Goal: Task Accomplishment & Management: Use online tool/utility

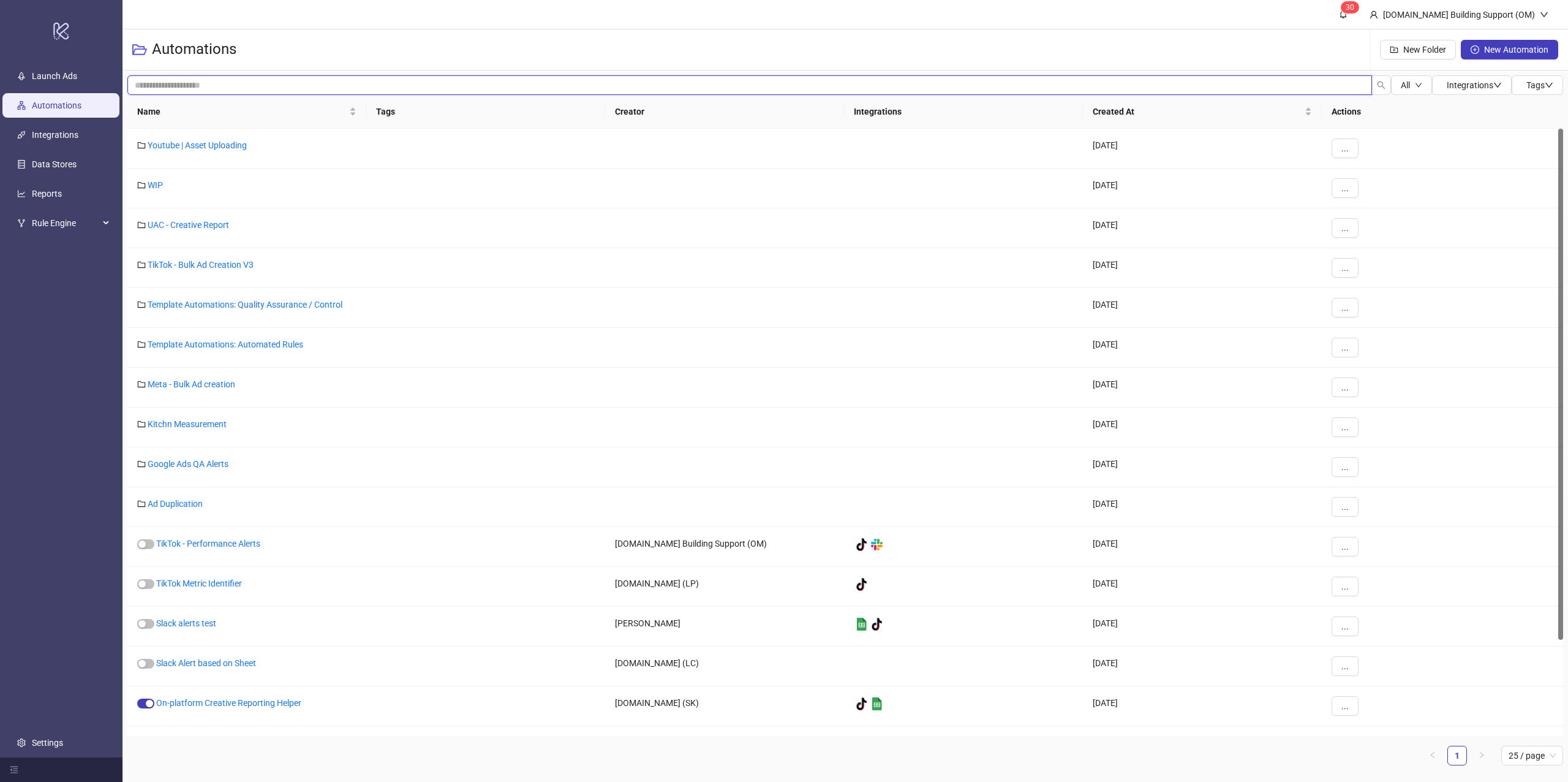
click at [579, 87] on input "search" at bounding box center [749, 84] width 1244 height 20
type input "********"
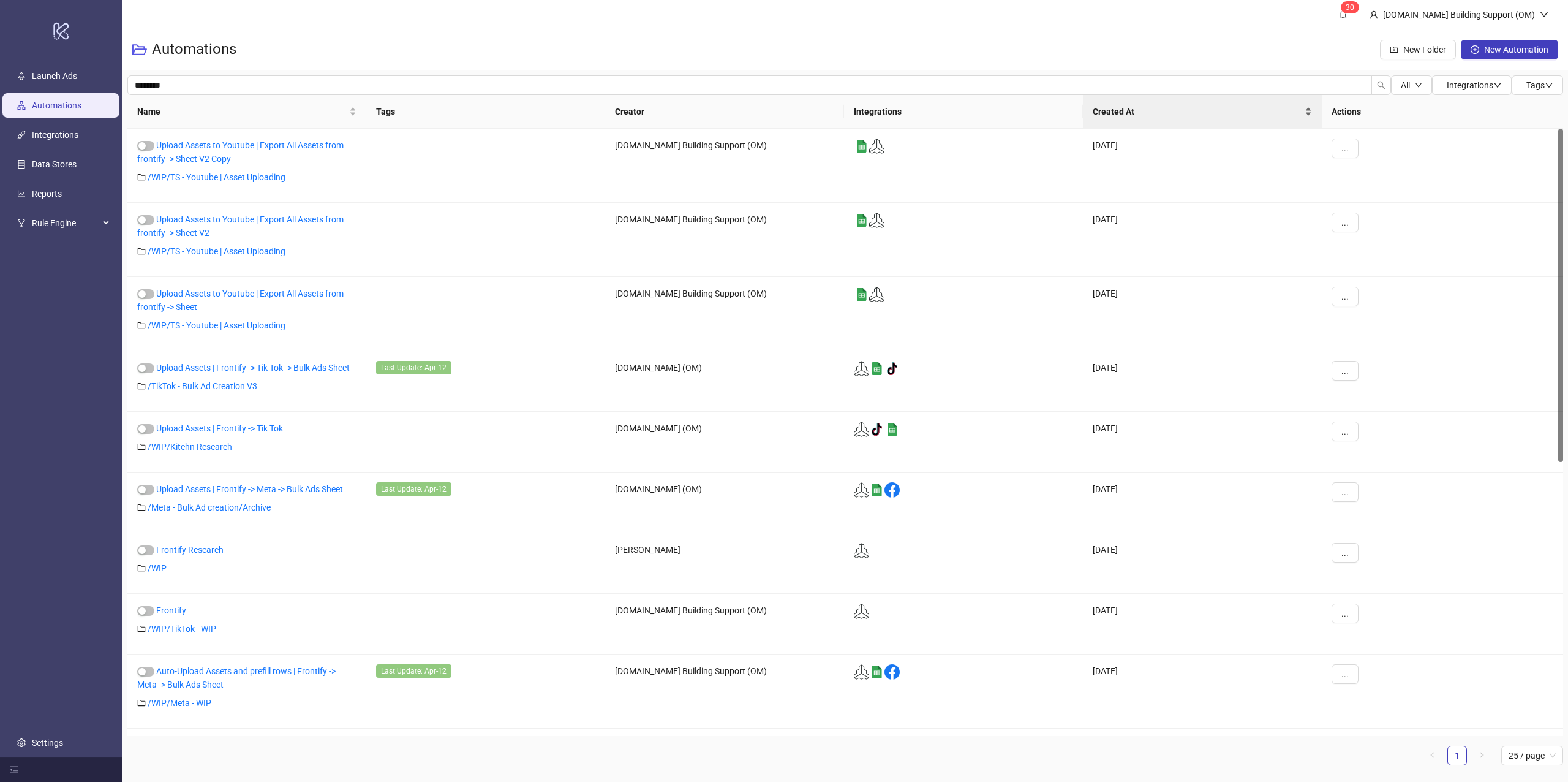
click at [1145, 118] on div "Created At" at bounding box center [1202, 111] width 219 height 13
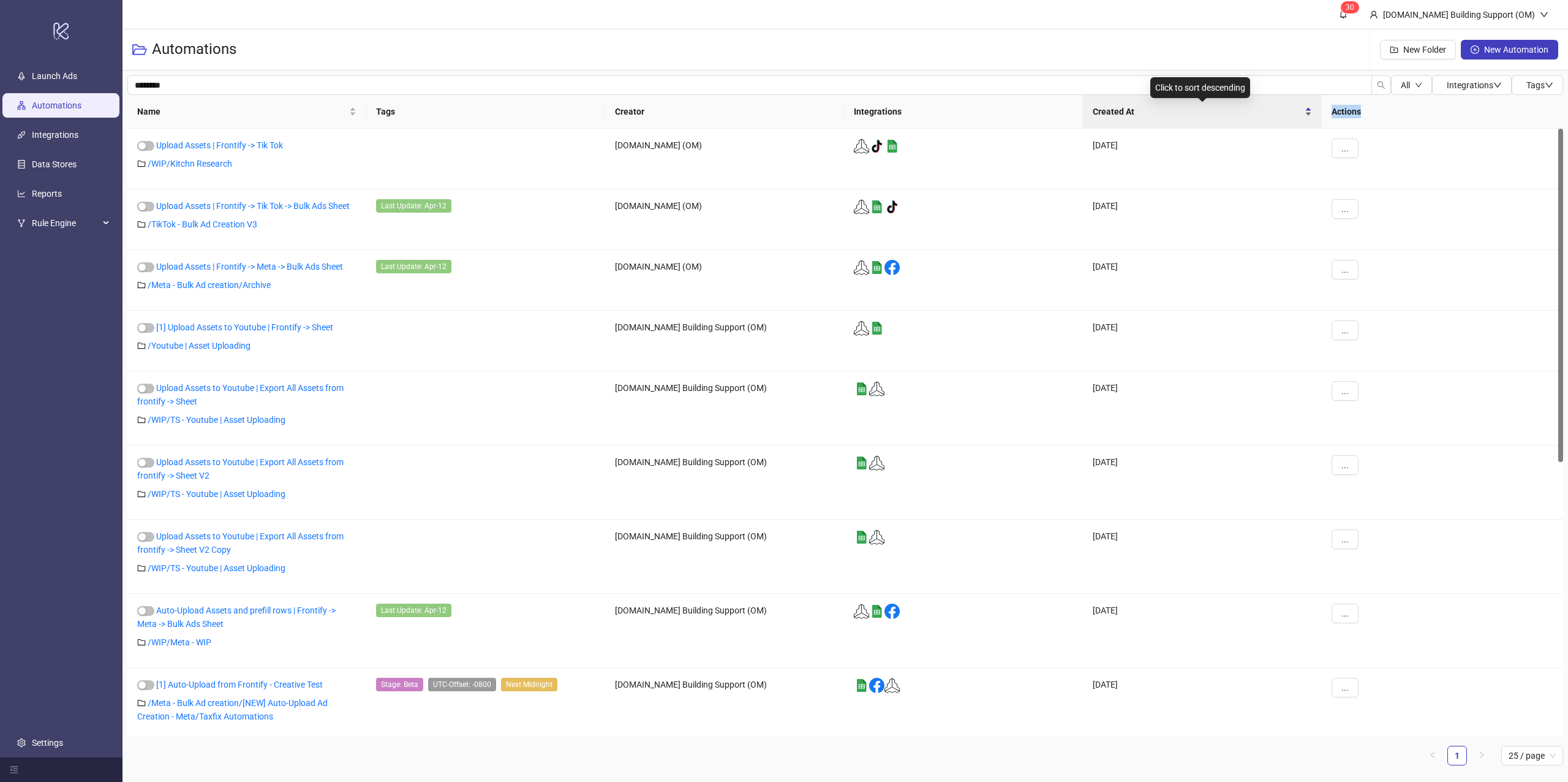
click at [1145, 118] on div "Created At" at bounding box center [1202, 111] width 219 height 13
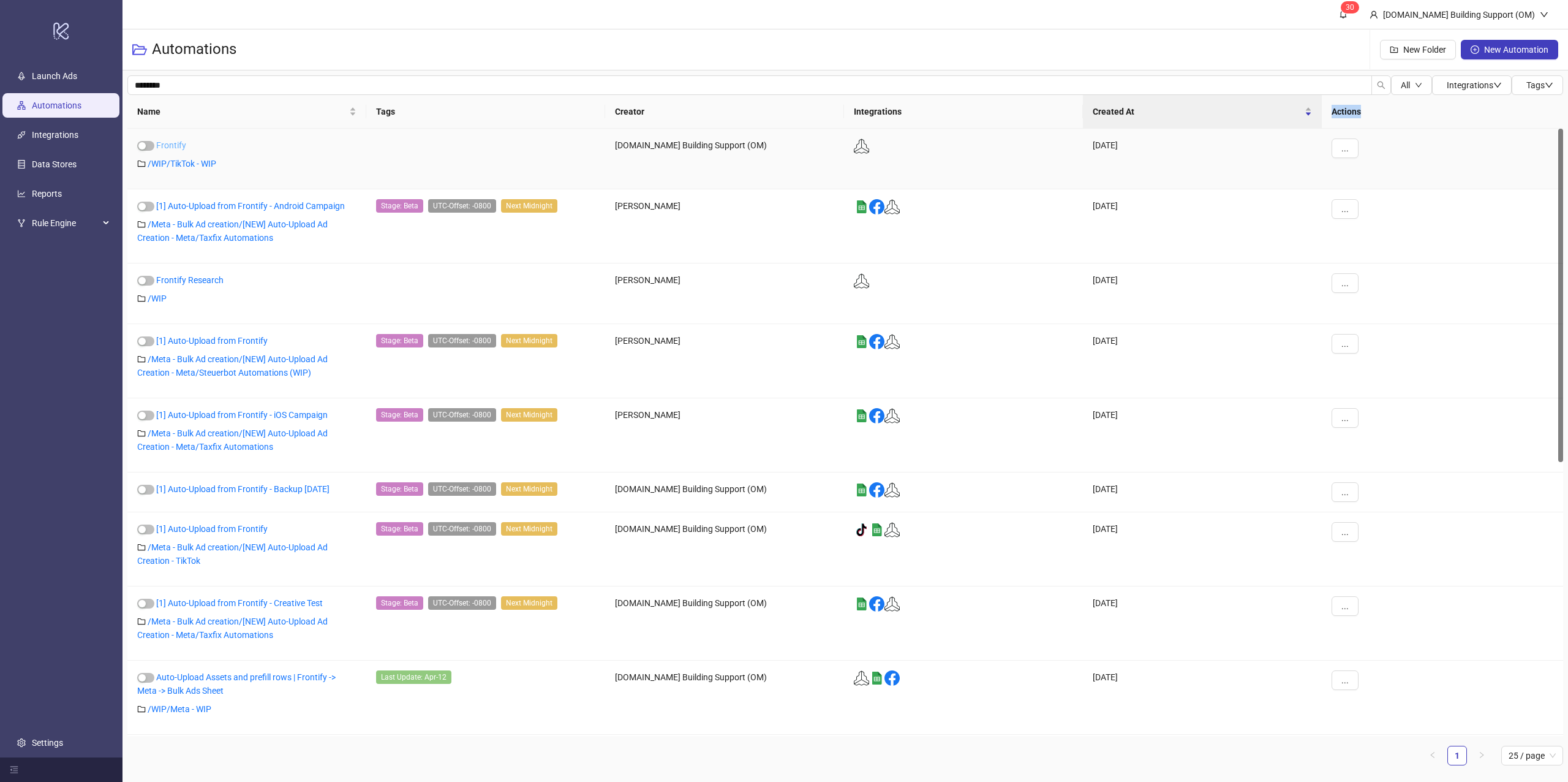
click at [182, 142] on link "Frontify" at bounding box center [171, 145] width 30 height 9
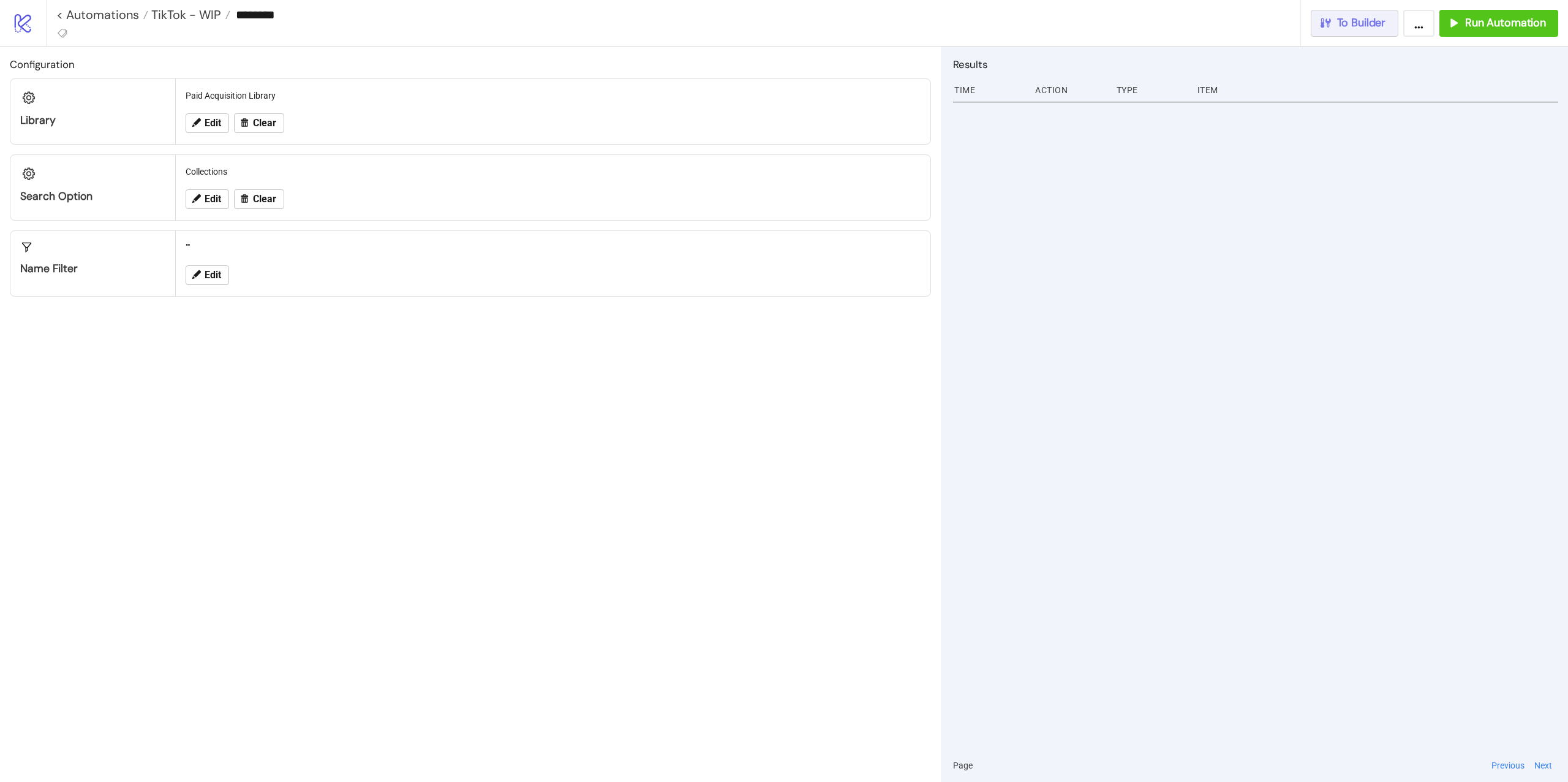
click at [1350, 29] on span "To Builder" at bounding box center [1361, 22] width 49 height 14
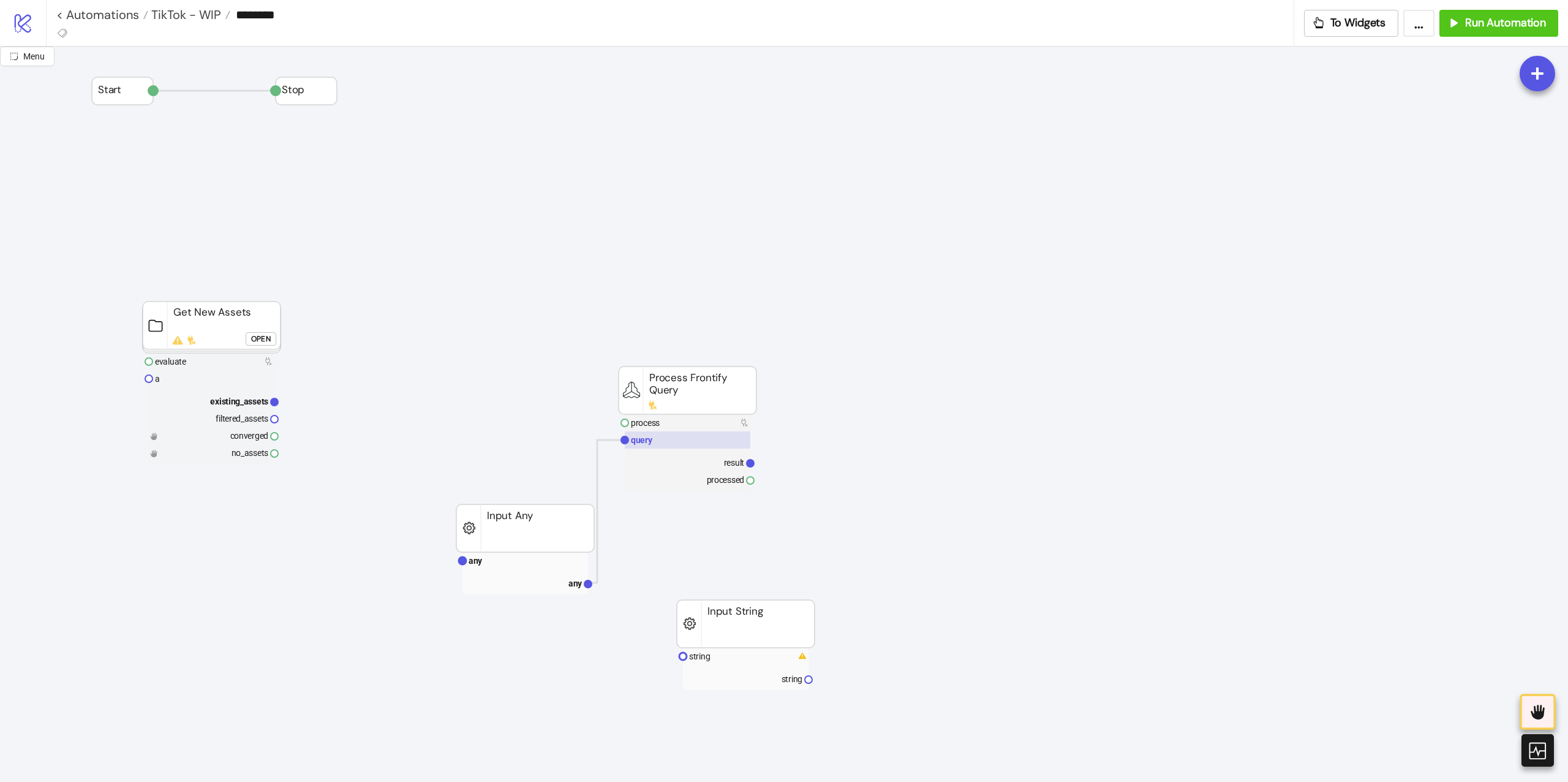
scroll to position [163, 0]
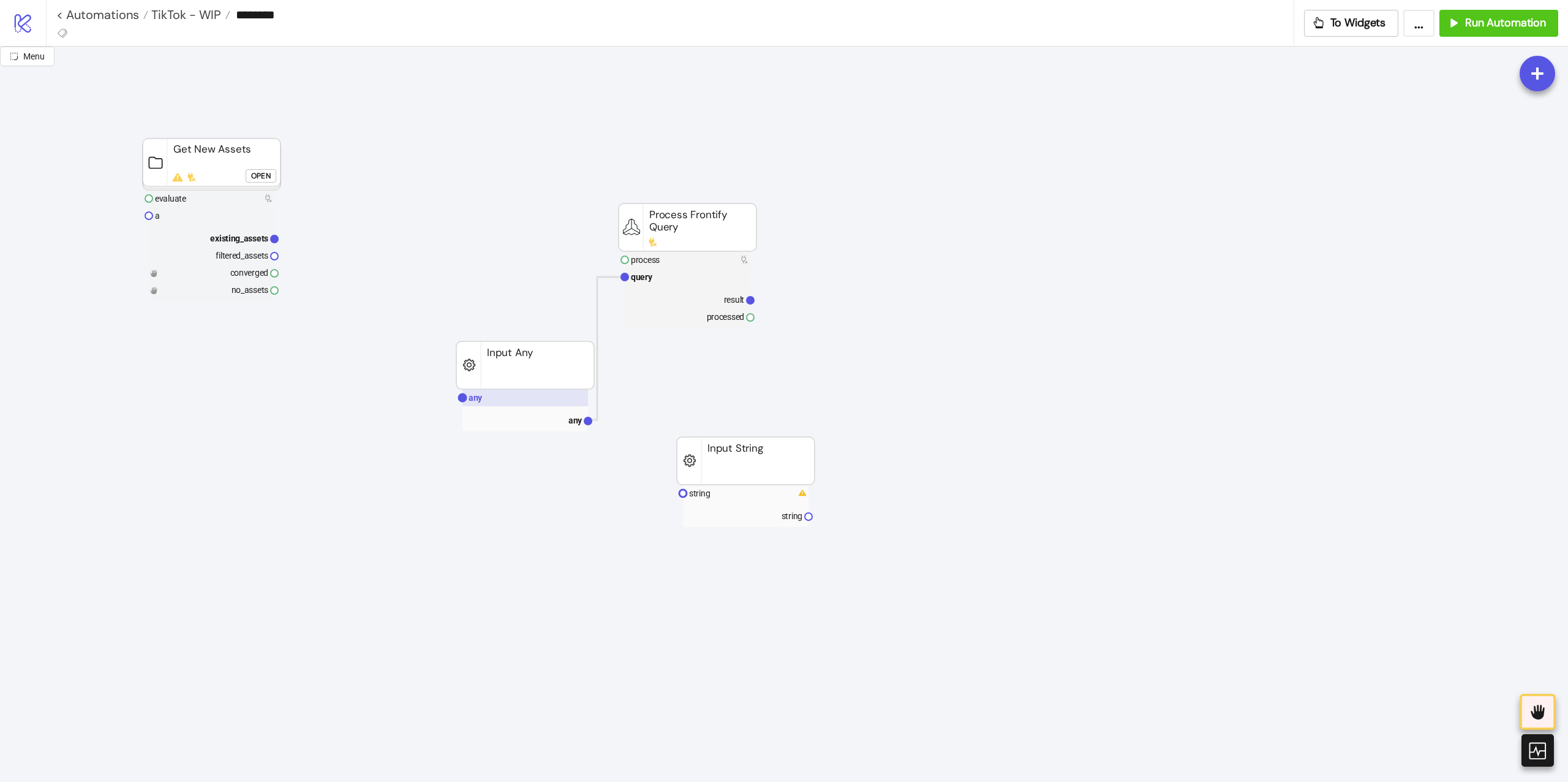
click at [518, 391] on rect at bounding box center [525, 397] width 125 height 17
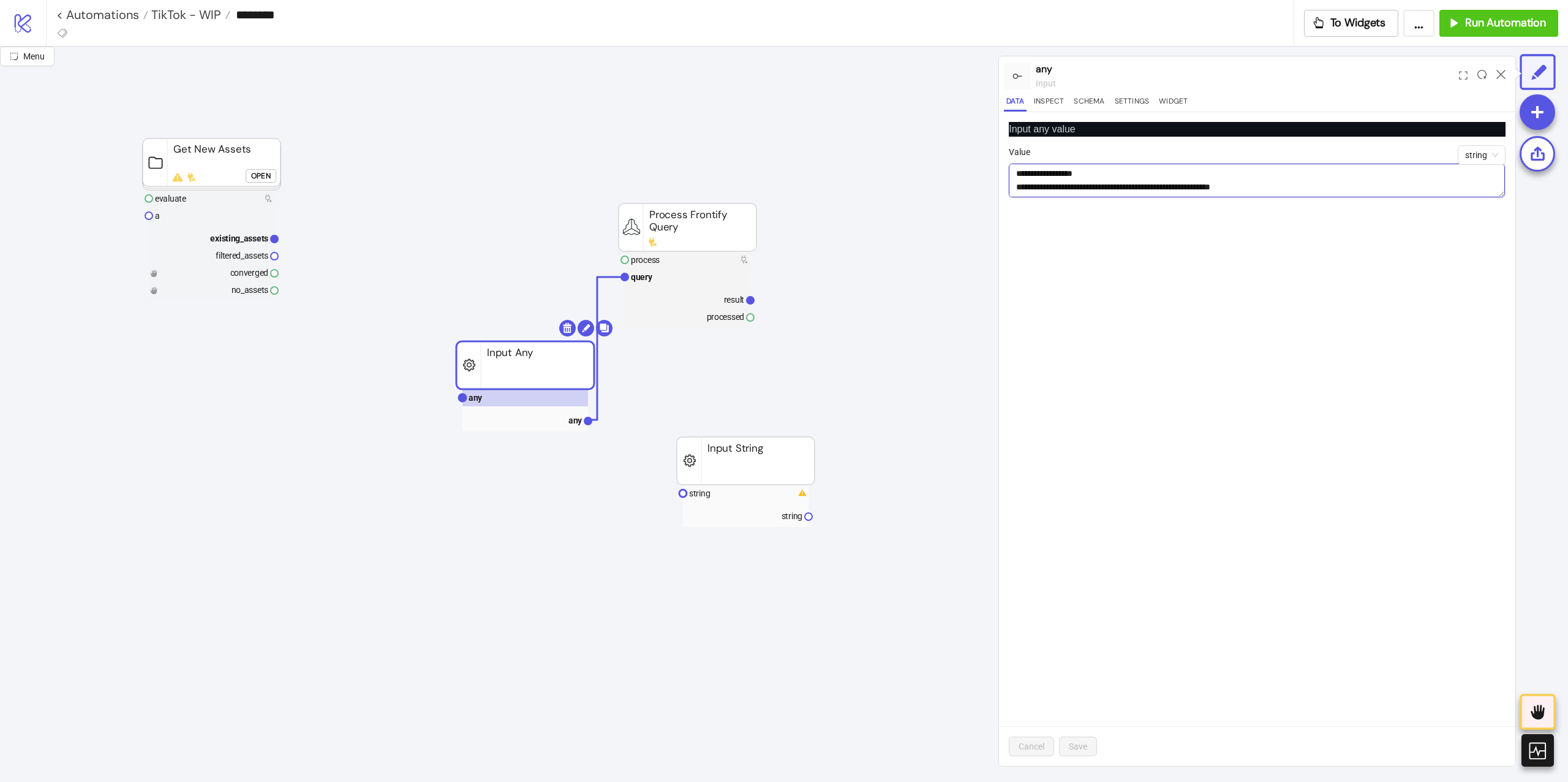
click at [1205, 174] on textarea "**********" at bounding box center [1256, 181] width 496 height 34
click at [478, 500] on div "Add Node" at bounding box center [523, 512] width 90 height 24
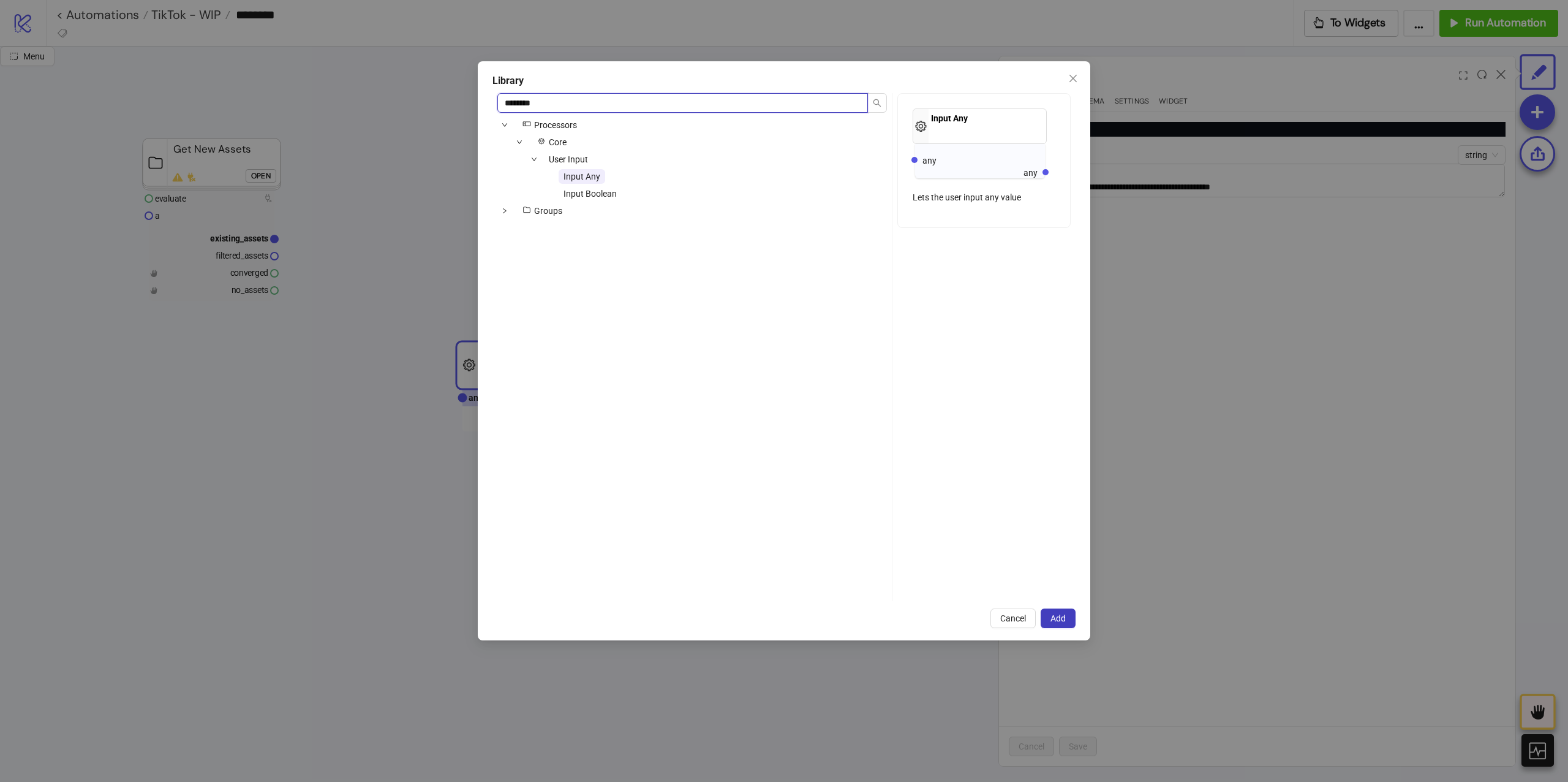
type input "********"
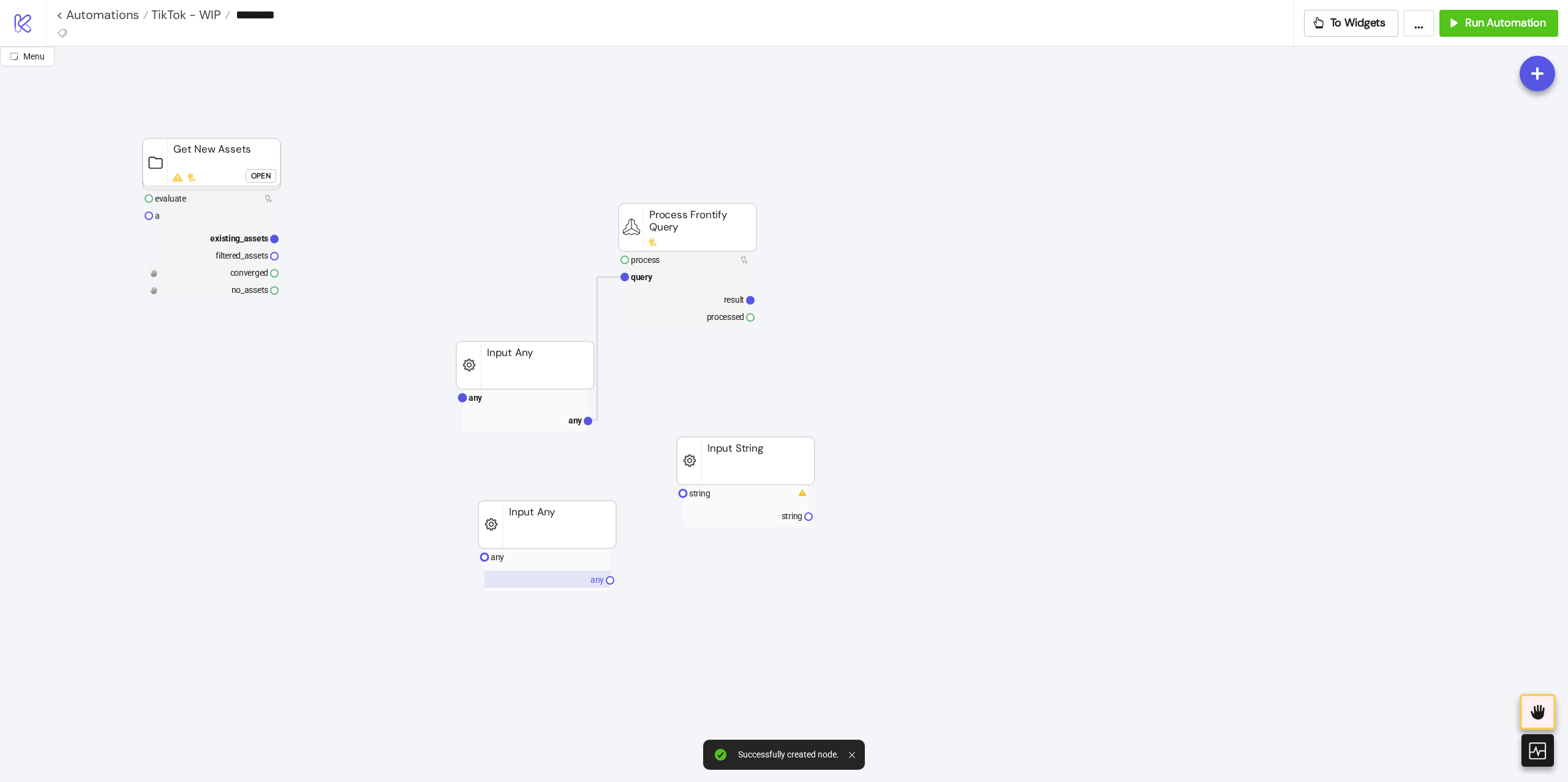
click at [518, 571] on rect at bounding box center [547, 579] width 125 height 17
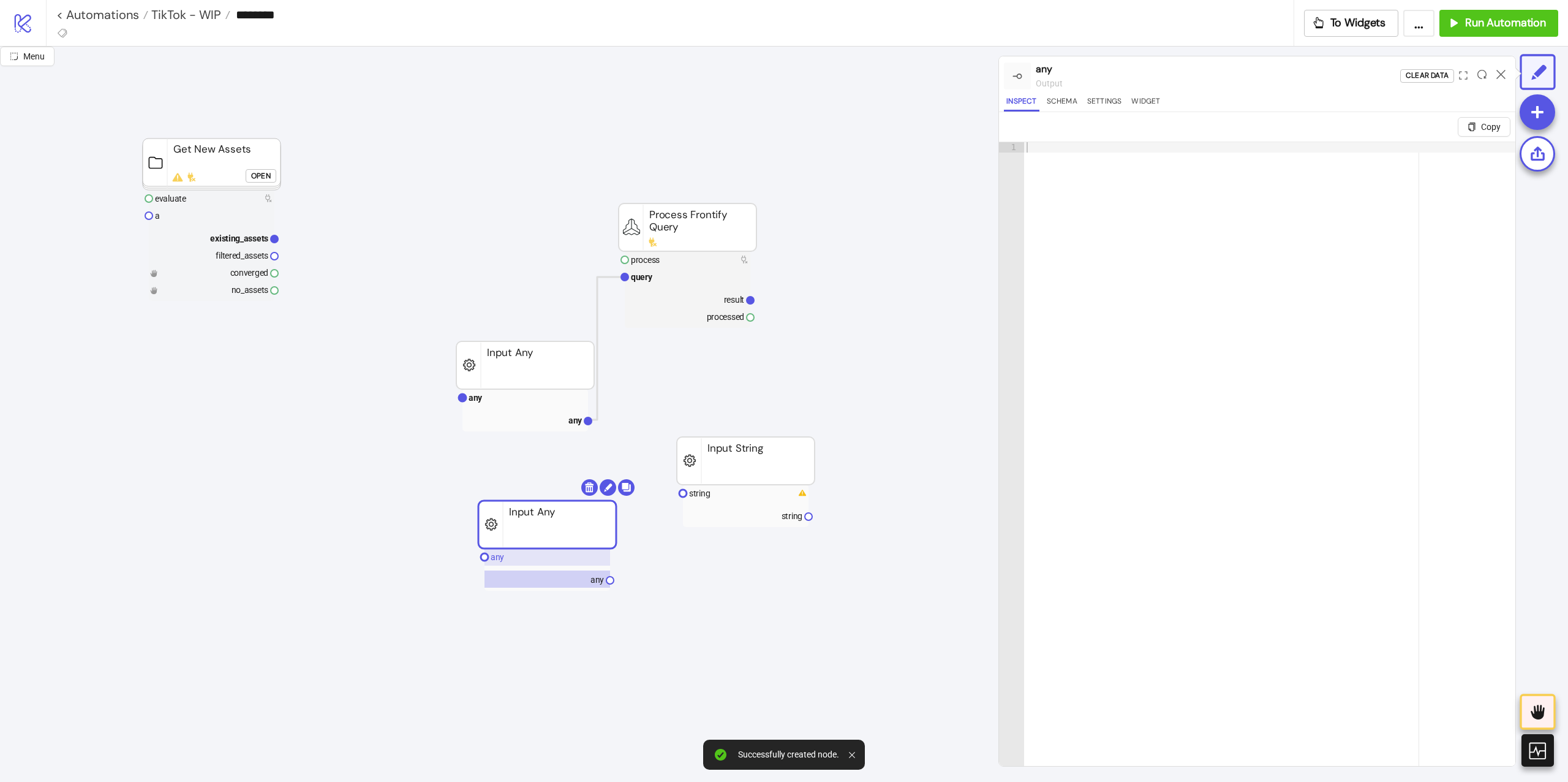
click at [518, 562] on rect at bounding box center [547, 557] width 125 height 17
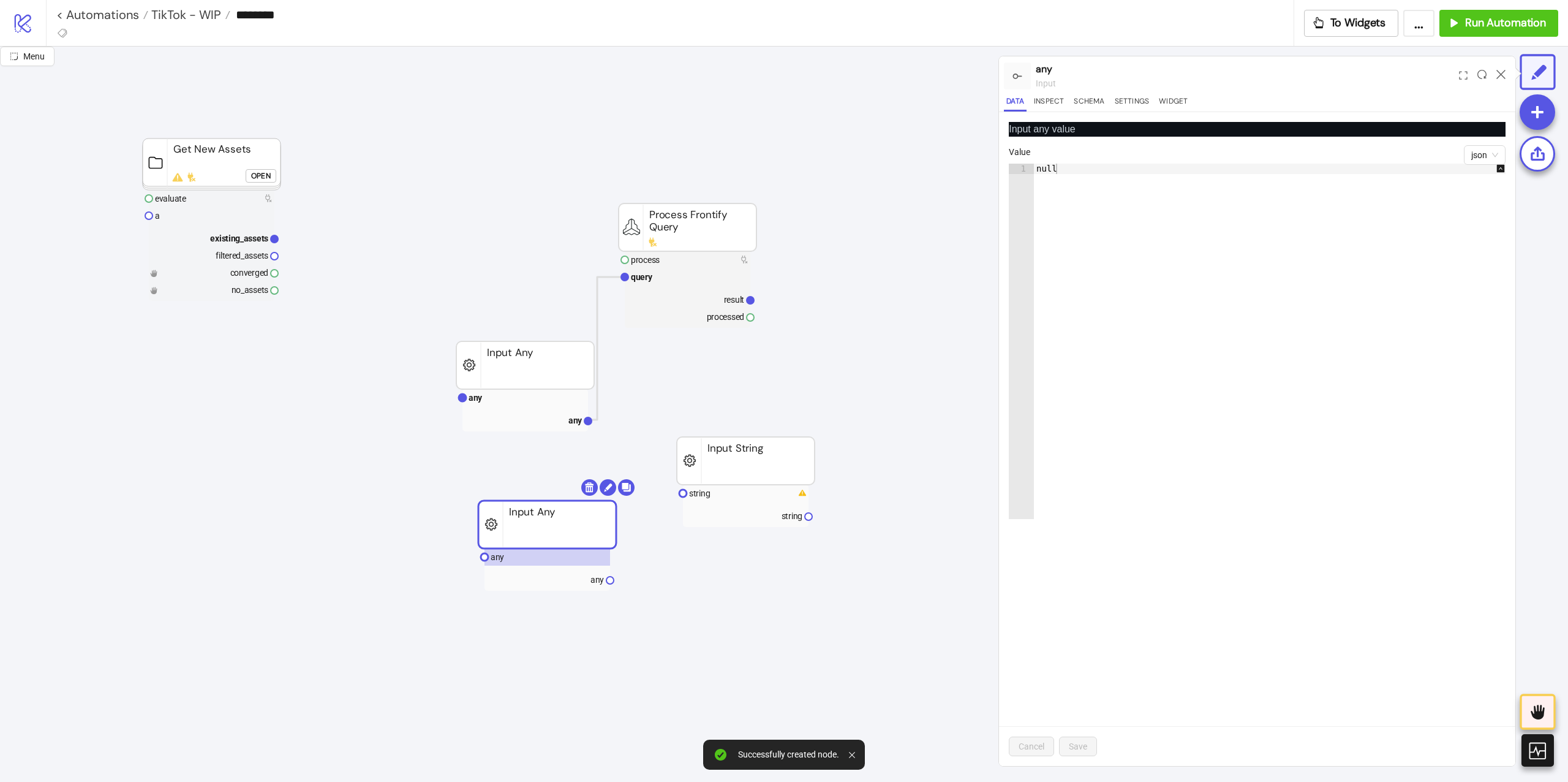
type textarea "****"
click at [1224, 237] on div "null" at bounding box center [1275, 352] width 484 height 376
paste textarea "Cursor at row 1"
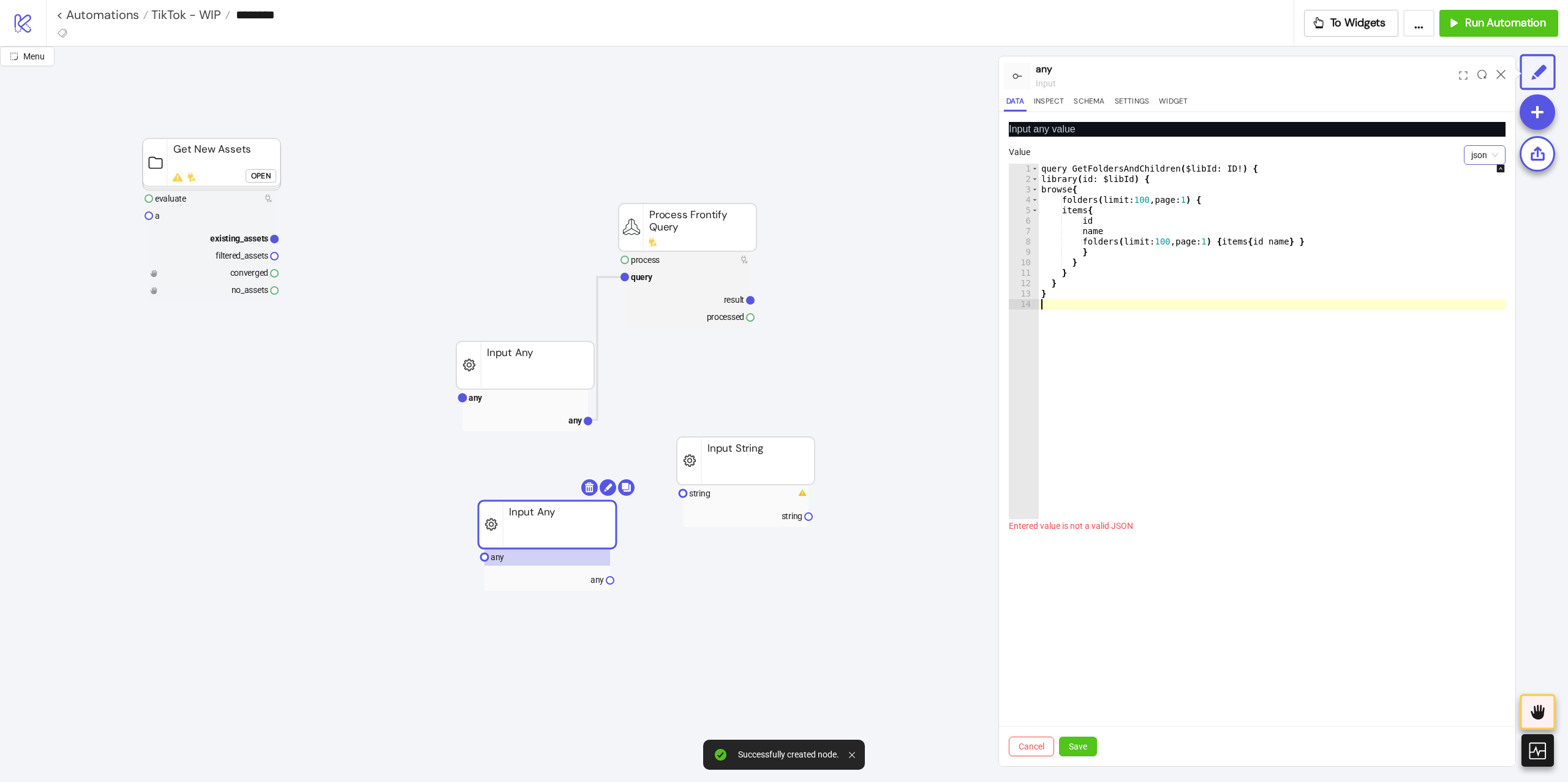
click at [1468, 165] on div "json" at bounding box center [1485, 155] width 41 height 20
click at [1487, 201] on div "string" at bounding box center [1484, 199] width 24 height 13
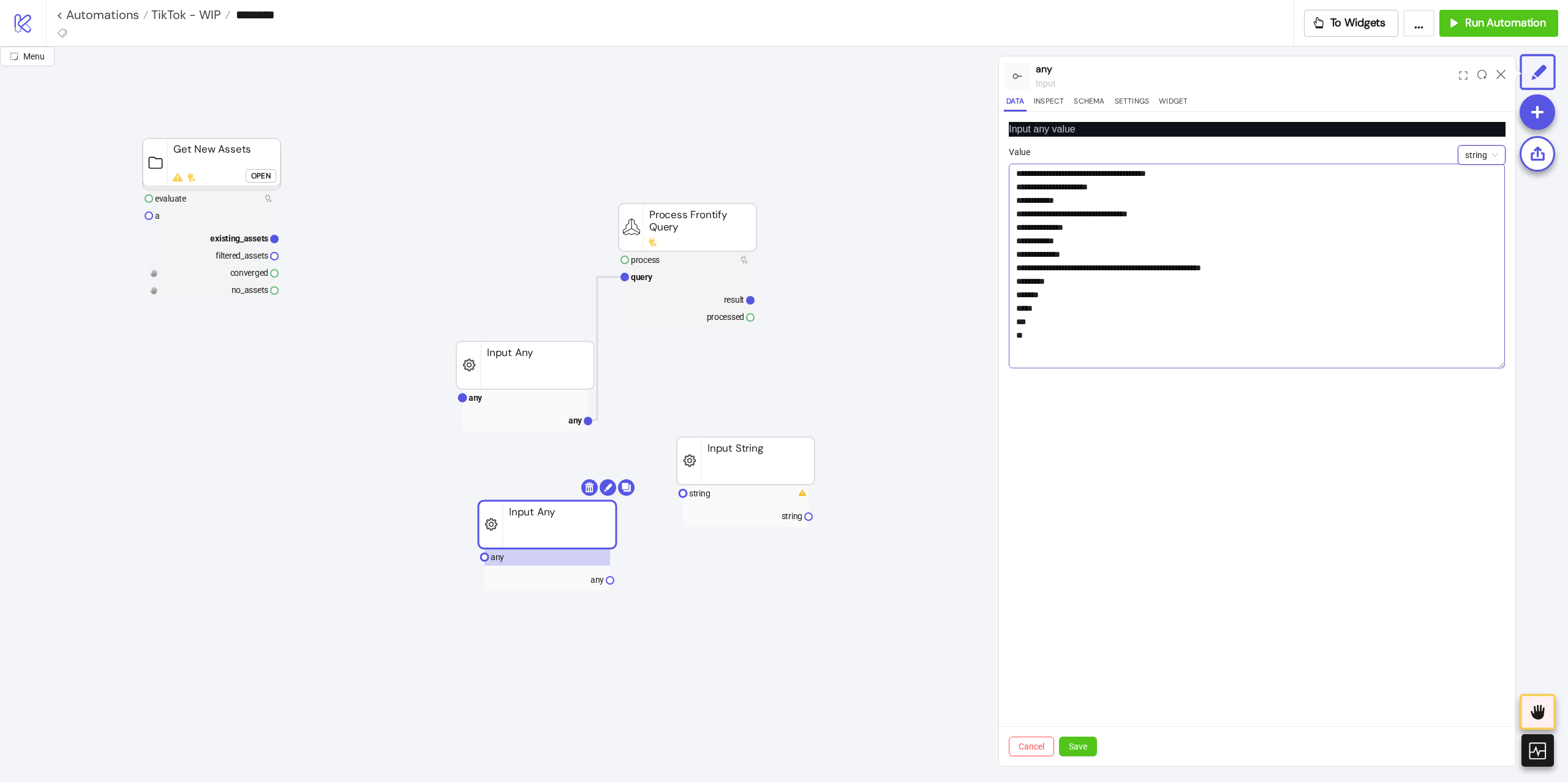
drag, startPoint x: 1496, startPoint y: 189, endPoint x: 1441, endPoint y: 439, distance: 256.0
click at [1441, 368] on textarea "**********" at bounding box center [1256, 266] width 496 height 205
click at [1079, 747] on span "Save" at bounding box center [1078, 746] width 19 height 9
type textarea "**********"
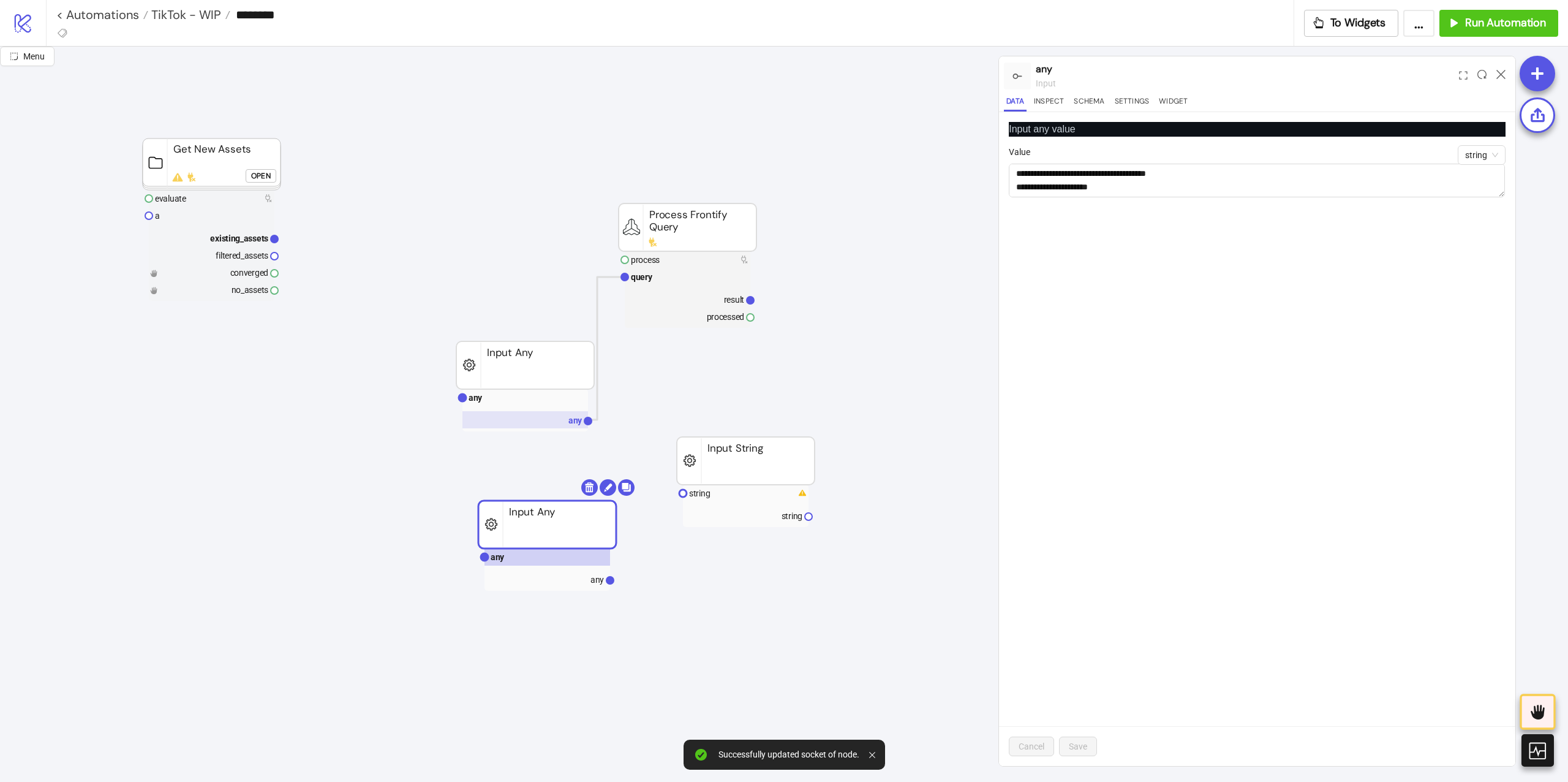
type textarea "**********"
click at [550, 418] on rect at bounding box center [525, 420] width 125 height 17
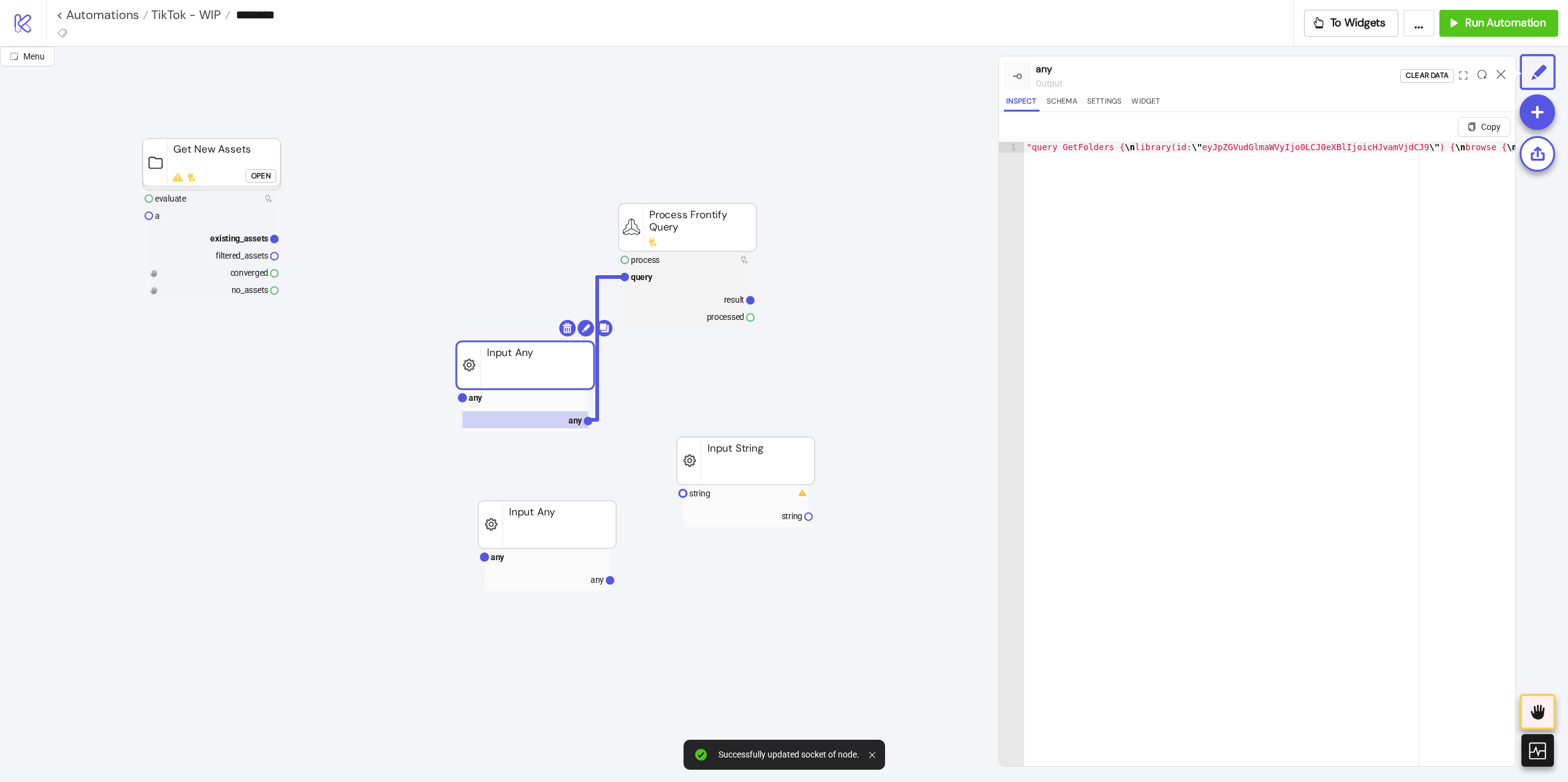
click at [1243, 136] on div "Copy 1 "query GetFolders { \n library(id: \" eyJpZGVudGlmaWVyIjo0LCJ0eXBlIjoicH…" at bounding box center [1256, 439] width 516 height 654
type textarea "**********"
click at [1238, 144] on div ""query GetFolders { \n library(id: \" eyJpZGVudGlmaWVyIjo0LCJ0eXBlIjoicHJvamVjd…" at bounding box center [1533, 479] width 1019 height 673
click at [579, 553] on rect at bounding box center [547, 557] width 125 height 17
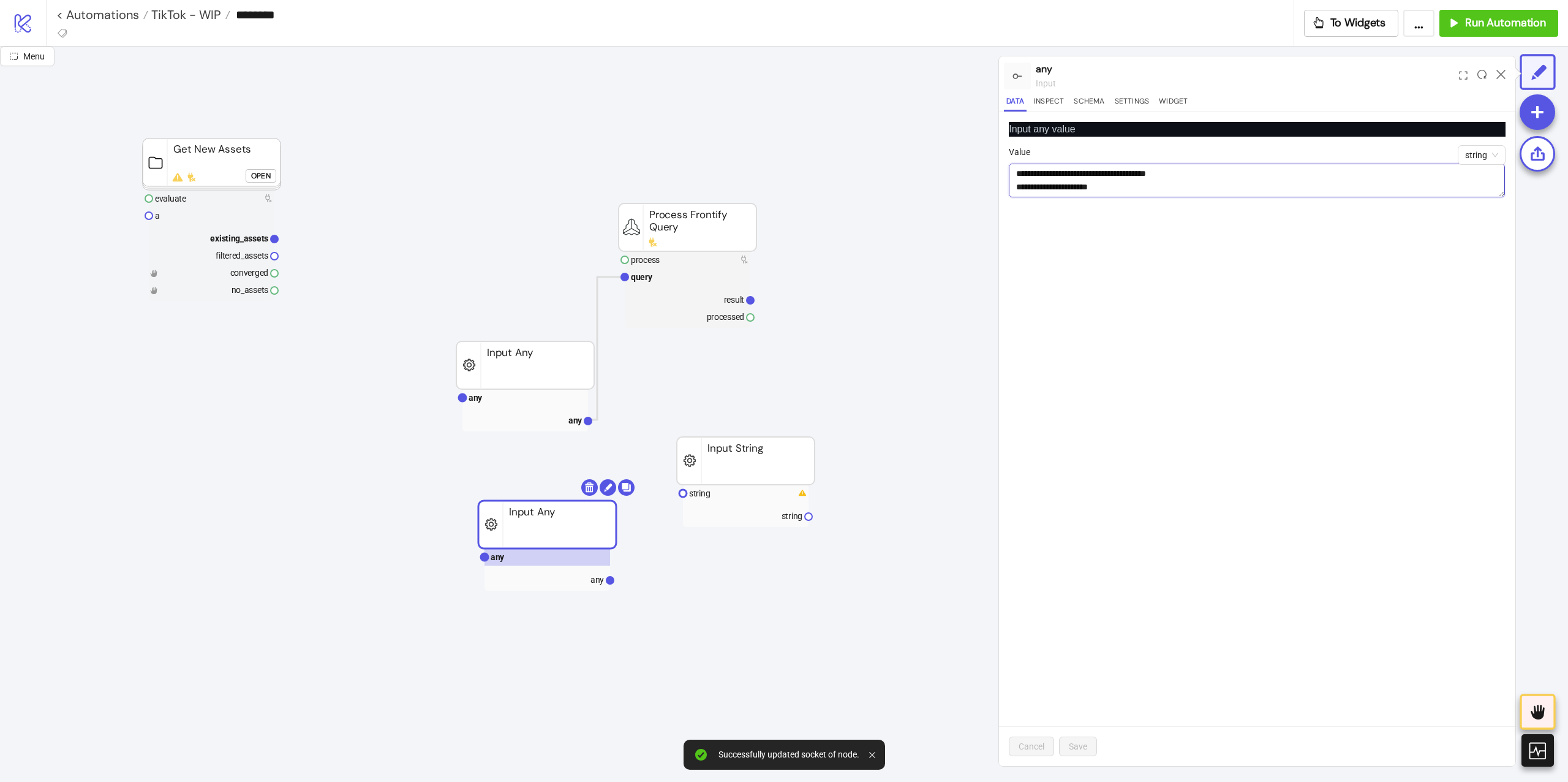
click at [1169, 172] on textarea "**********" at bounding box center [1256, 181] width 496 height 34
paste textarea "**********"
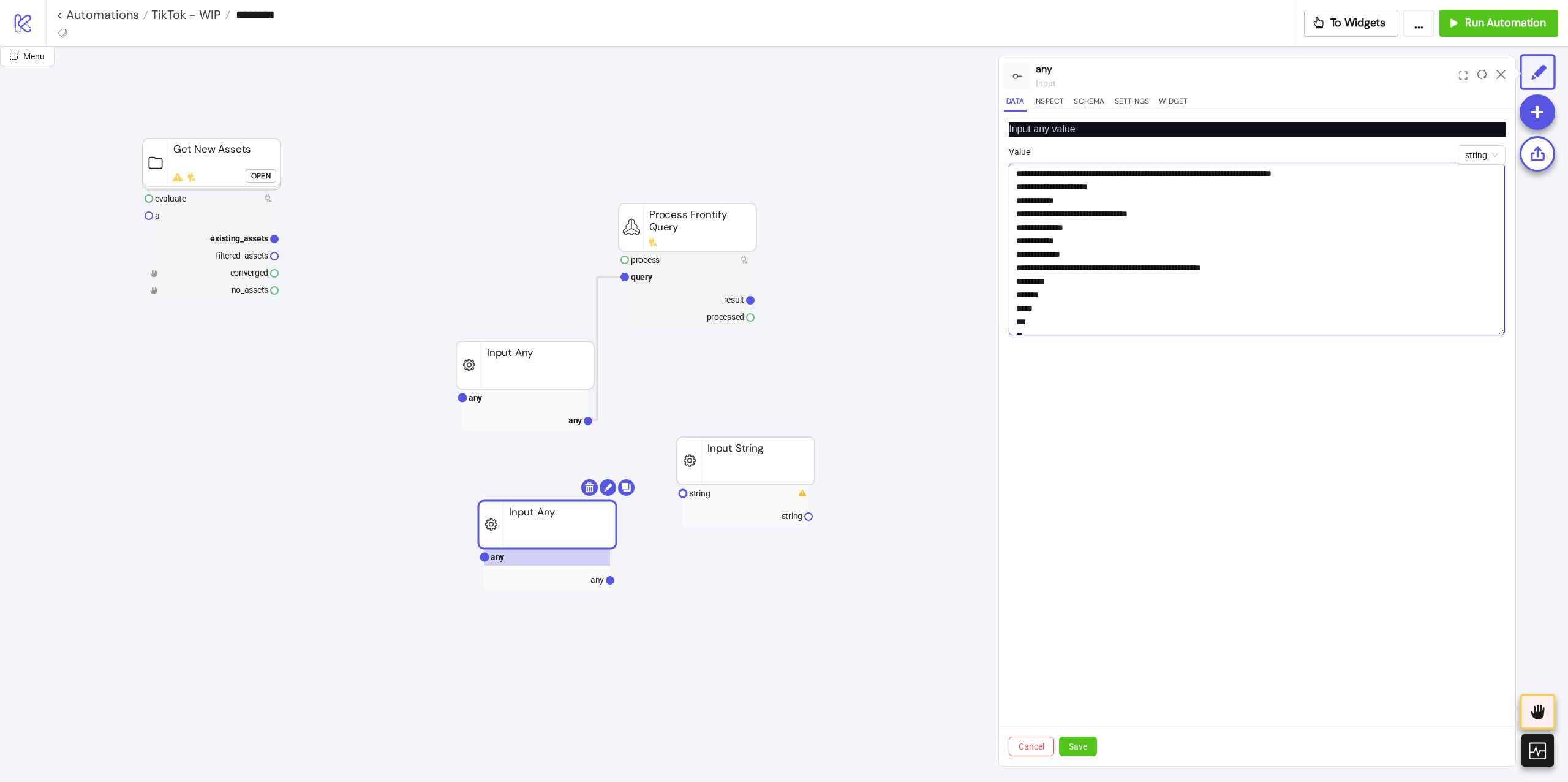
drag, startPoint x: 1500, startPoint y: 192, endPoint x: 1480, endPoint y: 334, distance: 143.4
click at [1480, 334] on textarea "**********" at bounding box center [1256, 249] width 496 height 171
click at [1076, 187] on textarea "**********" at bounding box center [1256, 251] width 496 height 175
paste textarea "**********"
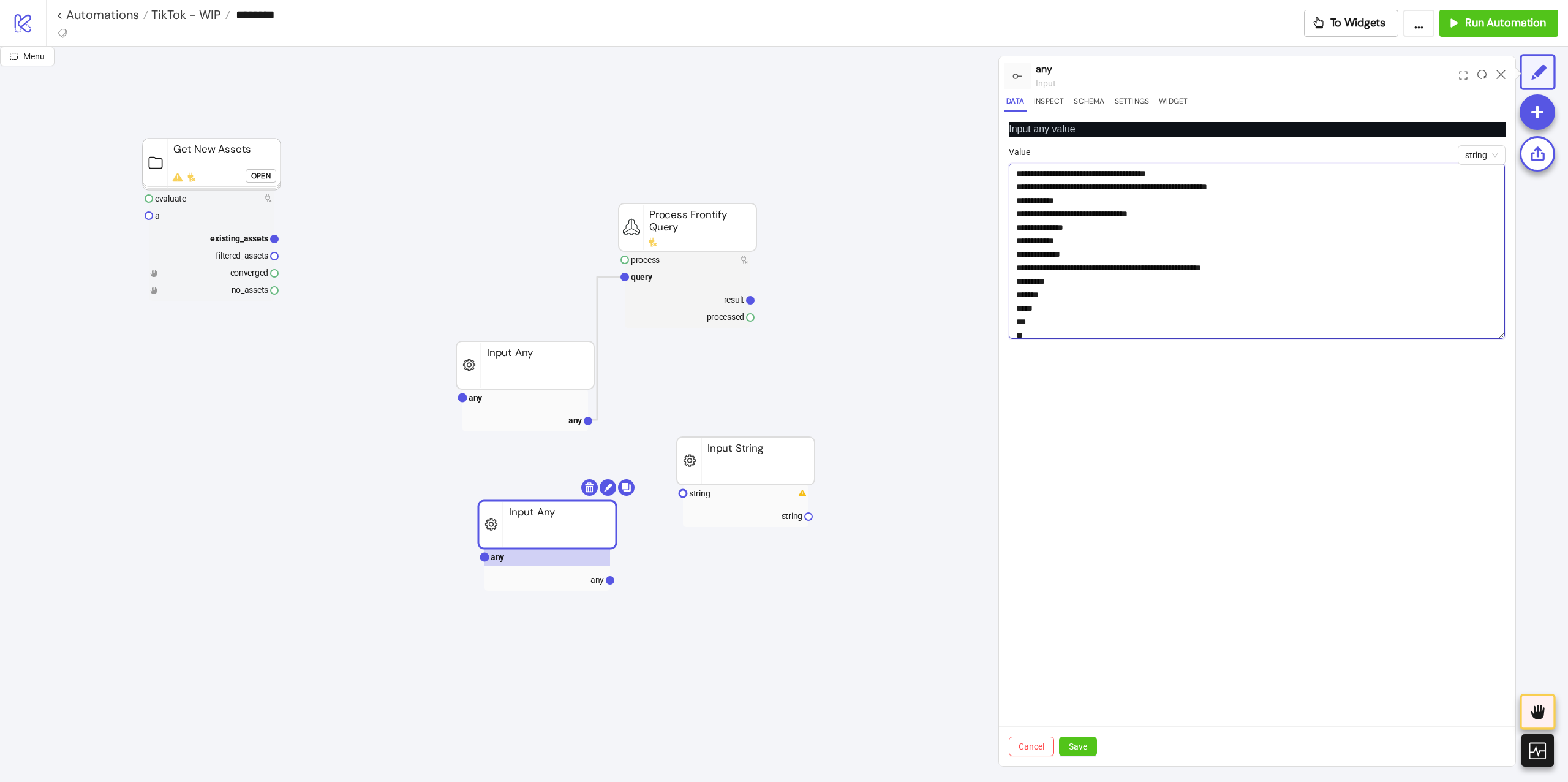
click at [1169, 175] on textarea "**********" at bounding box center [1256, 251] width 496 height 175
paste textarea "**********"
click at [1292, 277] on textarea "**********" at bounding box center [1256, 251] width 496 height 175
paste textarea "**********"
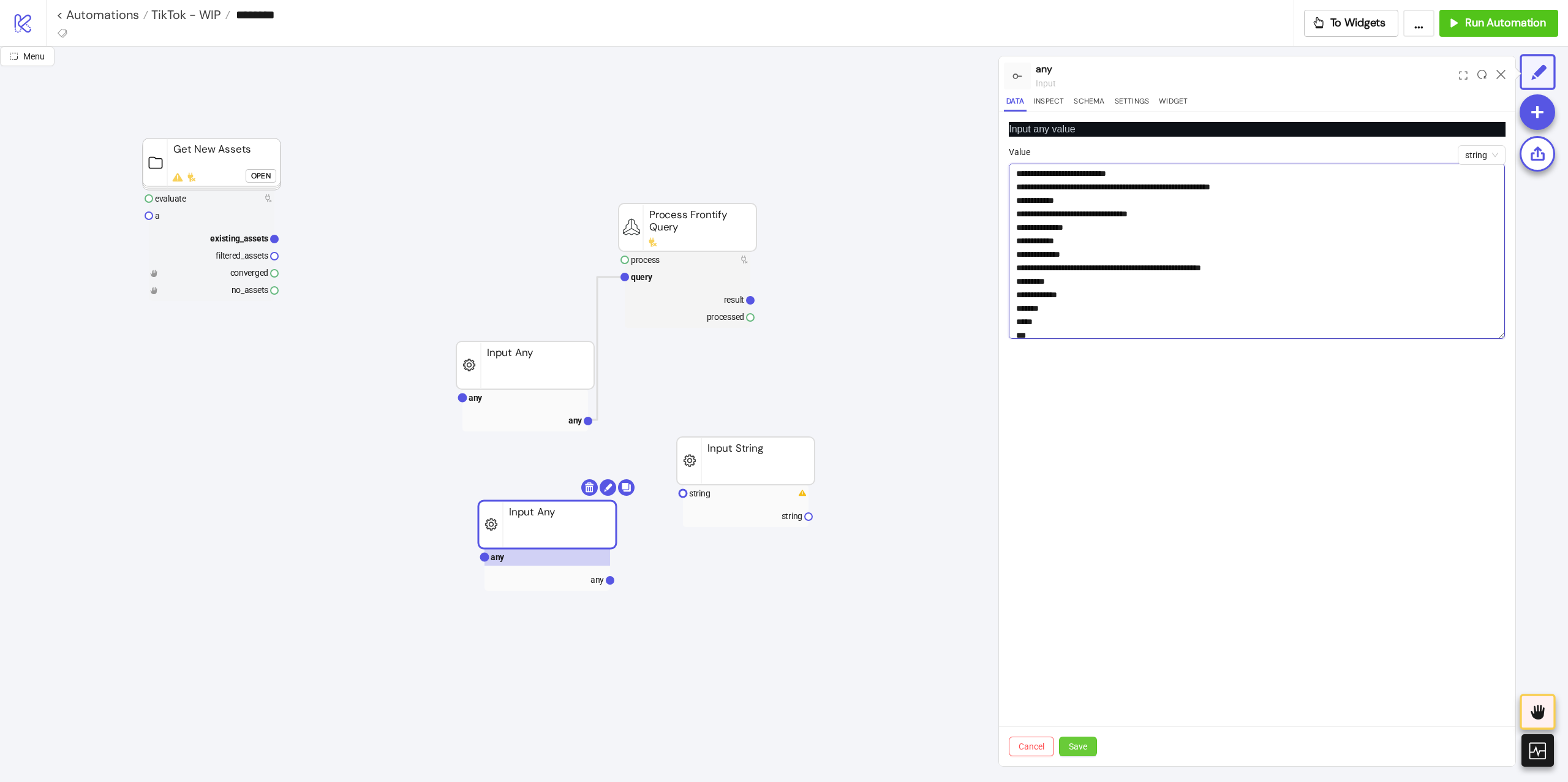
type textarea "**********"
click at [1083, 742] on span "Save" at bounding box center [1078, 746] width 19 height 9
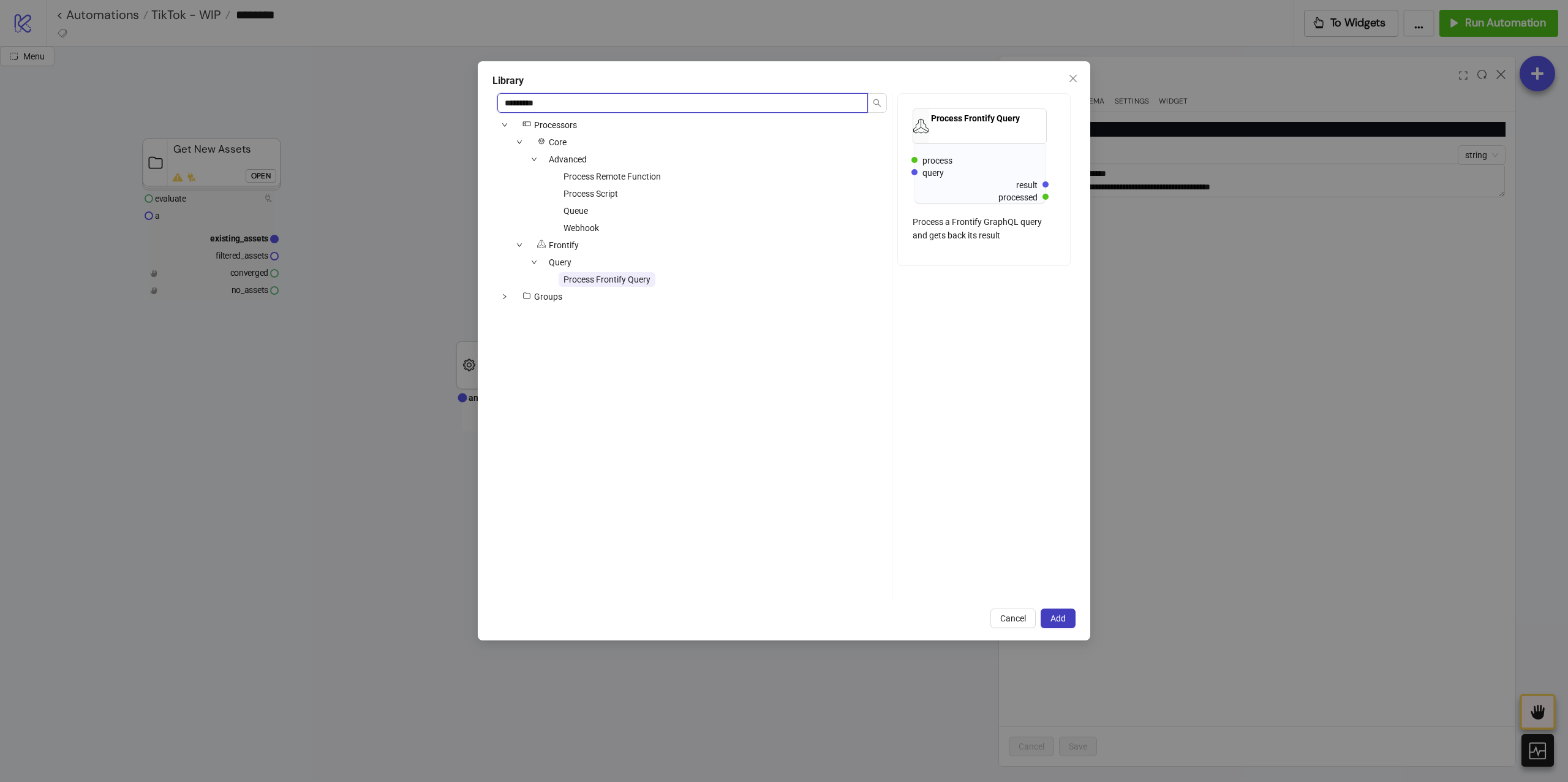
type input "*********"
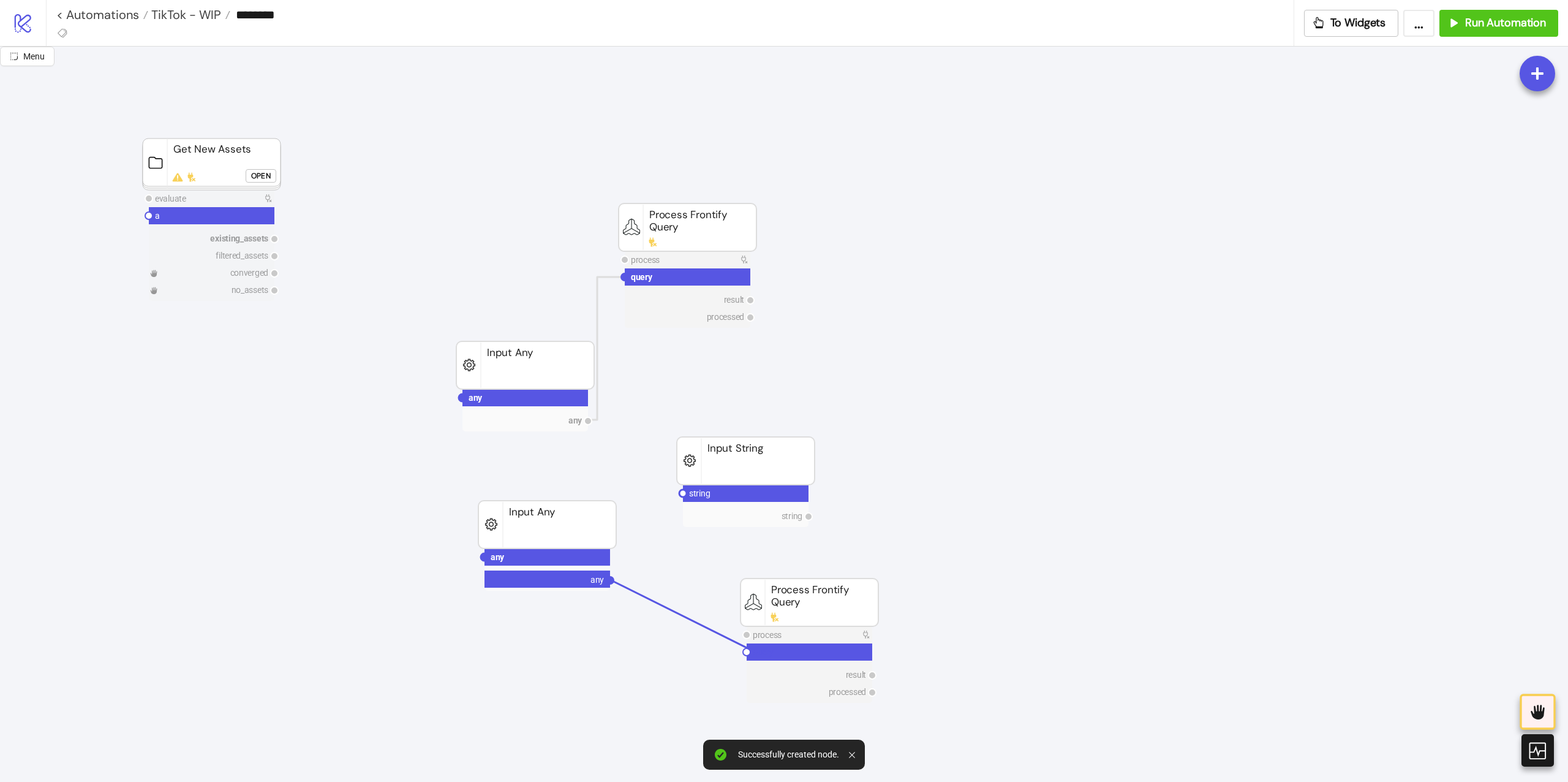
drag, startPoint x: 610, startPoint y: 577, endPoint x: 757, endPoint y: 653, distance: 165.5
click at [745, 653] on circle at bounding box center [747, 652] width 7 height 7
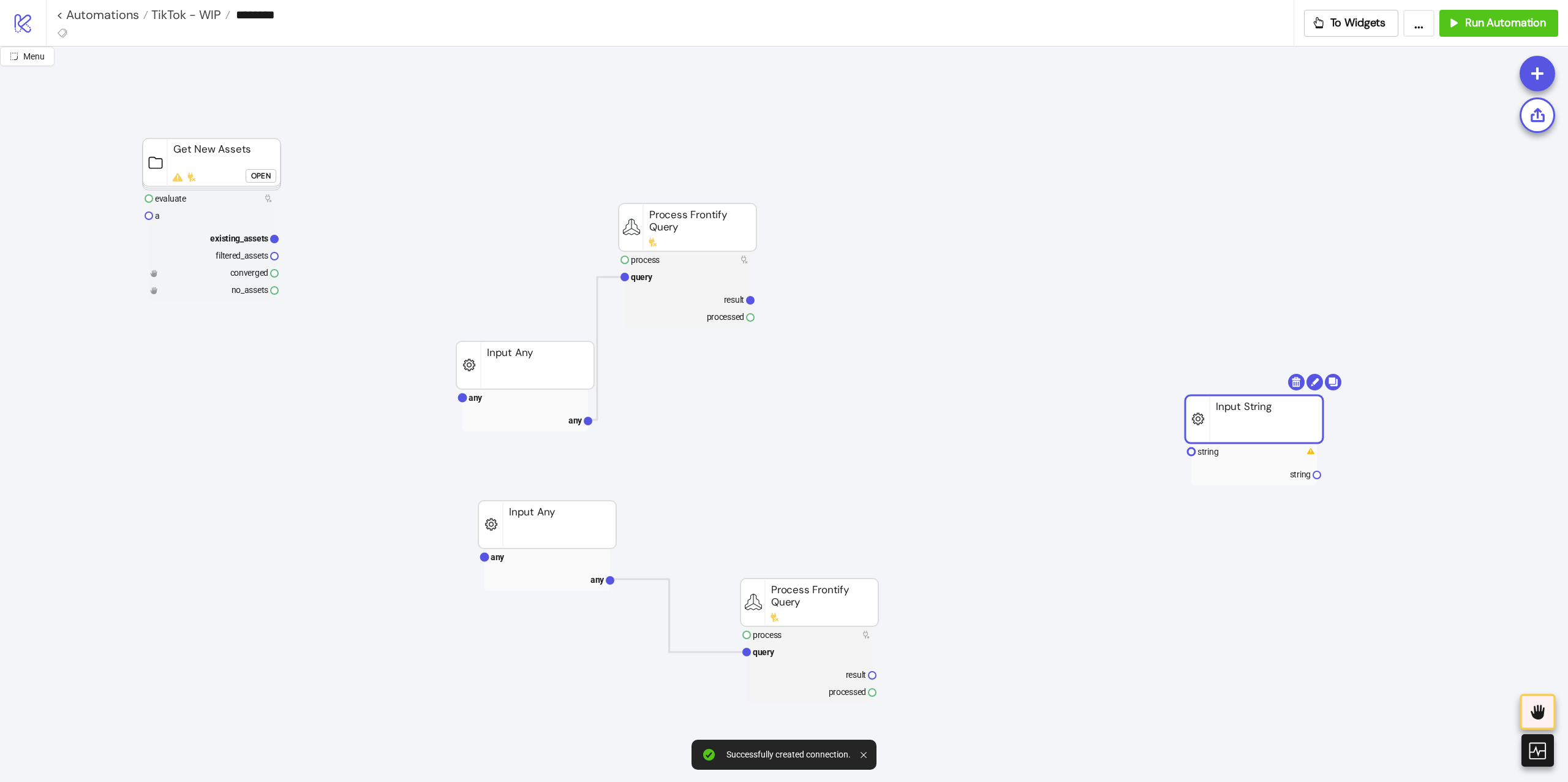
drag, startPoint x: 1066, startPoint y: 466, endPoint x: 1269, endPoint y: 468, distance: 203.0
drag, startPoint x: 669, startPoint y: 548, endPoint x: 763, endPoint y: 603, distance: 108.9
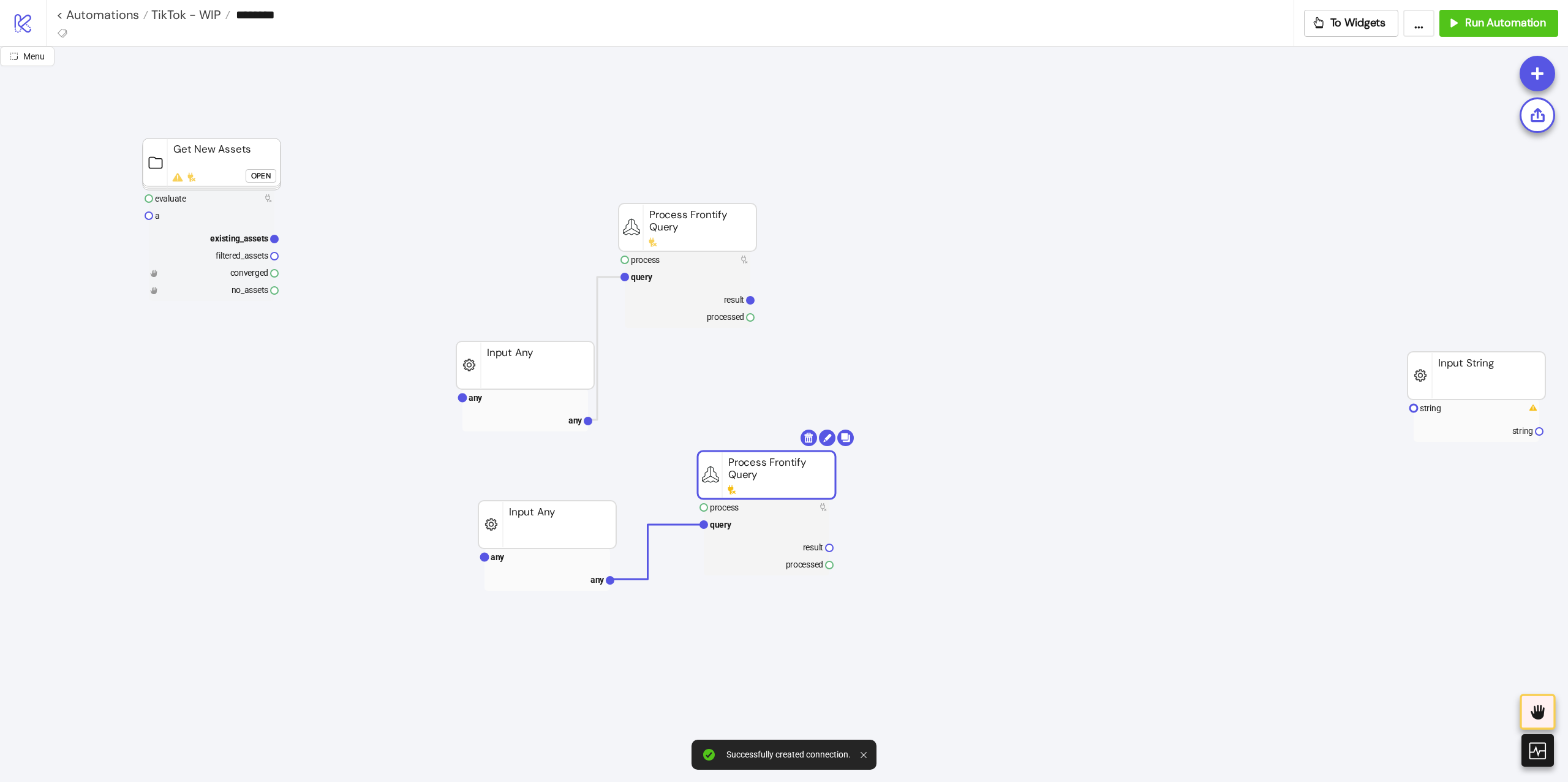
drag, startPoint x: 779, startPoint y: 612, endPoint x: 724, endPoint y: 452, distance: 169.2
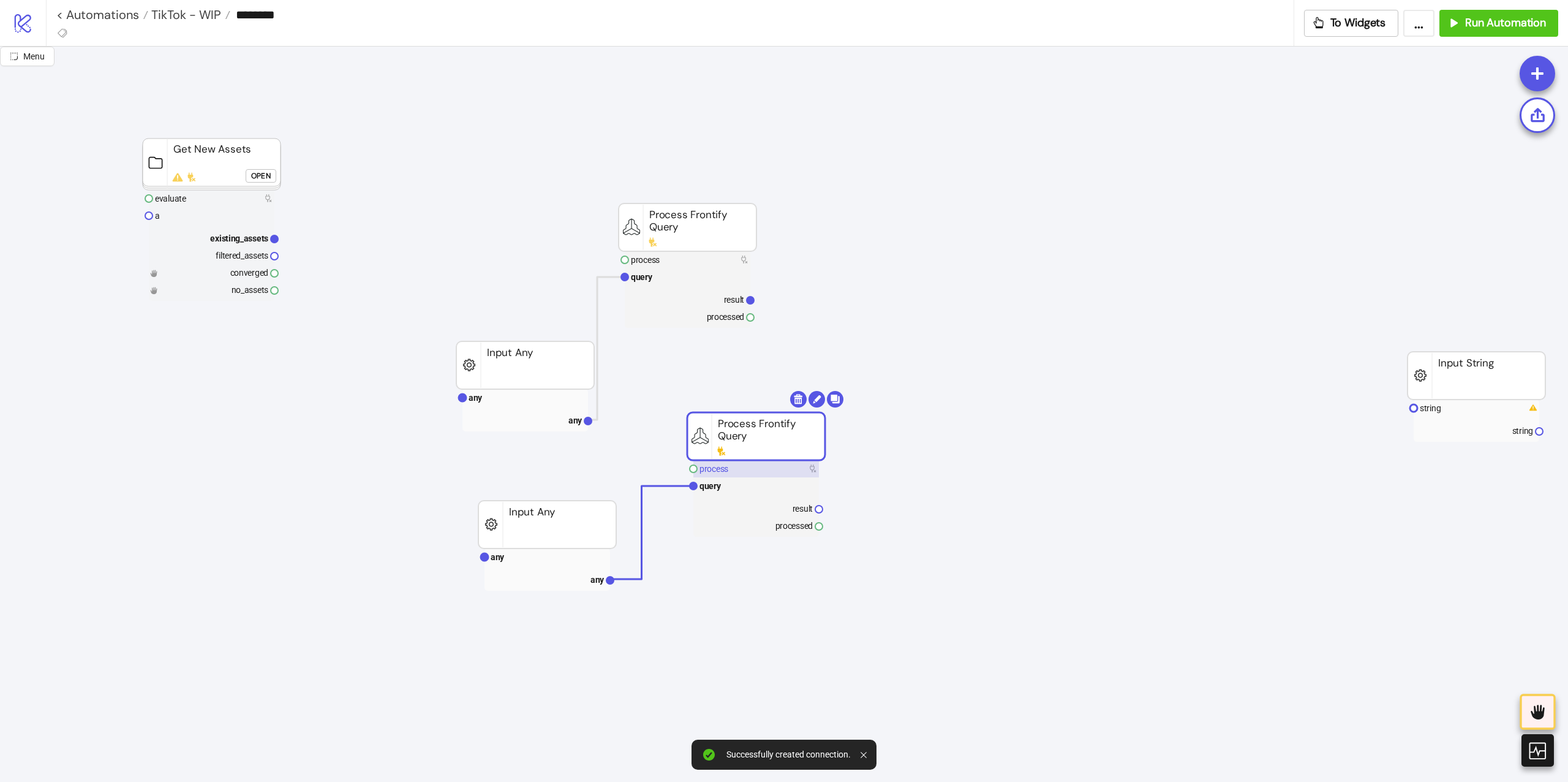
click at [726, 471] on text "process" at bounding box center [713, 468] width 29 height 9
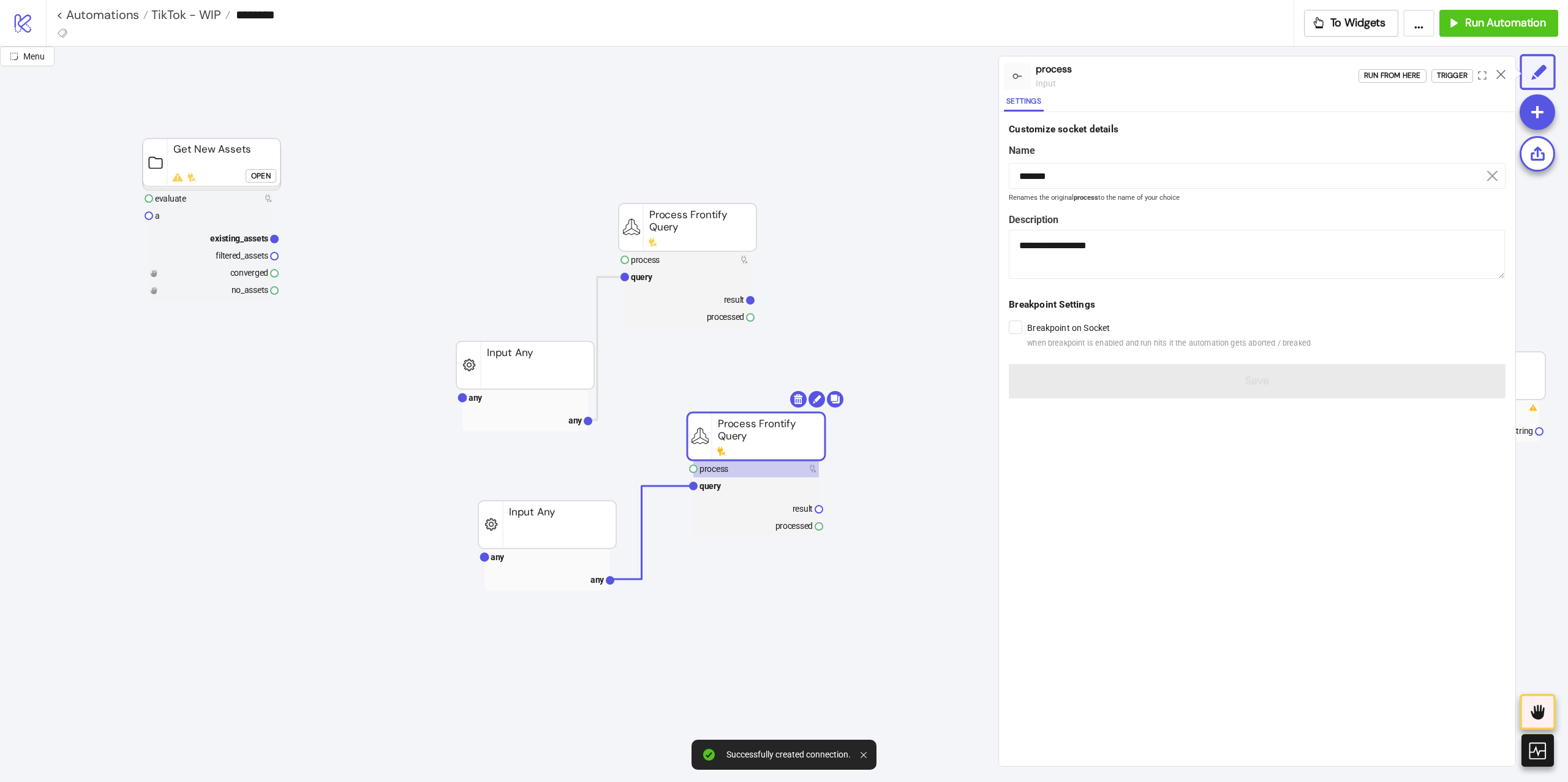
click at [1454, 66] on div "Run from here Trigger" at bounding box center [1436, 75] width 156 height 33
click at [1448, 71] on div "Trigger" at bounding box center [1452, 75] width 31 height 14
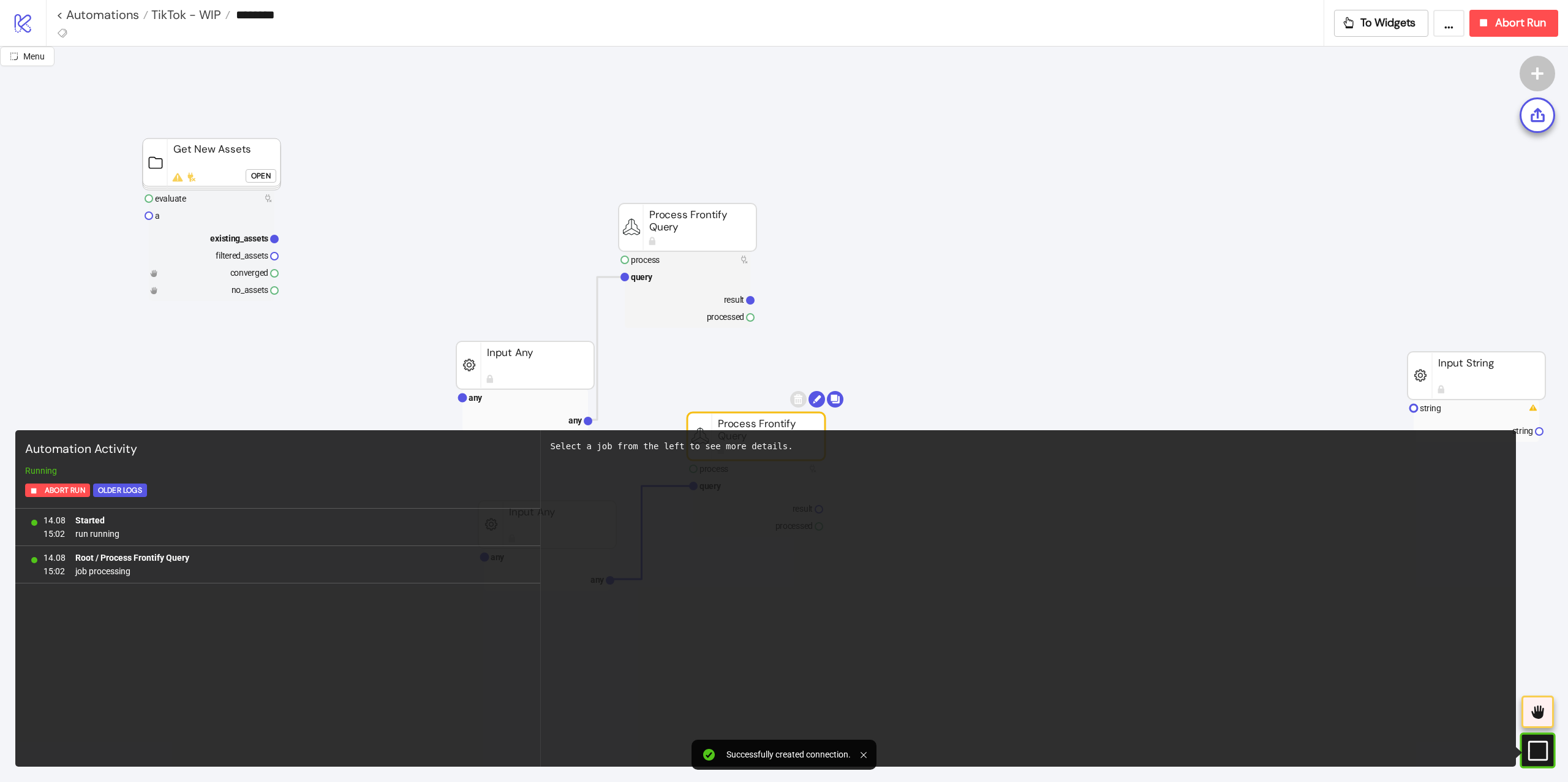
scroll to position [327, 0]
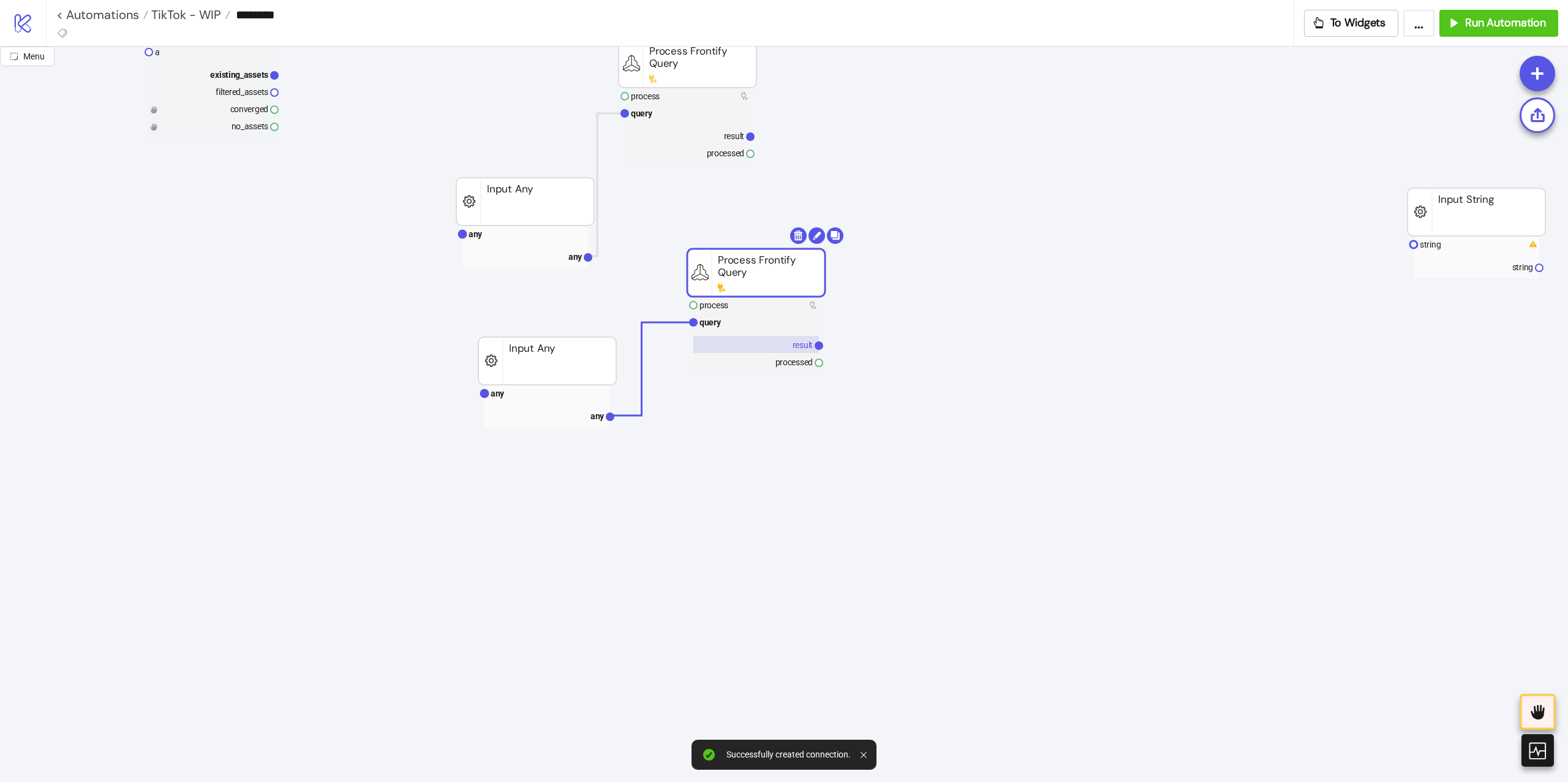
click at [740, 343] on rect at bounding box center [756, 345] width 125 height 17
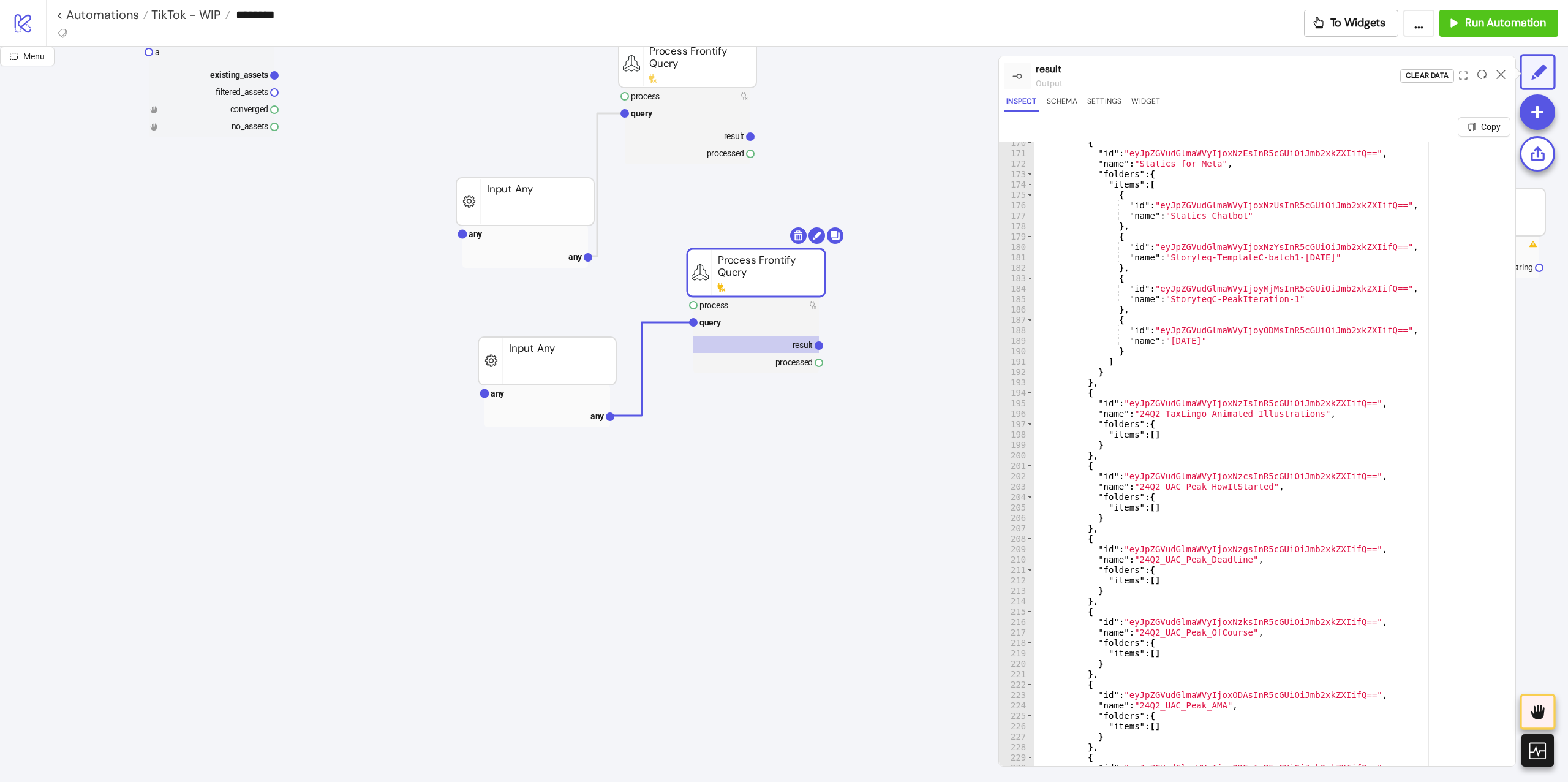
scroll to position [1764, 0]
click at [524, 393] on rect at bounding box center [547, 393] width 125 height 17
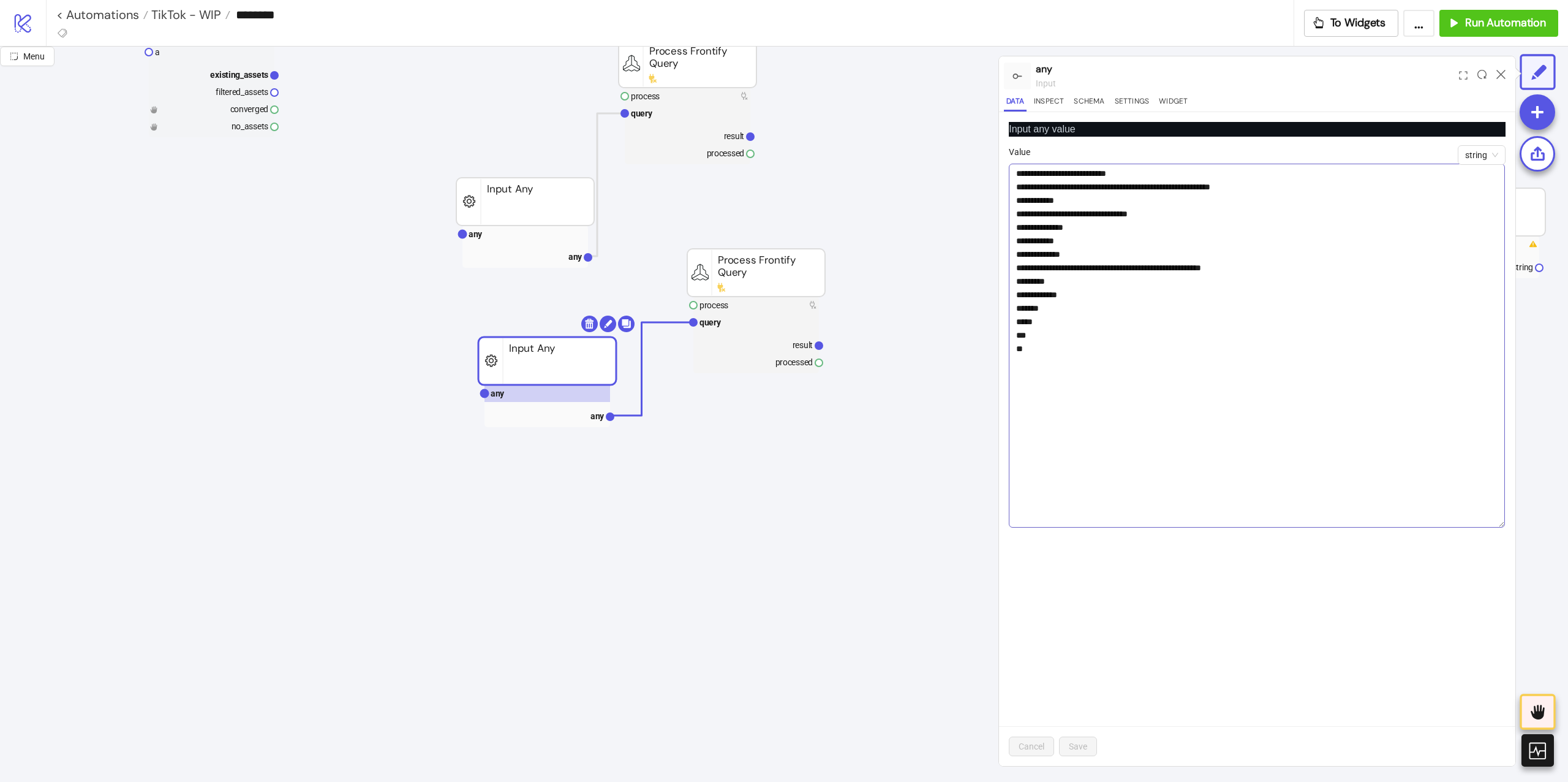
drag, startPoint x: 1498, startPoint y: 195, endPoint x: 1441, endPoint y: 524, distance: 333.9
click at [1448, 525] on textarea "**********" at bounding box center [1256, 346] width 496 height 364
click at [1221, 269] on textarea "**********" at bounding box center [1256, 346] width 496 height 364
paste textarea "**********"
type textarea "**********"
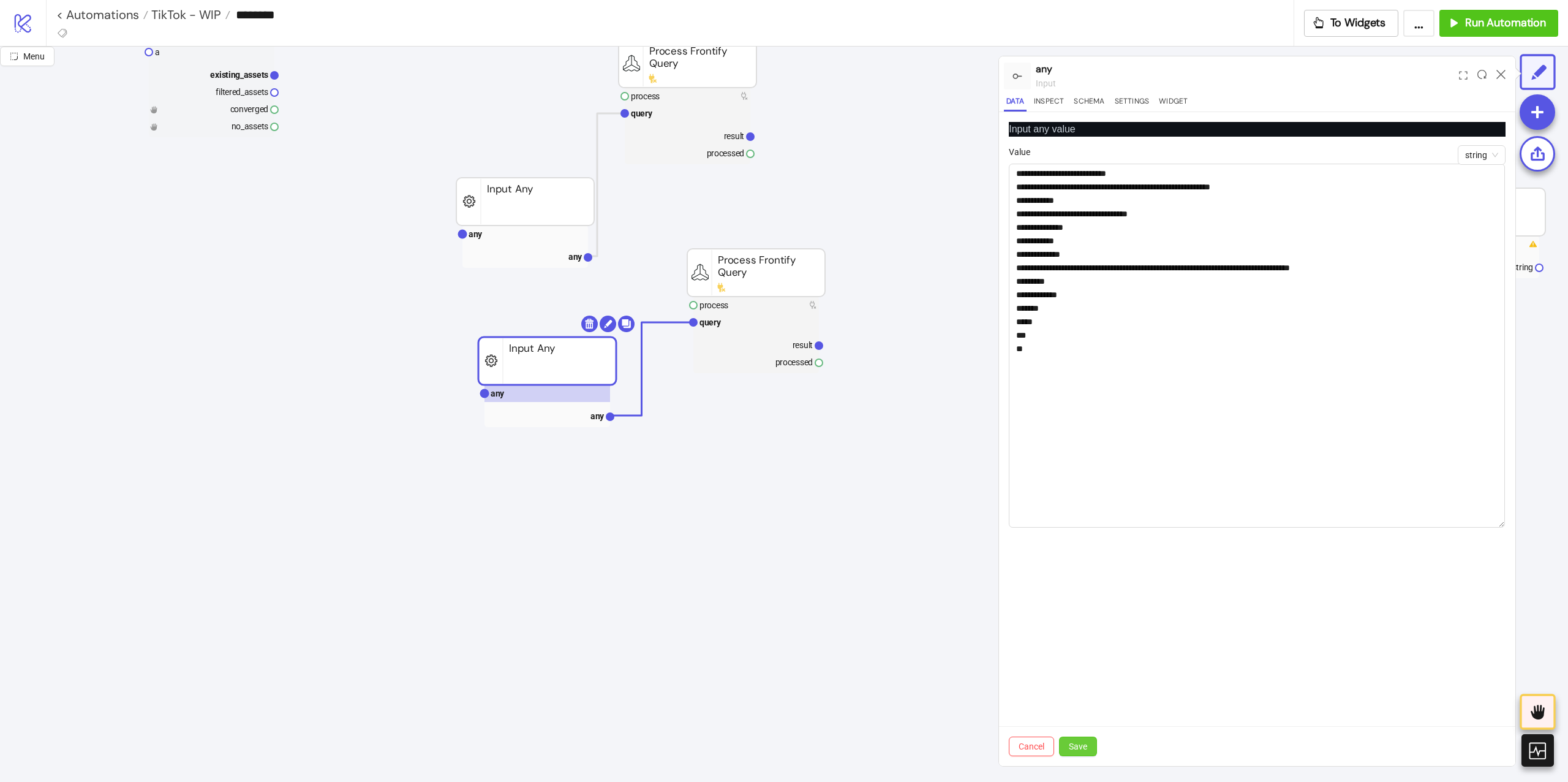
click at [1097, 736] on button "Save" at bounding box center [1077, 745] width 38 height 20
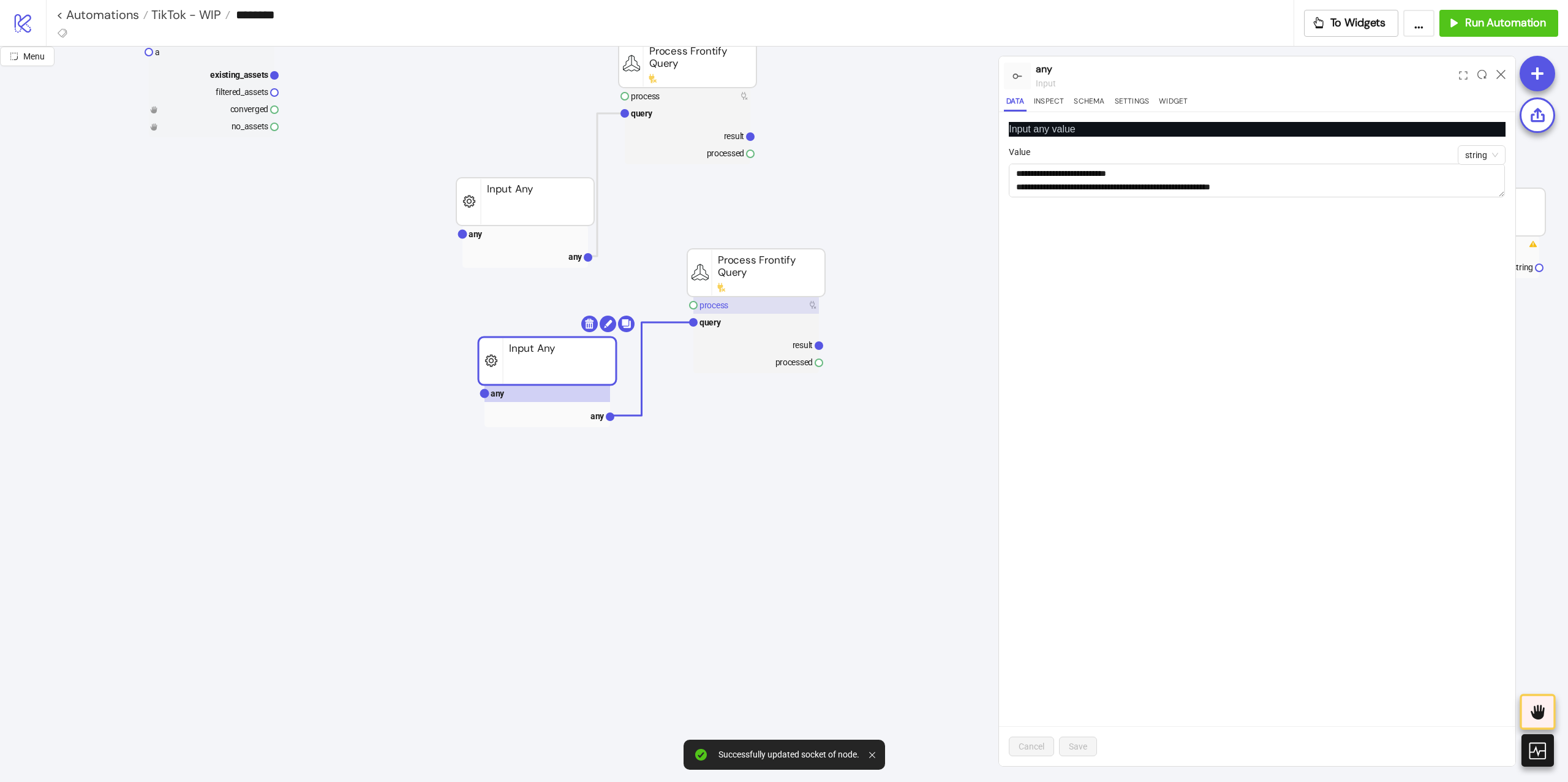
click at [802, 303] on rect at bounding box center [756, 305] width 125 height 17
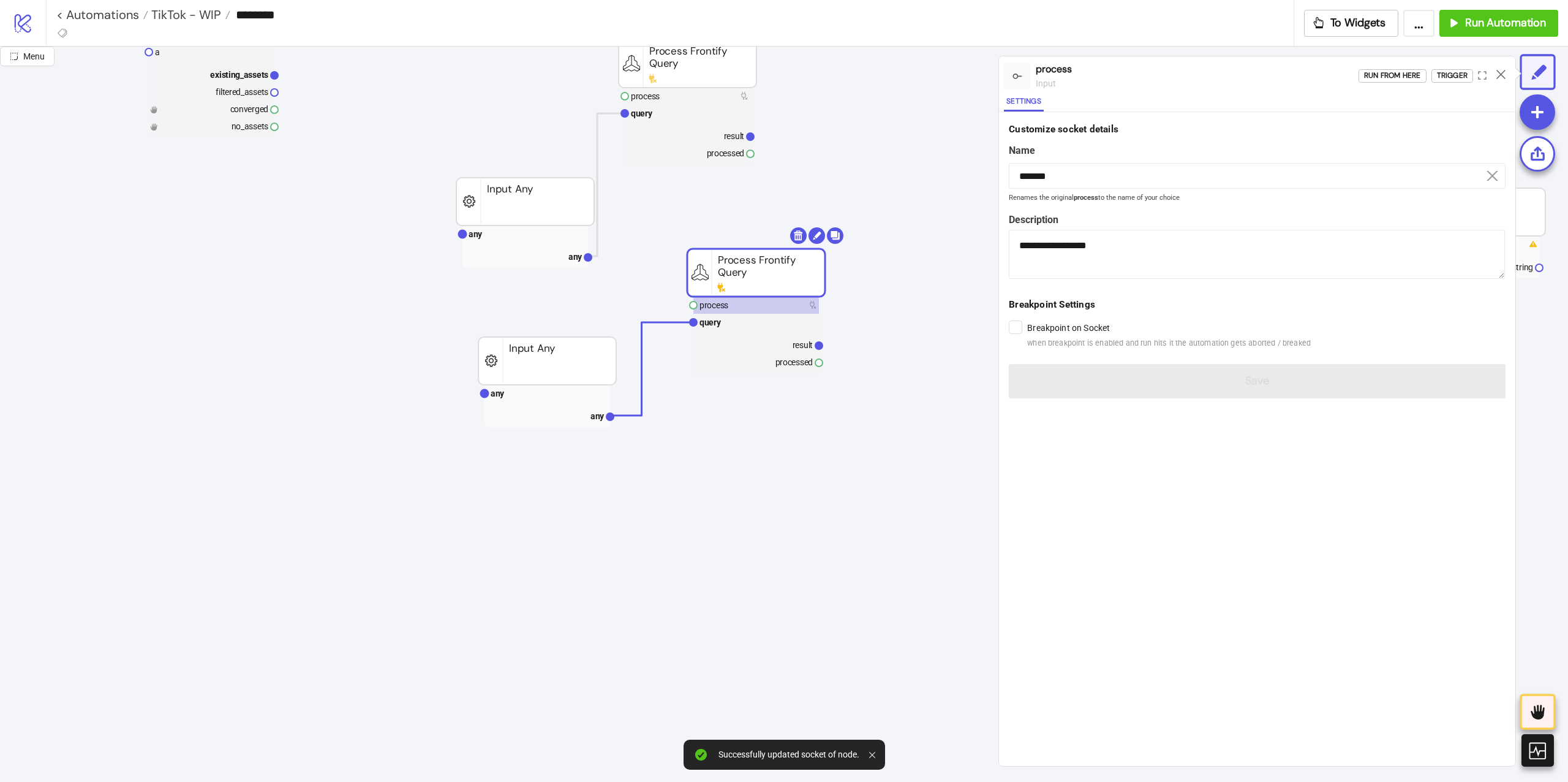
click at [1461, 67] on div "Run from here Trigger" at bounding box center [1436, 75] width 156 height 33
click at [1453, 74] on div "Trigger" at bounding box center [1452, 75] width 31 height 14
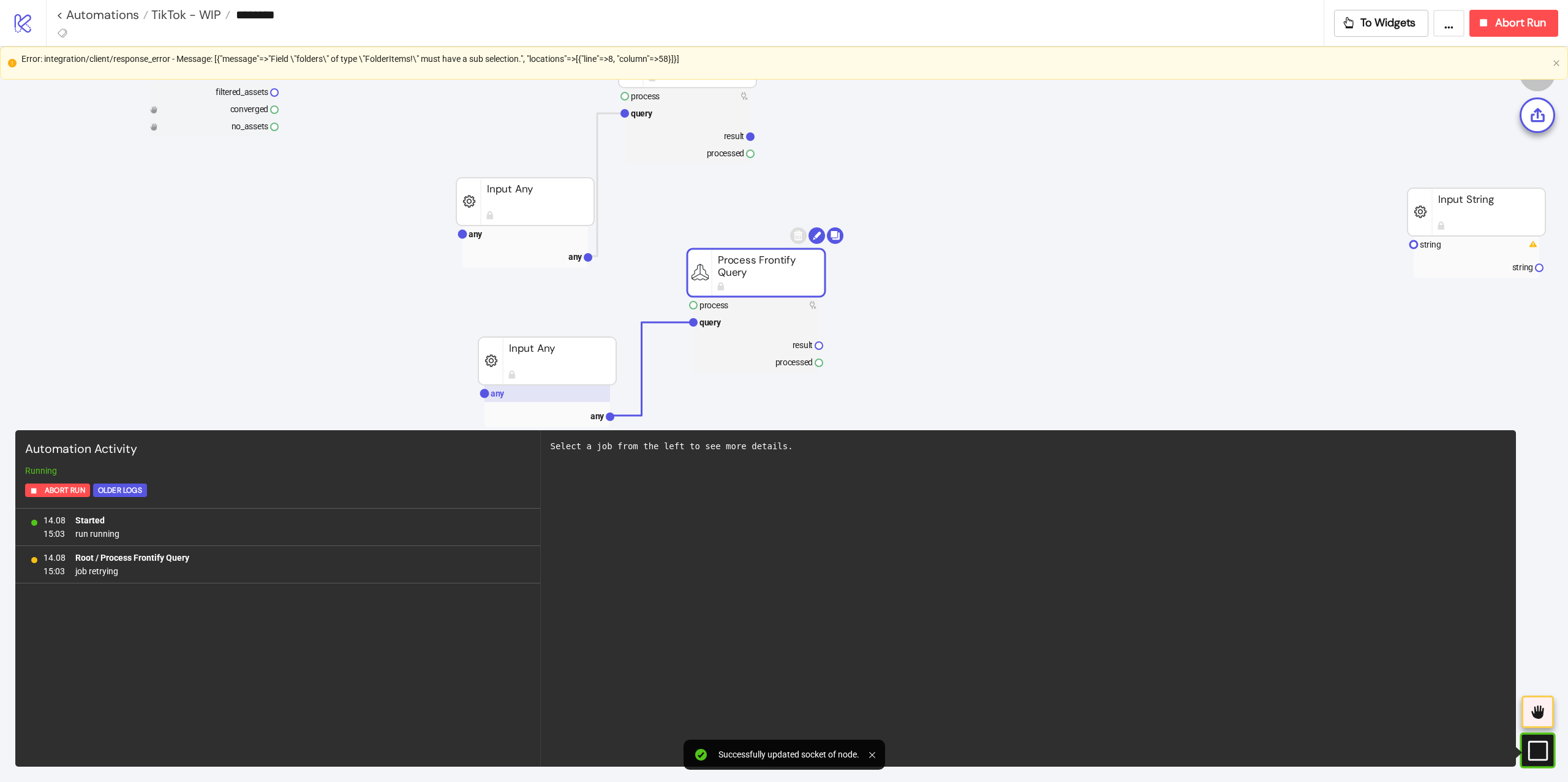
click at [573, 387] on rect at bounding box center [547, 393] width 125 height 17
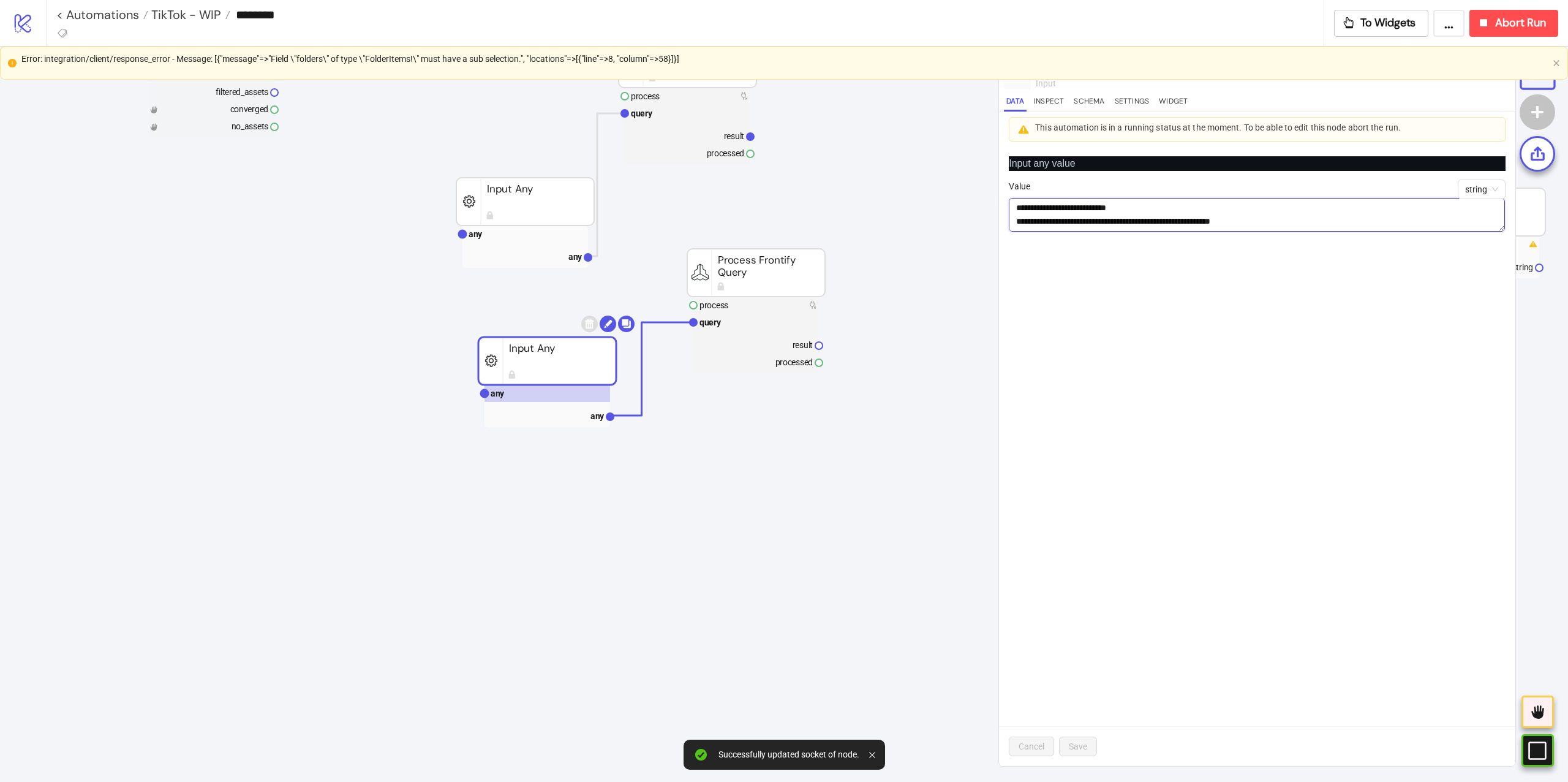
click at [1250, 214] on textarea "**********" at bounding box center [1256, 214] width 496 height 34
click at [1150, 221] on textarea "**********" at bounding box center [1256, 214] width 496 height 34
paste textarea "**********"
type textarea "**********"
click at [1081, 739] on button "Save" at bounding box center [1077, 745] width 38 height 20
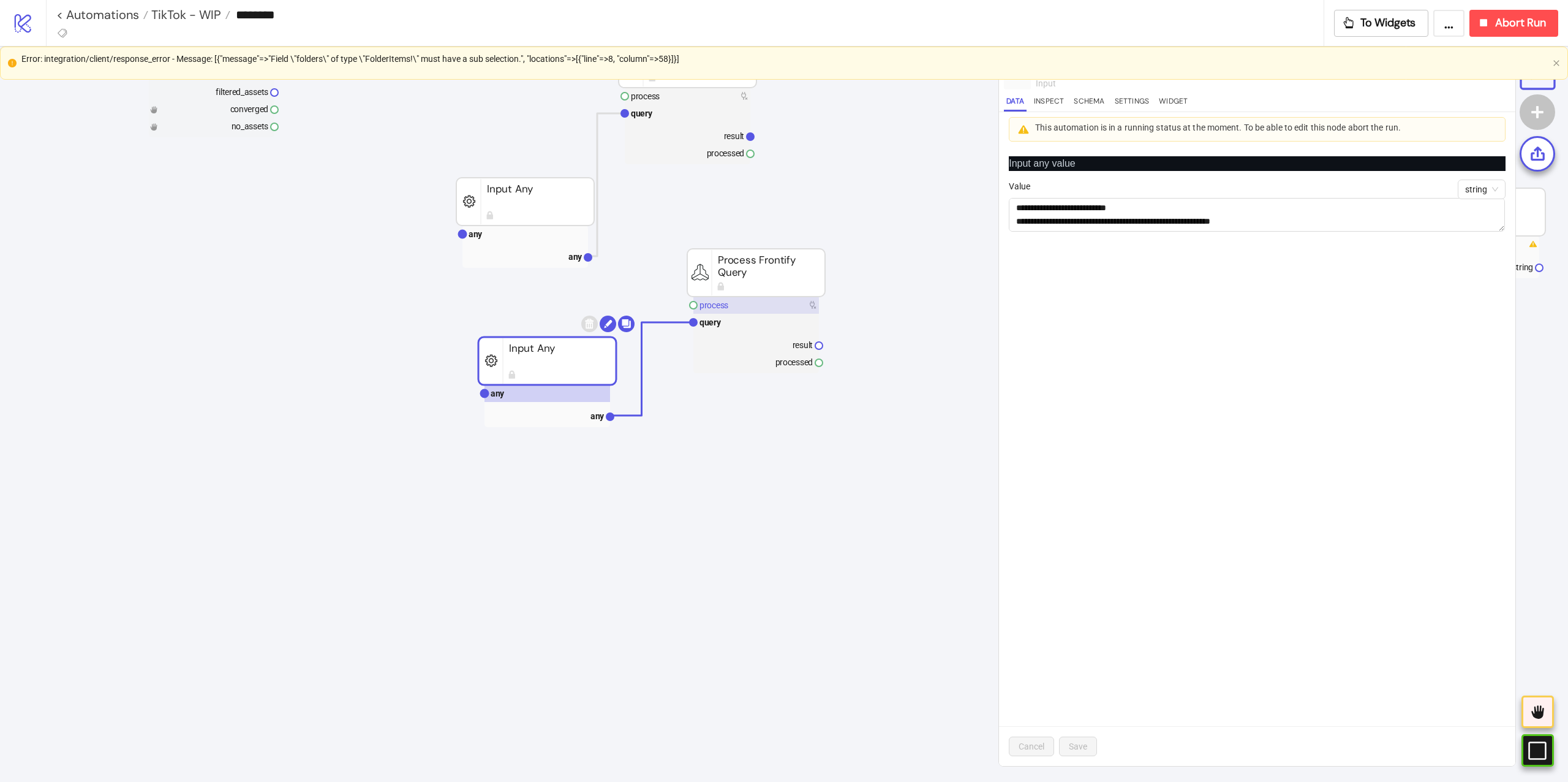
click at [715, 298] on rect at bounding box center [756, 305] width 125 height 17
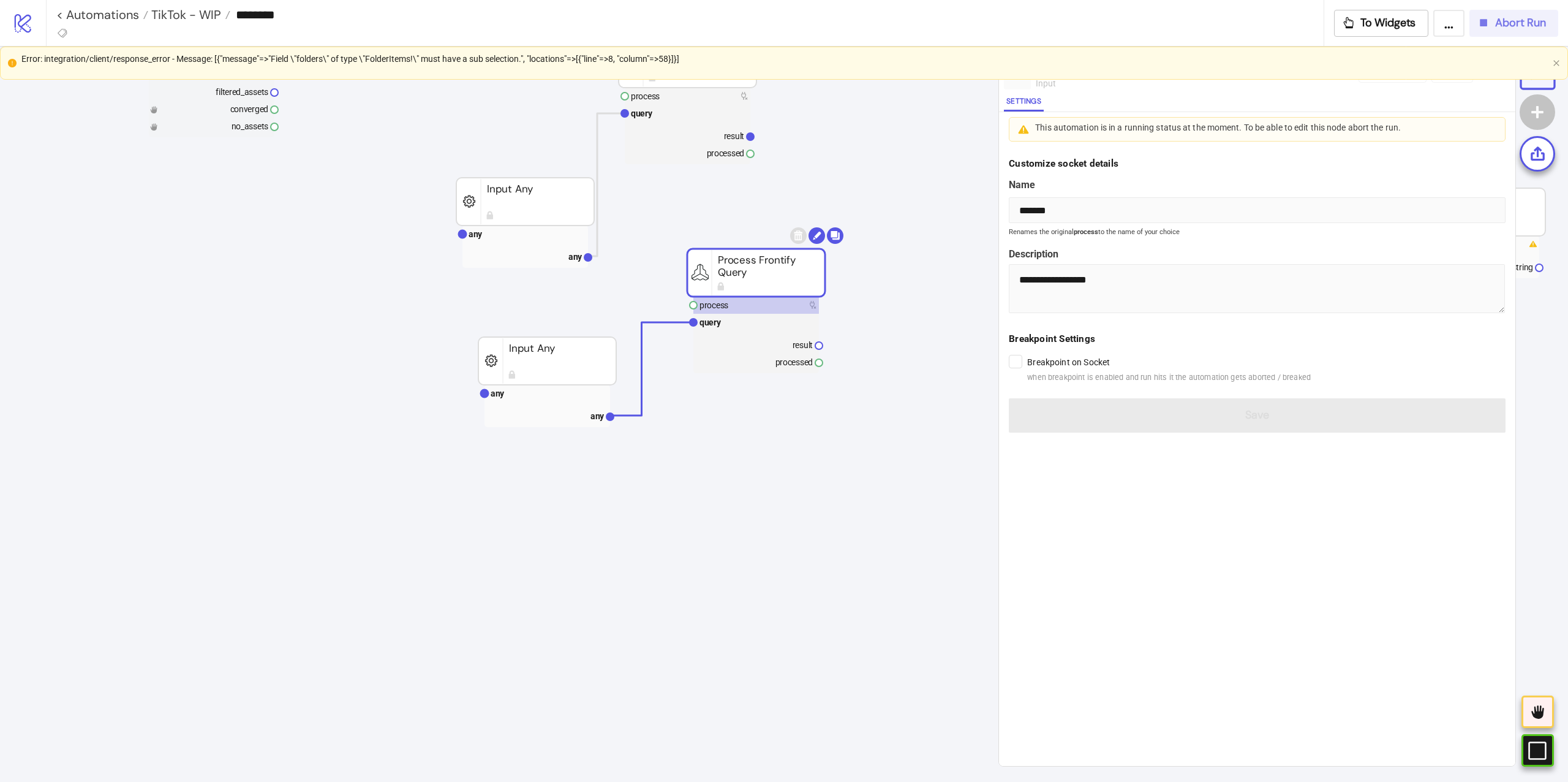
click at [1488, 35] on button "Abort Run" at bounding box center [1513, 22] width 89 height 27
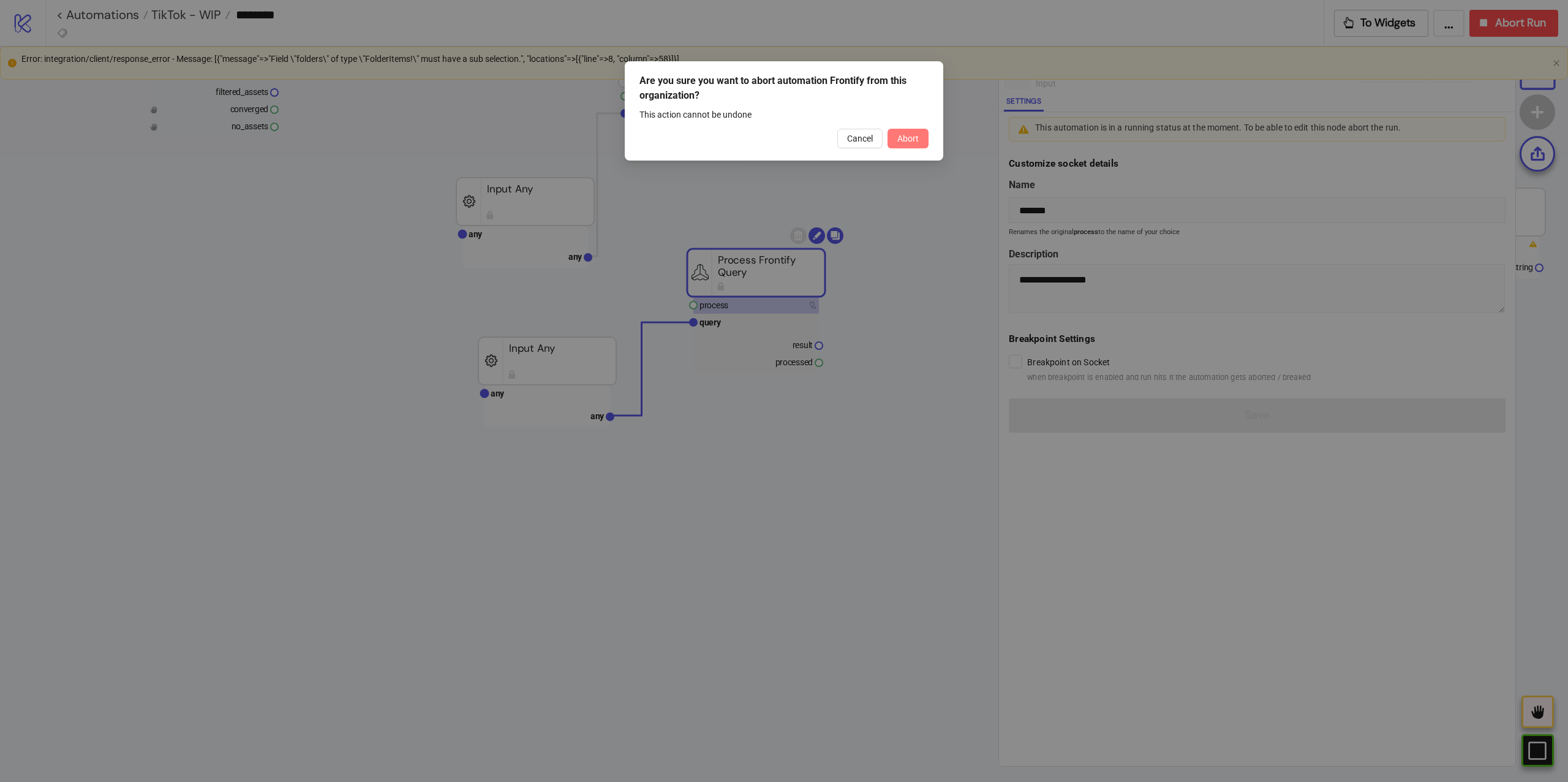
click at [917, 136] on span "Abort" at bounding box center [907, 139] width 22 height 9
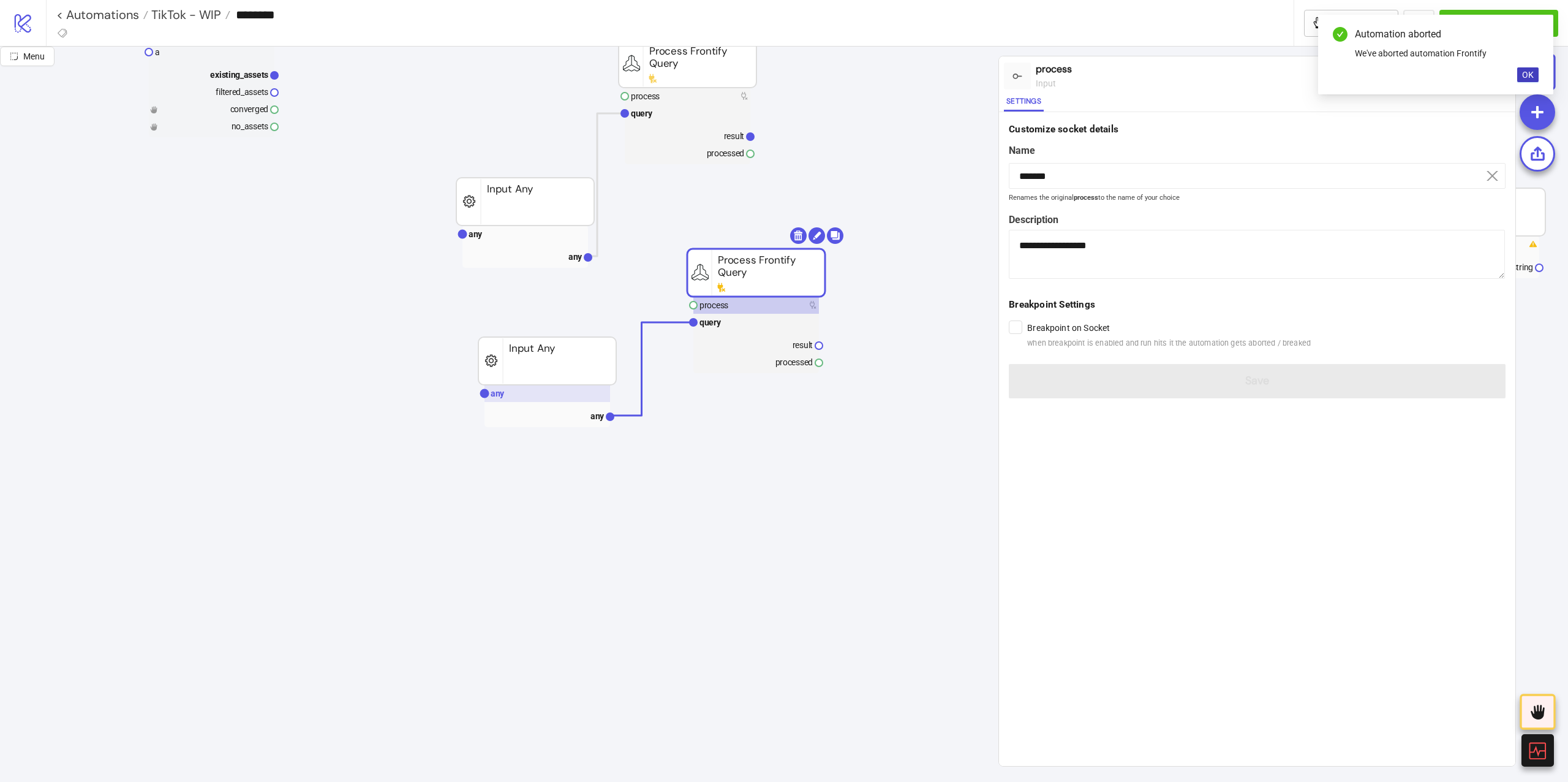
click at [508, 398] on rect at bounding box center [547, 393] width 125 height 17
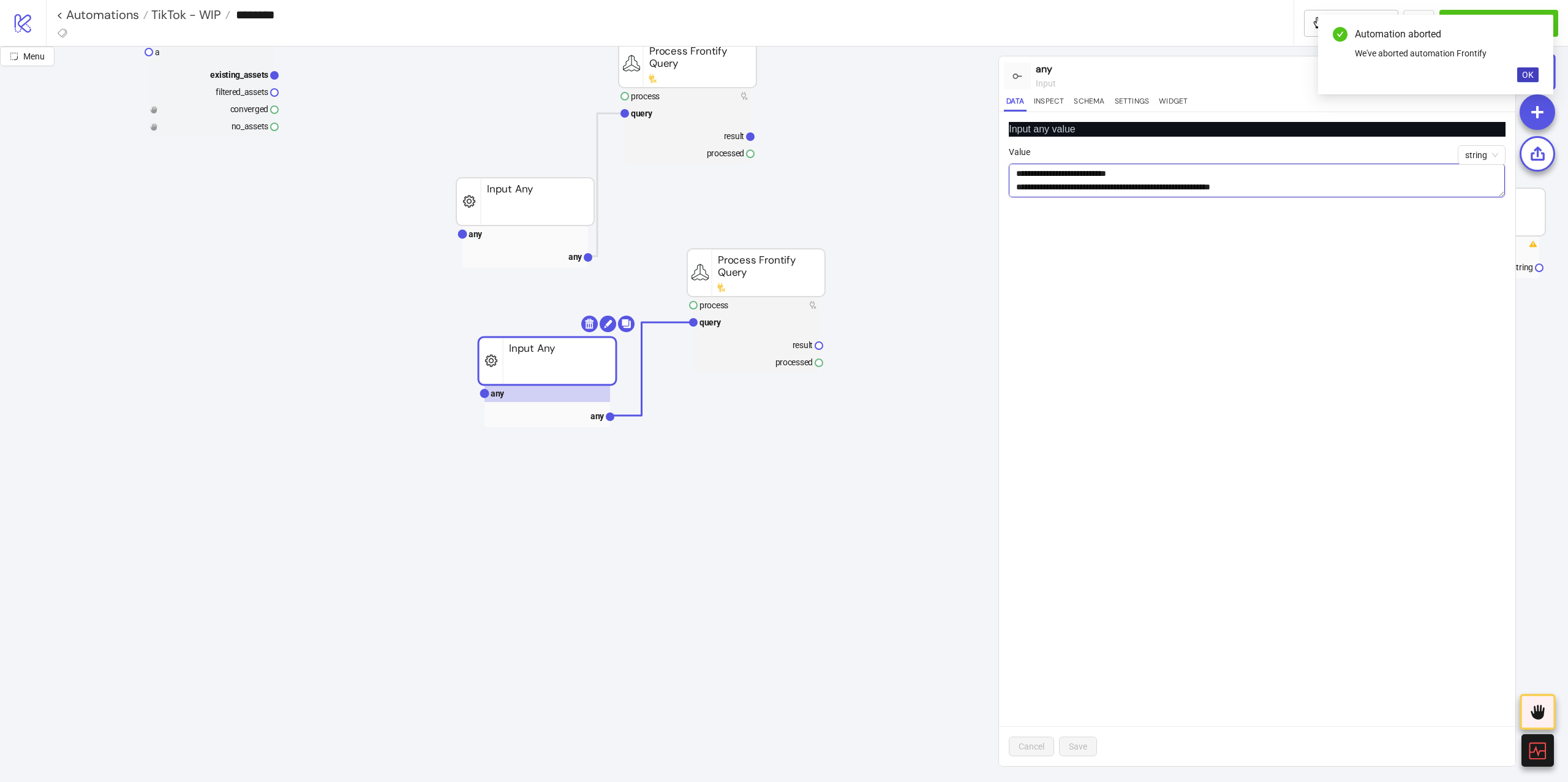
click at [1107, 175] on textarea "**********" at bounding box center [1256, 181] width 496 height 34
paste textarea "**********"
type textarea "**********"
click at [1087, 748] on span "Save" at bounding box center [1078, 746] width 19 height 9
click at [733, 304] on rect at bounding box center [756, 305] width 125 height 17
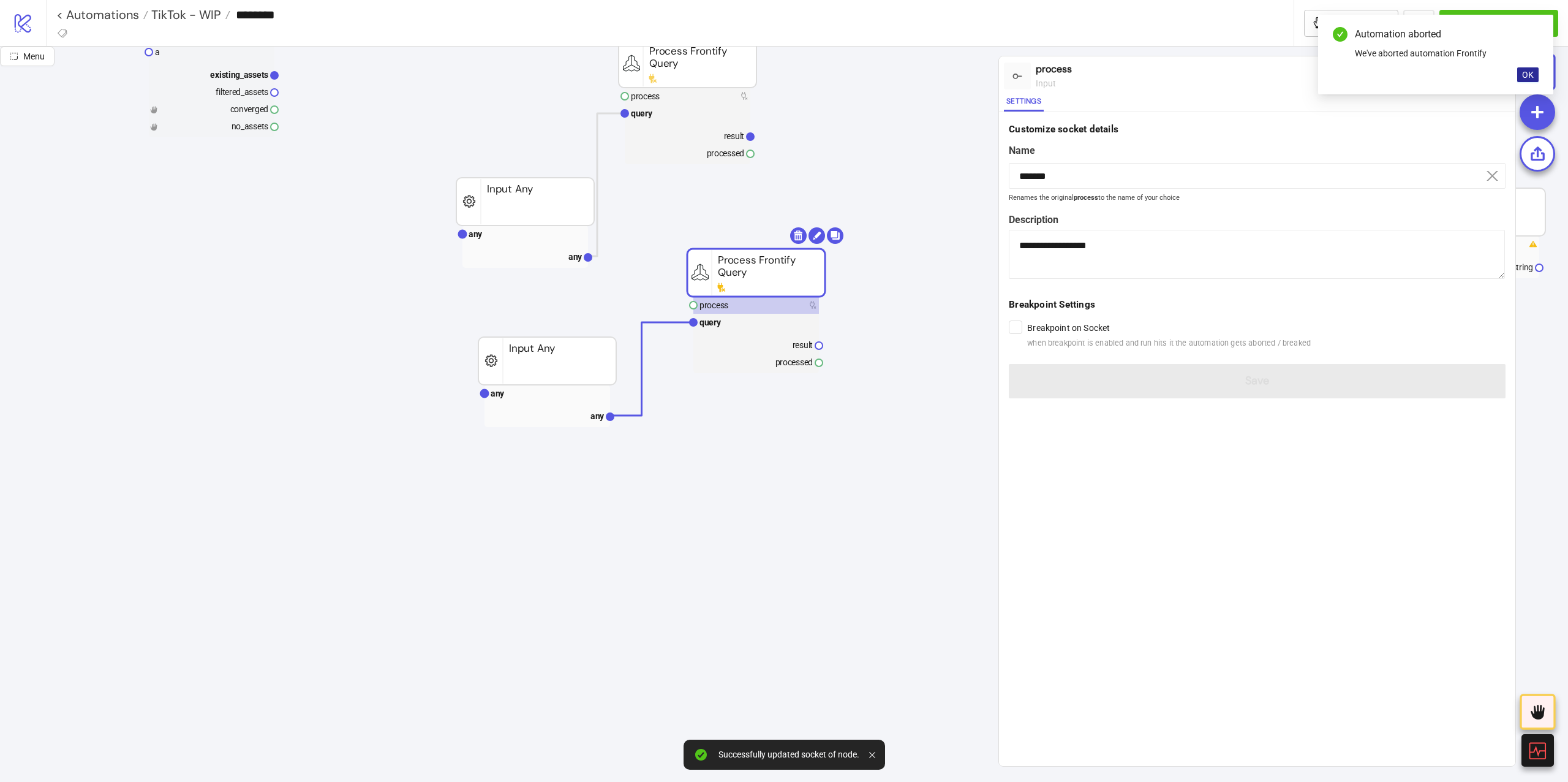
click at [1520, 67] on button "OK" at bounding box center [1527, 75] width 22 height 15
click at [1464, 67] on div "Run from here Trigger" at bounding box center [1436, 75] width 156 height 33
click at [1456, 72] on div "Trigger" at bounding box center [1452, 75] width 31 height 14
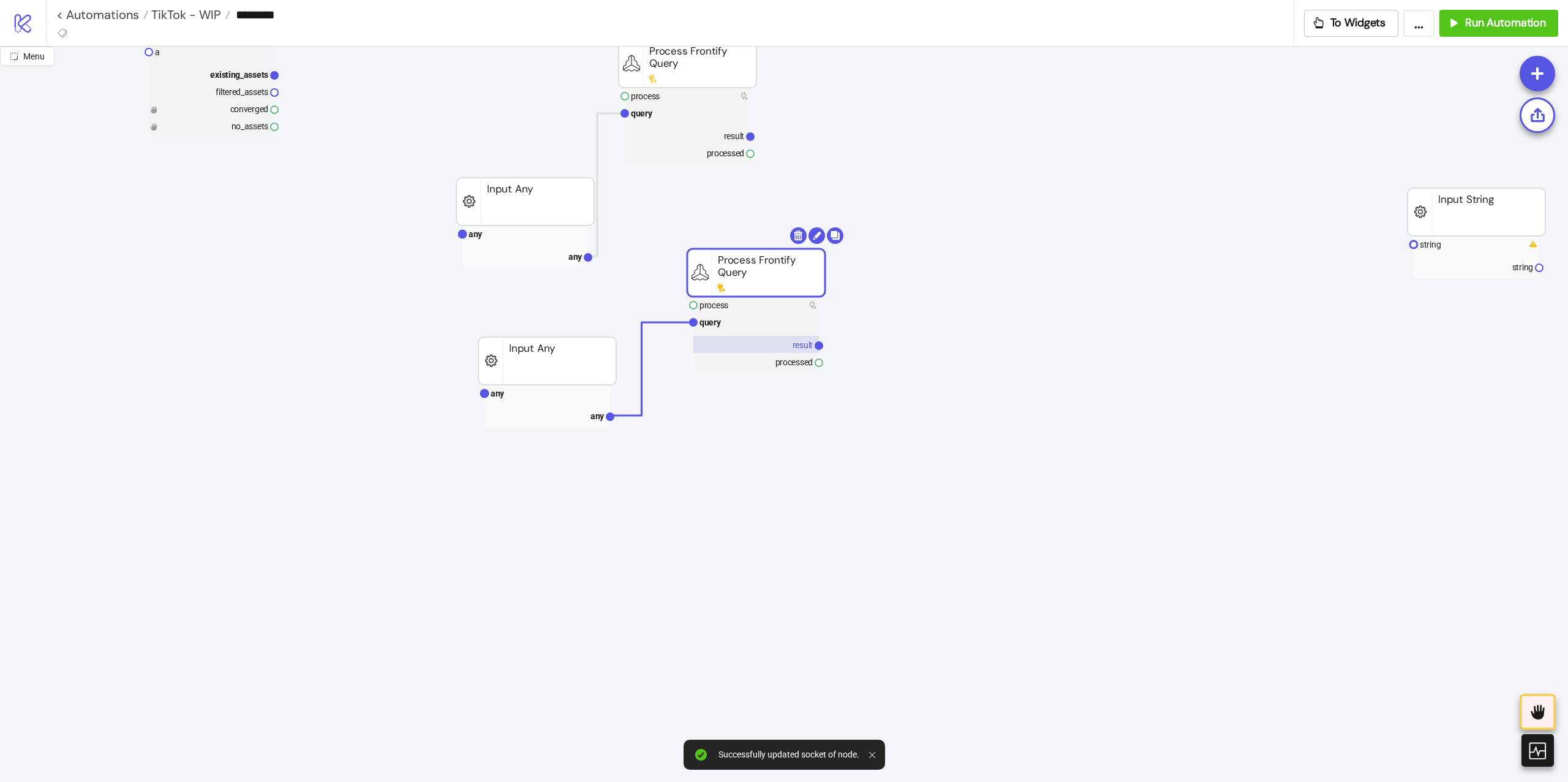
click at [793, 344] on text "result" at bounding box center [803, 345] width 21 height 9
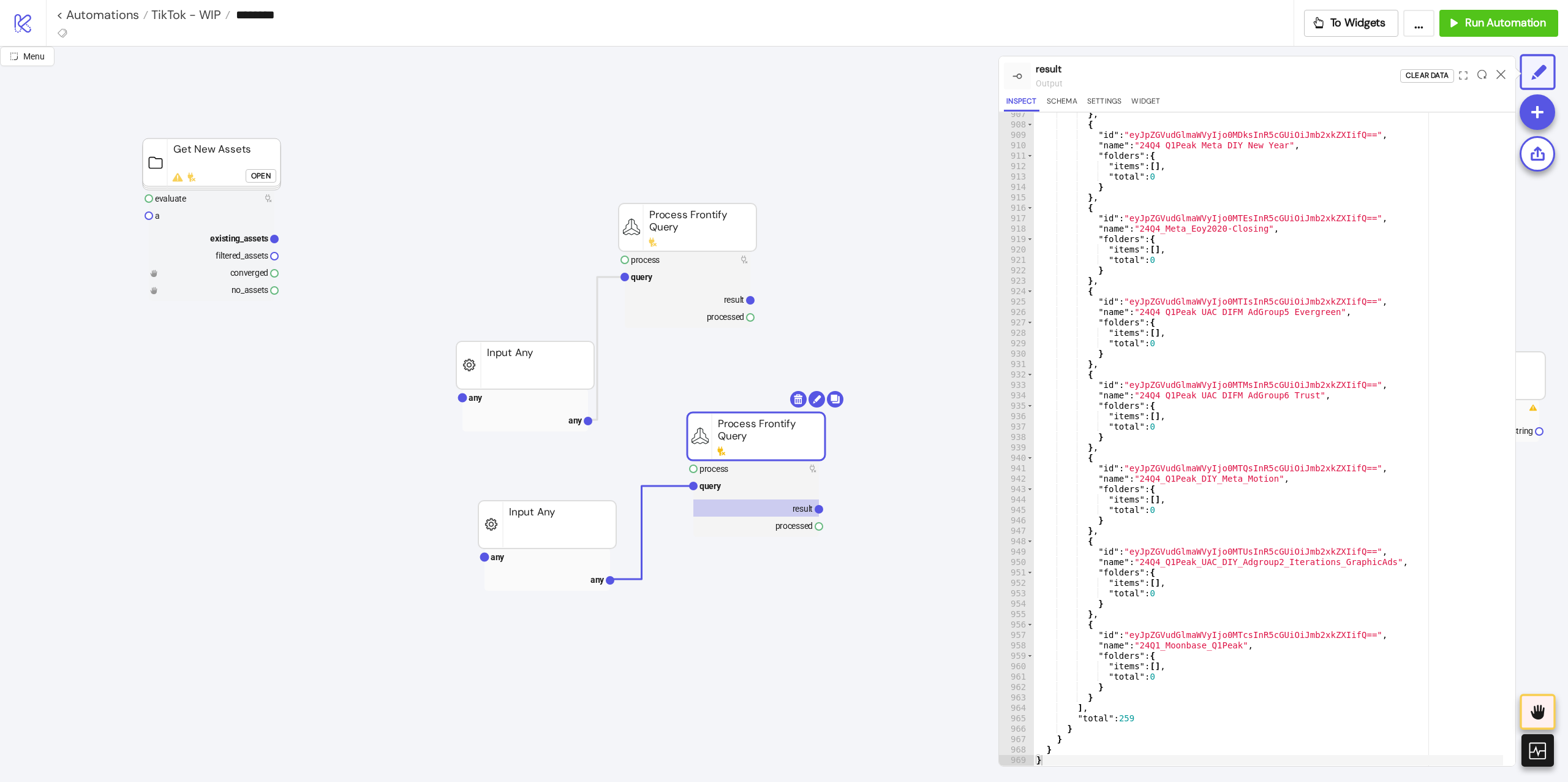
scroll to position [81, 0]
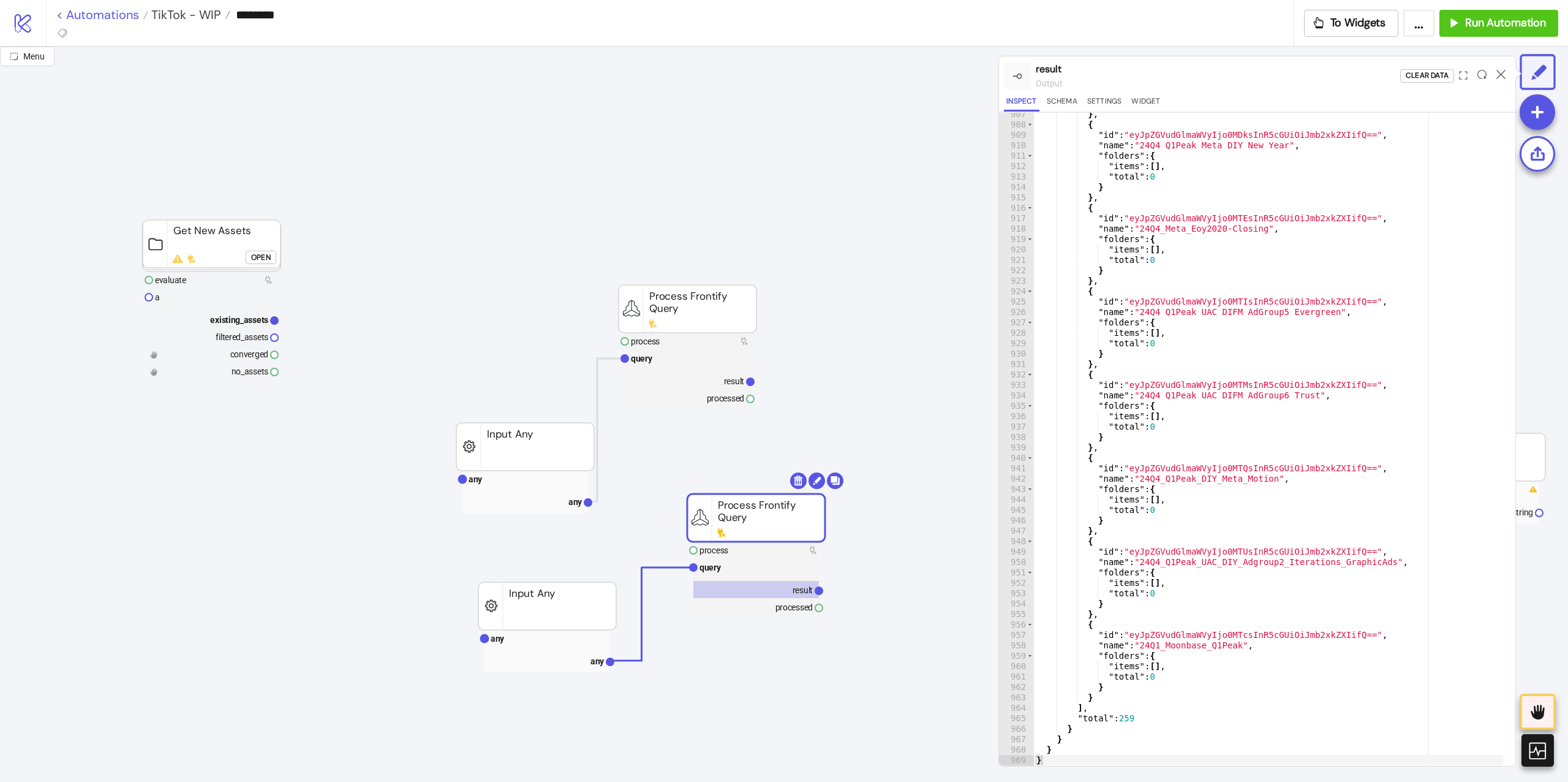
drag, startPoint x: 20, startPoint y: 36, endPoint x: 74, endPoint y: 13, distance: 58.7
click at [20, 36] on link "logo/logo-mobile" at bounding box center [22, 22] width 46 height 46
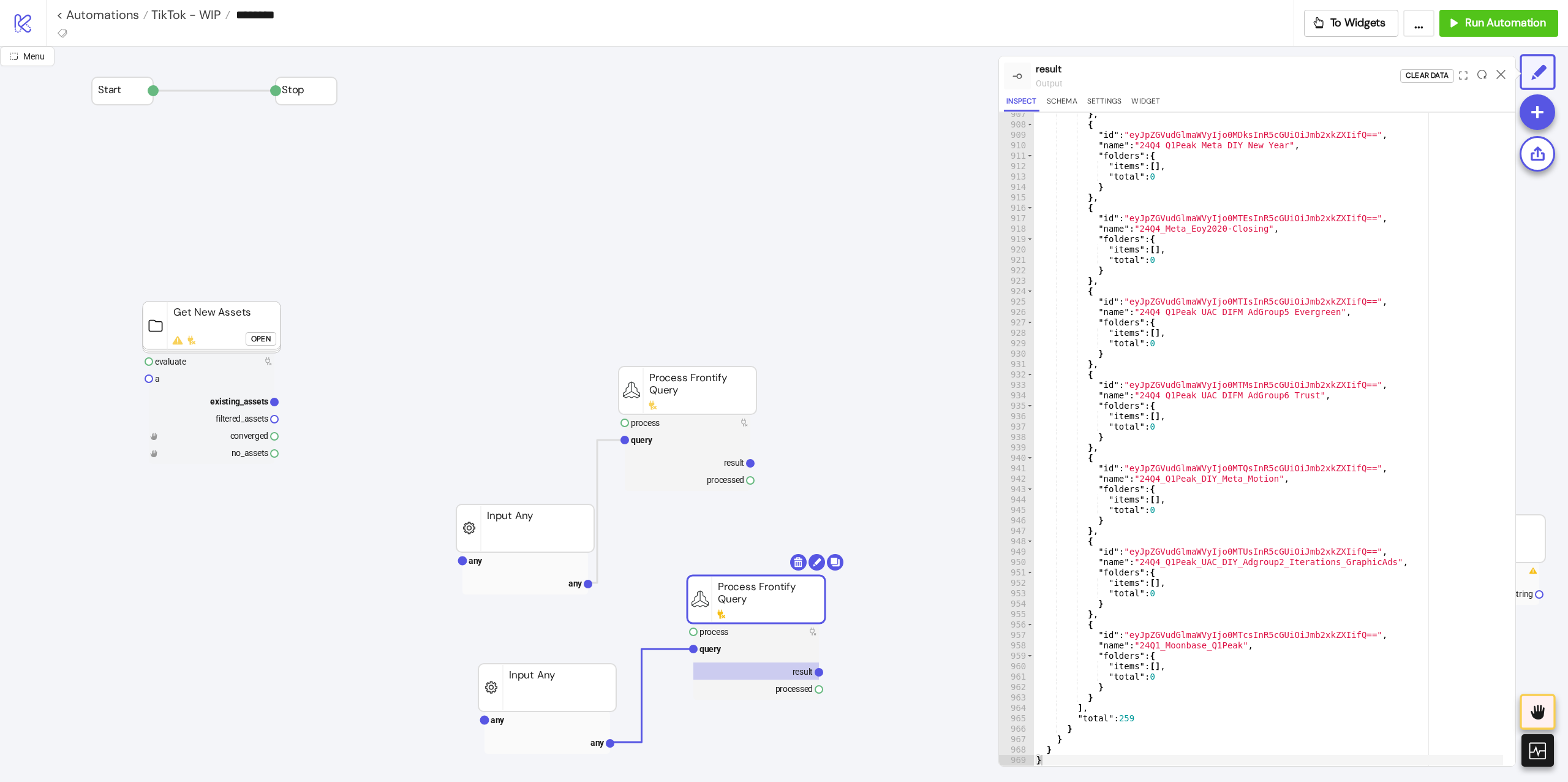
click at [271, 346] on button "Open" at bounding box center [260, 339] width 31 height 13
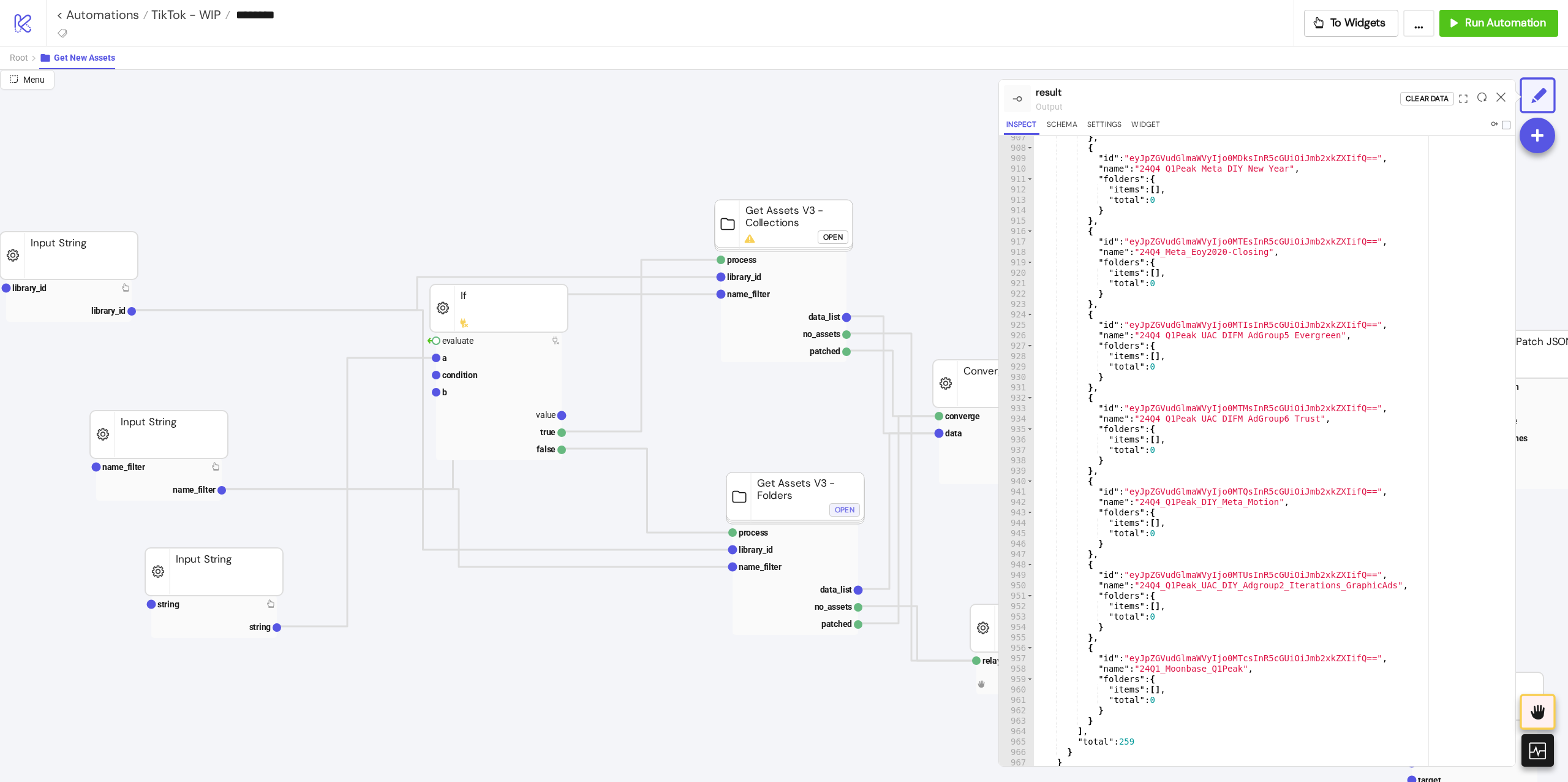
click at [857, 504] on button "Open" at bounding box center [844, 509] width 31 height 13
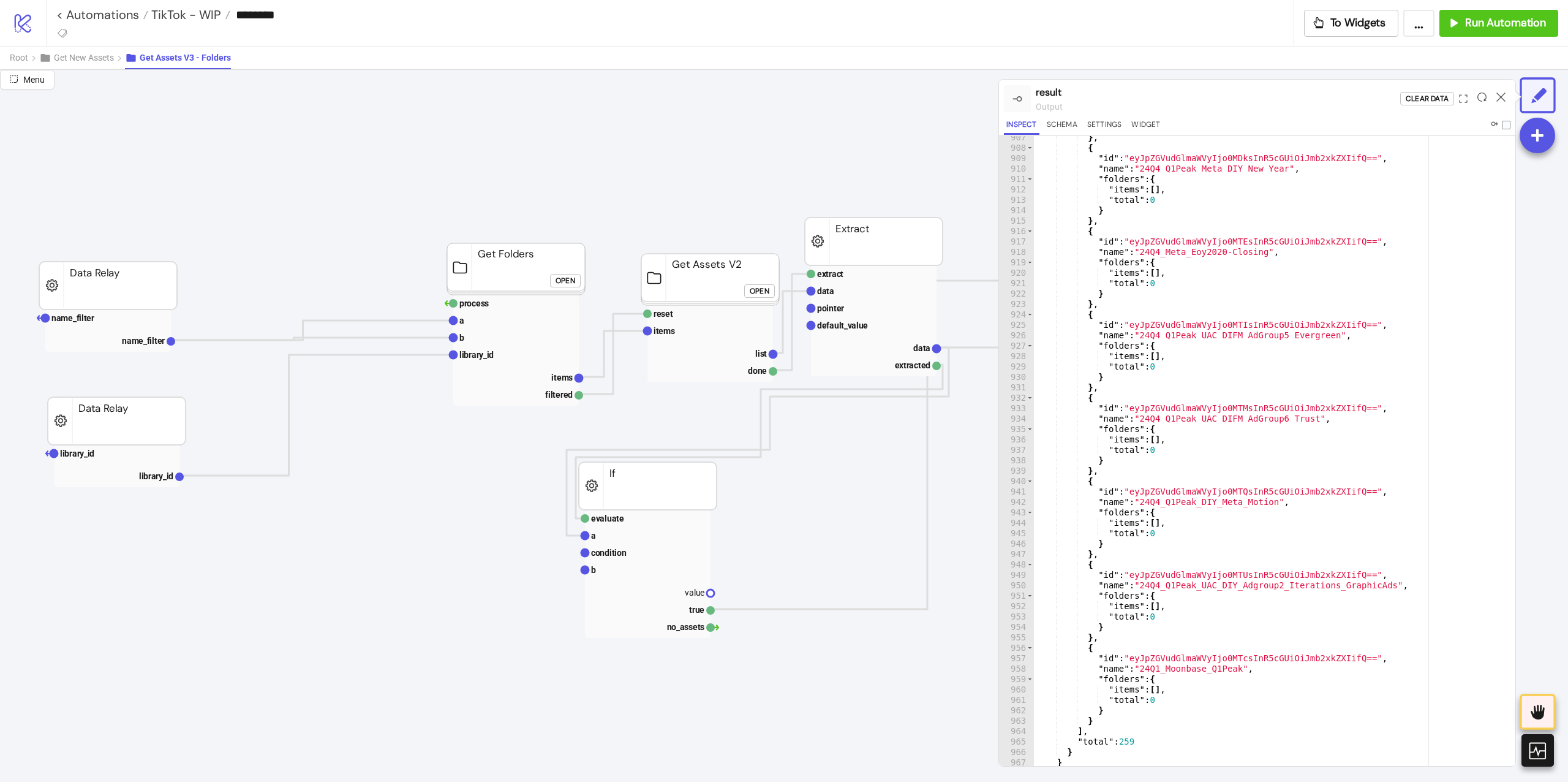
click at [564, 269] on rect at bounding box center [516, 269] width 138 height 52
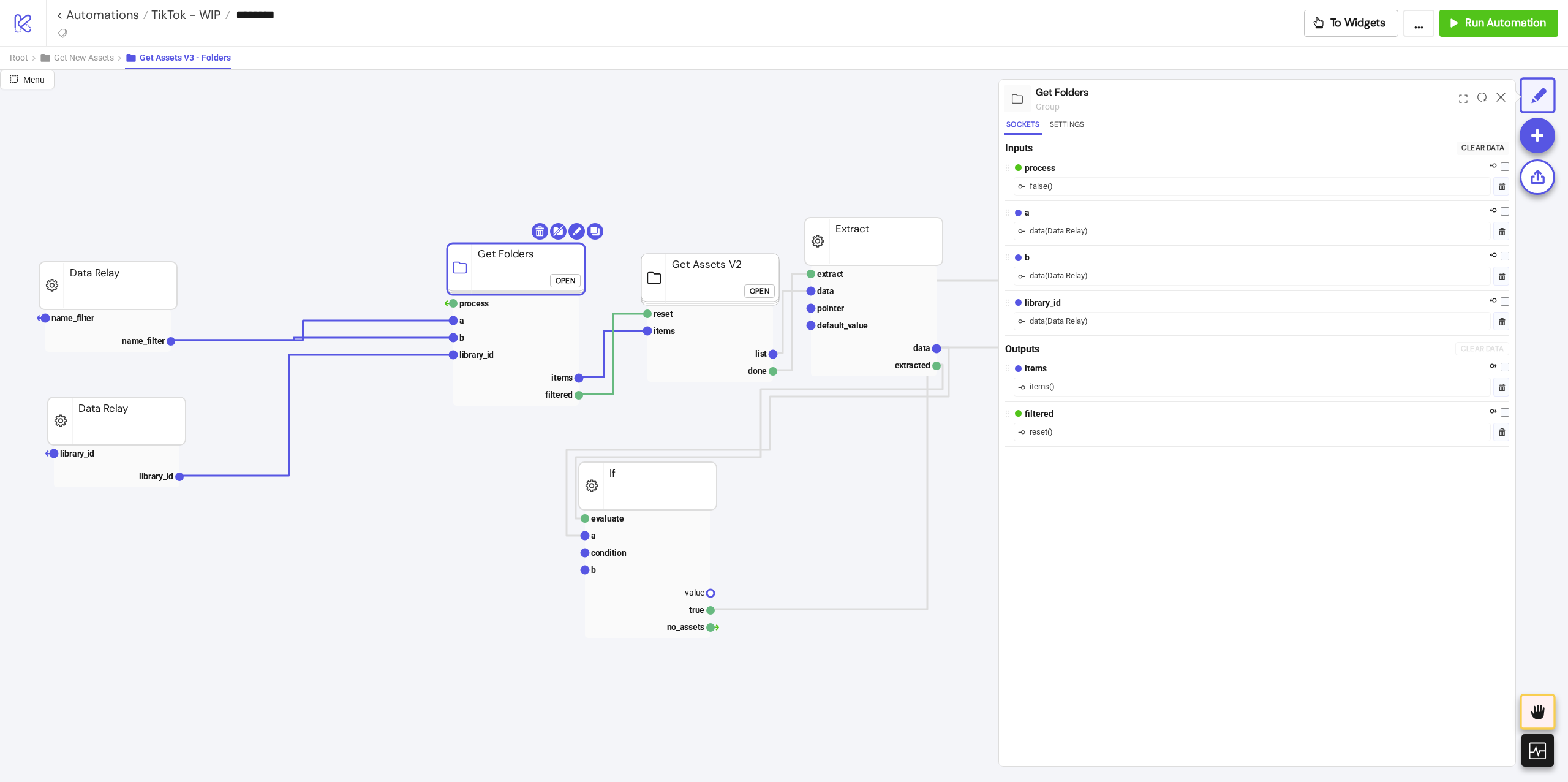
click at [563, 273] on foreignobject "Open" at bounding box center [567, 285] width 37 height 24
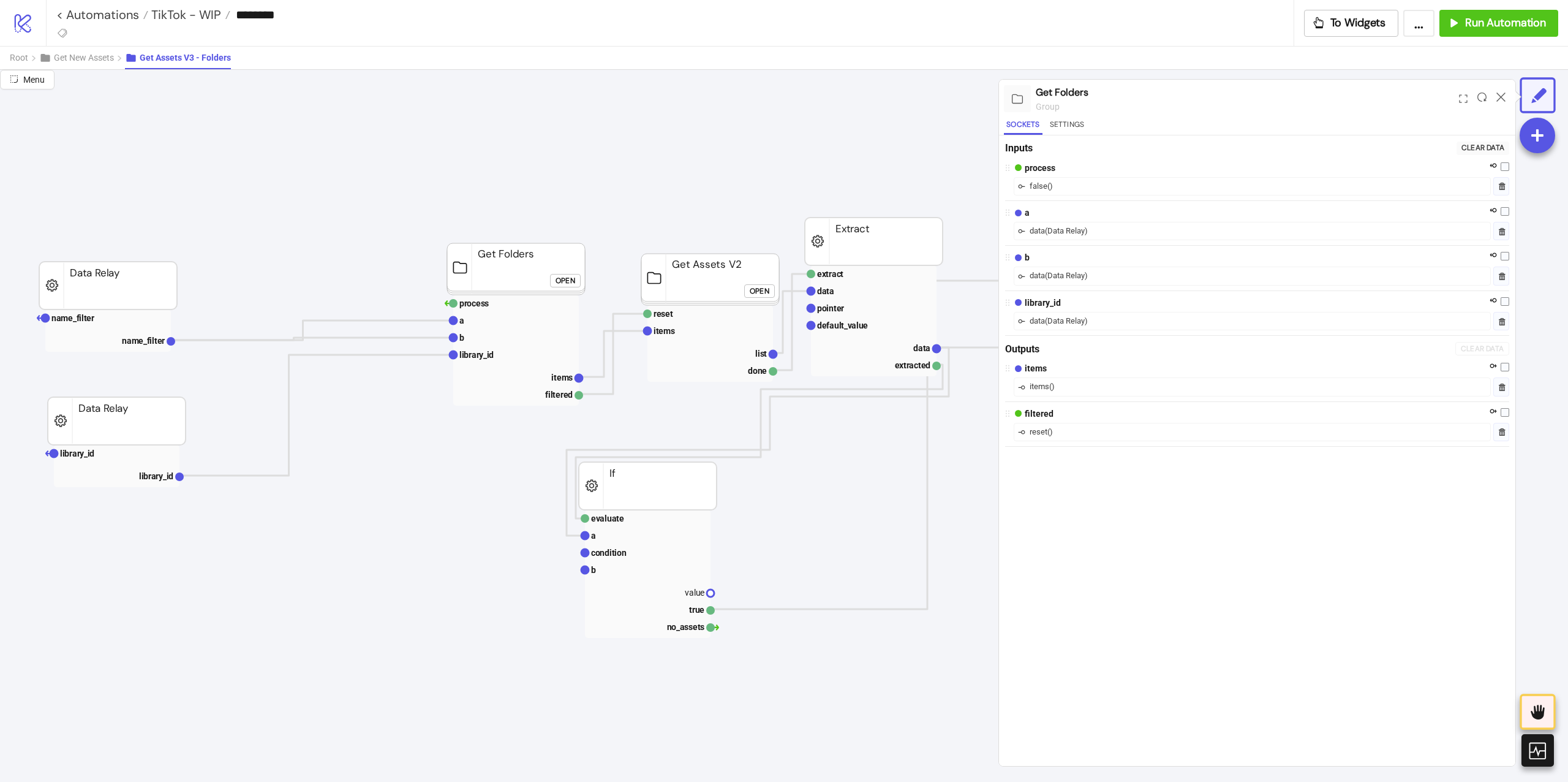
click at [563, 275] on div "Open" at bounding box center [564, 280] width 20 height 14
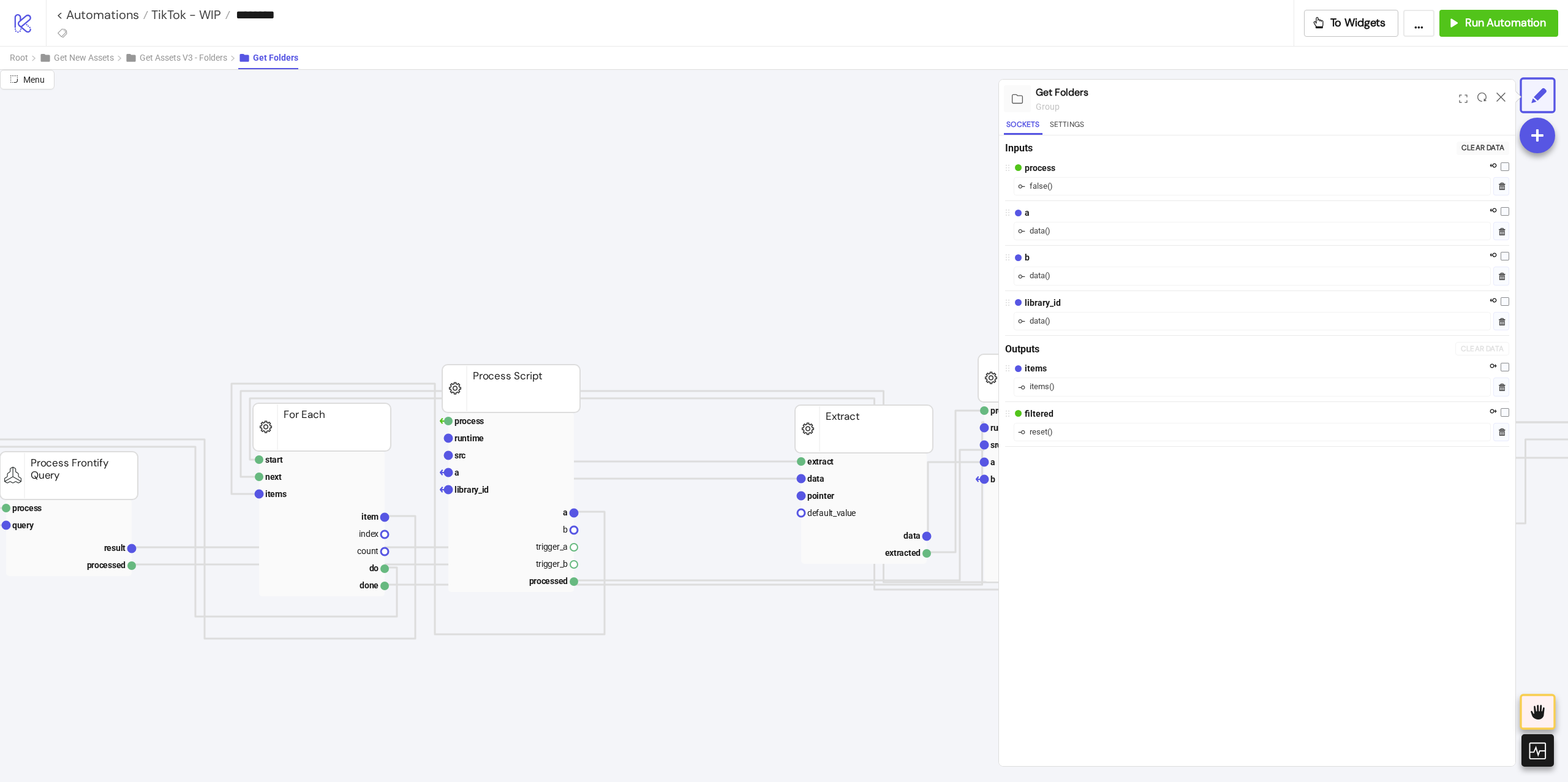
scroll to position [163, 0]
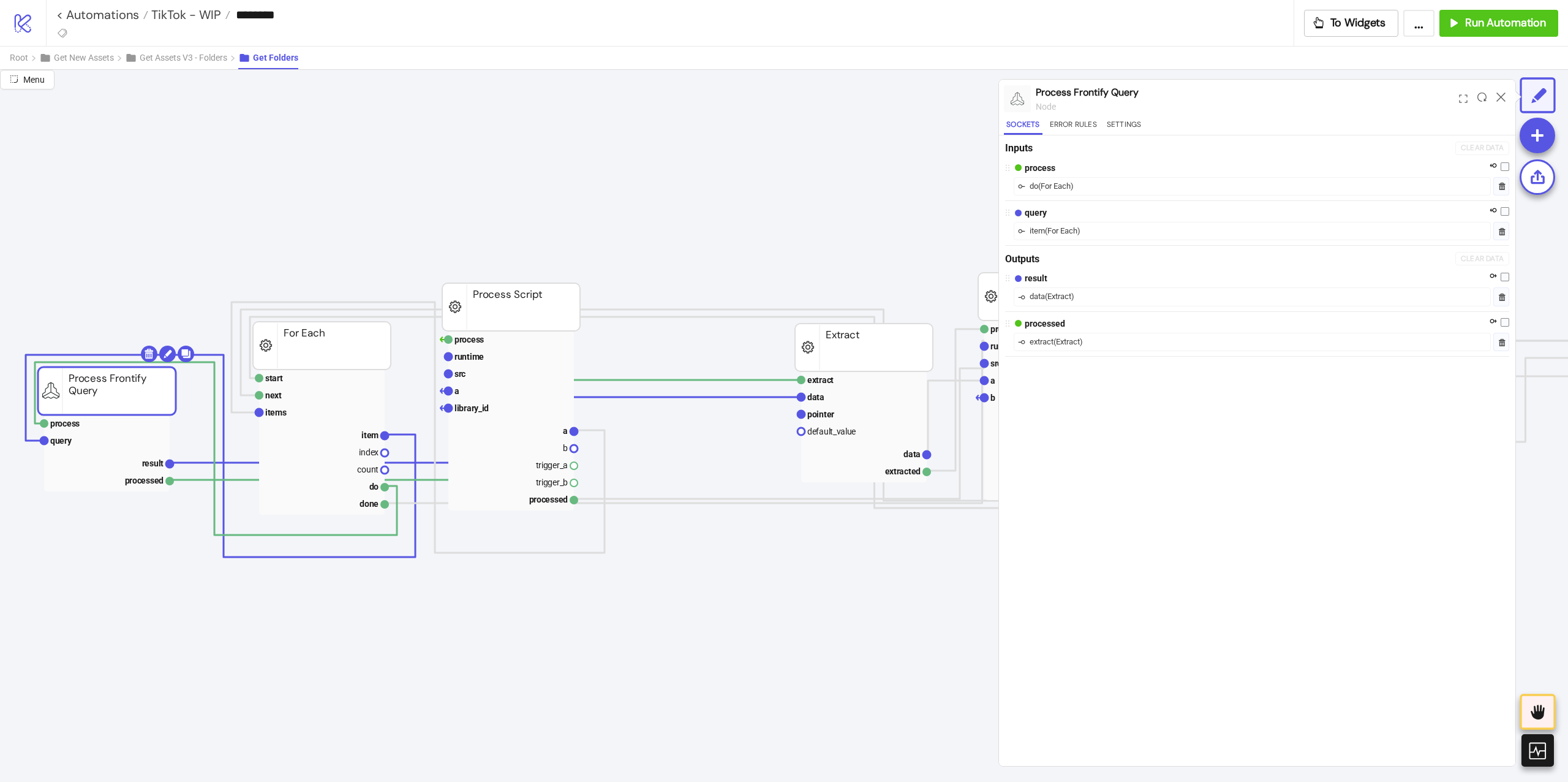
drag, startPoint x: 92, startPoint y: 406, endPoint x: 138, endPoint y: 405, distance: 46.0
click at [133, 432] on rect at bounding box center [114, 440] width 125 height 17
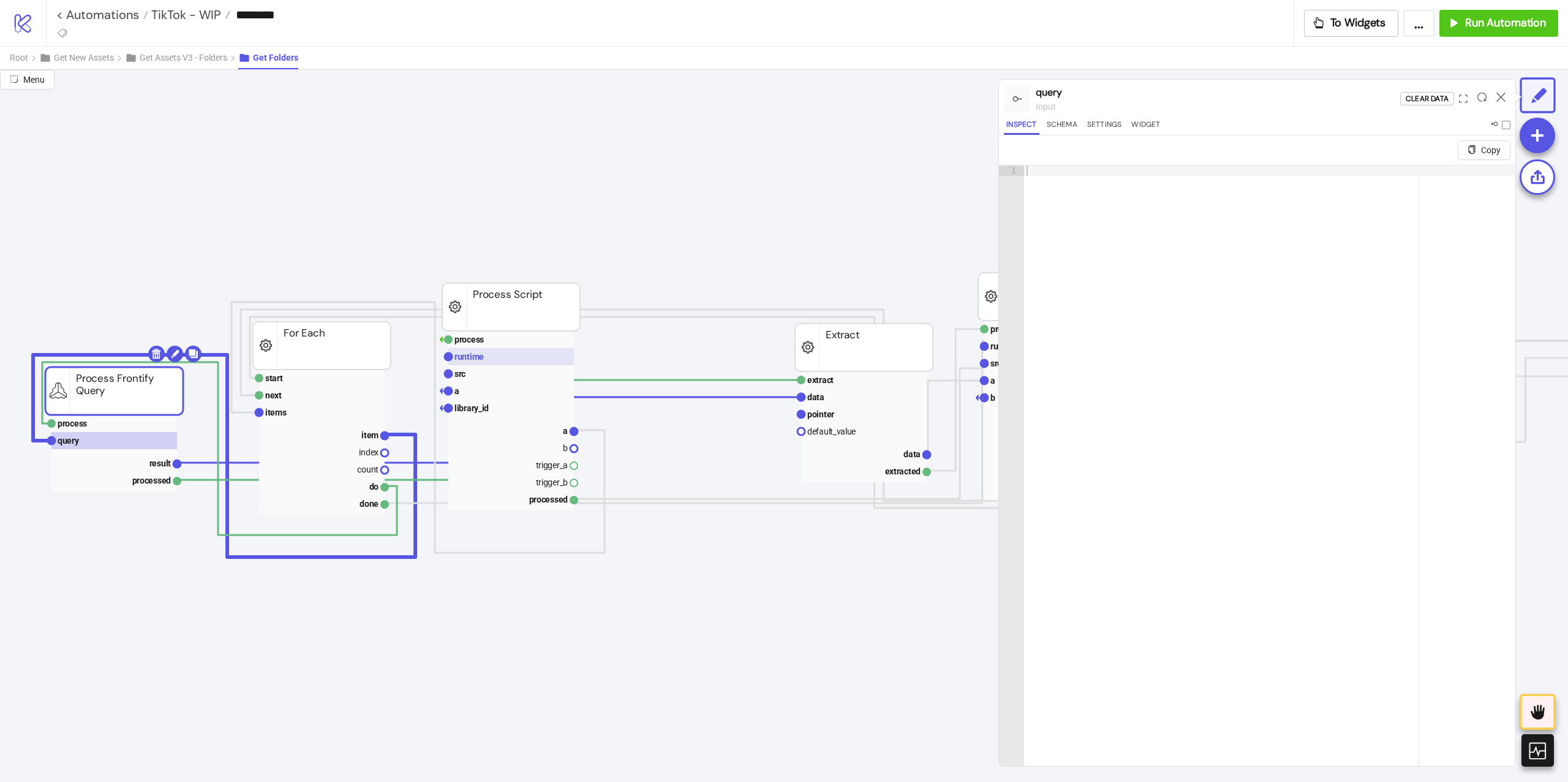
click at [512, 361] on rect at bounding box center [511, 357] width 125 height 17
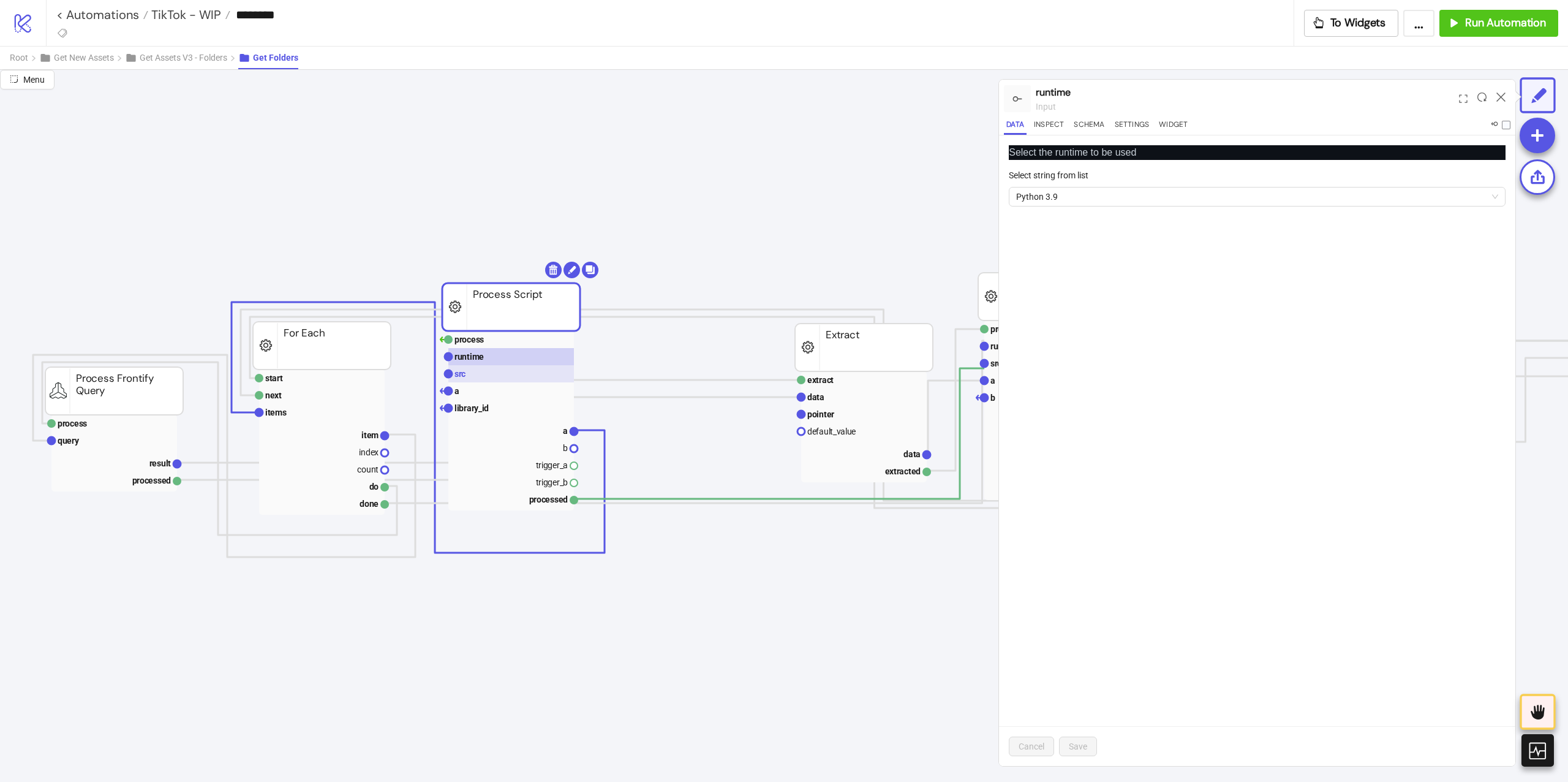
click at [501, 370] on rect at bounding box center [511, 374] width 125 height 17
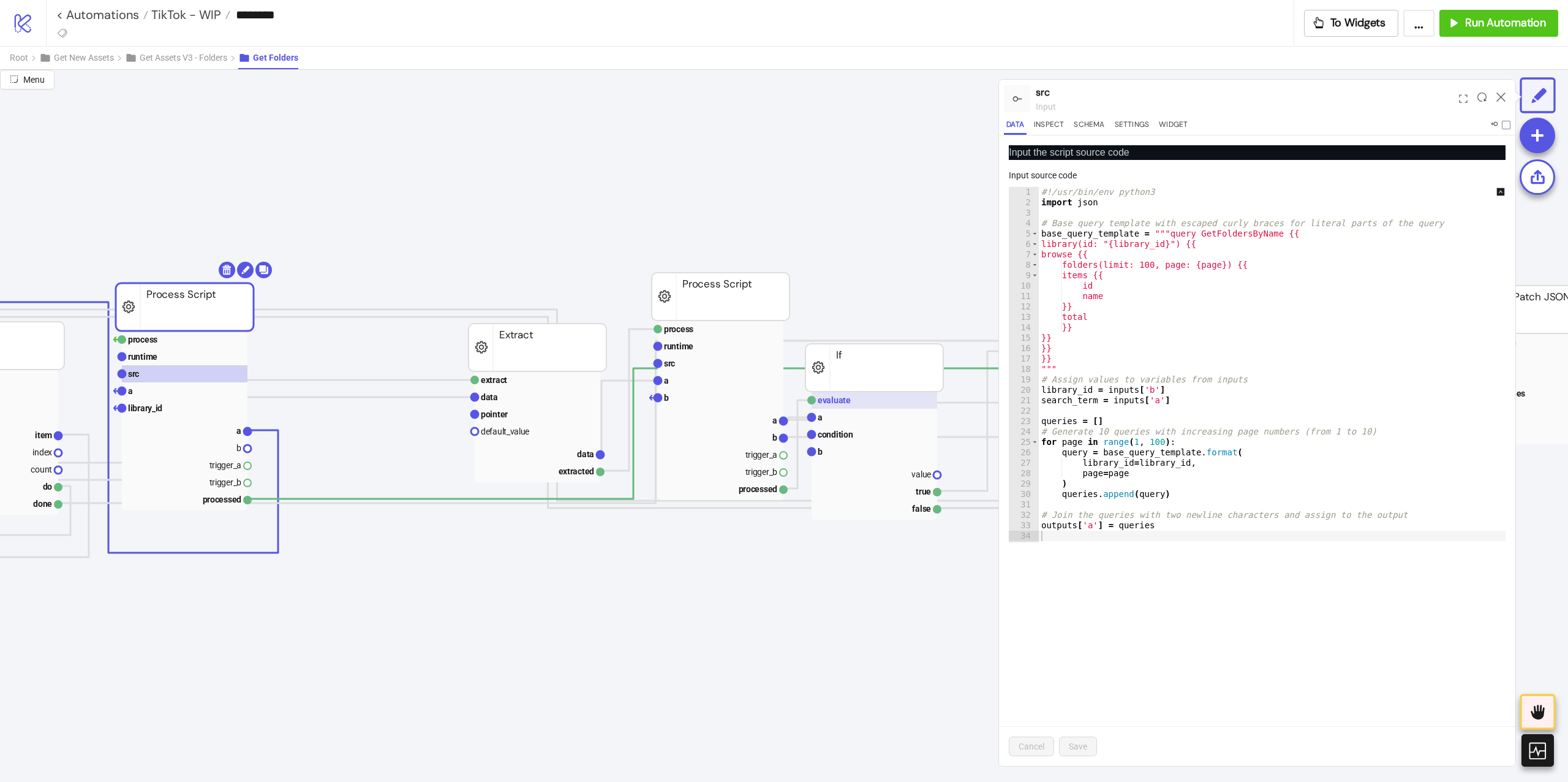
scroll to position [163, 490]
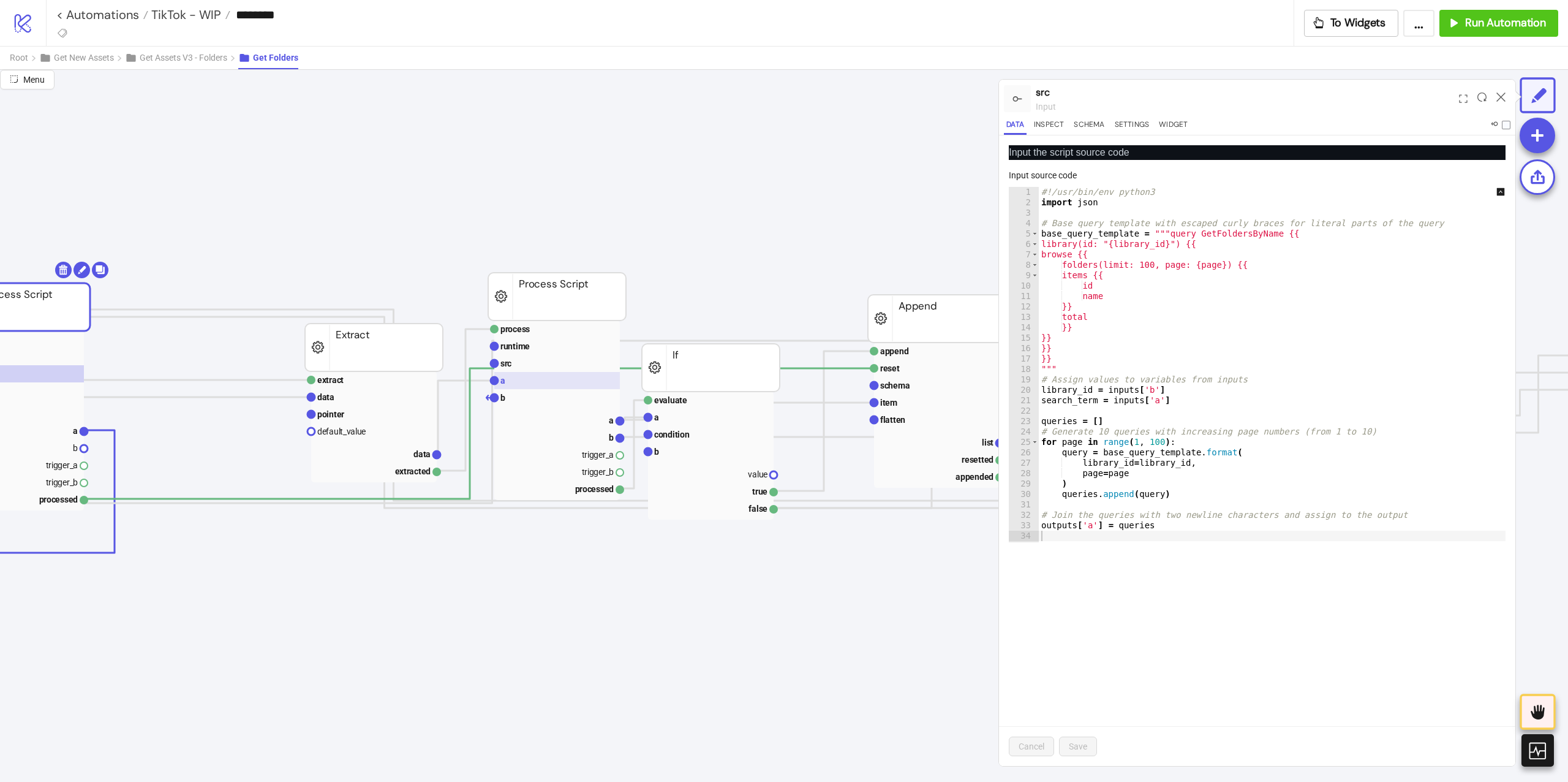
click at [588, 377] on rect at bounding box center [557, 380] width 125 height 17
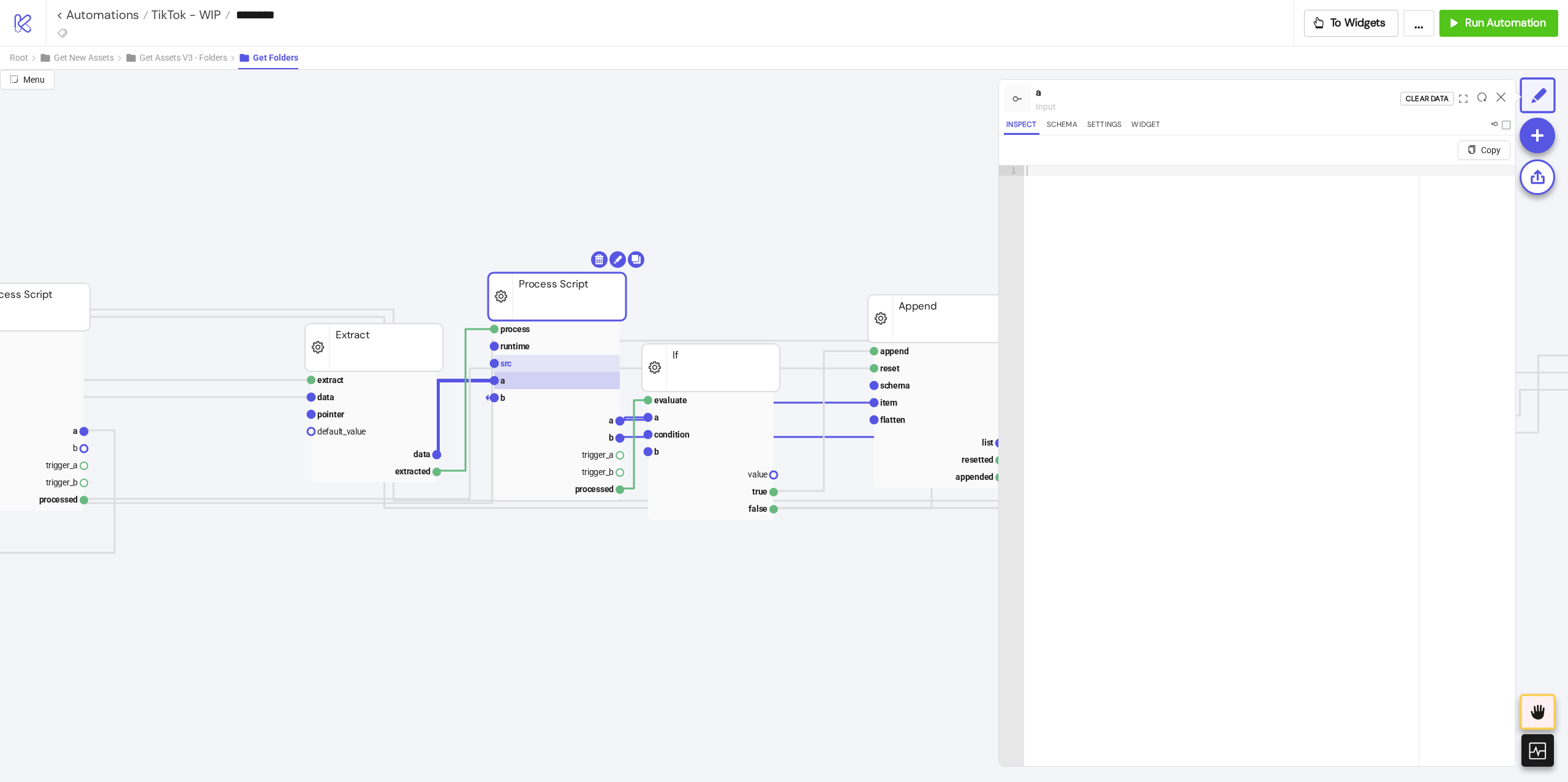
click at [588, 368] on rect at bounding box center [557, 363] width 125 height 17
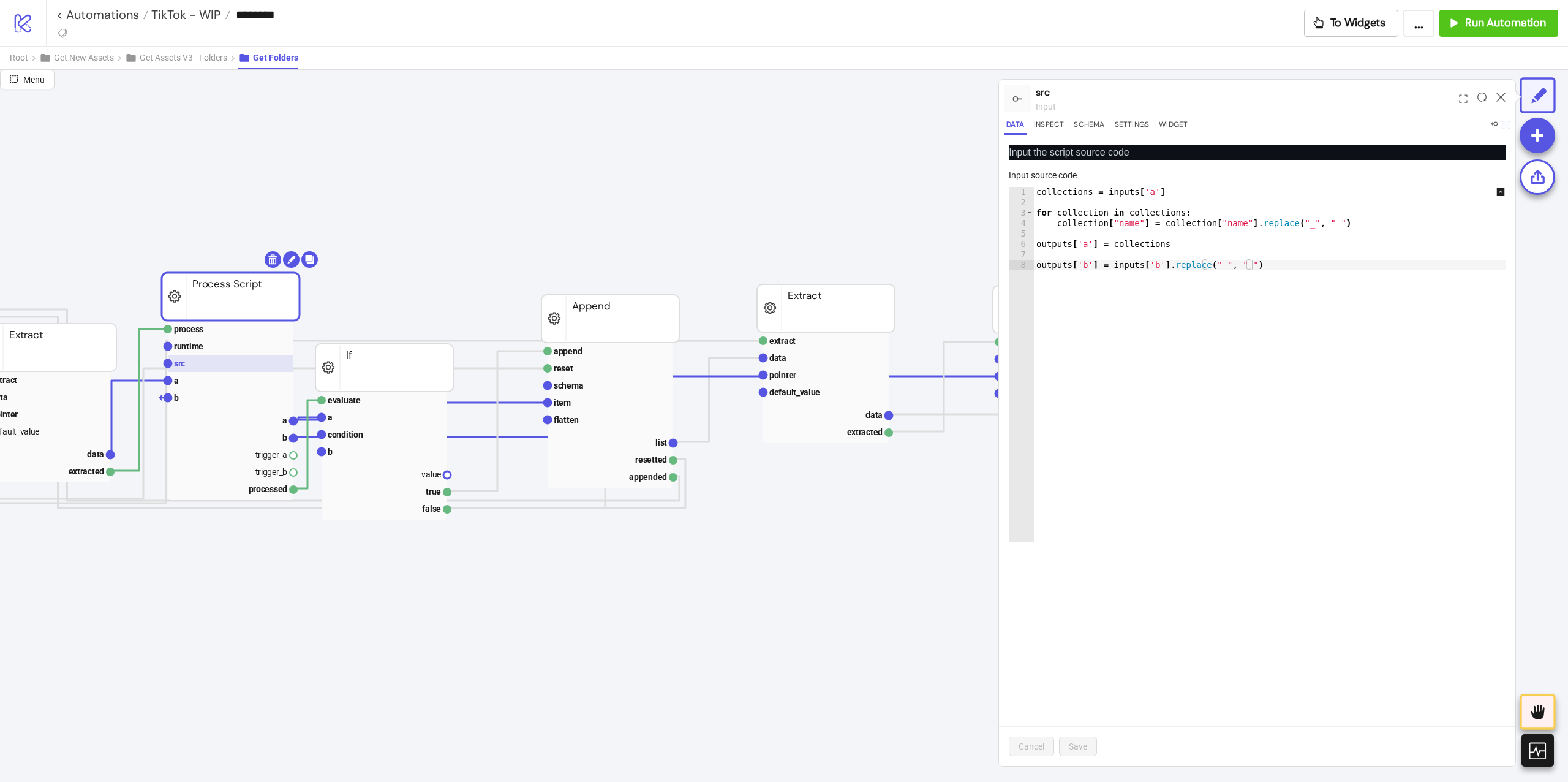
scroll to position [163, 894]
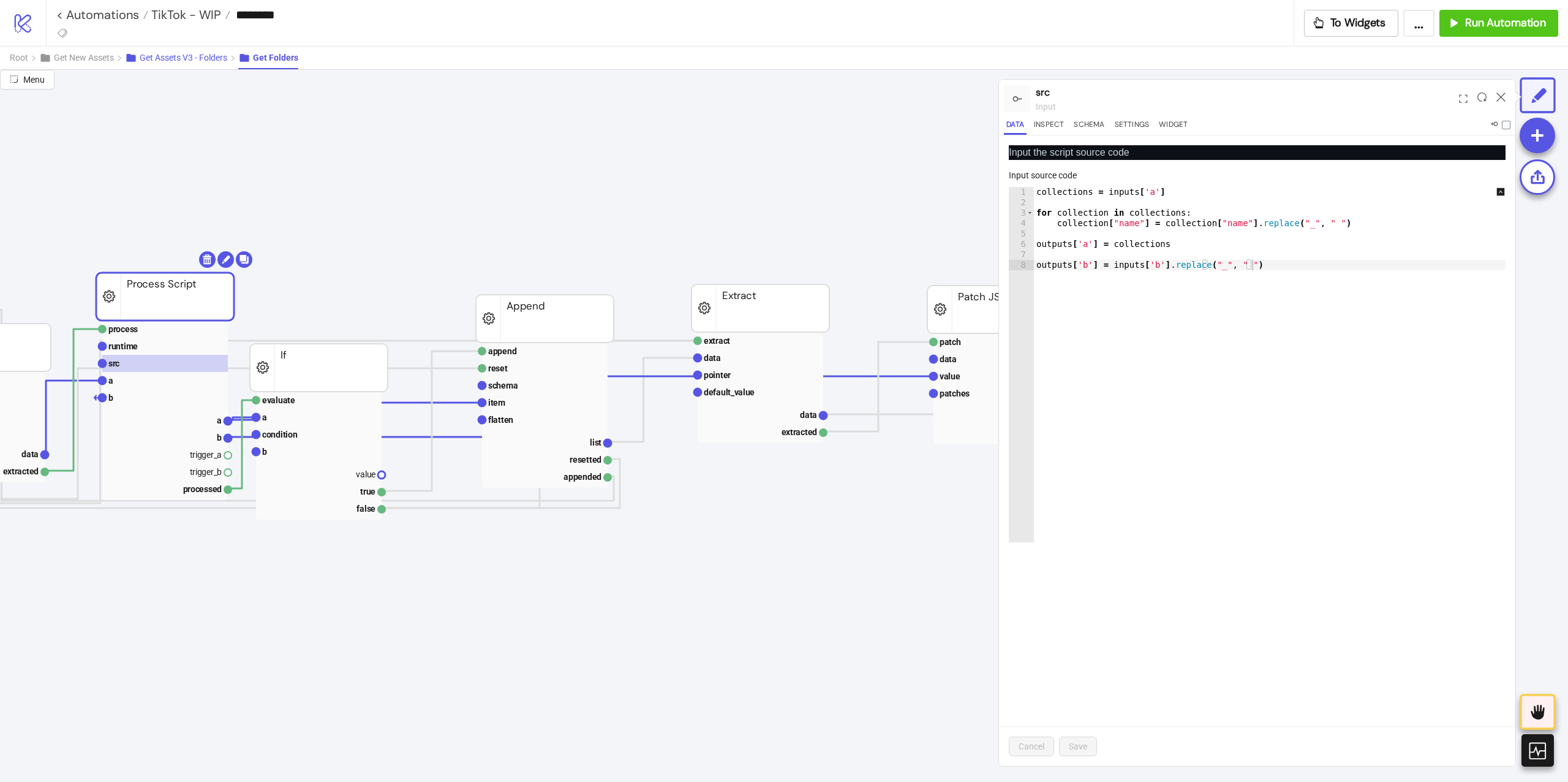
click at [226, 59] on span "Get Assets V3 - Folders" at bounding box center [183, 57] width 88 height 9
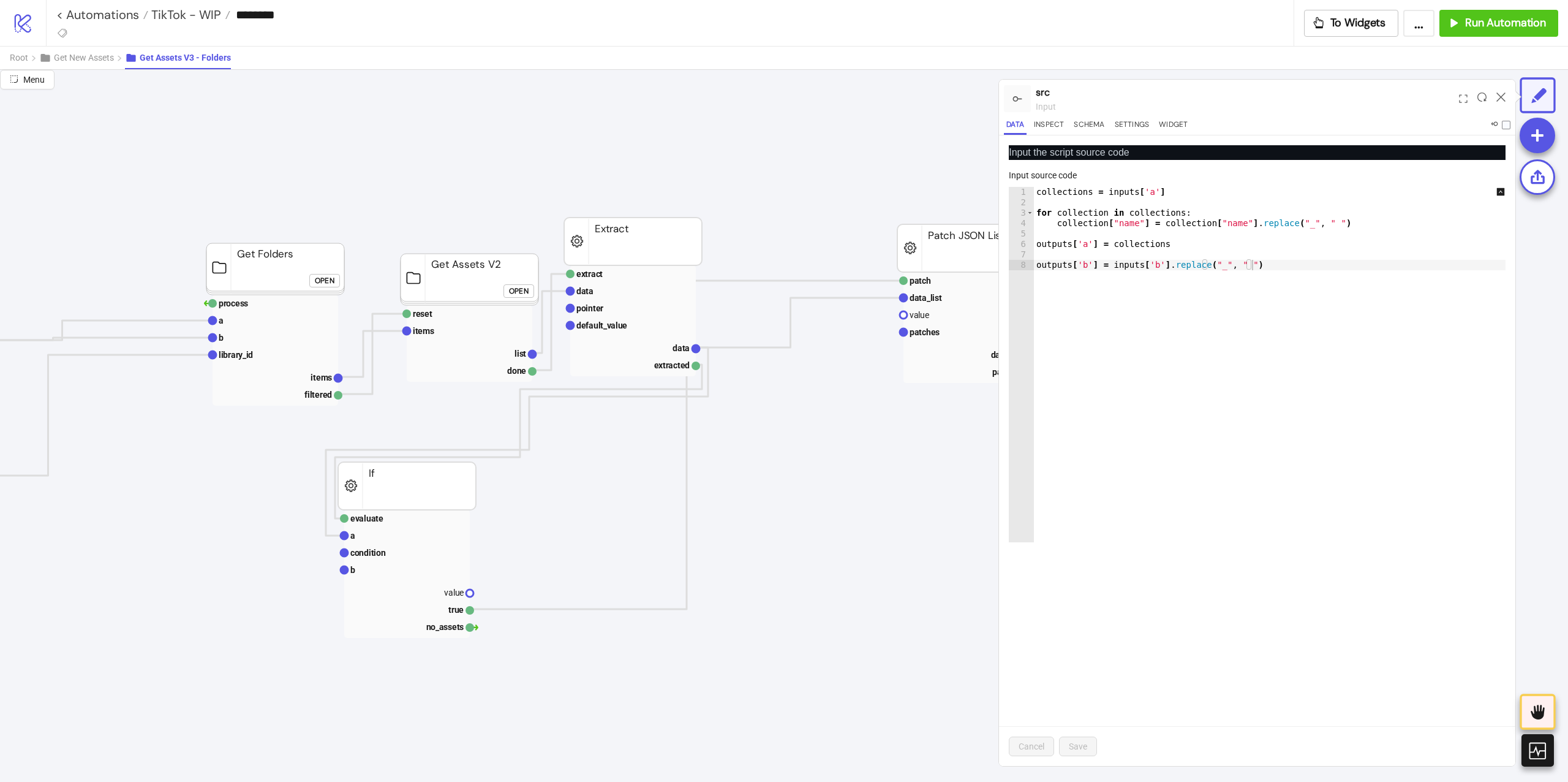
scroll to position [0, 159]
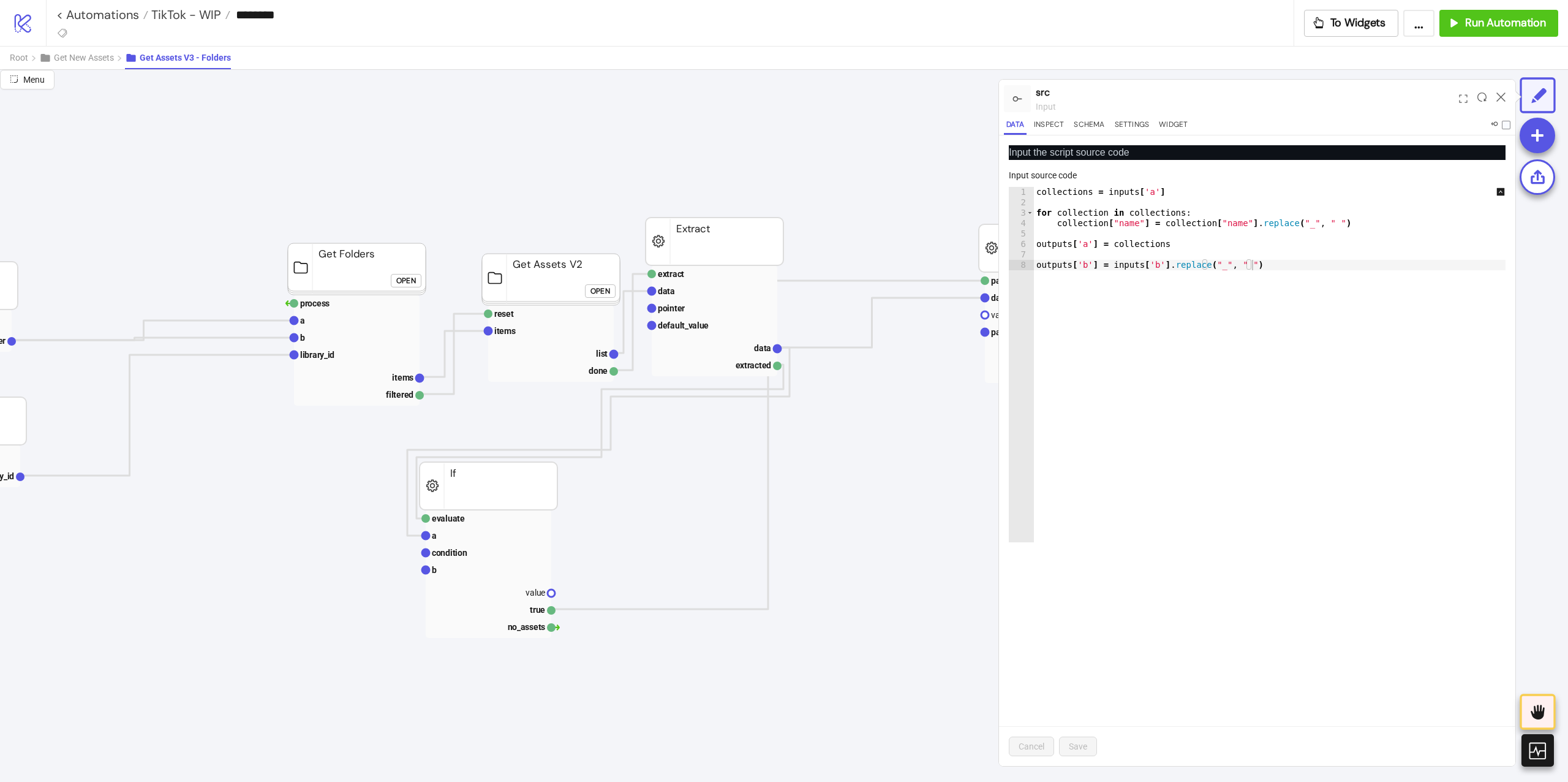
click at [594, 294] on div "Open" at bounding box center [600, 290] width 20 height 14
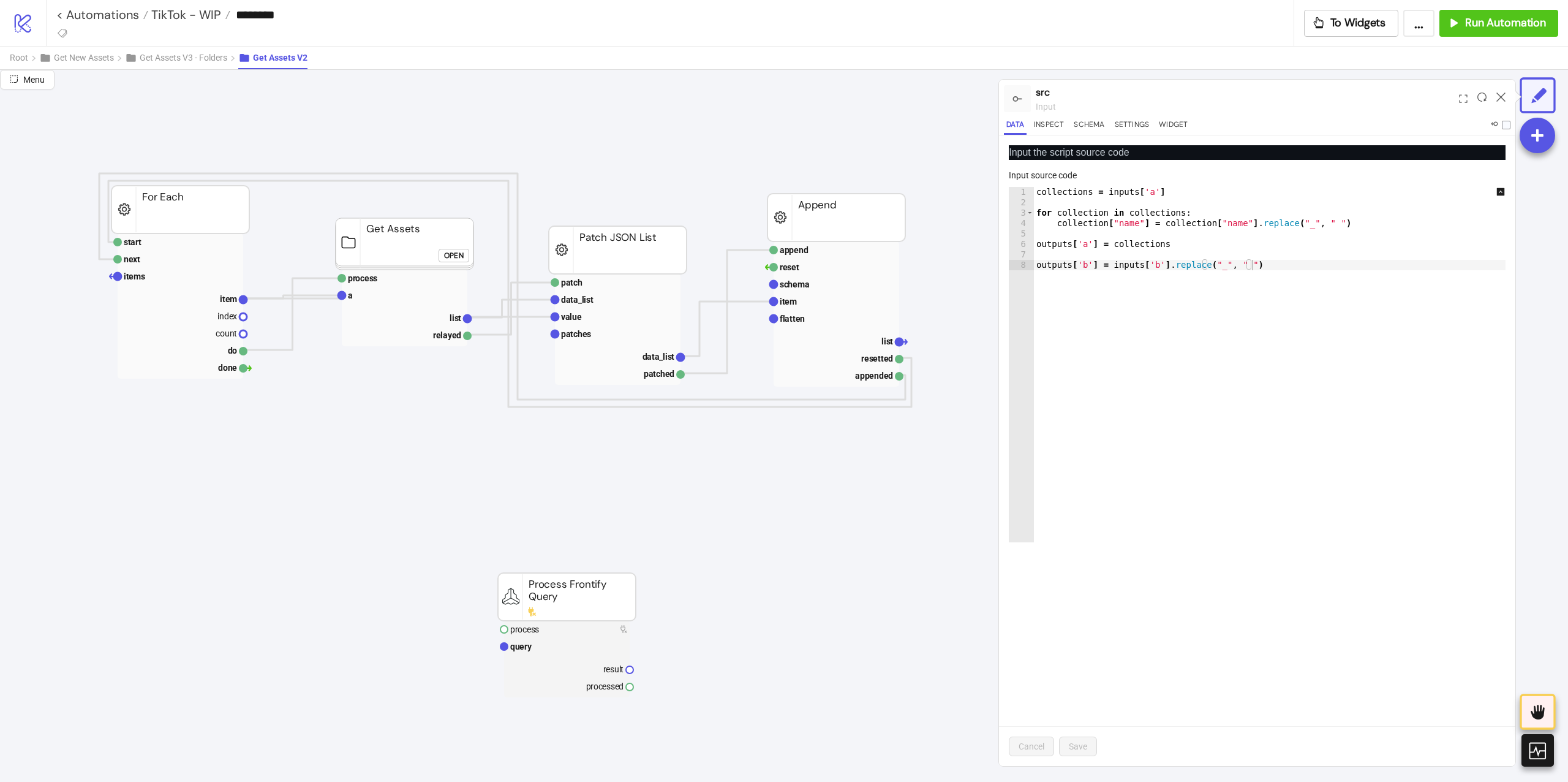
scroll to position [0, 0]
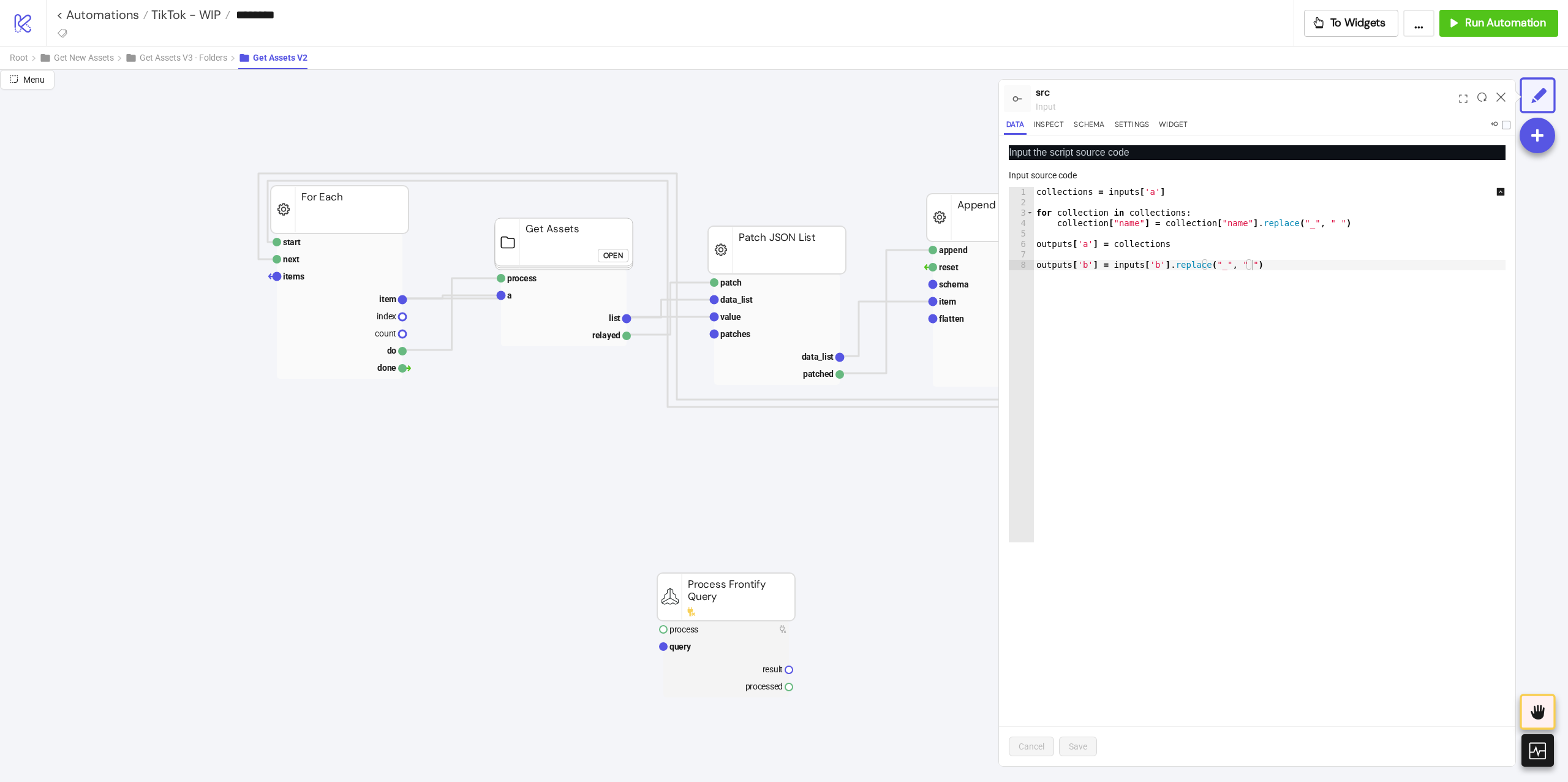
click at [603, 247] on foreignobject "Open" at bounding box center [616, 259] width 37 height 24
click at [608, 256] on div "Open" at bounding box center [612, 255] width 20 height 14
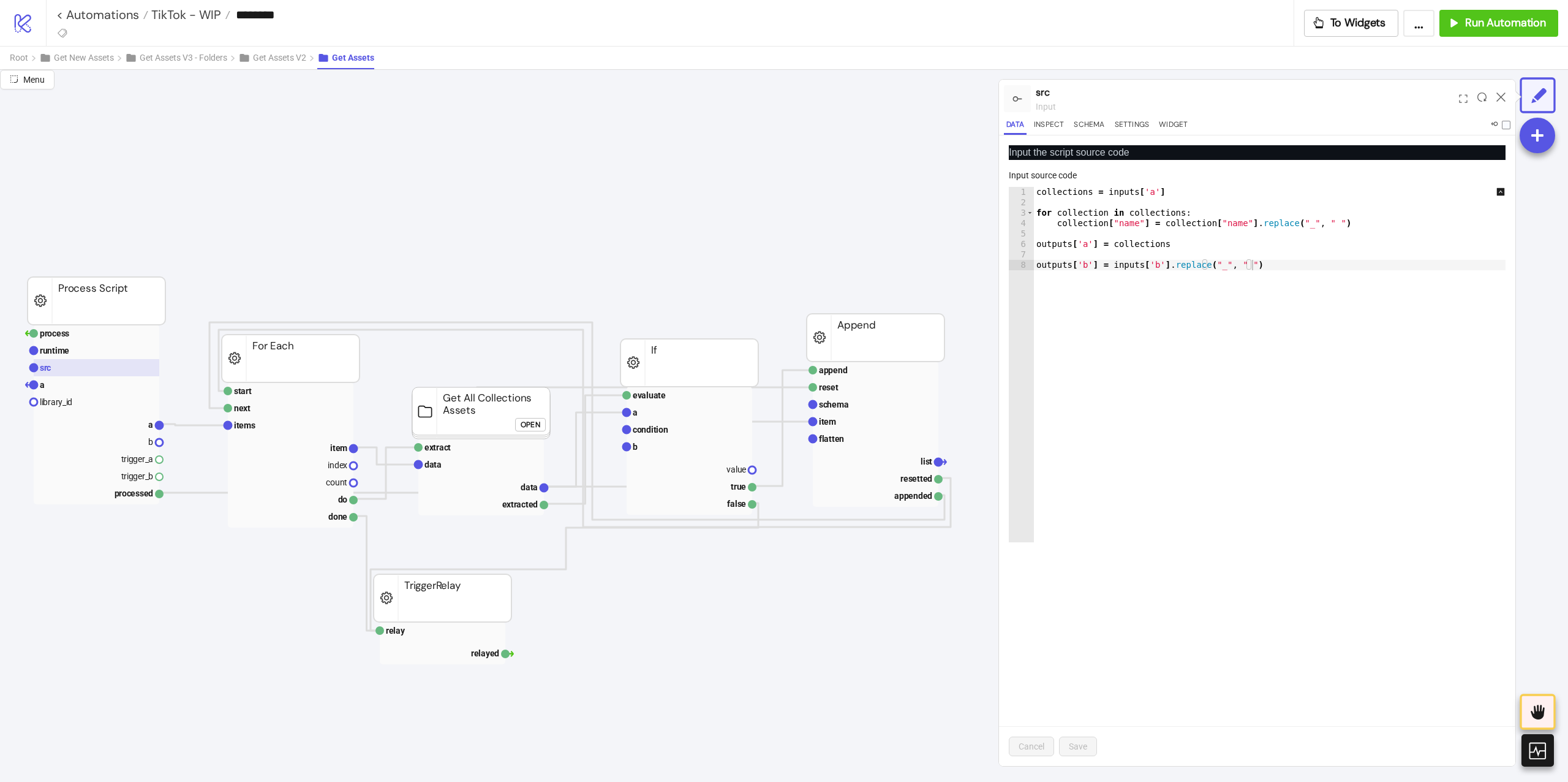
click at [138, 371] on rect at bounding box center [96, 367] width 125 height 17
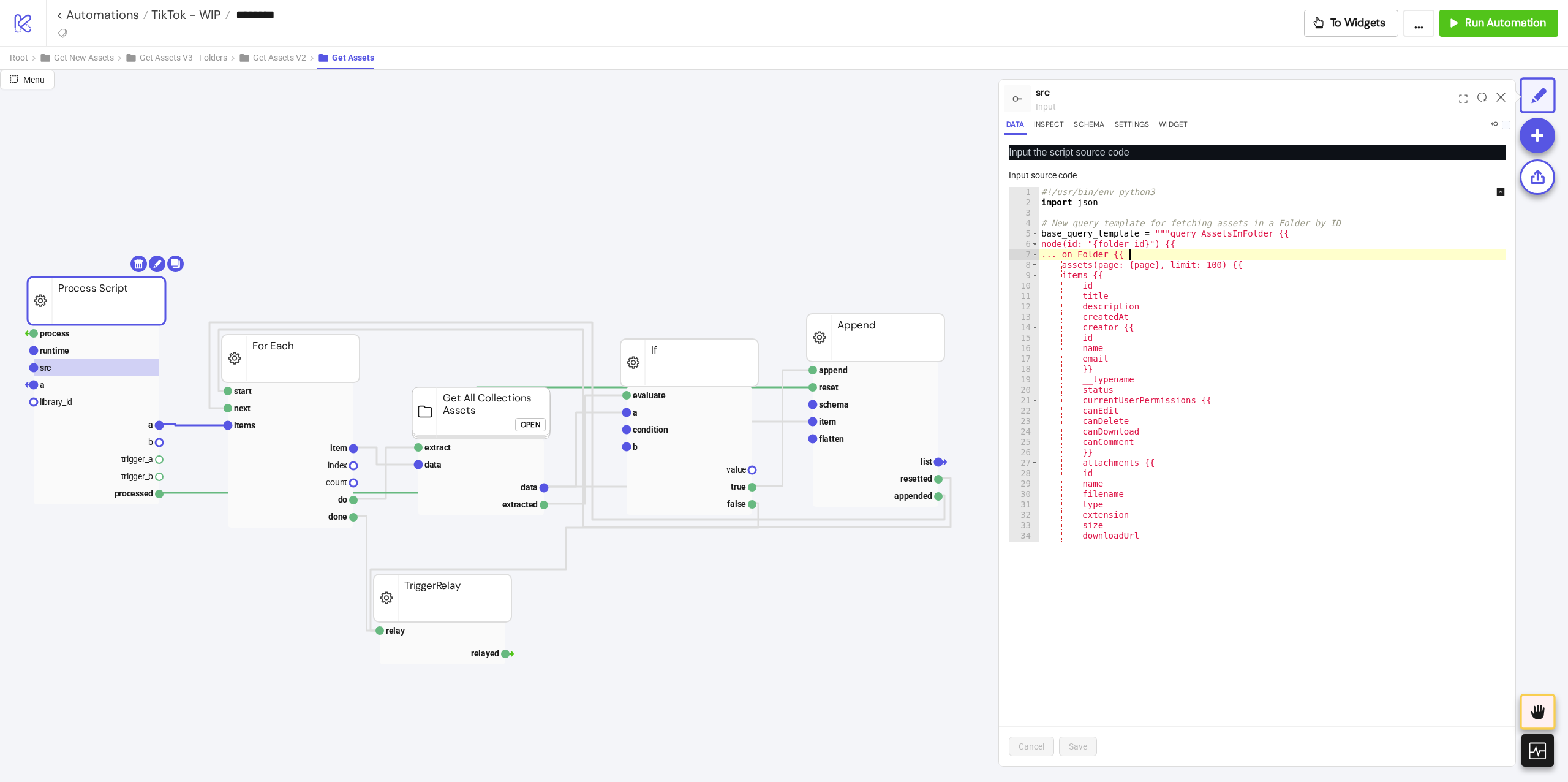
click at [1127, 250] on div "#!/usr/bin/env python3 import json # New query template for fetching assets in …" at bounding box center [1281, 376] width 484 height 376
click at [1125, 243] on div "#!/usr/bin/env python3 import json # New query template for fetching assets in …" at bounding box center [1281, 376] width 484 height 376
click at [1147, 260] on div "#!/usr/bin/env python3 import json # New query template for fetching assets in …" at bounding box center [1281, 376] width 484 height 376
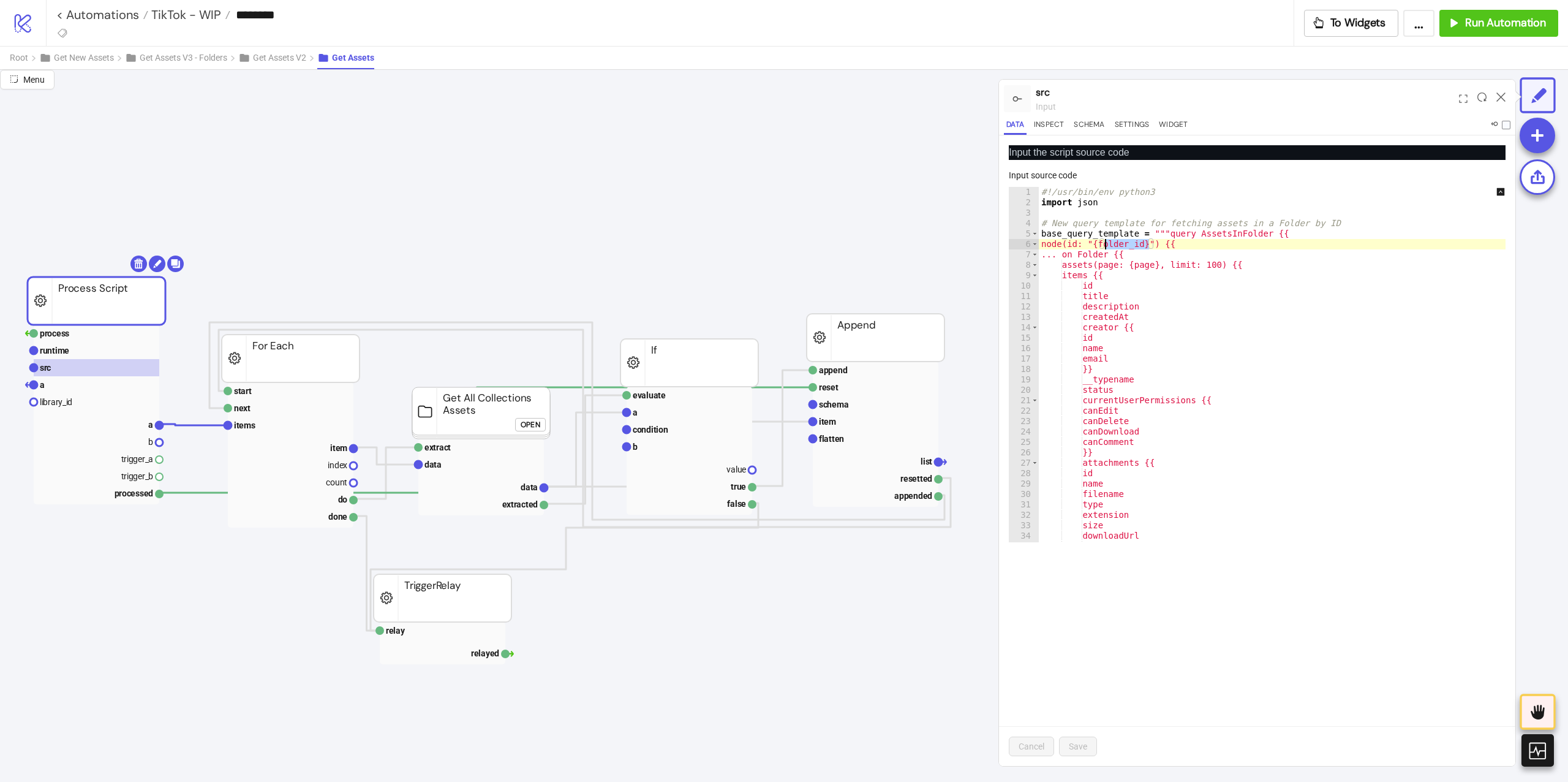
type textarea "**********"
click at [1147, 260] on div "#!/usr/bin/env python3 import json # New query template for fetching assets in …" at bounding box center [1281, 376] width 484 height 376
click at [1186, 263] on div "#!/usr/bin/env python3 import json # New query template for fetching assets in …" at bounding box center [1281, 376] width 484 height 376
click at [1214, 263] on div "#!/usr/bin/env python3 import json # New query template for fetching assets in …" at bounding box center [1281, 376] width 484 height 376
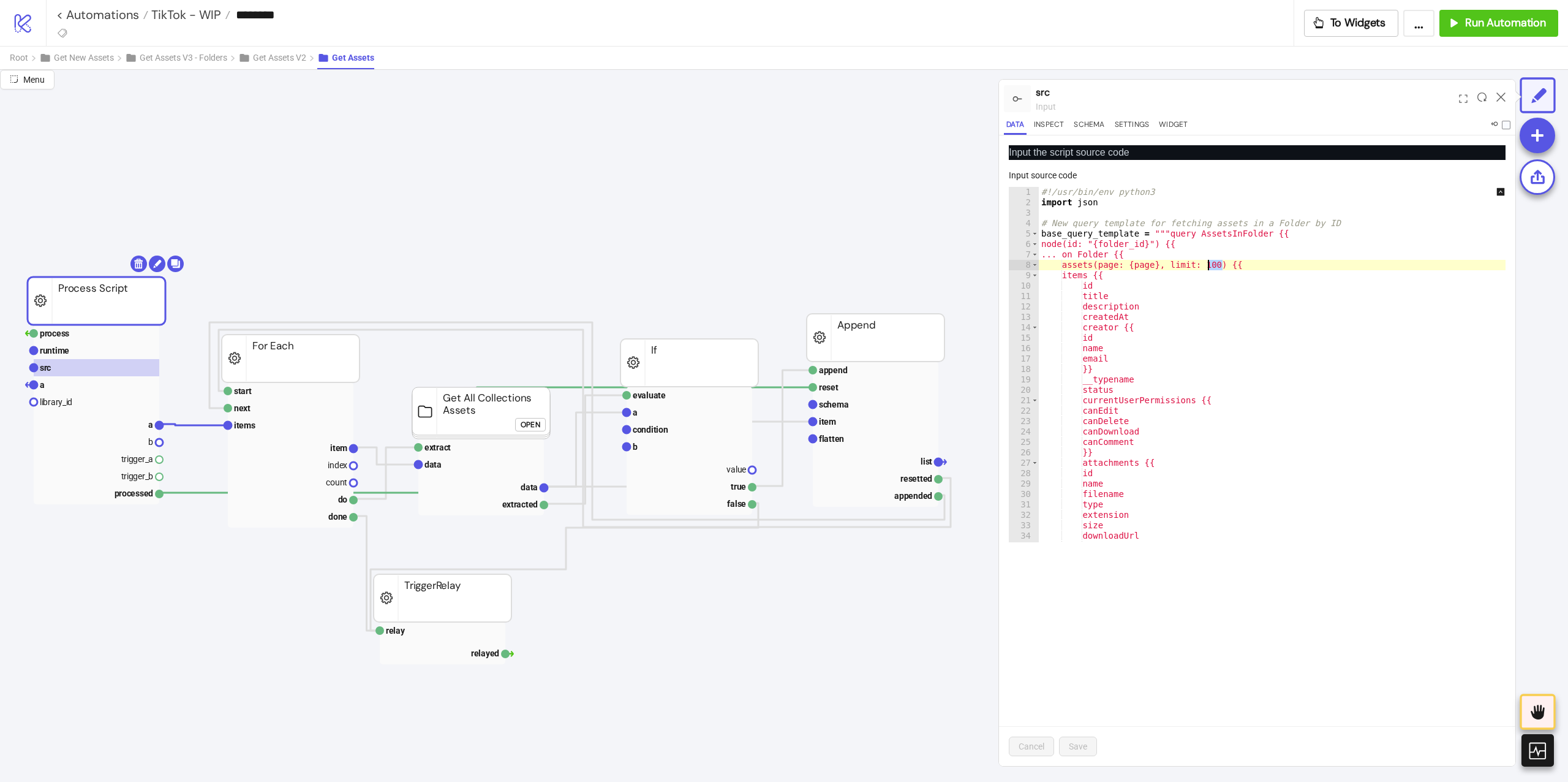
click at [1214, 263] on div "#!/usr/bin/env python3 import json # New query template for fetching assets in …" at bounding box center [1281, 376] width 484 height 376
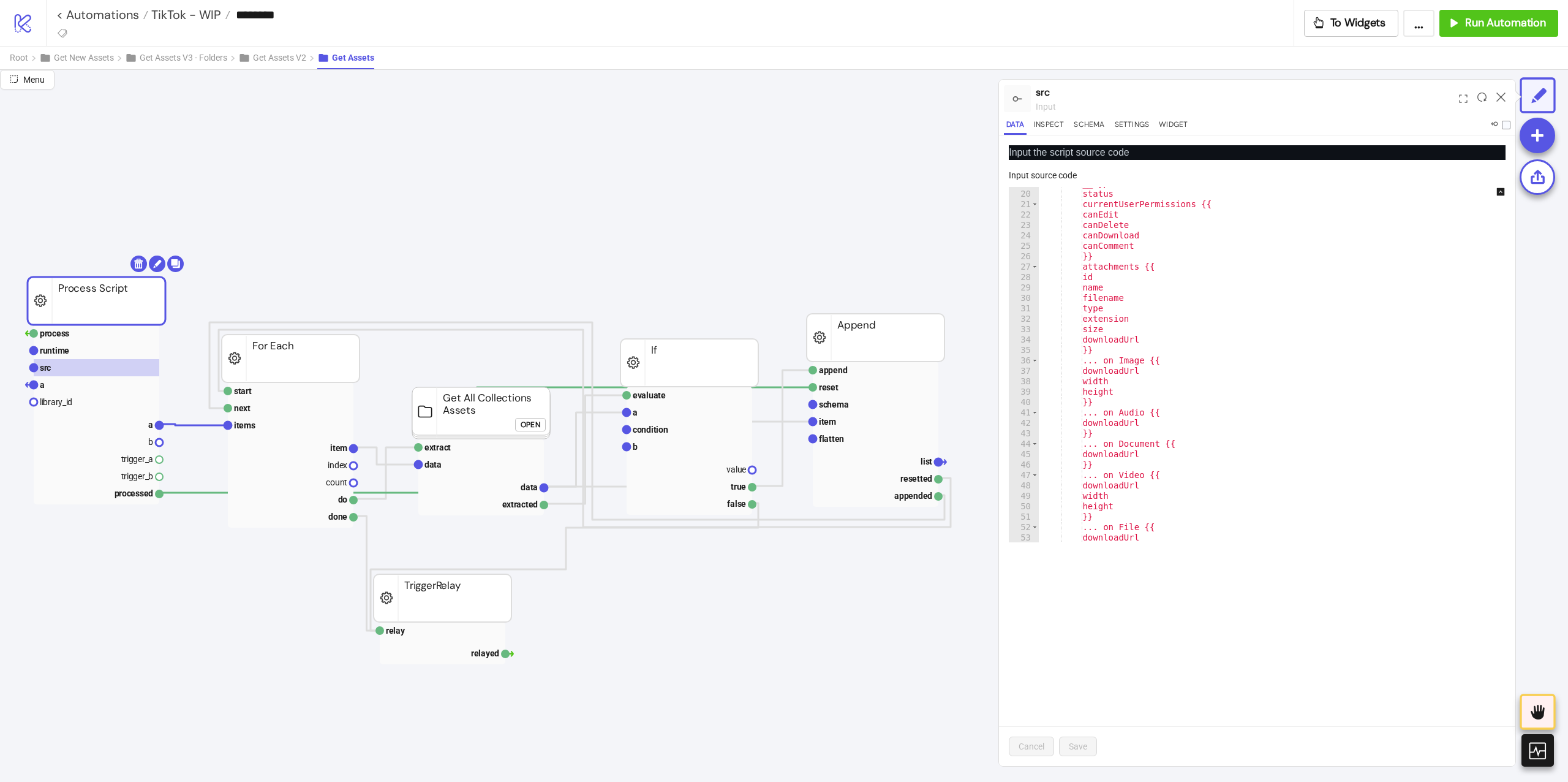
scroll to position [294, 0]
click at [295, 65] on button "Get Assets V2" at bounding box center [277, 58] width 79 height 22
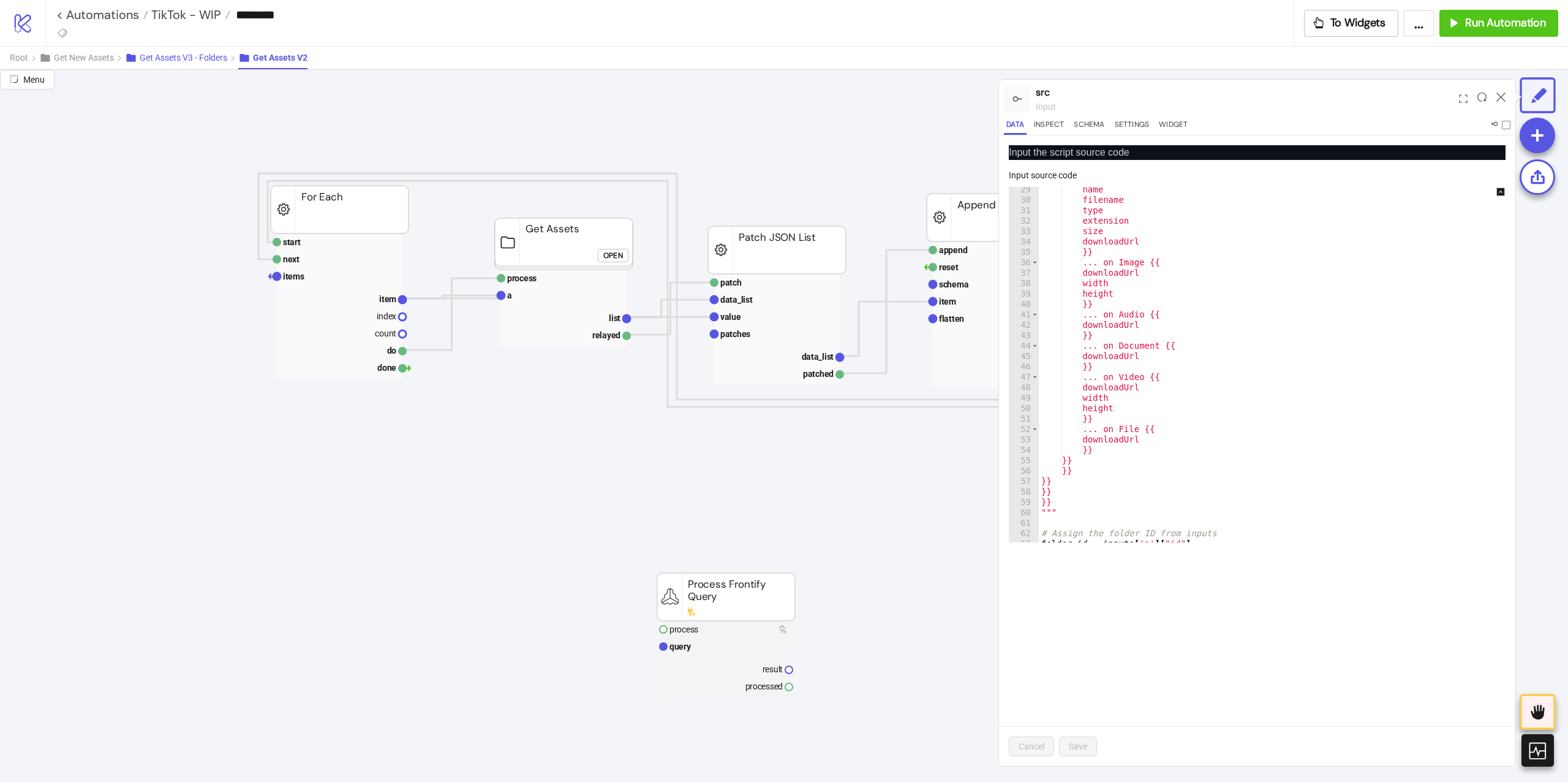
click at [238, 57] on button "Get Assets V3 - Folders" at bounding box center [181, 58] width 113 height 22
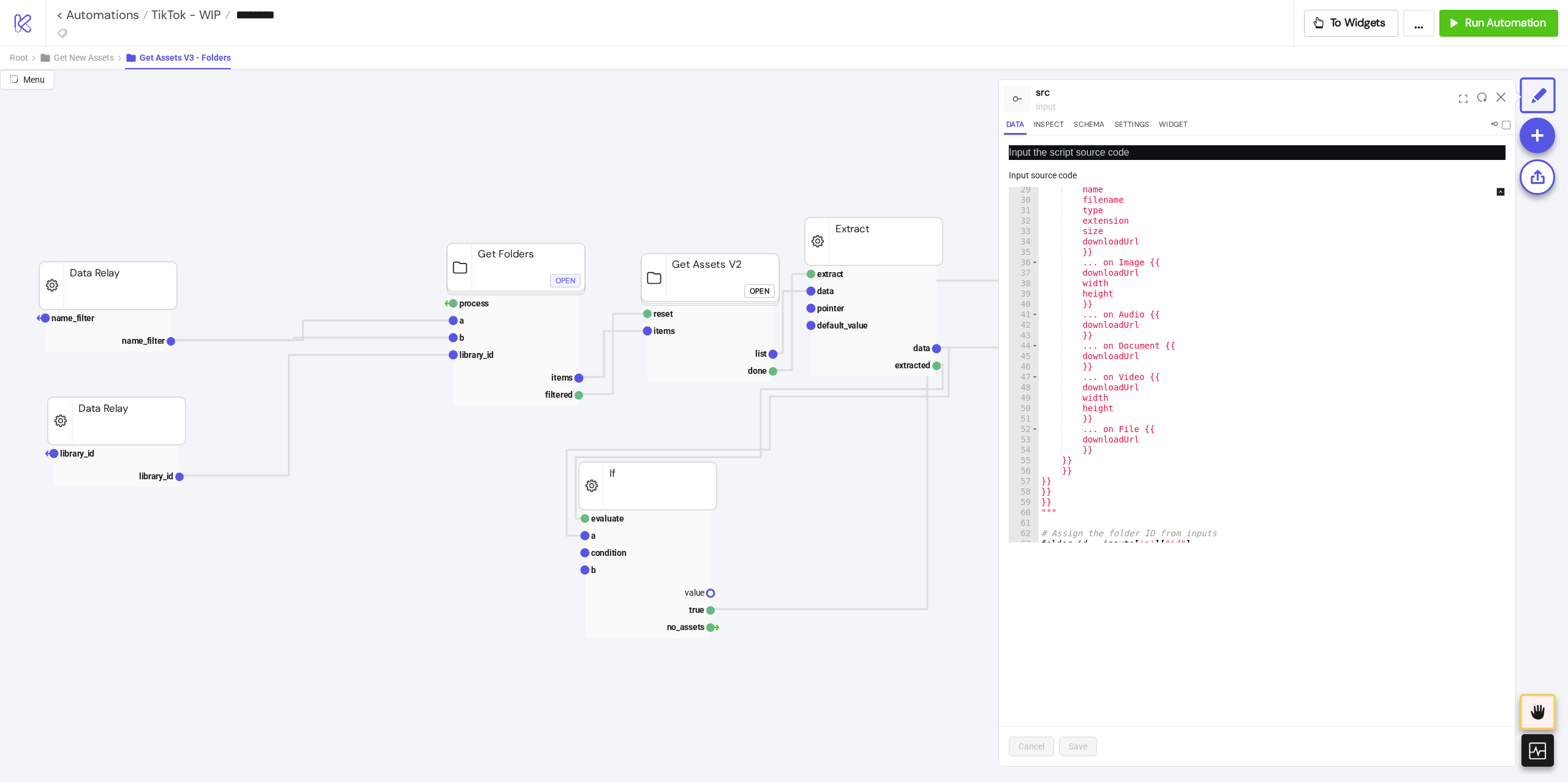
click at [553, 277] on button "Open" at bounding box center [564, 280] width 31 height 13
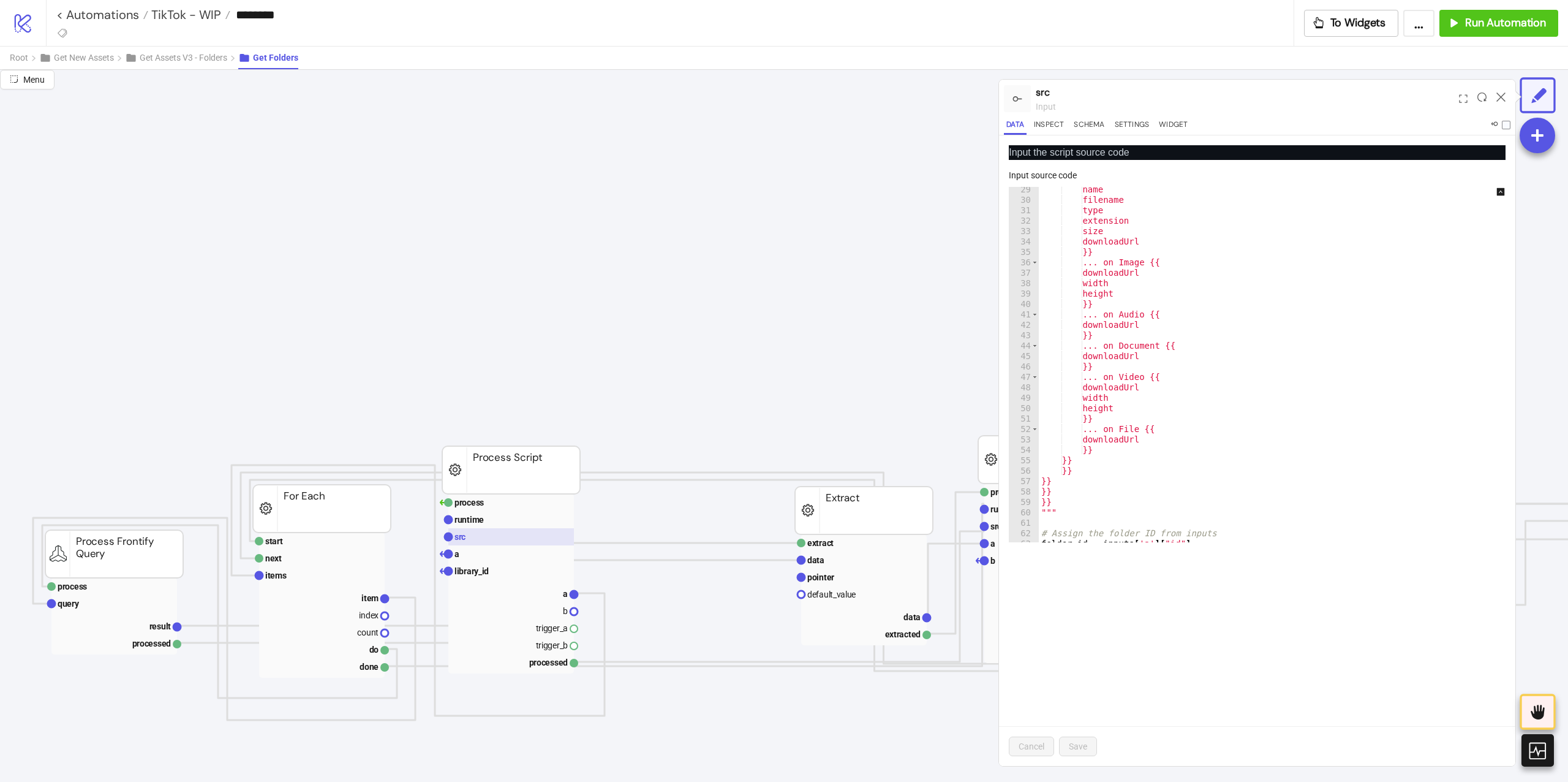
click at [498, 539] on rect at bounding box center [511, 537] width 125 height 17
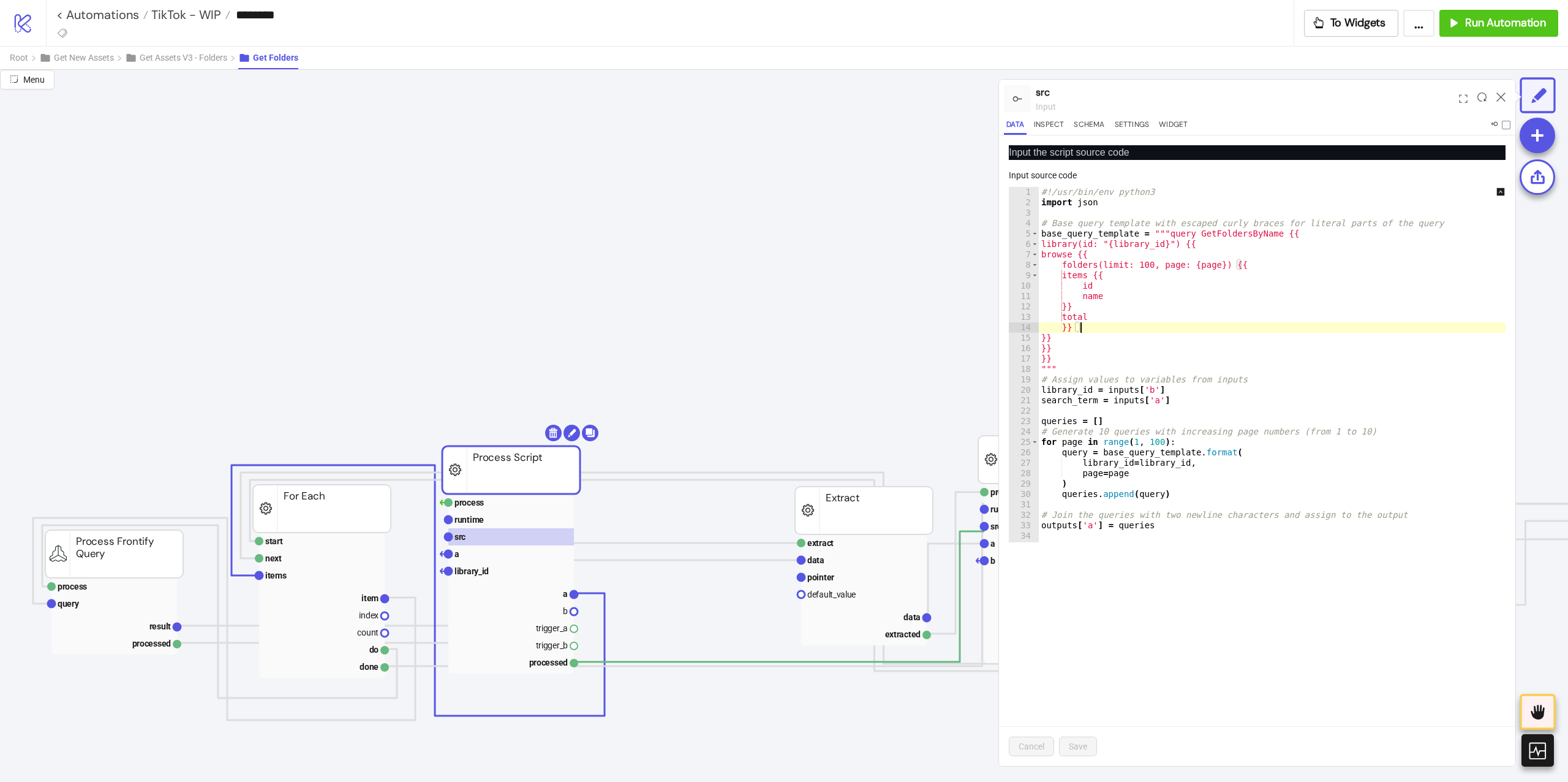
click at [1191, 332] on div "#!/usr/bin/env python3 import json # Base query template with escaped curly bra…" at bounding box center [1281, 376] width 484 height 376
type textarea "**********"
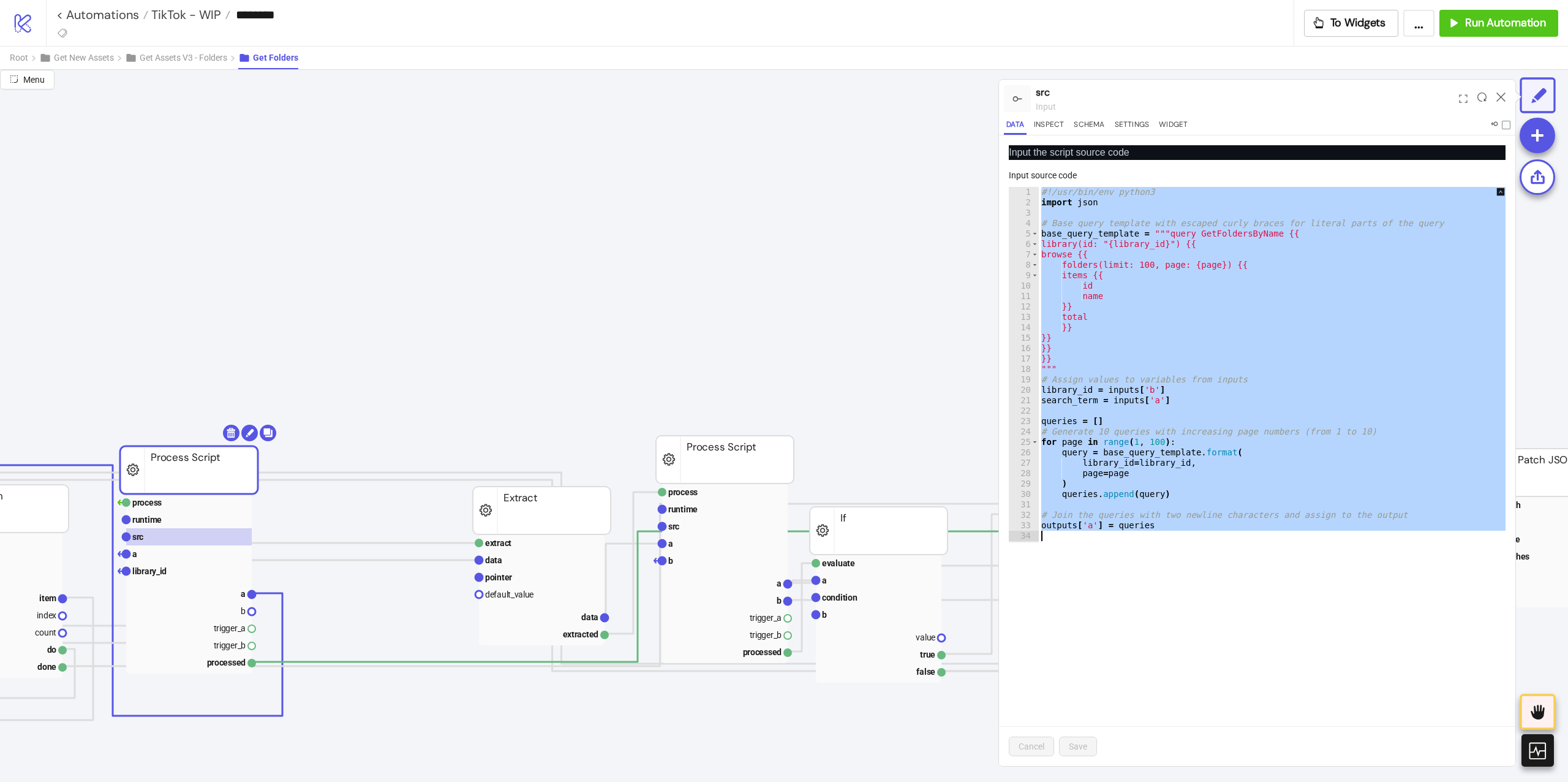
scroll to position [245, 322]
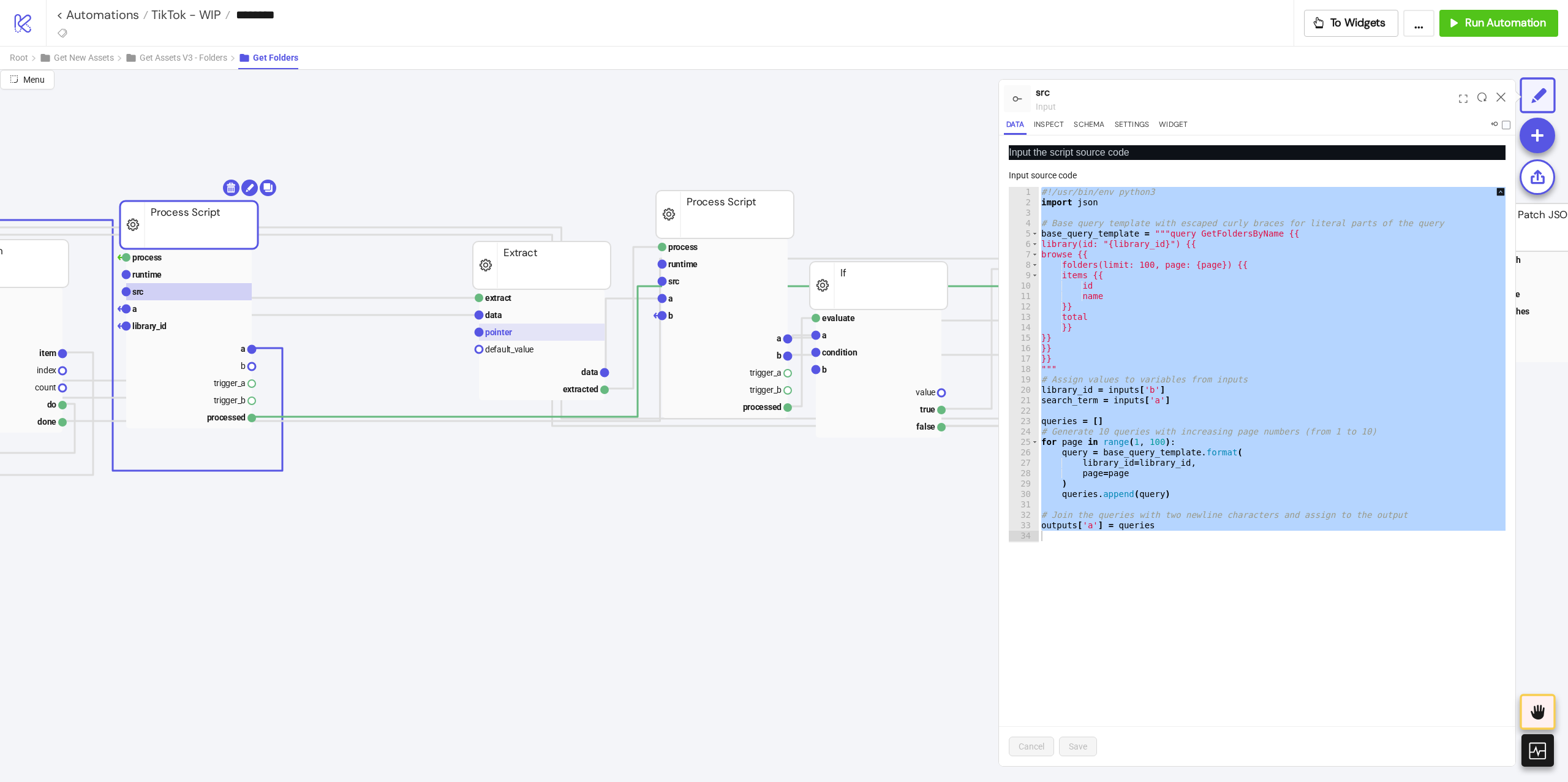
click at [547, 329] on rect at bounding box center [542, 332] width 125 height 17
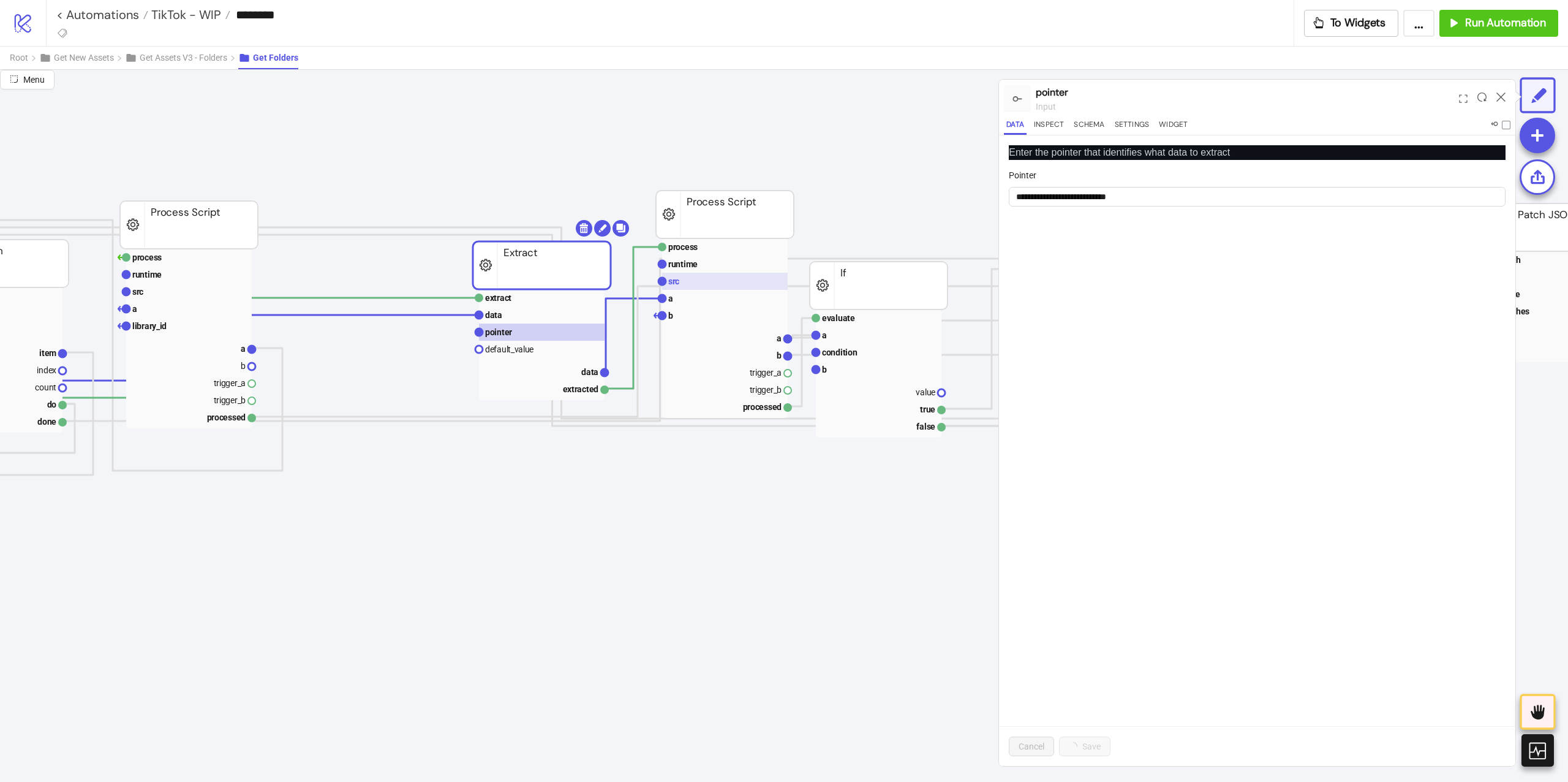
click at [766, 280] on rect at bounding box center [725, 281] width 125 height 17
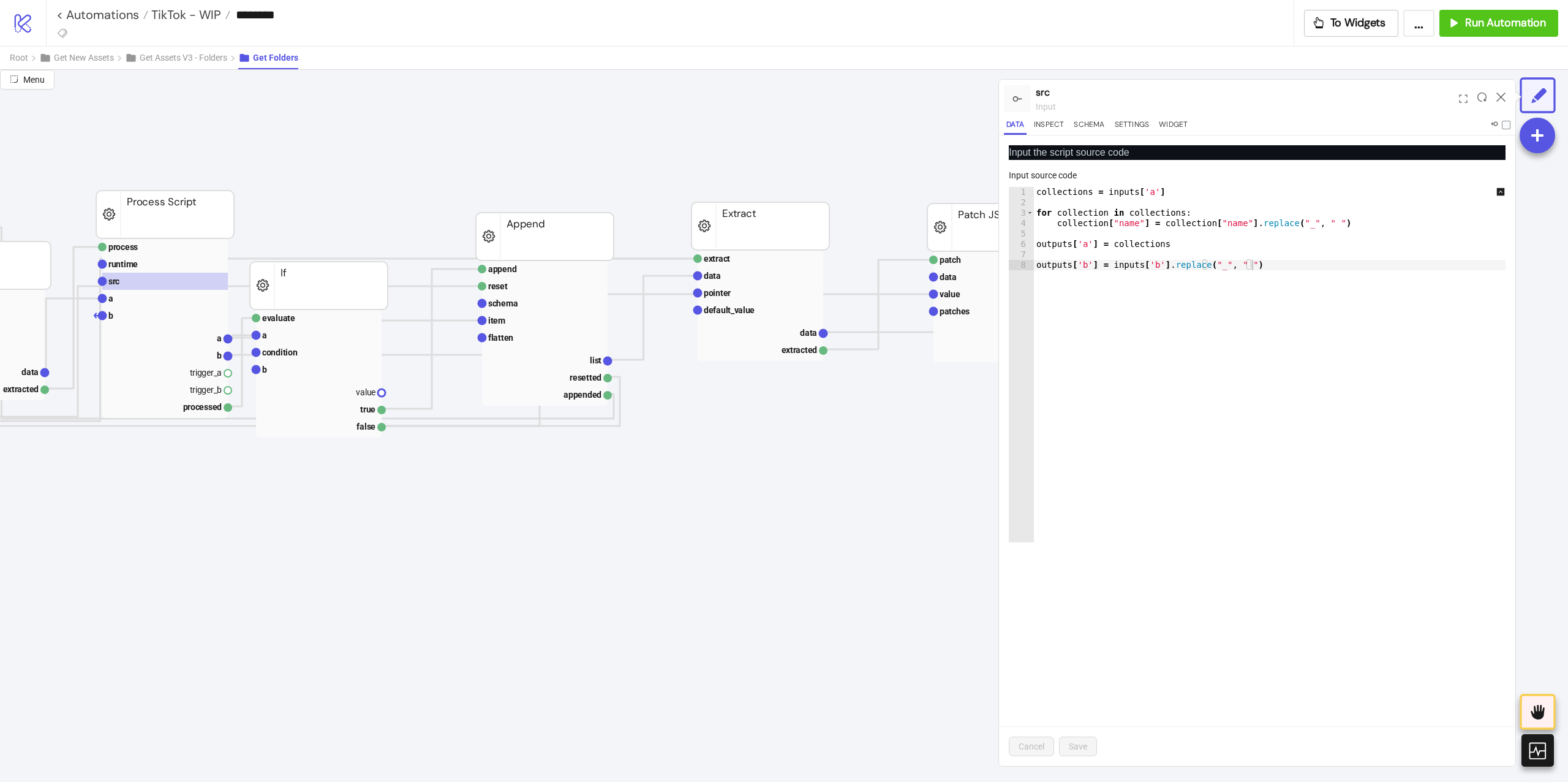
click at [1499, 95] on icon at bounding box center [1501, 97] width 9 height 9
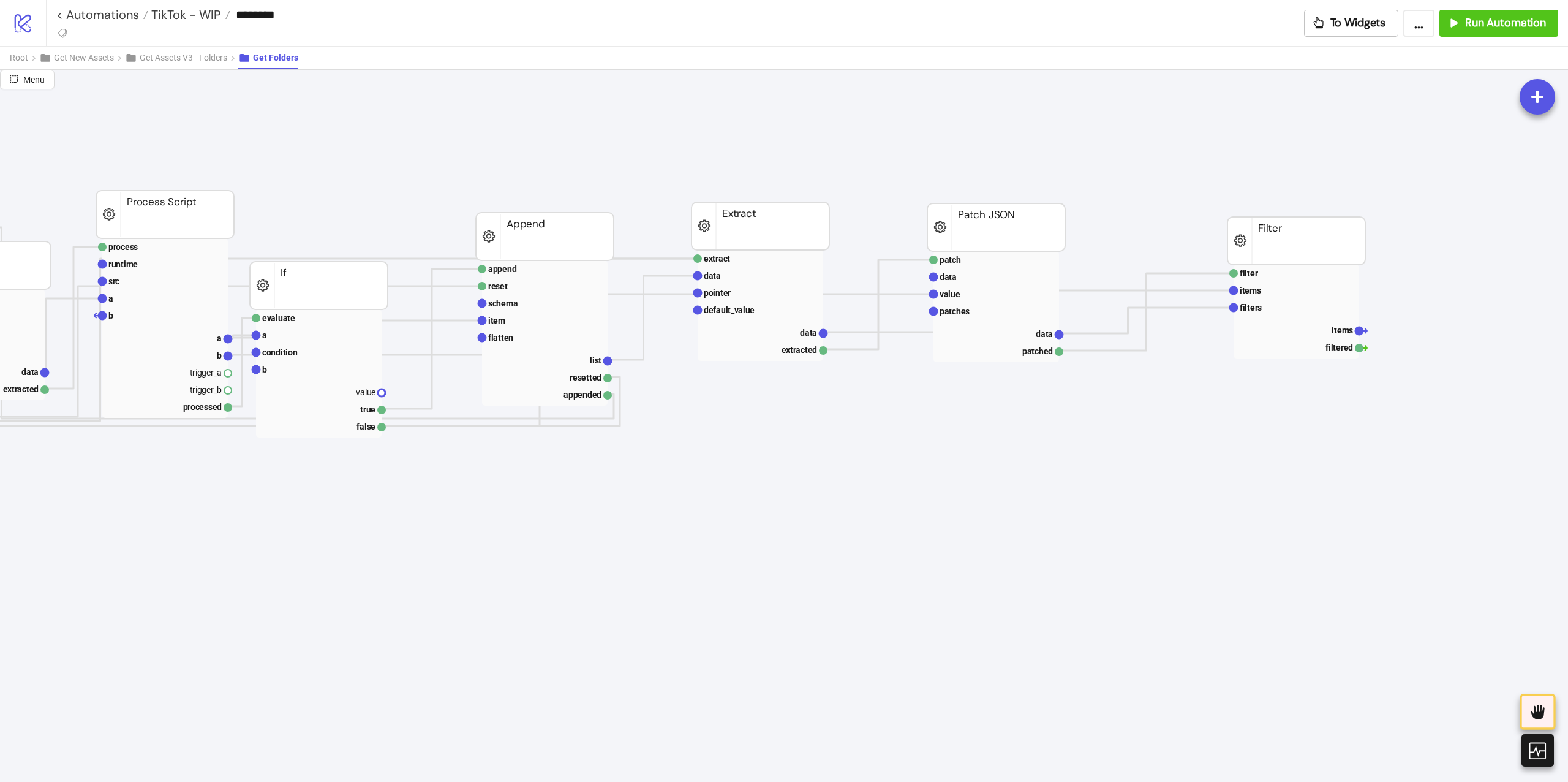
click at [1248, 317] on rect at bounding box center [1297, 312] width 125 height 94
click at [1245, 314] on rect at bounding box center [1297, 307] width 125 height 17
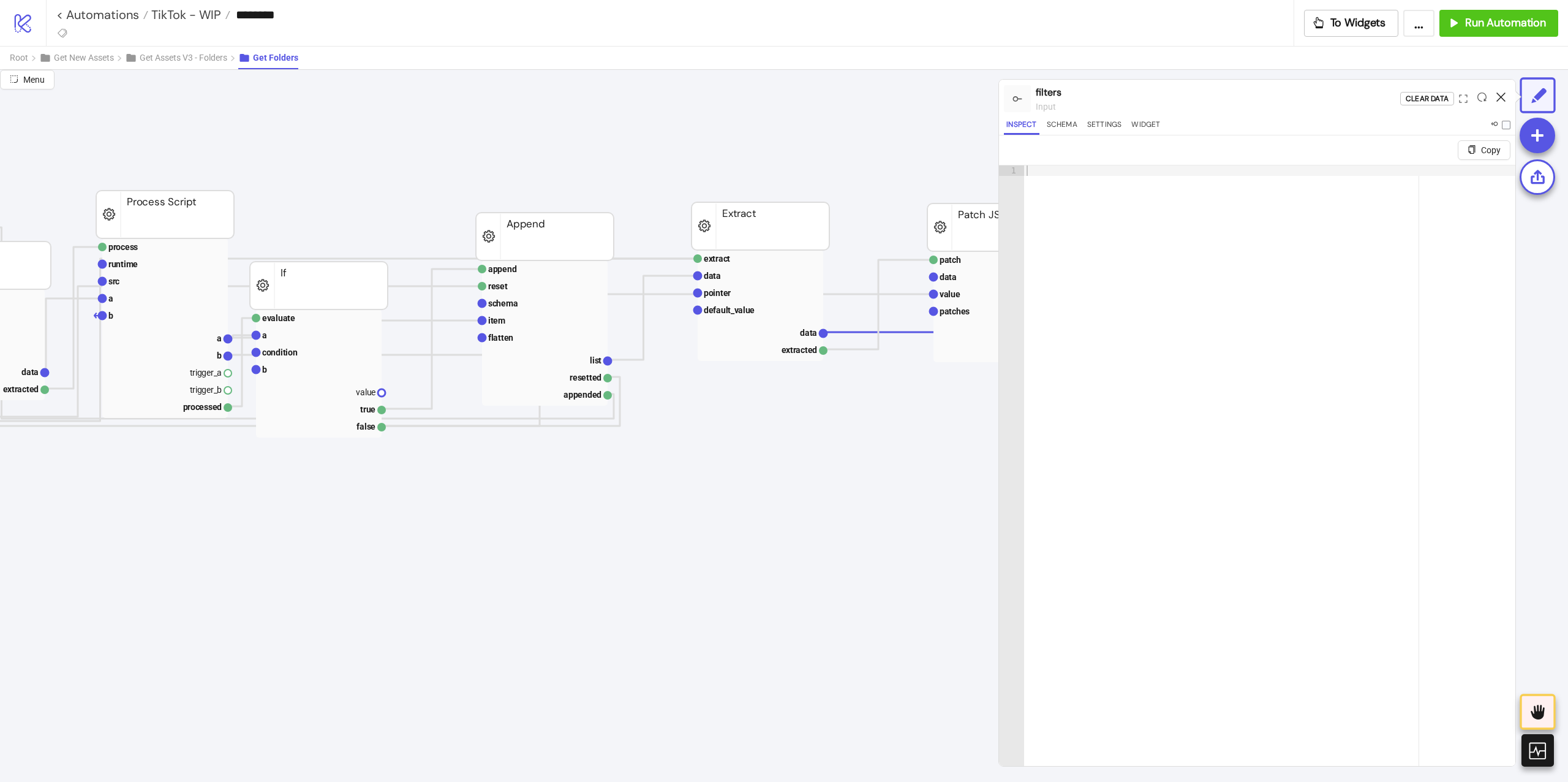
click at [1498, 98] on icon at bounding box center [1501, 97] width 9 height 9
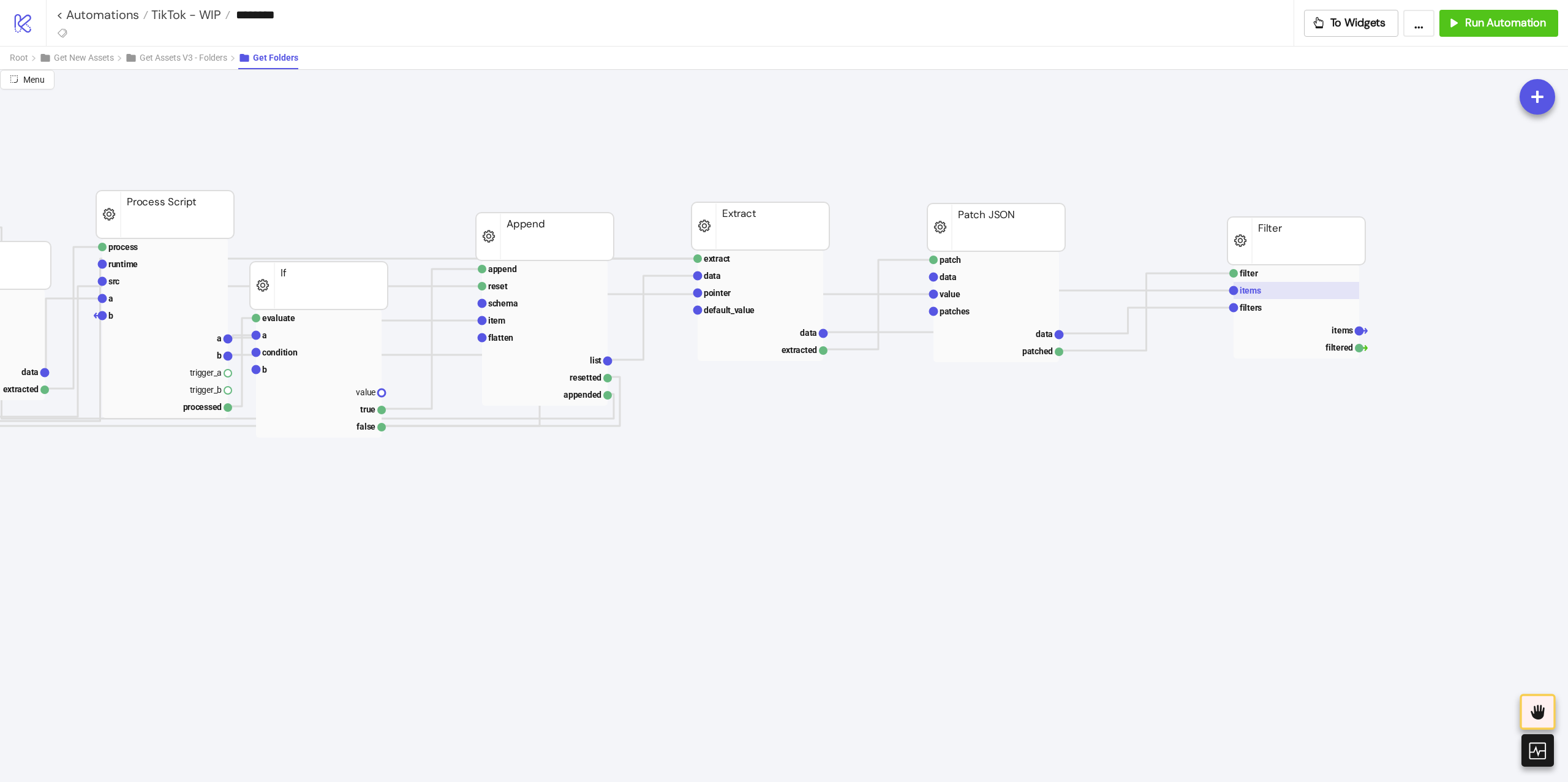
click at [1248, 285] on rect at bounding box center [1297, 290] width 125 height 17
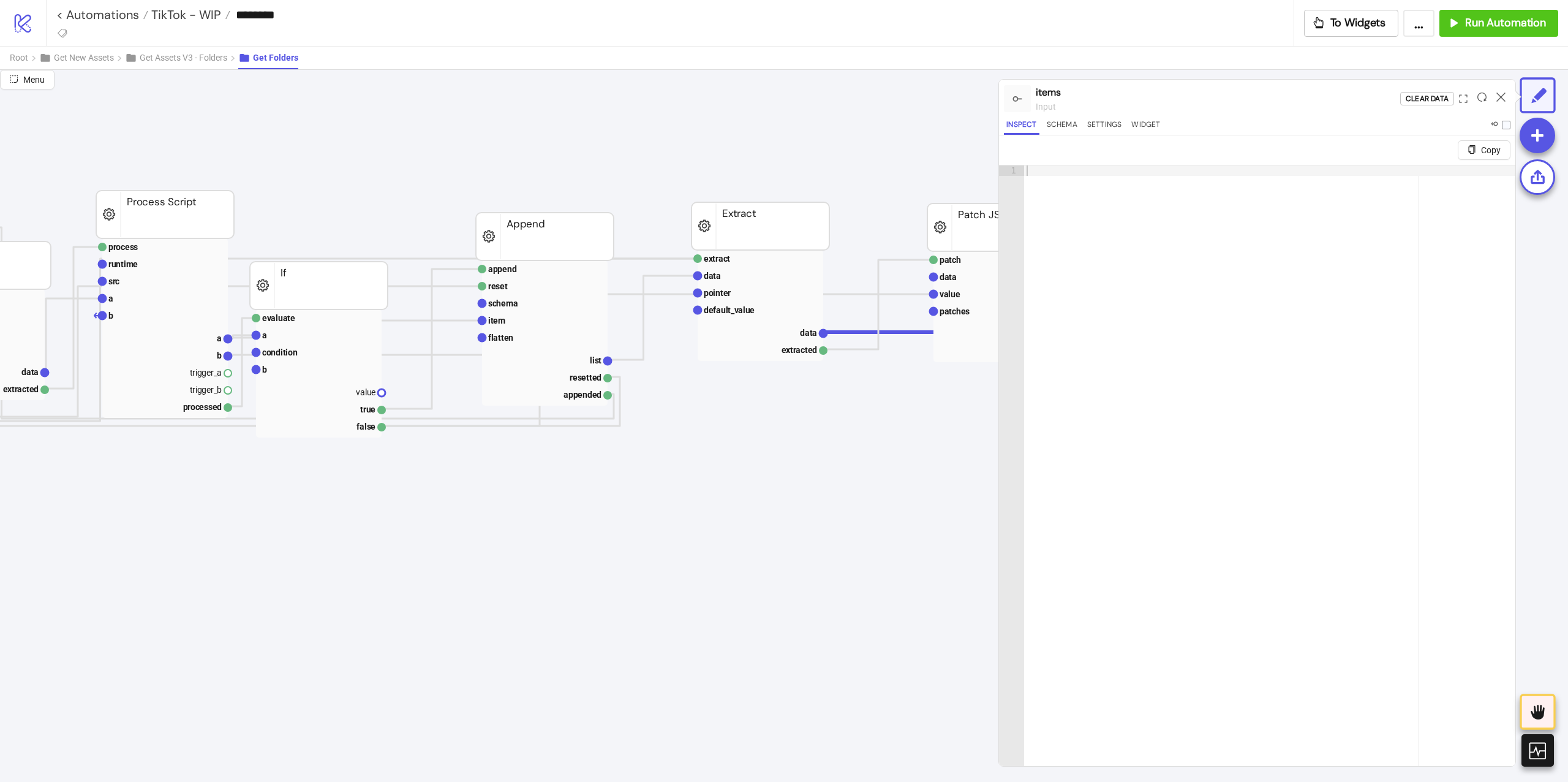
click at [1495, 94] on div at bounding box center [1501, 98] width 19 height 33
click at [1496, 99] on icon at bounding box center [1501, 97] width 9 height 9
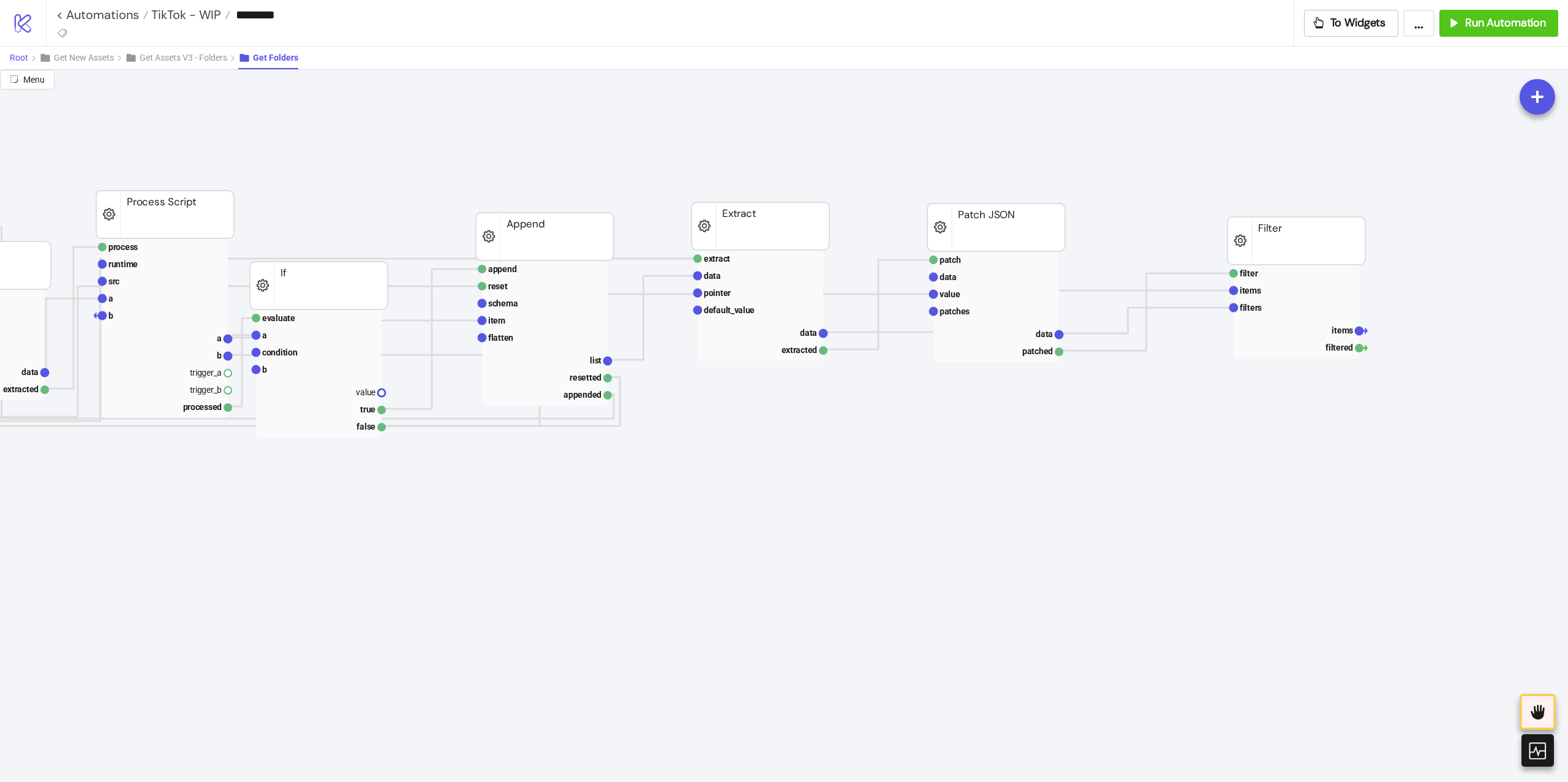
click at [27, 68] on button "Root" at bounding box center [23, 58] width 29 height 22
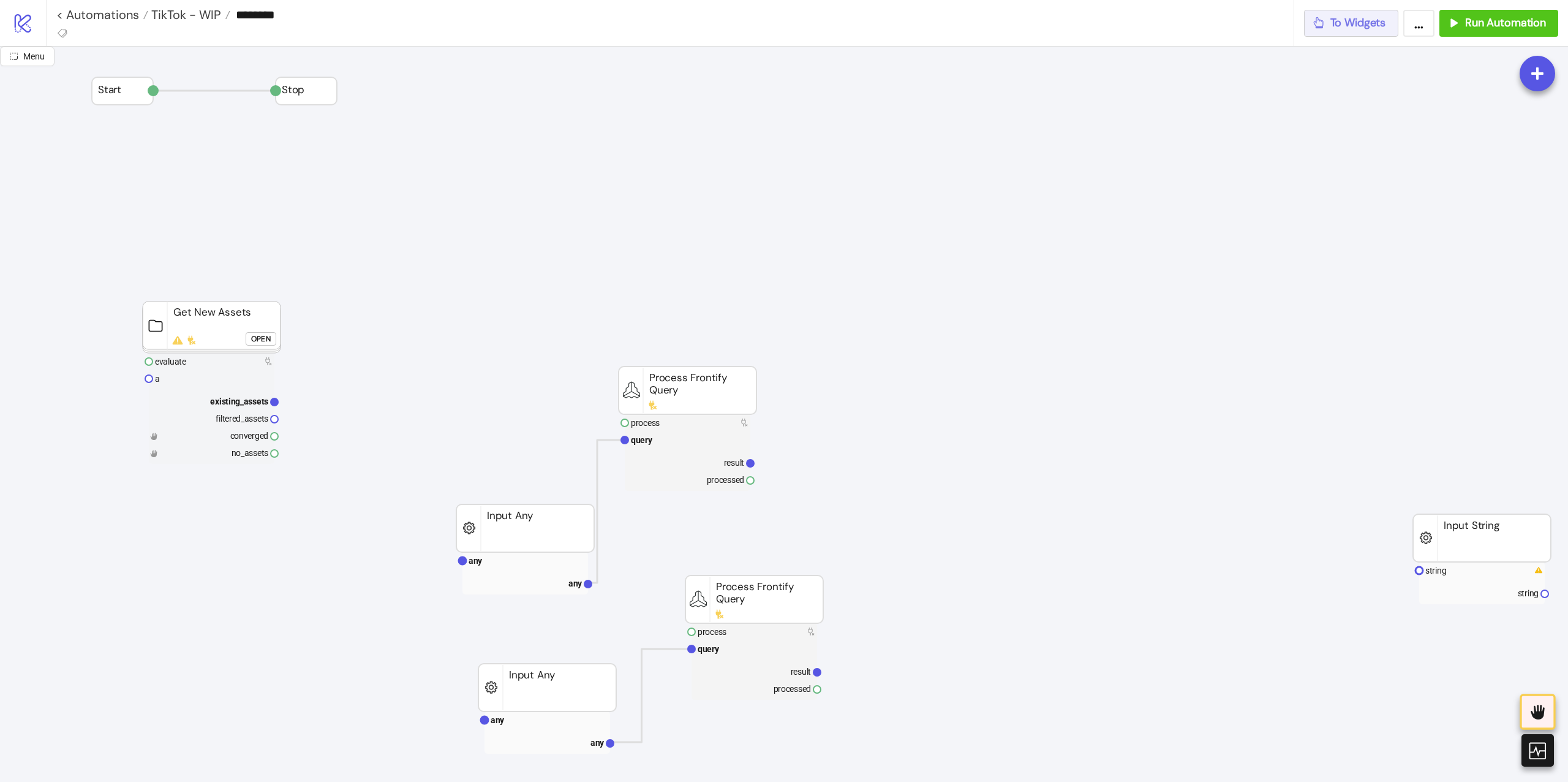
click at [1347, 22] on span "To Widgets" at bounding box center [1358, 22] width 56 height 14
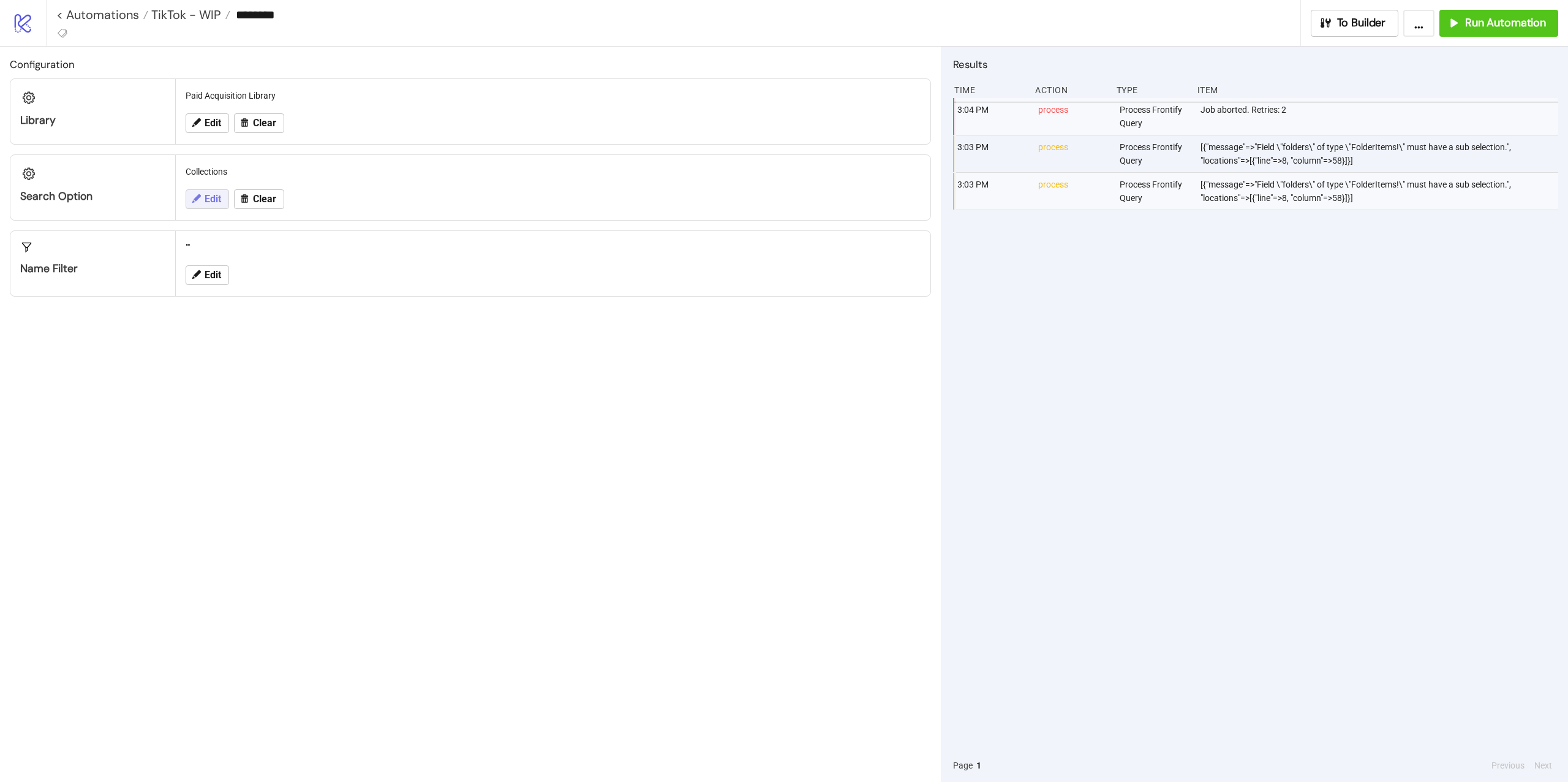
click at [212, 194] on span "Edit" at bounding box center [213, 199] width 17 height 11
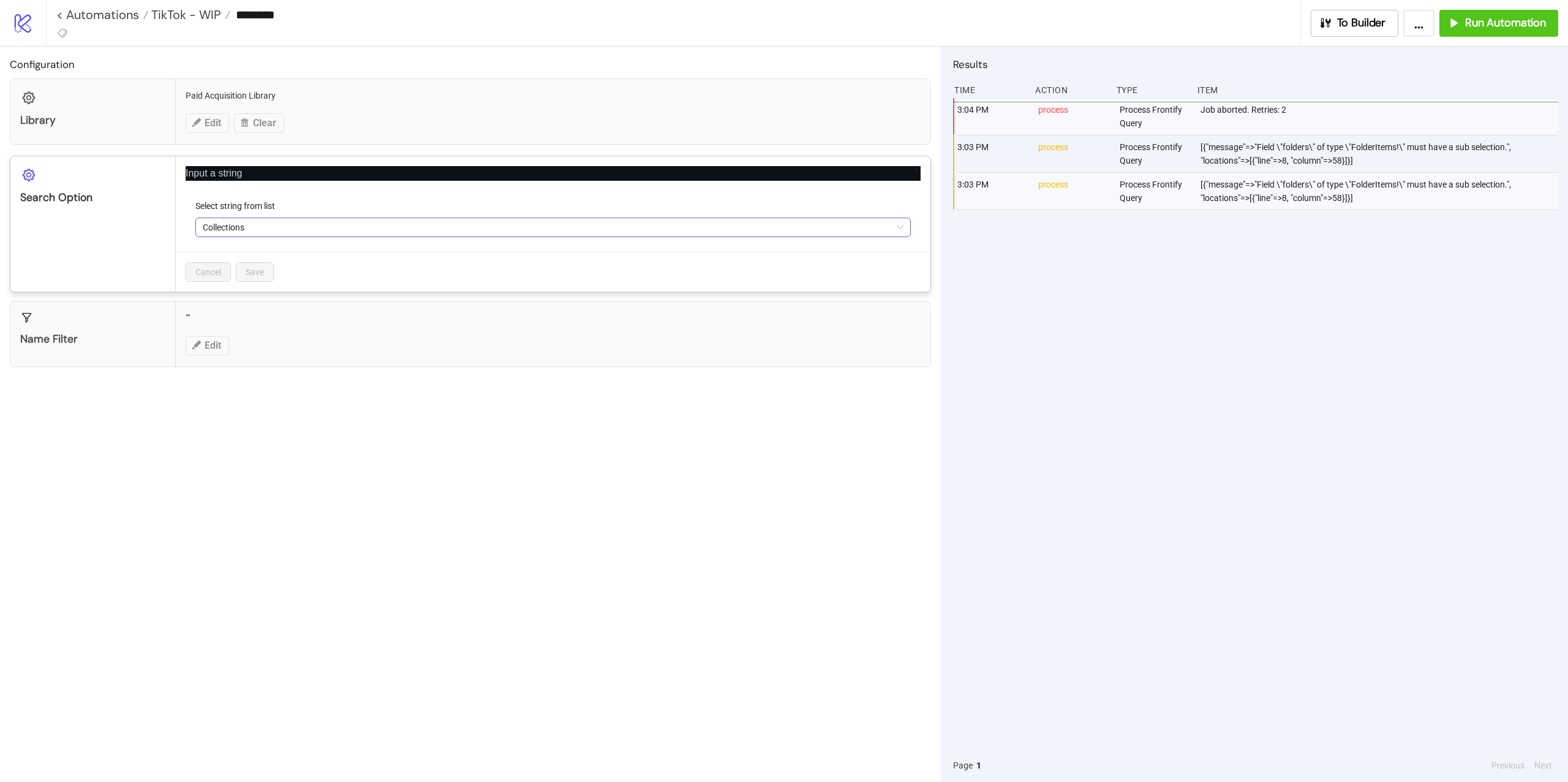
click at [266, 227] on span "Collections" at bounding box center [553, 228] width 700 height 19
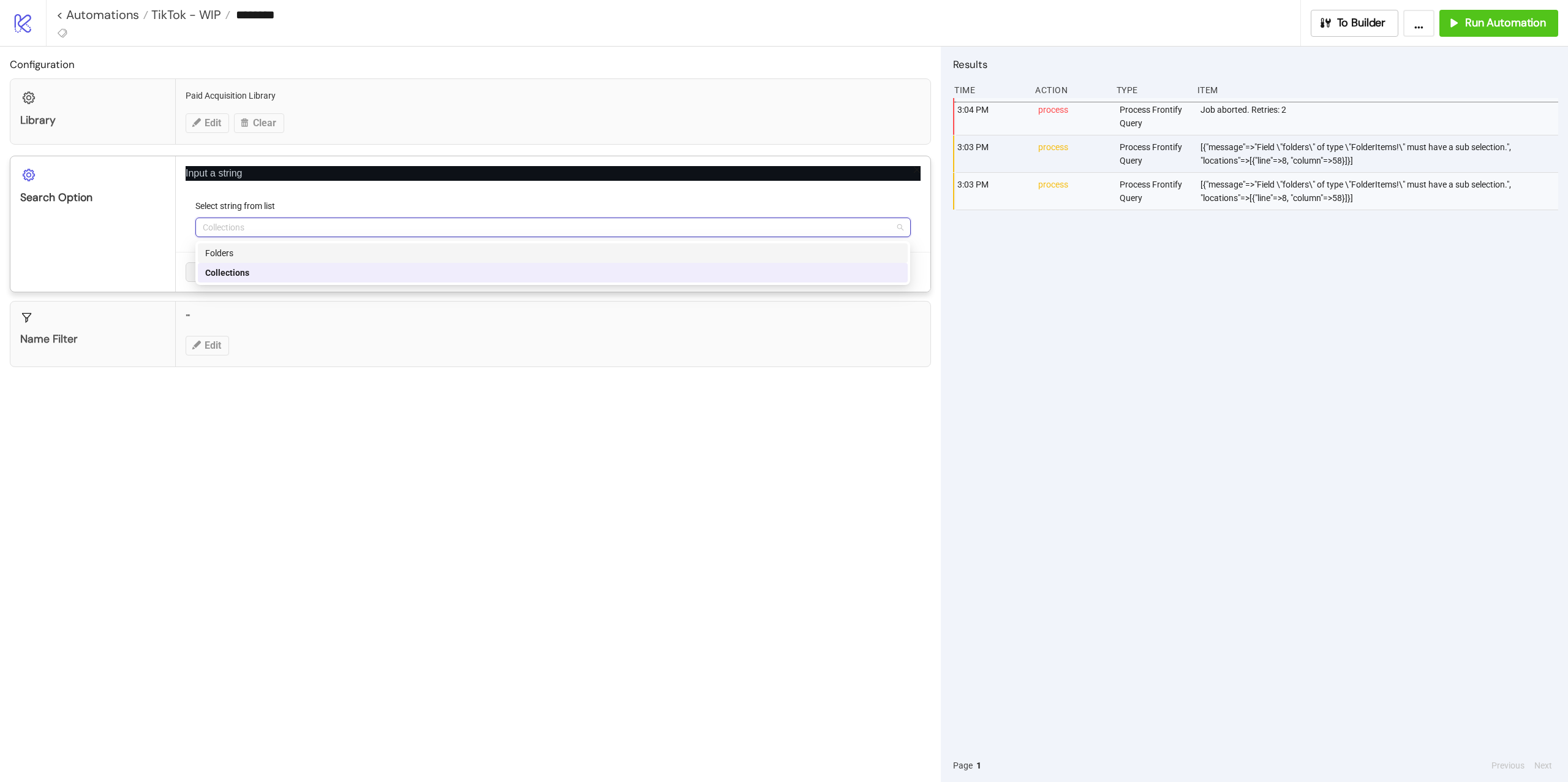
click at [230, 260] on div "Folders" at bounding box center [552, 253] width 710 height 20
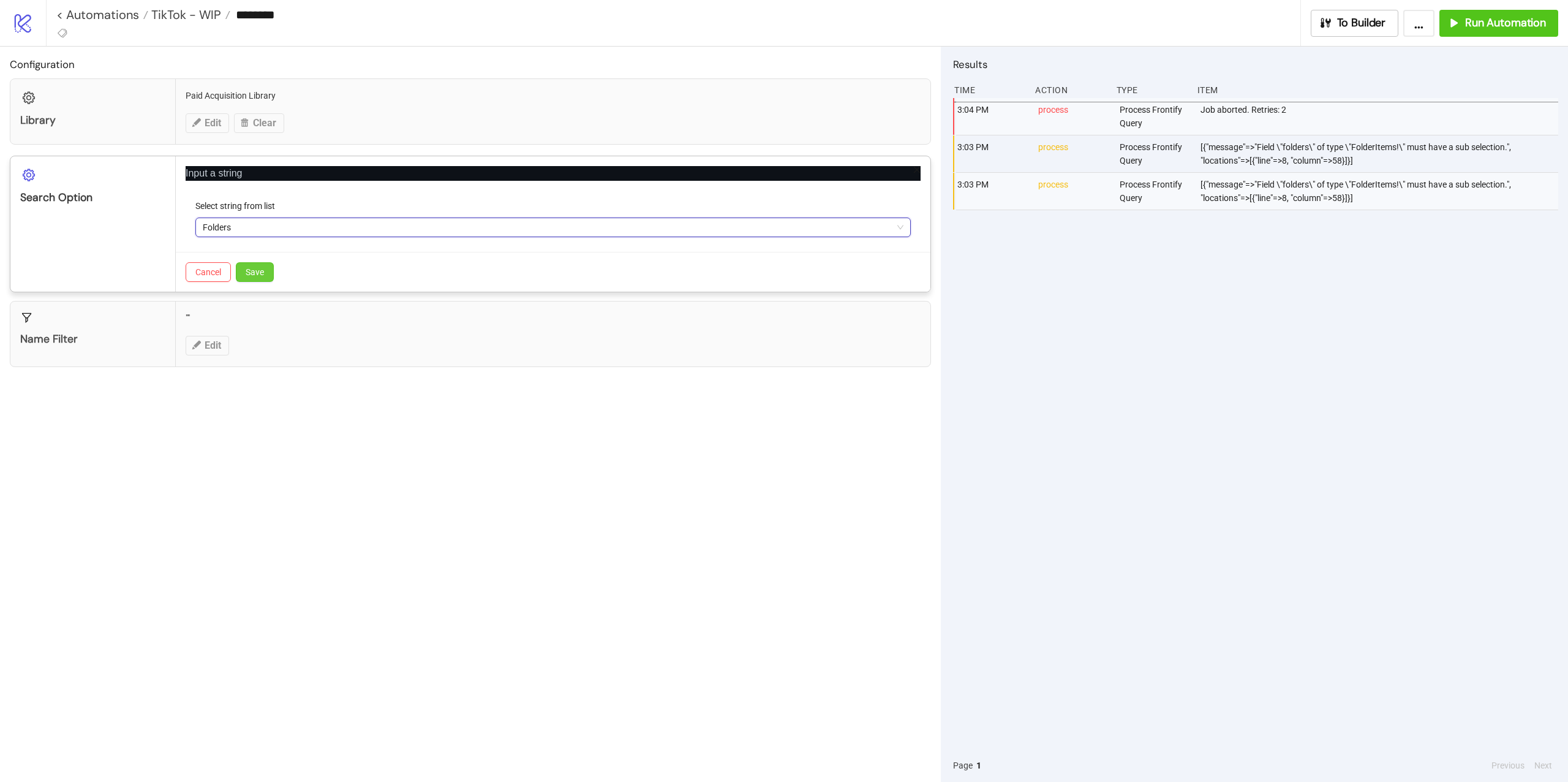
click at [269, 282] on button "Save" at bounding box center [255, 272] width 38 height 20
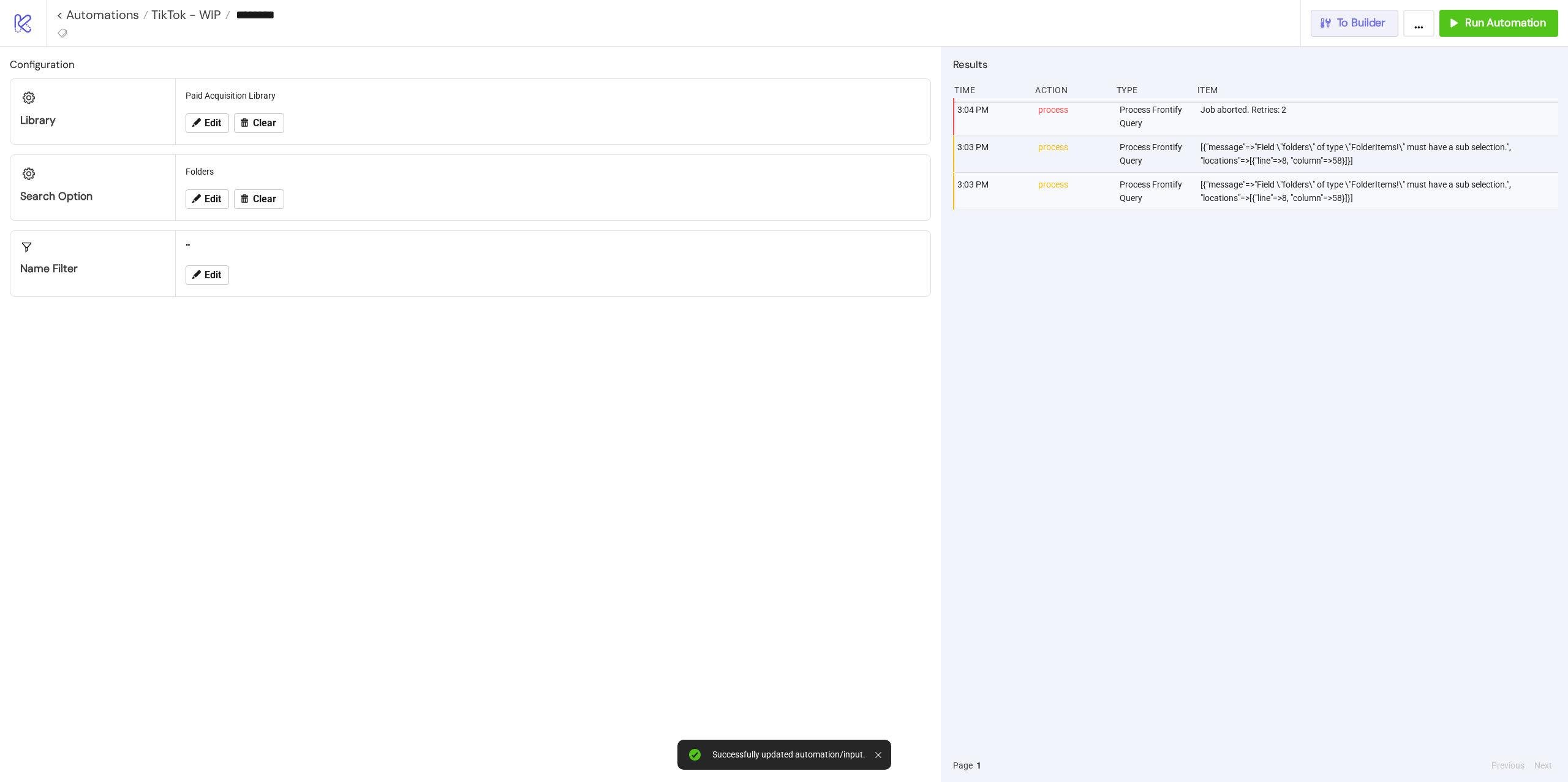
click at [1326, 33] on button "To Builder" at bounding box center [1355, 22] width 88 height 27
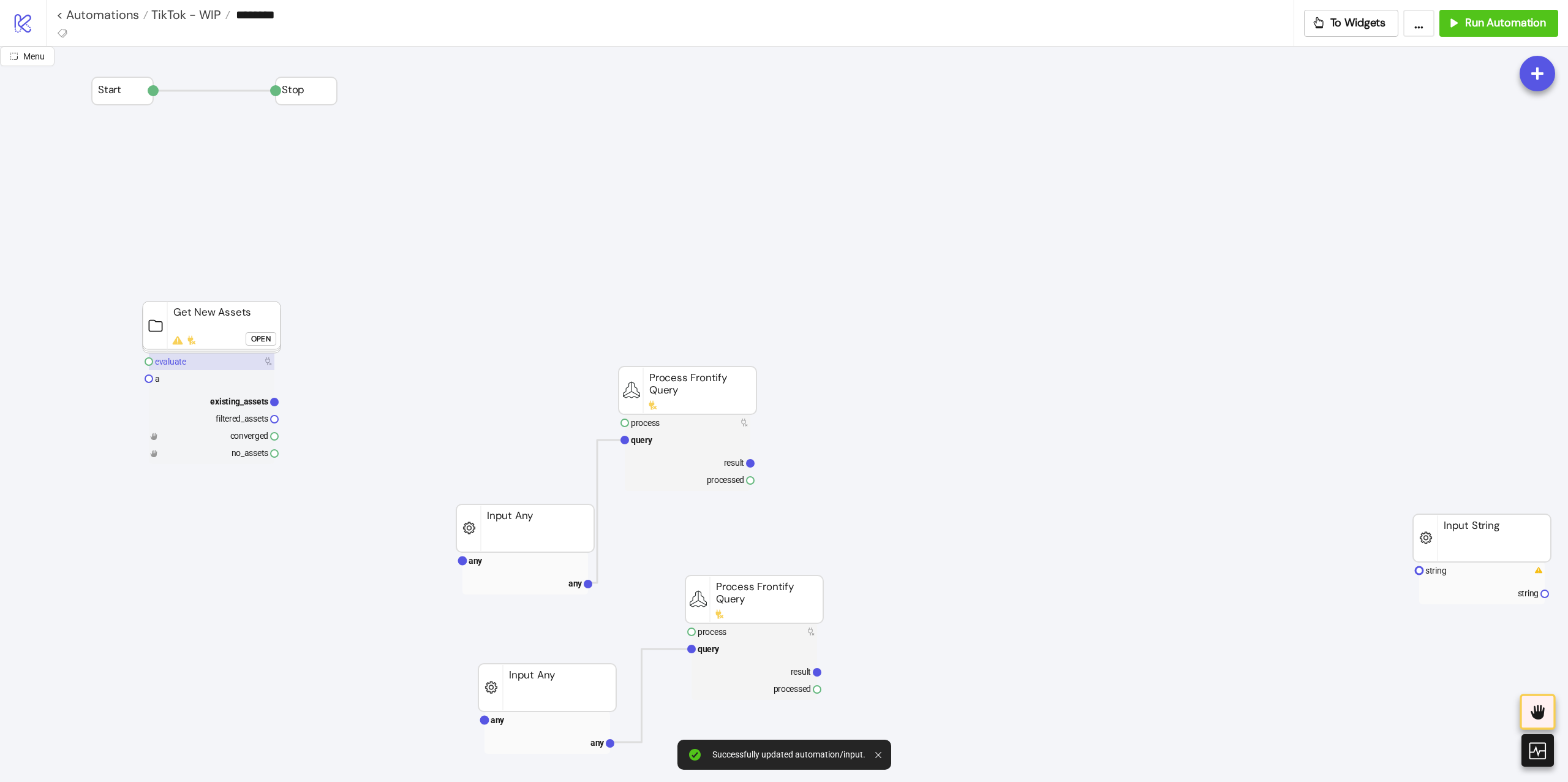
drag, startPoint x: 162, startPoint y: 361, endPoint x: 213, endPoint y: 361, distance: 51.0
click at [164, 361] on text "evaluate" at bounding box center [170, 361] width 31 height 9
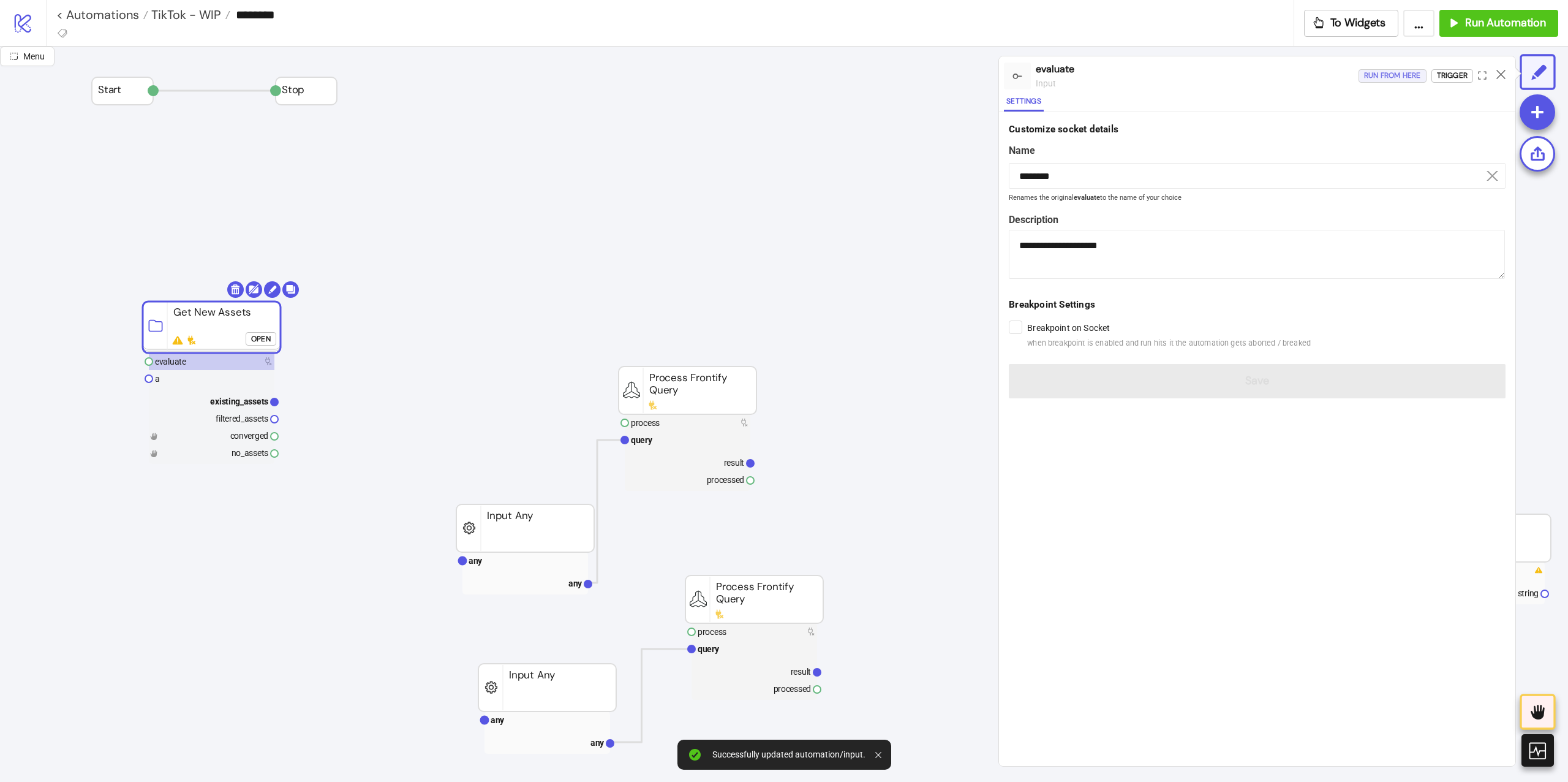
click at [1358, 79] on button "Run from here" at bounding box center [1392, 76] width 68 height 13
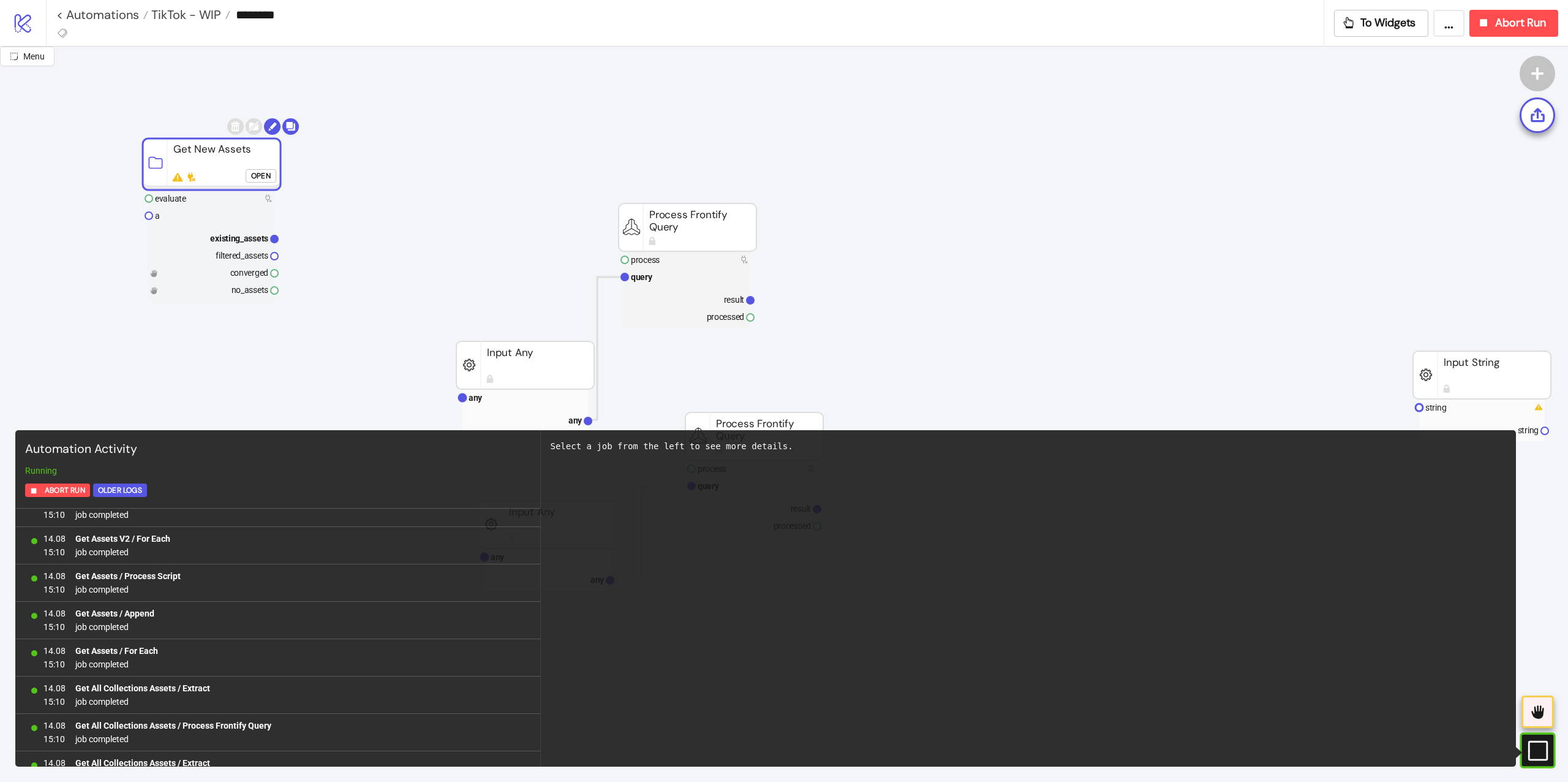
scroll to position [2486, 0]
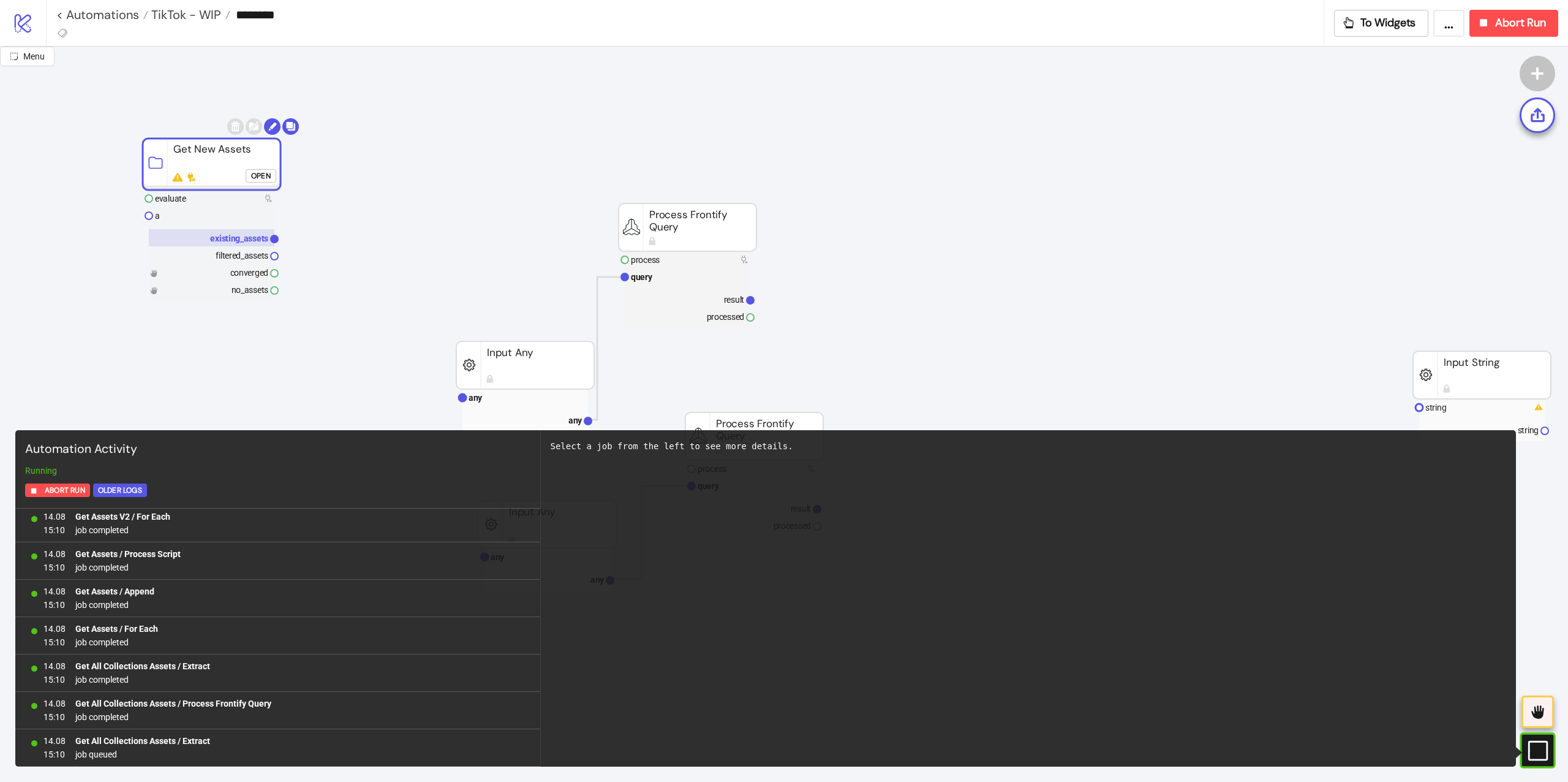
click at [238, 242] on text "existing_assets" at bounding box center [239, 238] width 58 height 9
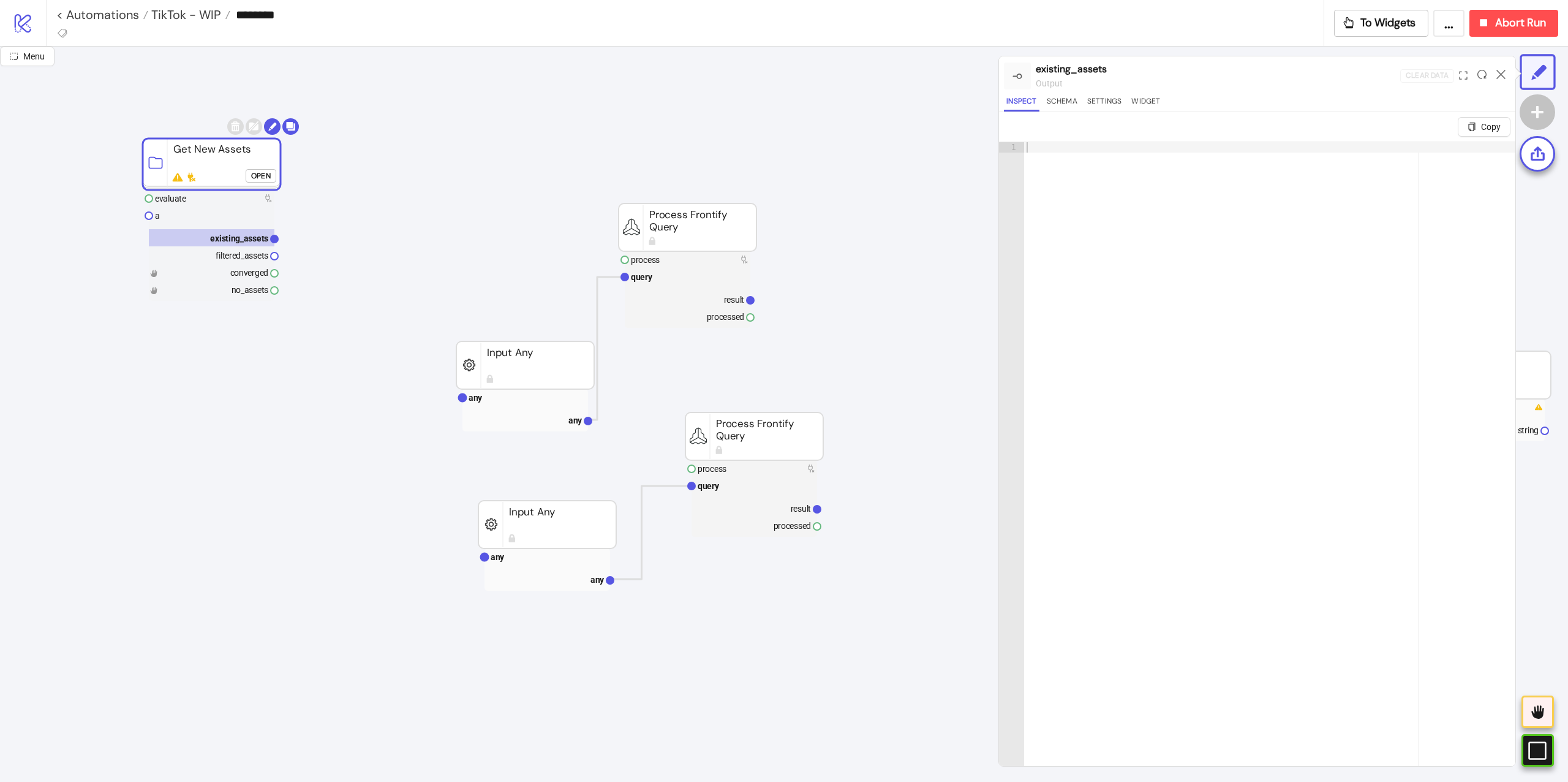
click div "Open"
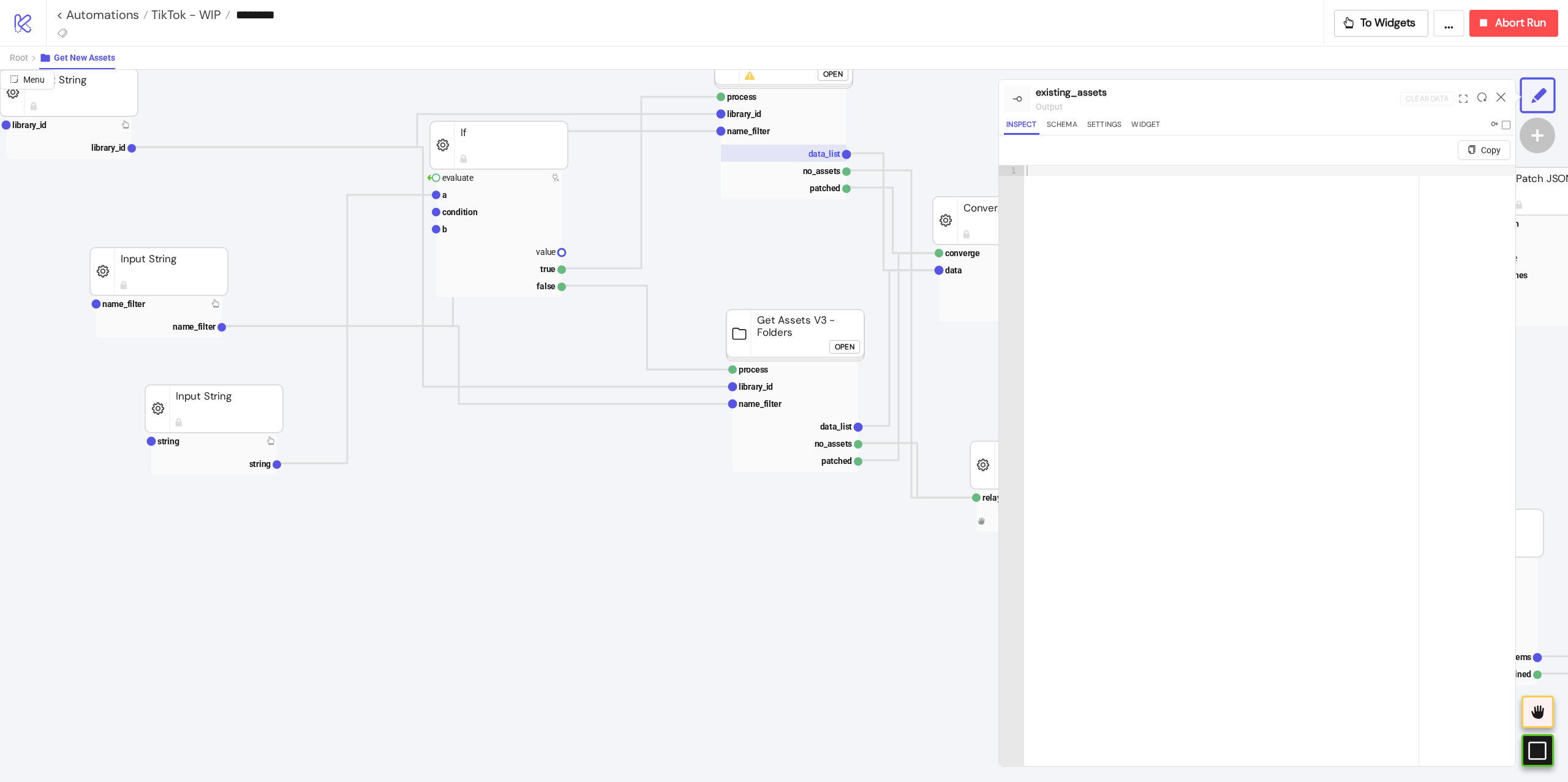
scroll to position [0, 0]
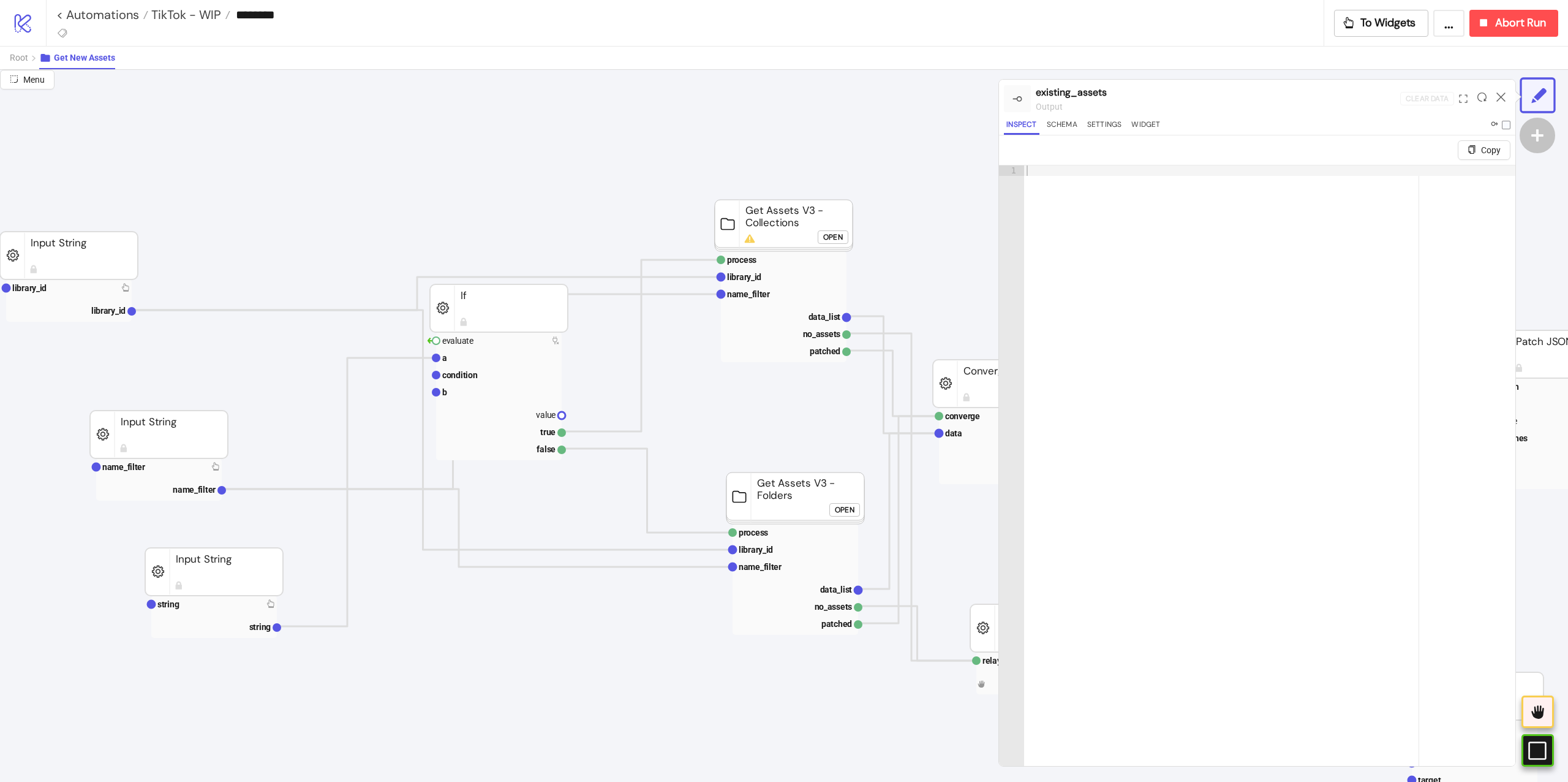
click at [848, 510] on div "Open" at bounding box center [844, 509] width 20 height 14
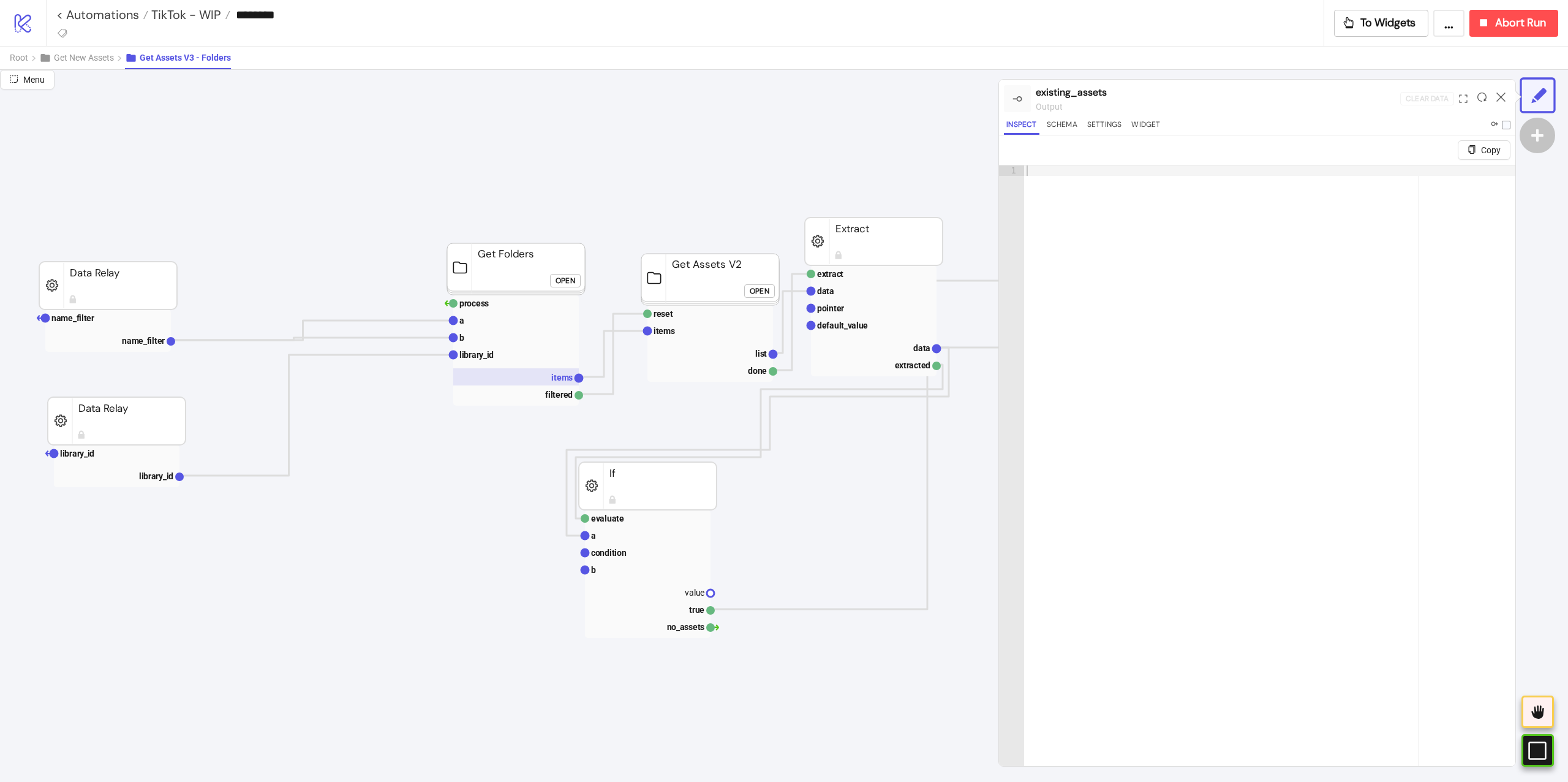
click at [536, 374] on rect at bounding box center [516, 376] width 125 height 17
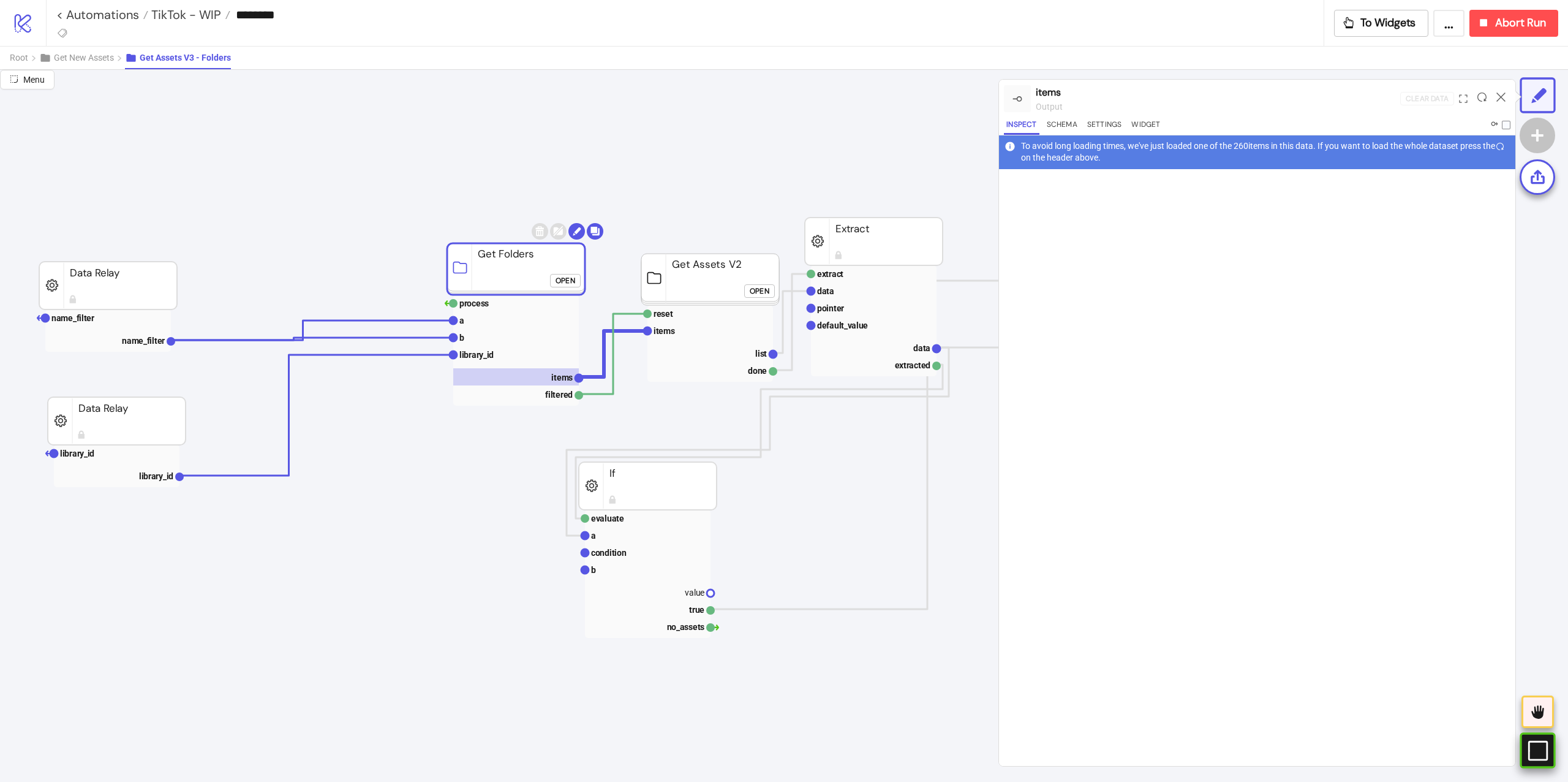
click at [1525, 735] on div "#e9k1n36qviq57_to { animation: e9k1n36qviq57_to__to 2000ms linear infinite norm…" at bounding box center [1537, 750] width 36 height 36
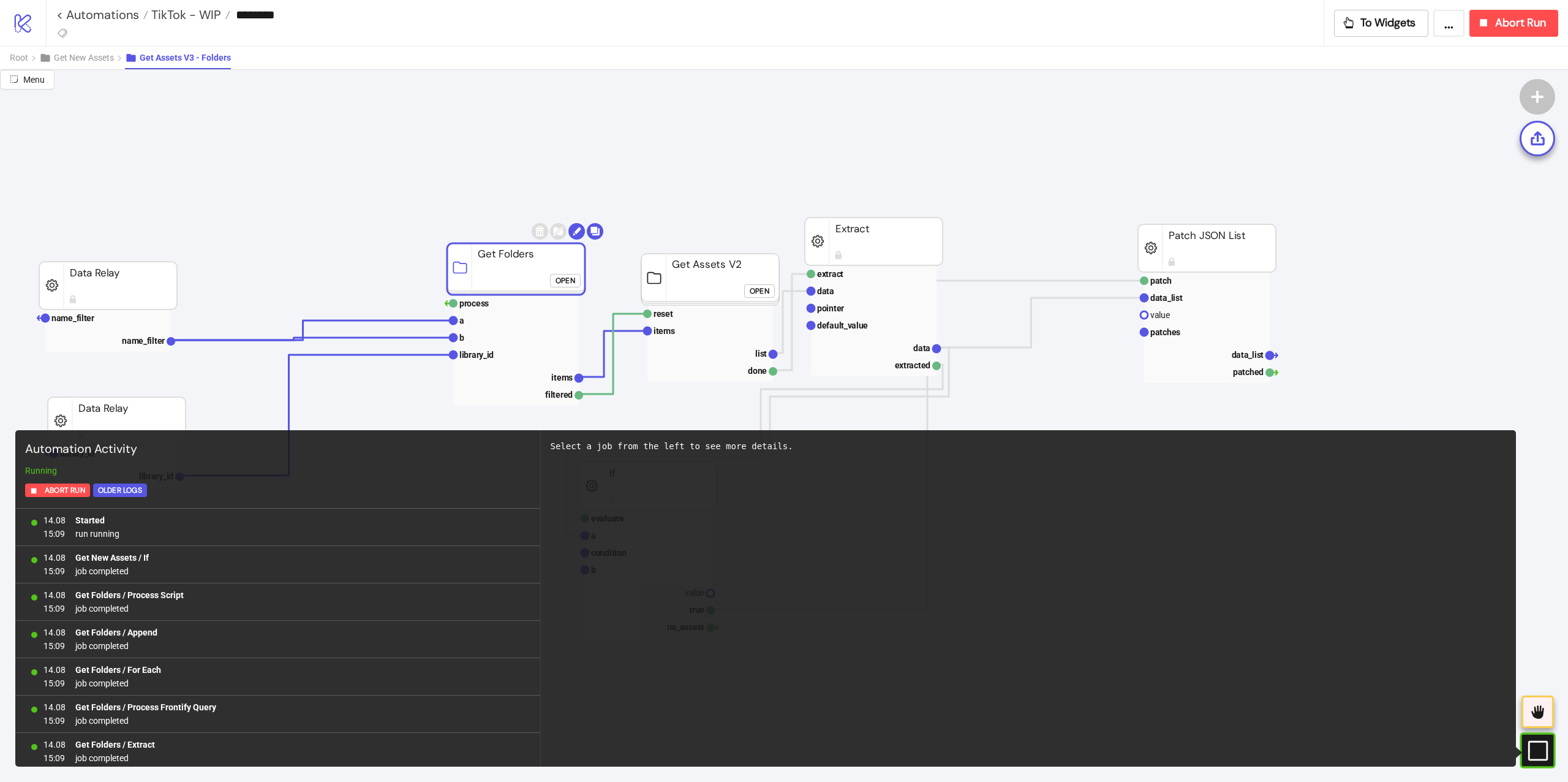
scroll to position [2824, 0]
click at [1525, 735] on div "#e9k1n36qviq57_to { animation: e9k1n36qviq57_to__to 2000ms linear infinite norm…" at bounding box center [1537, 750] width 36 height 36
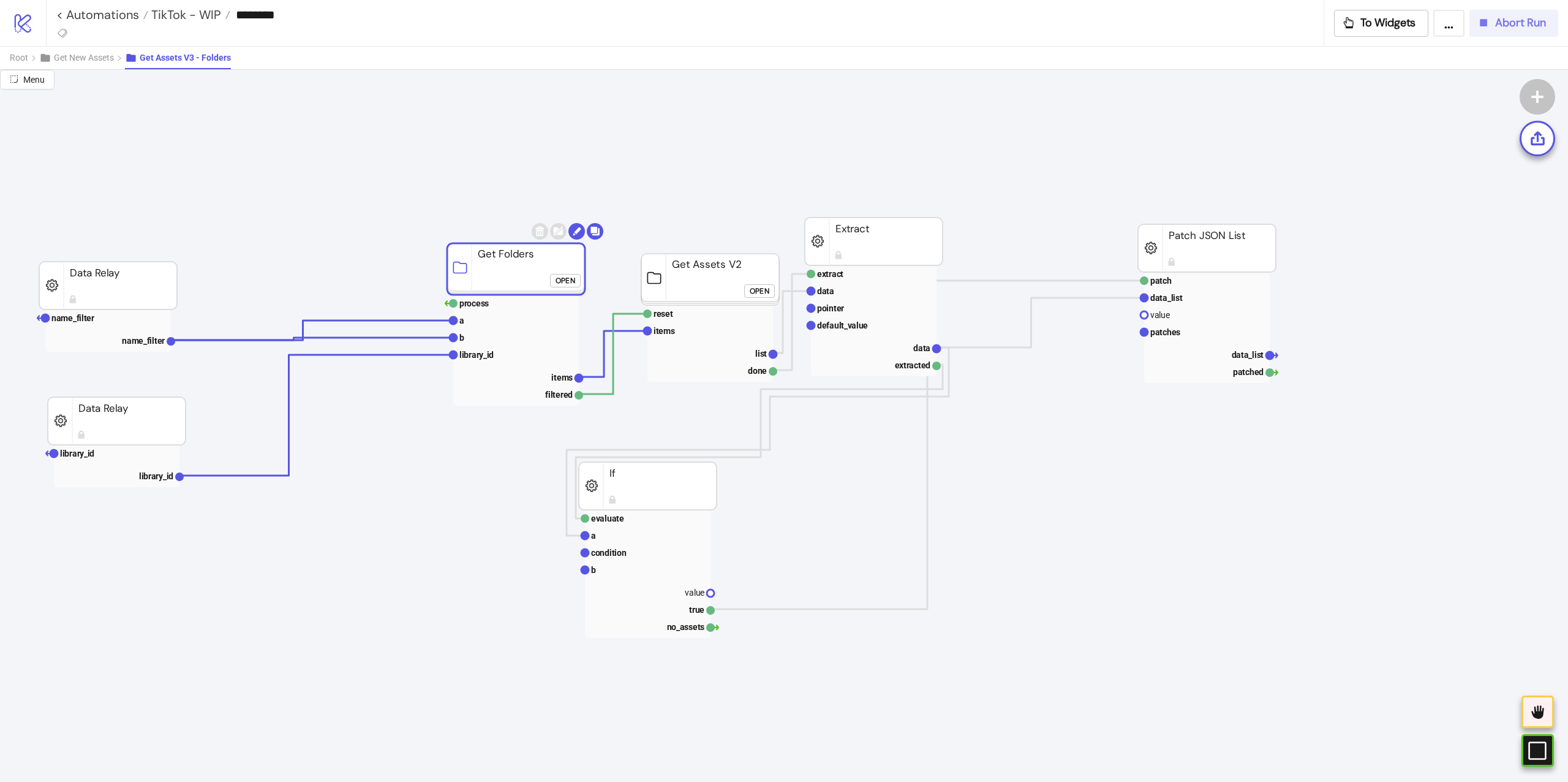
click at [1498, 27] on span "Abort Run" at bounding box center [1520, 22] width 51 height 14
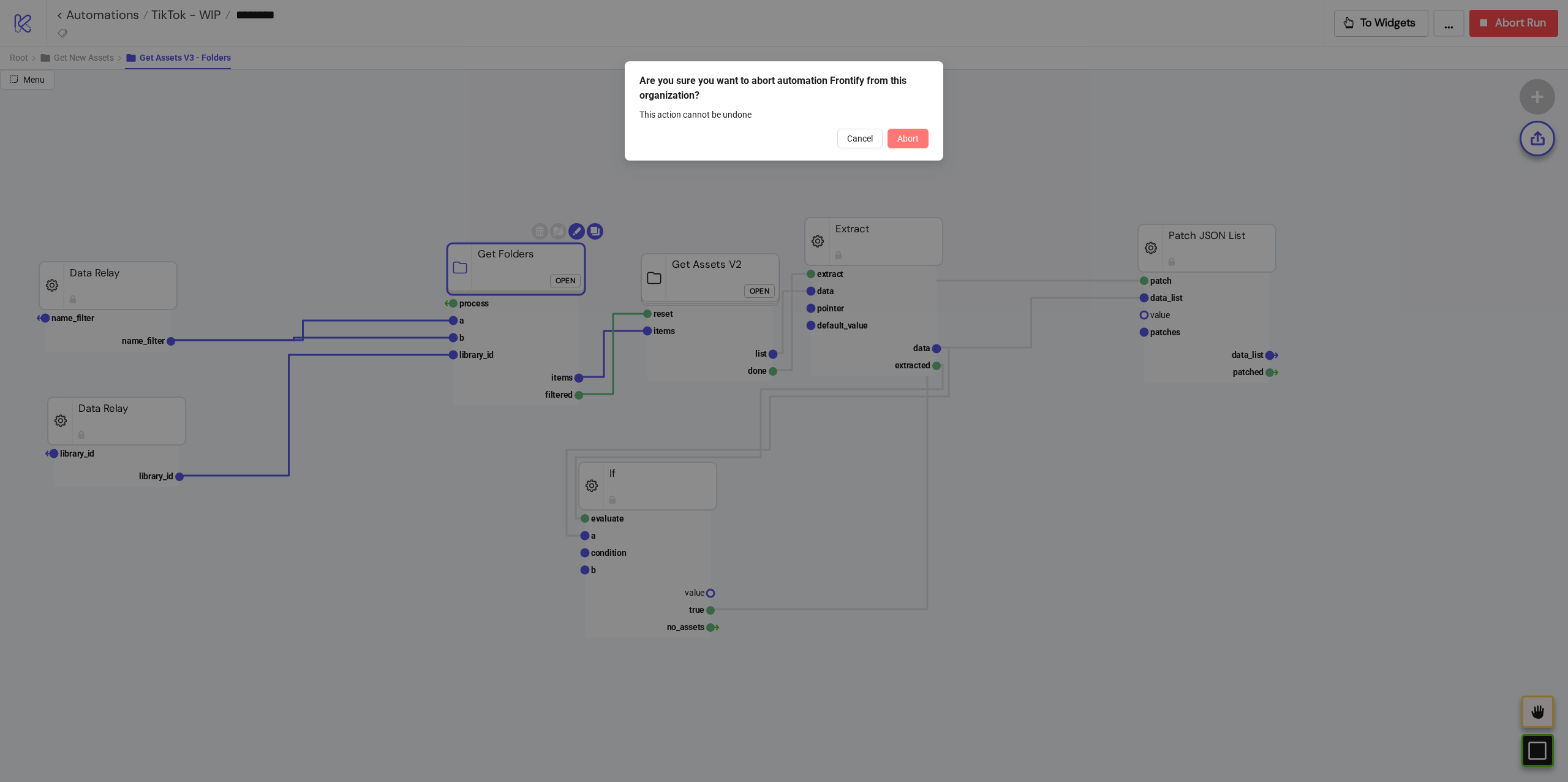
click at [904, 140] on span "Abort" at bounding box center [907, 139] width 22 height 9
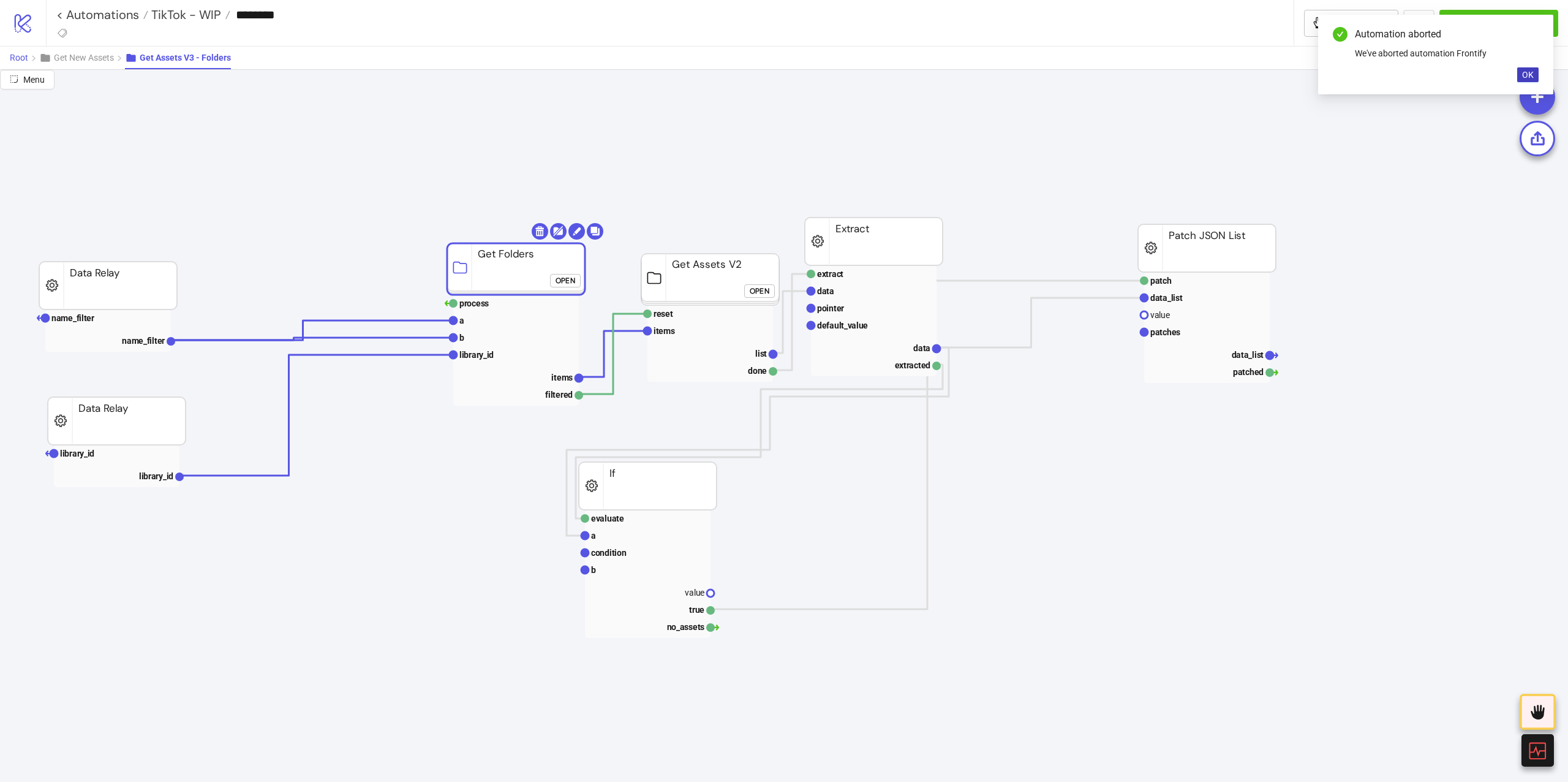
click at [13, 56] on span "Root" at bounding box center [19, 57] width 19 height 9
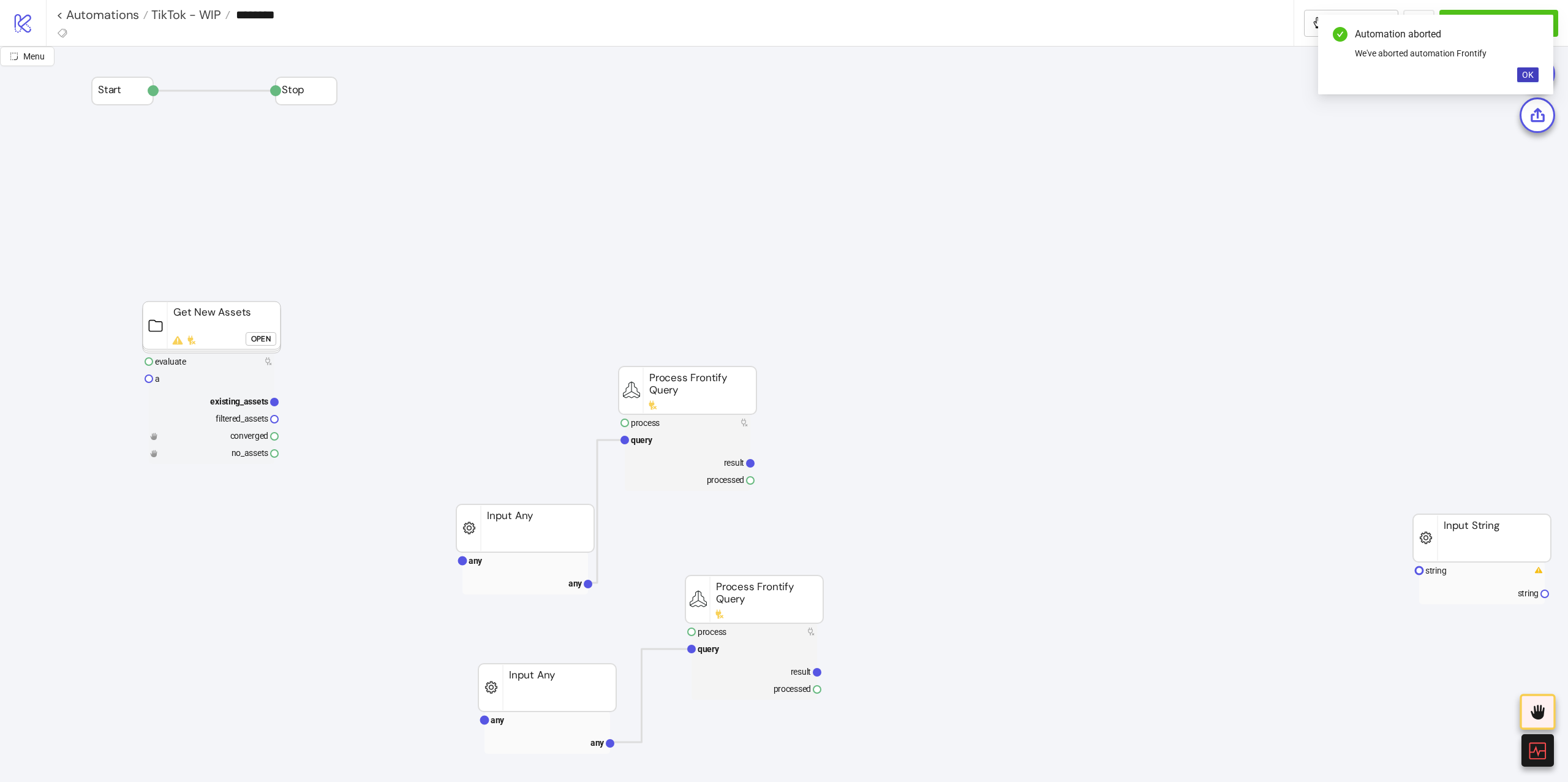
scroll to position [81, 0]
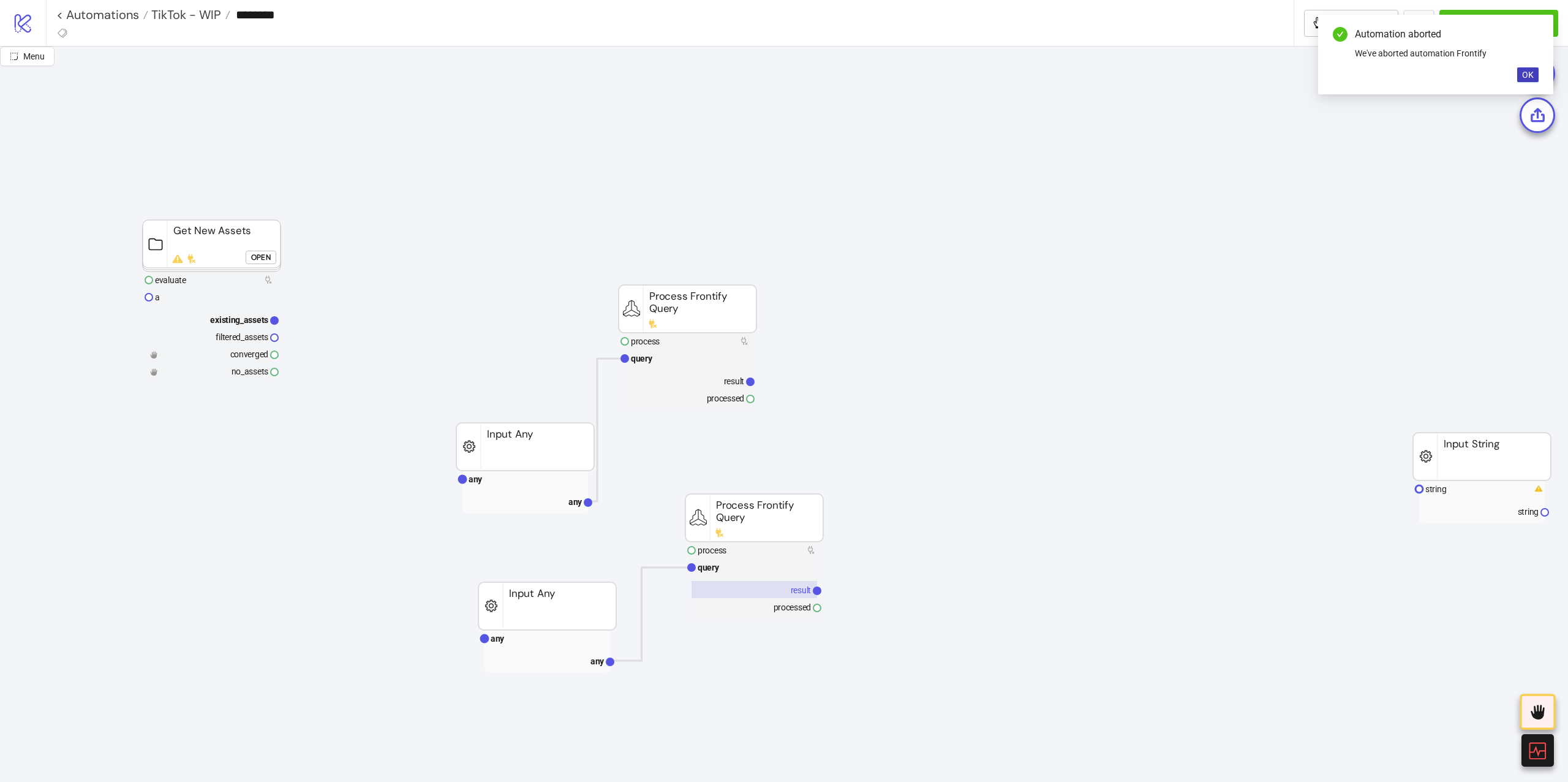
click at [741, 588] on rect at bounding box center [755, 589] width 125 height 17
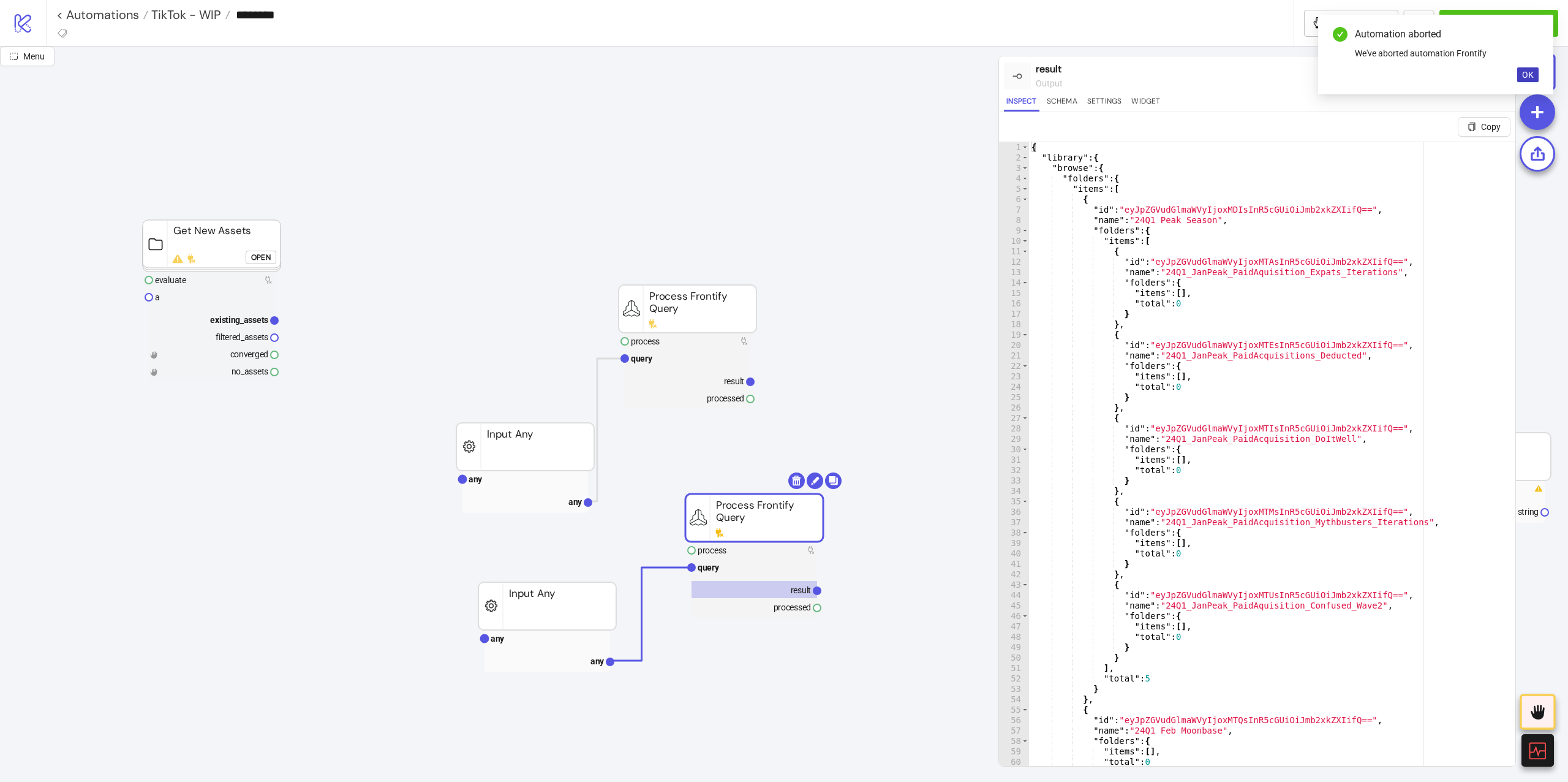
click at [1236, 210] on div "{ "library" : { "browse" : { "folders" : { "items" : [ { "id" : "eyJpZGVudGlmaW…" at bounding box center [1266, 479] width 474 height 673
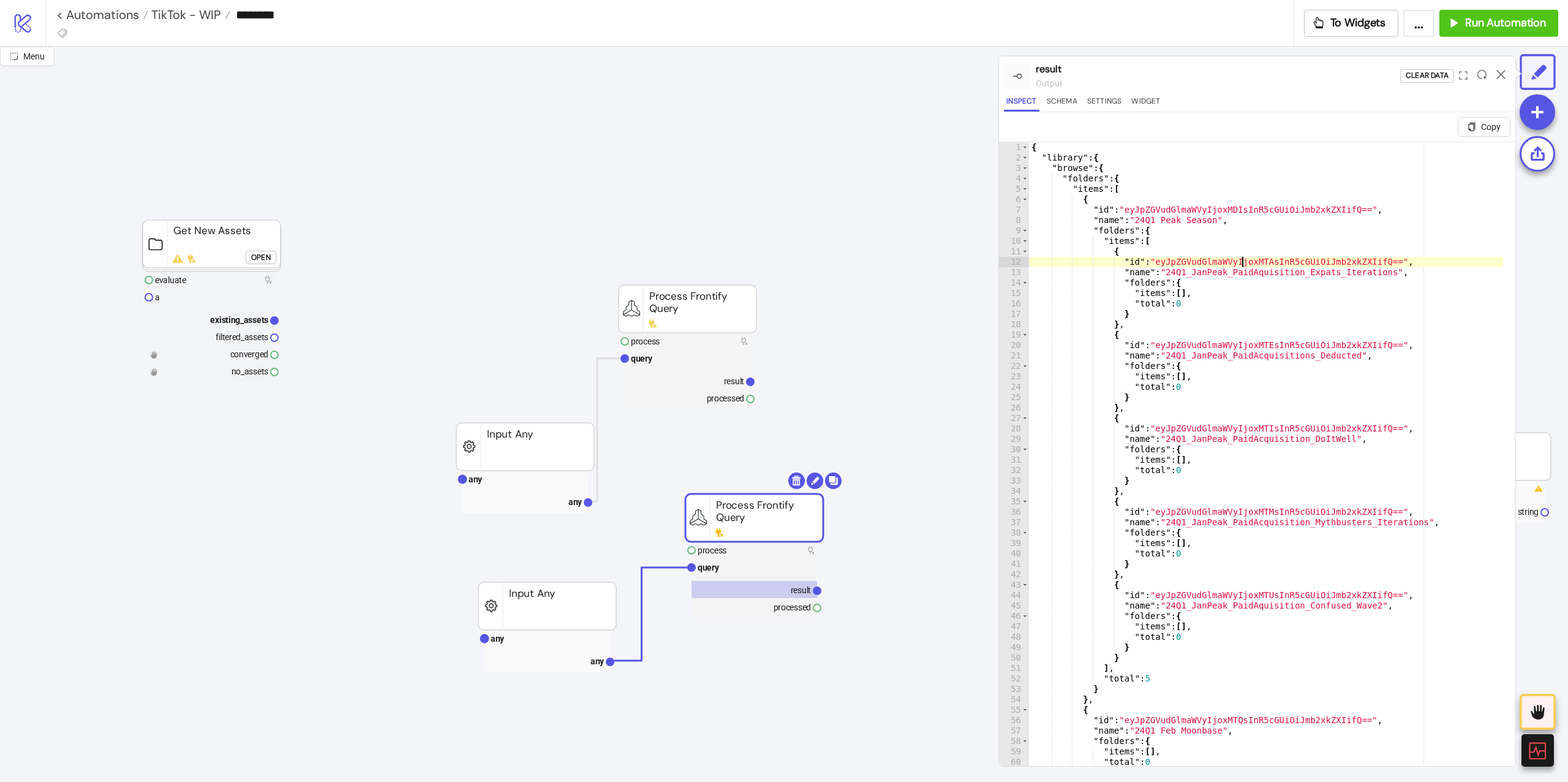
click at [1240, 260] on div "{ "library" : { "browse" : { "folders" : { "items" : [ { "id" : "eyJpZGVudGlmaW…" at bounding box center [1266, 479] width 474 height 673
type textarea "**********"
click at [1240, 260] on div "{ "library" : { "browse" : { "folders" : { "items" : [ { "id" : "eyJpZGVudGlmaW…" at bounding box center [1266, 479] width 474 height 673
click at [246, 246] on rect at bounding box center [211, 245] width 138 height 52
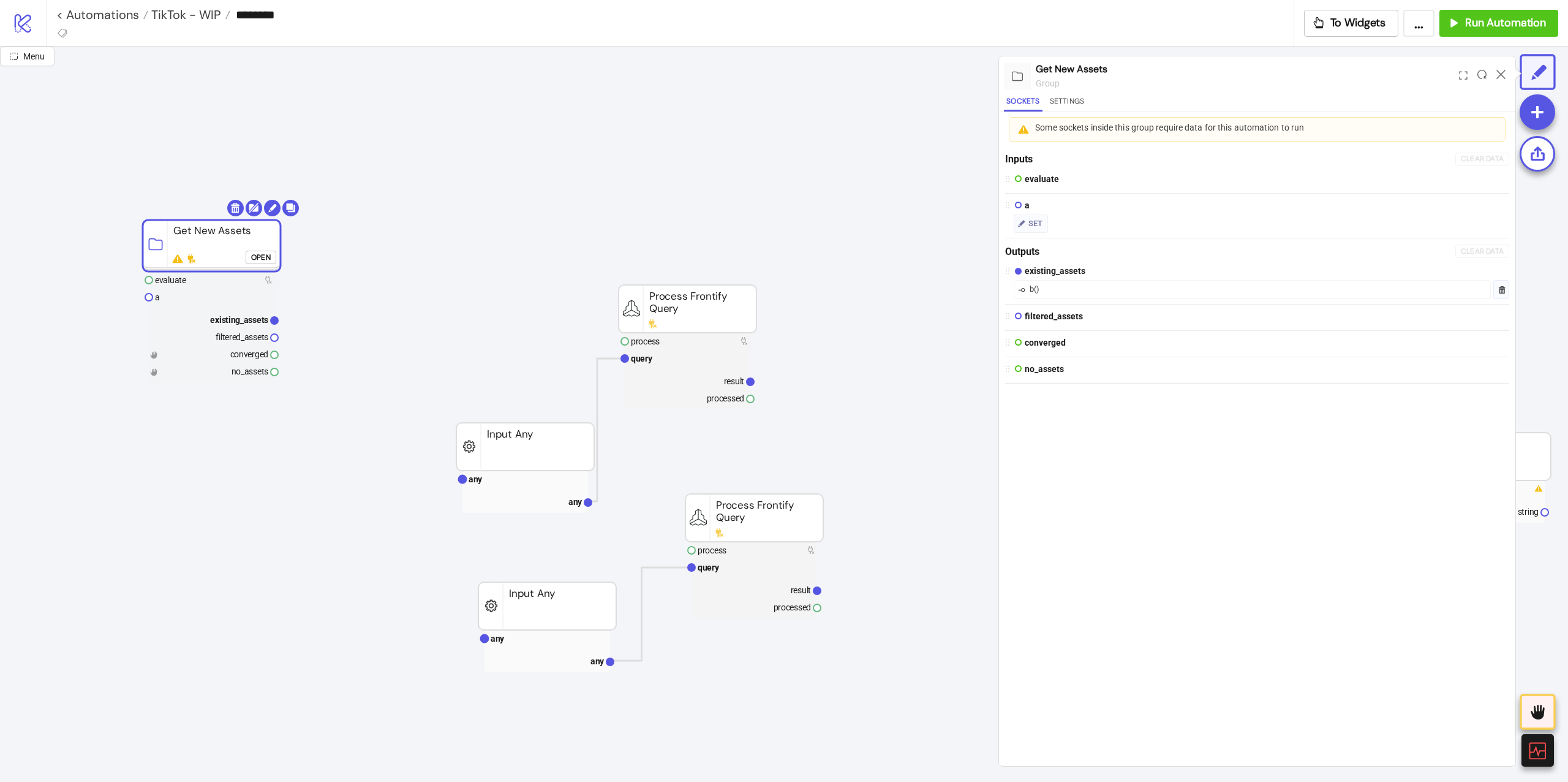
click div "Open"
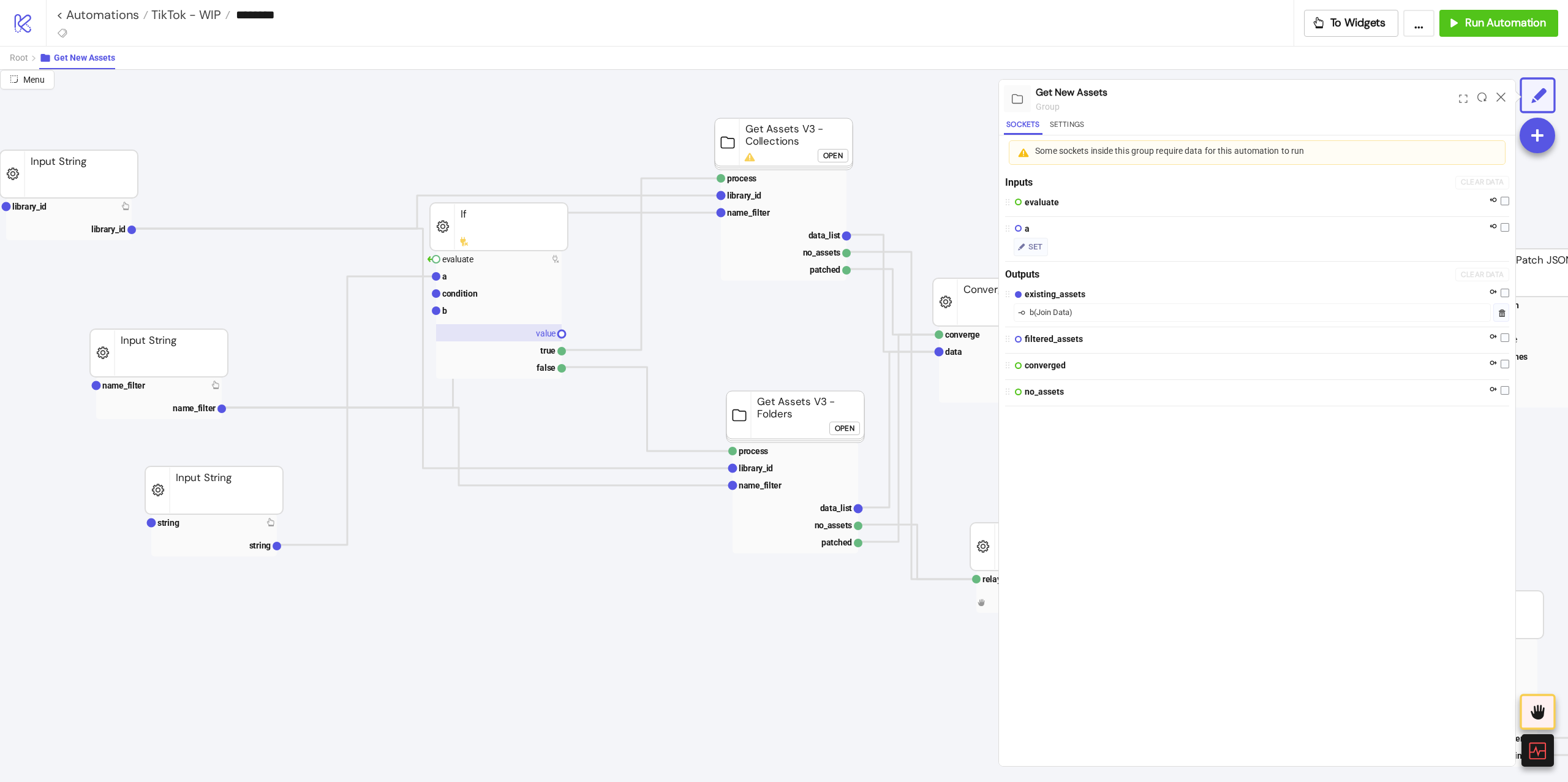
scroll to position [81, 245]
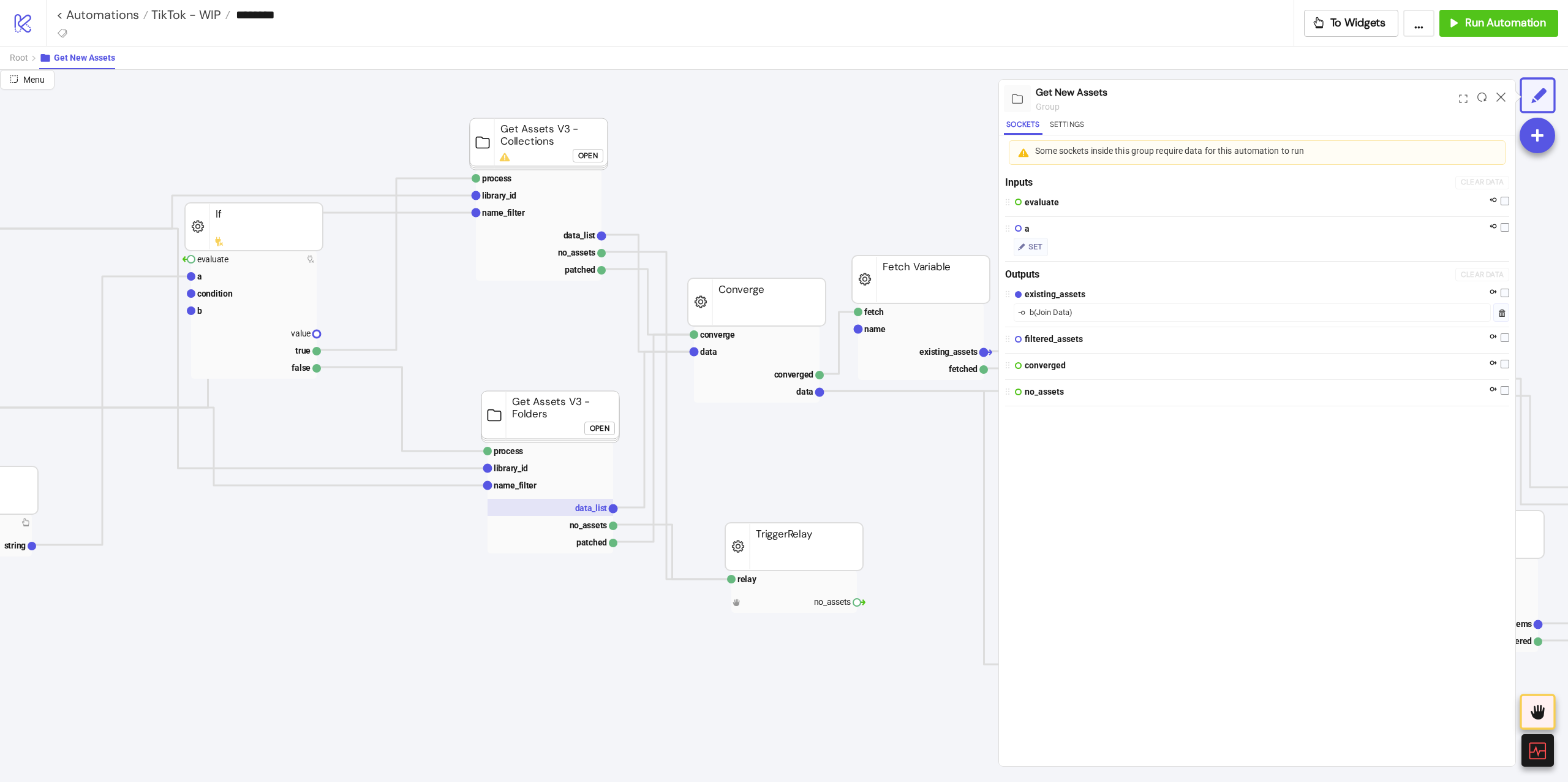
click at [552, 502] on rect at bounding box center [550, 508] width 125 height 17
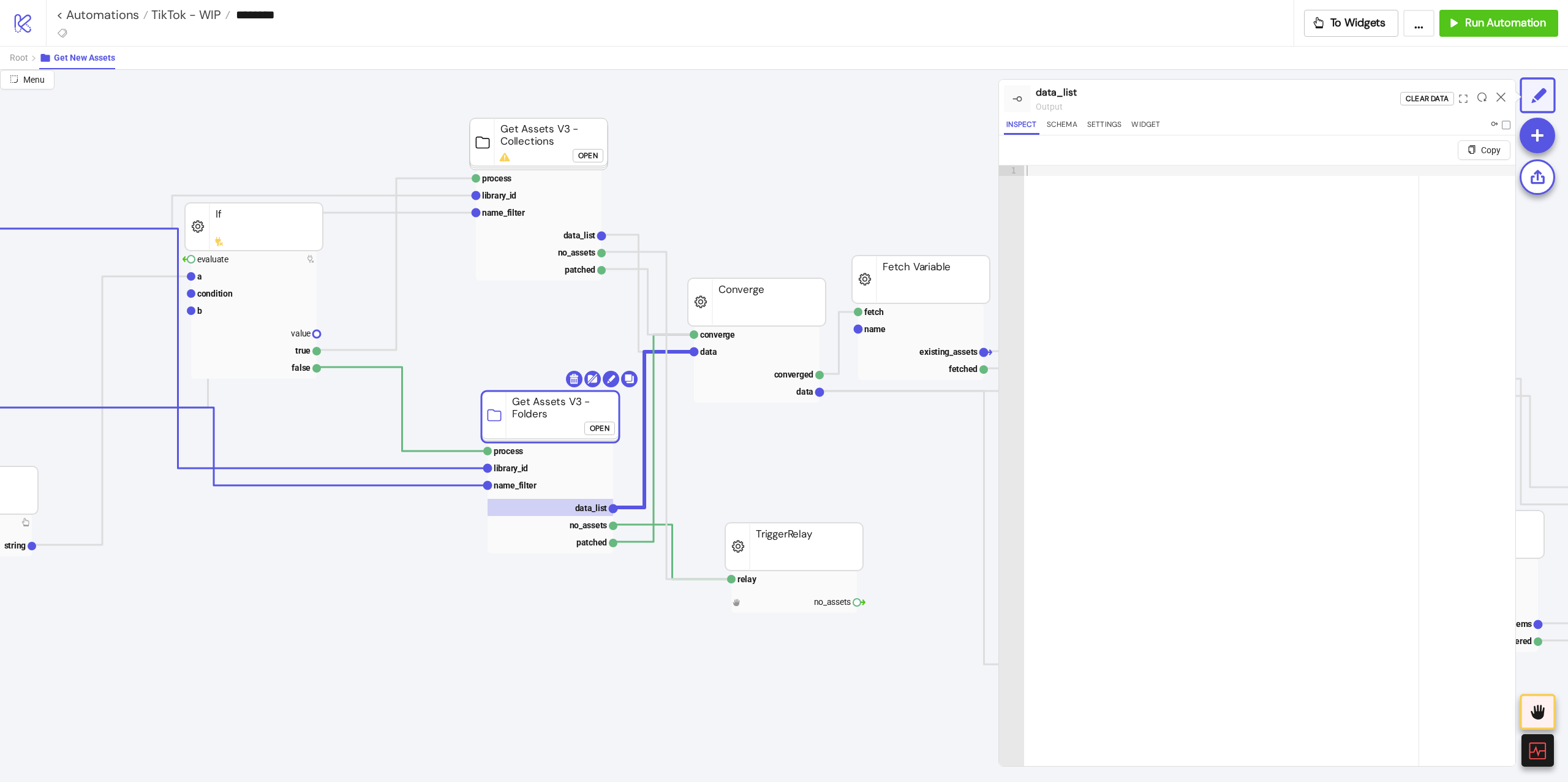
click button "Open"
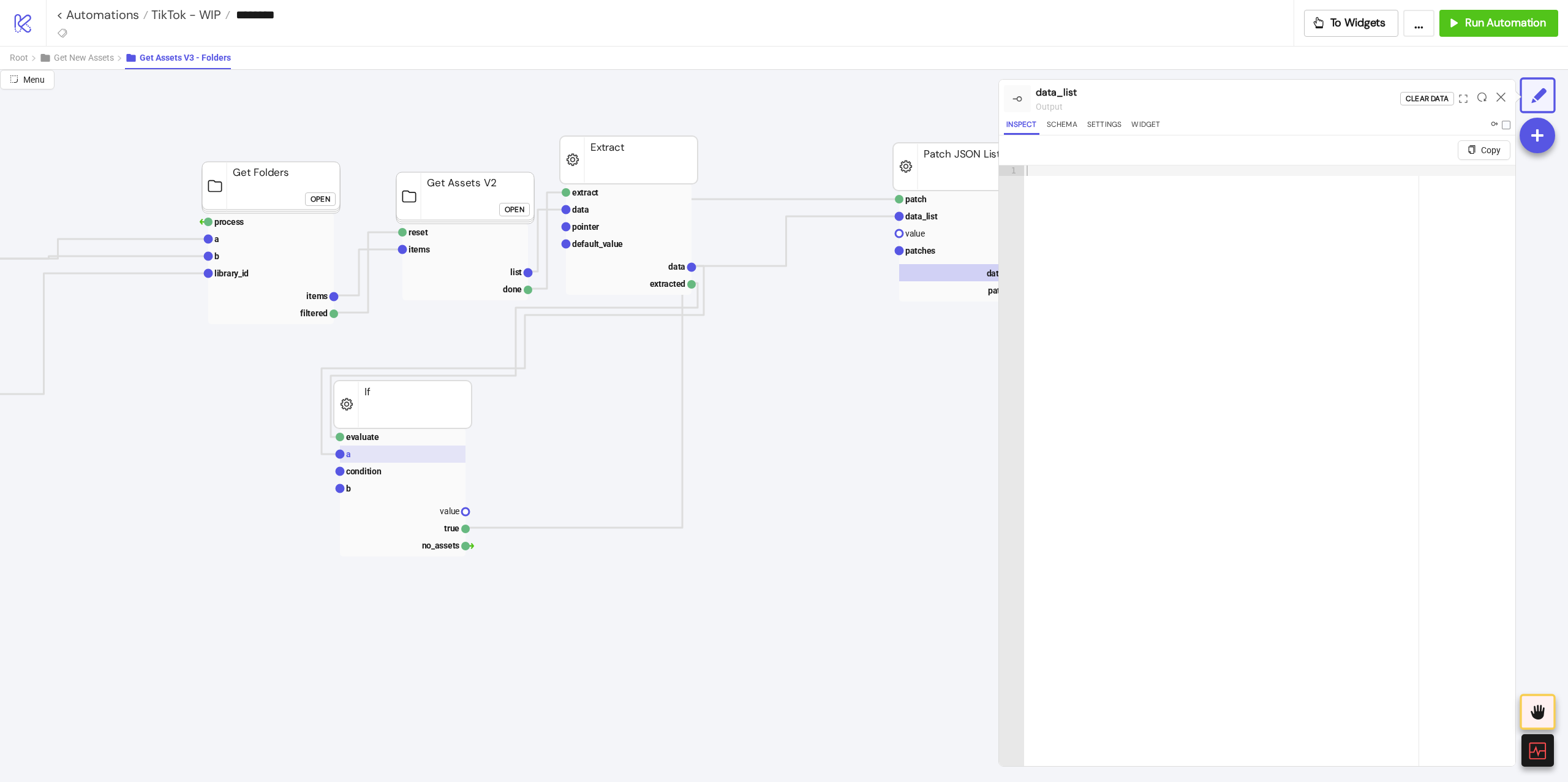
scroll to position [0, 163]
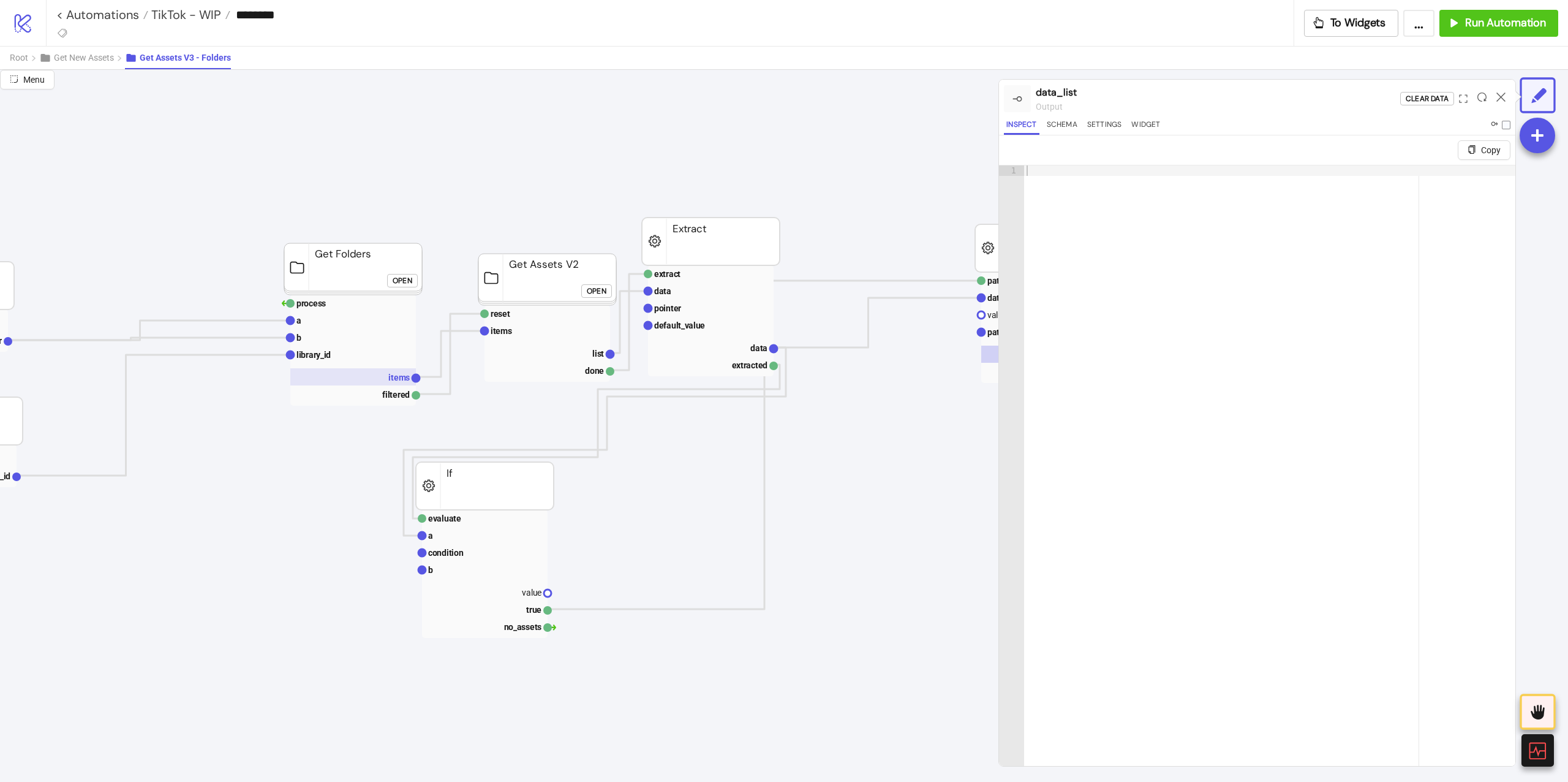
click at [319, 378] on rect at bounding box center [353, 376] width 125 height 17
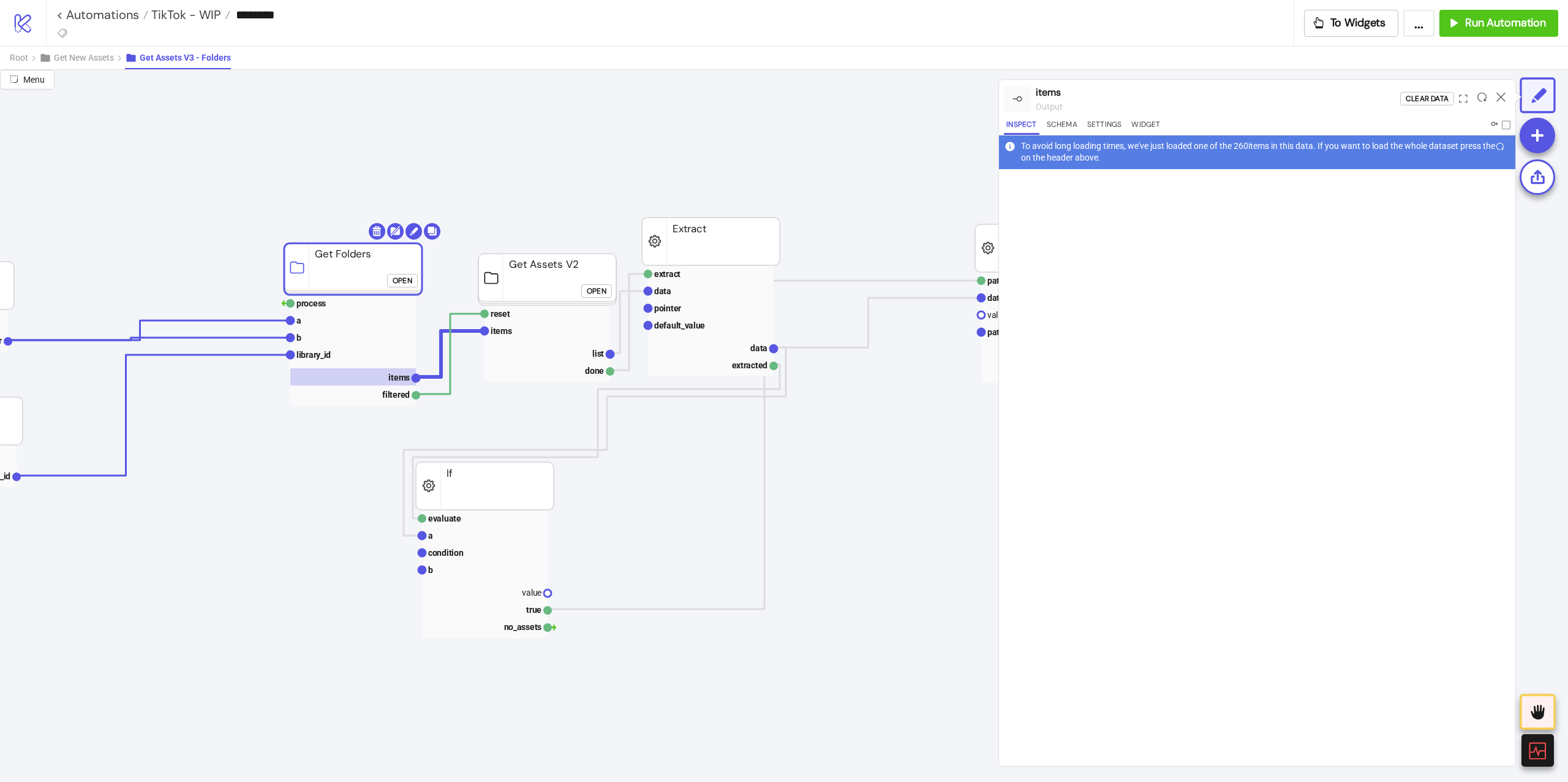
click at [1478, 90] on div at bounding box center [1482, 98] width 19 height 33
click at [1478, 93] on icon at bounding box center [1482, 97] width 9 height 9
click at [1166, 270] on div at bounding box center [1256, 467] width 516 height 597
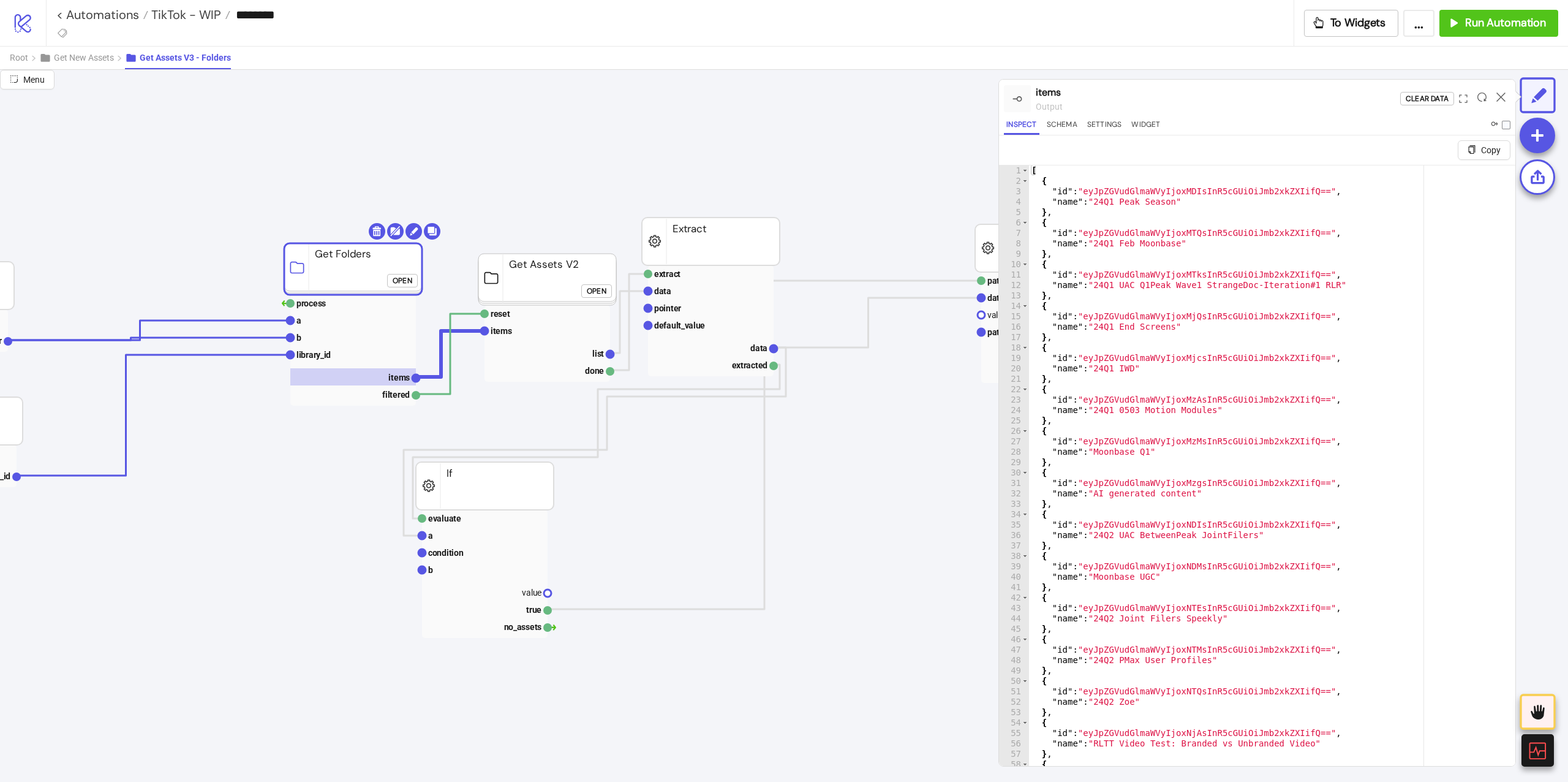
type textarea "*"
click at [1163, 263] on div "[ { "id" : "eyJpZGVudGlmaWVyIjoxMDIsInR5cGUiOiJmb2xkZXIifQ==" , "name" : "24Q1 …" at bounding box center [1266, 491] width 474 height 650
type input "**********"
click at [15, 60] on span "Root" at bounding box center [19, 57] width 19 height 9
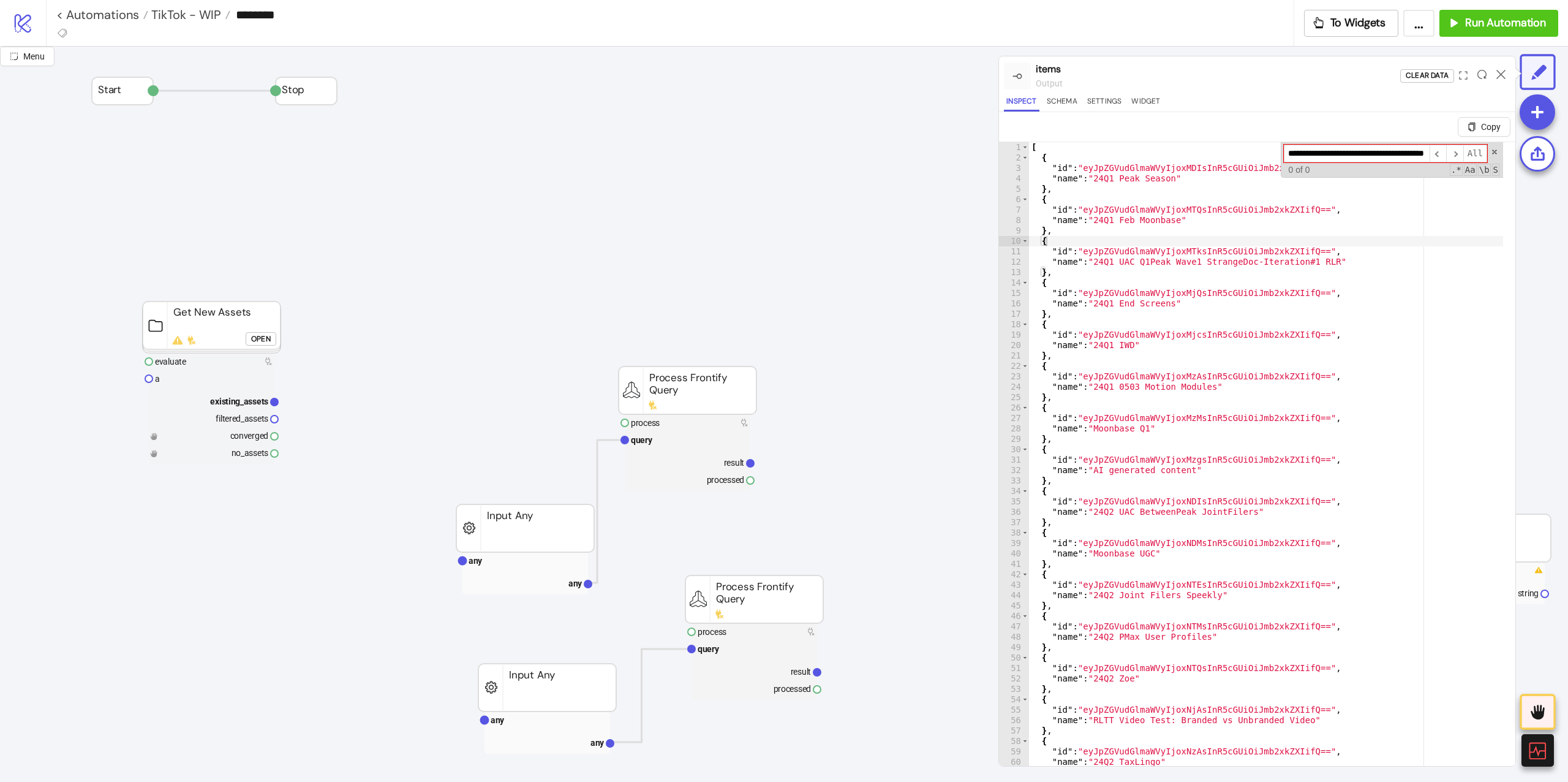
click at [32, 28] on icon "logo/logo-mobile" at bounding box center [22, 22] width 22 height 22
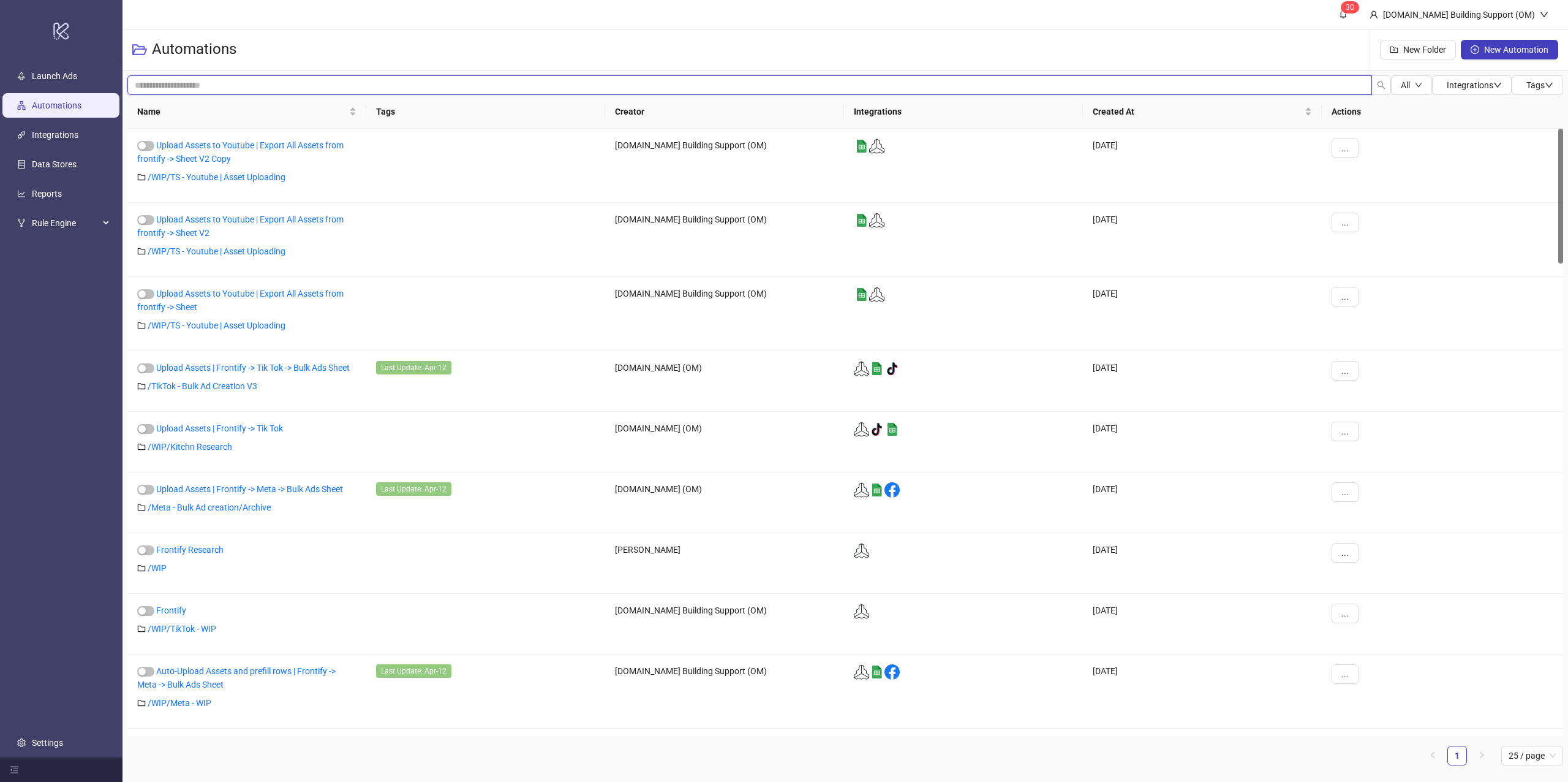
click at [269, 84] on input "search" at bounding box center [749, 84] width 1244 height 20
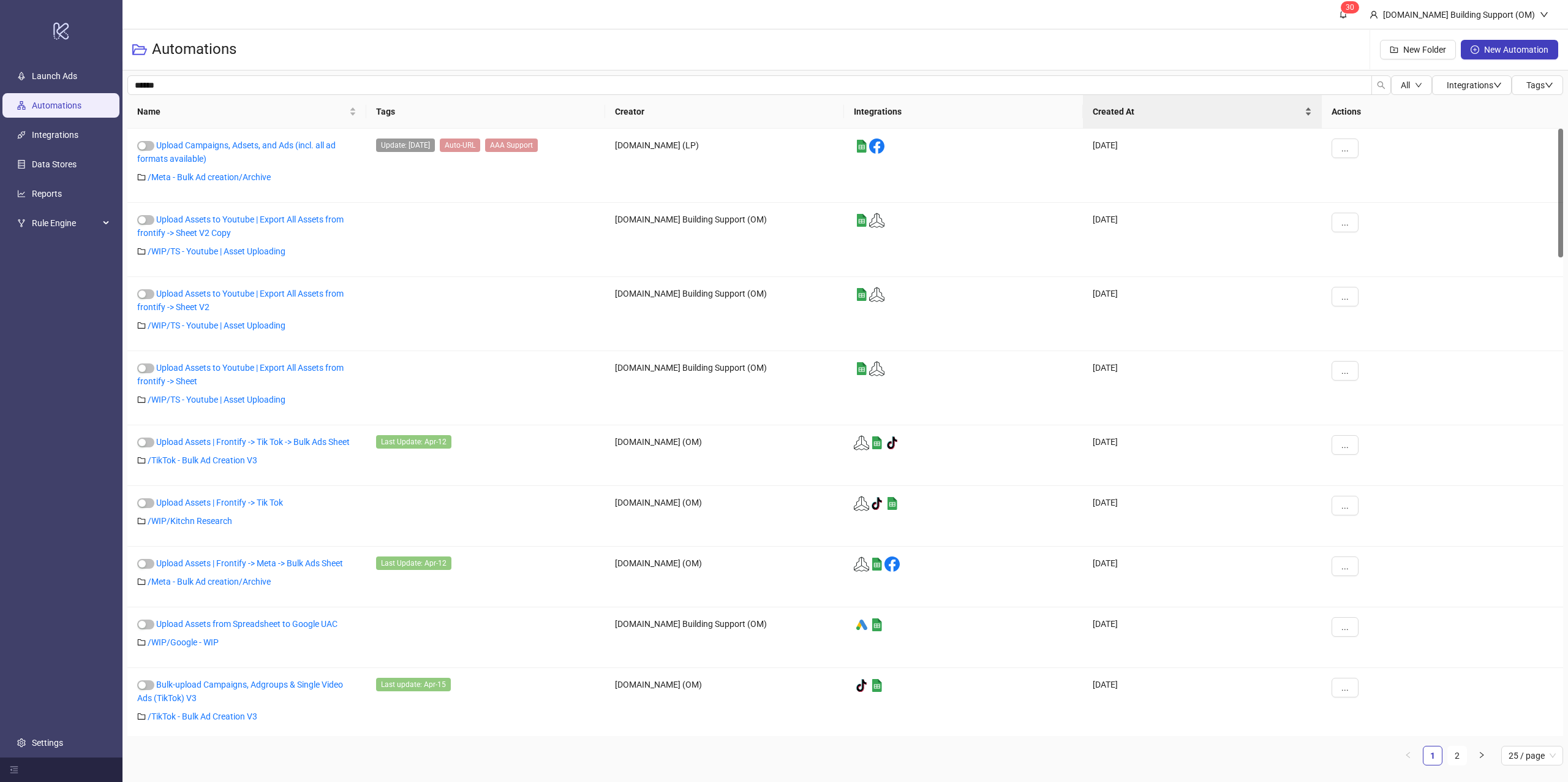
click at [1092, 118] on div "Created At" at bounding box center [1202, 111] width 219 height 13
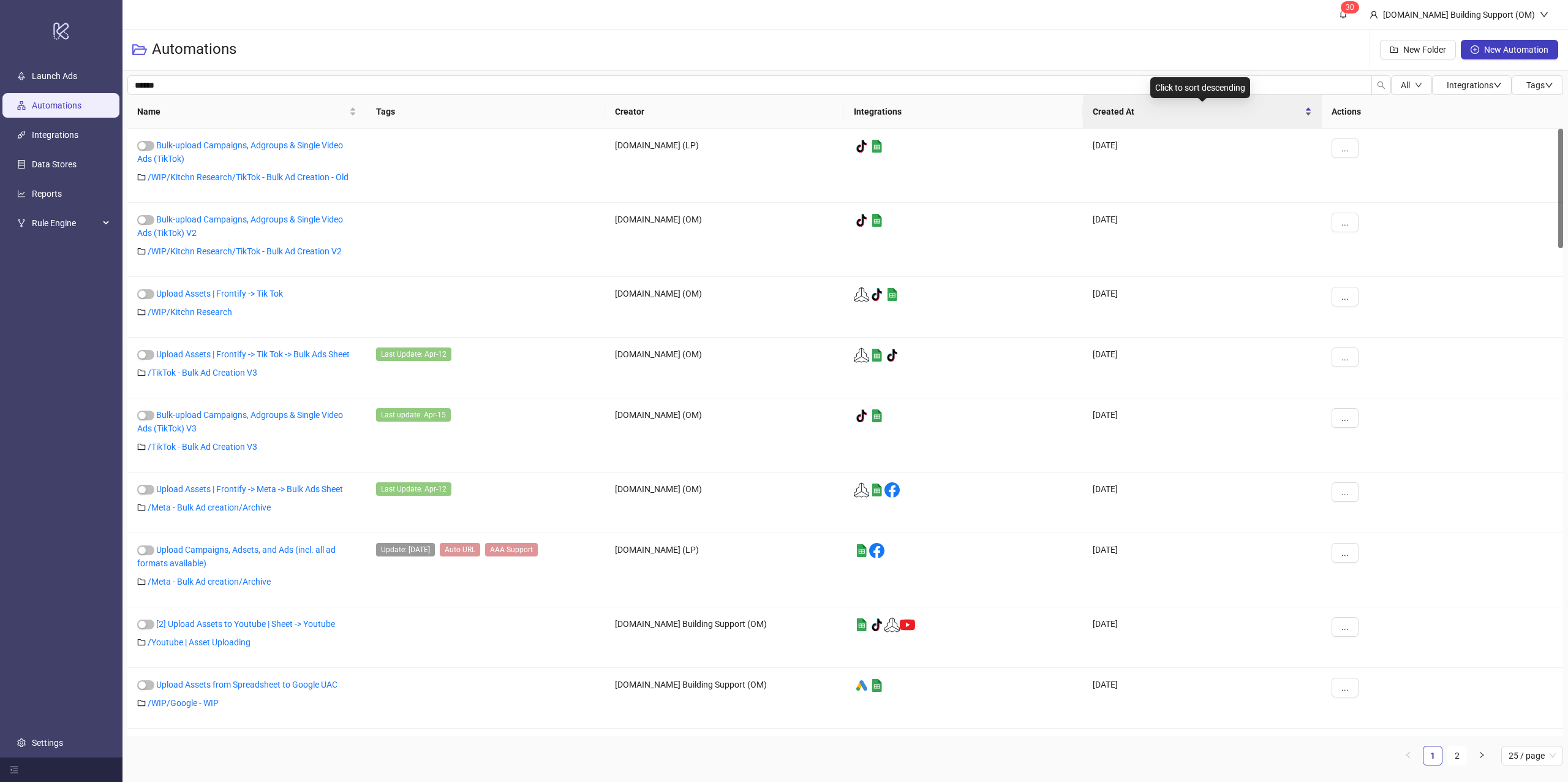
click at [1092, 118] on div "Created At" at bounding box center [1202, 111] width 219 height 13
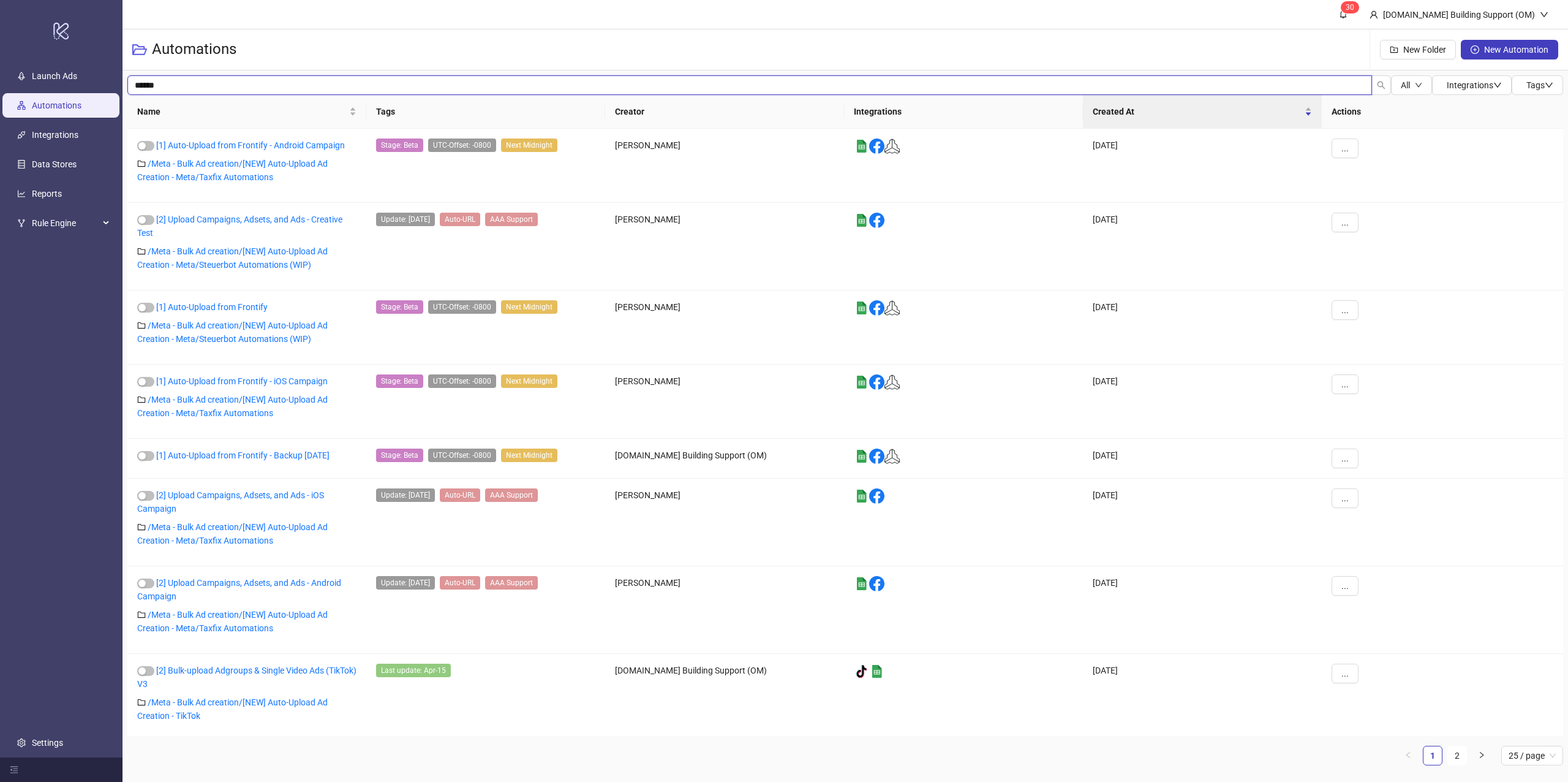
click at [267, 81] on input "******" at bounding box center [749, 84] width 1244 height 20
type input "********"
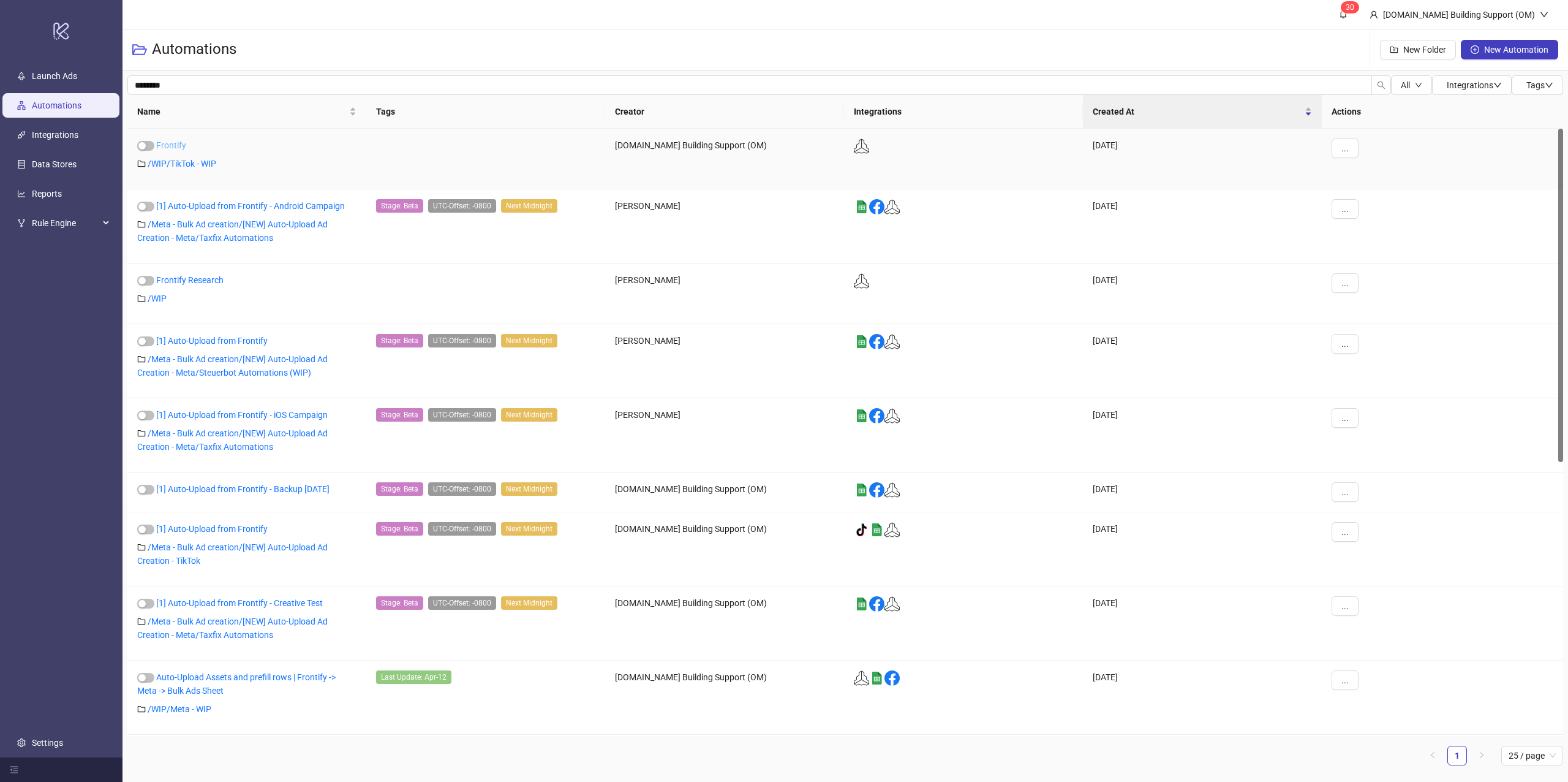
click at [165, 143] on link "Frontify" at bounding box center [171, 145] width 30 height 9
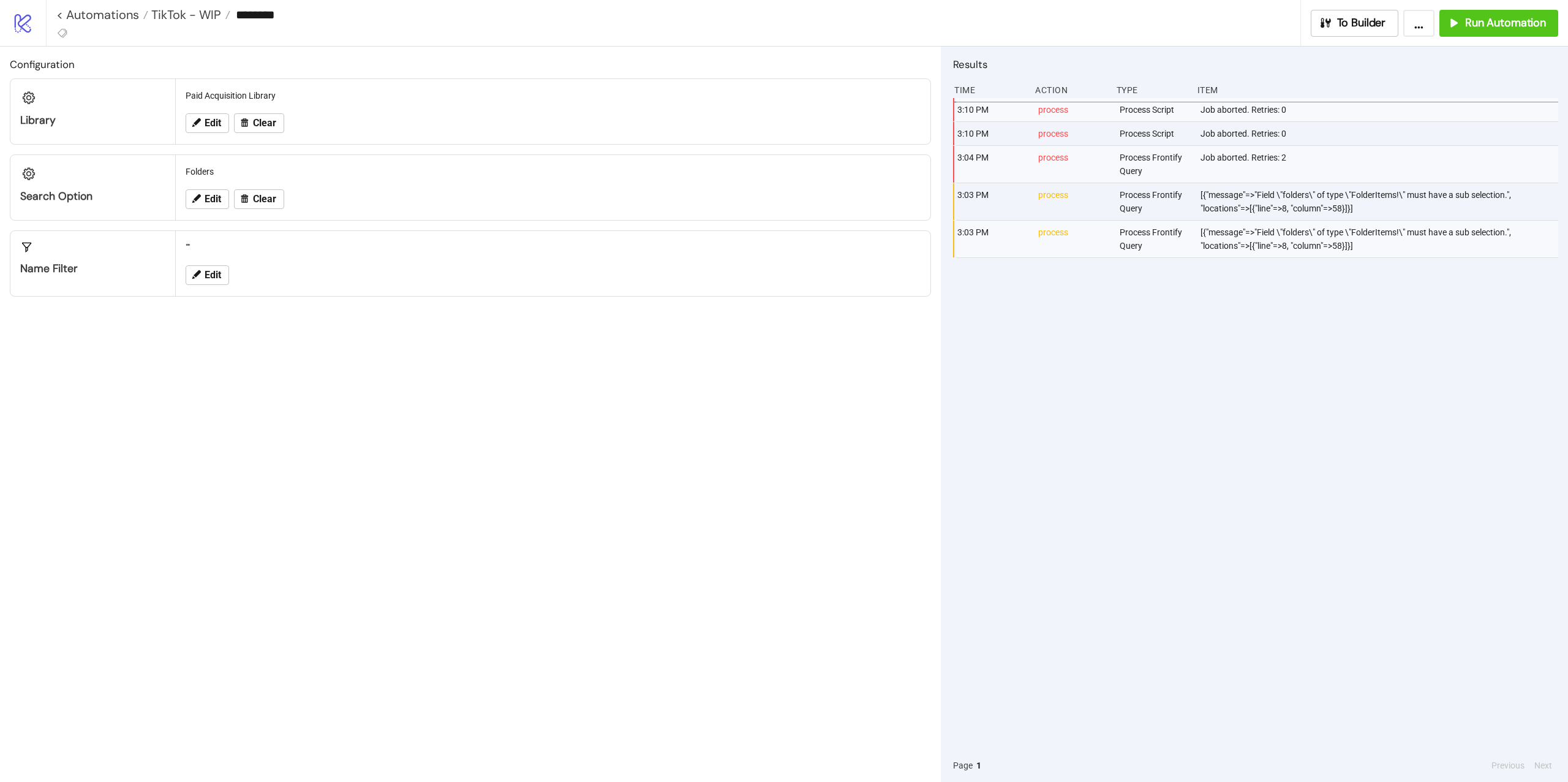
click at [1346, 37] on div "< Automations TikTok - WIP ******** To Builder ... Run Automation" at bounding box center [807, 22] width 1522 height 46
click at [1341, 33] on button "To Builder" at bounding box center [1355, 22] width 88 height 27
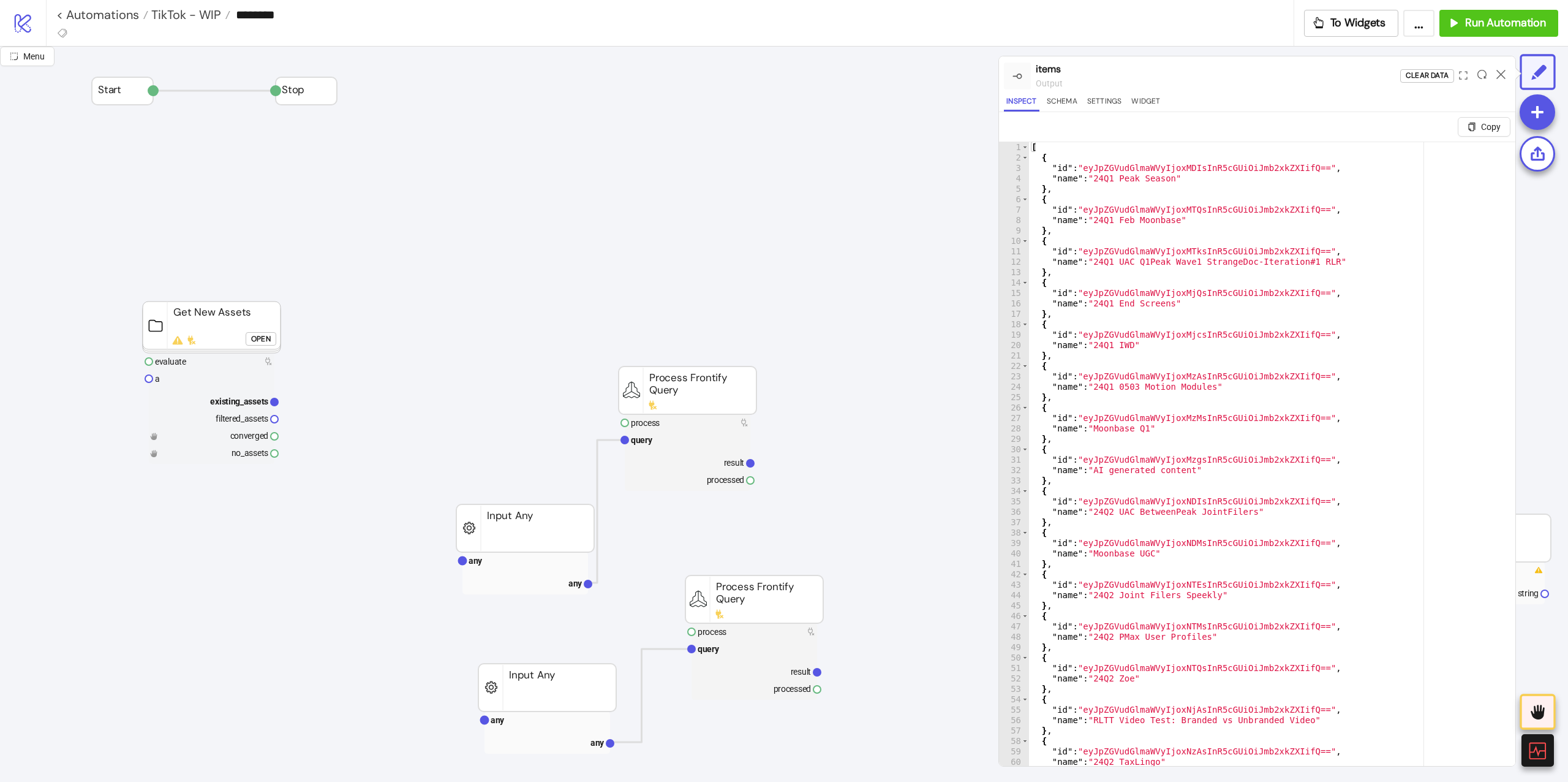
drag, startPoint x: 226, startPoint y: 336, endPoint x: 239, endPoint y: 345, distance: 15.8
click at [226, 339] on rect at bounding box center [211, 327] width 138 height 52
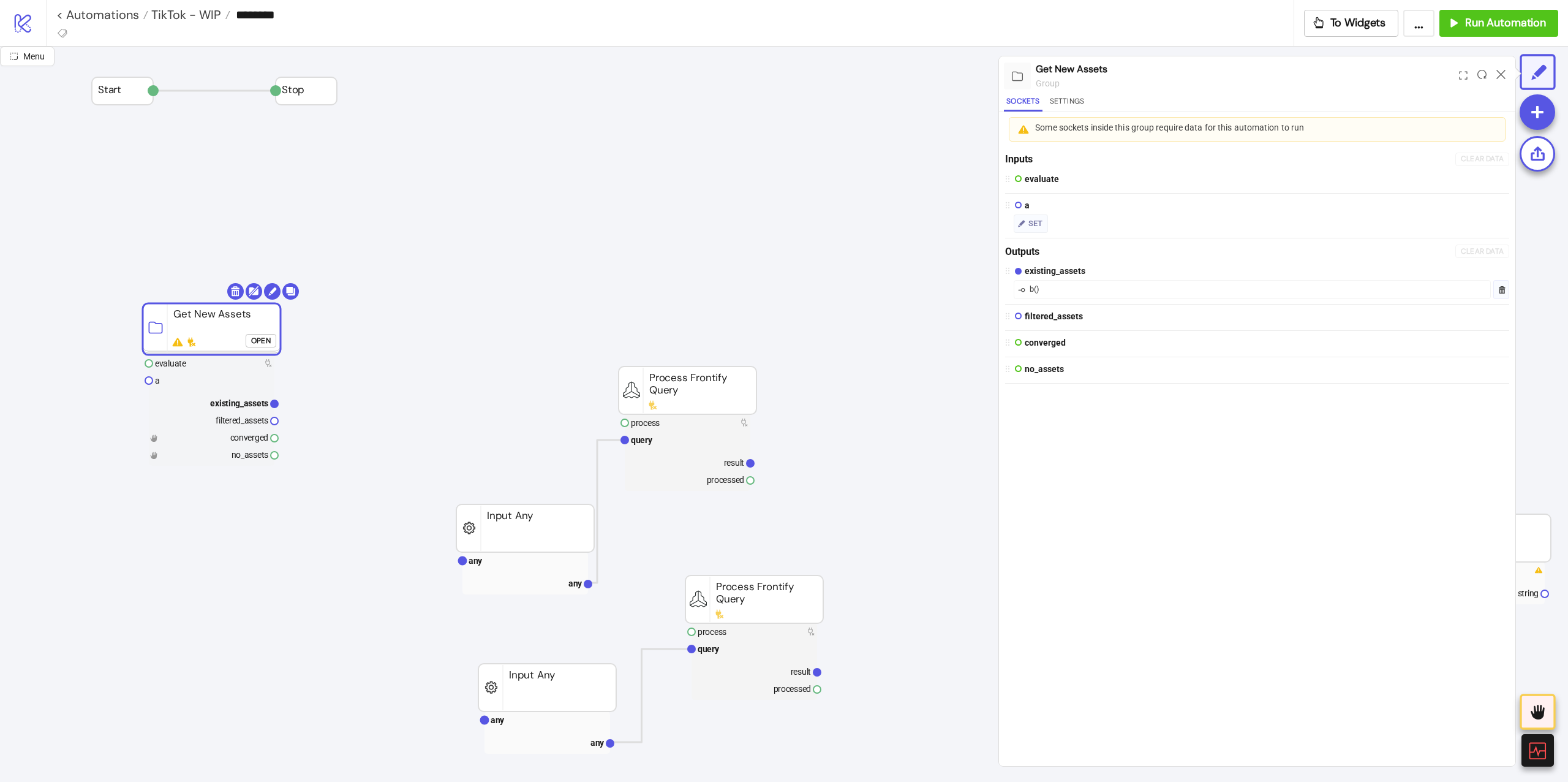
click button "Open"
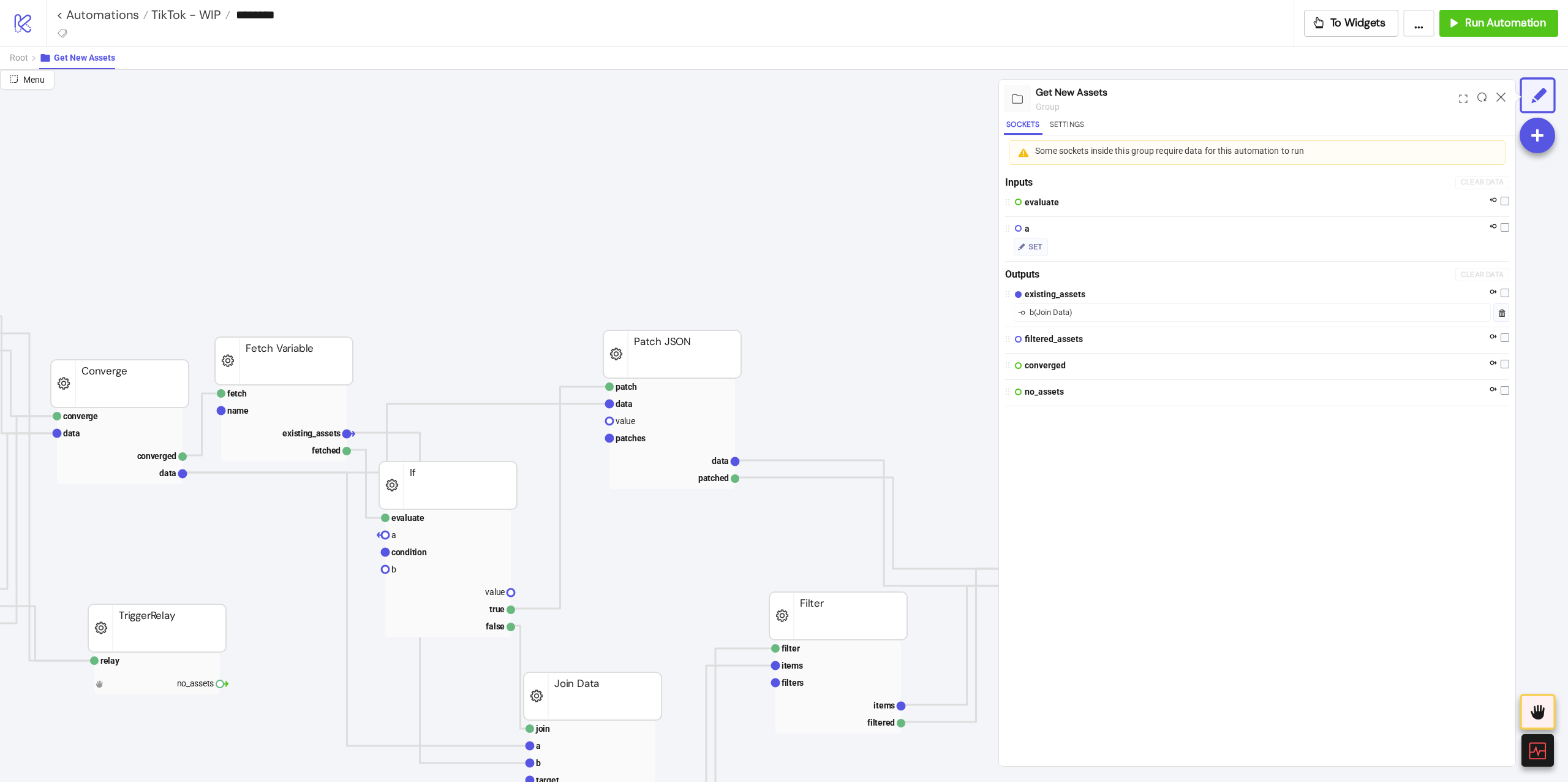
scroll to position [408, 894]
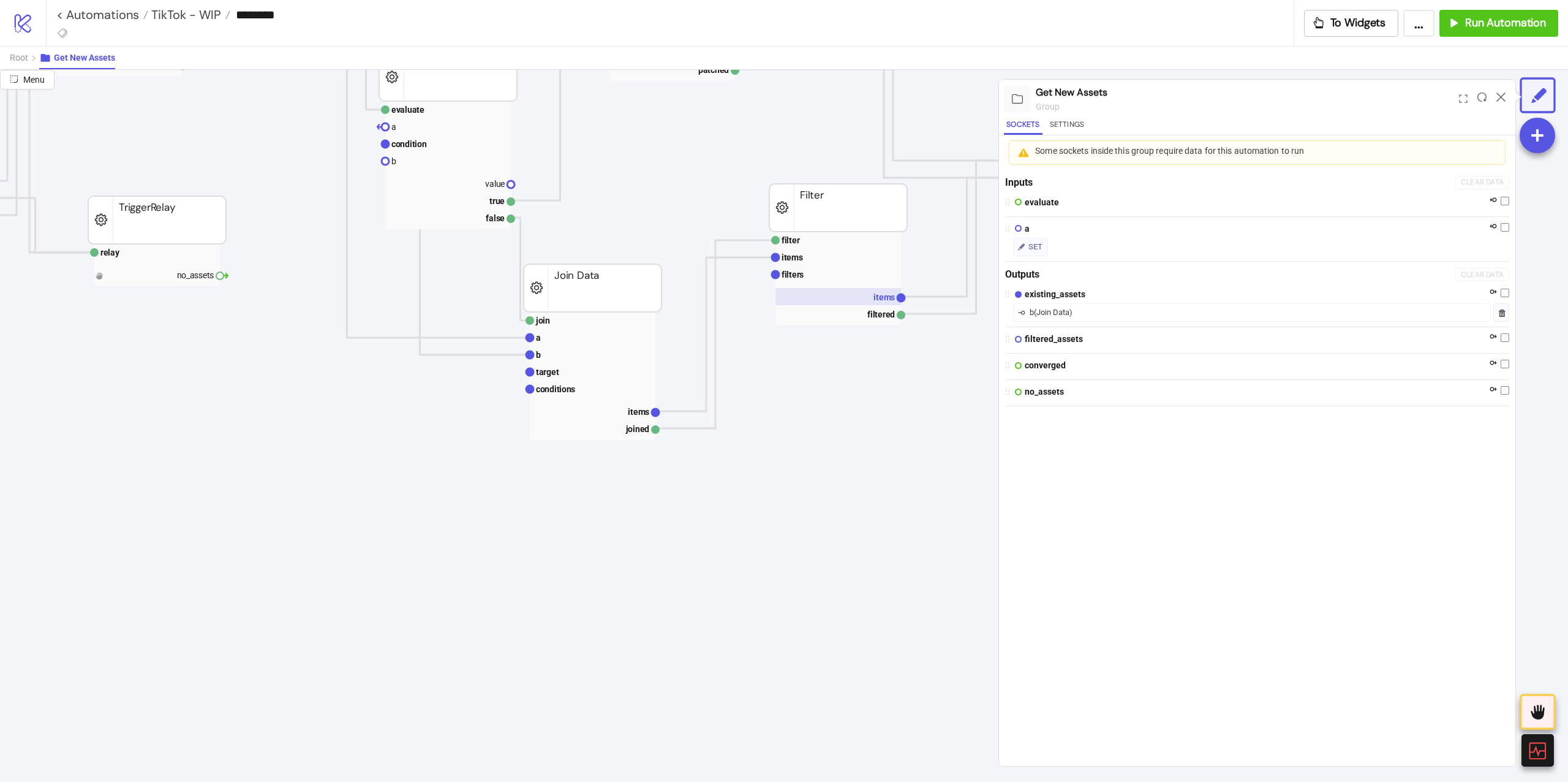
click at [847, 303] on rect at bounding box center [838, 296] width 125 height 17
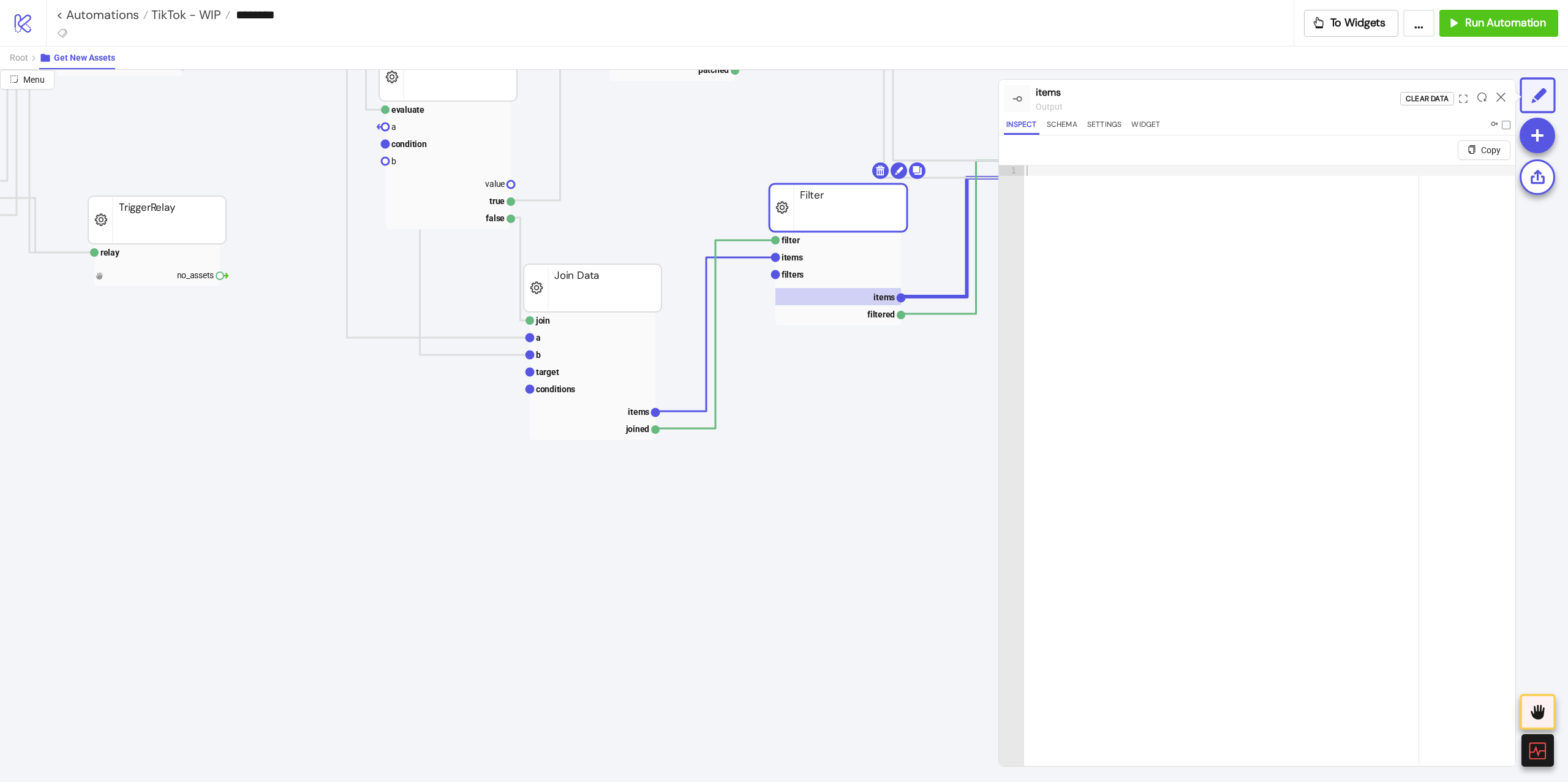
click at [1505, 93] on div at bounding box center [1501, 98] width 19 height 33
click at [1498, 96] on icon at bounding box center [1501, 97] width 9 height 9
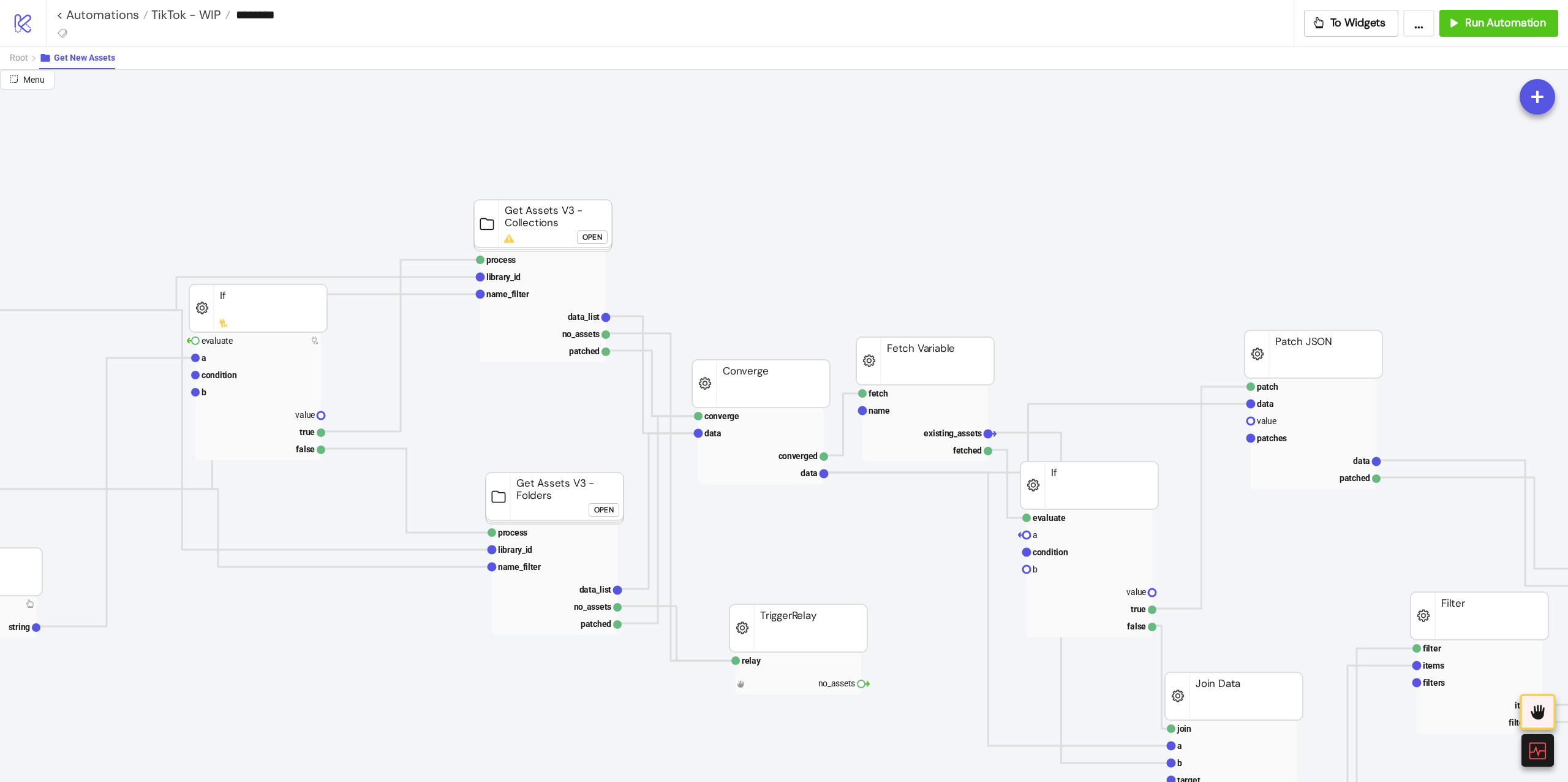
scroll to position [0, 0]
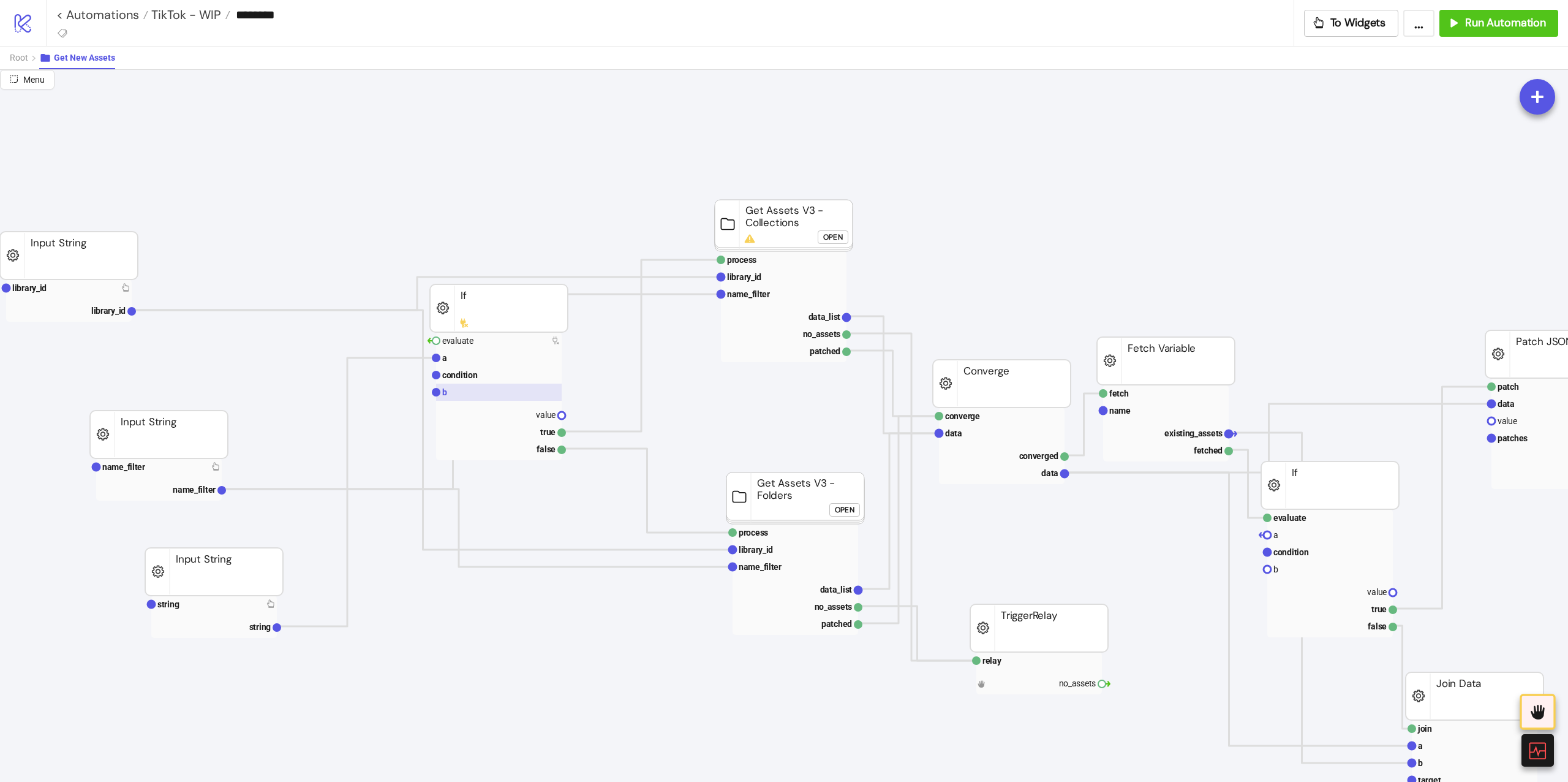
click at [484, 388] on rect at bounding box center [499, 392] width 125 height 17
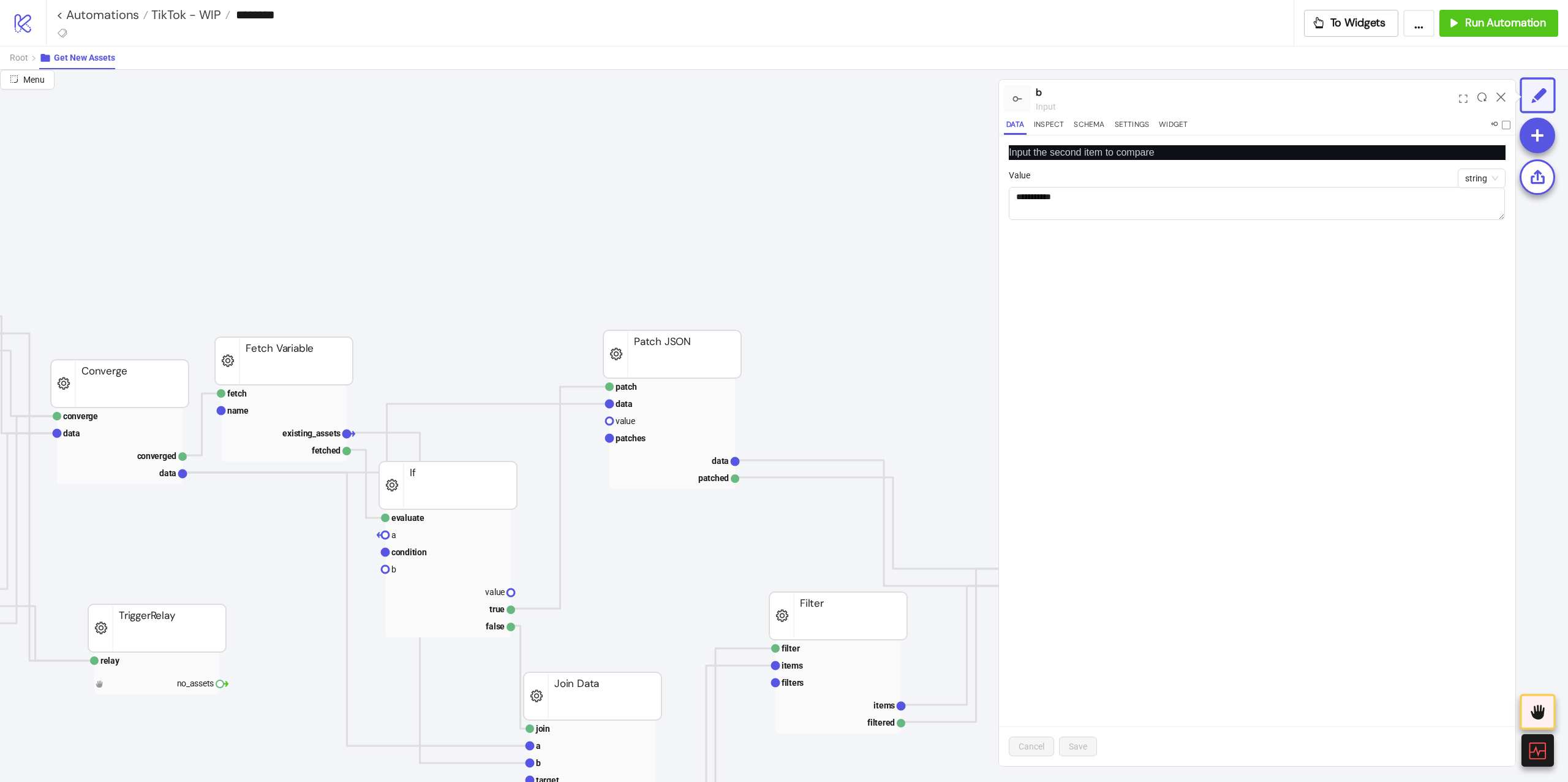
scroll to position [0, 322]
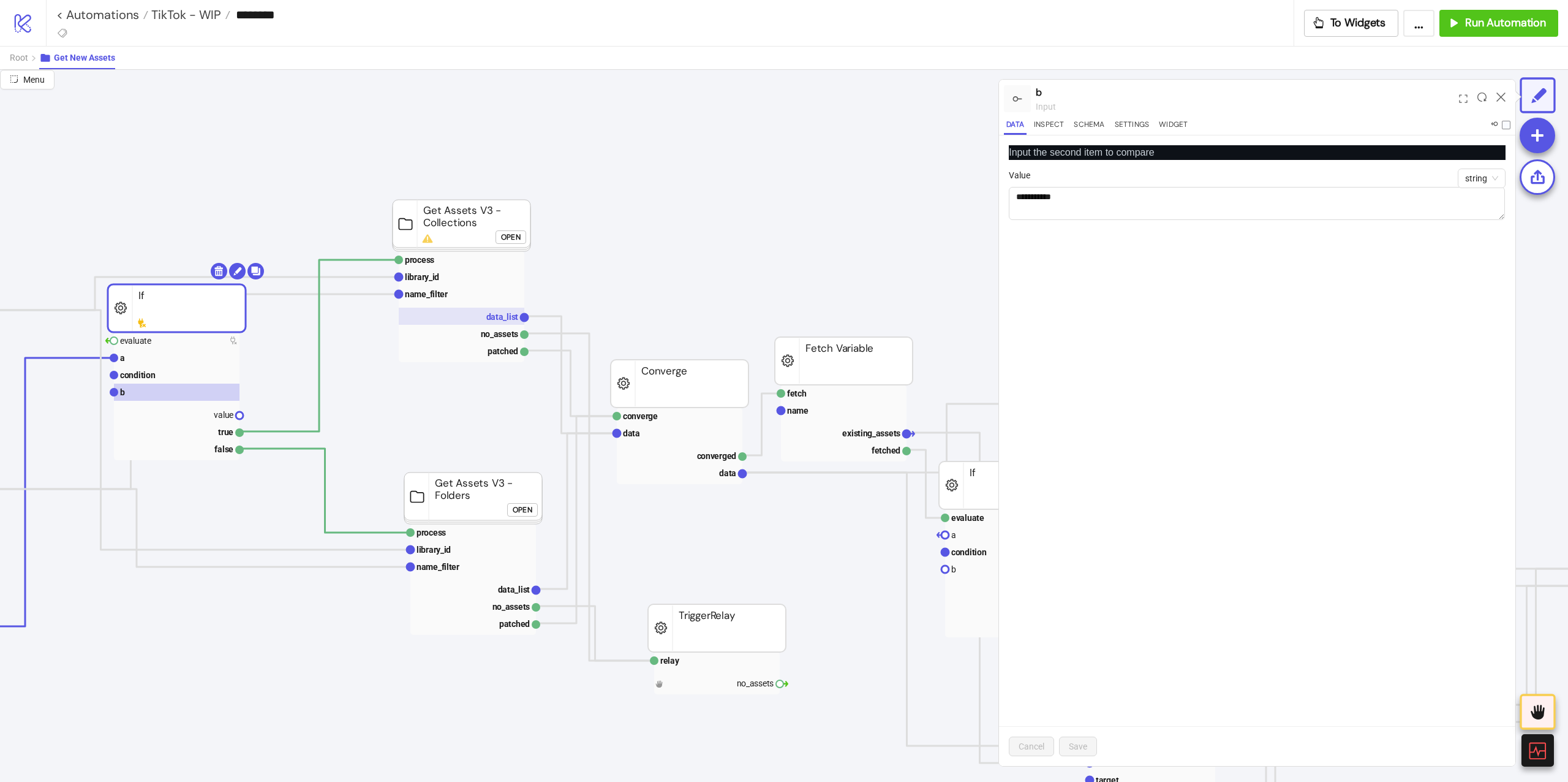
click at [480, 322] on rect at bounding box center [462, 316] width 125 height 17
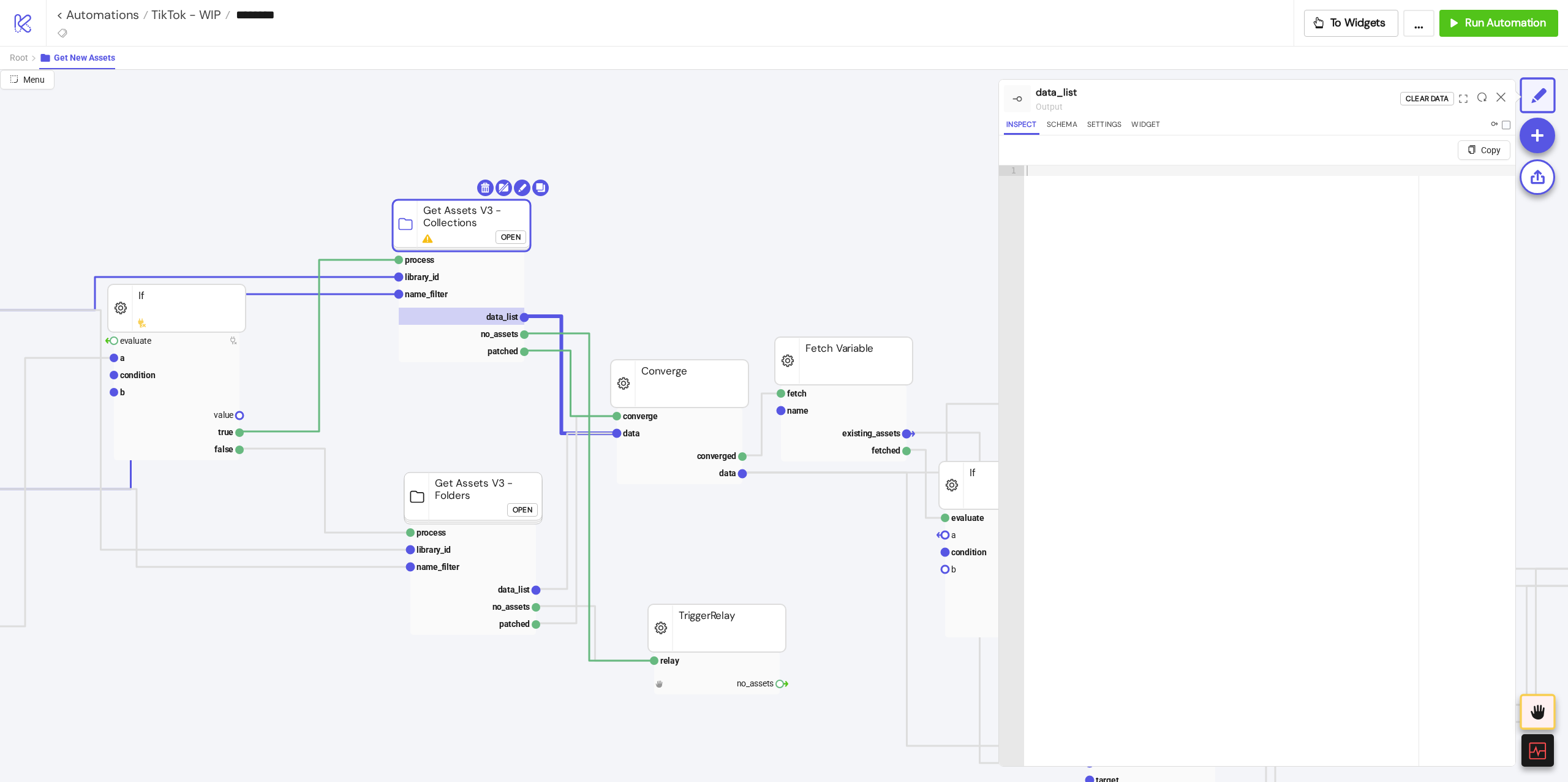
click at [476, 579] on rect at bounding box center [473, 579] width 125 height 111
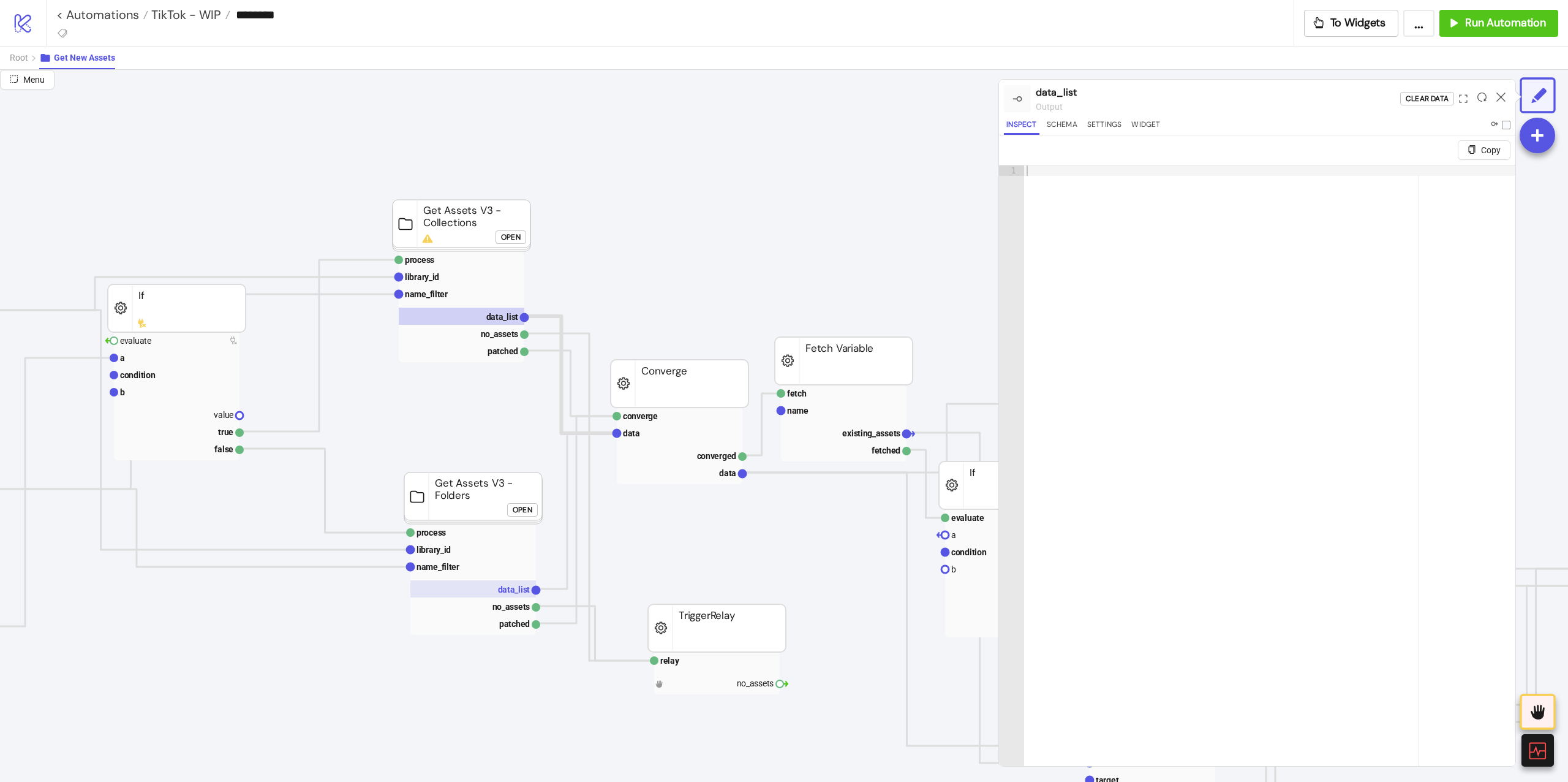
click at [476, 583] on rect at bounding box center [473, 589] width 125 height 17
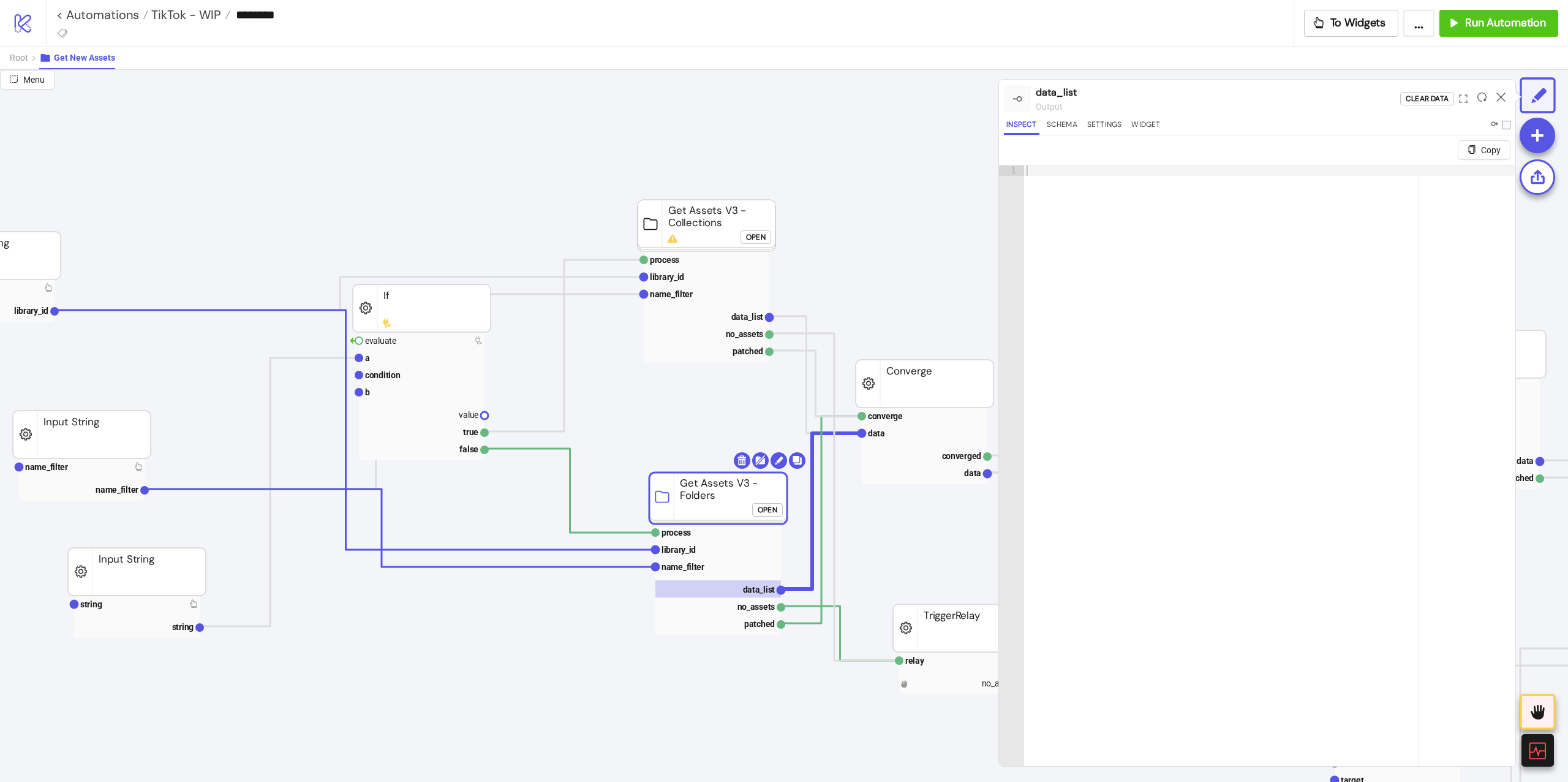
scroll to position [0, 0]
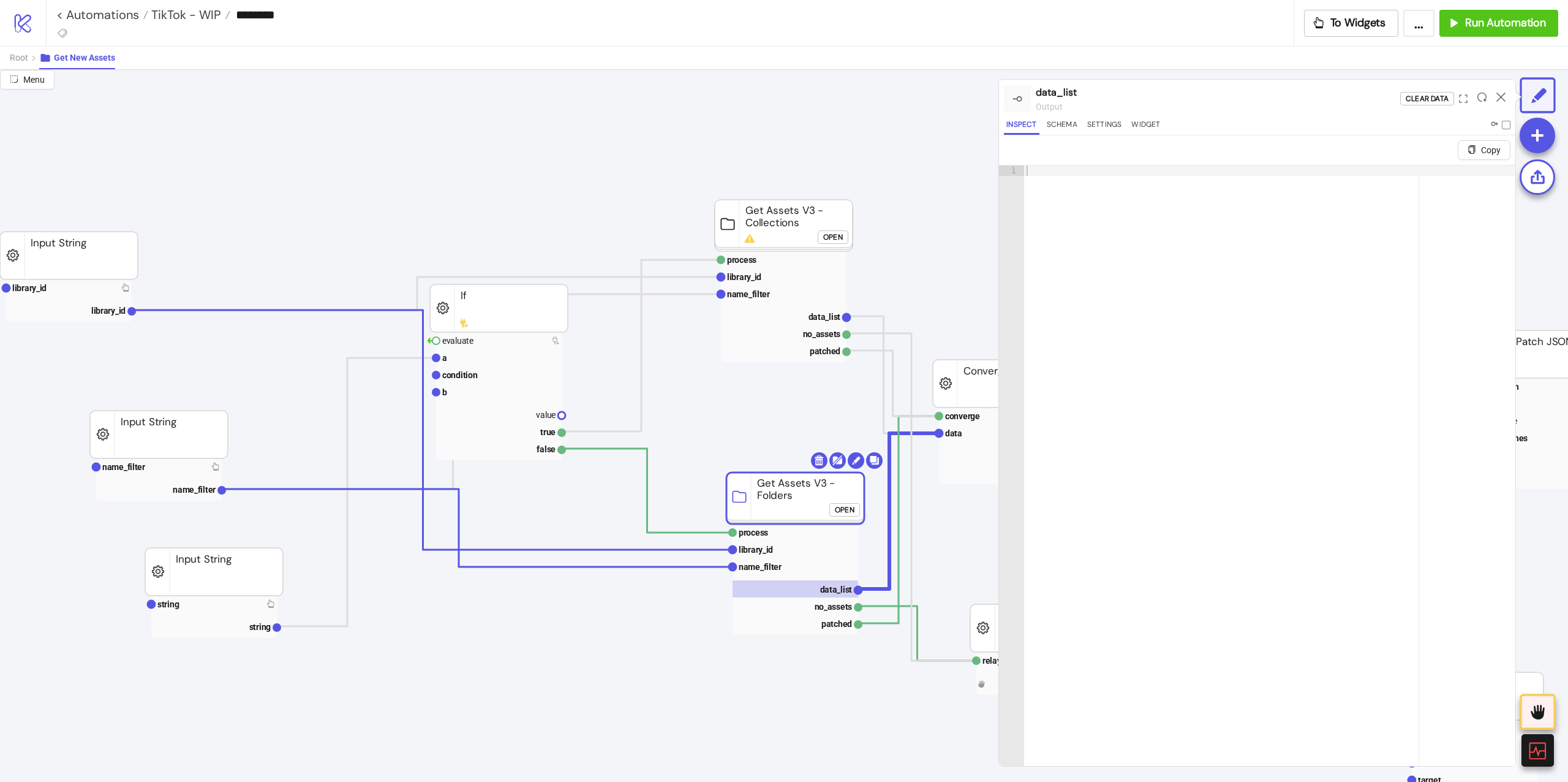
click at [838, 245] on foreignobject "Open" at bounding box center [835, 242] width 37 height 24
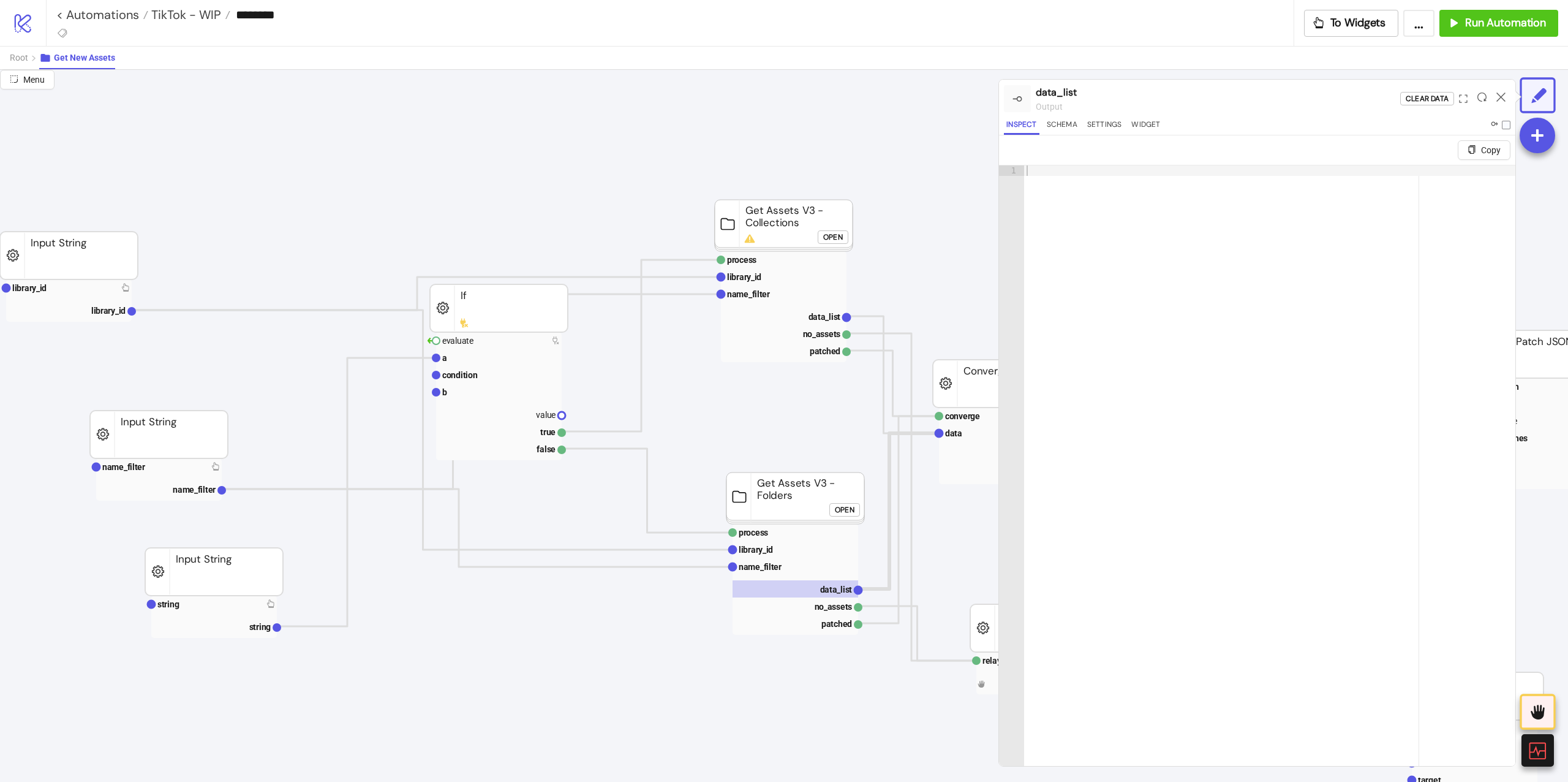
click at [838, 245] on foreignobject "Open" at bounding box center [835, 242] width 37 height 24
click at [835, 245] on foreignobject "Open" at bounding box center [835, 242] width 37 height 24
click at [828, 239] on div "Open" at bounding box center [832, 236] width 20 height 14
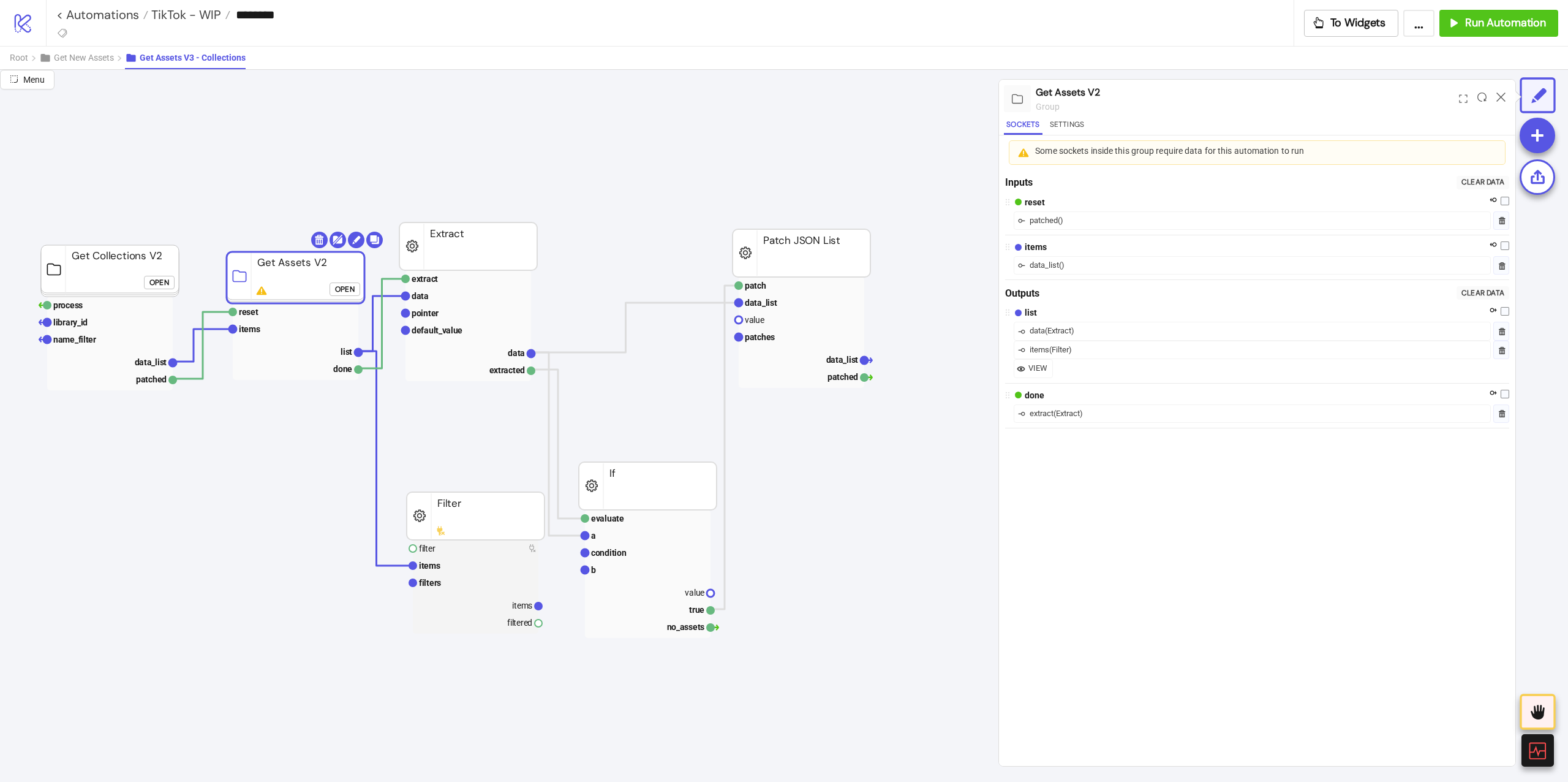
click at [346, 280] on rect at bounding box center [295, 277] width 138 height 52
click div "Open"
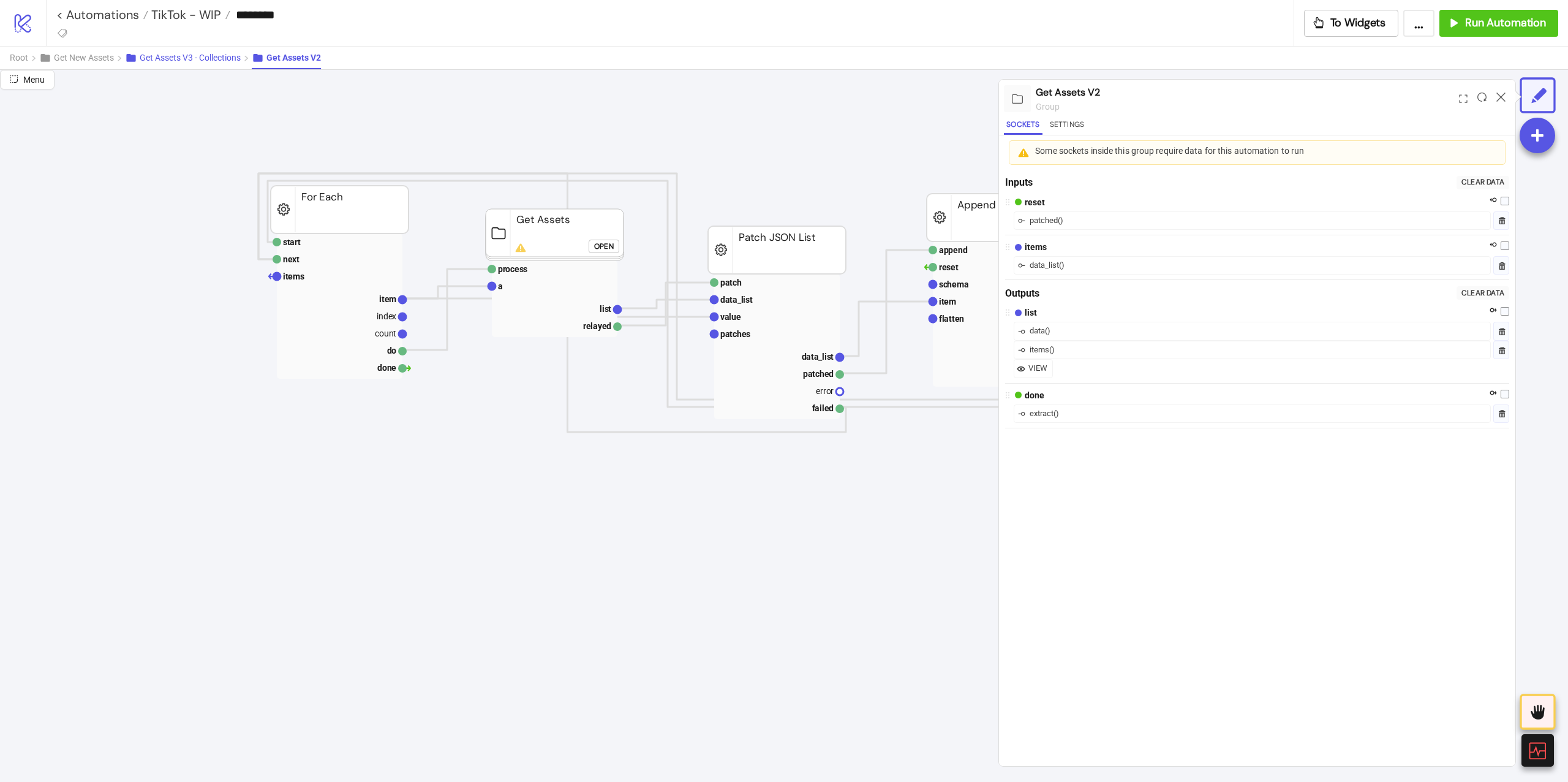
click at [229, 66] on button "Get Assets V3 - Collections" at bounding box center [187, 58] width 126 height 22
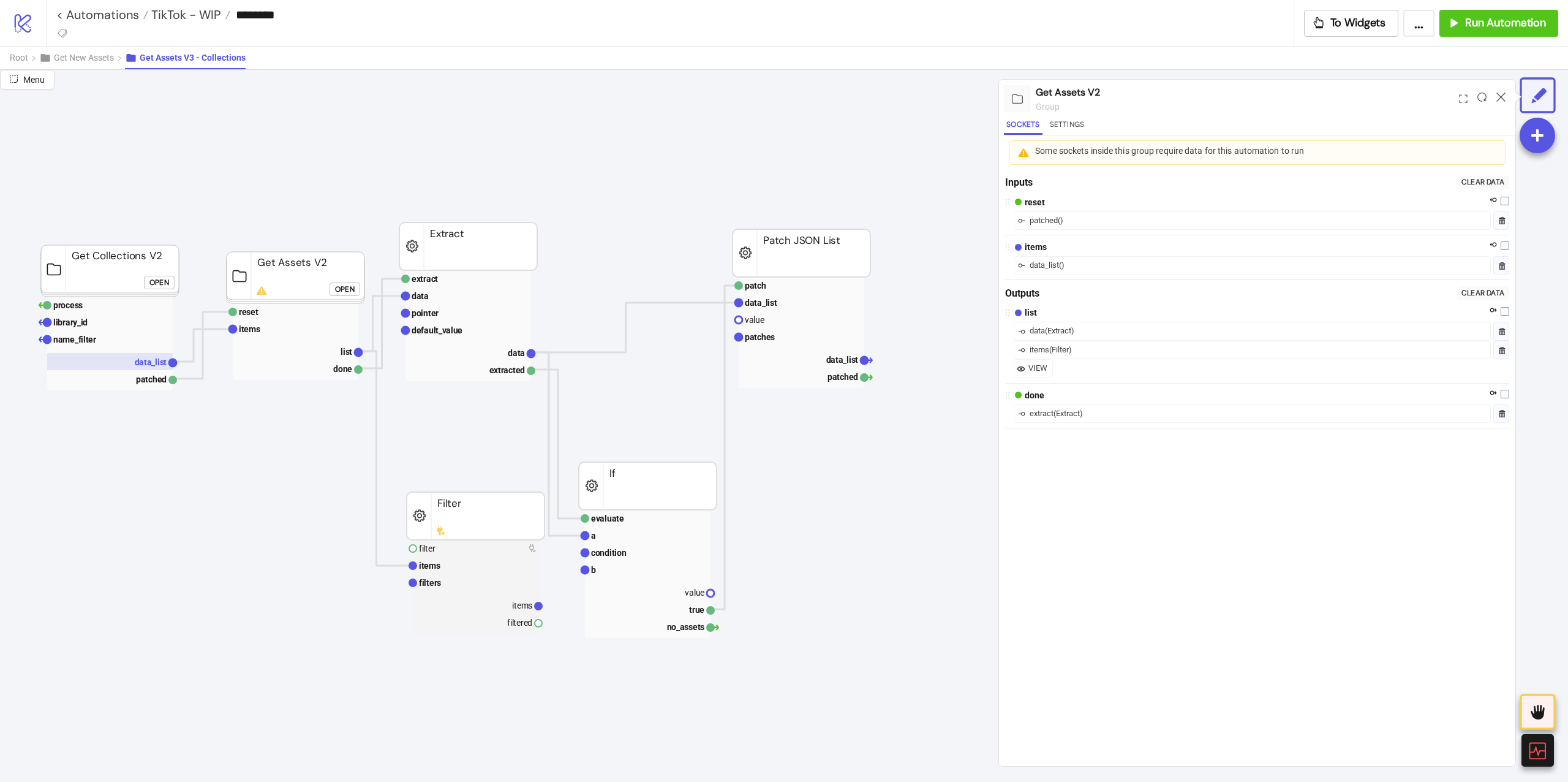
click at [139, 361] on text "data_list" at bounding box center [151, 361] width 33 height 9
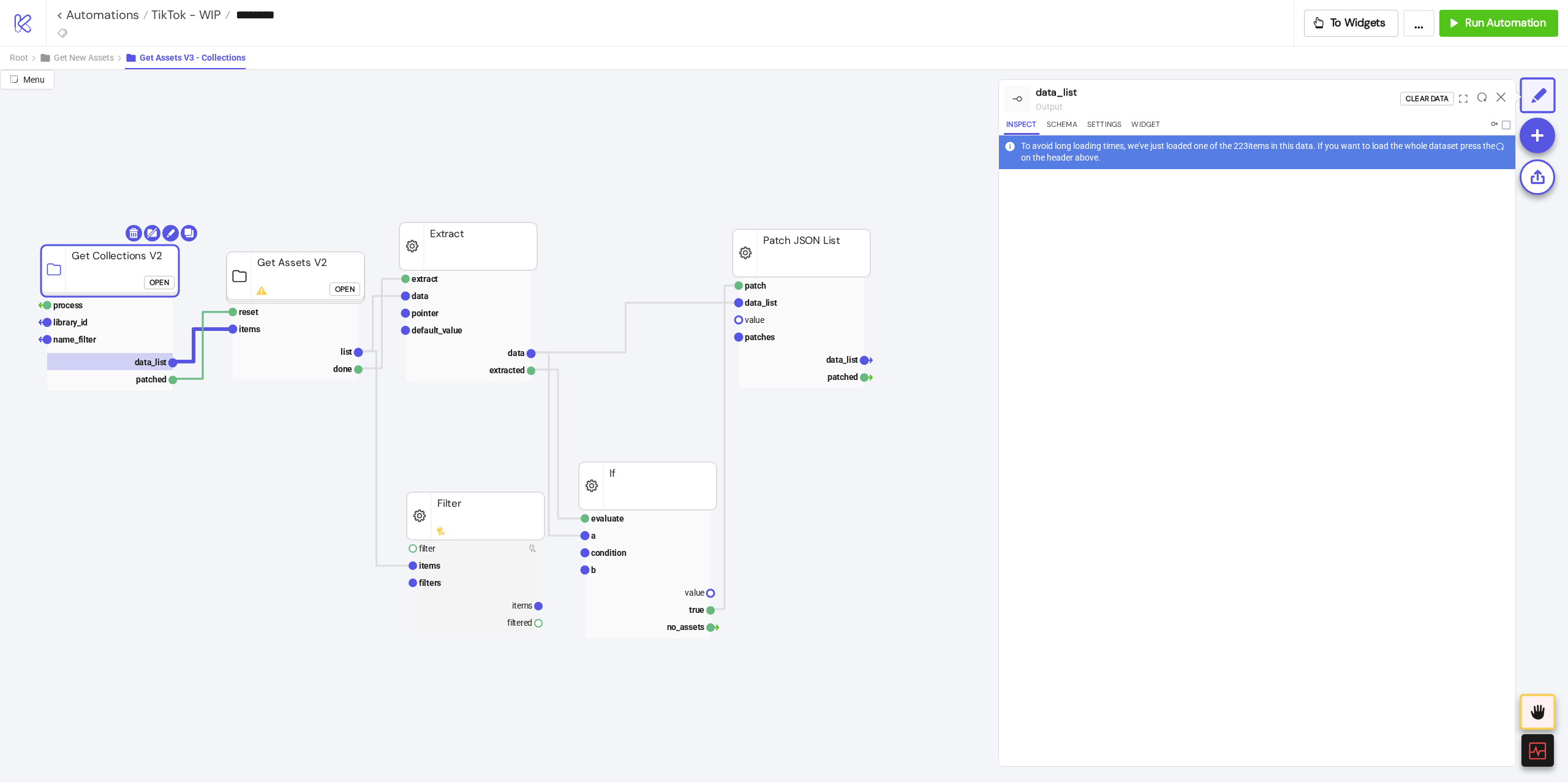
click at [115, 65] on button "Get New Assets" at bounding box center [82, 58] width 86 height 22
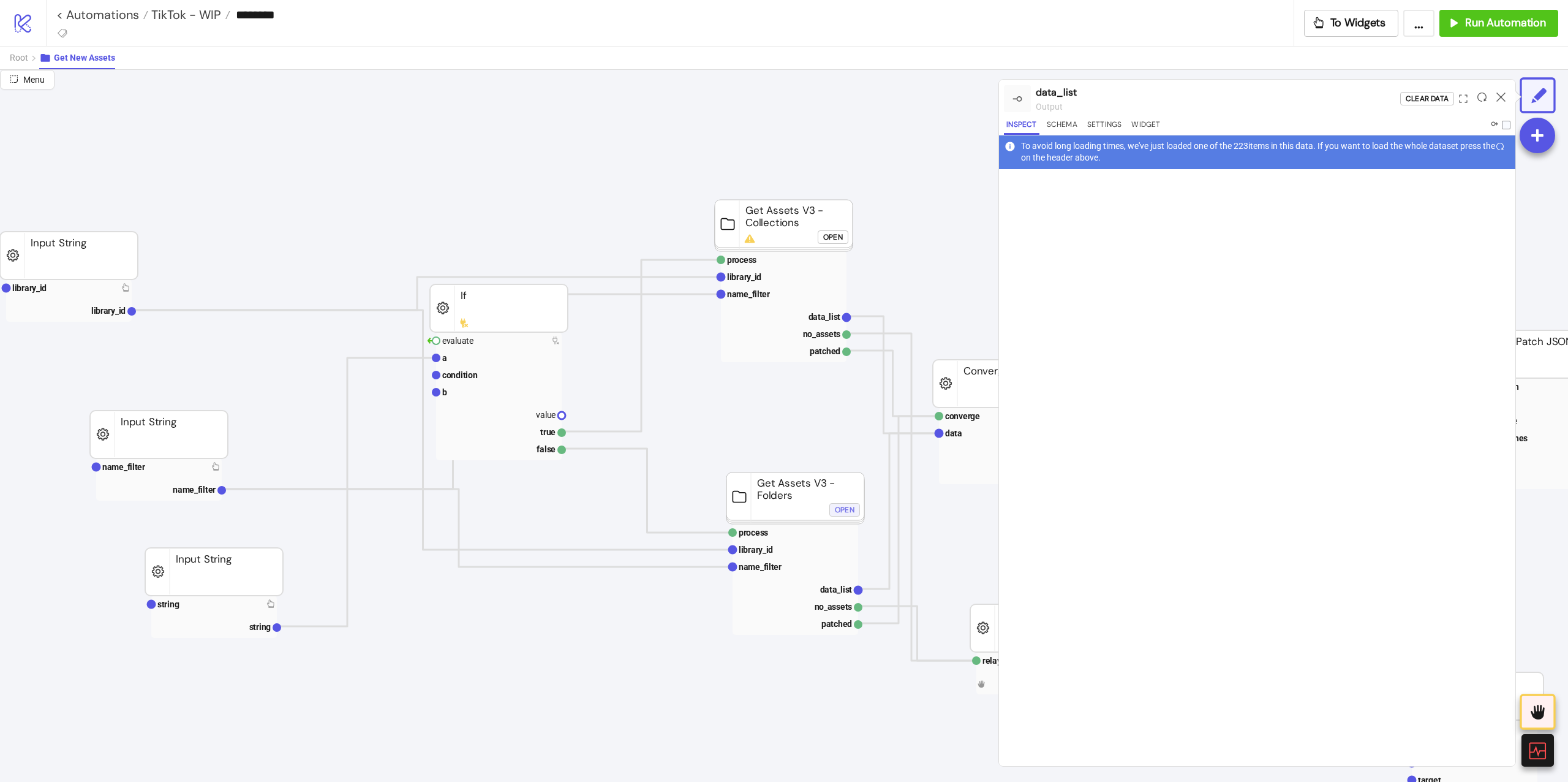
click at [846, 515] on div "Open" at bounding box center [844, 509] width 20 height 14
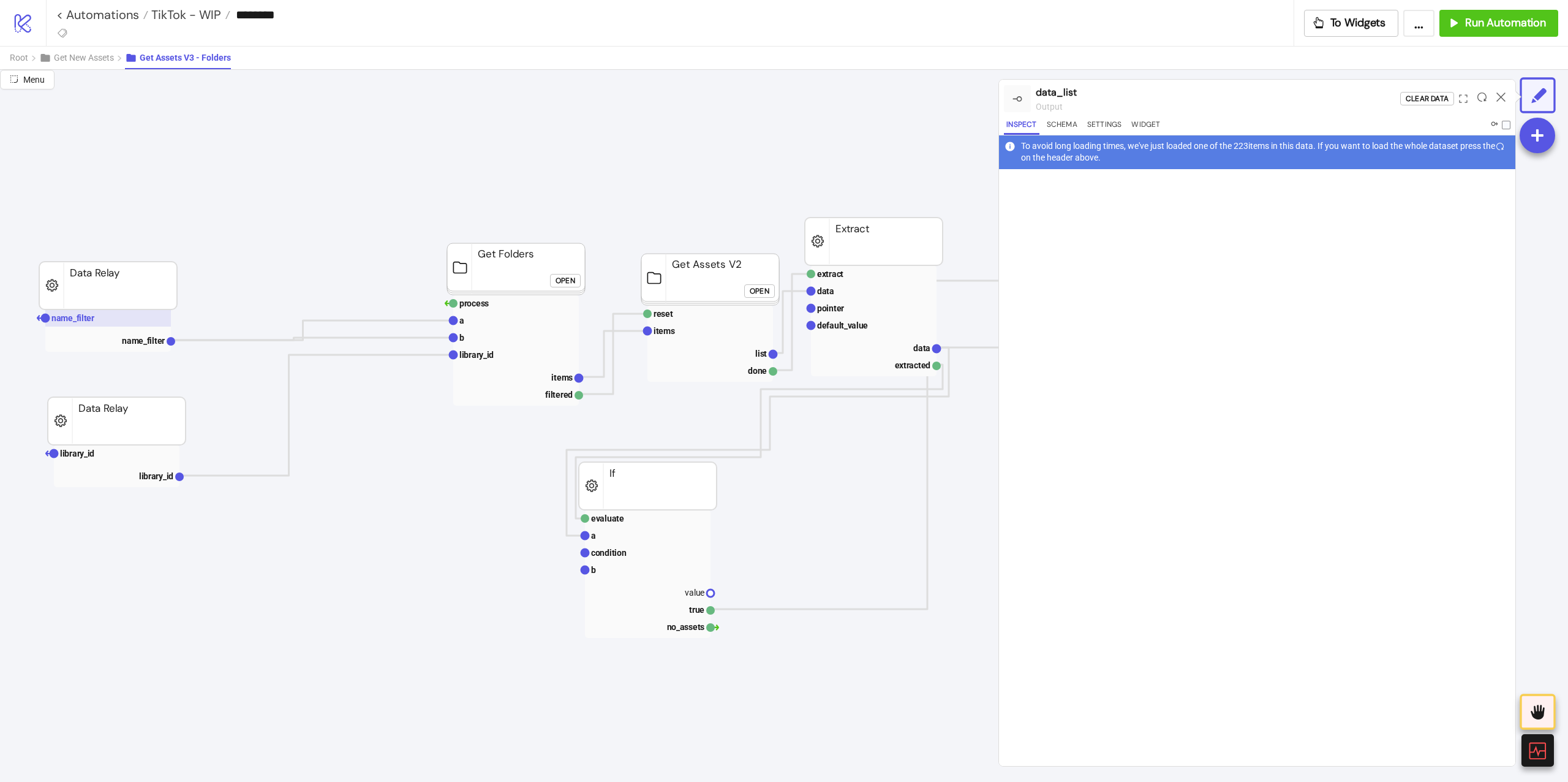
click at [124, 314] on rect at bounding box center [108, 317] width 125 height 17
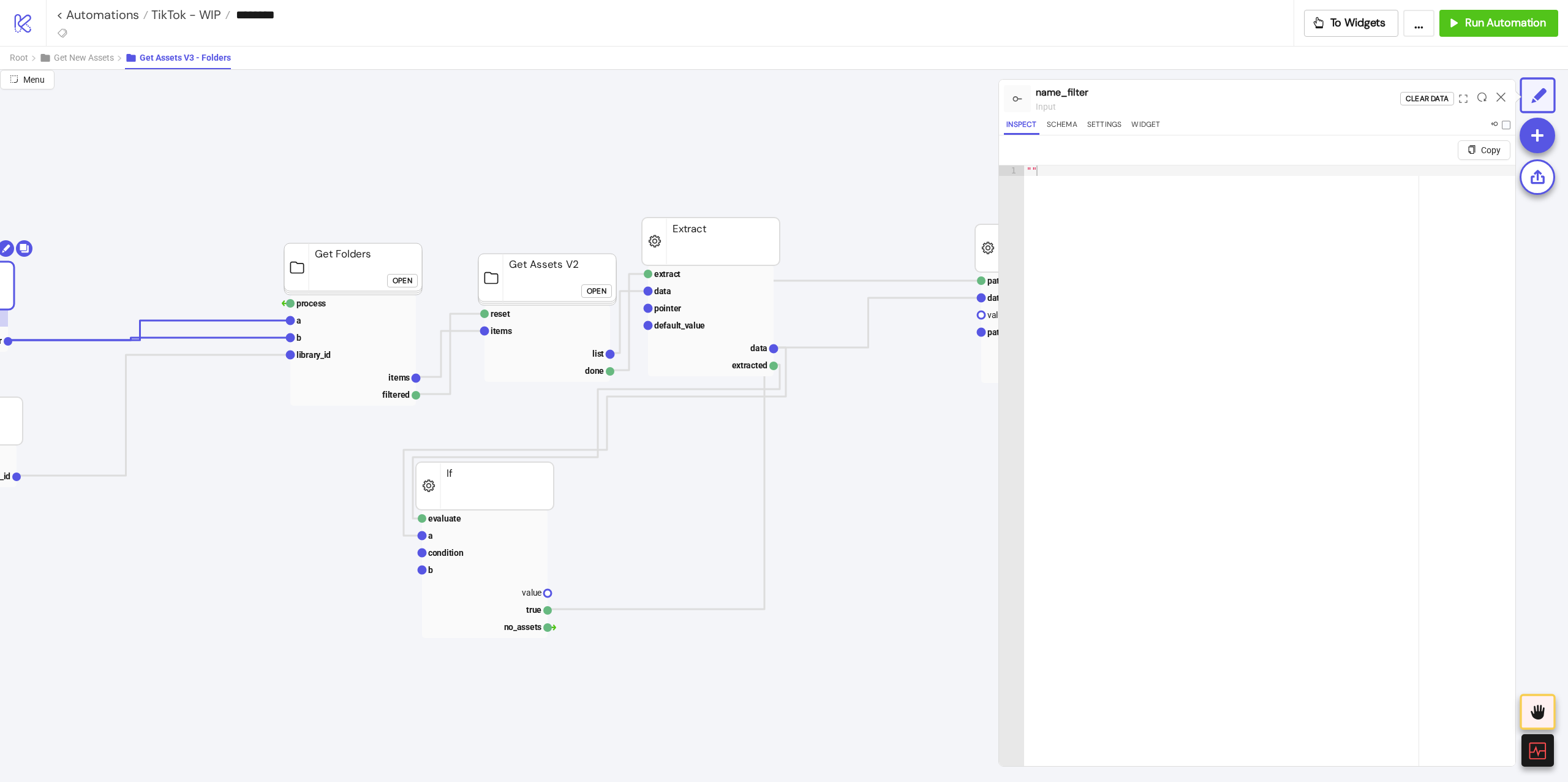
scroll to position [0, 245]
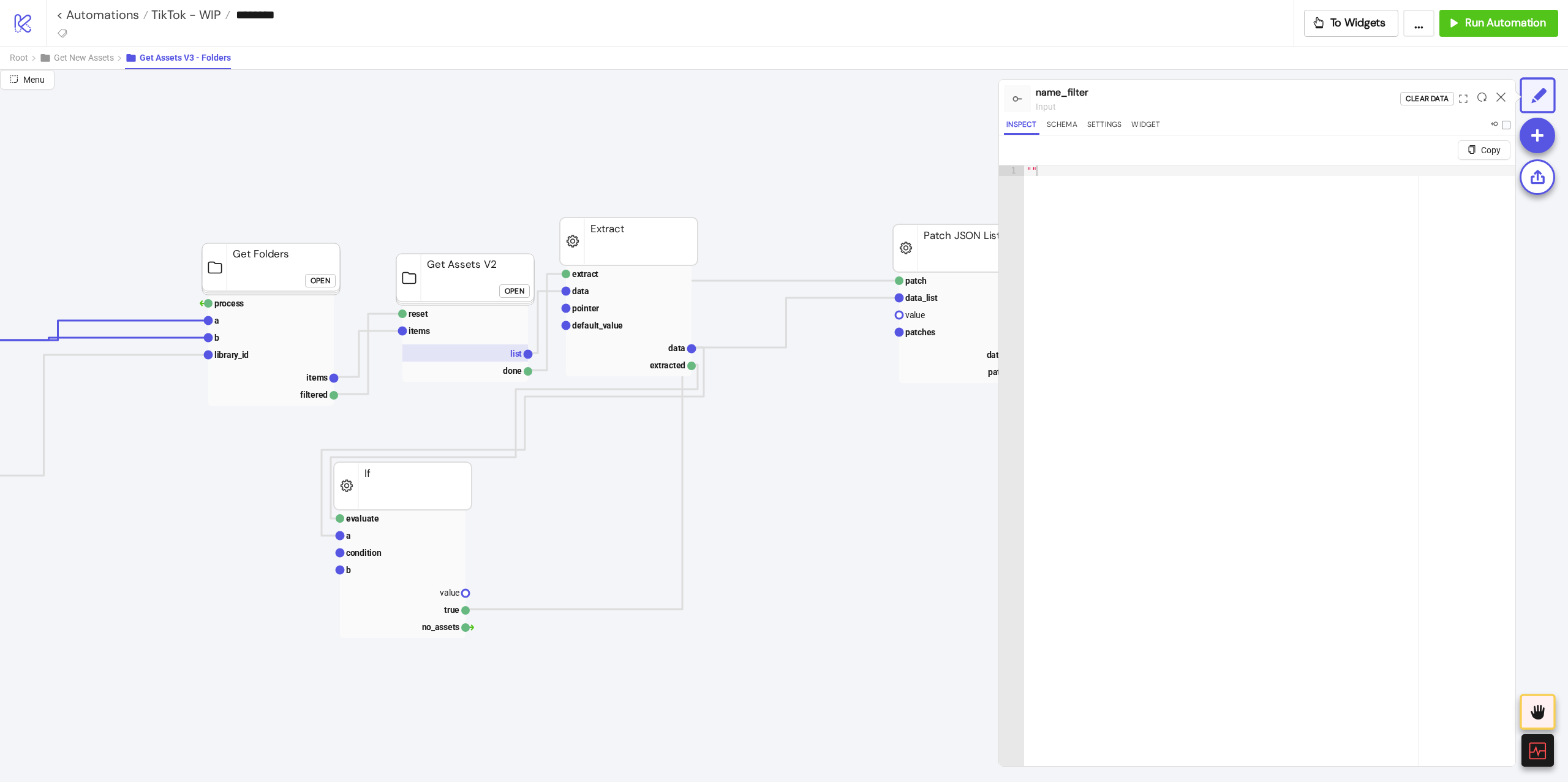
click at [444, 354] on rect at bounding box center [465, 353] width 125 height 17
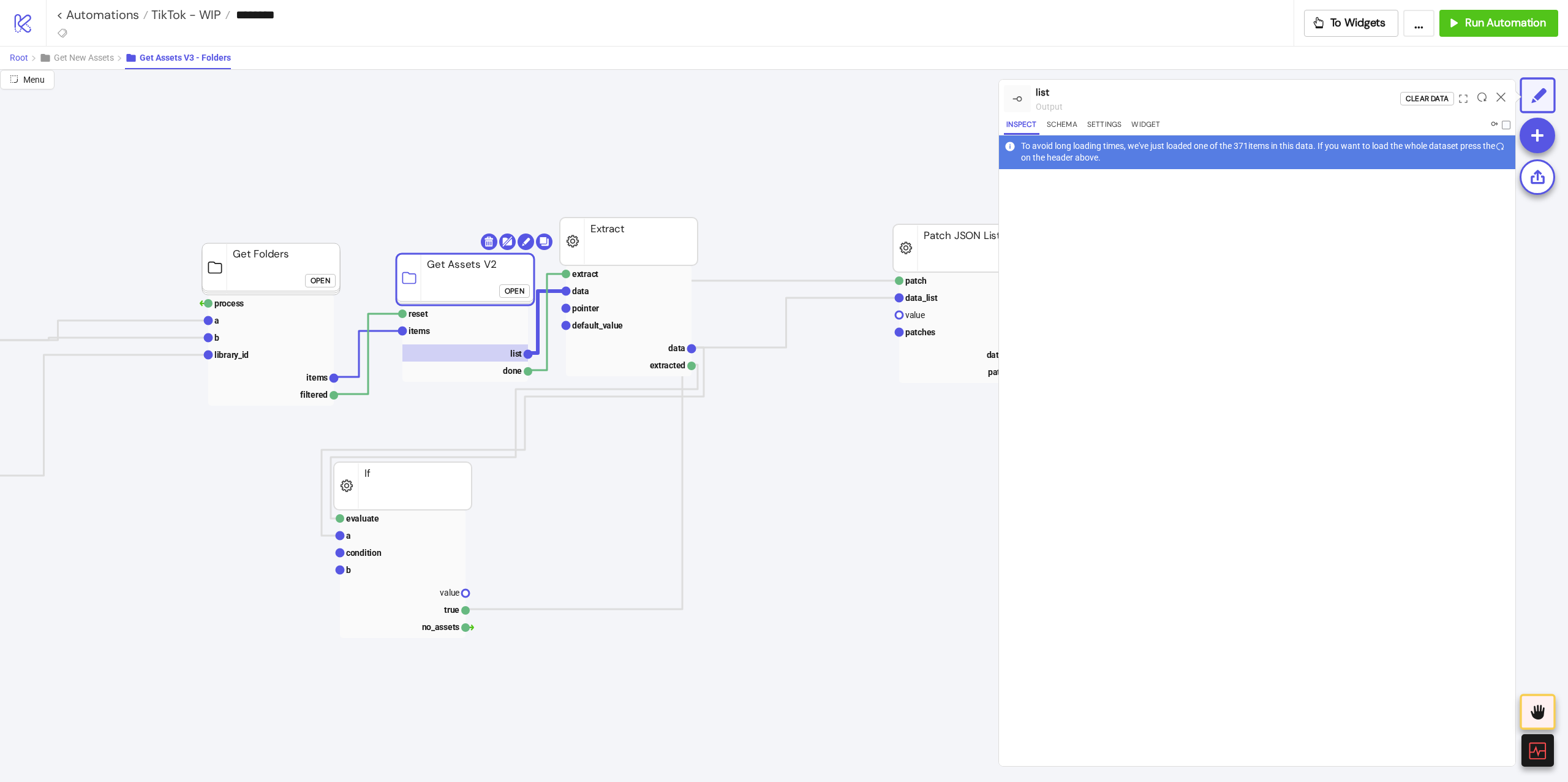
click at [9, 55] on span "Root" at bounding box center [19, 57] width 19 height 9
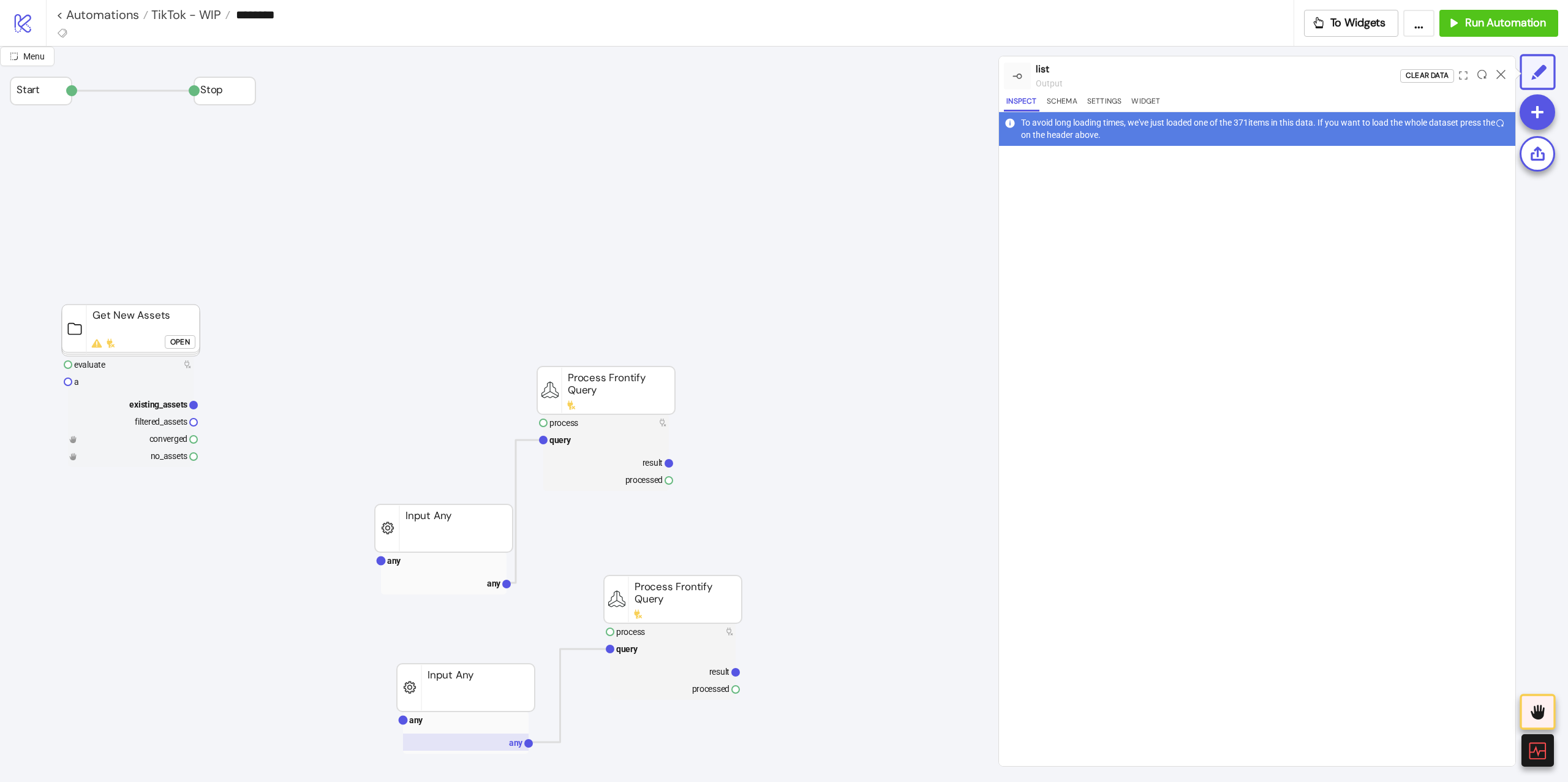
scroll to position [245, 81]
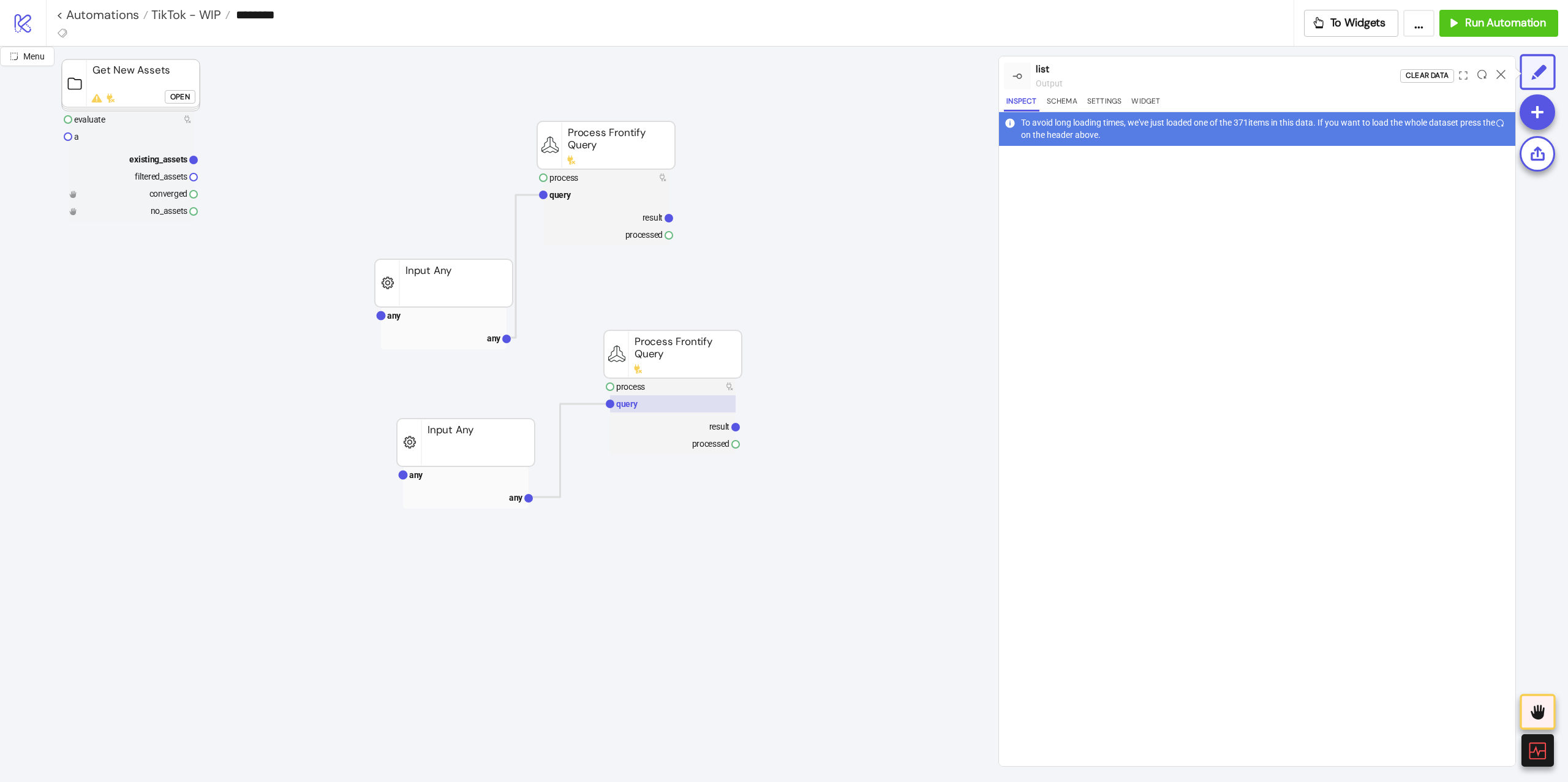
click at [688, 412] on rect at bounding box center [673, 404] width 125 height 17
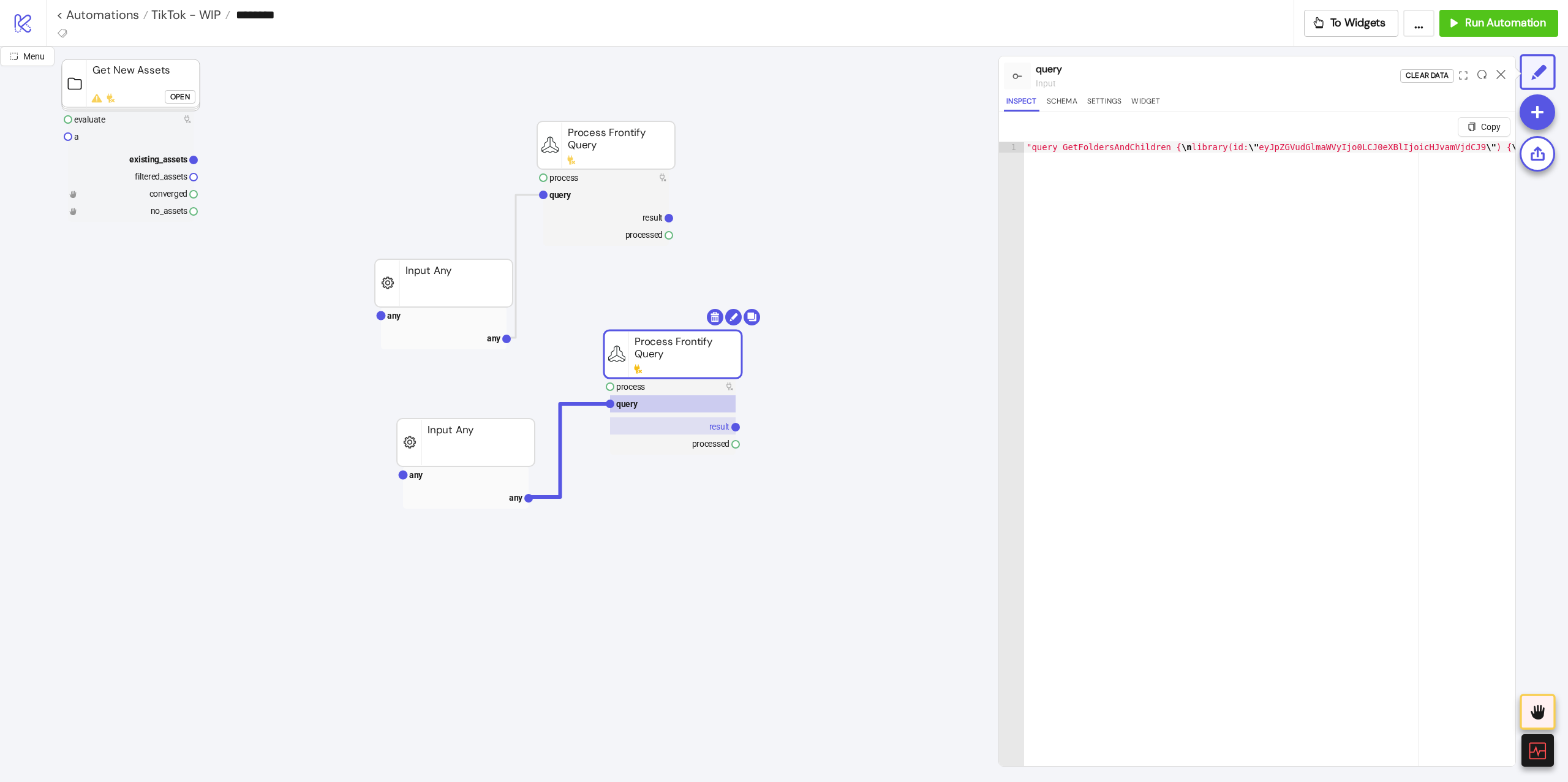
click at [686, 424] on rect at bounding box center [673, 426] width 125 height 17
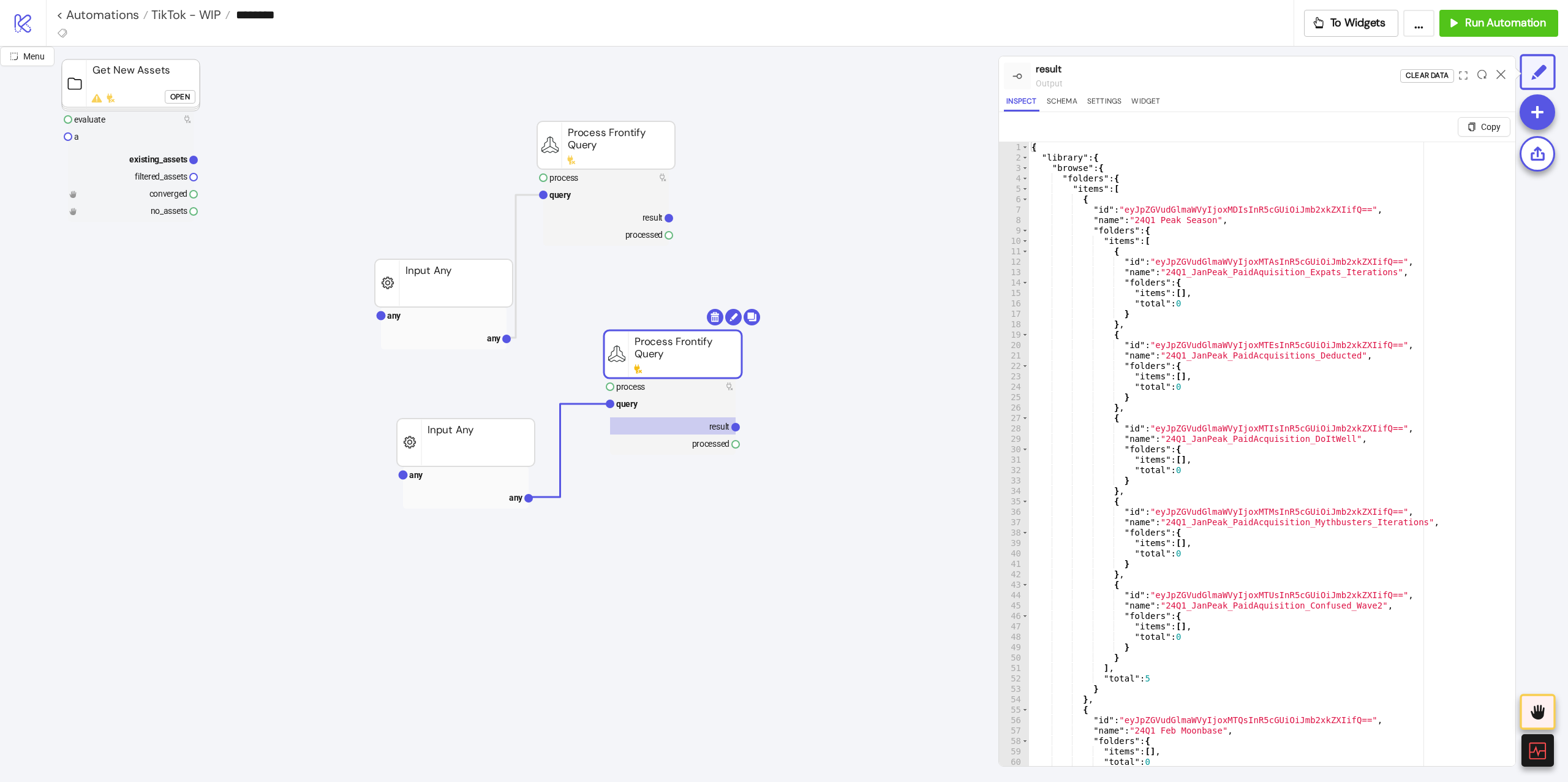
type textarea "**********"
drag, startPoint x: 1210, startPoint y: 218, endPoint x: 1133, endPoint y: 215, distance: 77.1
click at [1133, 215] on div "{ "library" : { "browse" : { "folders" : { "items" : [ { "id" : "eyJpZGVudGlmaW…" at bounding box center [1266, 479] width 474 height 673
click at [1312, 16] on icon "button" at bounding box center [1318, 22] width 13 height 13
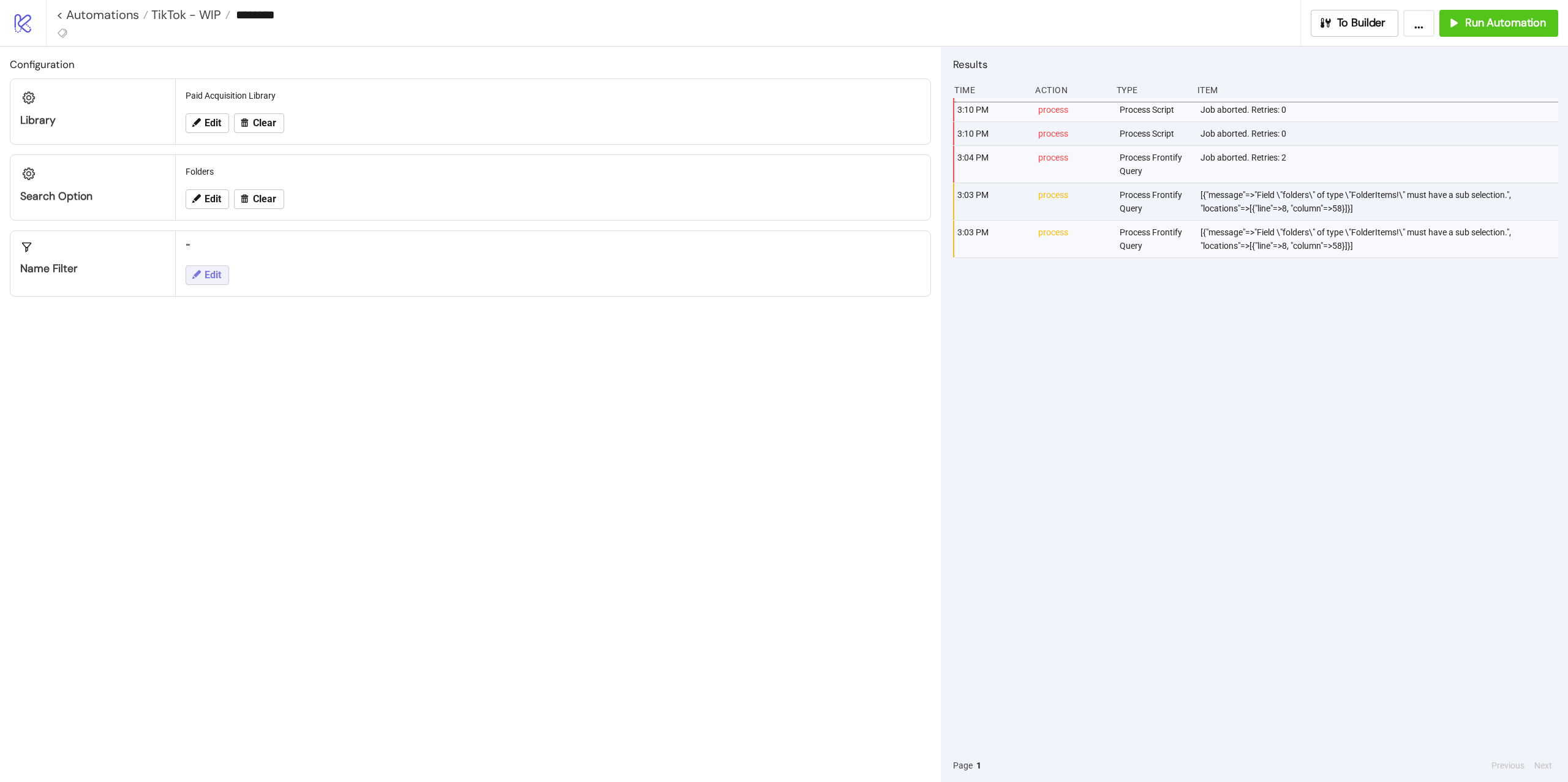
click at [203, 285] on button "Edit" at bounding box center [207, 274] width 43 height 20
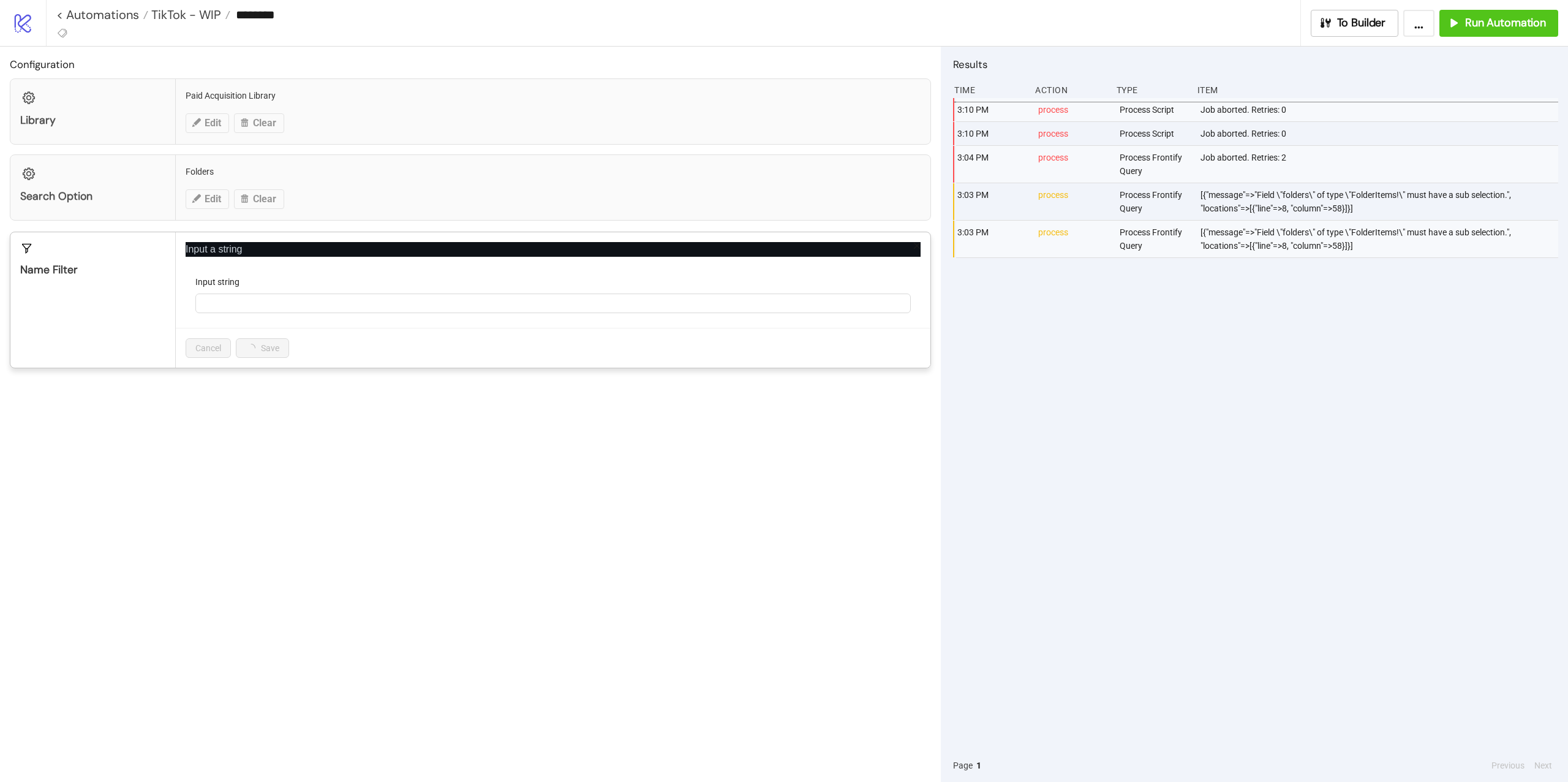
click at [245, 281] on label "Input string" at bounding box center [222, 282] width 52 height 13
click at [245, 293] on input "Input string" at bounding box center [553, 302] width 715 height 20
click at [247, 290] on div "Input string" at bounding box center [553, 285] width 715 height 19
click at [253, 313] on input "Input string" at bounding box center [553, 302] width 715 height 20
paste input "**********"
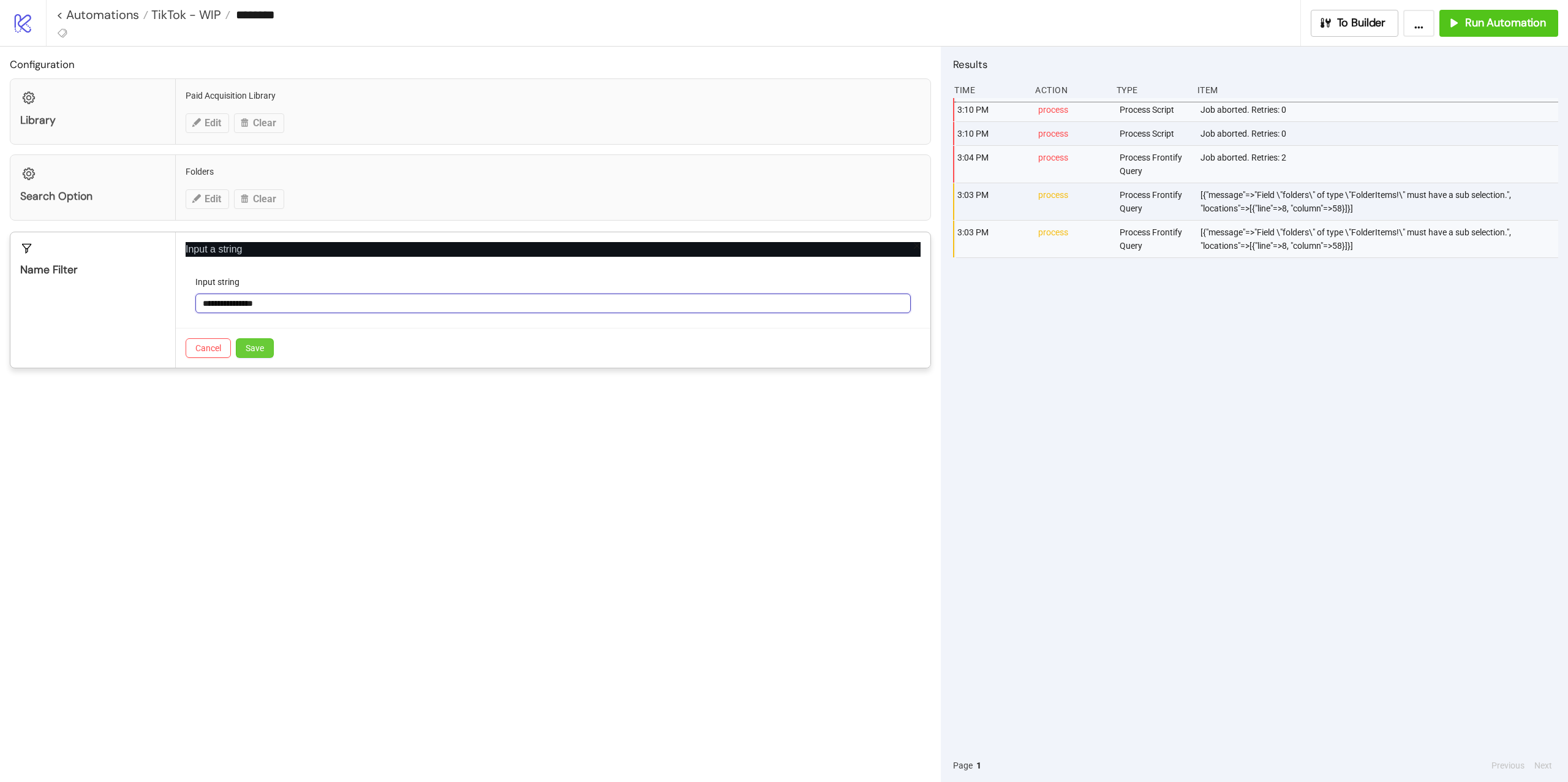
type input "**********"
click at [253, 347] on span "Save" at bounding box center [255, 347] width 19 height 9
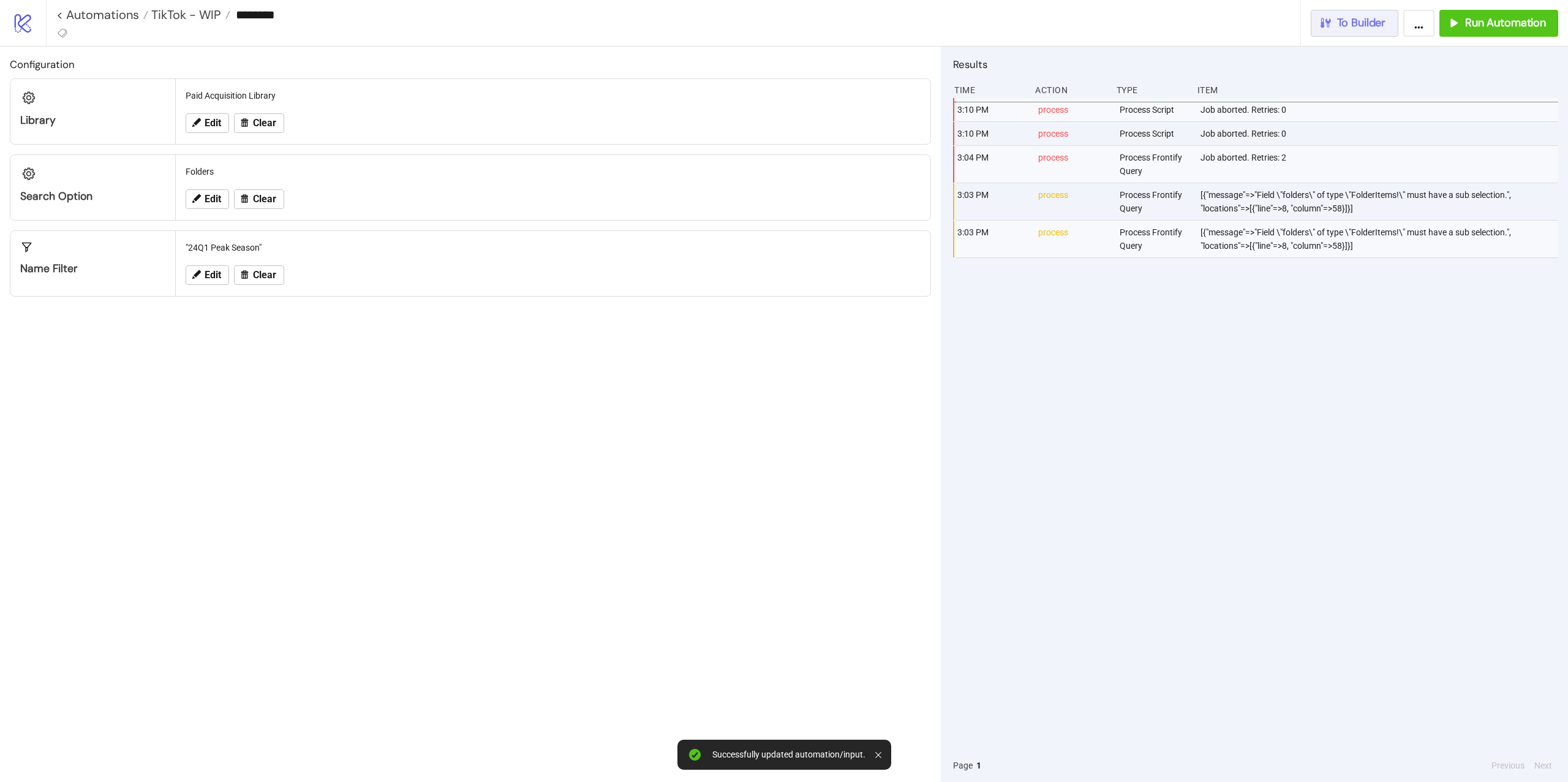
click at [1327, 16] on icon "button" at bounding box center [1325, 22] width 13 height 13
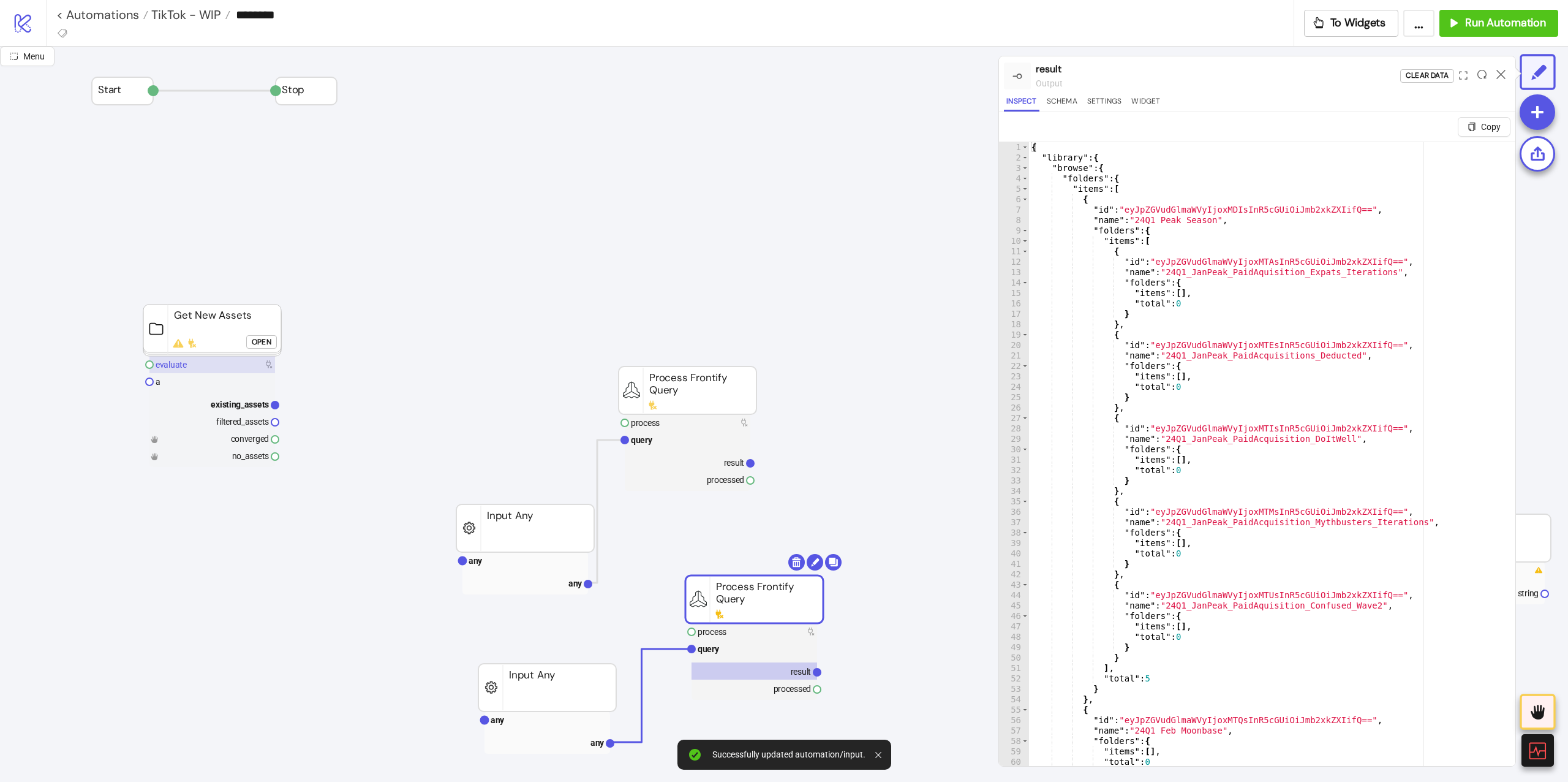
click at [209, 366] on rect at bounding box center [212, 364] width 125 height 17
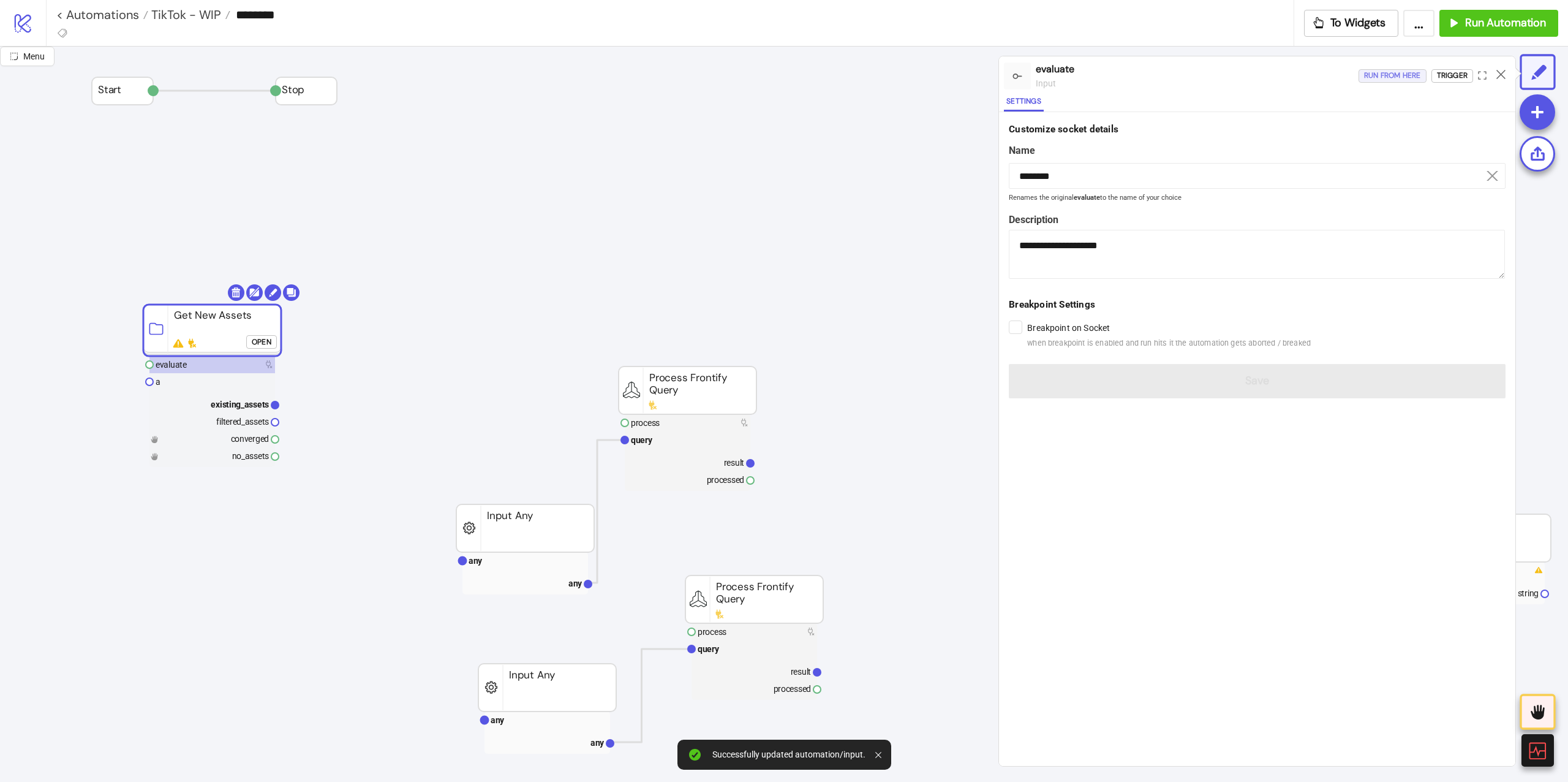
click at [1385, 76] on div "Run from here" at bounding box center [1392, 75] width 57 height 14
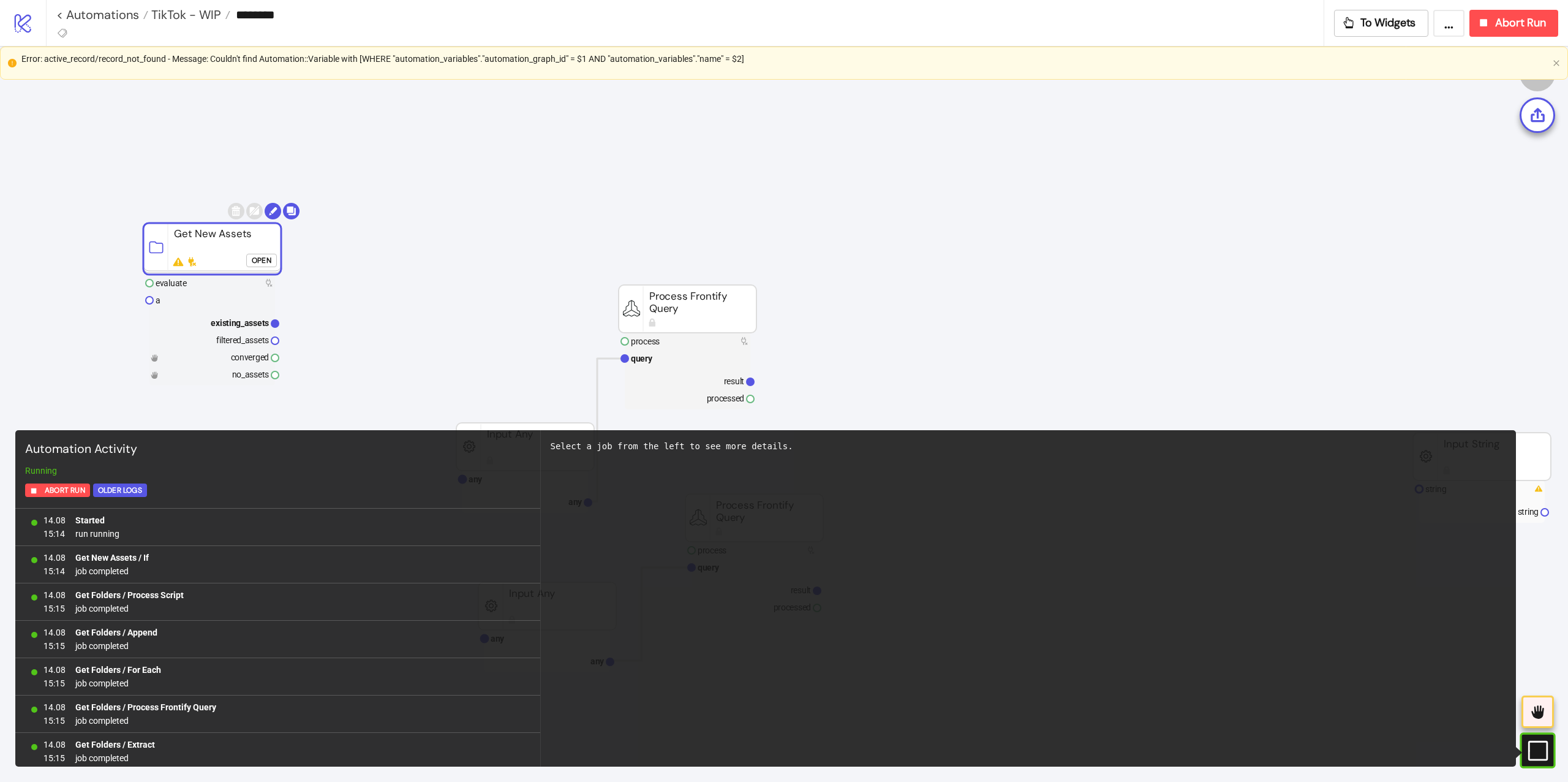
scroll to position [2448, 0]
click at [1489, 33] on button "Abort Run" at bounding box center [1513, 22] width 89 height 27
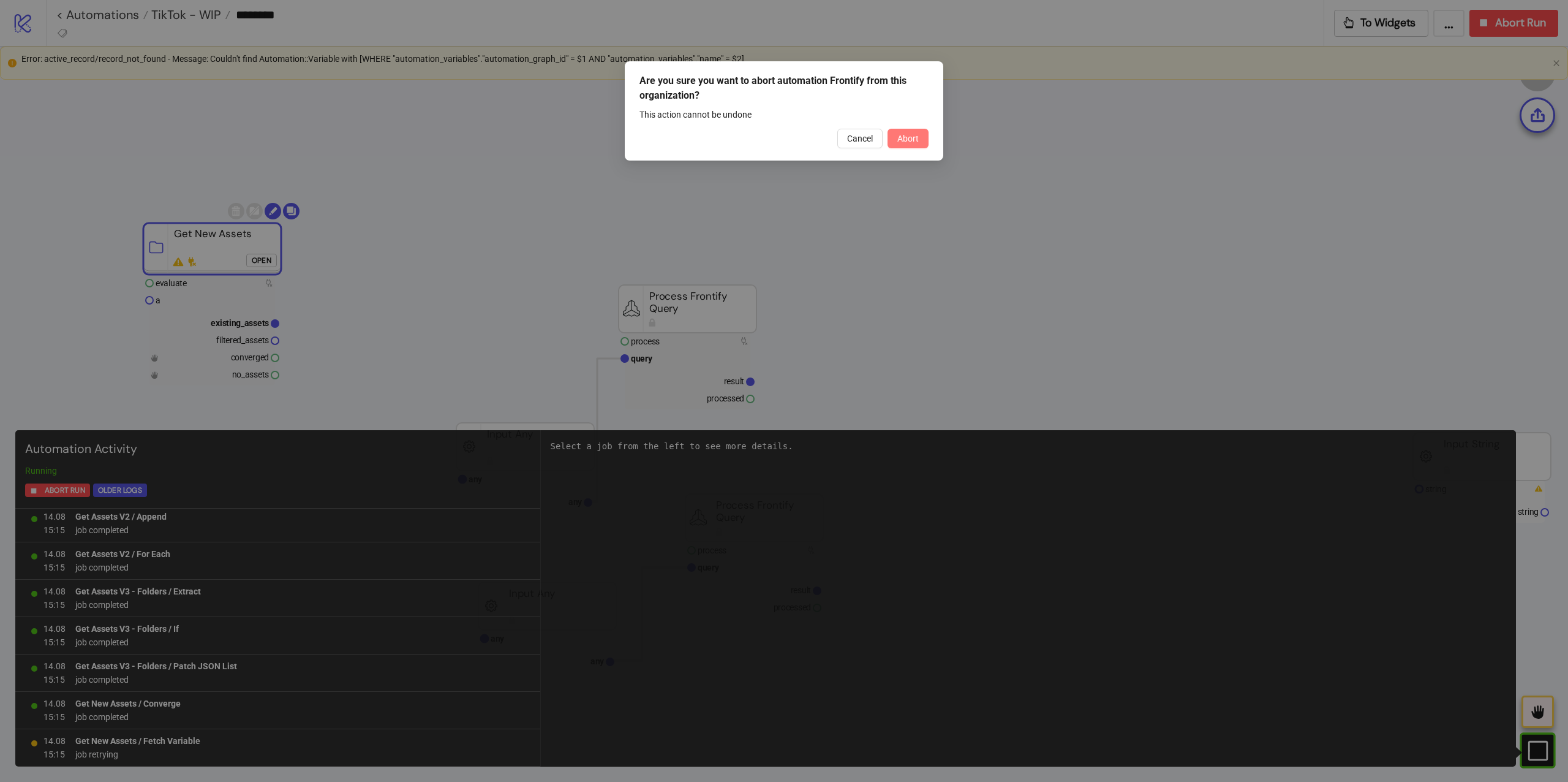
click at [909, 140] on span "Abort" at bounding box center [907, 139] width 22 height 9
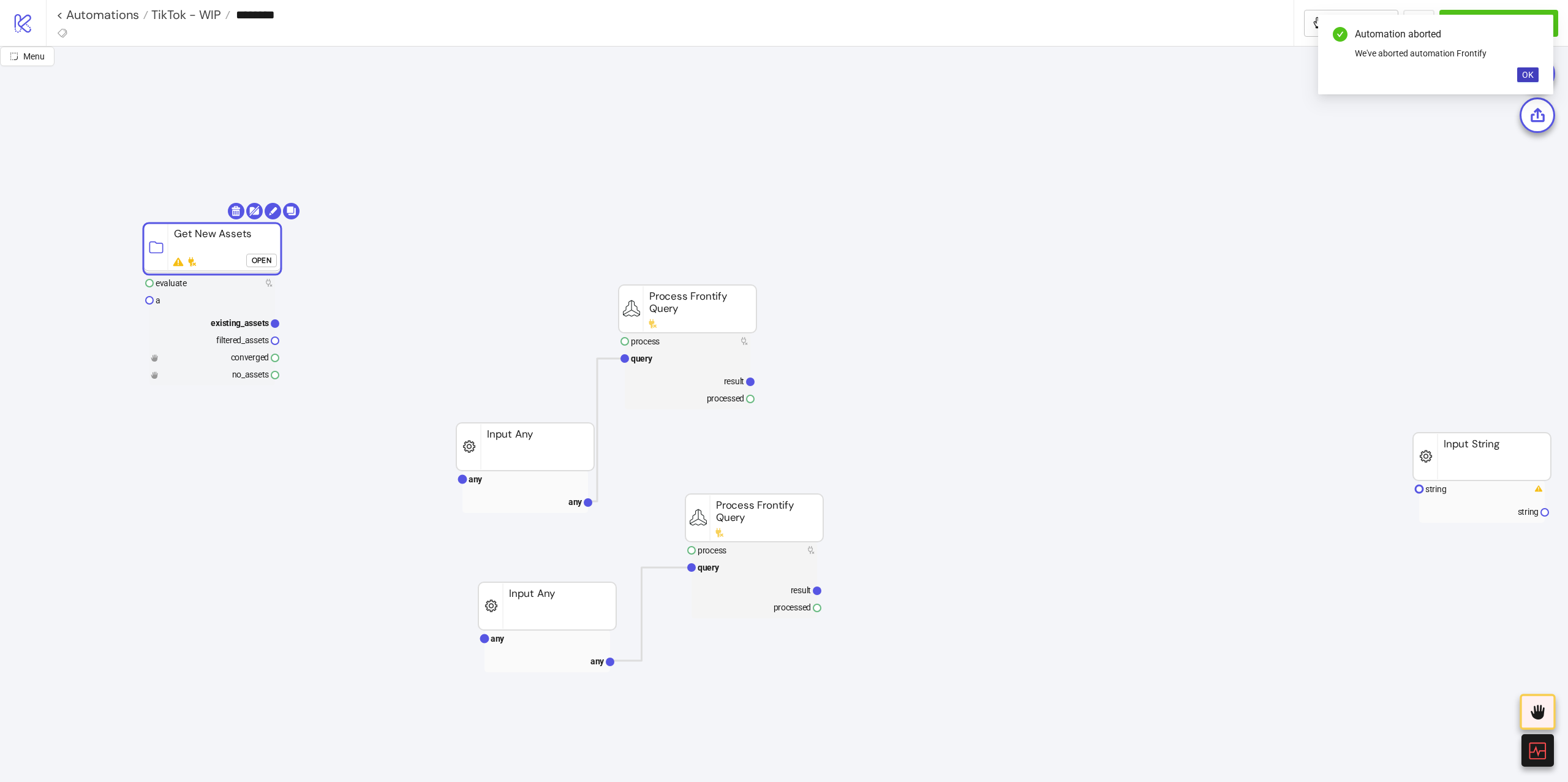
click div "Open"
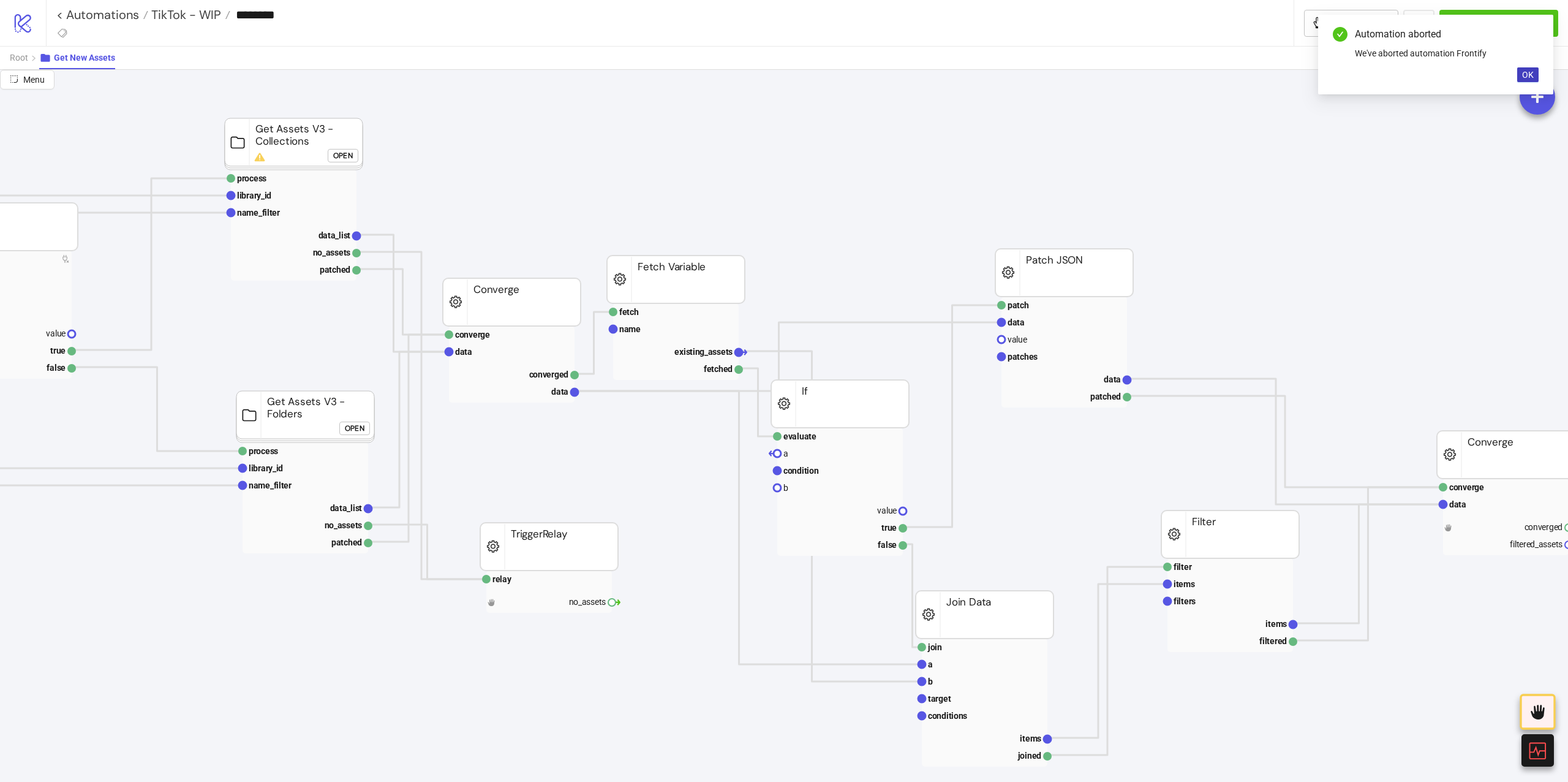
scroll to position [81, 571]
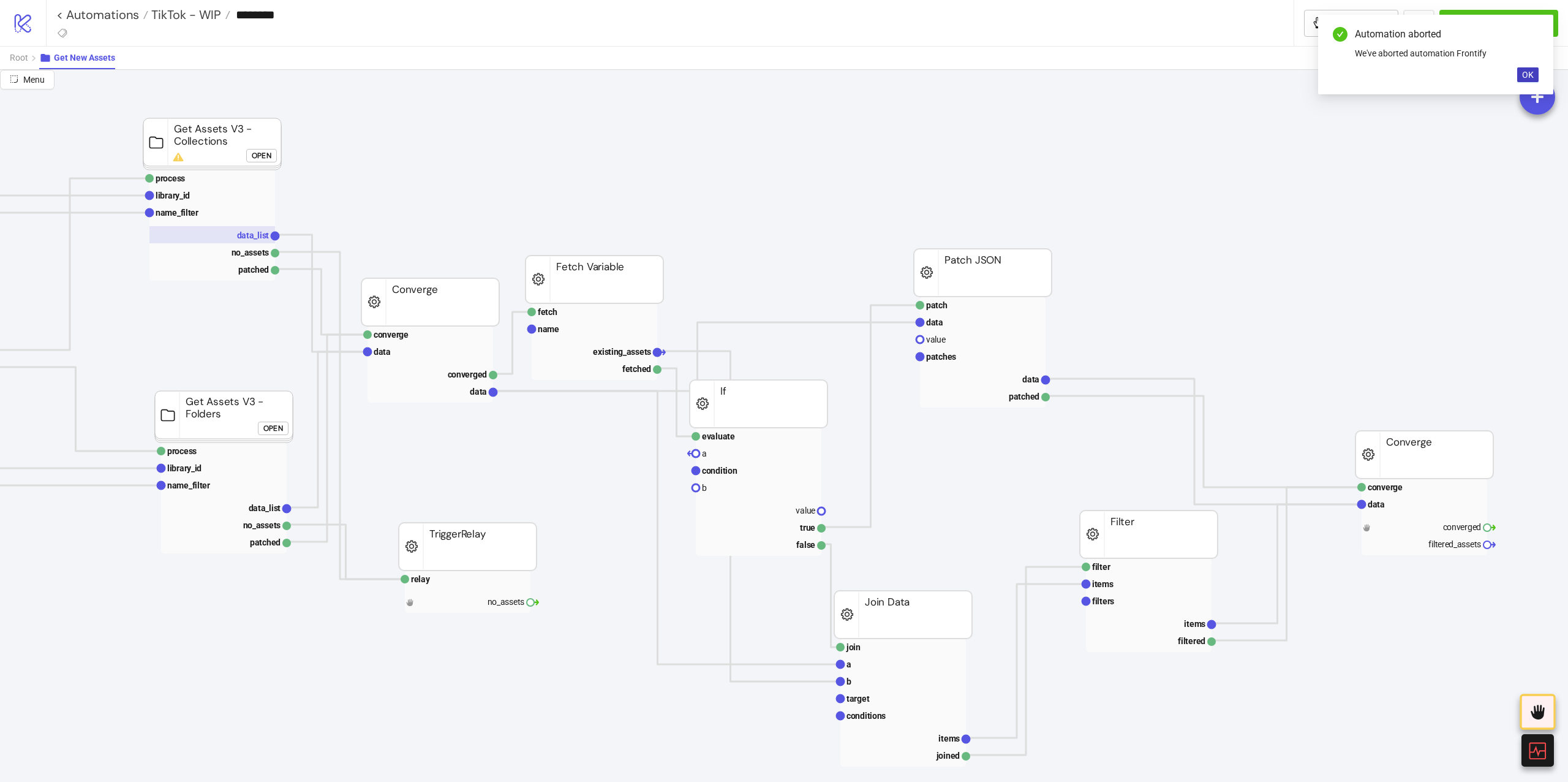
click at [214, 240] on rect at bounding box center [212, 234] width 125 height 17
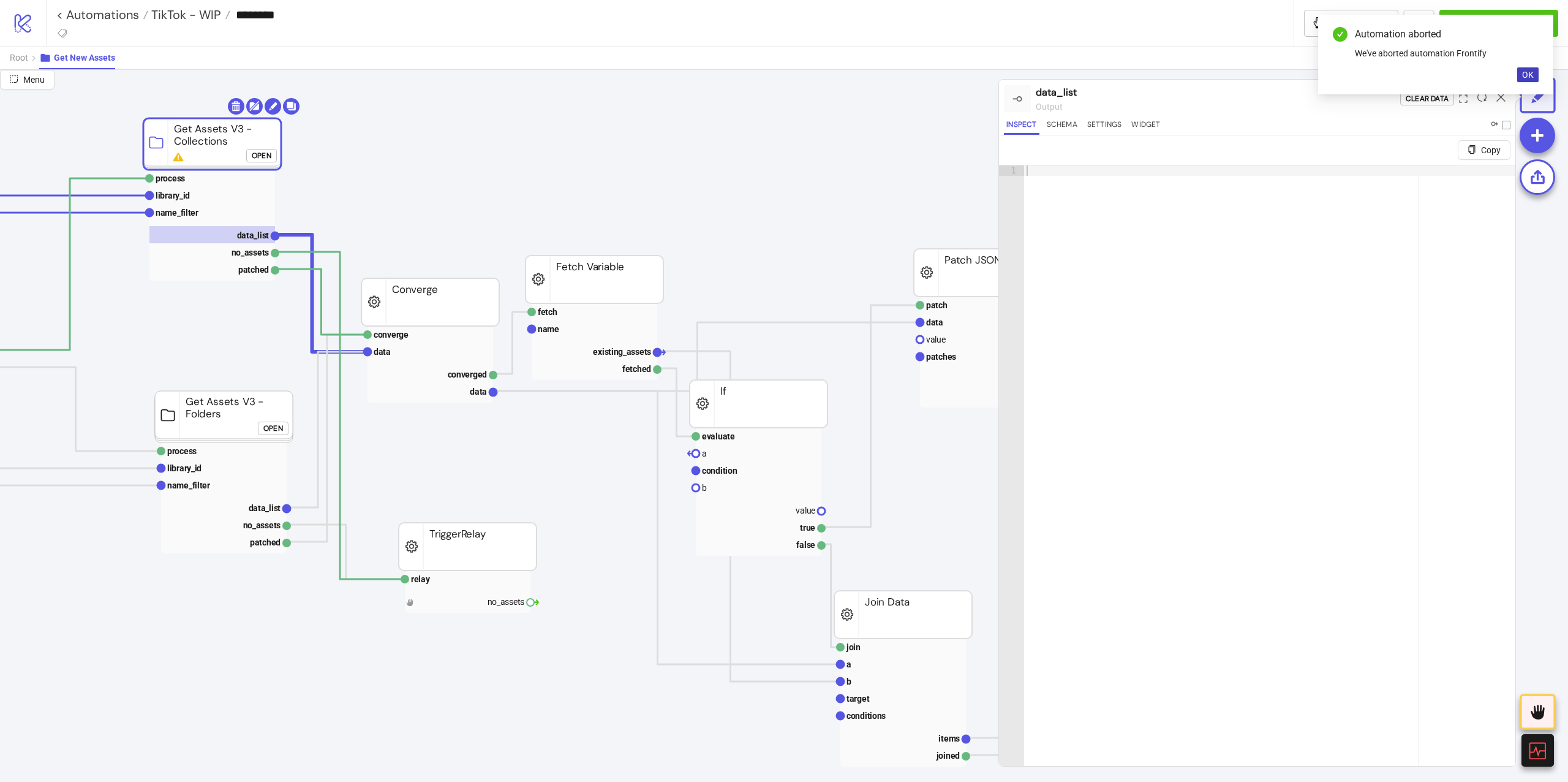
click at [226, 497] on rect at bounding box center [224, 497] width 125 height 111
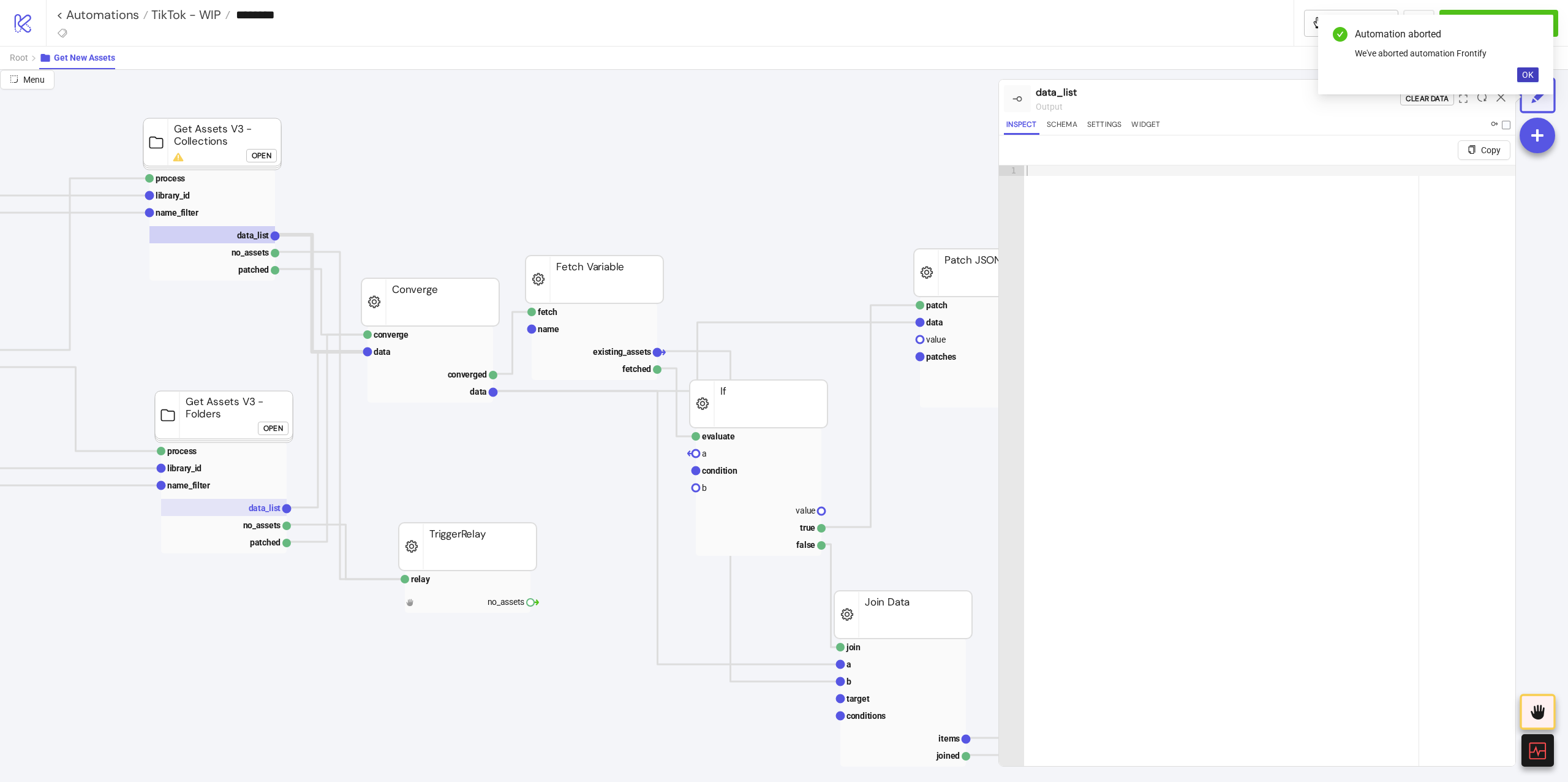
click at [226, 501] on rect at bounding box center [224, 508] width 125 height 17
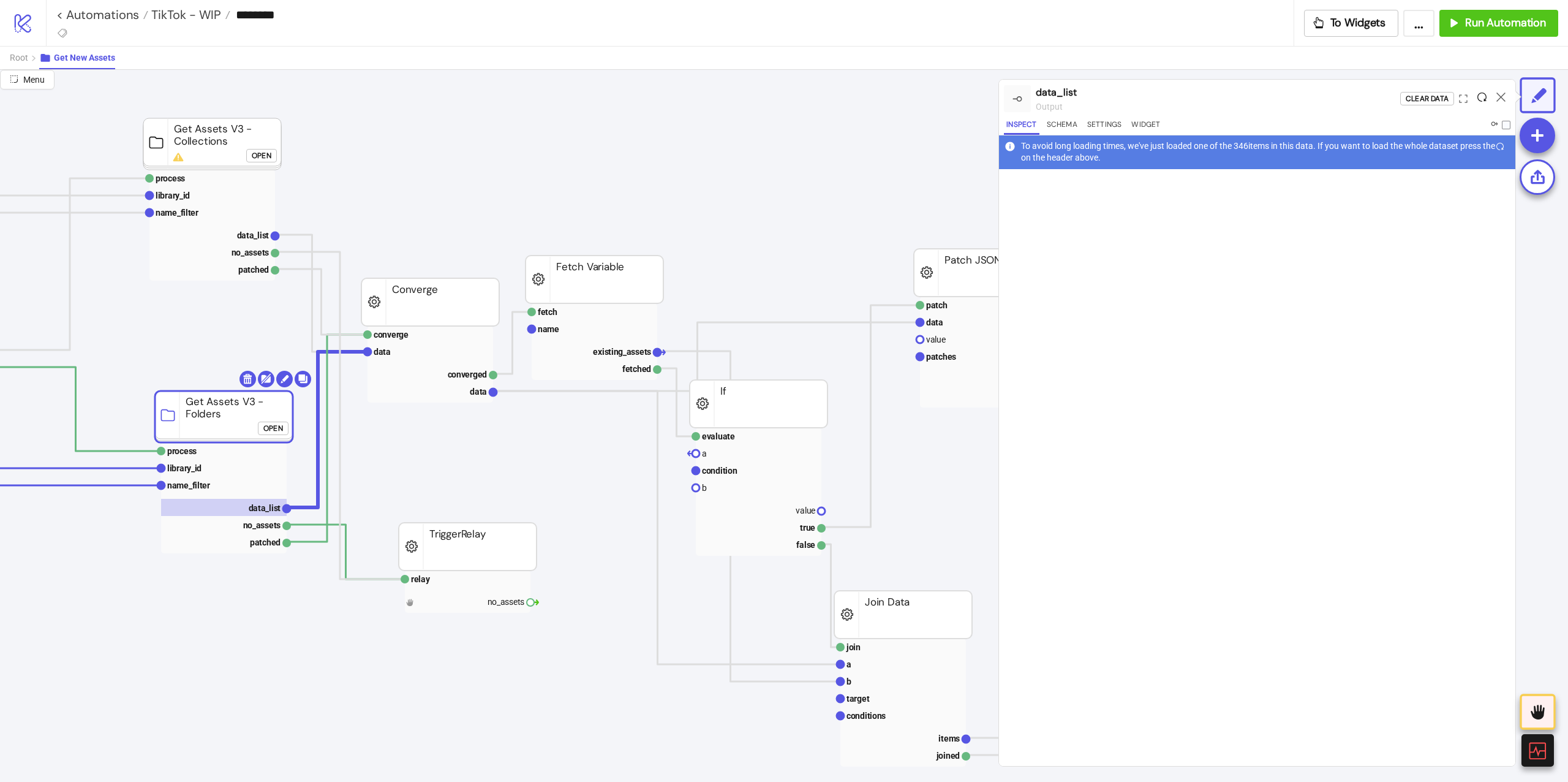
click at [1483, 98] on icon at bounding box center [1482, 97] width 9 height 9
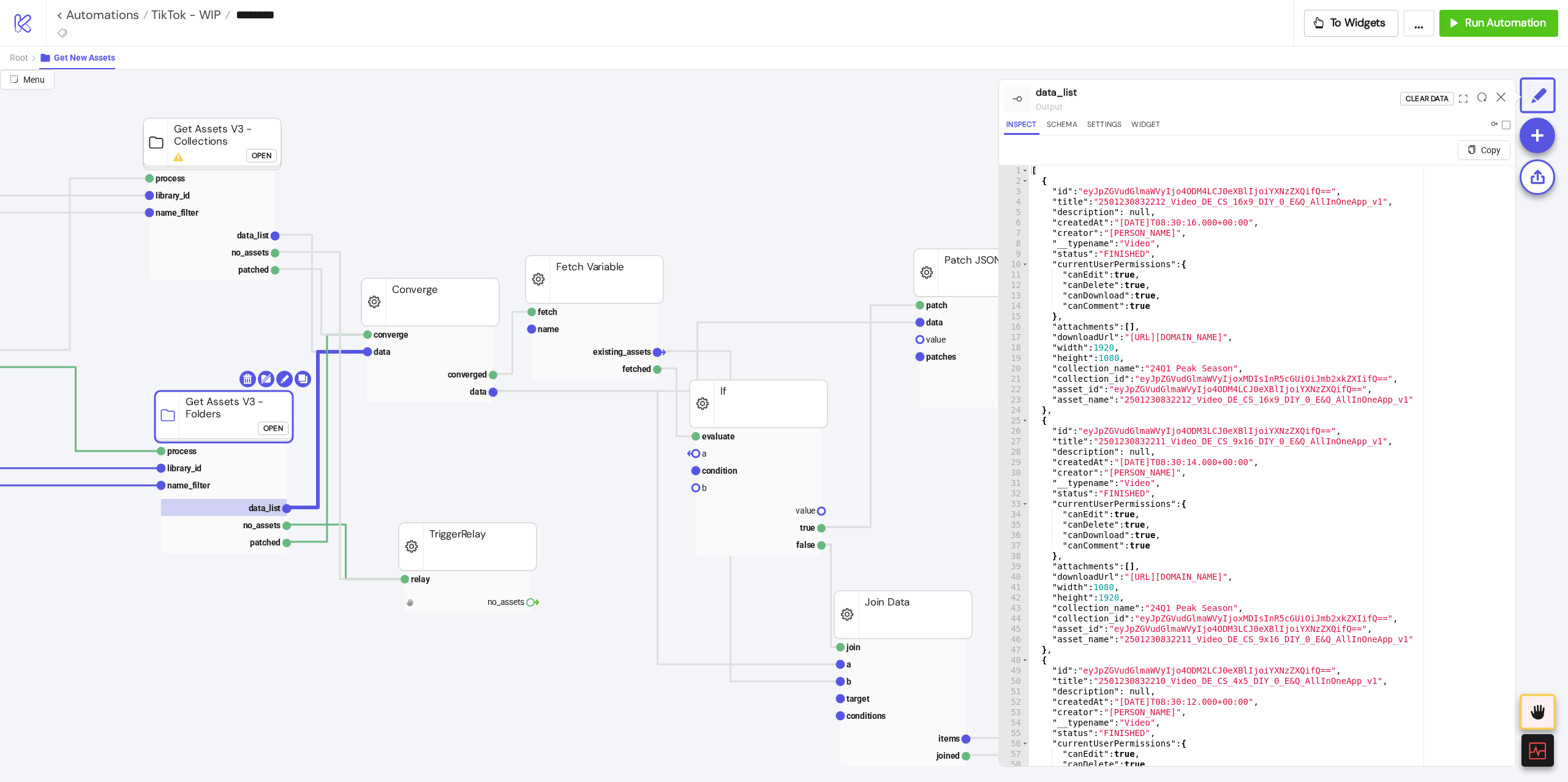
click div "Open"
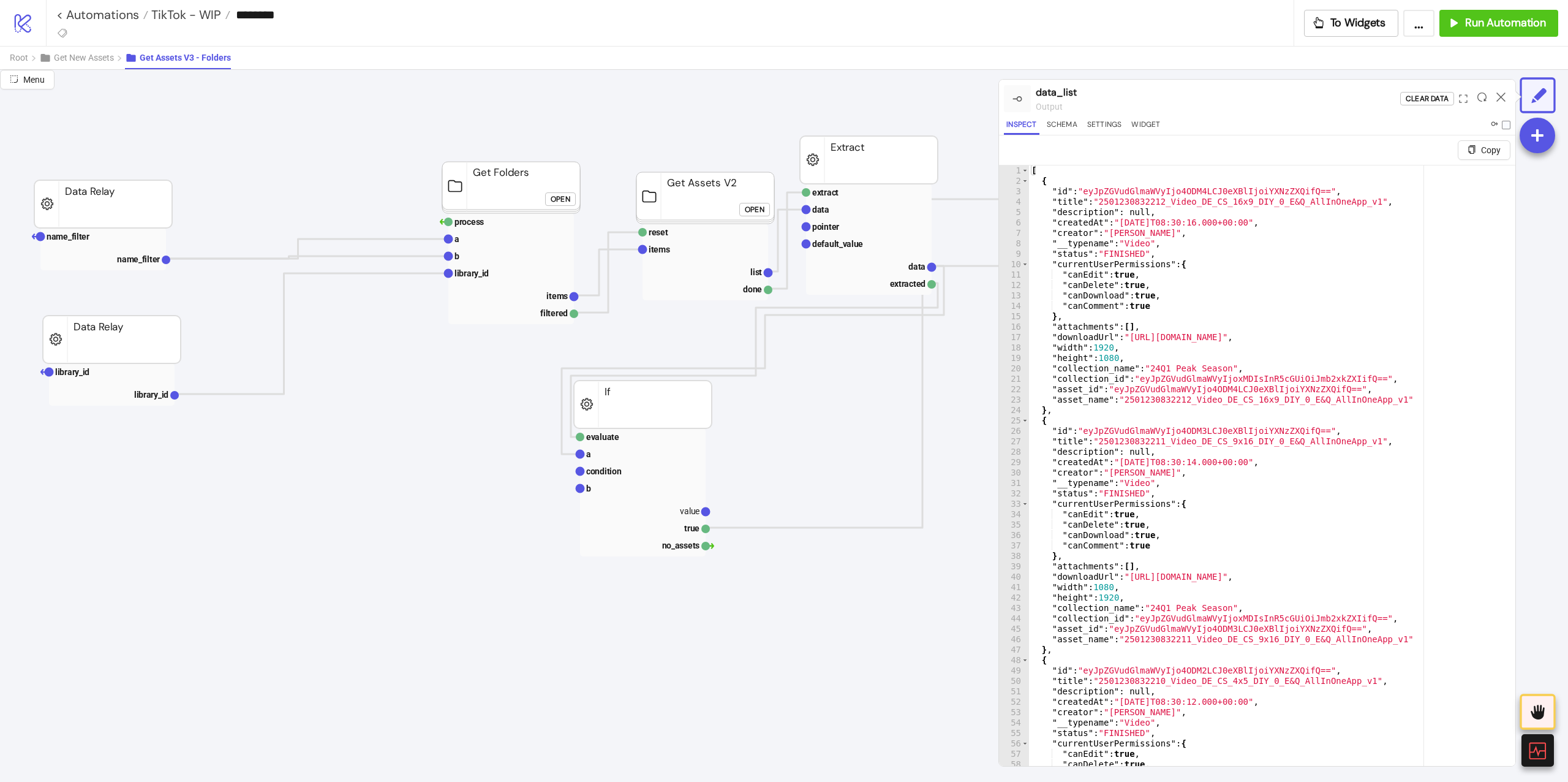
scroll to position [81, 0]
click at [750, 207] on div "Open" at bounding box center [759, 209] width 20 height 14
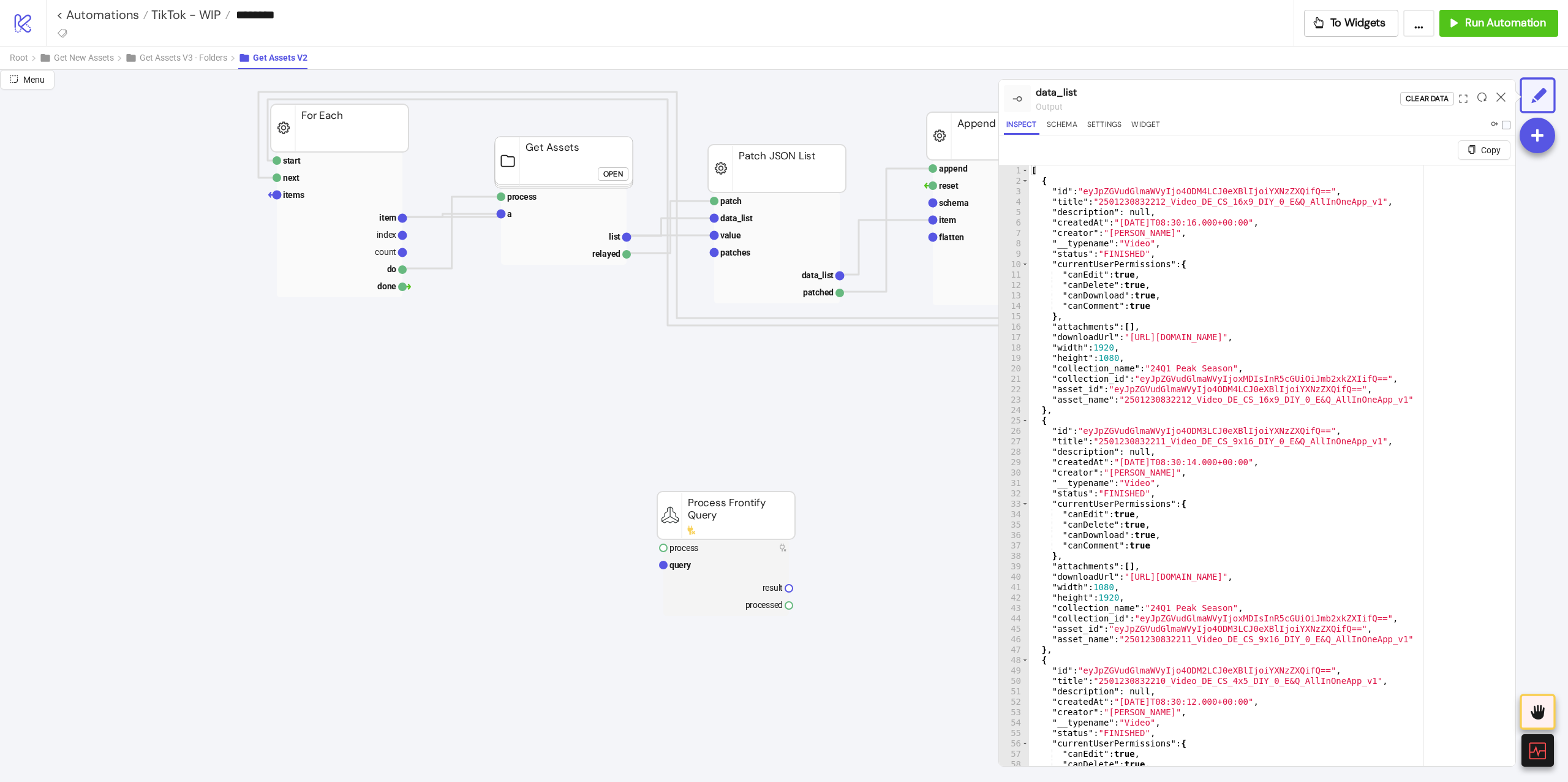
click at [616, 175] on div "Open" at bounding box center [612, 173] width 20 height 14
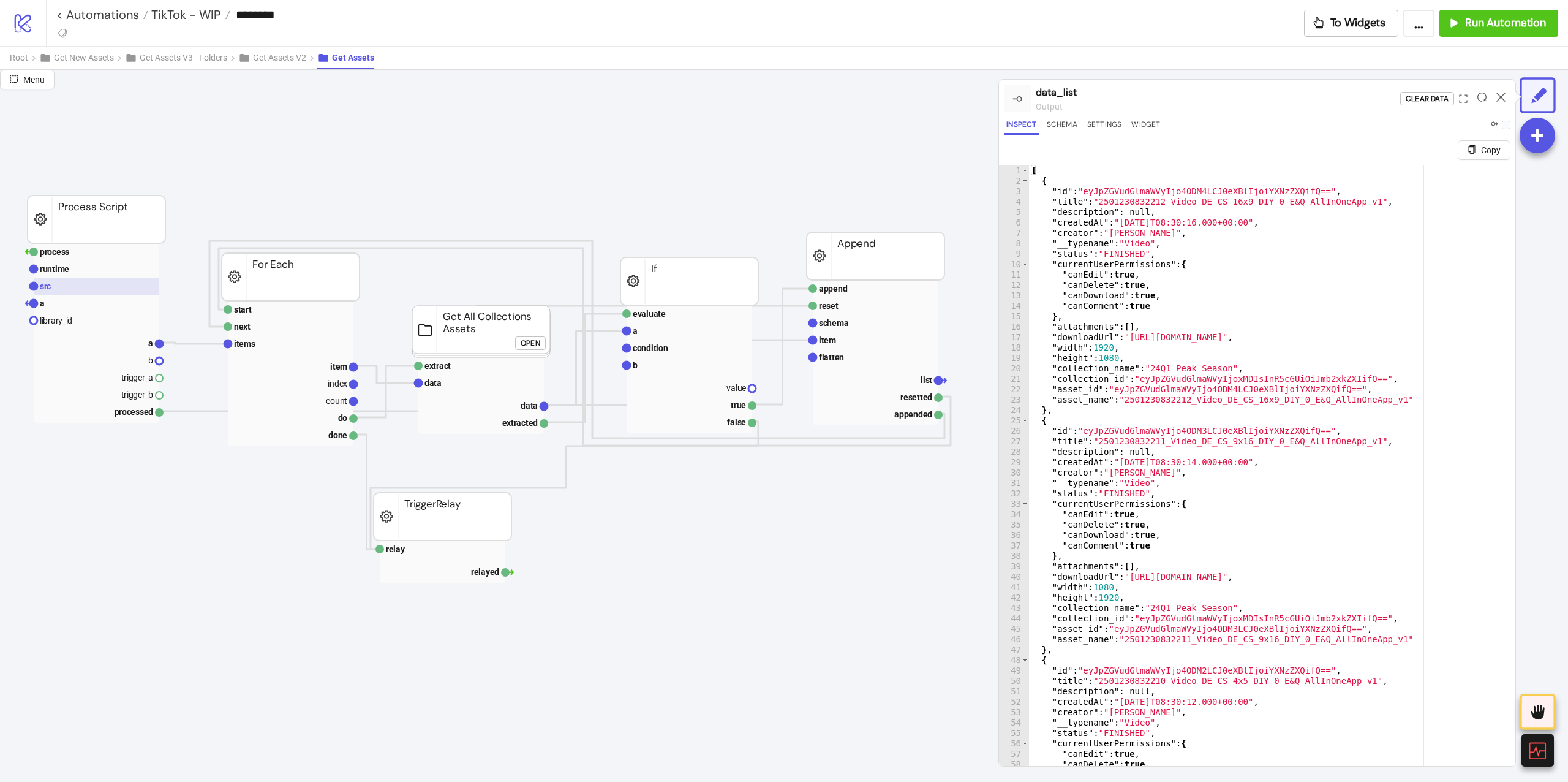
click at [93, 282] on rect at bounding box center [96, 286] width 125 height 17
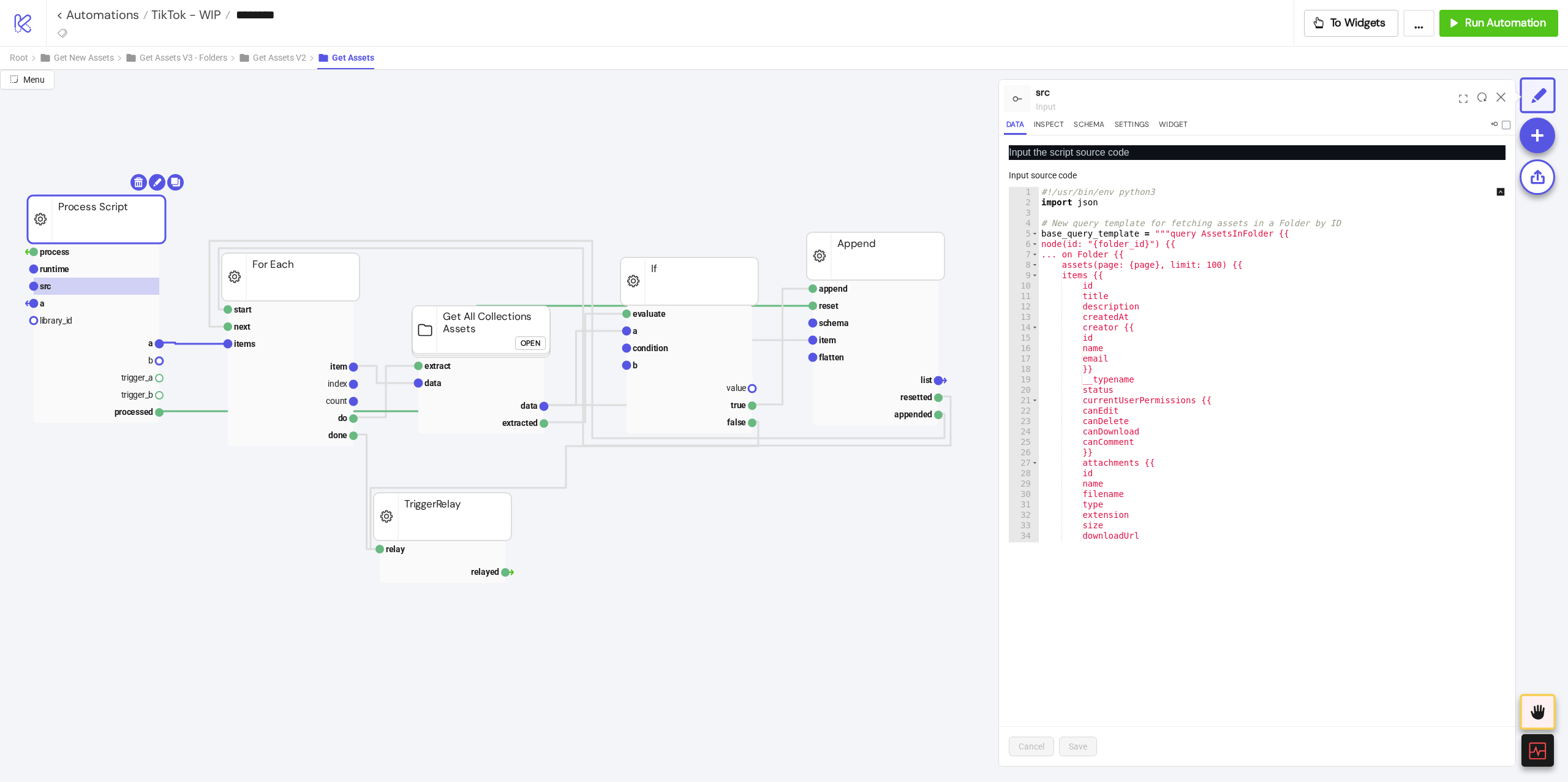
click at [1204, 283] on div "#!/usr/bin/env python3 import json # New query template for fetching assets in …" at bounding box center [1281, 376] width 484 height 376
type textarea "**"
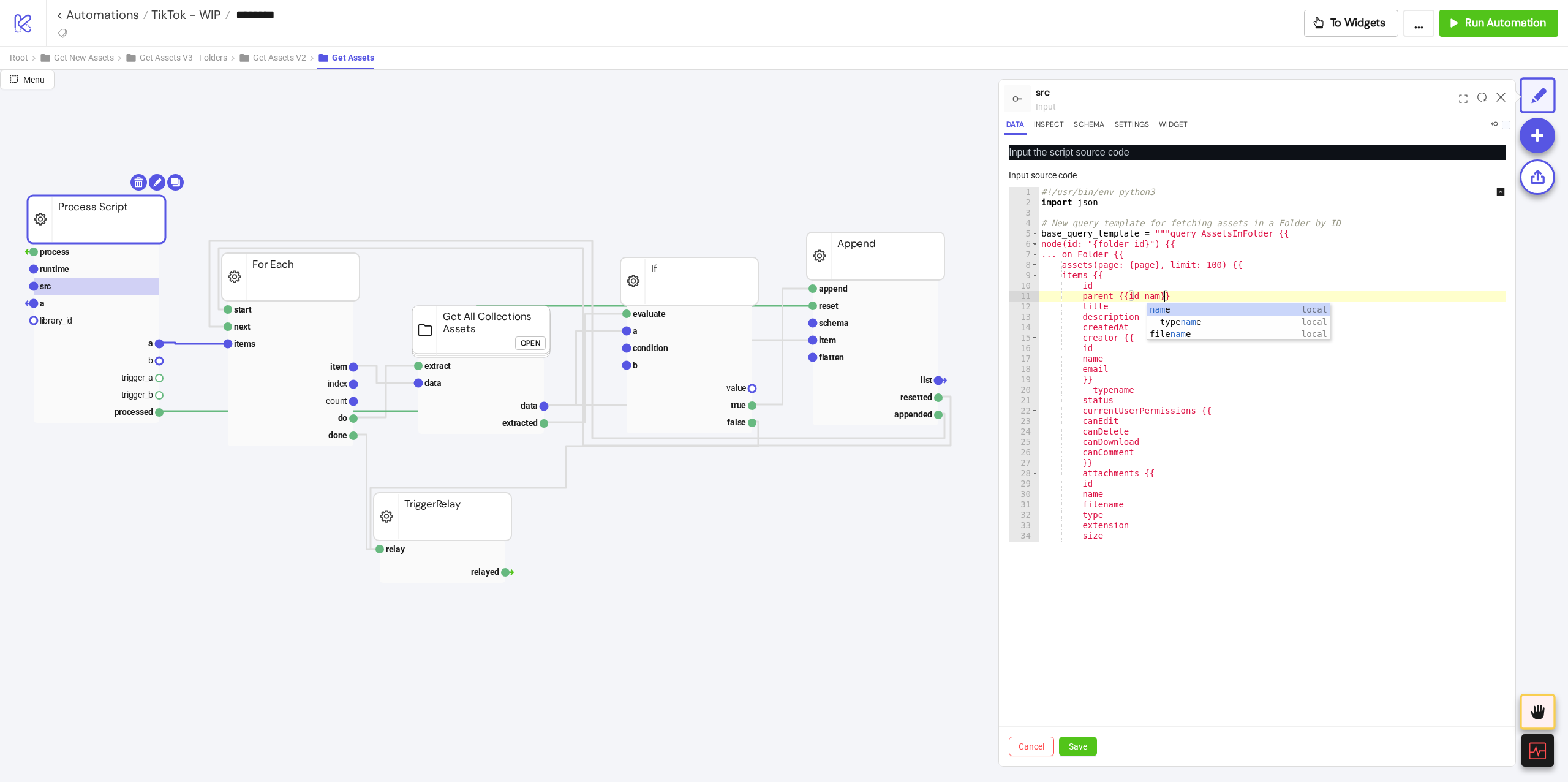
scroll to position [0, 21]
type textarea "**********"
click at [1068, 755] on div "Cancel Save" at bounding box center [1256, 745] width 516 height 40
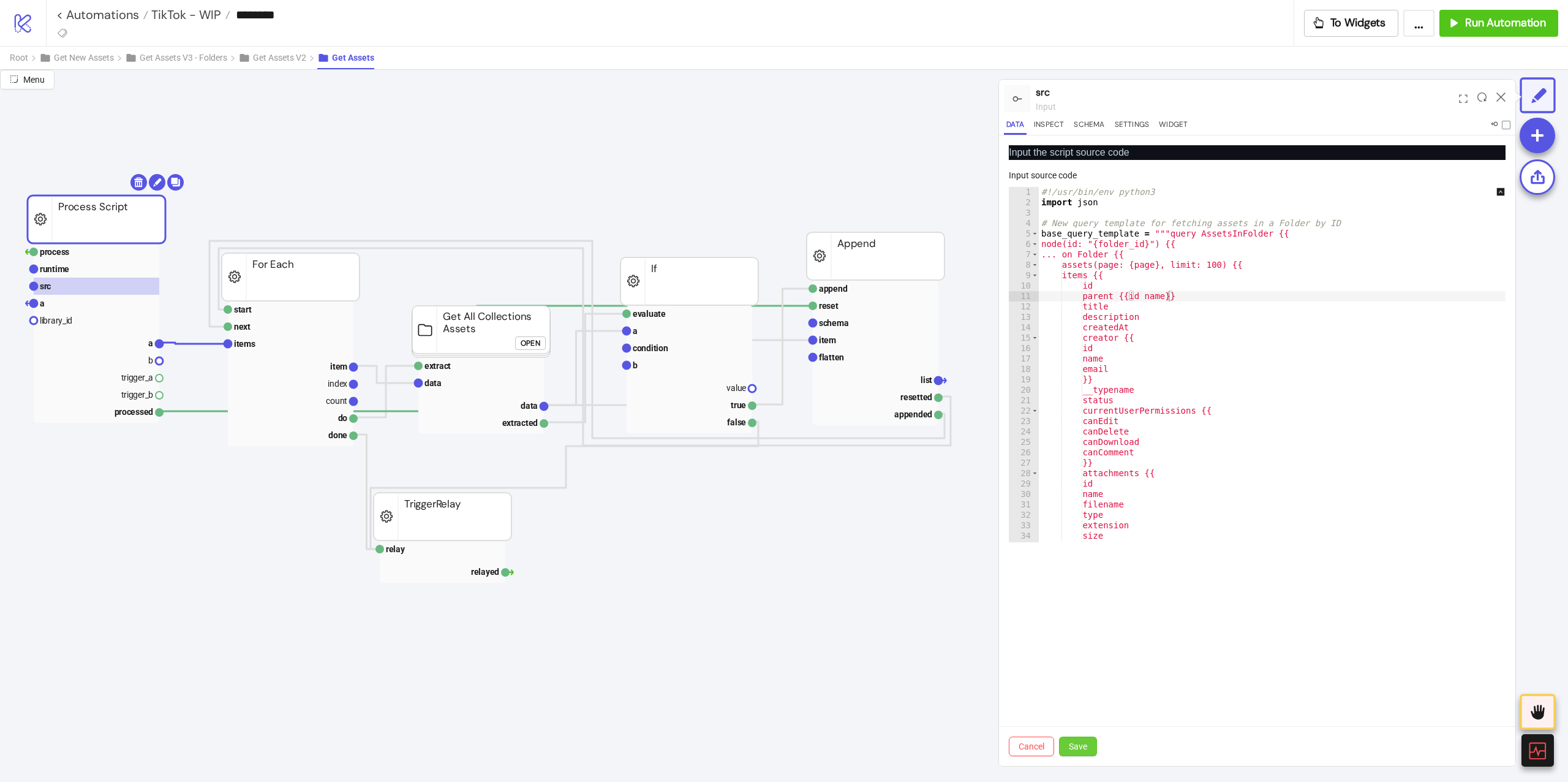
click at [1068, 750] on button "Save" at bounding box center [1077, 745] width 38 height 20
click at [138, 258] on rect at bounding box center [96, 252] width 125 height 17
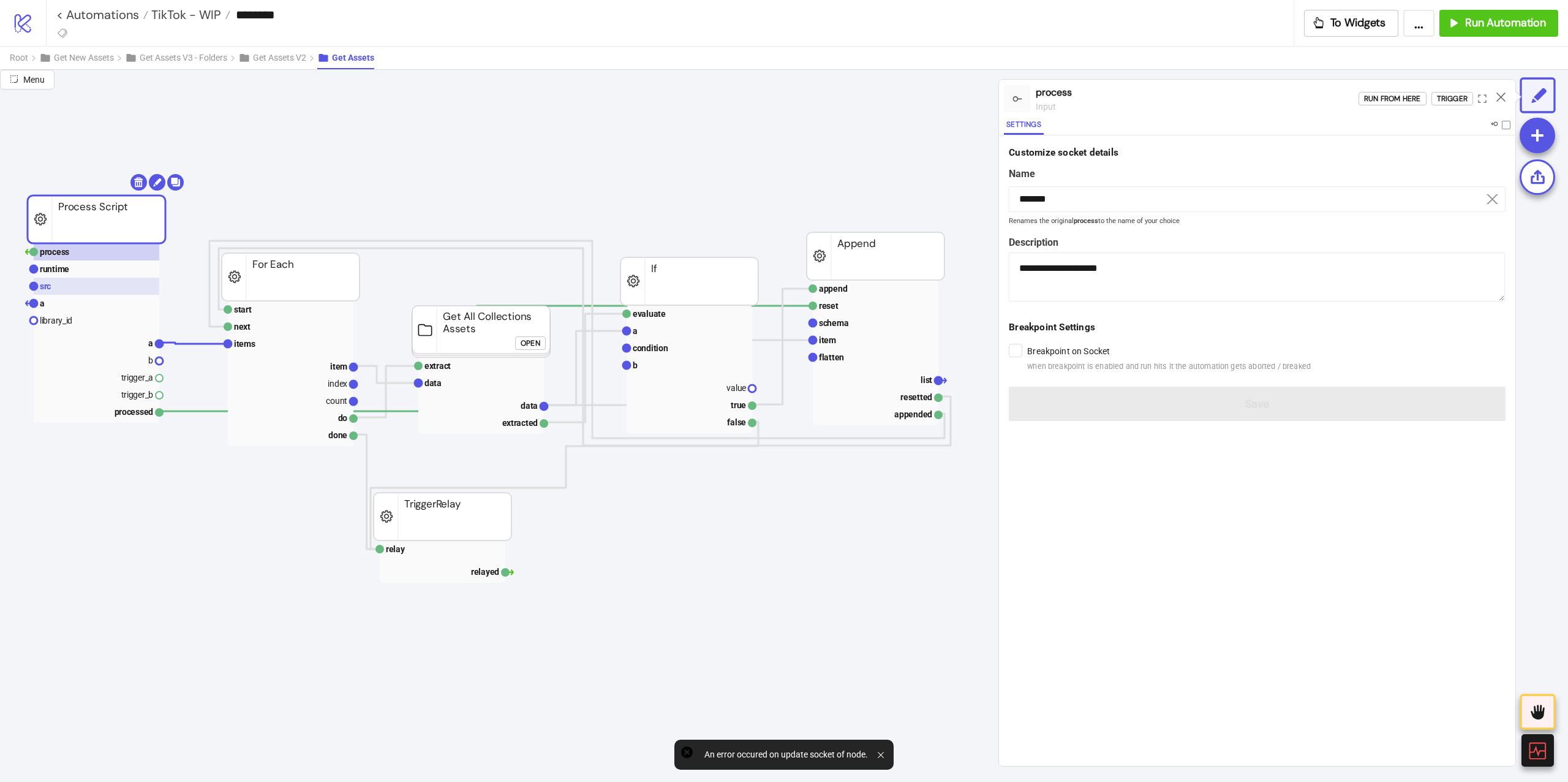
click at [106, 281] on rect at bounding box center [96, 286] width 125 height 17
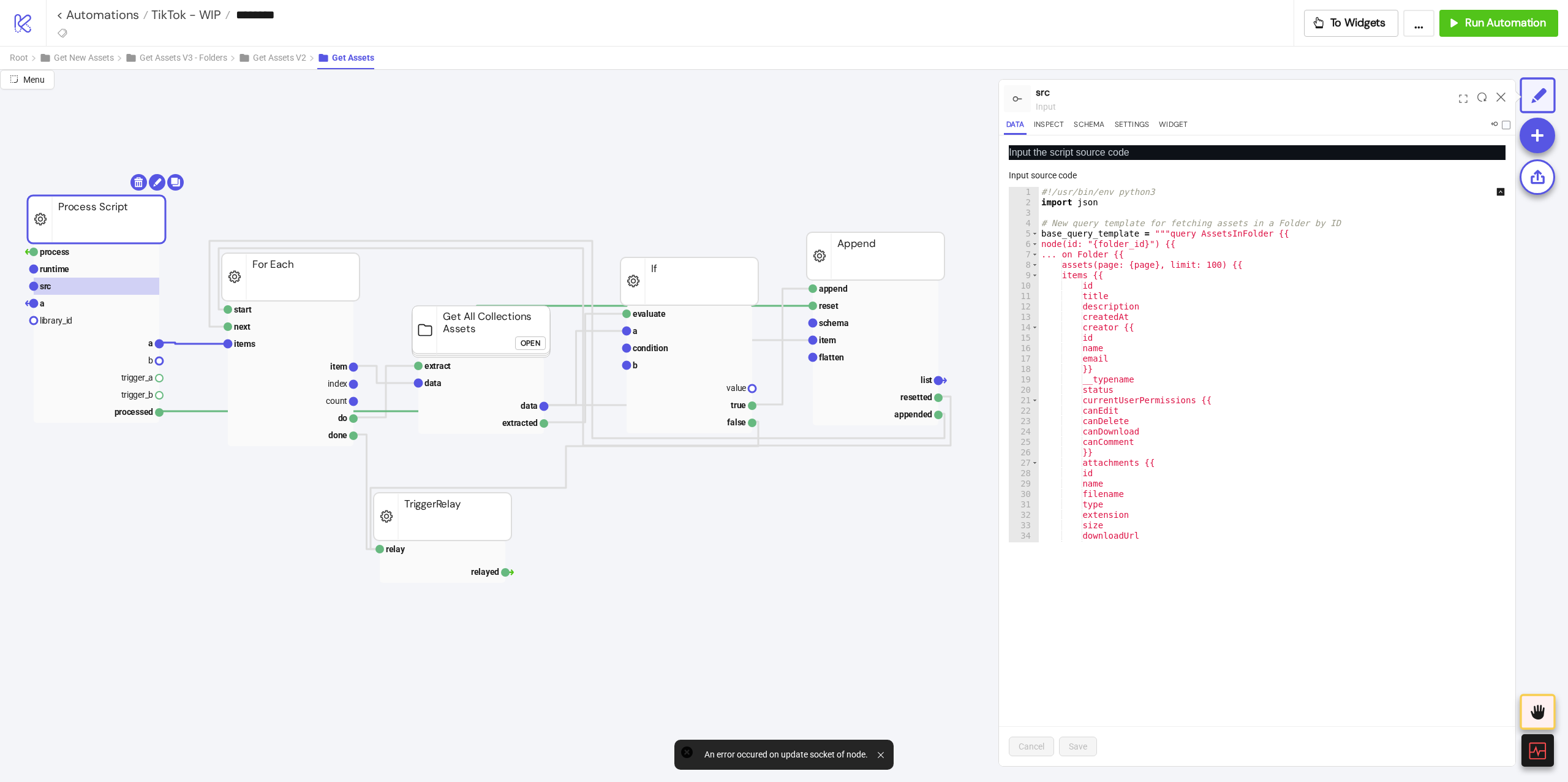
click at [1359, 307] on div "#!/usr/bin/env python3 import json # New query template for fetching assets in …" at bounding box center [1281, 376] width 484 height 376
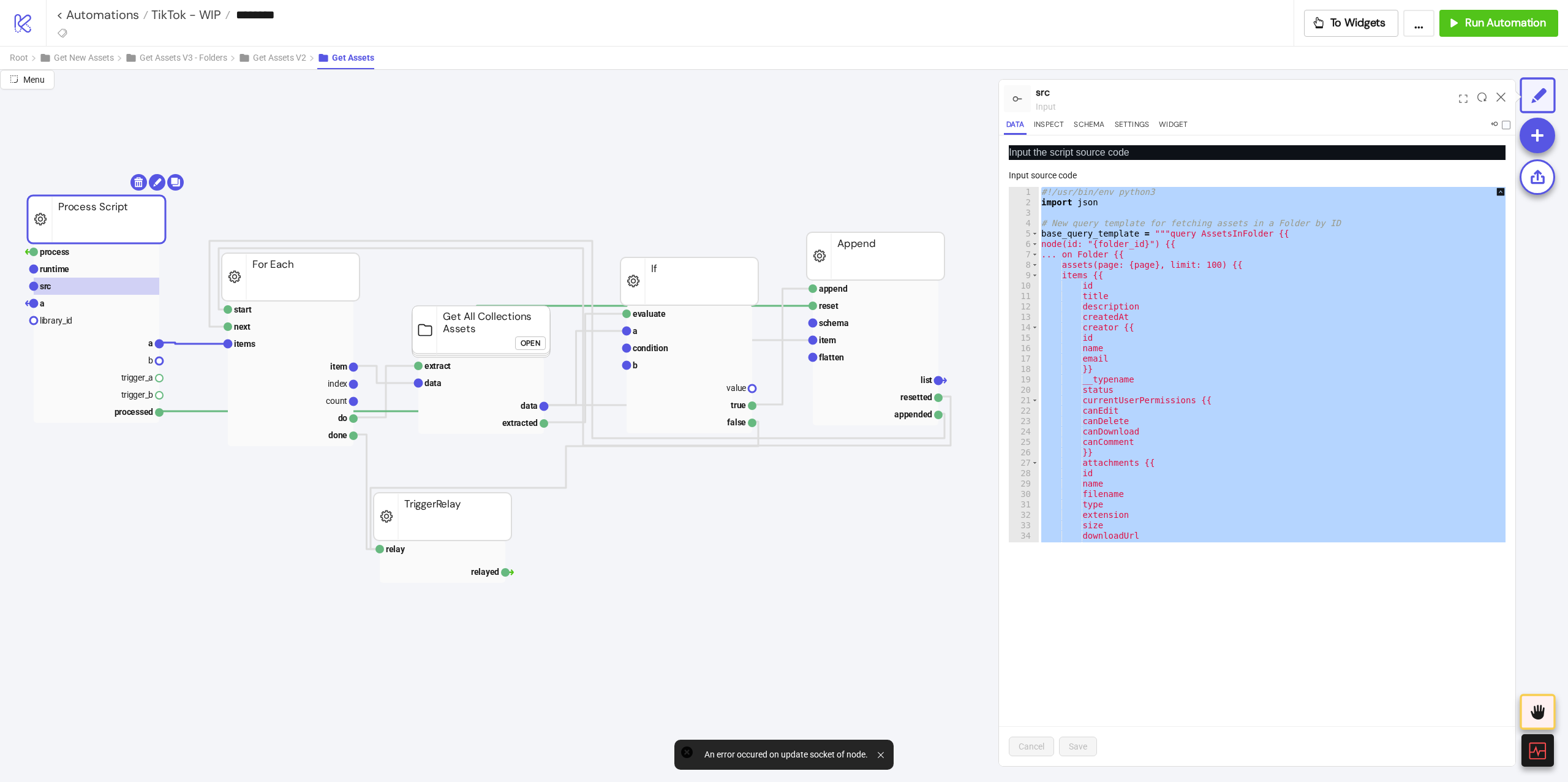
type textarea "**********"
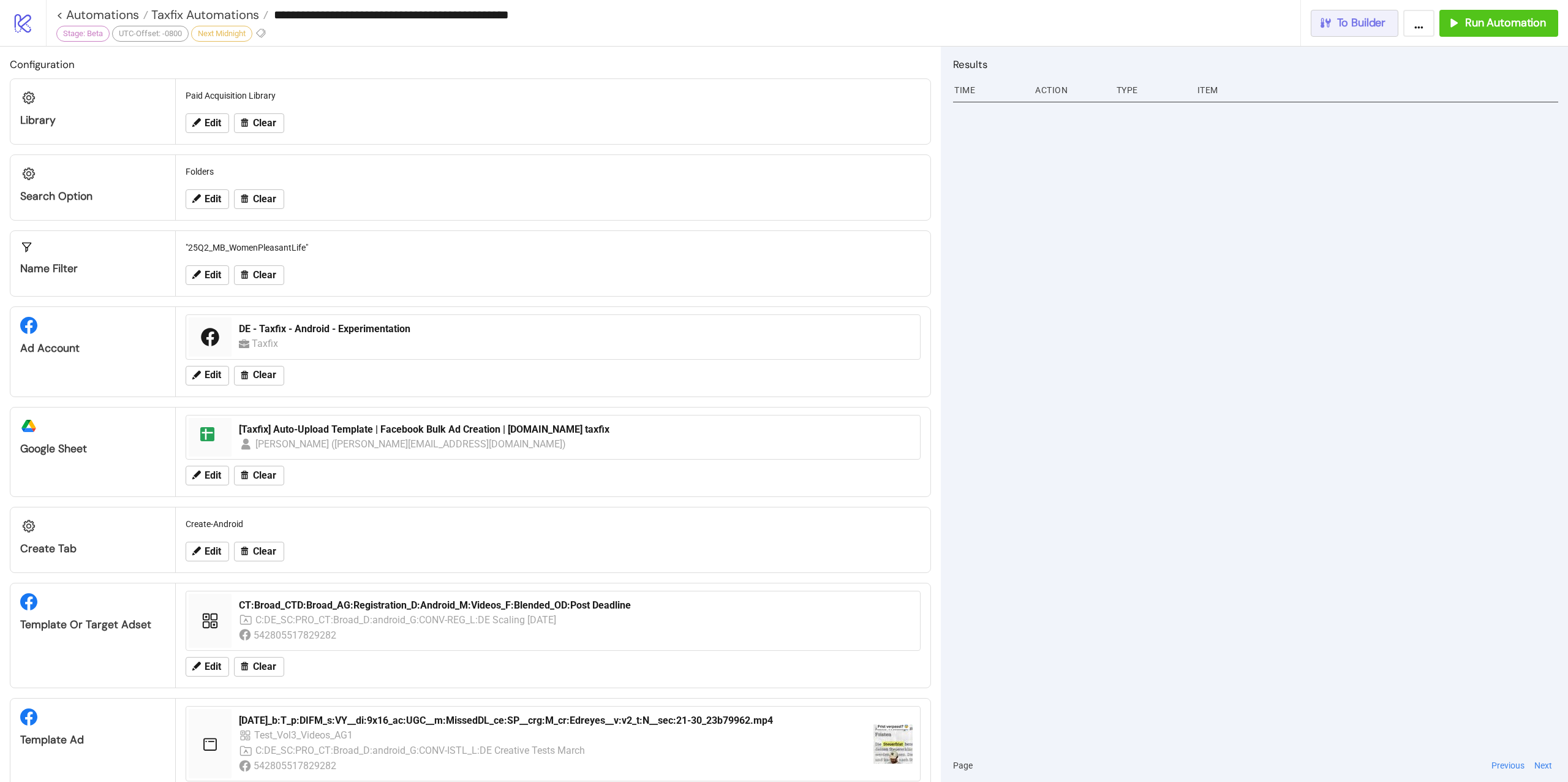
click at [1385, 30] on button "To Builder" at bounding box center [1355, 22] width 88 height 27
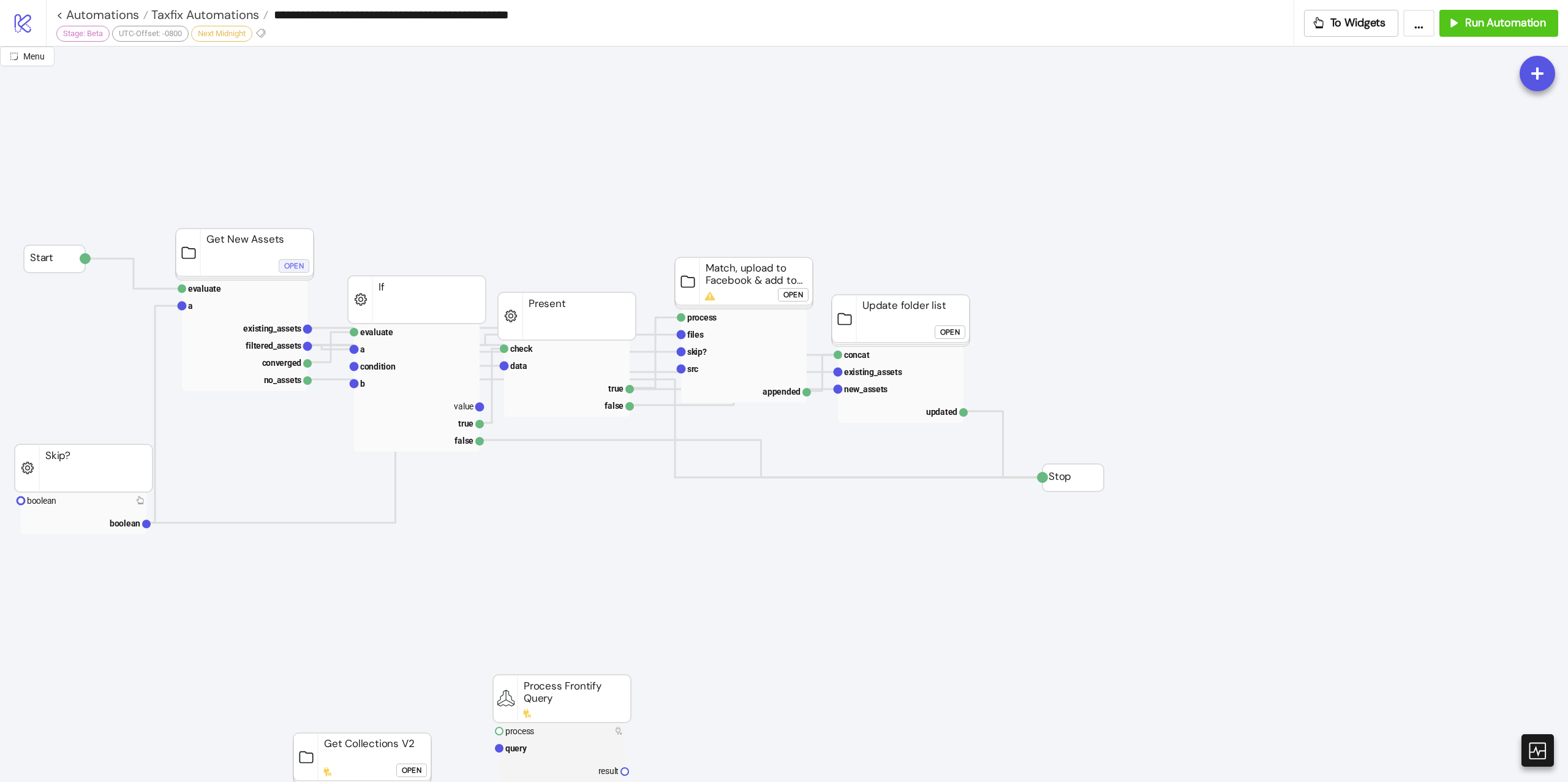
click at [283, 271] on button "Open" at bounding box center [294, 266] width 31 height 13
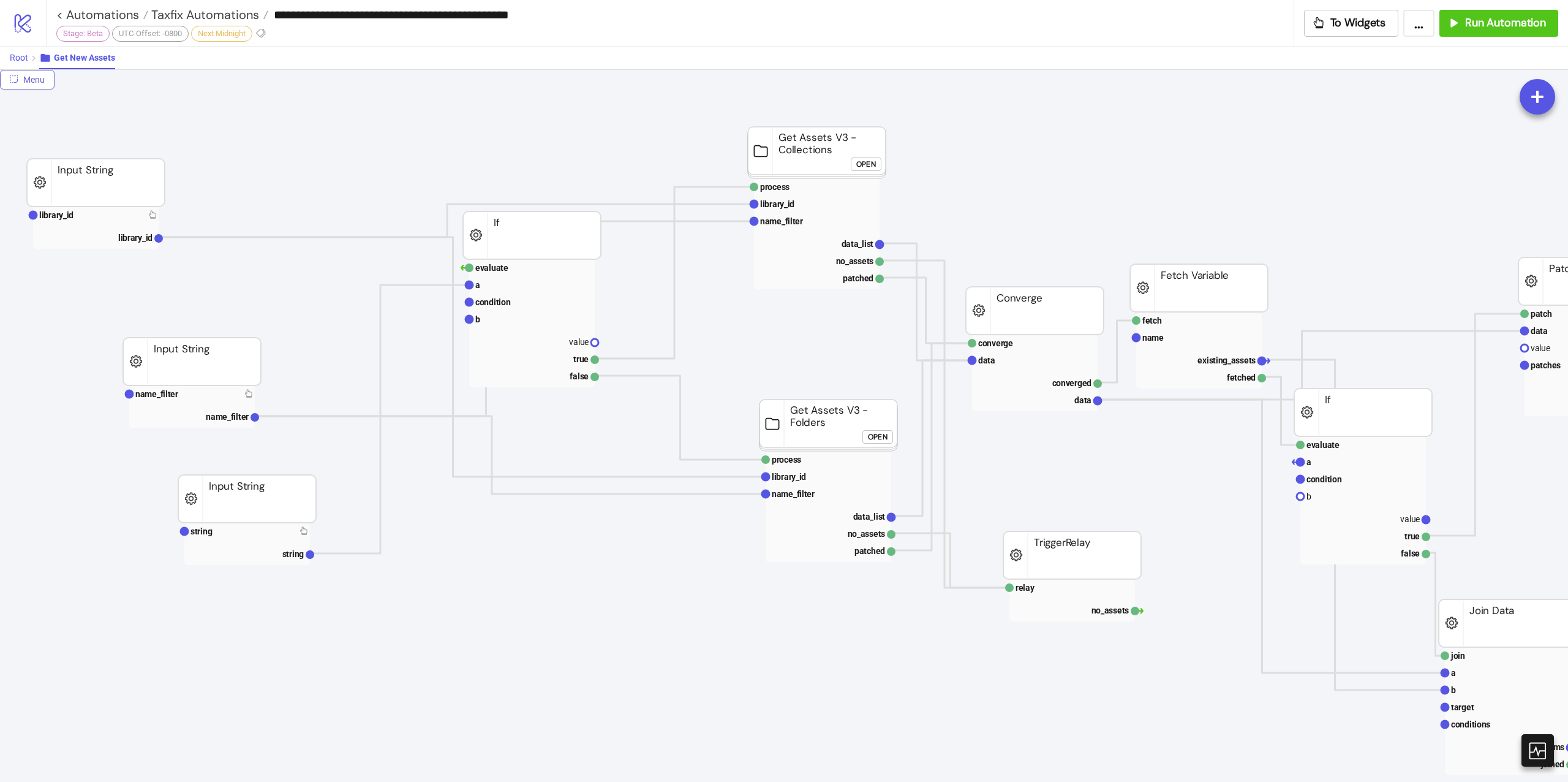
click at [24, 56] on span "Root" at bounding box center [19, 57] width 19 height 9
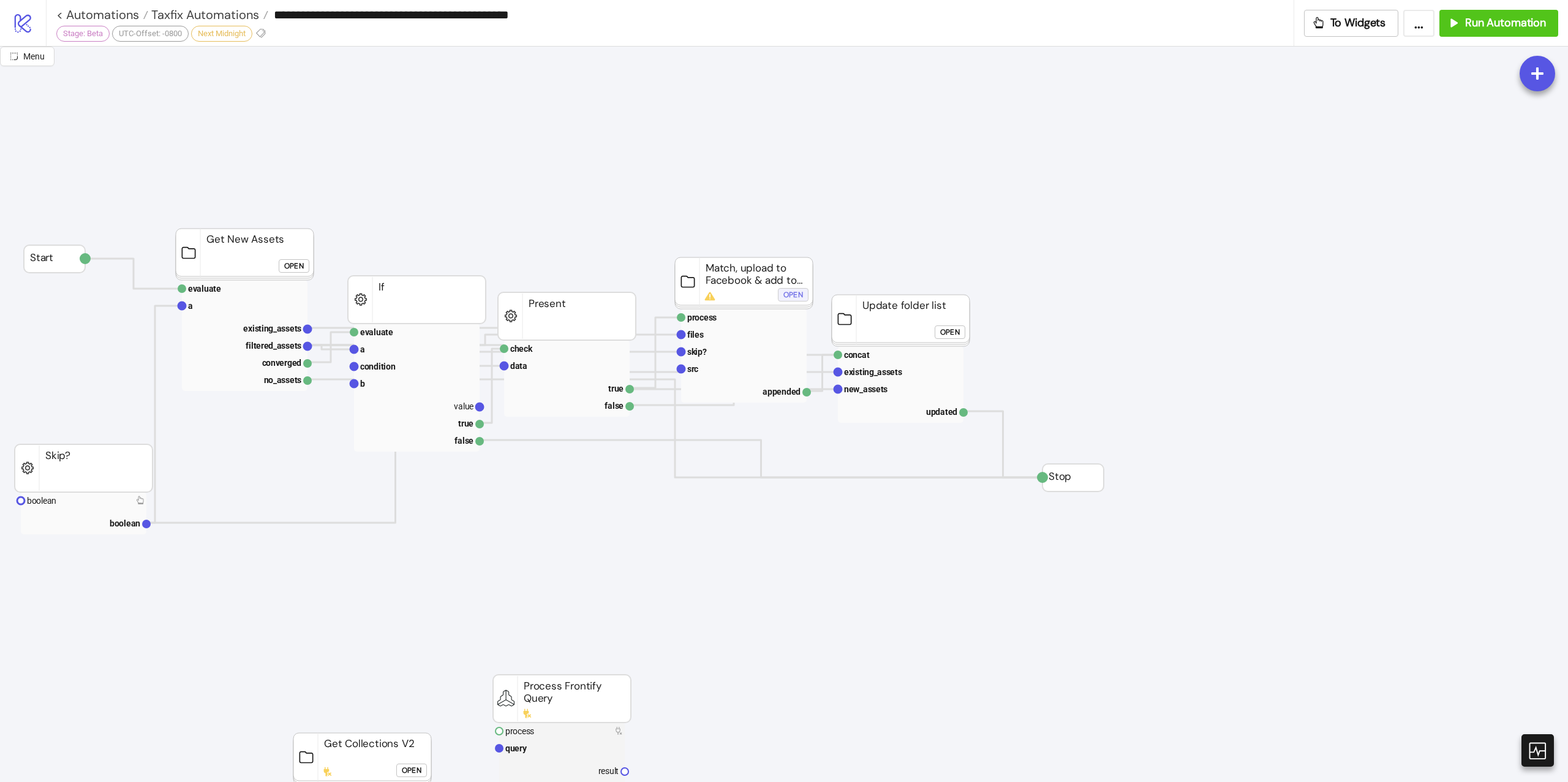
click at [807, 298] on button "Open" at bounding box center [793, 294] width 31 height 13
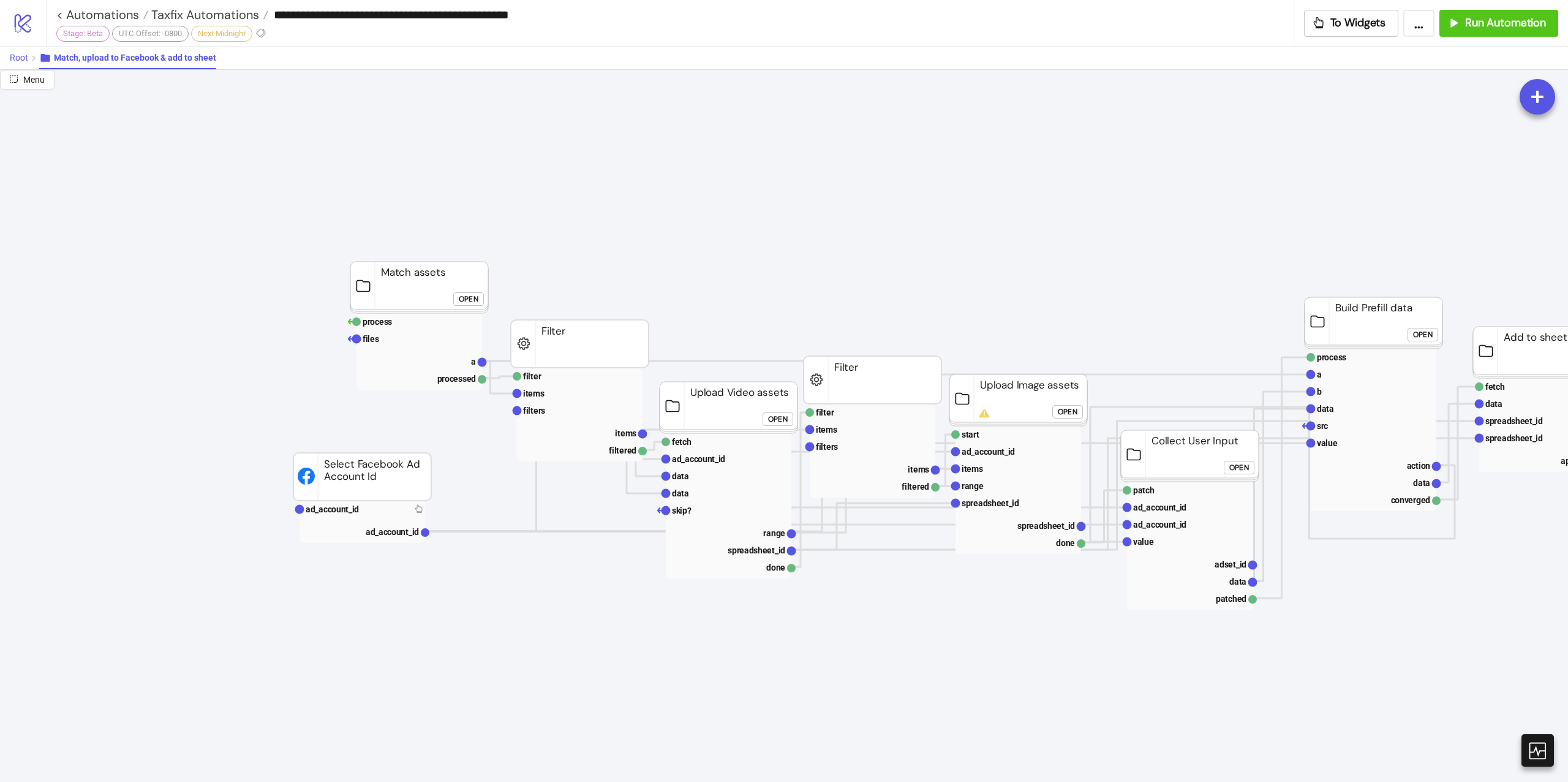
click at [19, 63] on span "Root" at bounding box center [19, 57] width 19 height 9
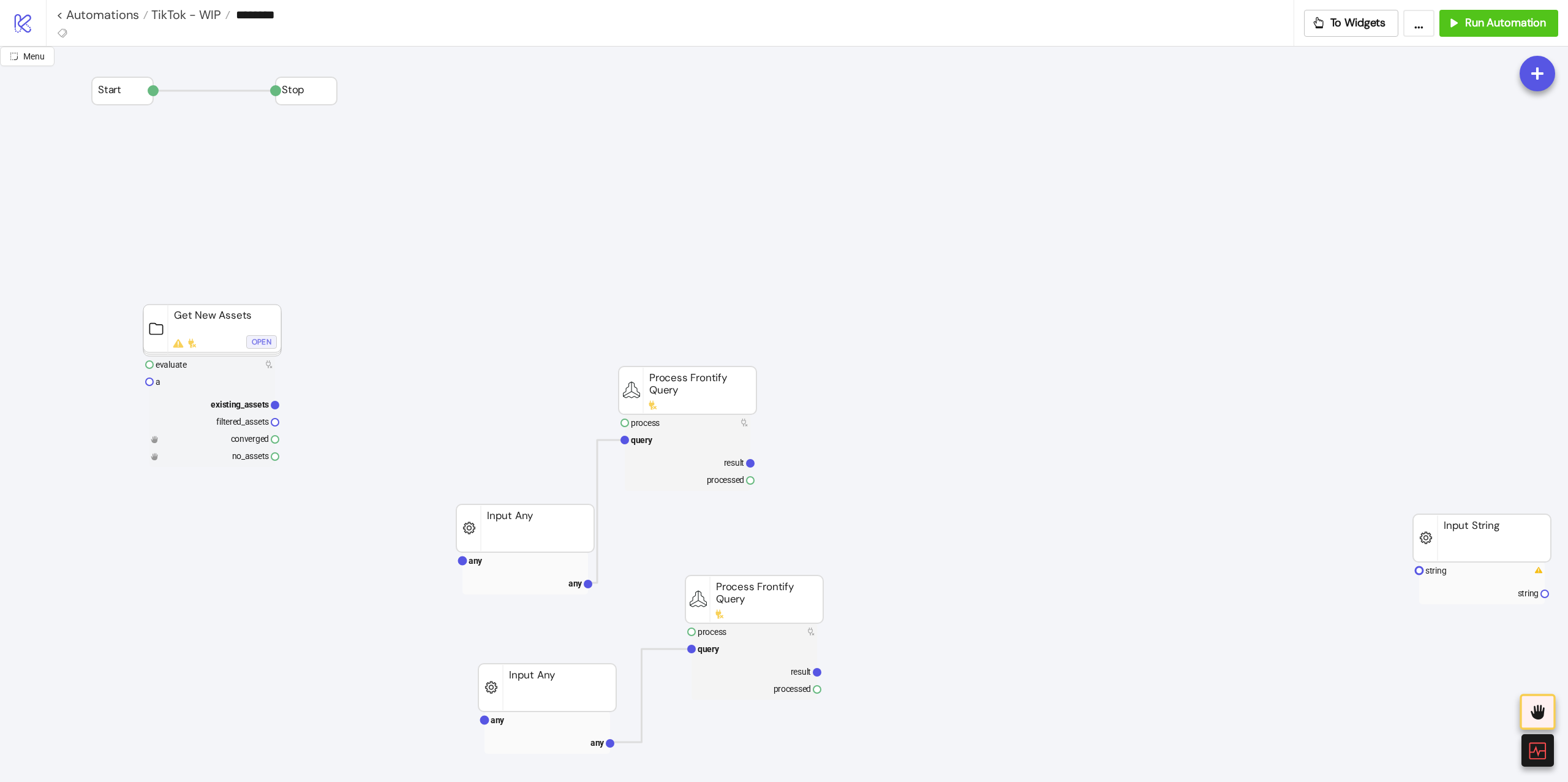
click at [256, 344] on div "Open" at bounding box center [261, 342] width 20 height 14
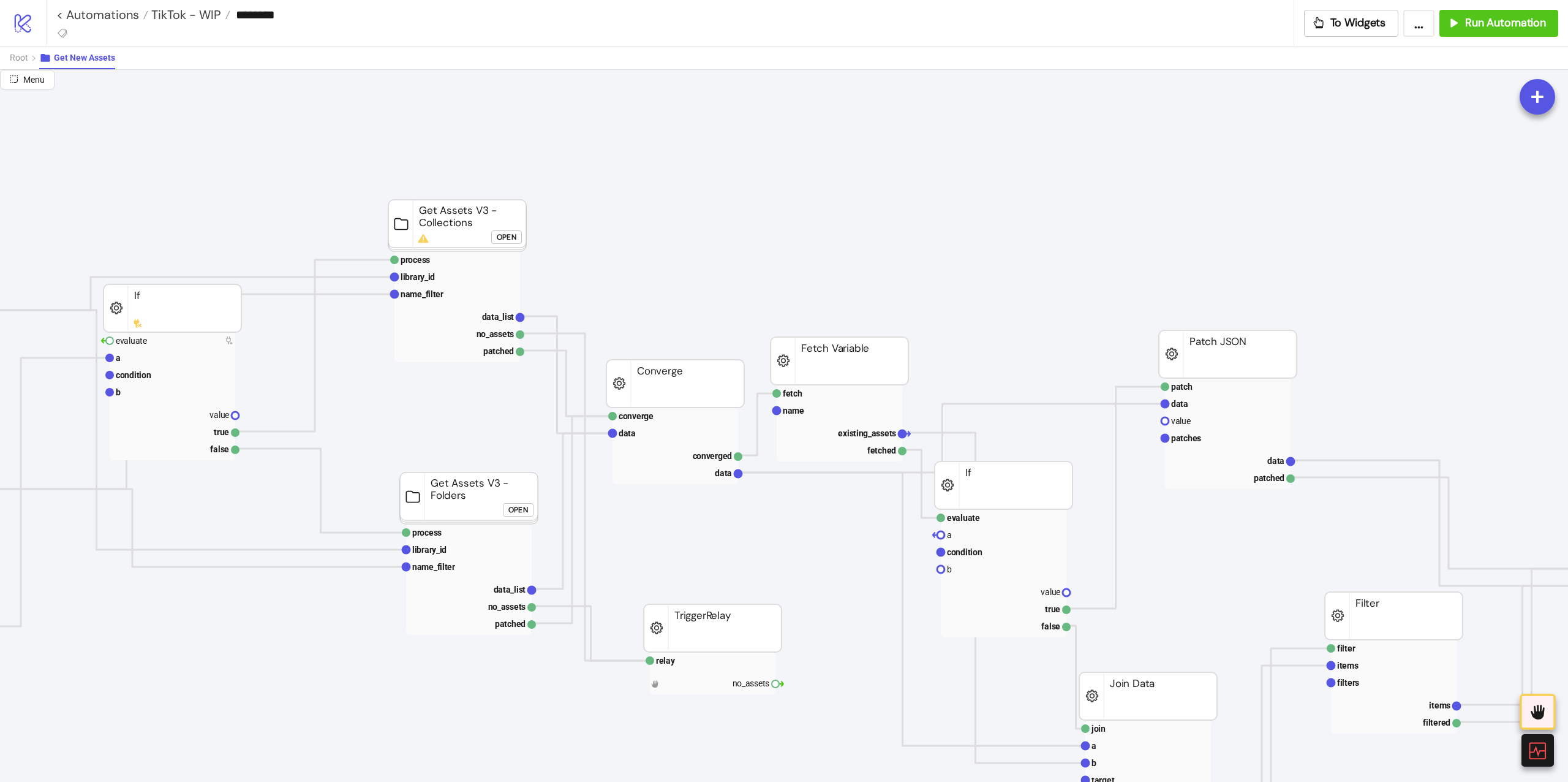
scroll to position [0, 408]
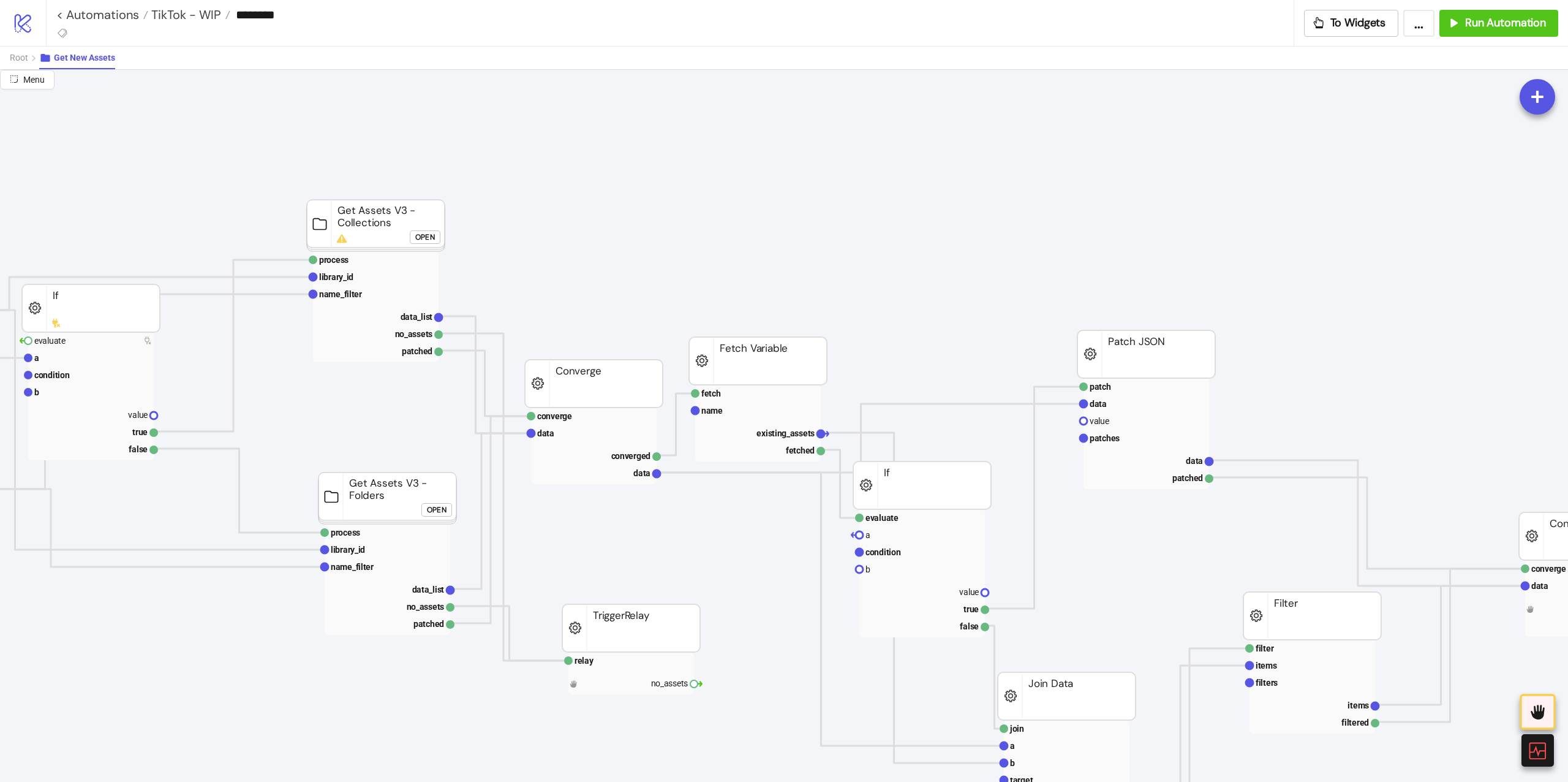
click at [412, 236] on button "Open" at bounding box center [425, 237] width 31 height 13
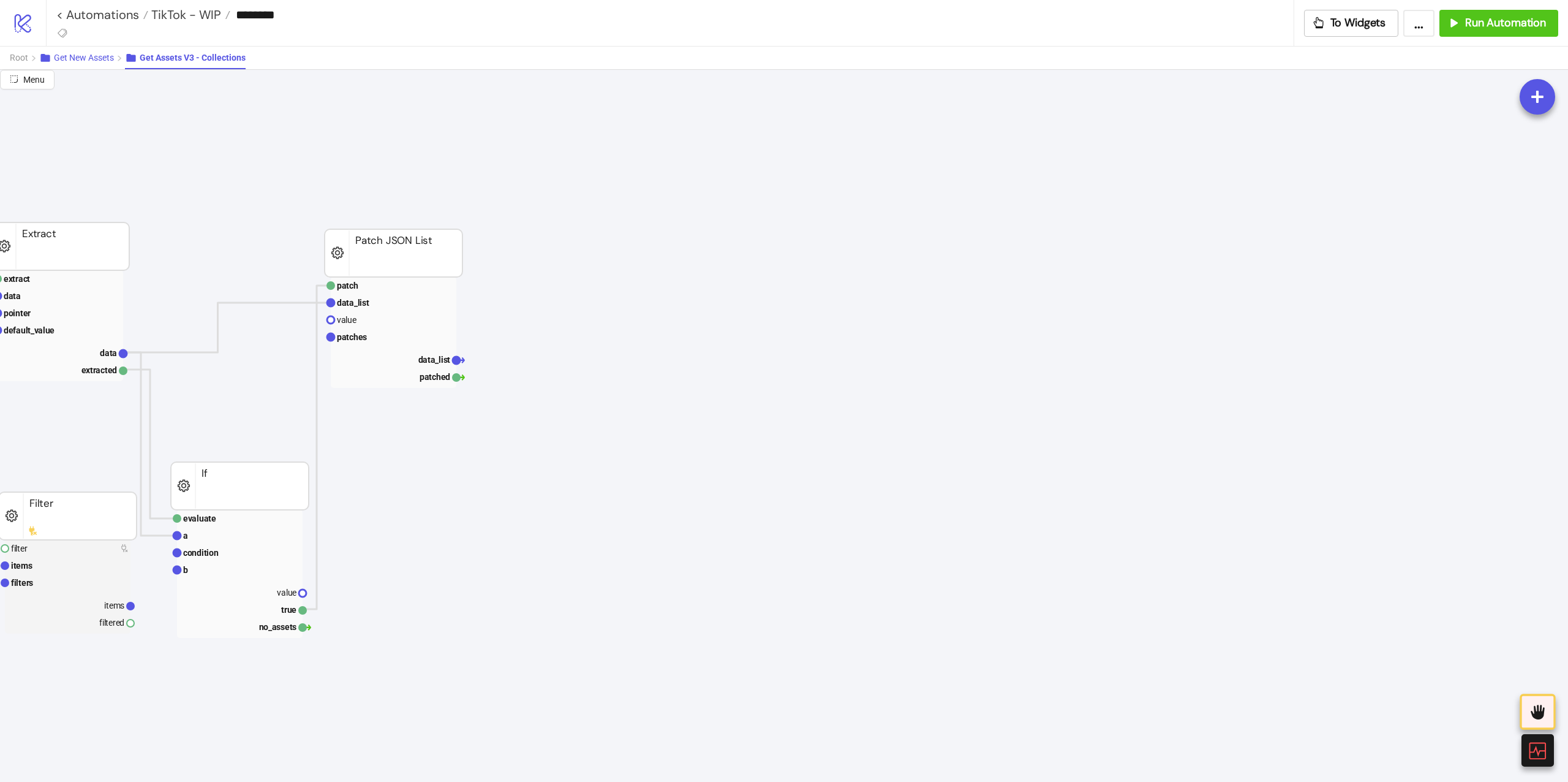
click at [102, 48] on button "Get New Assets" at bounding box center [82, 58] width 86 height 22
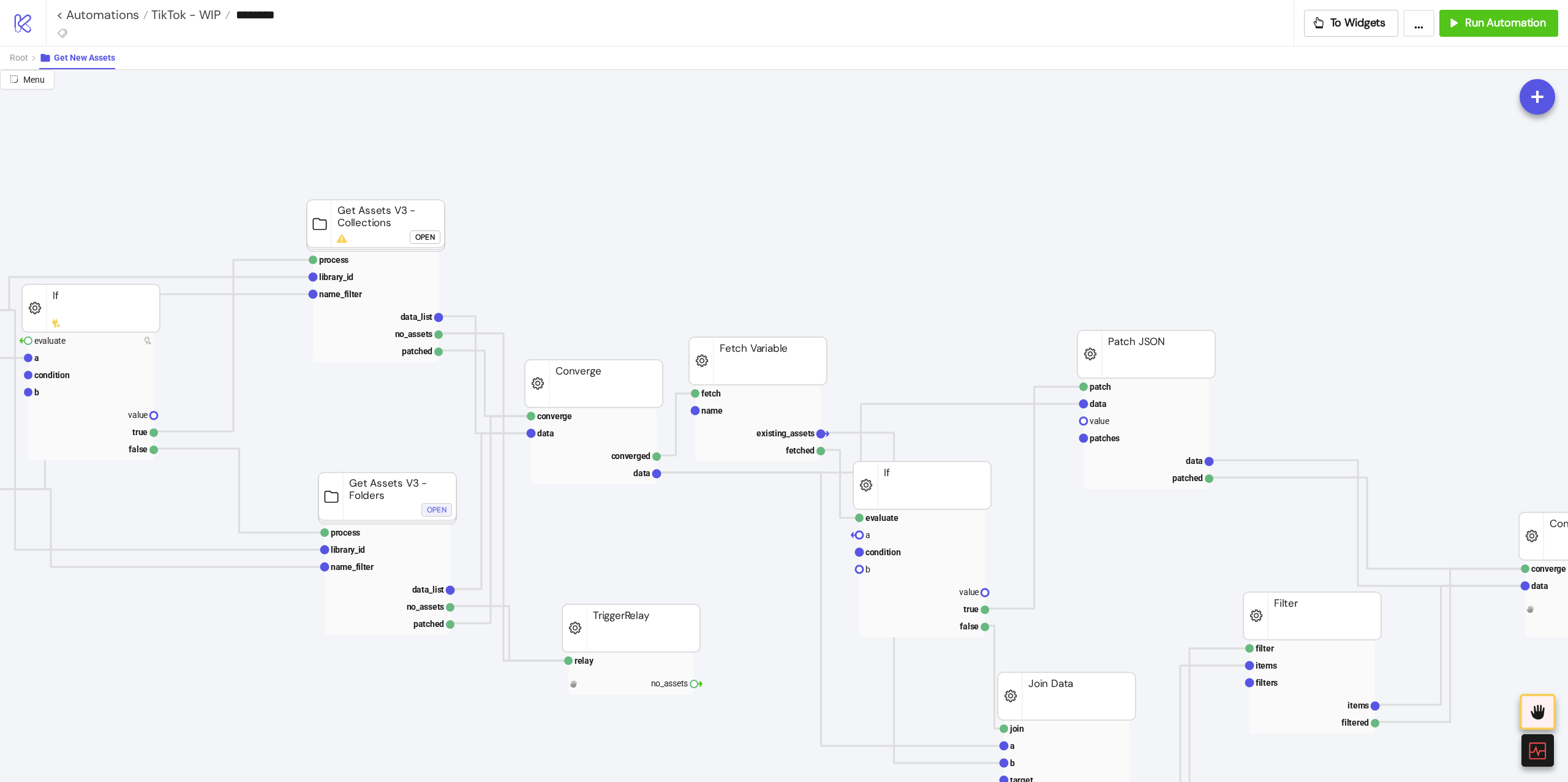
click at [445, 515] on div "Open" at bounding box center [436, 509] width 20 height 14
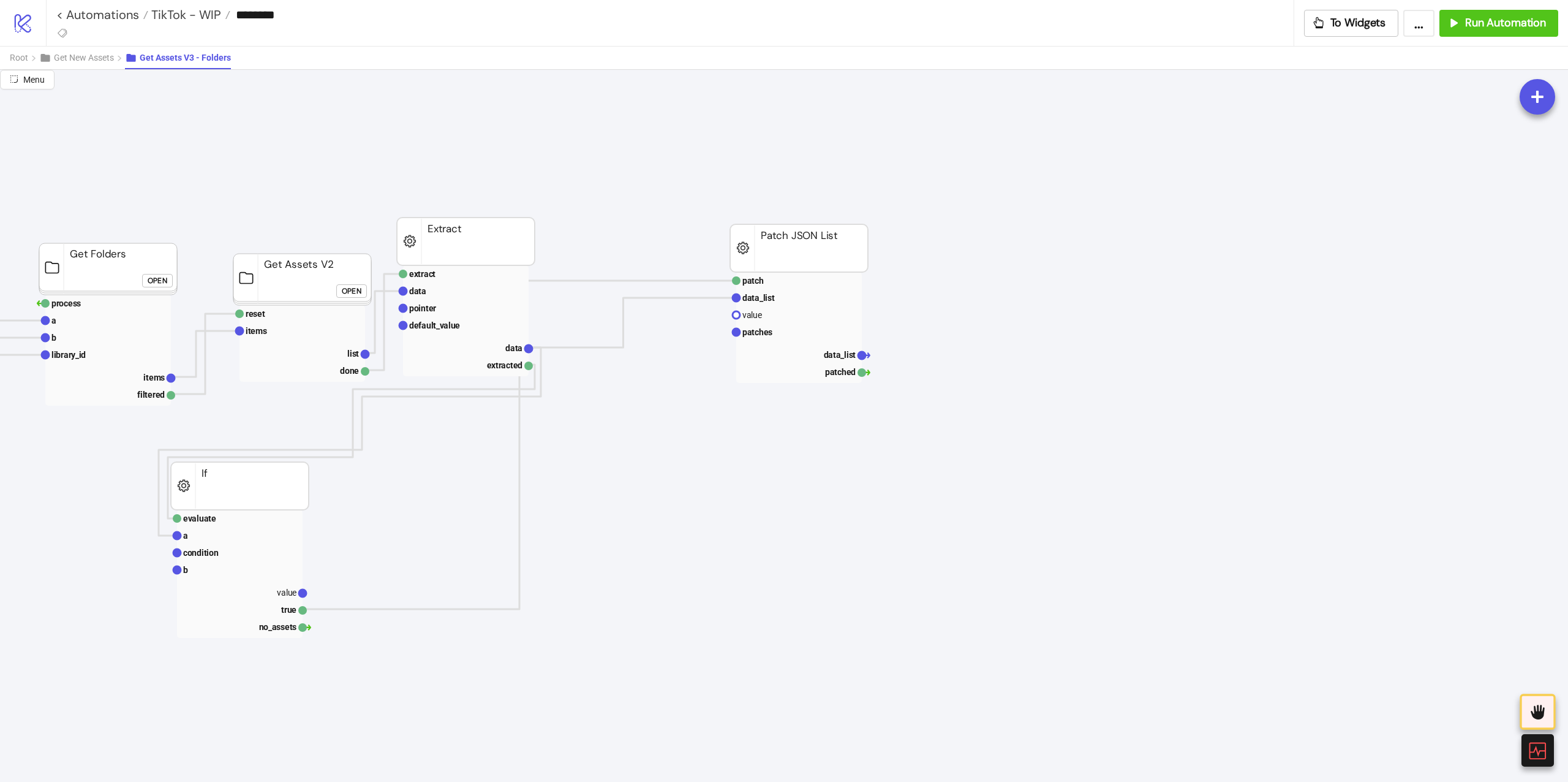
scroll to position [0, 0]
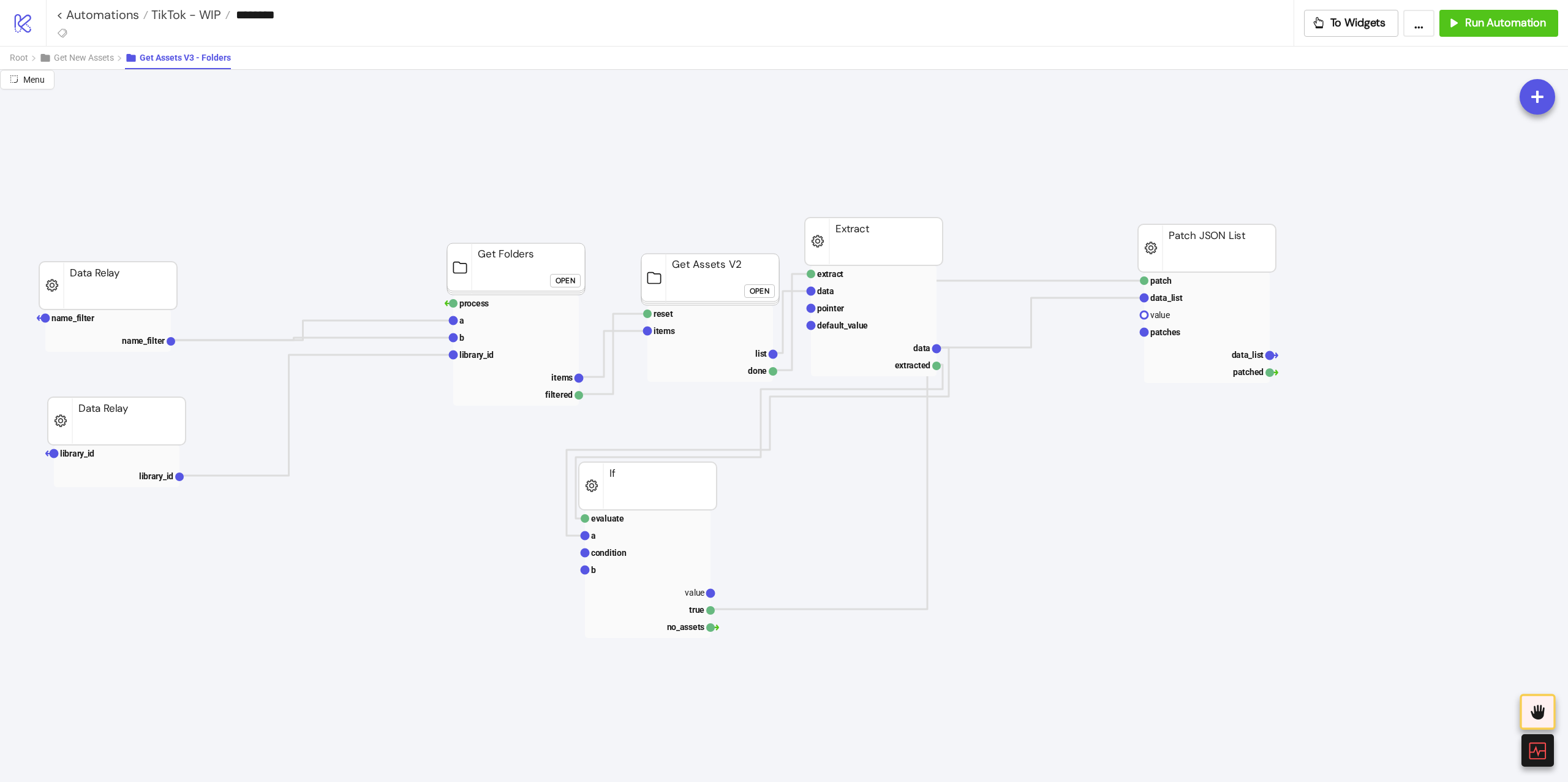
click at [573, 281] on div "Open" at bounding box center [564, 280] width 20 height 14
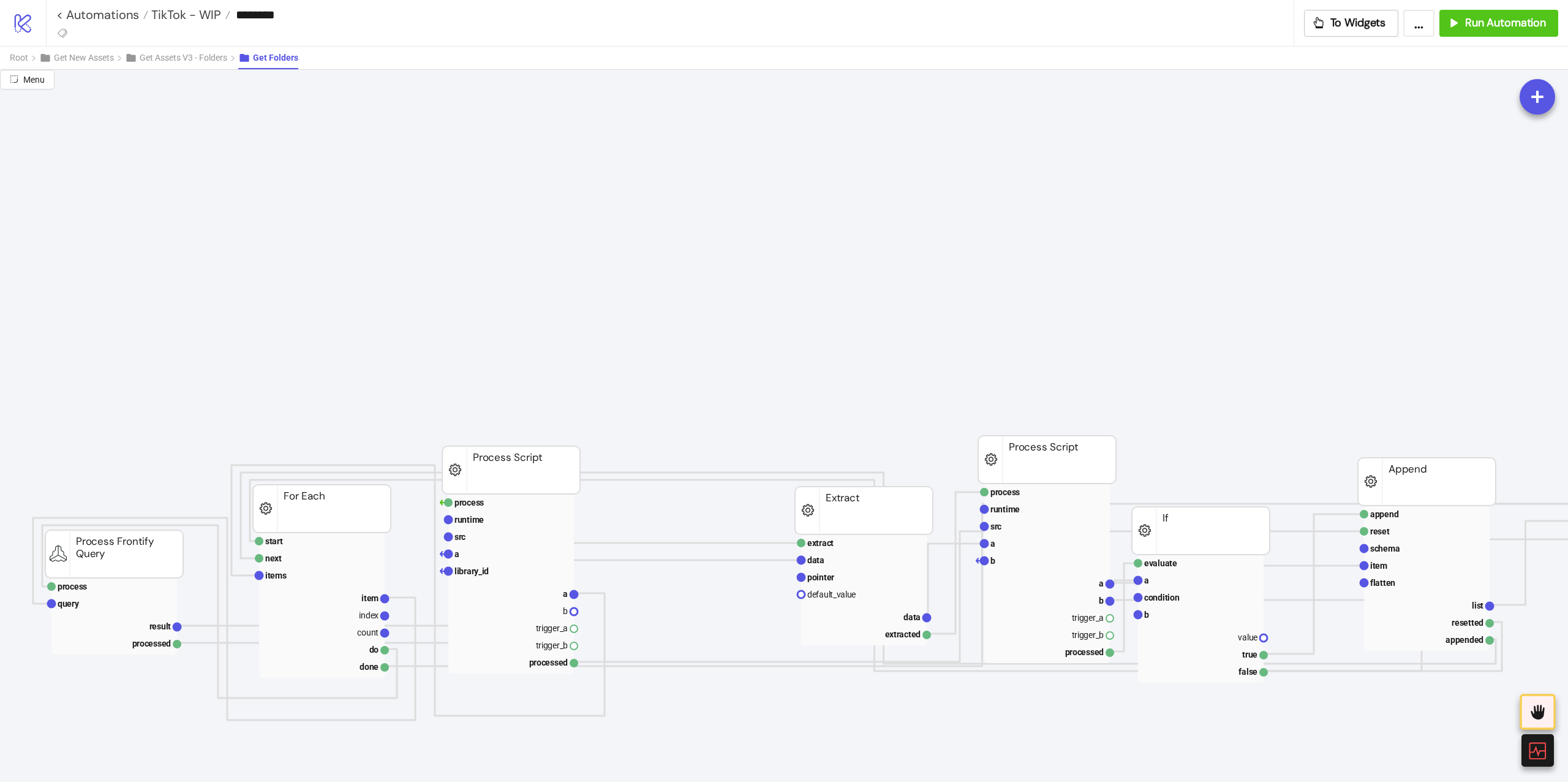
scroll to position [163, 0]
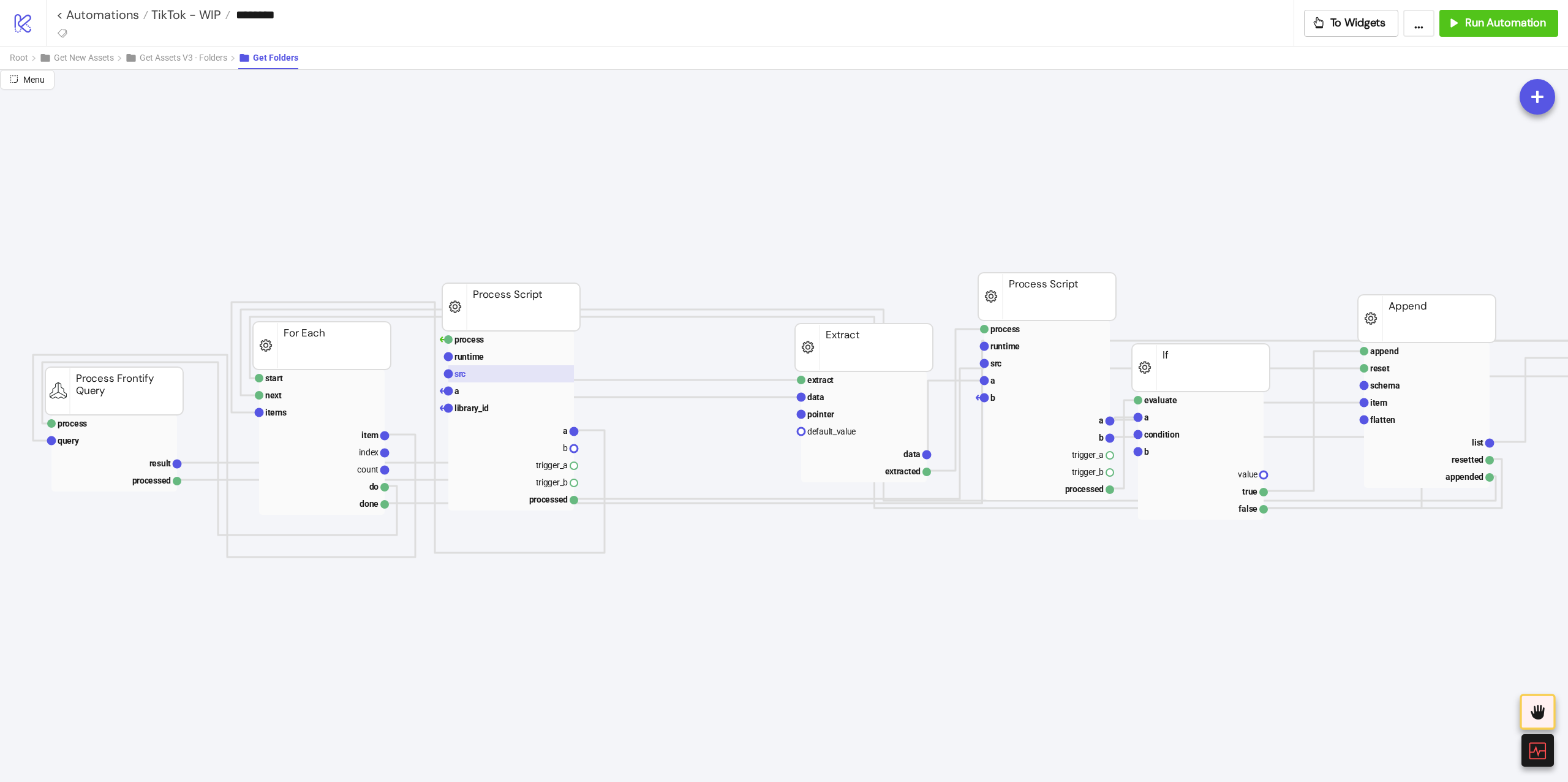
click at [544, 376] on rect at bounding box center [511, 374] width 125 height 17
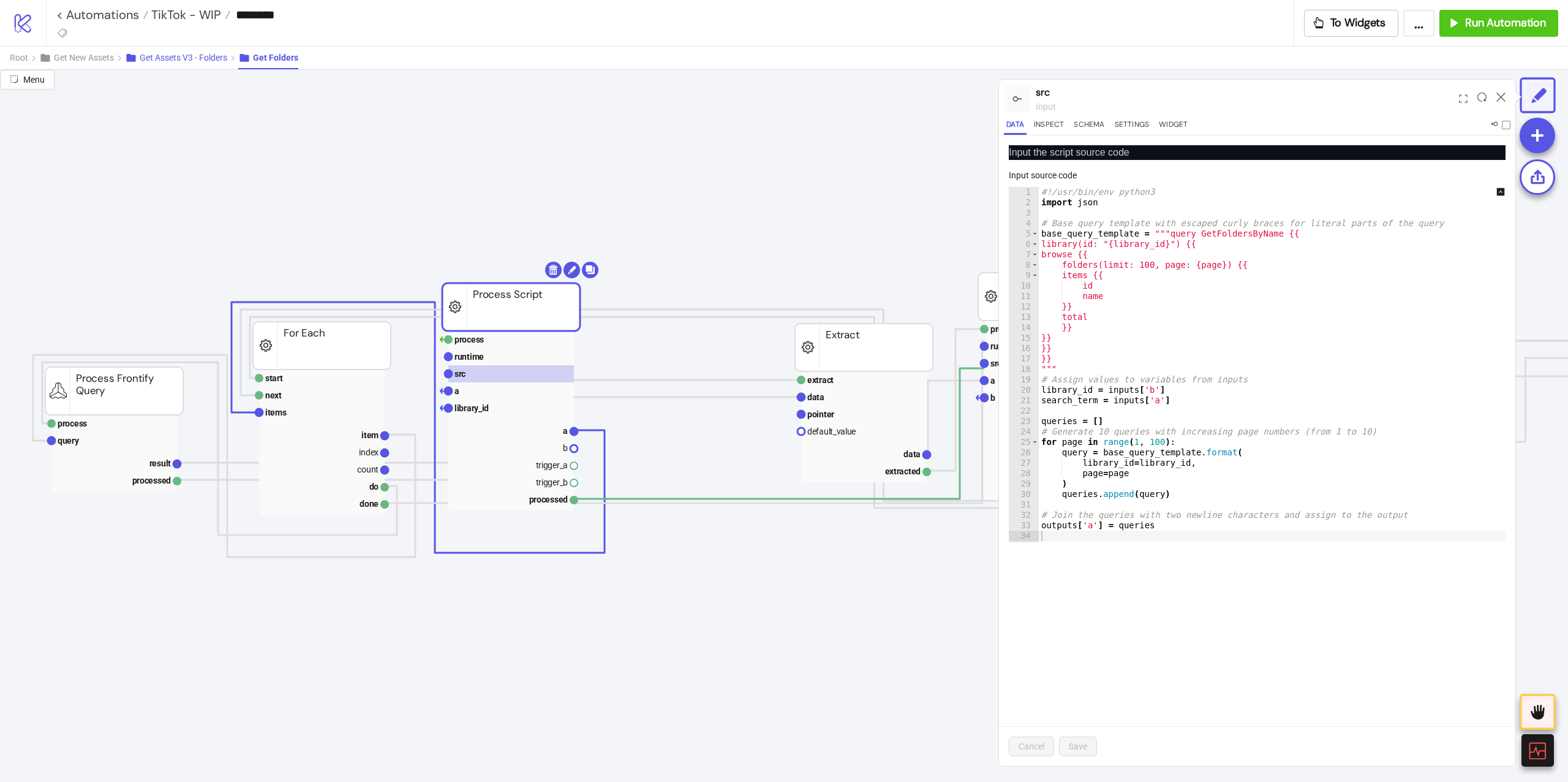
click at [212, 59] on span "Get Assets V3 - Folders" at bounding box center [183, 57] width 88 height 9
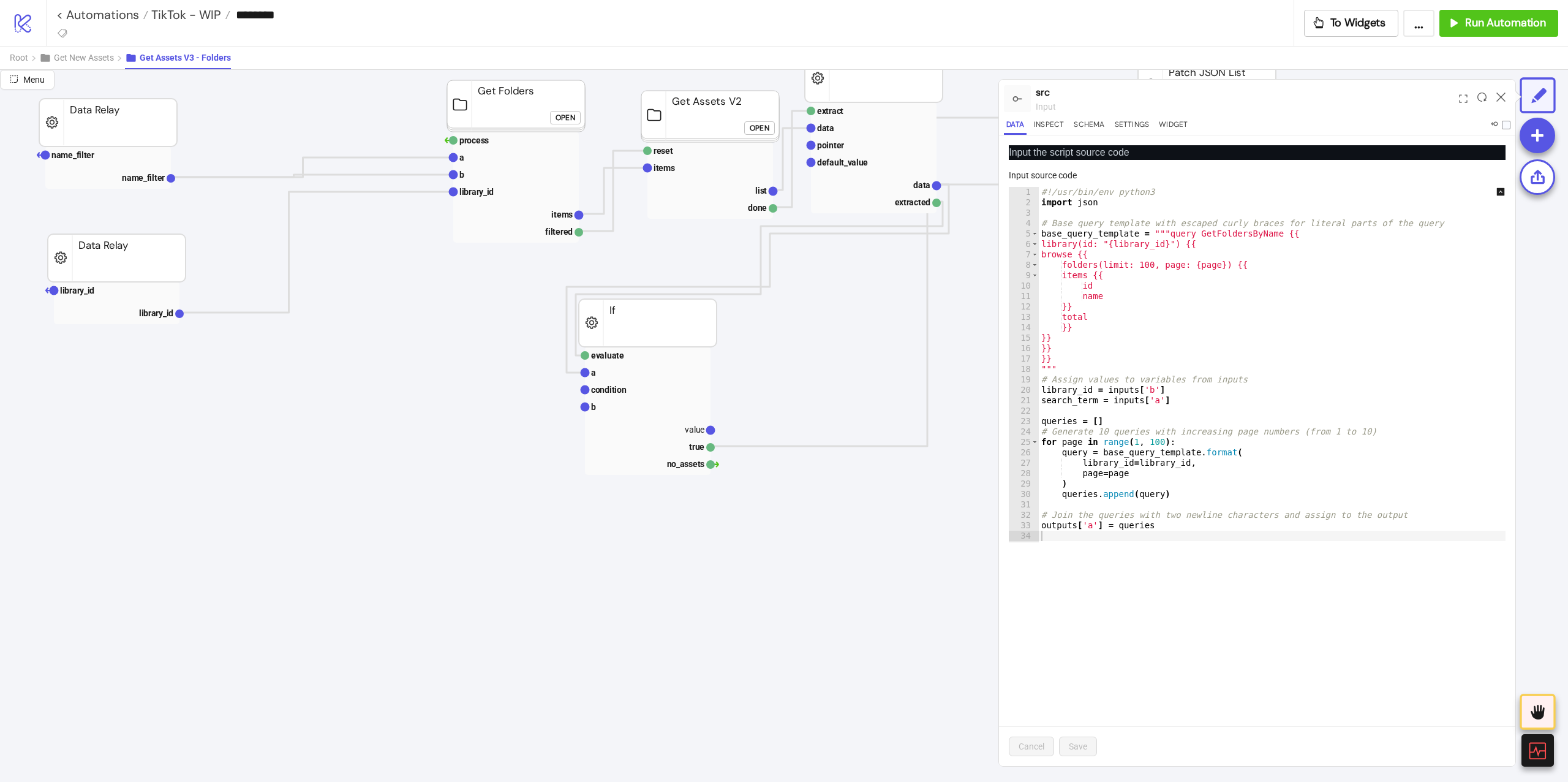
scroll to position [163, 163]
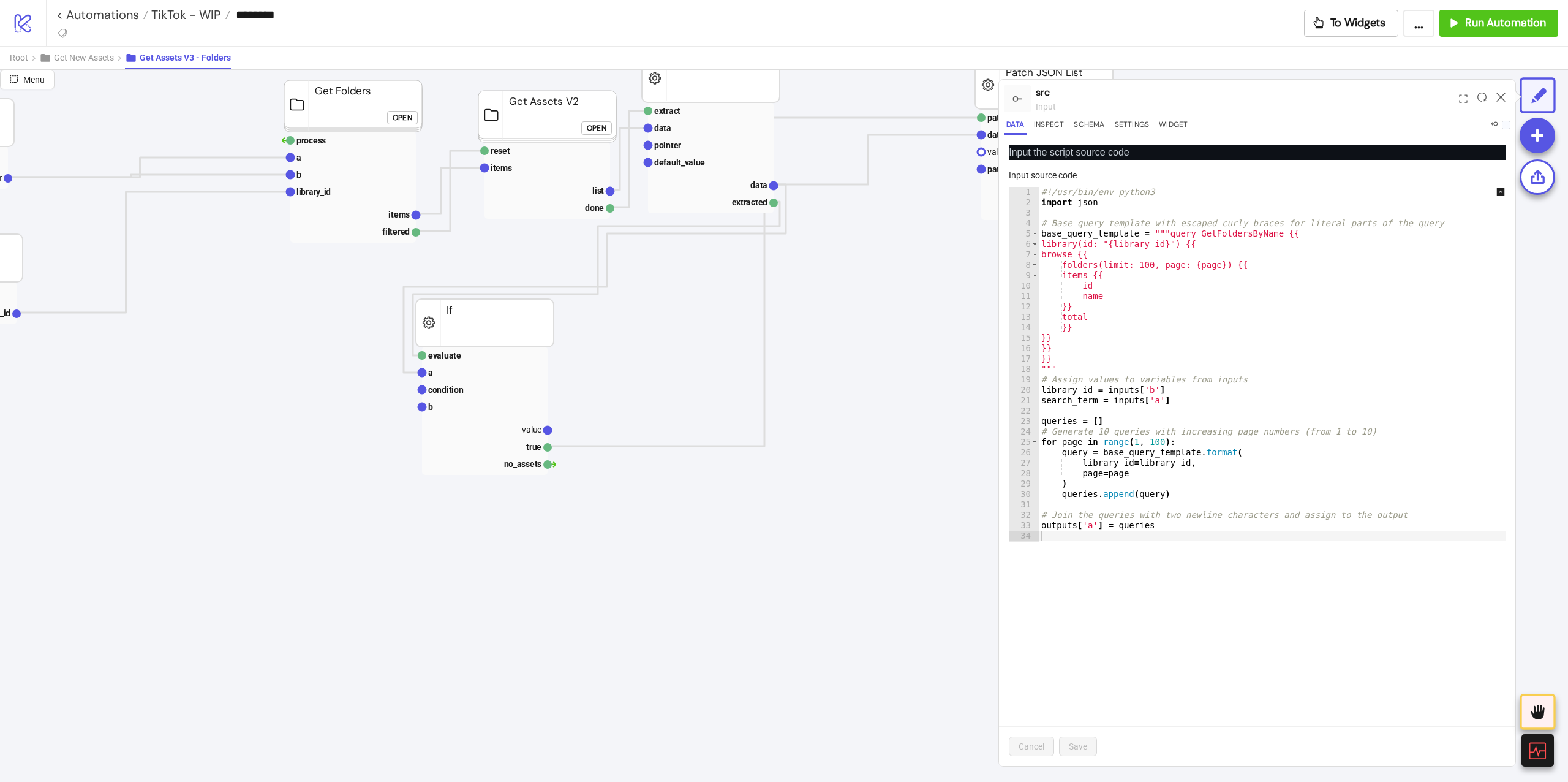
click at [587, 123] on div "Open" at bounding box center [596, 127] width 20 height 14
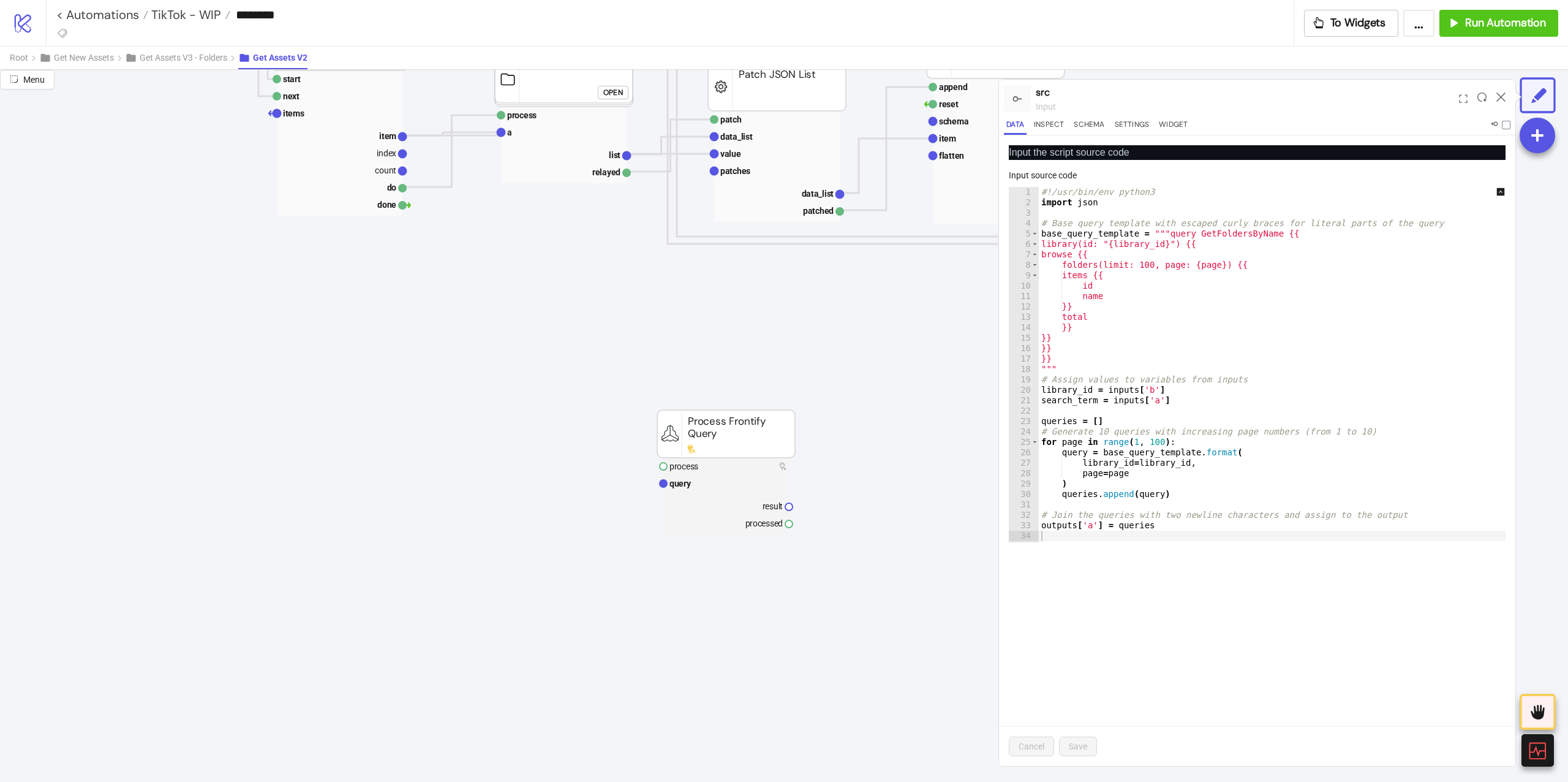
scroll to position [0, 0]
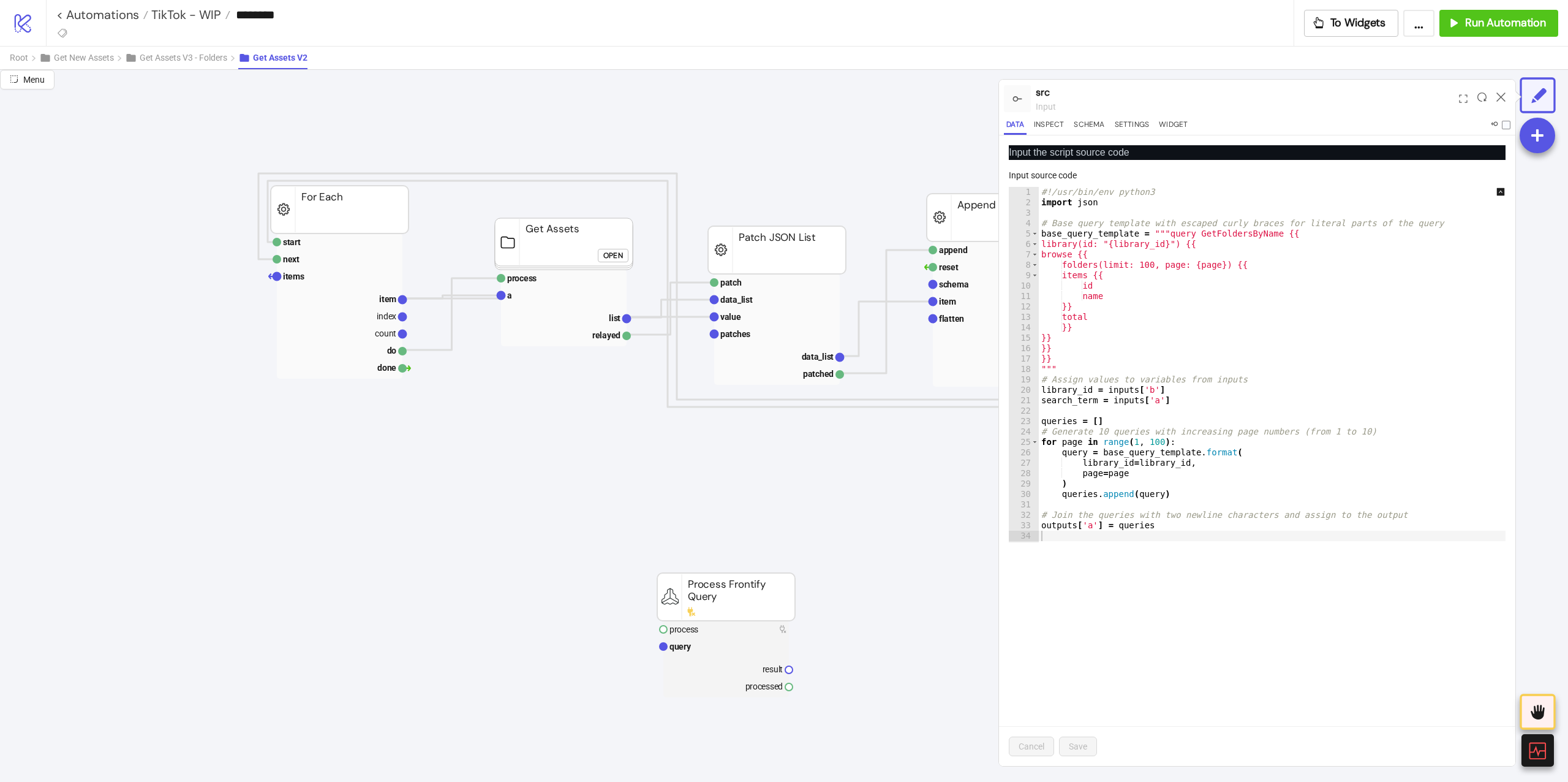
click at [603, 265] on foreignobject "Open" at bounding box center [616, 259] width 37 height 24
click at [608, 239] on rect at bounding box center [564, 243] width 138 height 52
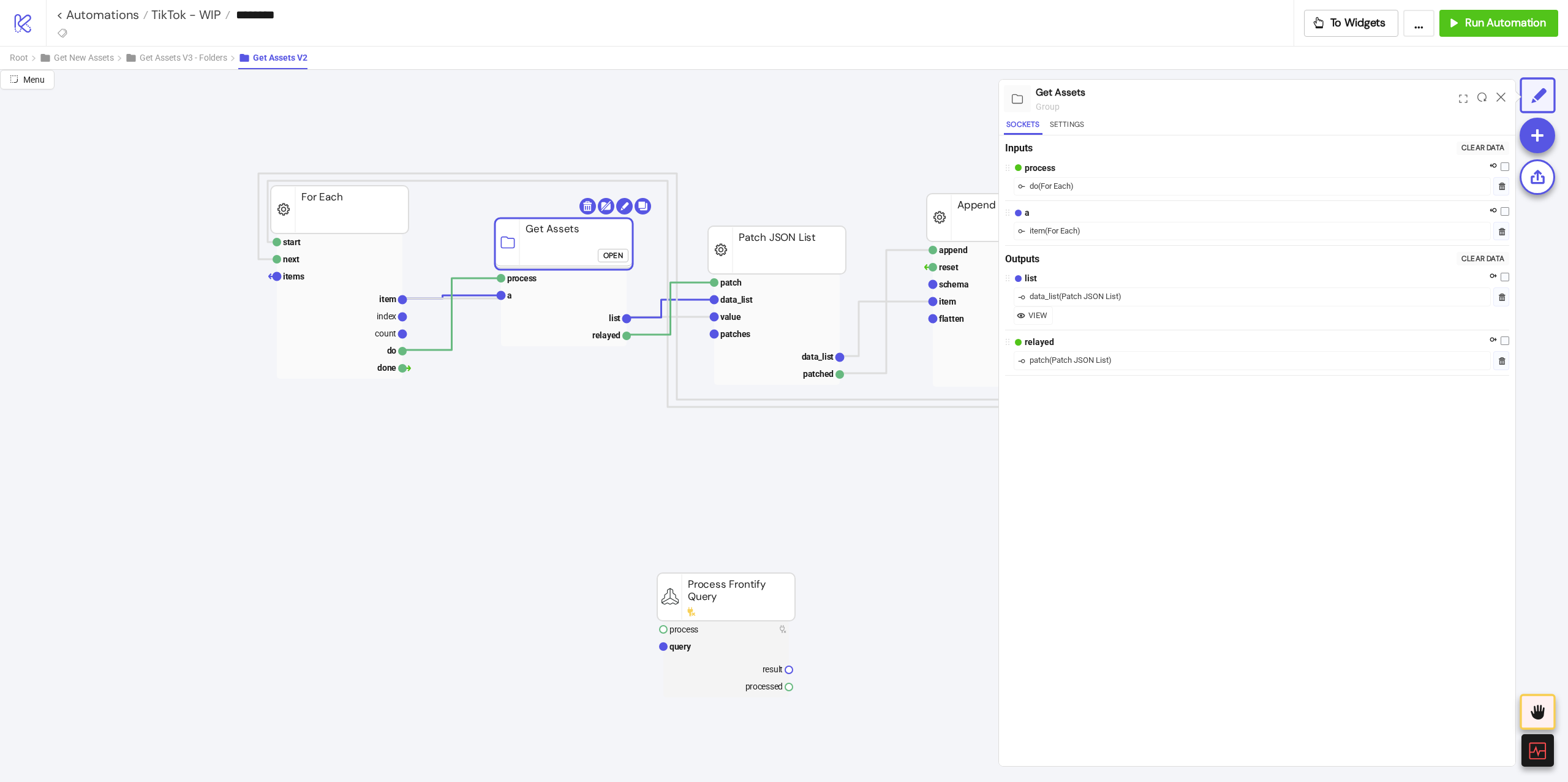
click div "Open"
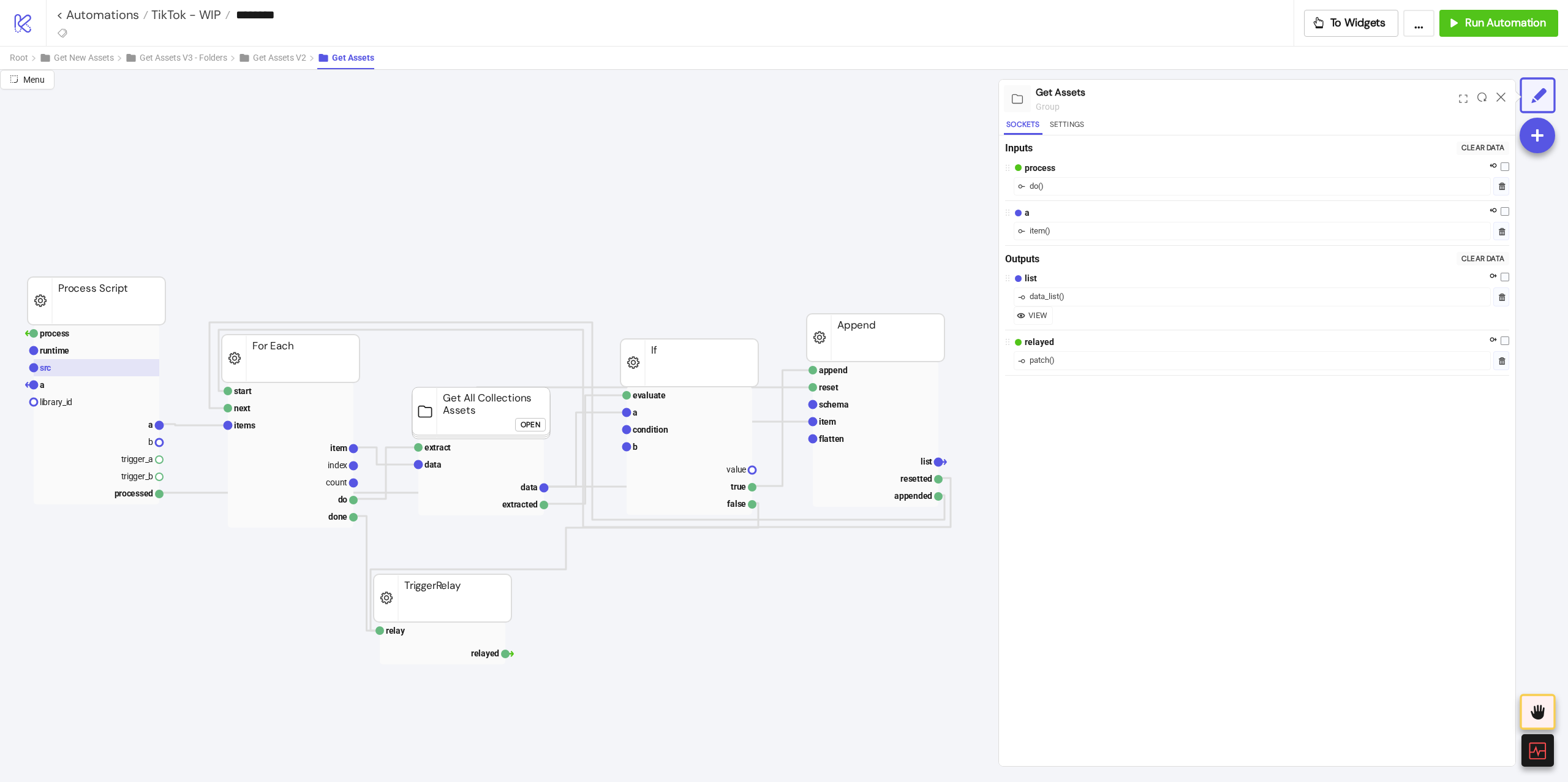
click at [51, 369] on text "src" at bounding box center [46, 367] width 11 height 9
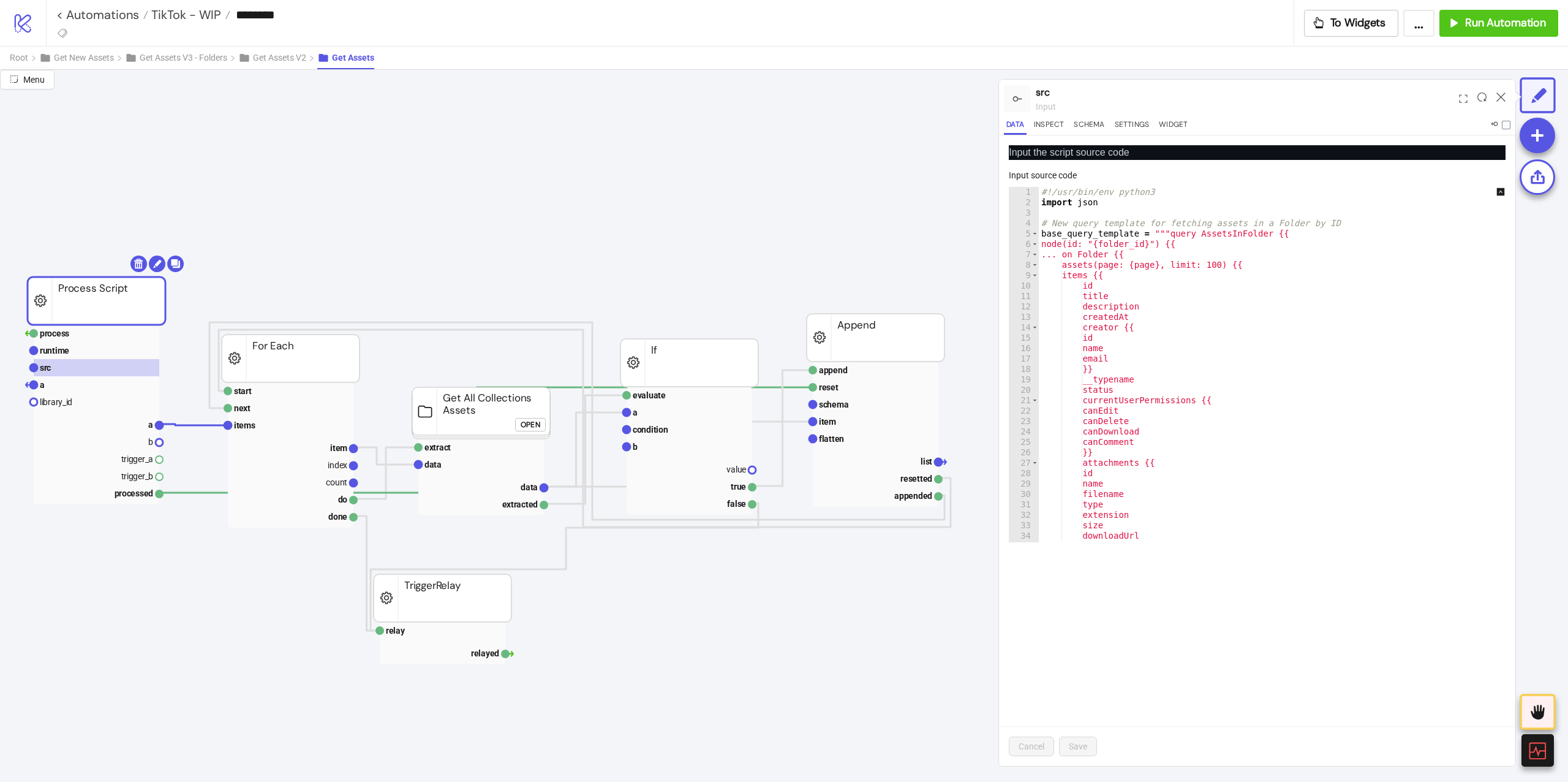
type textarea "*********"
click at [1195, 314] on div "#!/usr/bin/env python3 import json # New query template for fetching assets in …" at bounding box center [1281, 376] width 484 height 376
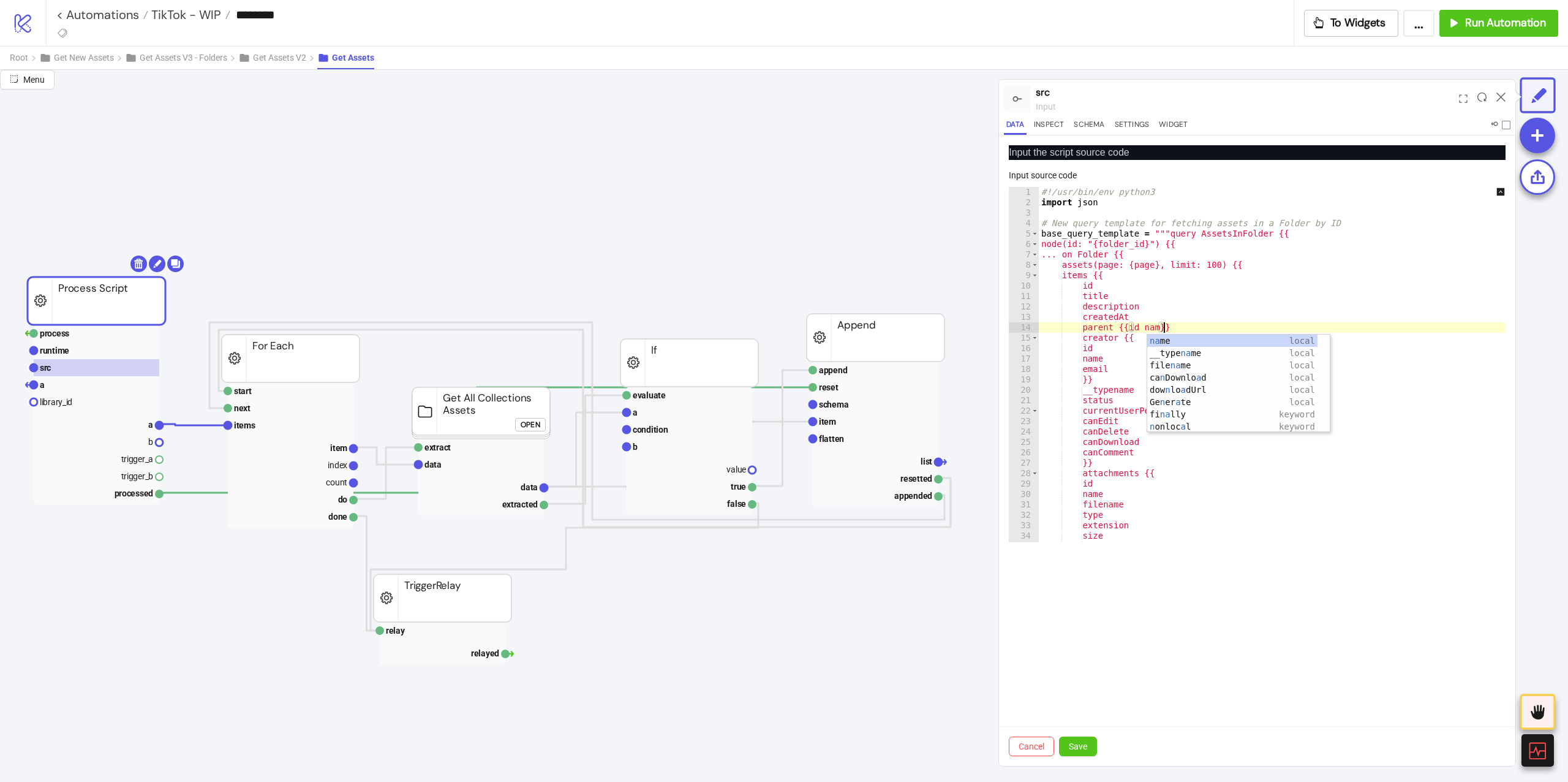
scroll to position [0, 21]
type textarea "**********"
click at [1086, 738] on button "Save" at bounding box center [1077, 745] width 38 height 20
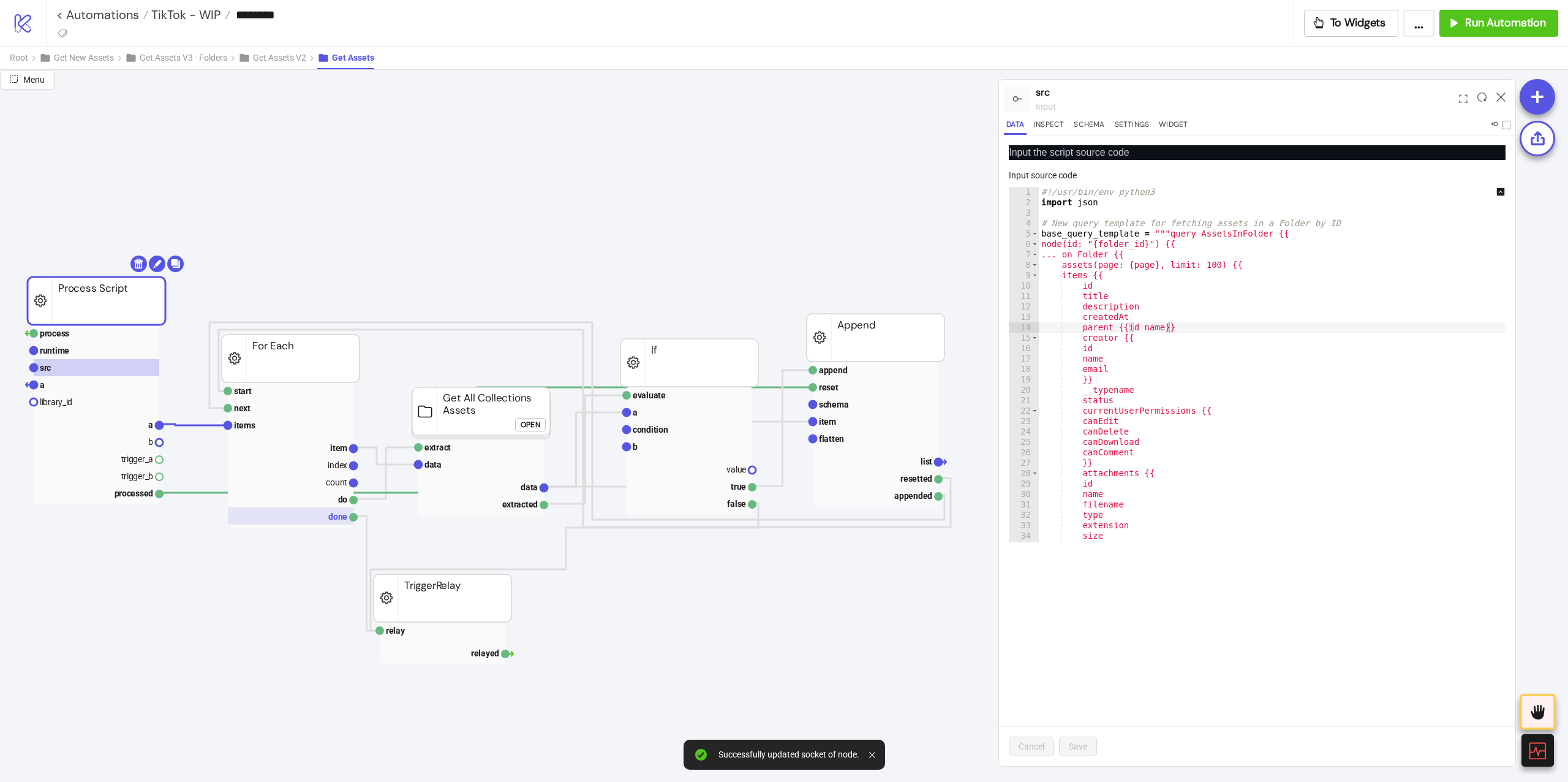
click at [278, 511] on rect at bounding box center [290, 516] width 125 height 17
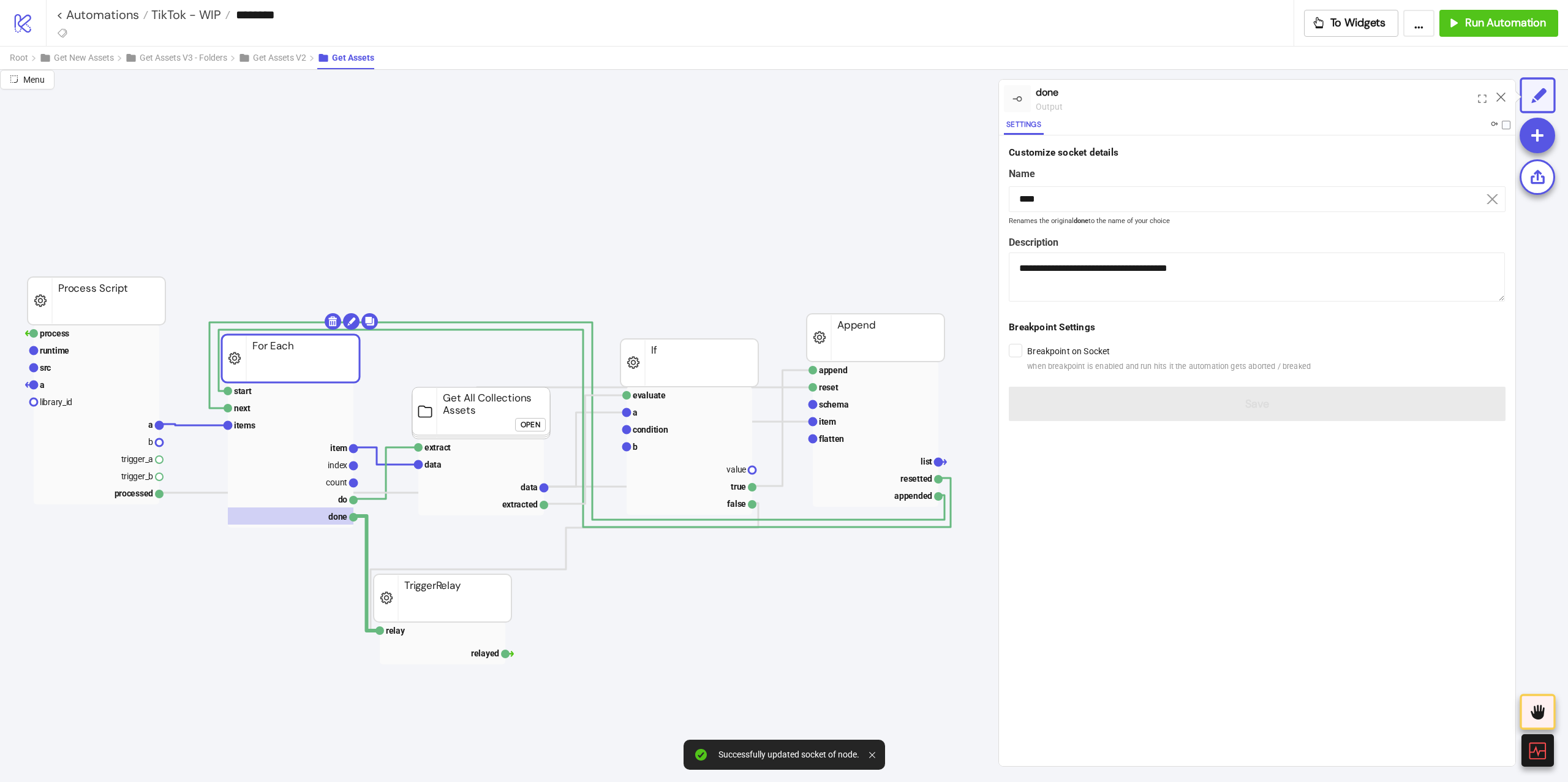
click at [1015, 370] on div "Breakpoint on Socket when breakpoint is enabled and run hits it the automation …" at bounding box center [1256, 357] width 497 height 33
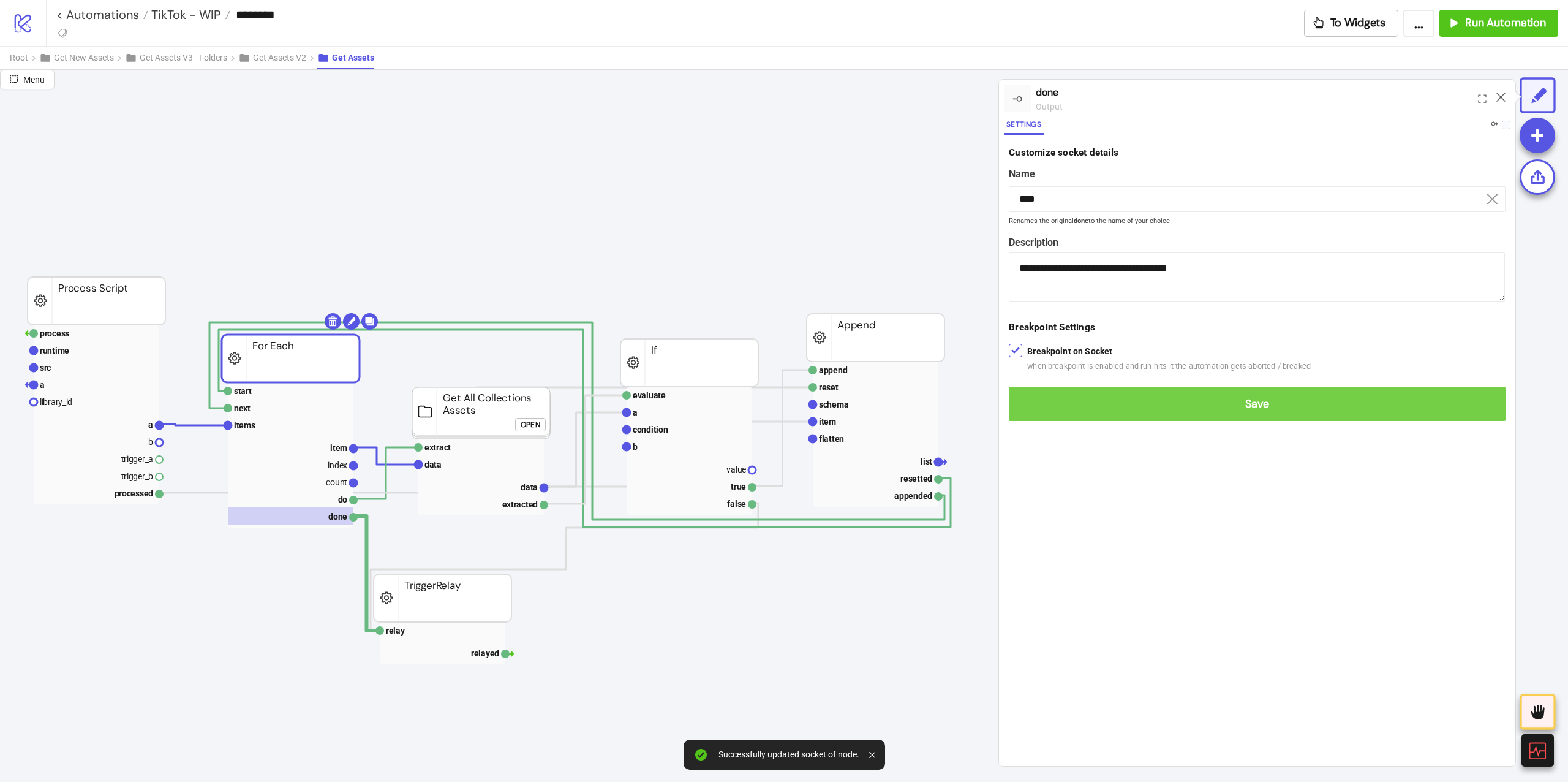
click at [1030, 405] on span "Save" at bounding box center [1257, 404] width 477 height 14
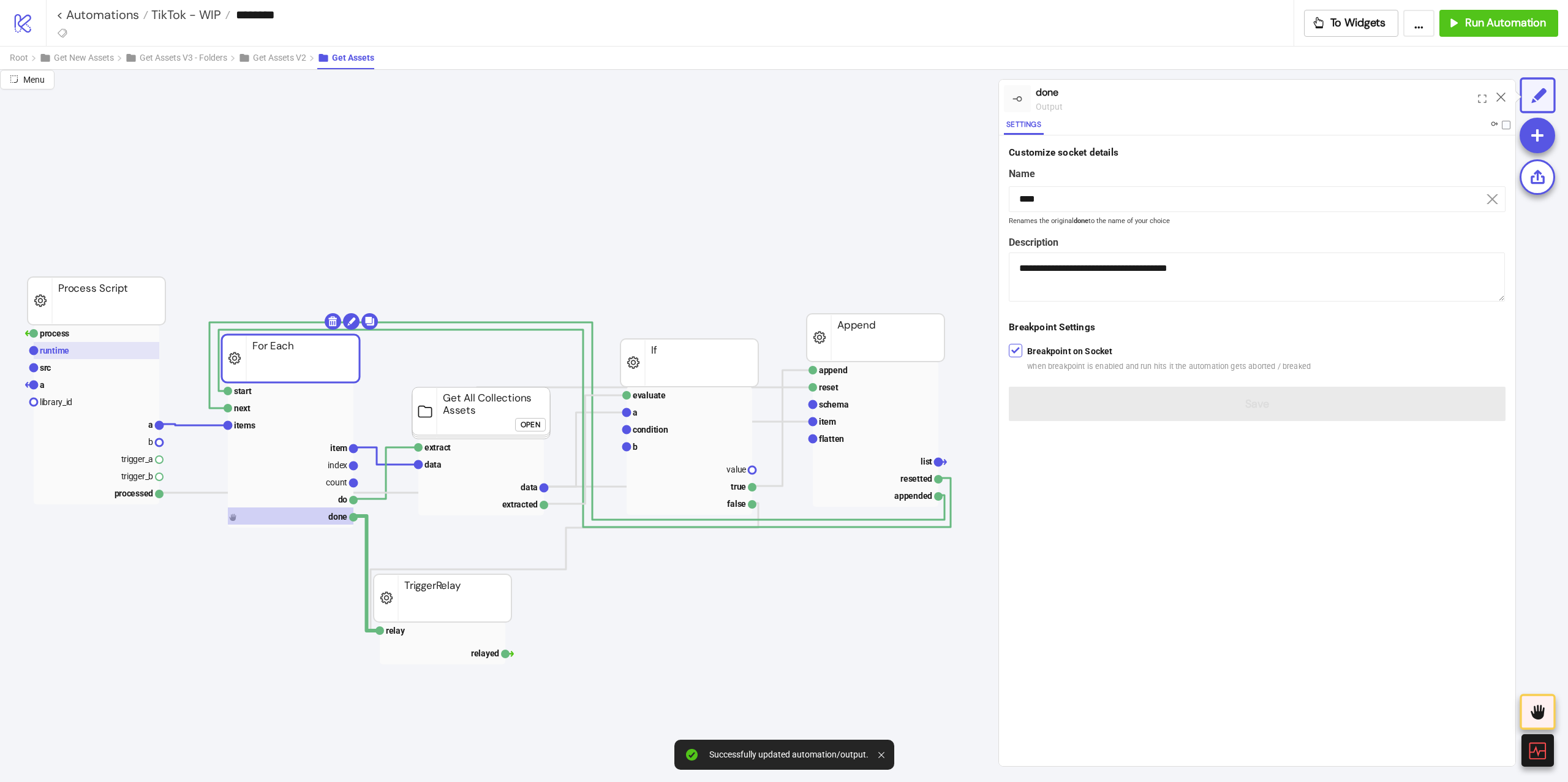
click at [74, 350] on rect at bounding box center [96, 350] width 125 height 17
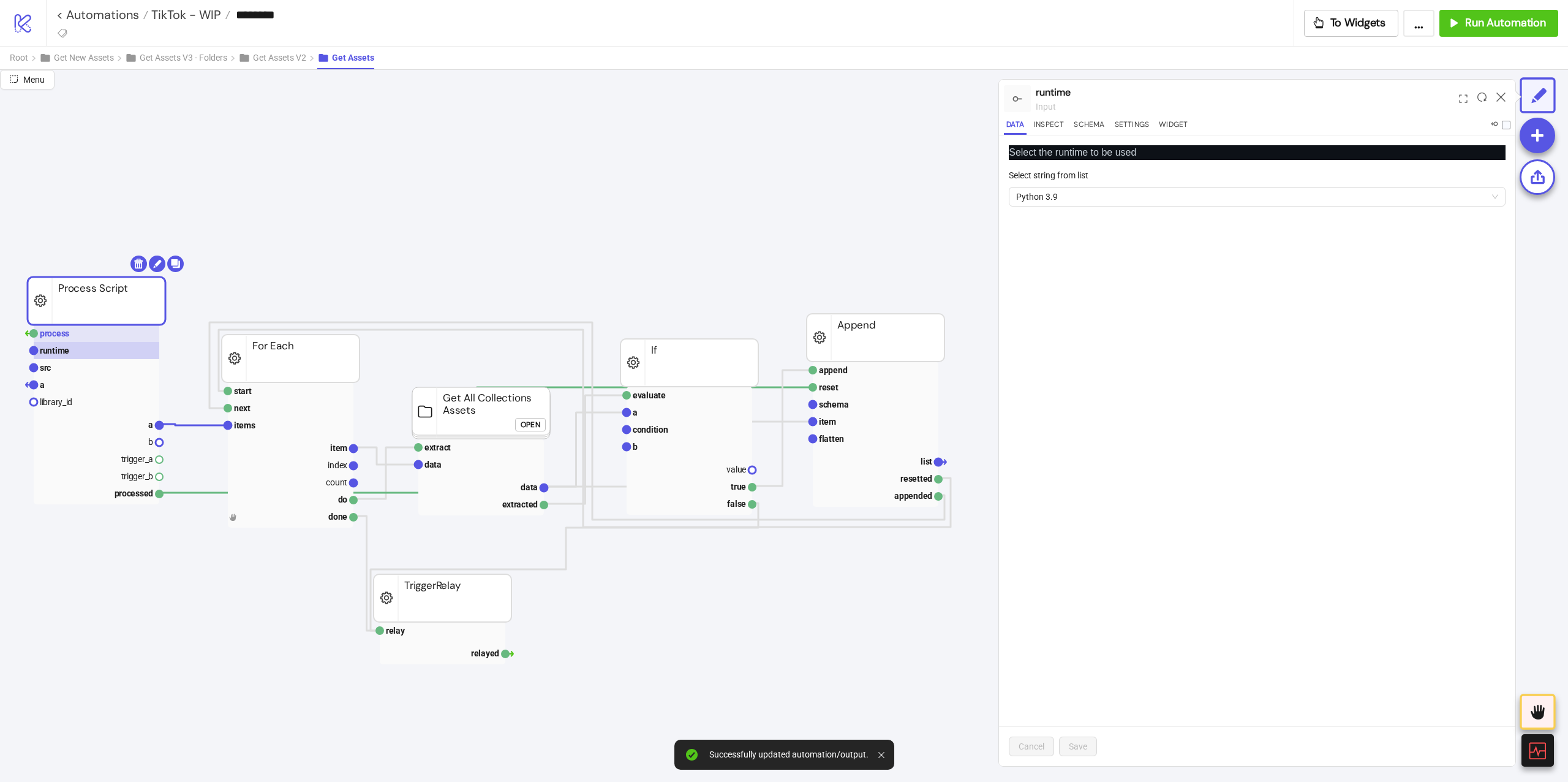
click at [79, 334] on rect at bounding box center [96, 333] width 125 height 17
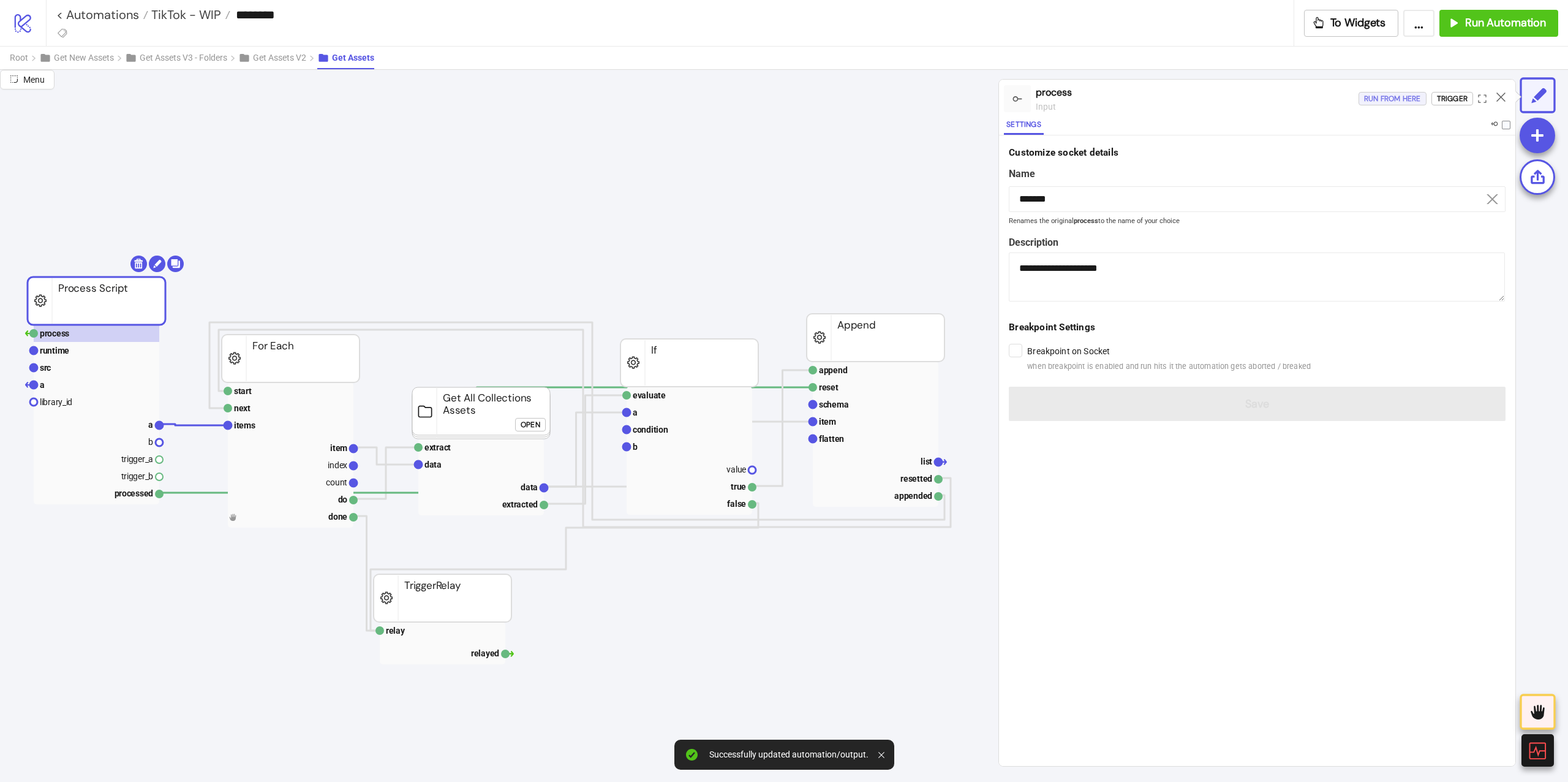
click at [1371, 101] on div "Run from here" at bounding box center [1392, 98] width 57 height 14
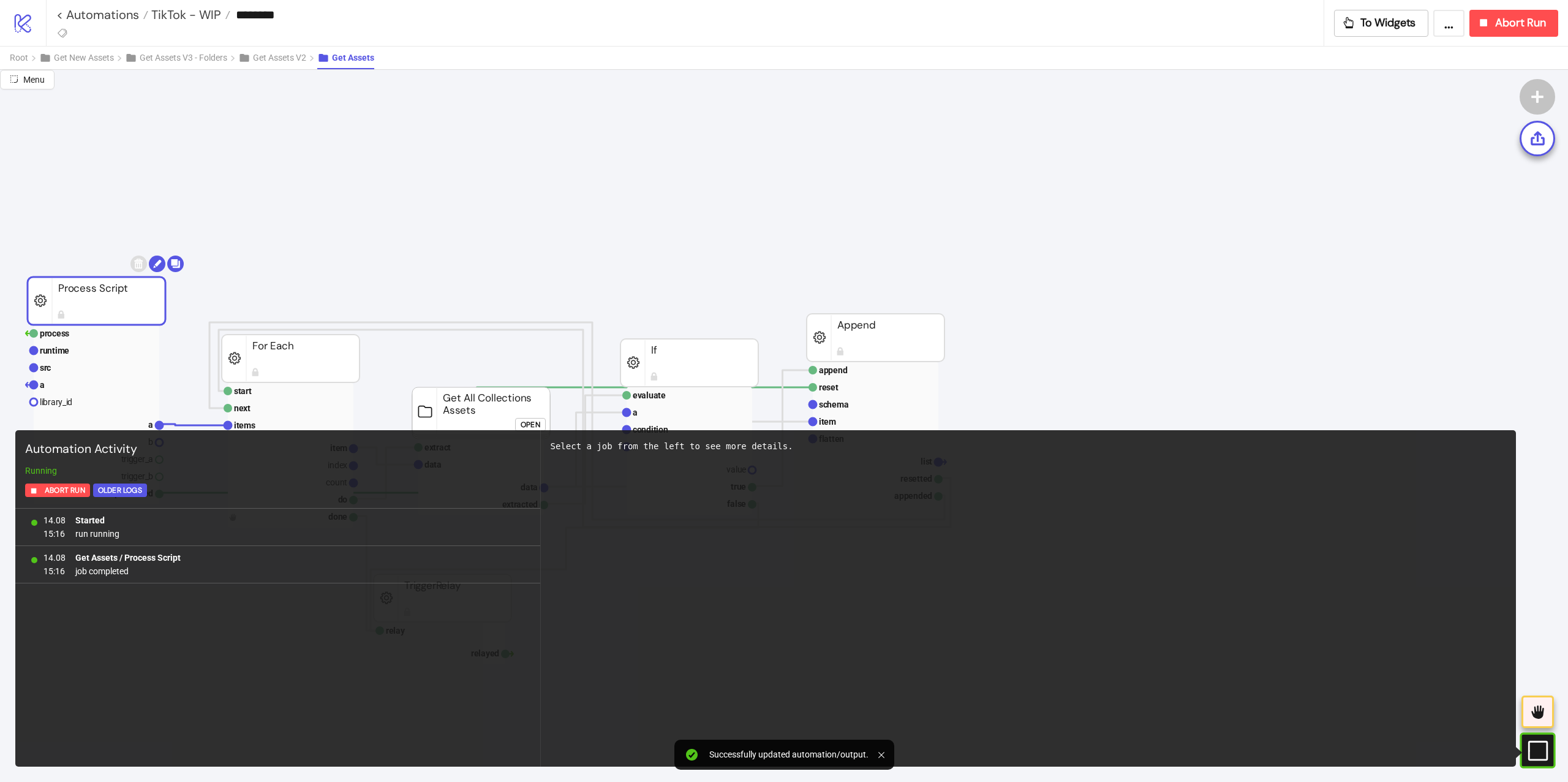
scroll to position [163, 0]
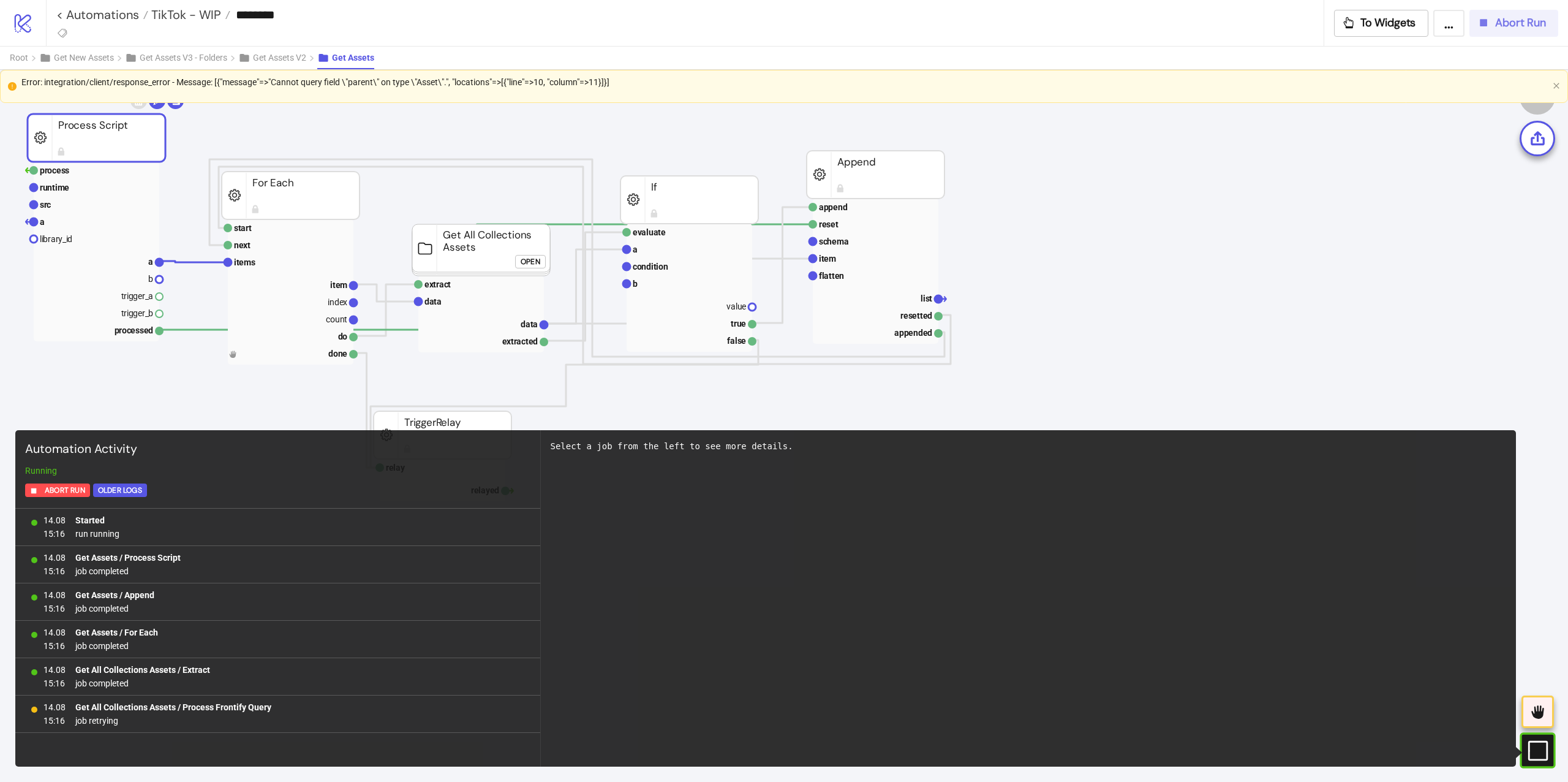
click at [1534, 21] on span "Abort Run" at bounding box center [1520, 22] width 51 height 14
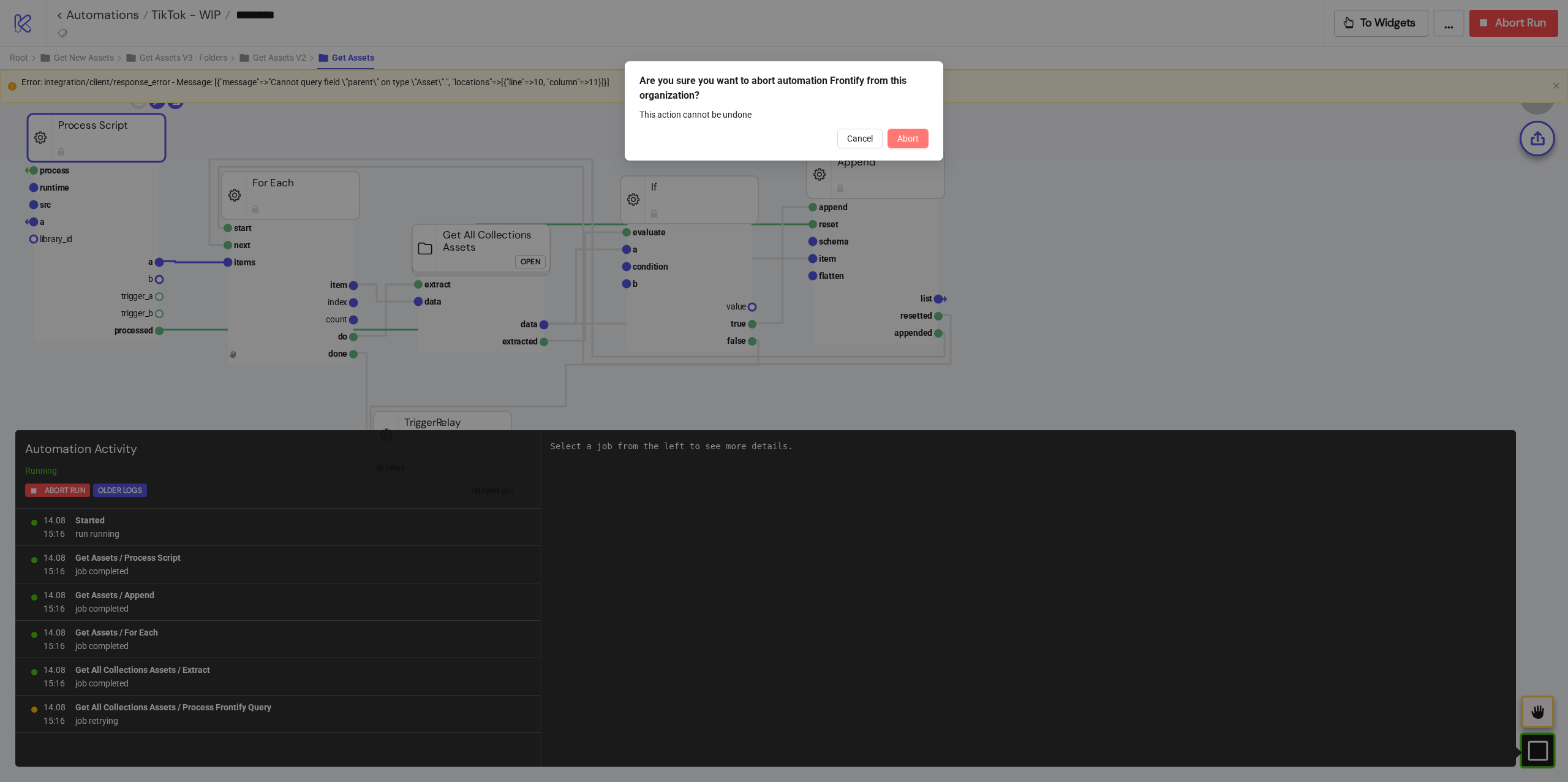
click at [915, 136] on span "Abort" at bounding box center [907, 139] width 22 height 9
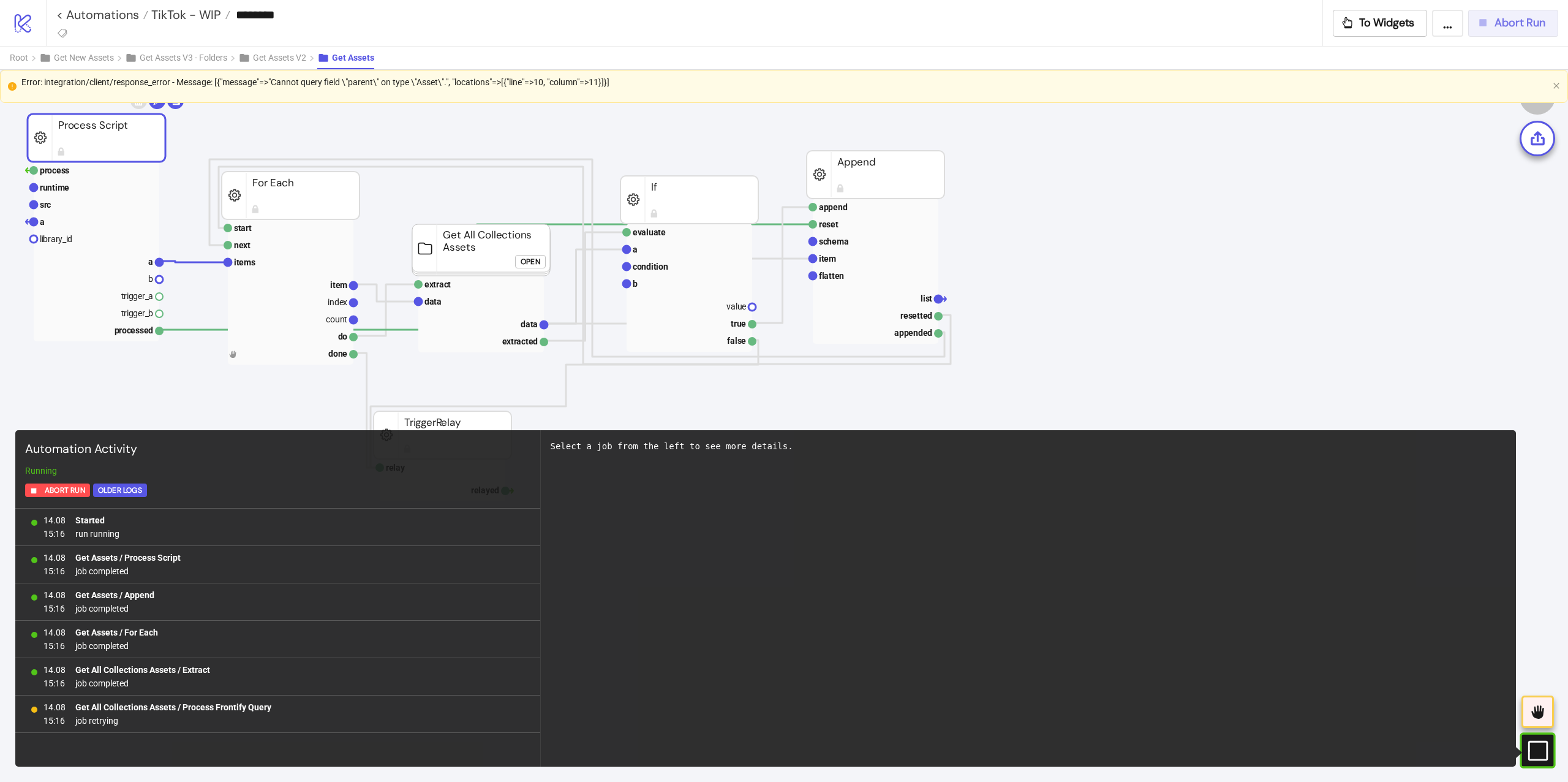
scroll to position [0, 0]
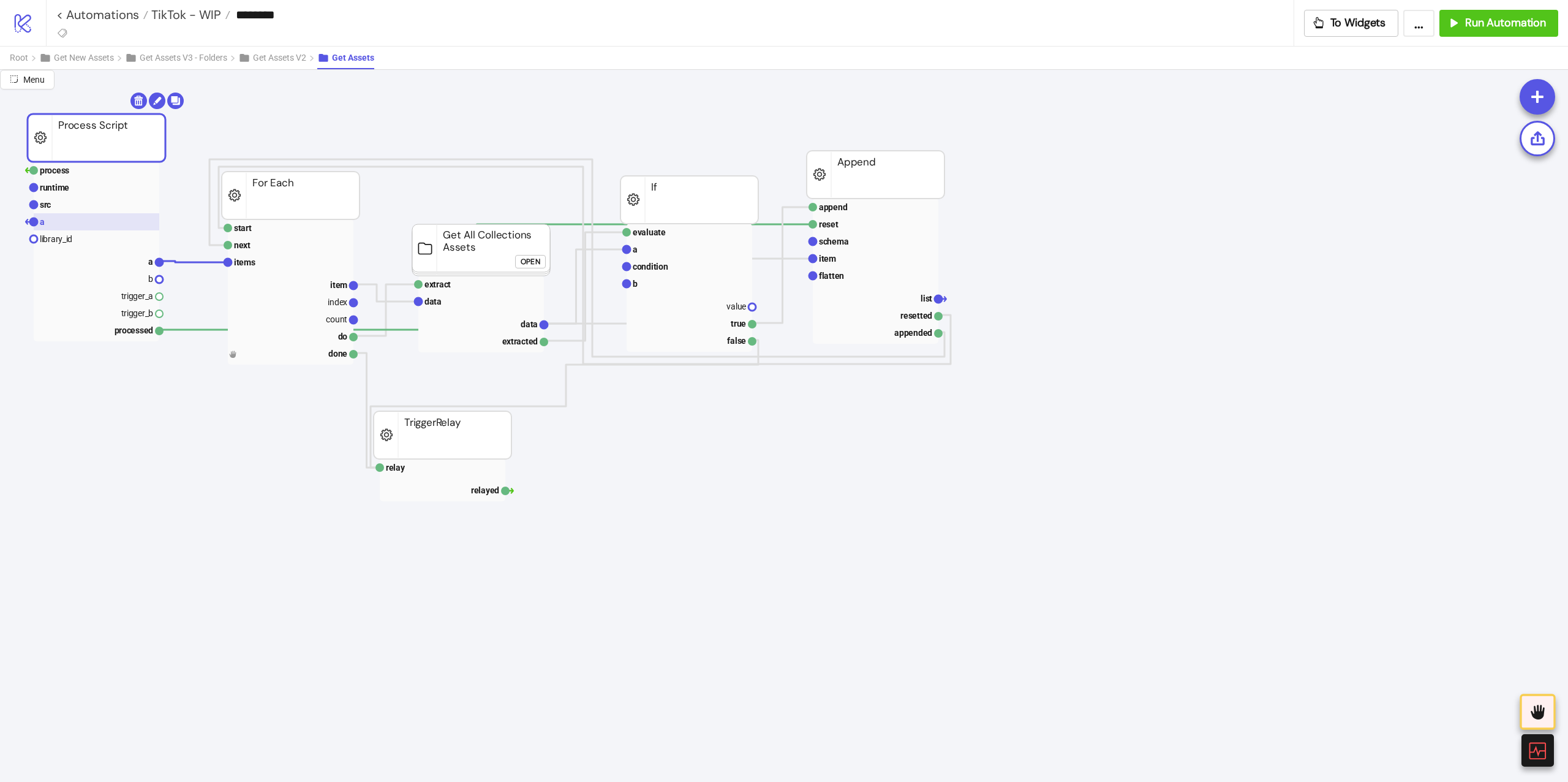
click at [75, 216] on rect at bounding box center [96, 222] width 125 height 17
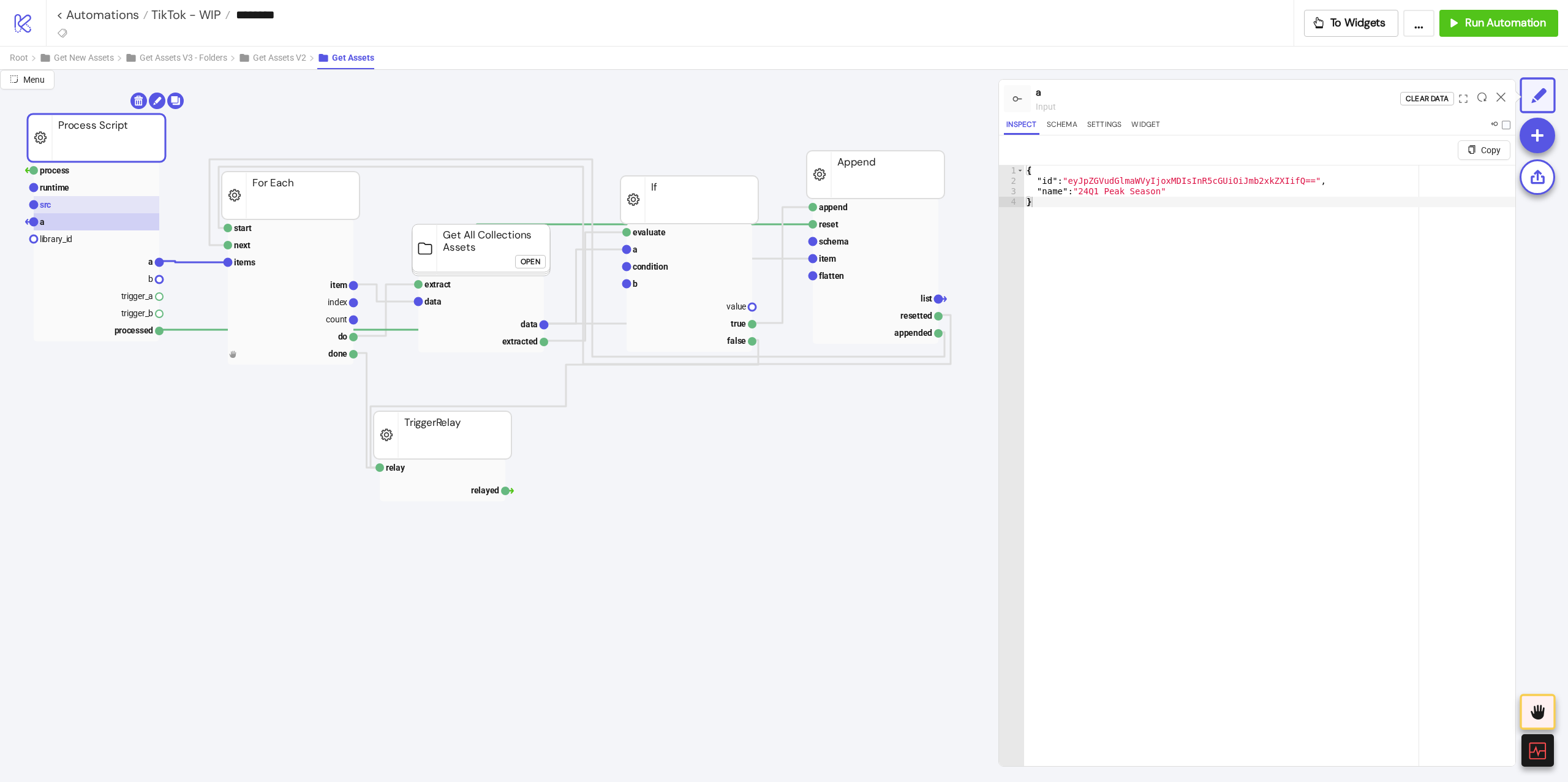
click at [76, 209] on rect at bounding box center [96, 204] width 125 height 17
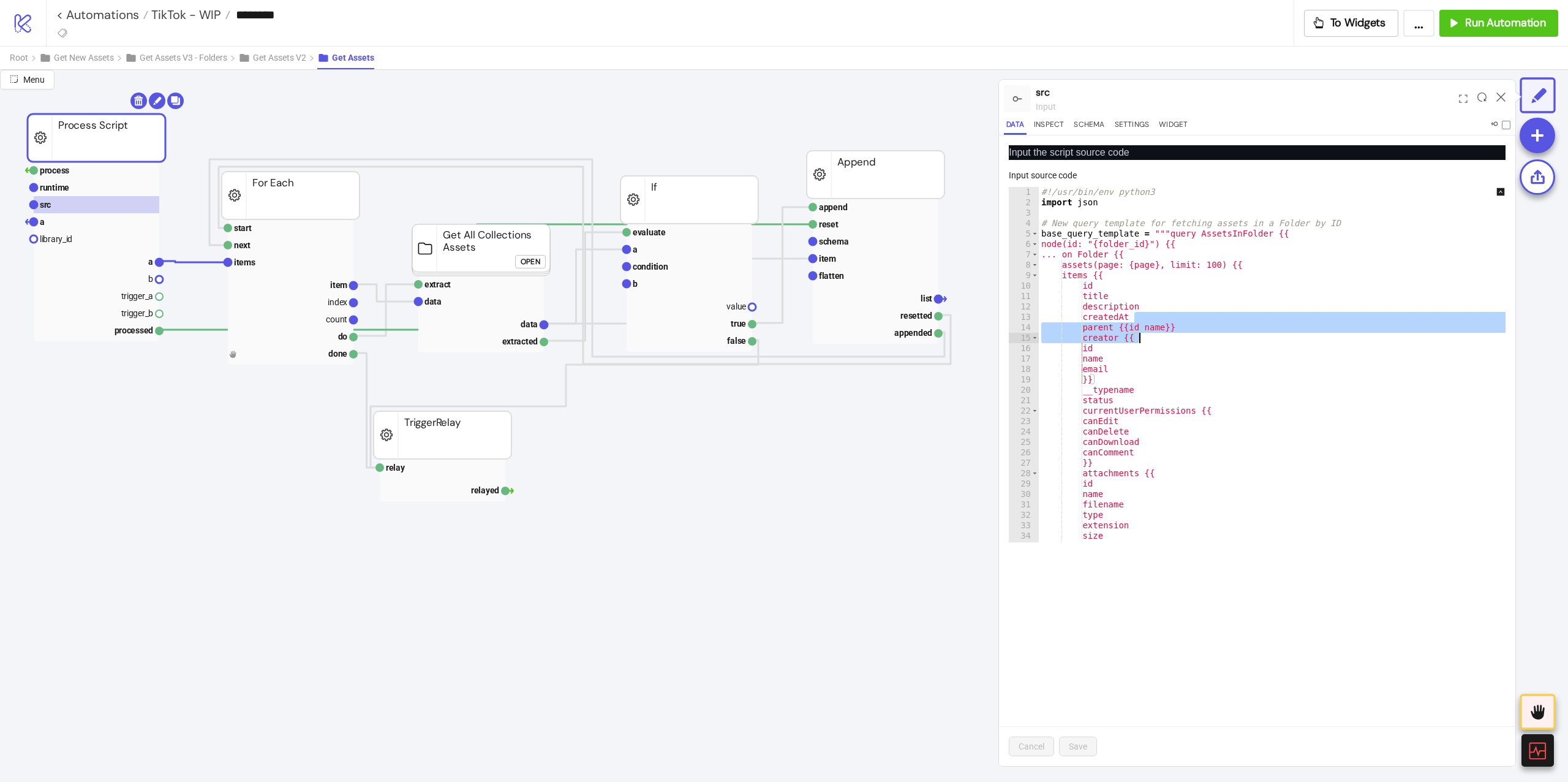
drag, startPoint x: 1186, startPoint y: 322, endPoint x: 1135, endPoint y: 333, distance: 52.2
click at [1135, 333] on div "#!/usr/bin/env python3 import json # New query template for fetching assets in …" at bounding box center [1281, 376] width 484 height 376
click at [1135, 333] on div "#!/usr/bin/env python3 import json # New query template for fetching assets in …" at bounding box center [1281, 364] width 484 height 355
drag, startPoint x: 1123, startPoint y: 326, endPoint x: 1183, endPoint y: 329, distance: 60.1
click at [1183, 329] on div "#!/usr/bin/env python3 import json # New query template for fetching assets in …" at bounding box center [1281, 376] width 484 height 376
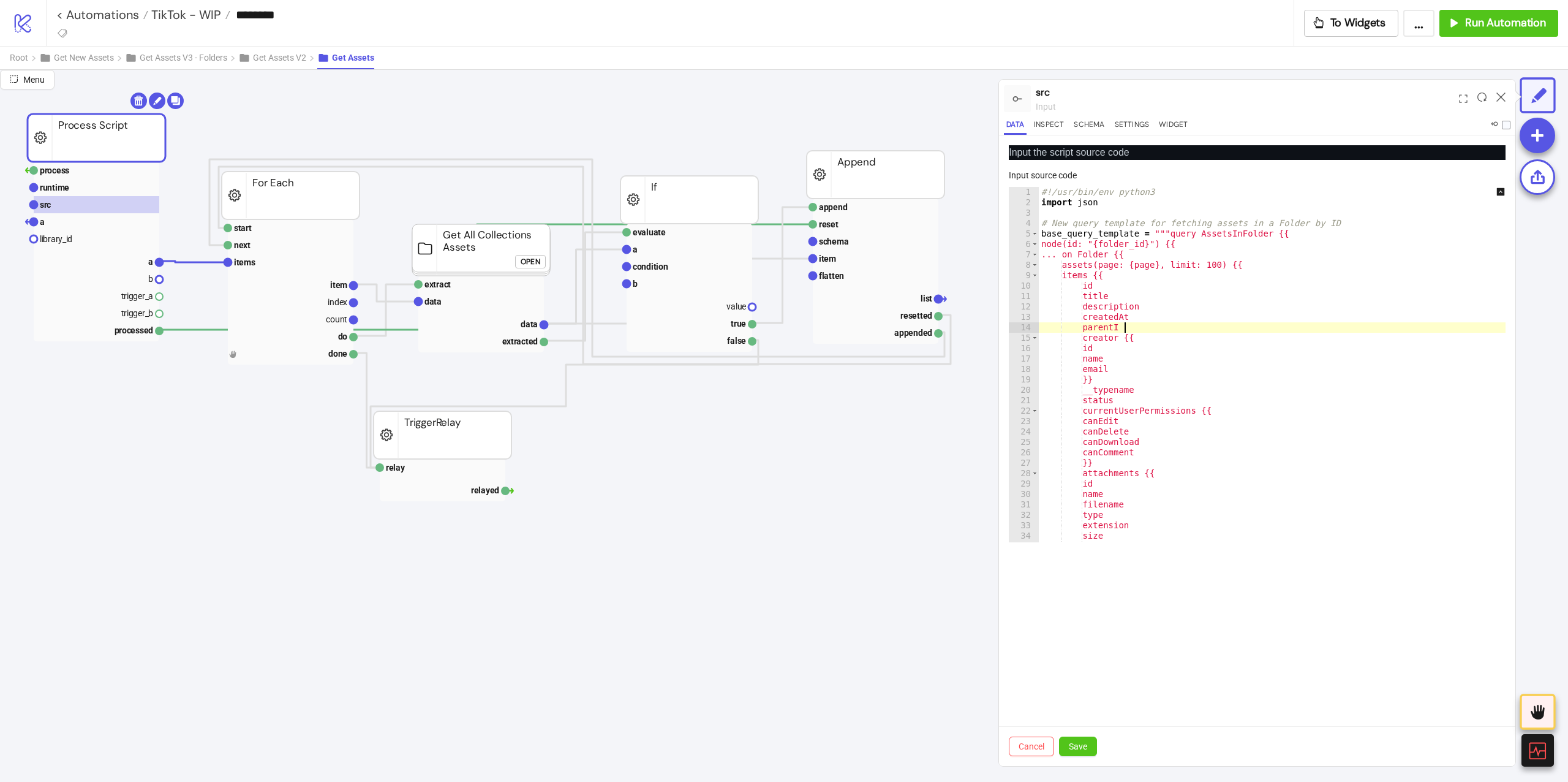
scroll to position [0, 13]
type textarea "********"
drag, startPoint x: 1076, startPoint y: 732, endPoint x: 1074, endPoint y: 744, distance: 12.2
click at [1076, 735] on div "Cancel Save" at bounding box center [1256, 745] width 516 height 40
click at [1074, 744] on span "Save" at bounding box center [1078, 746] width 19 height 9
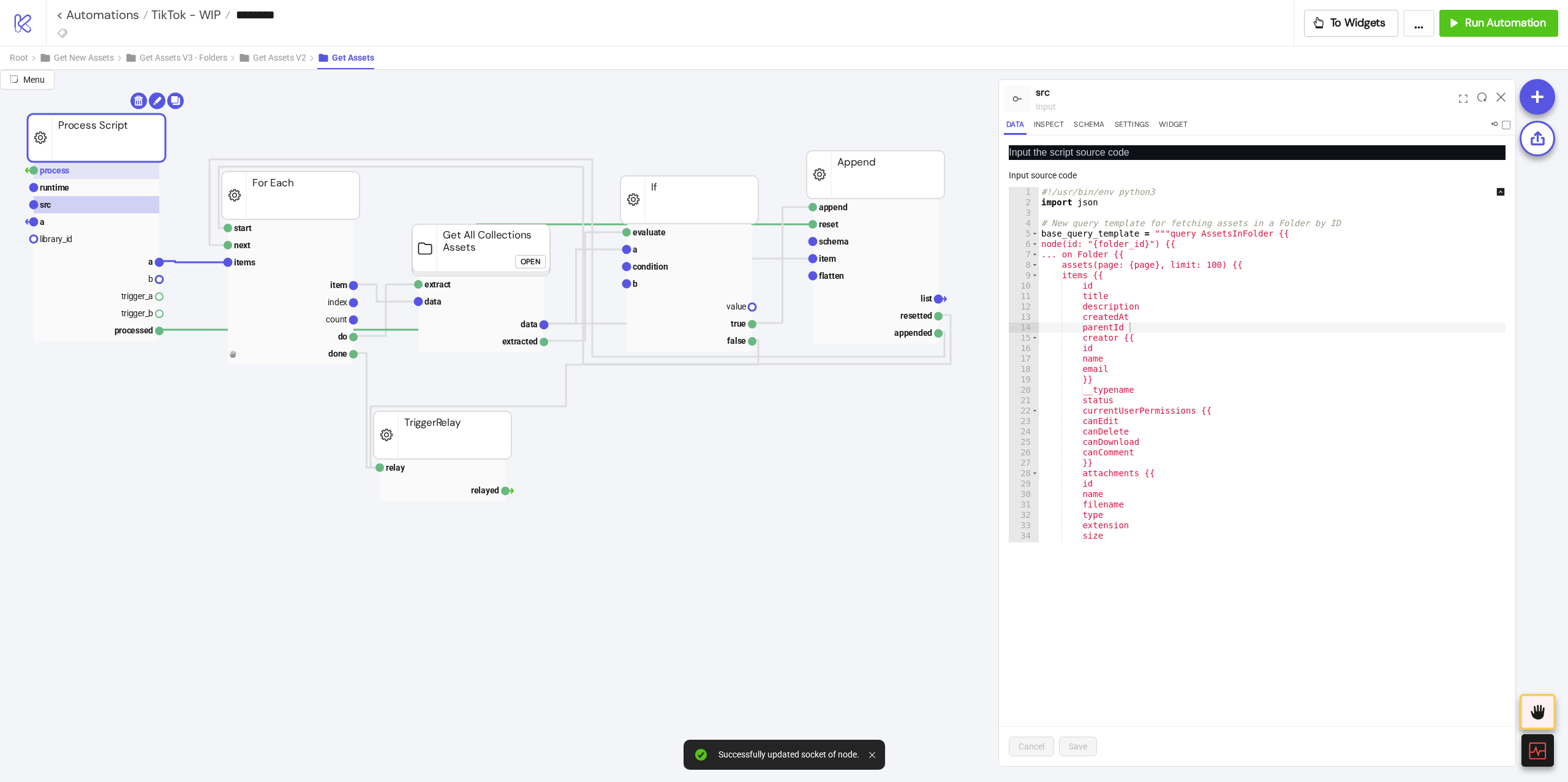
click at [131, 172] on rect at bounding box center [96, 170] width 125 height 17
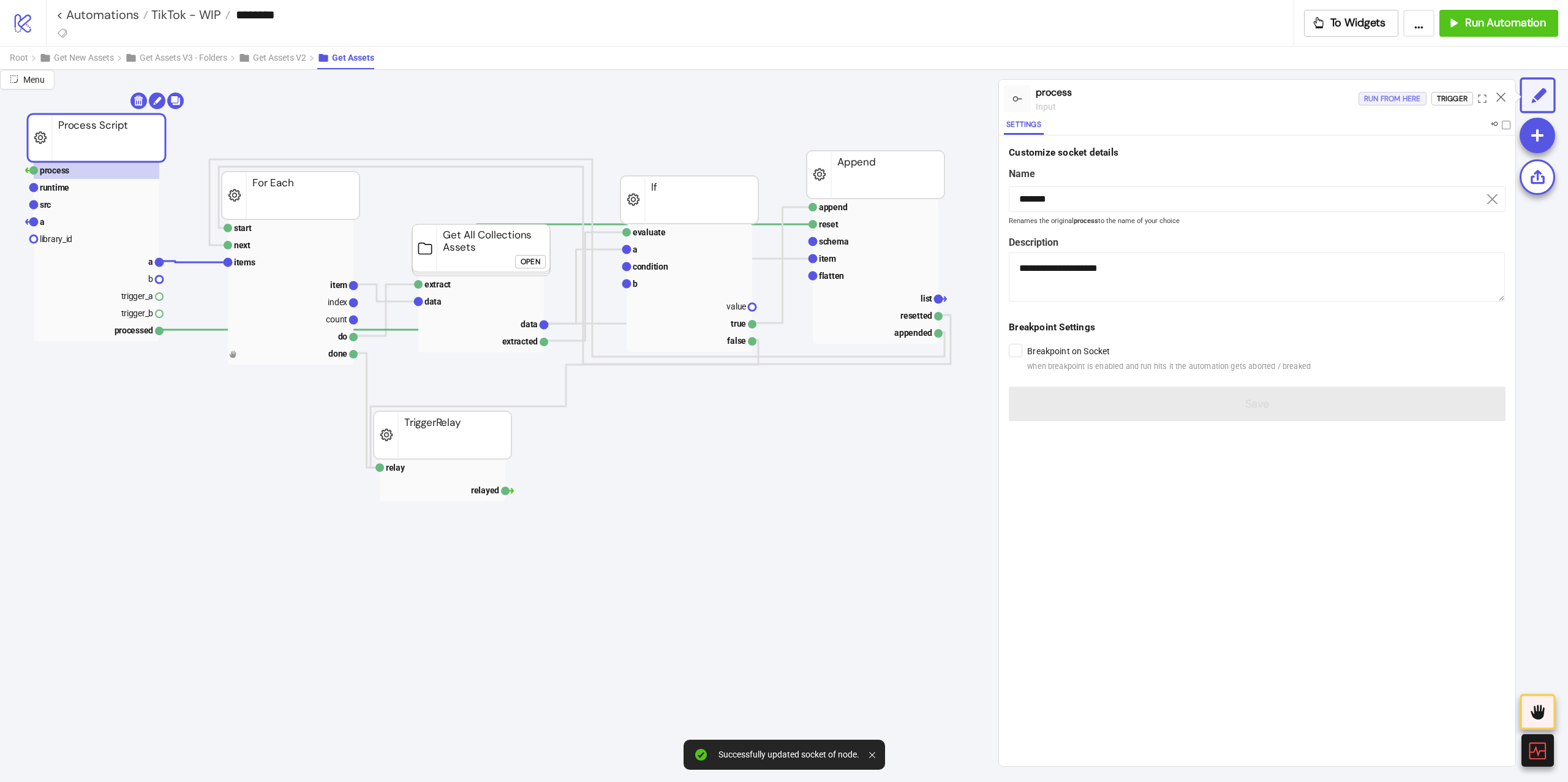
click at [1392, 106] on div "Run from here" at bounding box center [1392, 98] width 57 height 14
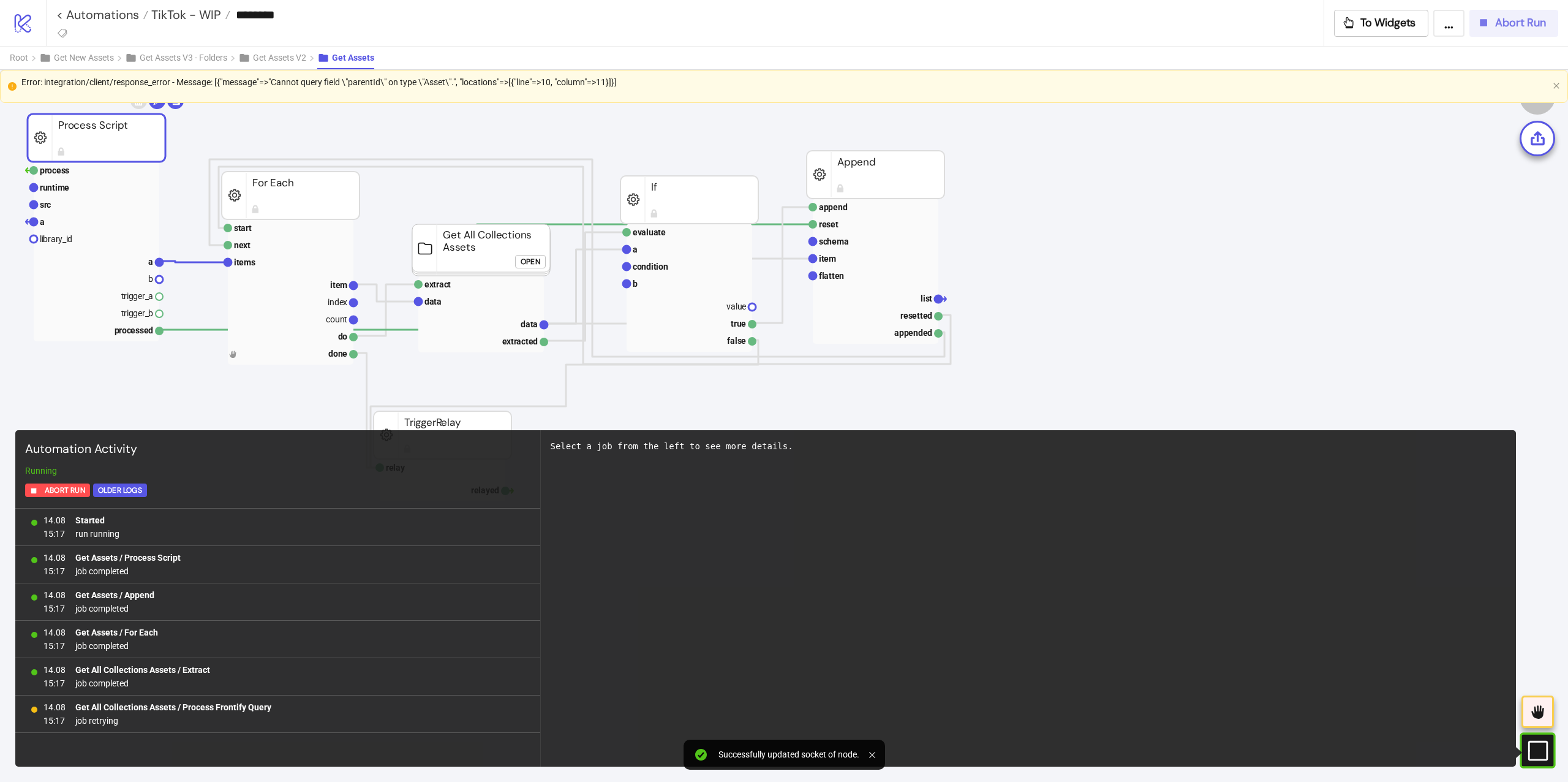
click at [1515, 27] on span "Abort Run" at bounding box center [1520, 22] width 51 height 14
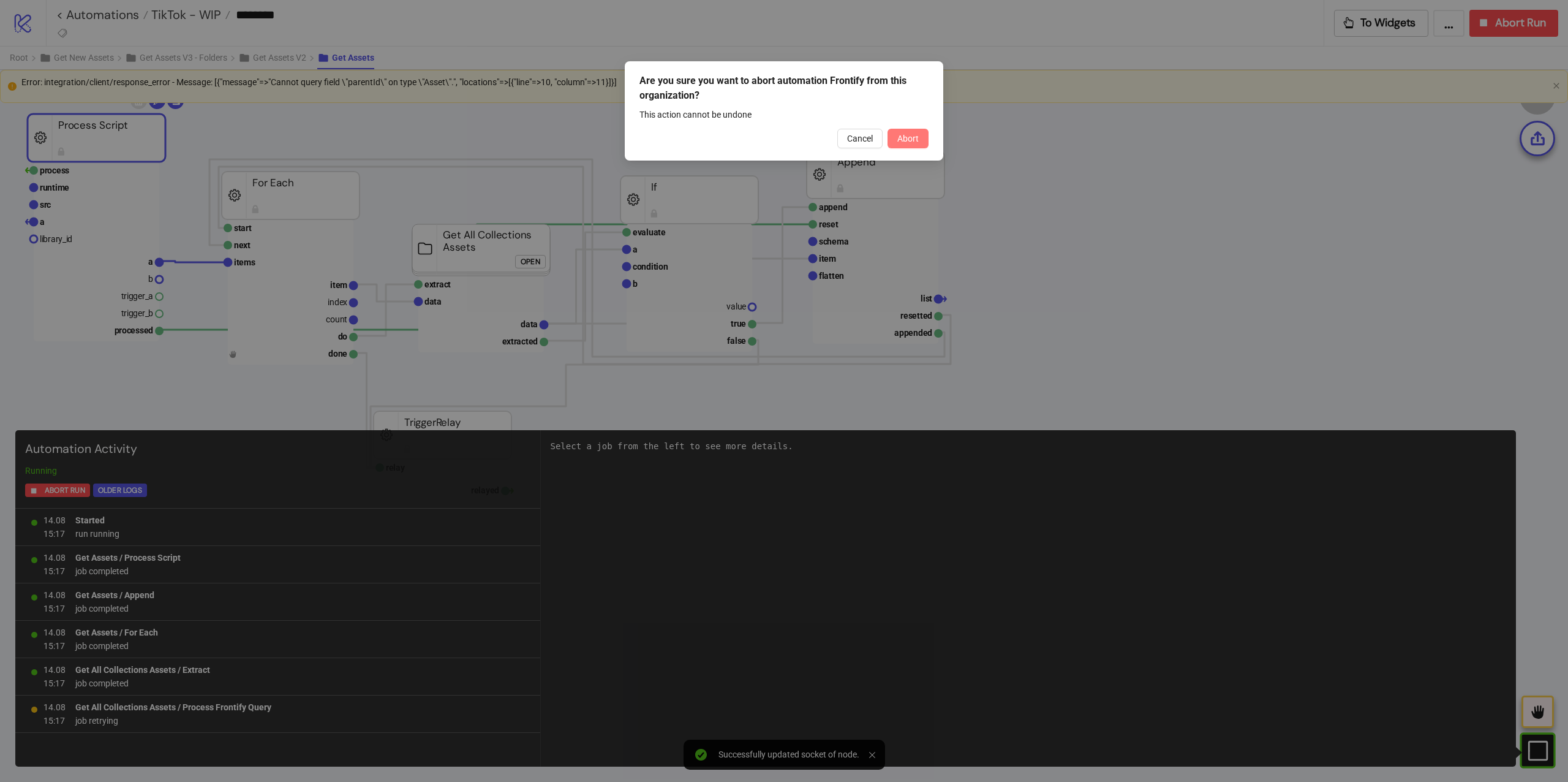
click at [904, 140] on span "Abort" at bounding box center [907, 139] width 22 height 9
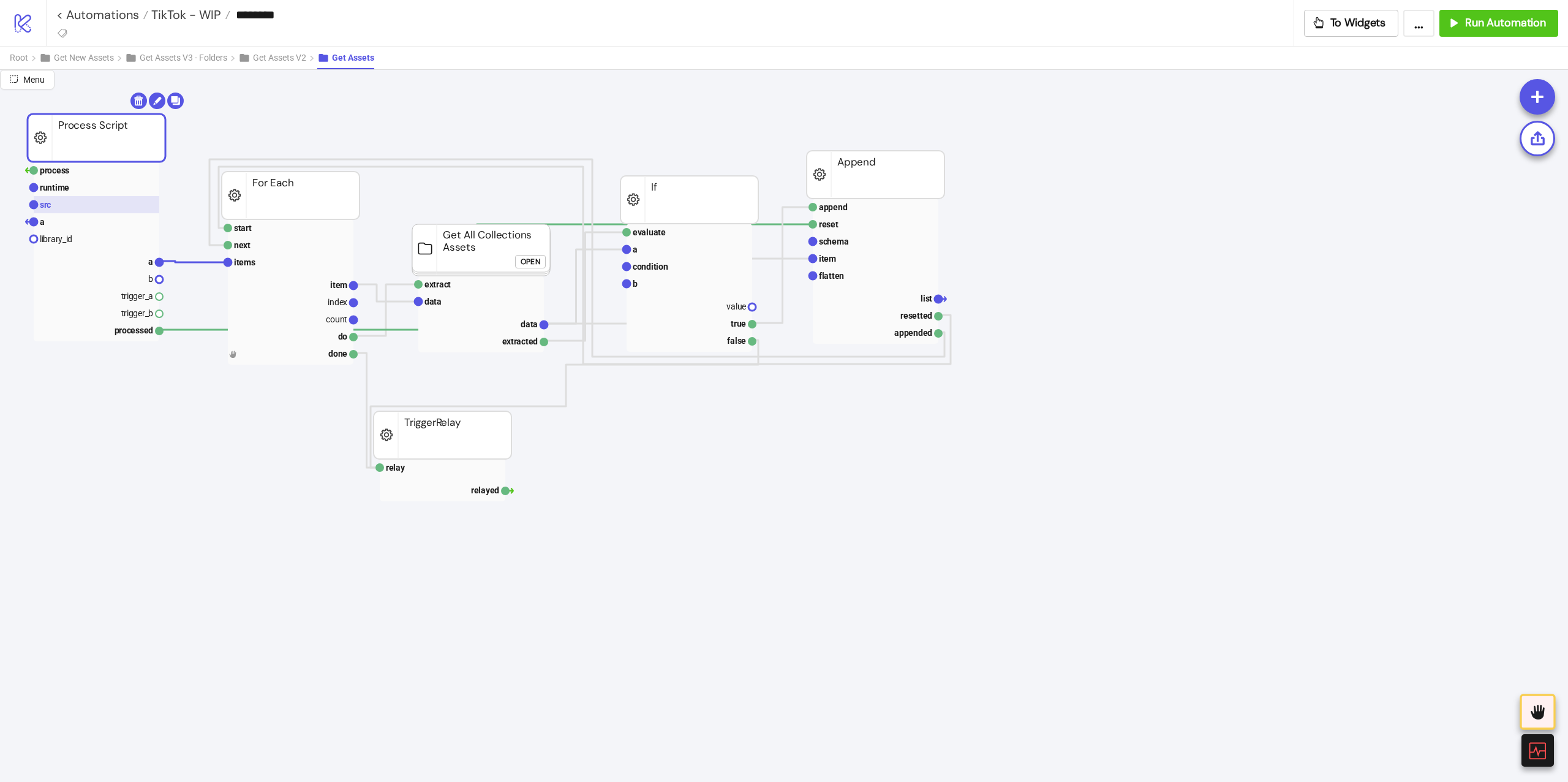
click at [157, 212] on rect at bounding box center [96, 204] width 125 height 17
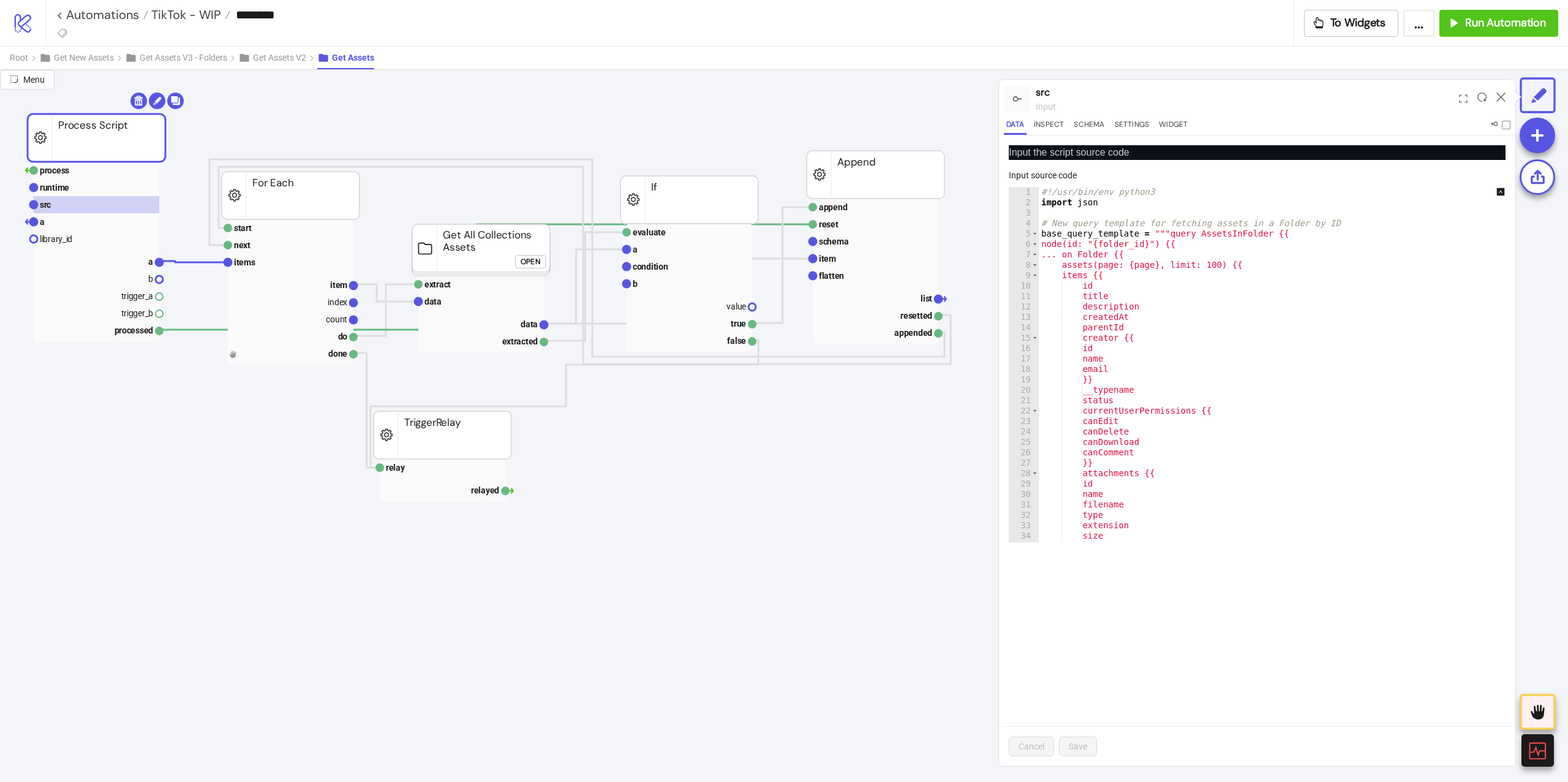
click at [1218, 295] on div "#!/usr/bin/env python3 import json # New query template for fetching assets in …" at bounding box center [1281, 376] width 484 height 376
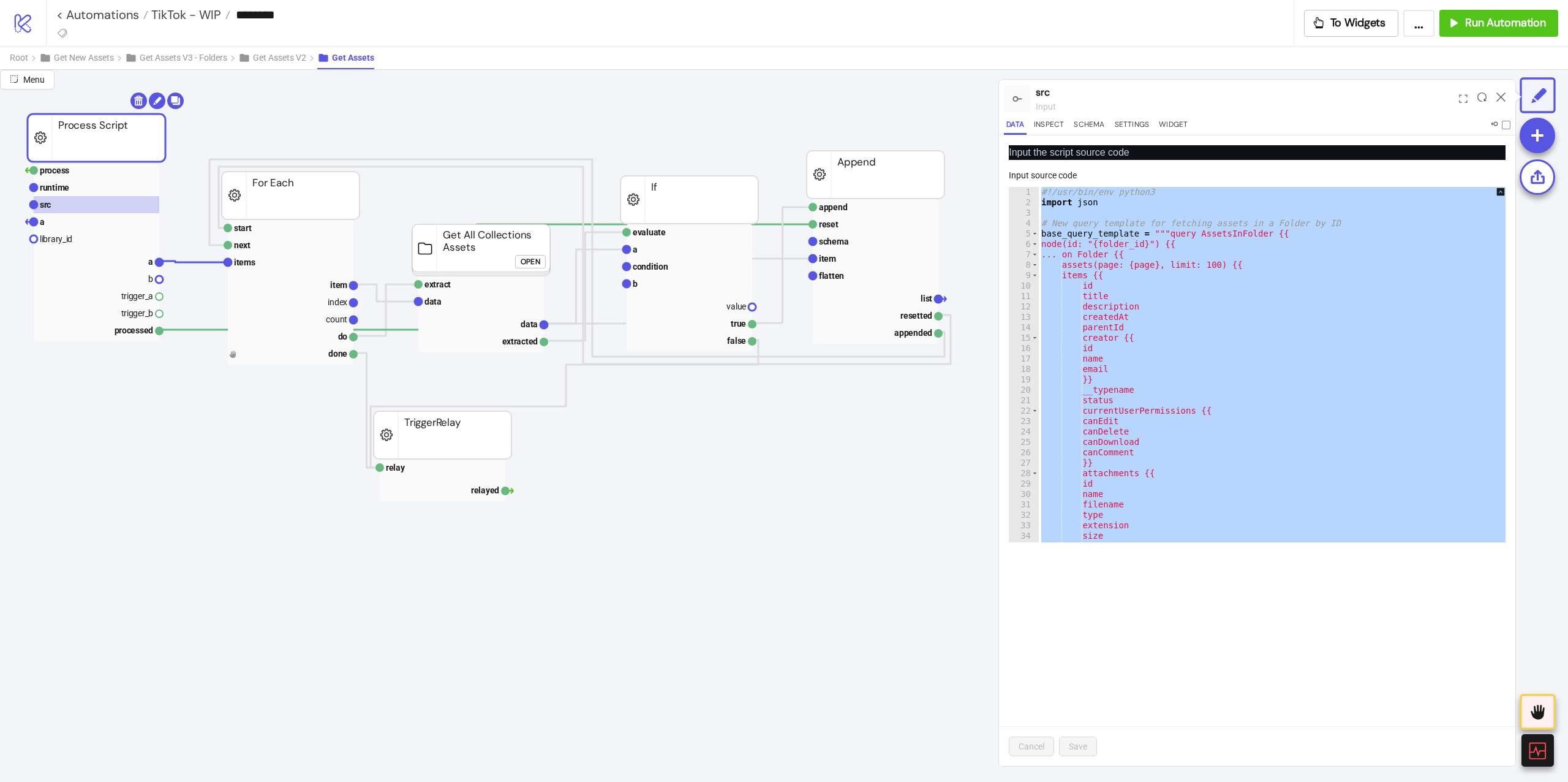
click at [1226, 281] on div "#!/usr/bin/env python3 import json # New query template for fetching assets in …" at bounding box center [1281, 364] width 484 height 355
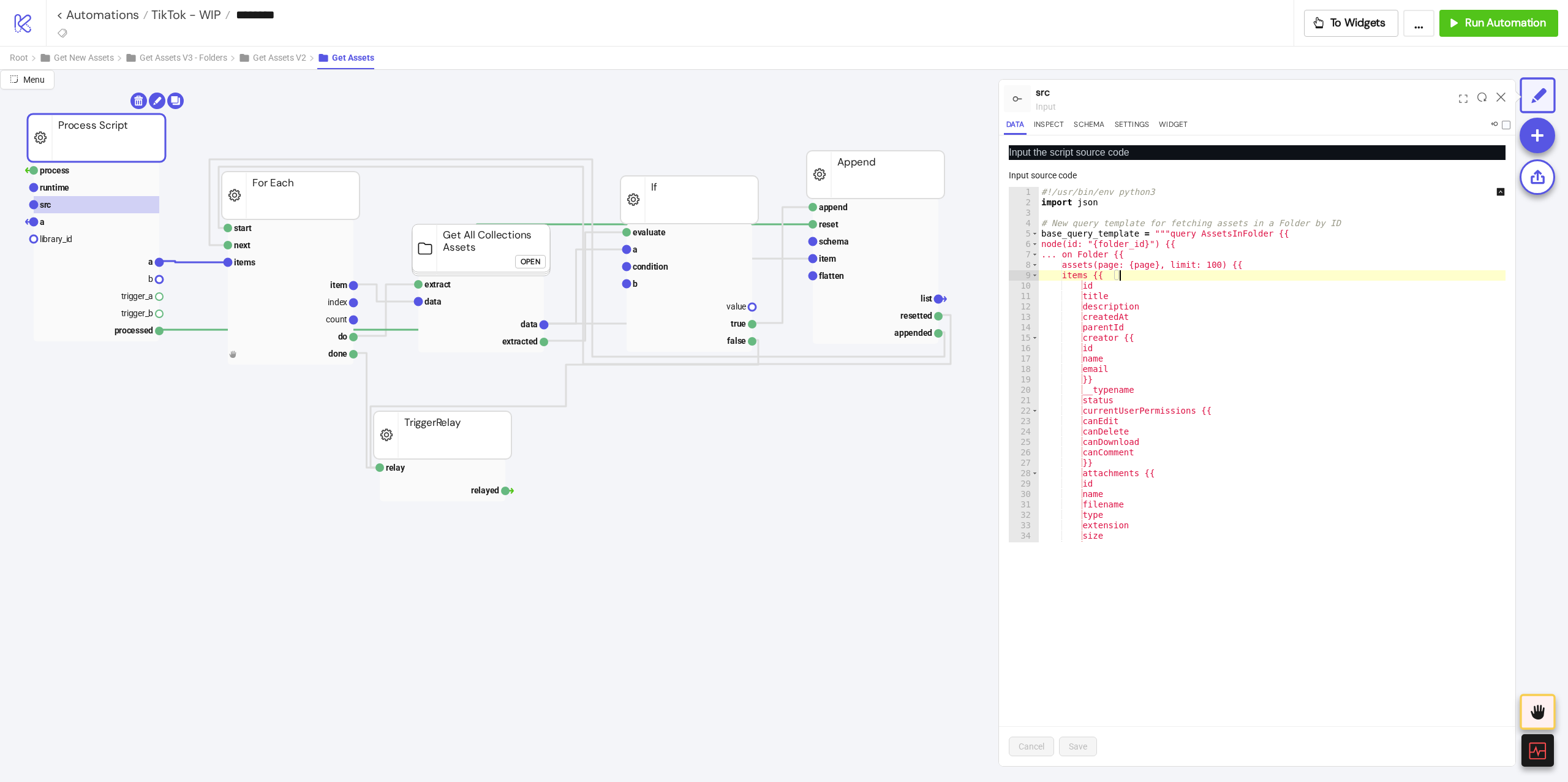
click at [1090, 256] on div "#!/usr/bin/env python3 import json # New query template for fetching assets in …" at bounding box center [1281, 376] width 484 height 376
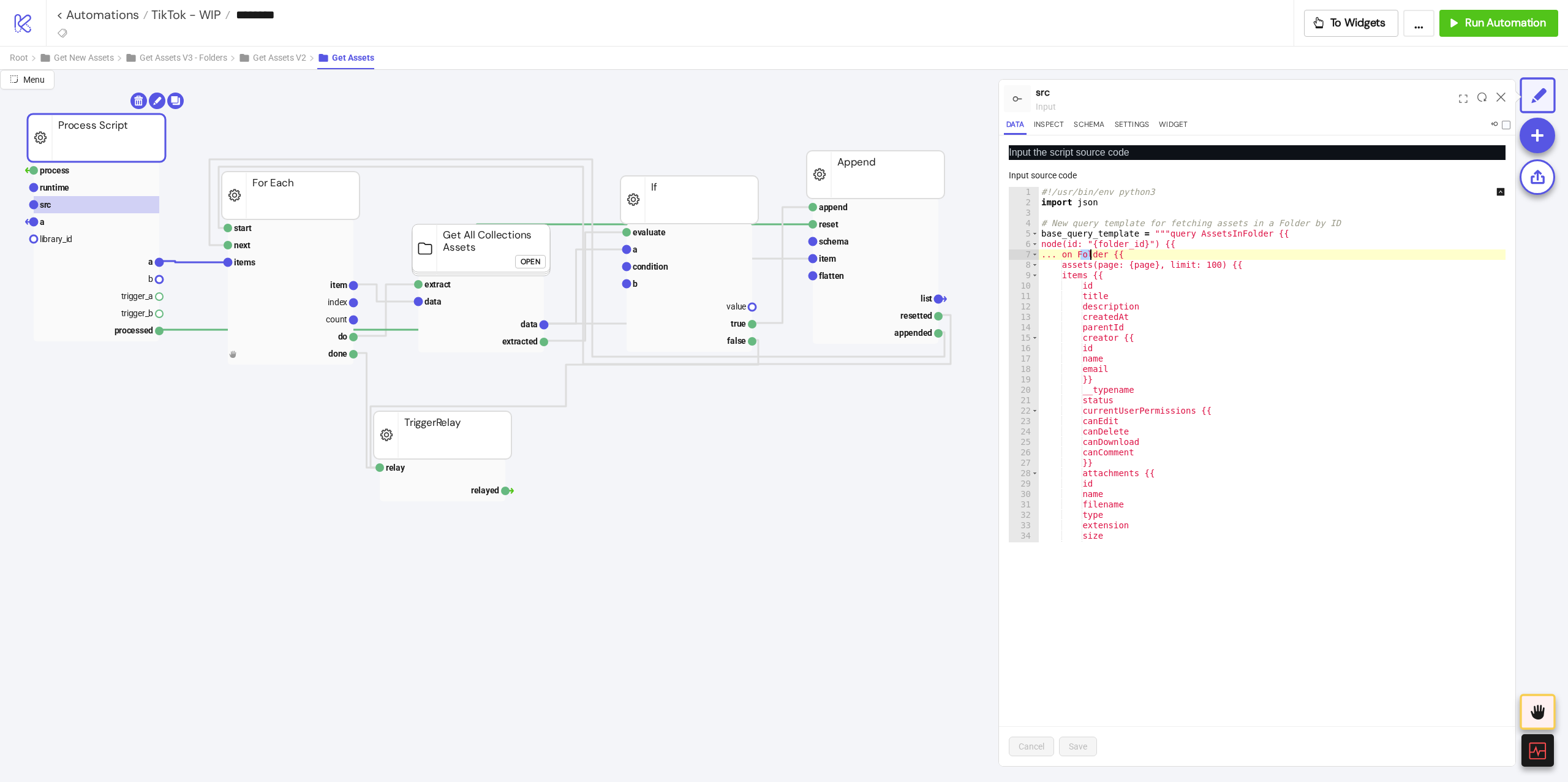
click at [1090, 256] on div "#!/usr/bin/env python3 import json # New query template for fetching assets in …" at bounding box center [1281, 376] width 484 height 376
click at [1108, 258] on div "#!/usr/bin/env python3 import json # New query template for fetching assets in …" at bounding box center [1281, 376] width 484 height 376
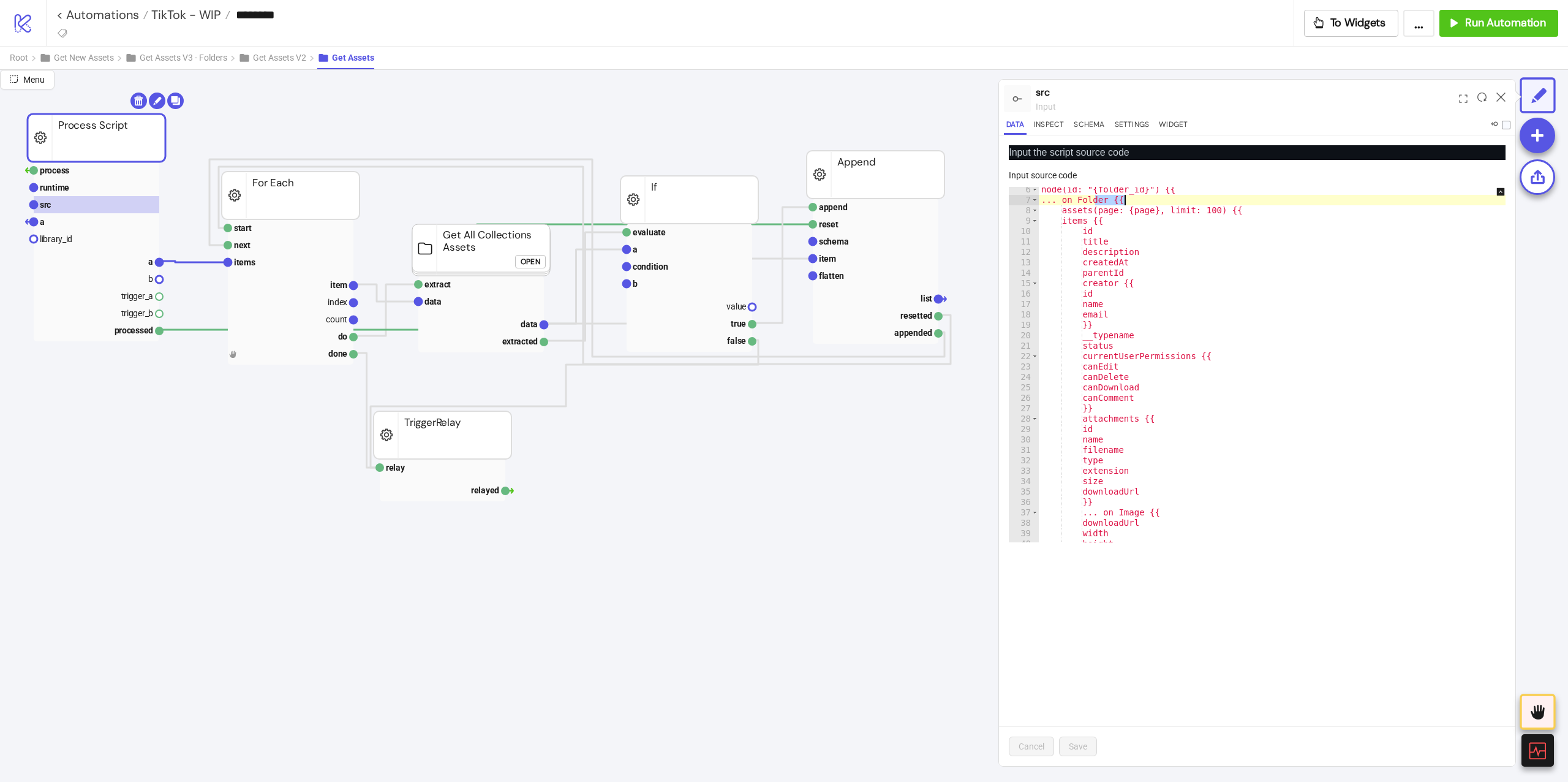
scroll to position [0, 0]
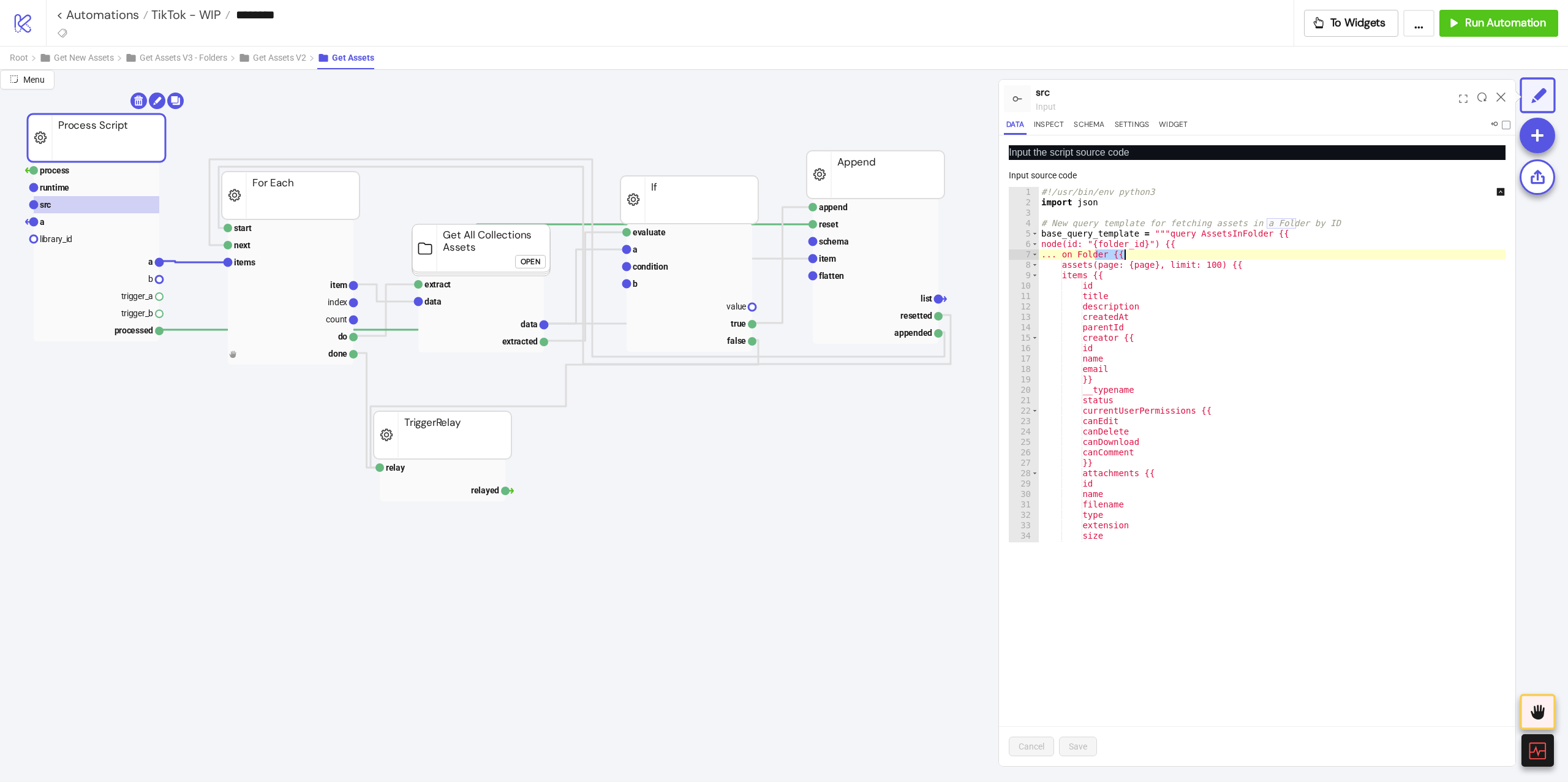
click at [1113, 265] on div "#!/usr/bin/env python3 import json # New query template for fetching assets in …" at bounding box center [1281, 376] width 484 height 376
click at [1156, 265] on div "#!/usr/bin/env python3 import json # New query template for fetching assets in …" at bounding box center [1281, 376] width 484 height 376
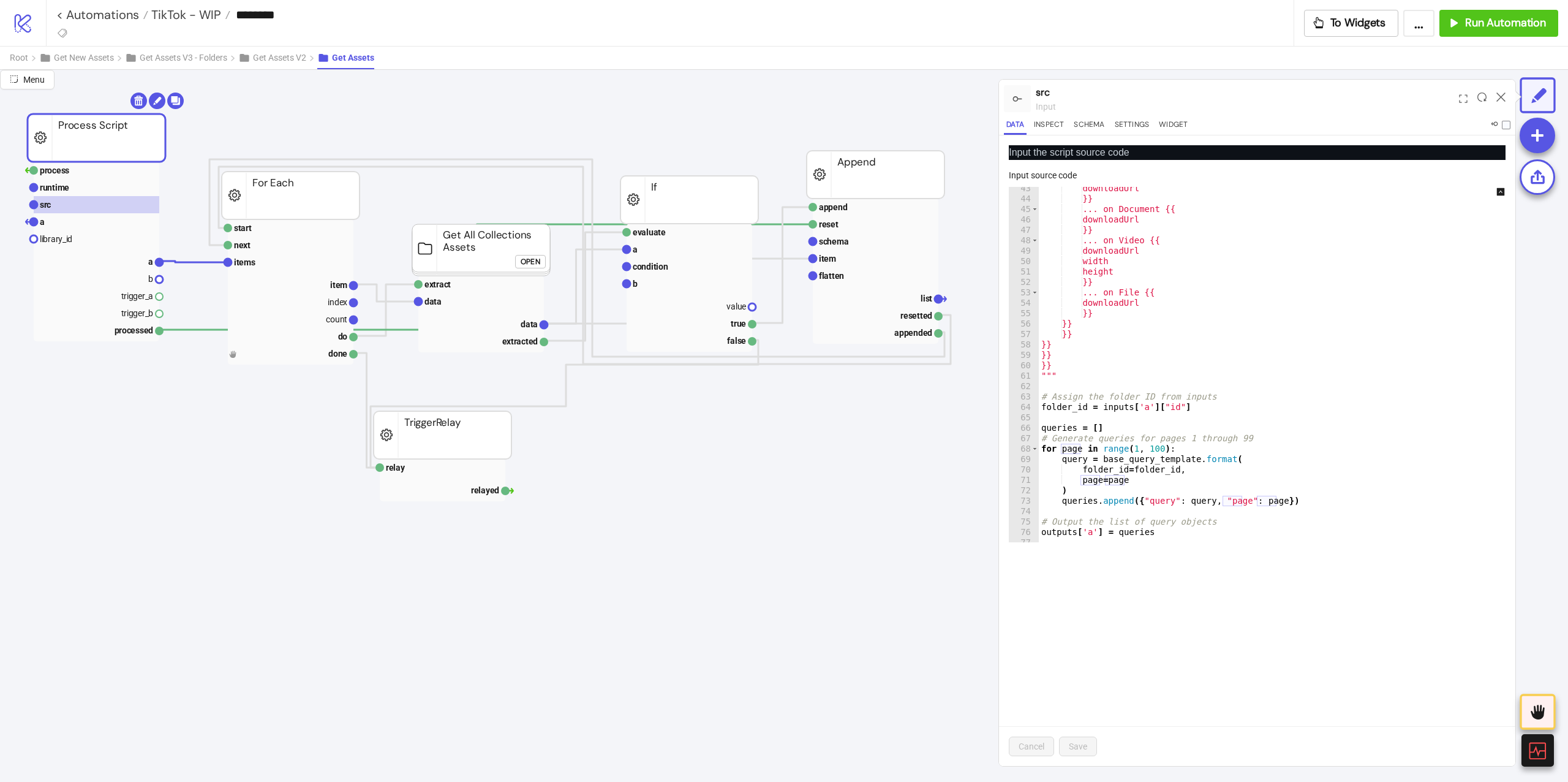
scroll to position [447, 0]
click at [1157, 315] on div "downloadUrl }} ... on Document {{ downloadUrl }} ... on Video {{ downloadUrl wi…" at bounding box center [1281, 366] width 484 height 376
click at [1141, 309] on div "downloadUrl }} ... on Document {{ downloadUrl }} ... on Video {{ downloadUrl wi…" at bounding box center [1281, 366] width 484 height 376
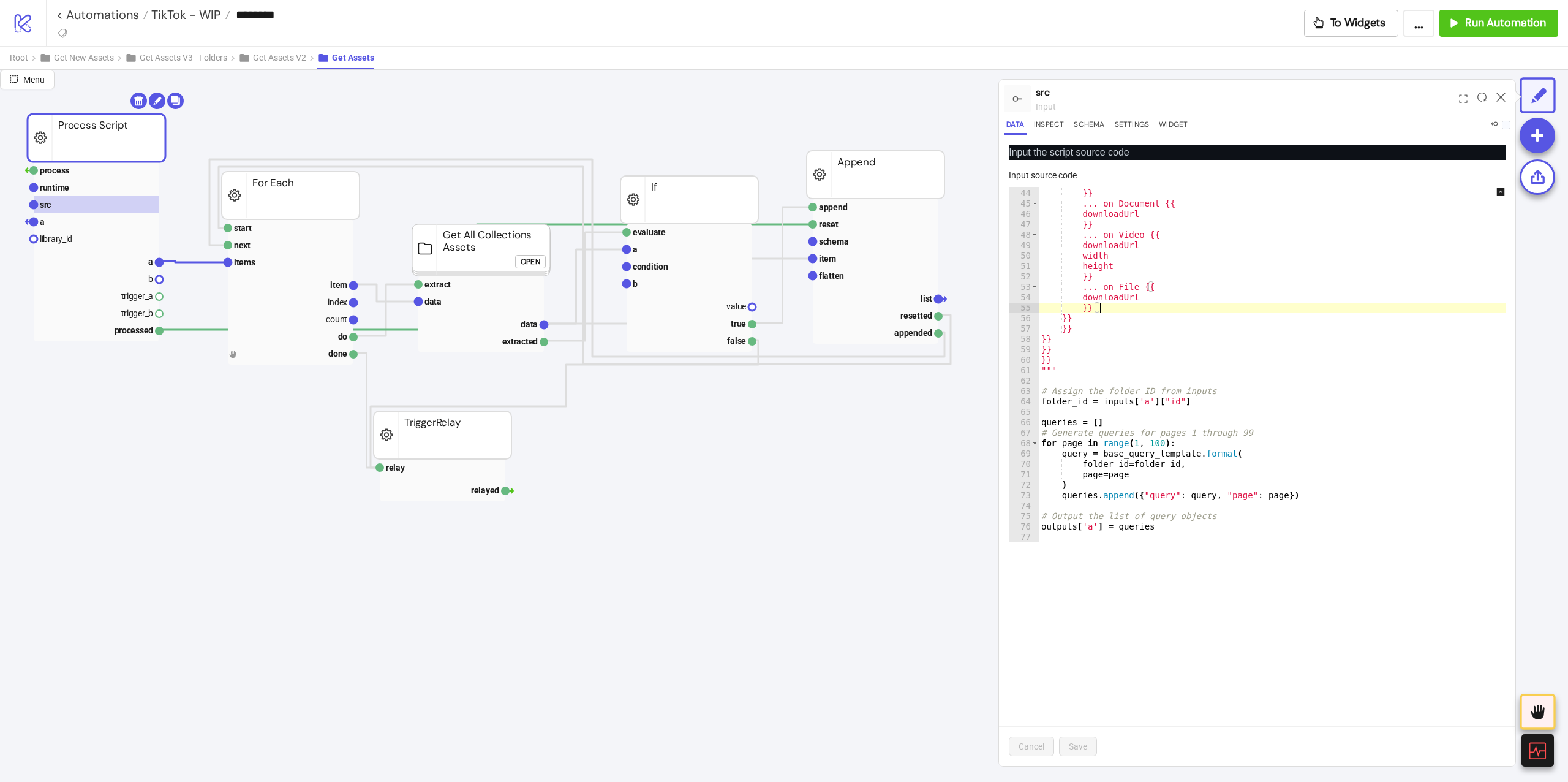
type textarea "**"
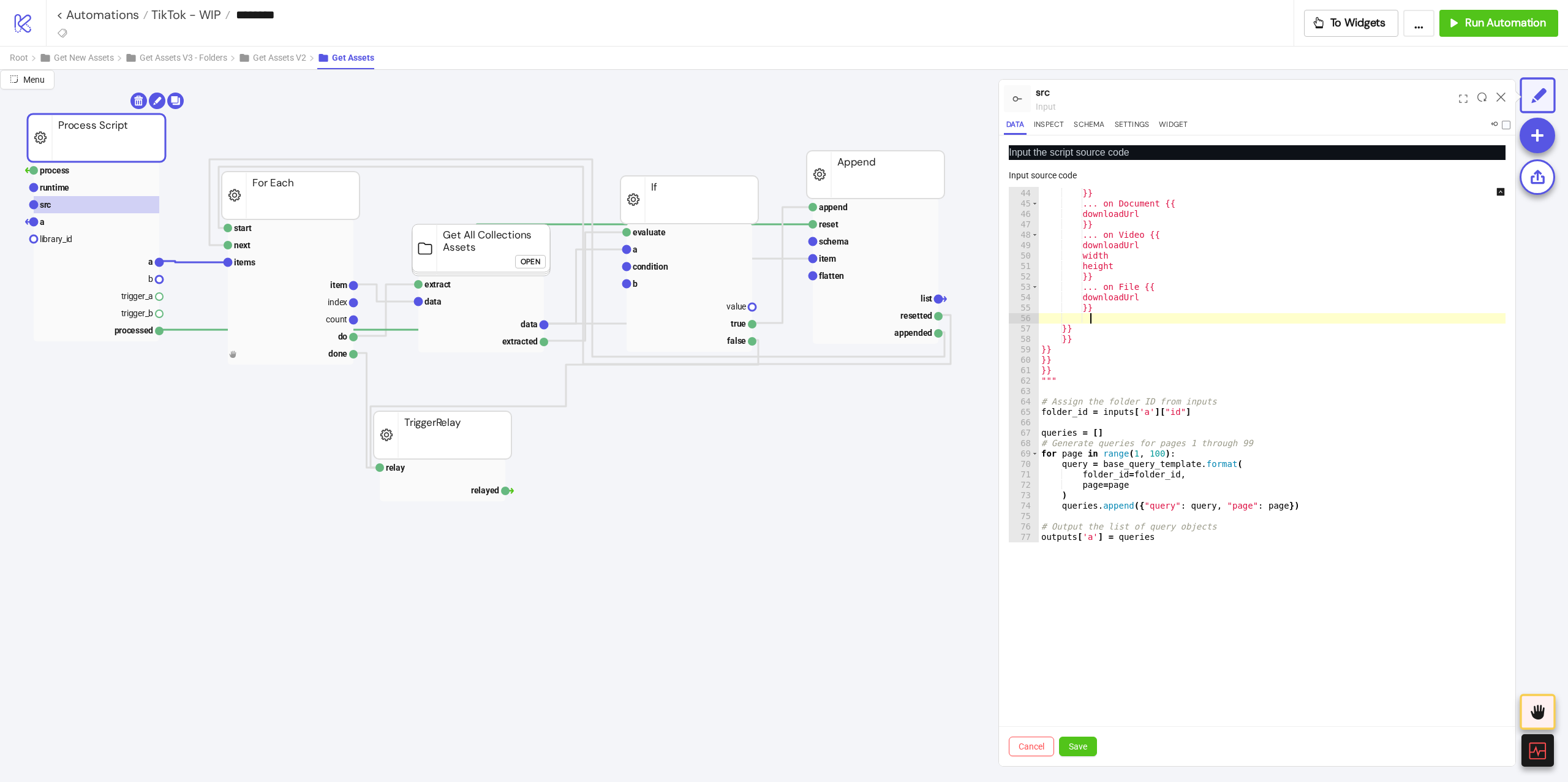
paste textarea "*"
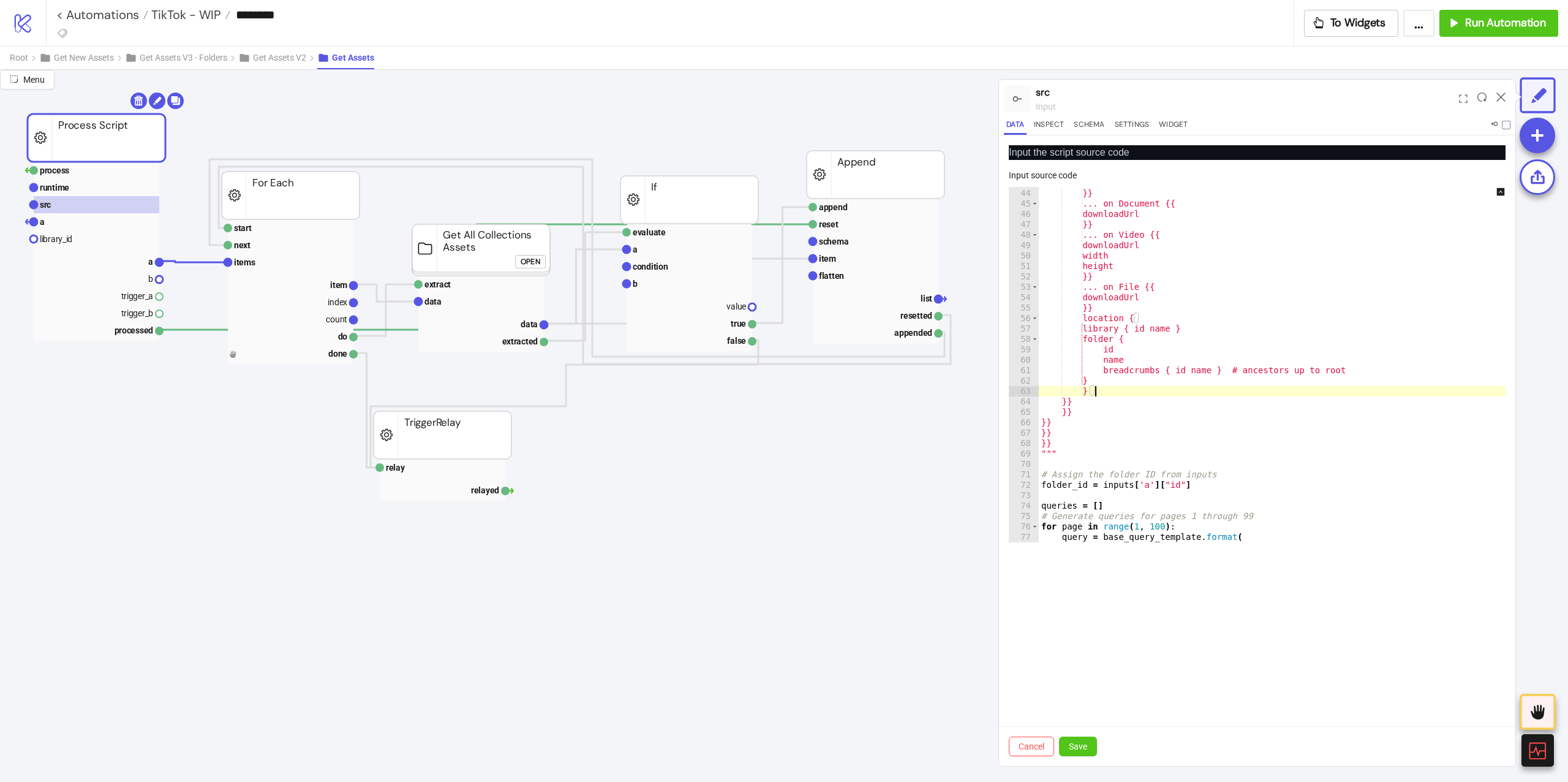
scroll to position [0, 8]
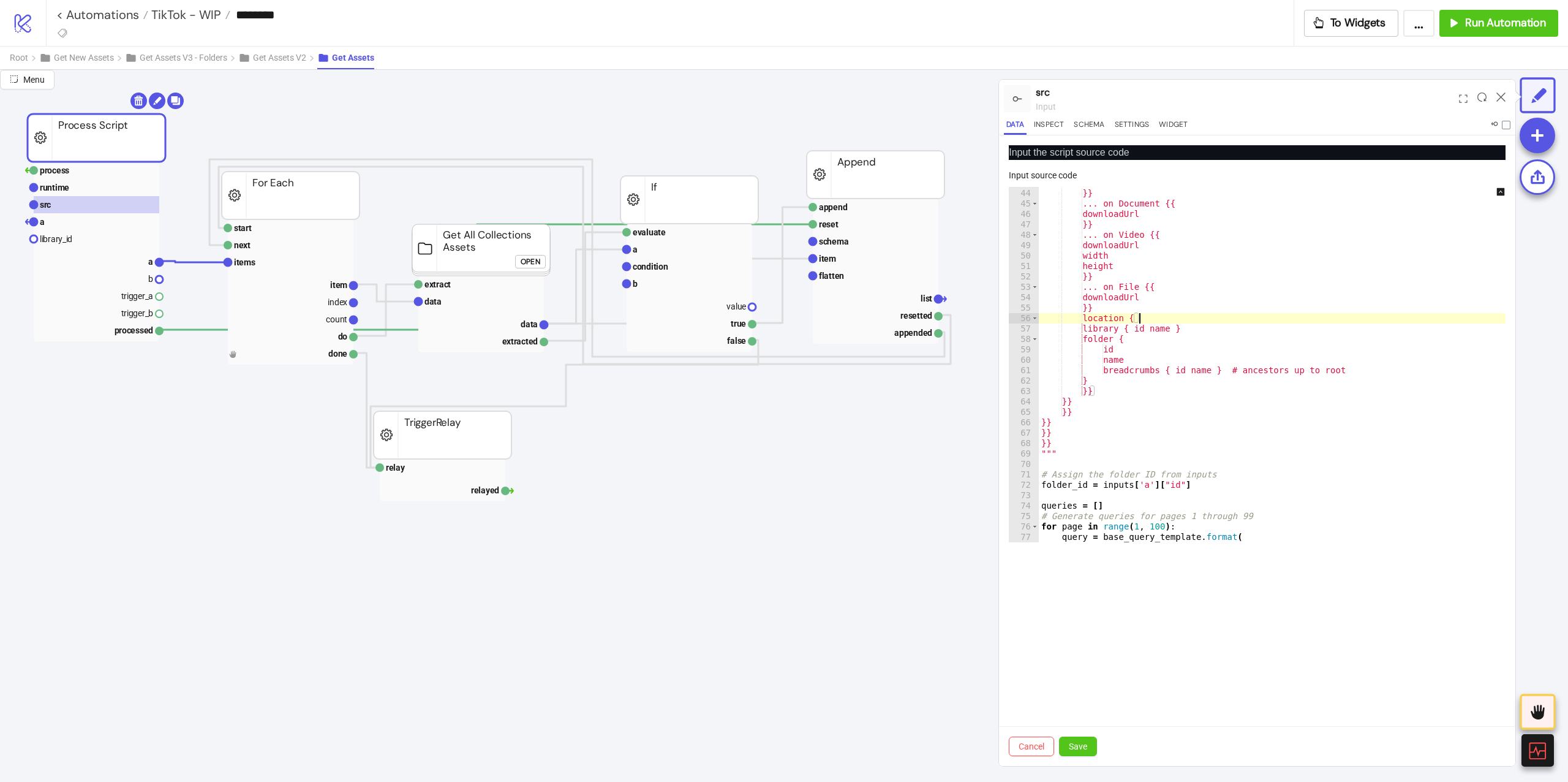
click at [1148, 317] on div "downloadUrl }} ... on Document {{ downloadUrl }} ... on Video {{ downloadUrl wi…" at bounding box center [1281, 366] width 484 height 376
click at [1144, 332] on div "downloadUrl }} ... on Document {{ downloadUrl }} ... on Video {{ downloadUrl wi…" at bounding box center [1281, 366] width 484 height 376
click at [1211, 329] on div "downloadUrl }} ... on Document {{ downloadUrl }} ... on Video {{ downloadUrl wi…" at bounding box center [1281, 366] width 484 height 376
click at [1160, 346] on div "downloadUrl }} ... on Document {{ downloadUrl }} ... on Video {{ downloadUrl wi…" at bounding box center [1281, 366] width 484 height 376
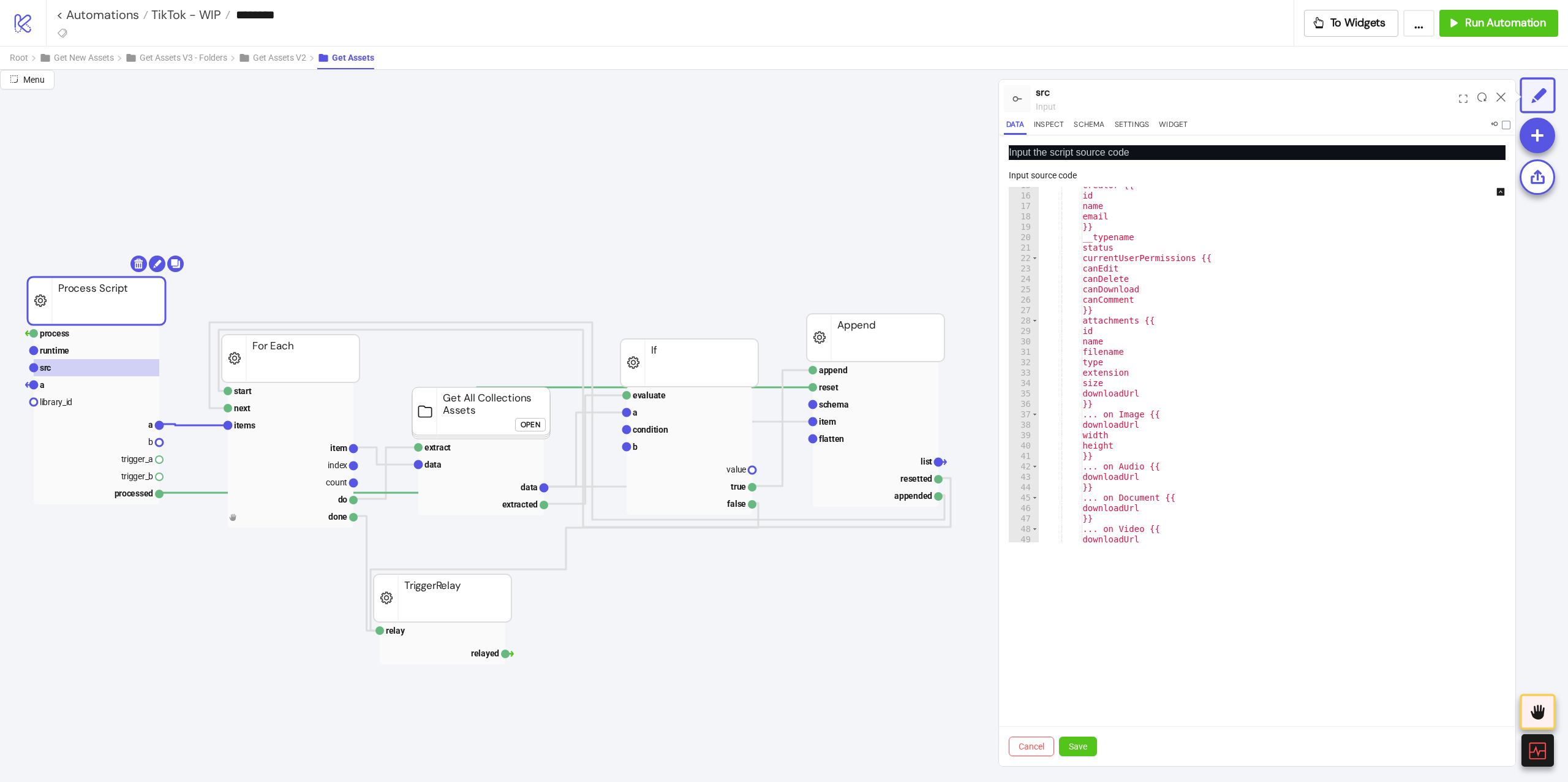
scroll to position [530, 0]
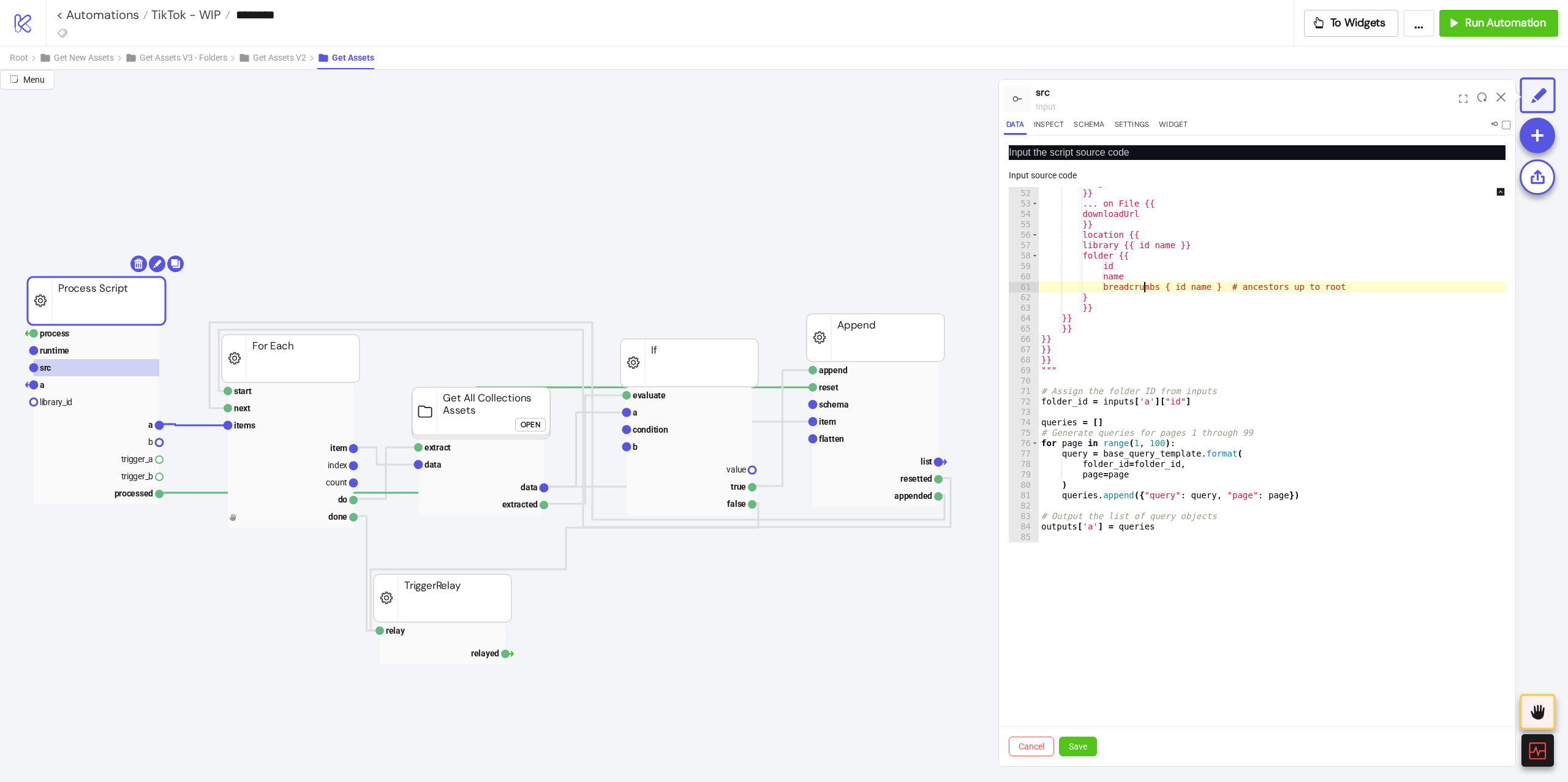
click at [1169, 289] on div "height }} ... on File {{ downloadUrl }} location {{ library {{ id name }} folde…" at bounding box center [1281, 366] width 484 height 376
click at [1170, 289] on div "height }} ... on File {{ downloadUrl }} location {{ library {{ id name }} folde…" at bounding box center [1281, 366] width 484 height 376
type textarea "**********"
click at [1083, 738] on button "Save" at bounding box center [1077, 745] width 38 height 20
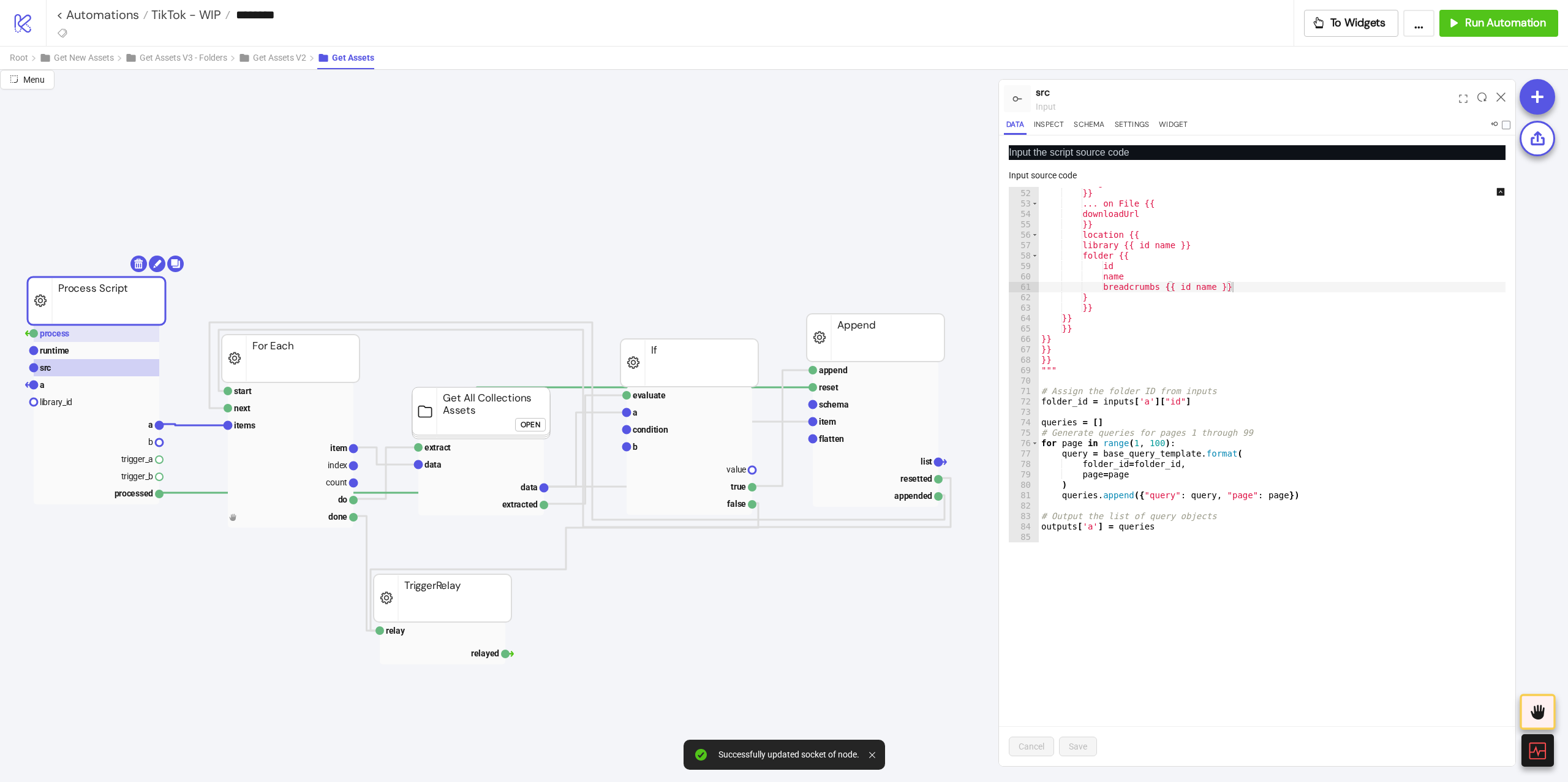
click at [114, 341] on rect at bounding box center [96, 333] width 125 height 17
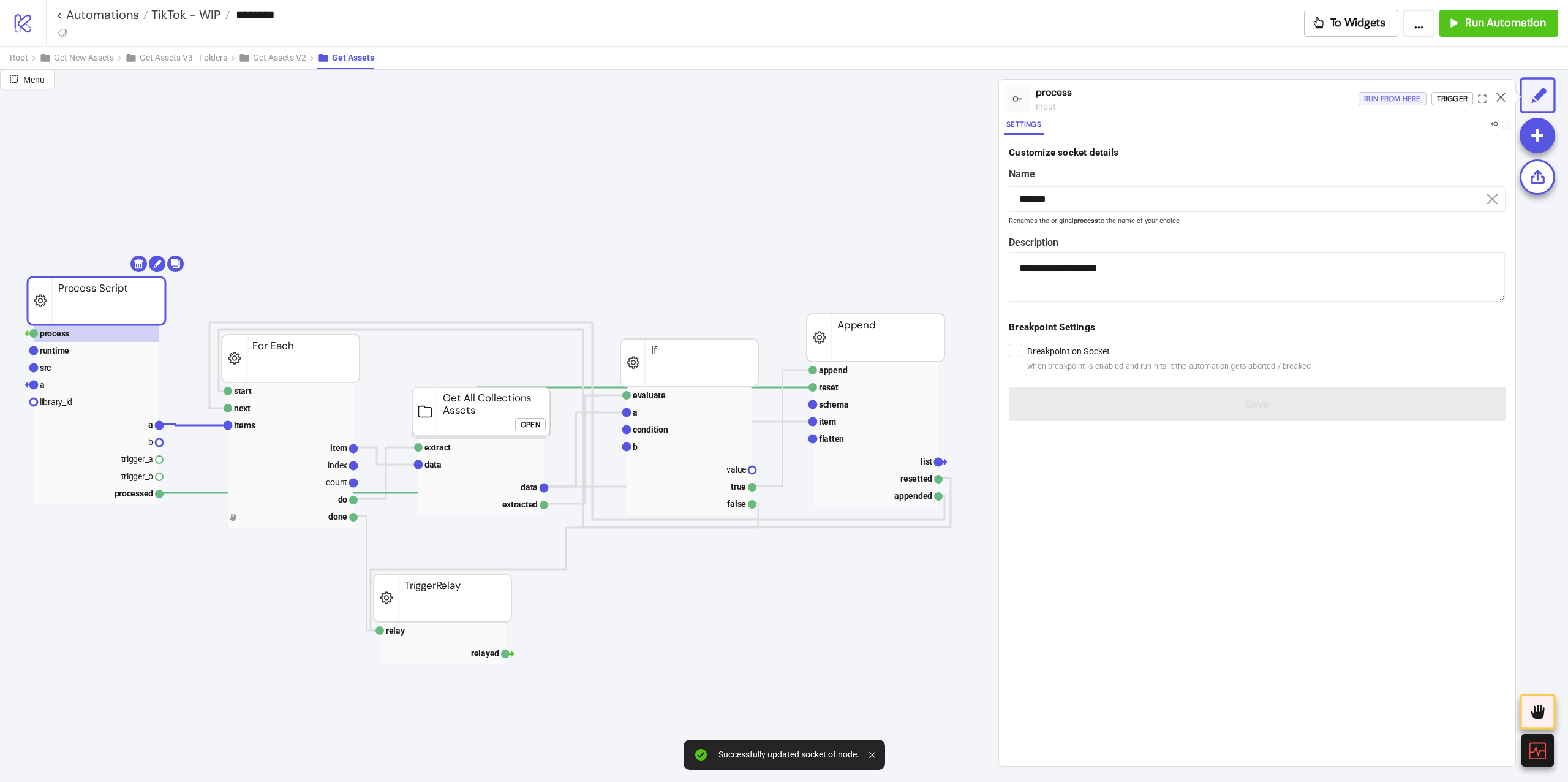
click at [1359, 102] on button "Run from here" at bounding box center [1392, 98] width 68 height 13
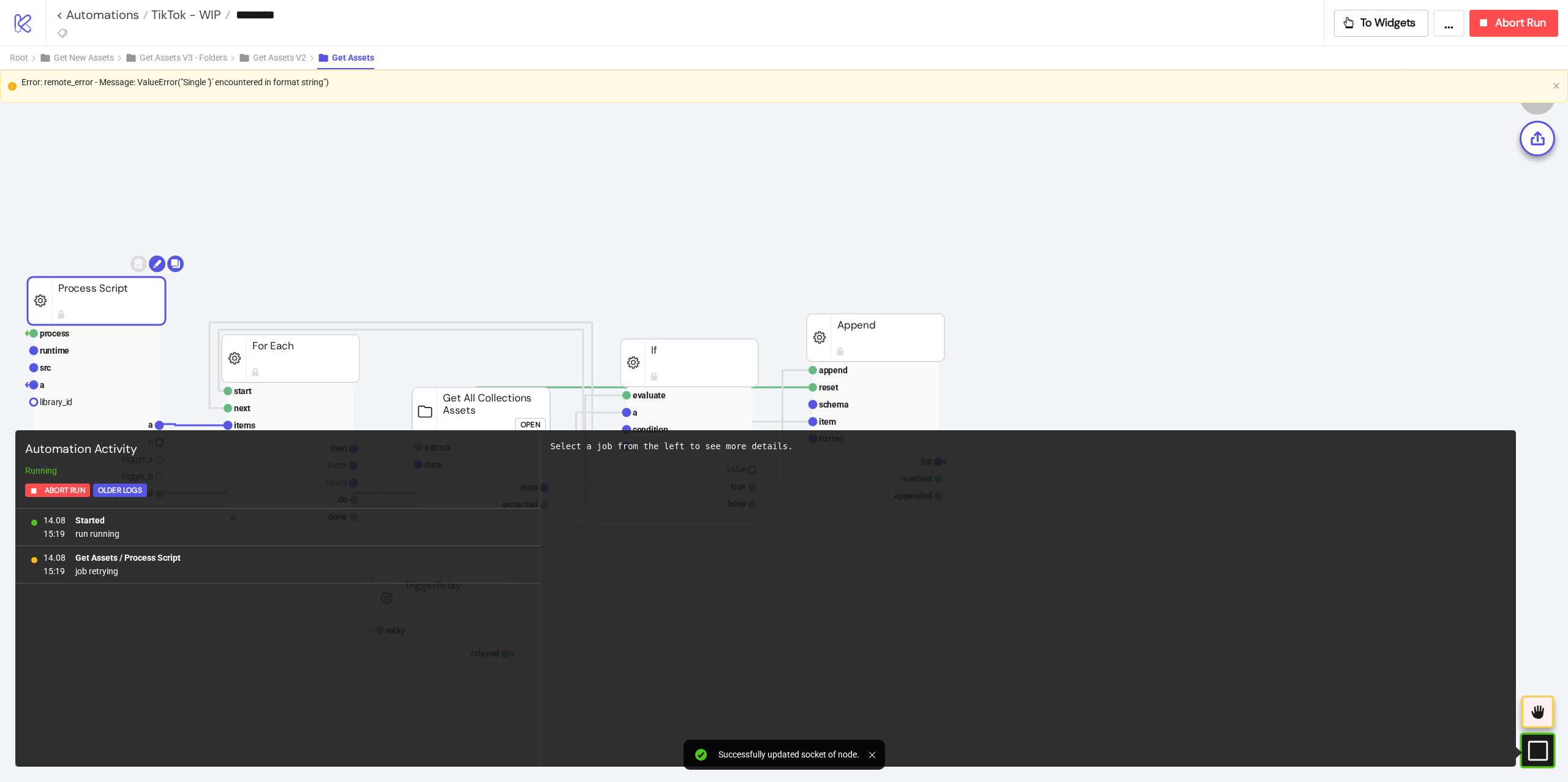
scroll to position [163, 0]
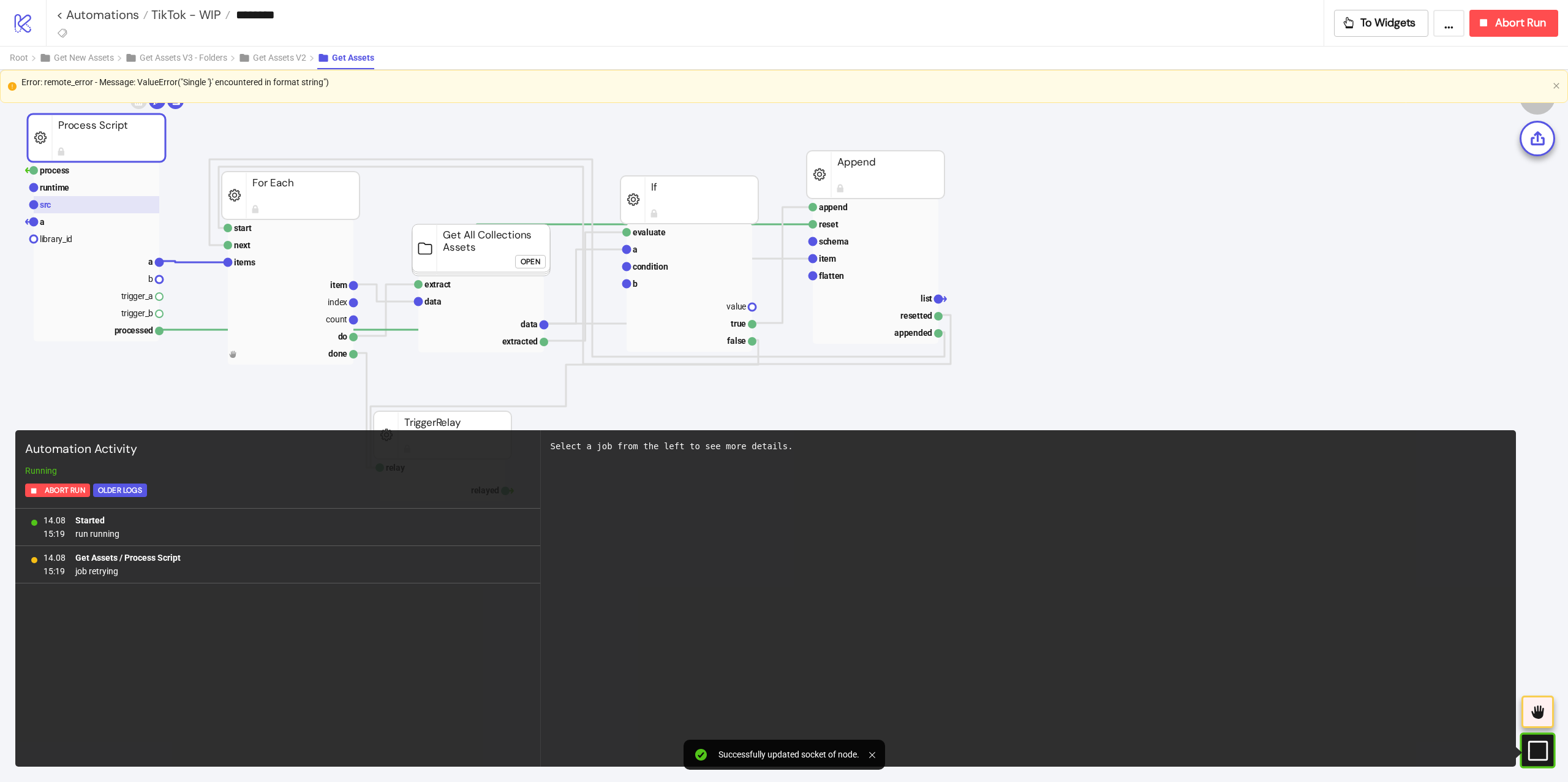
click at [96, 198] on rect at bounding box center [96, 204] width 125 height 17
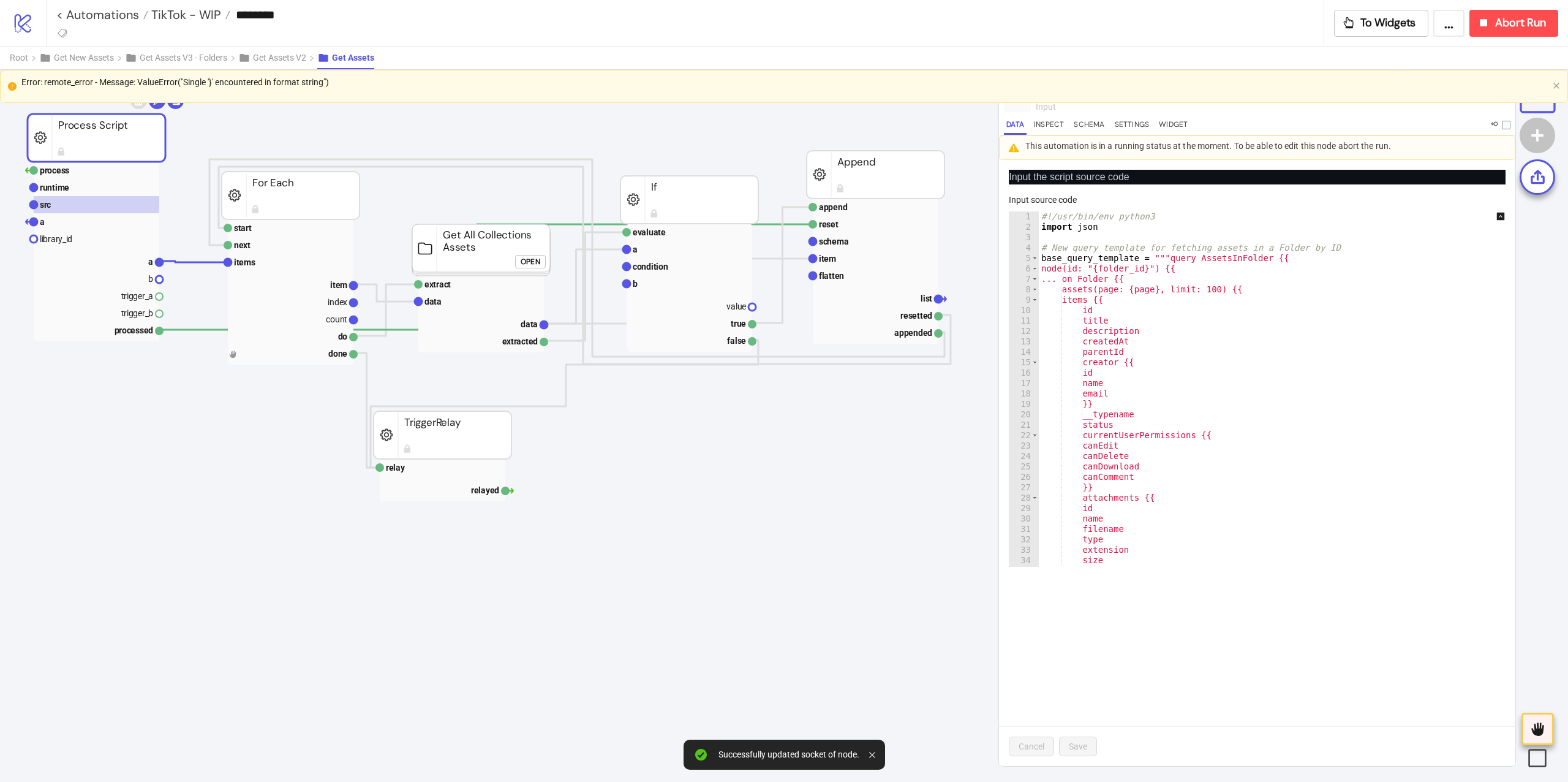
click at [1107, 361] on div "#!/usr/bin/env python3 import json # New query template for fetching assets in …" at bounding box center [1281, 400] width 484 height 376
type textarea "**********"
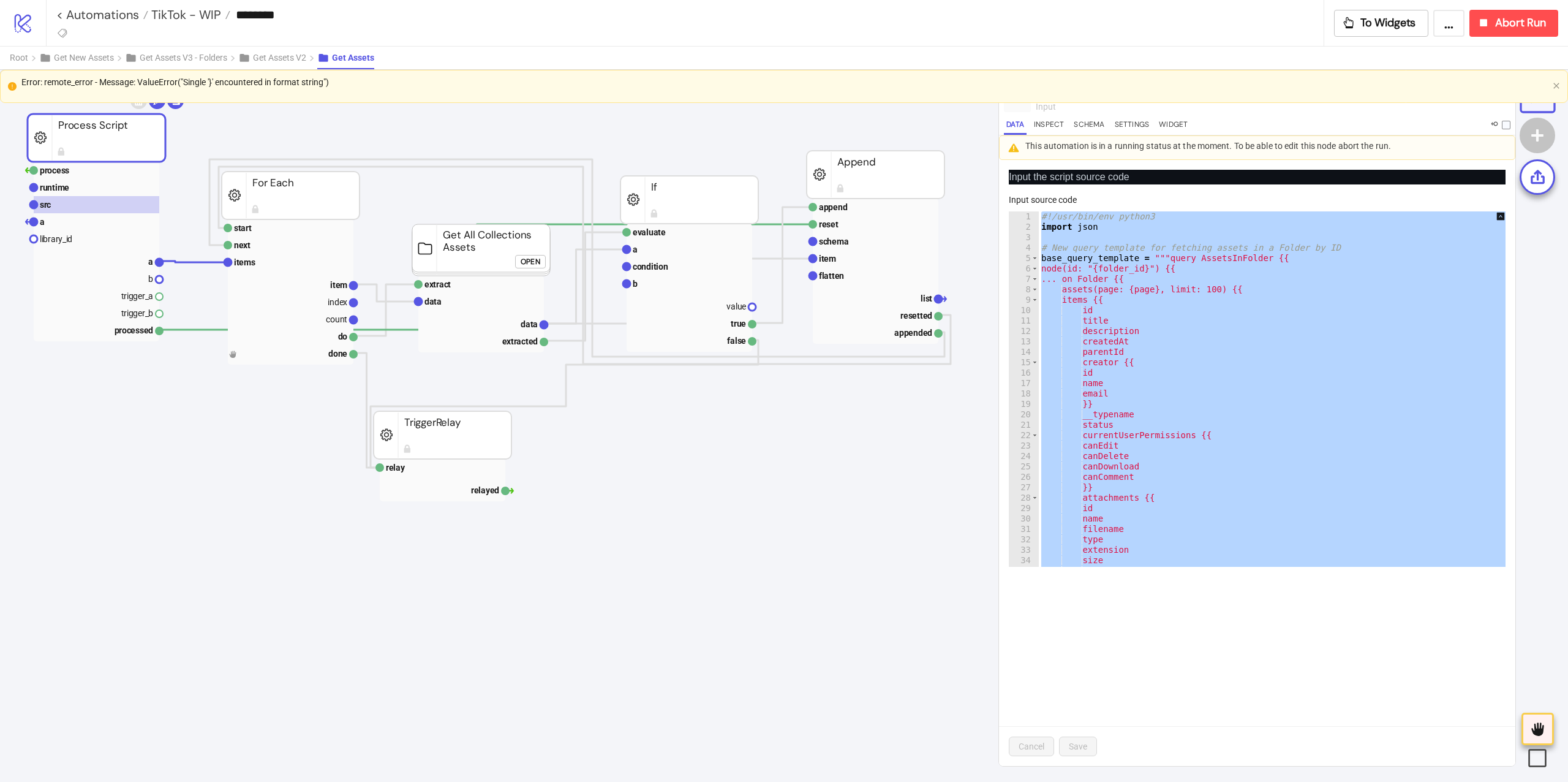
click at [248, 86] on div "Error: remote_error - Message: ValueError("Single '}' encountered in format str…" at bounding box center [784, 81] width 1526 height 13
copy div "Error: remote_error - Message: ValueError("Single '}' encountered in format str…"
click at [1494, 33] on button "Abort Run" at bounding box center [1513, 22] width 89 height 27
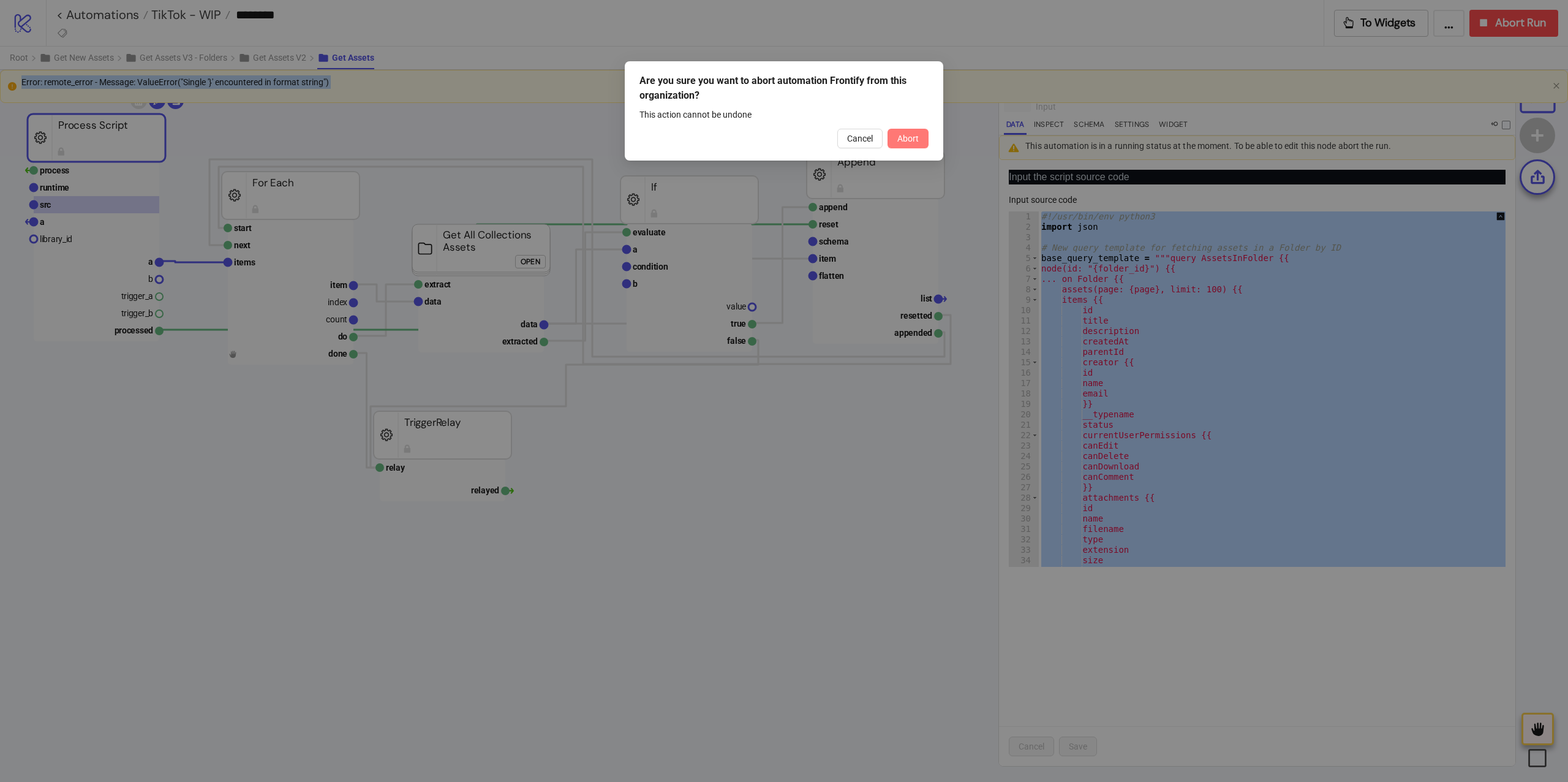
click at [921, 143] on button "Abort" at bounding box center [908, 138] width 41 height 20
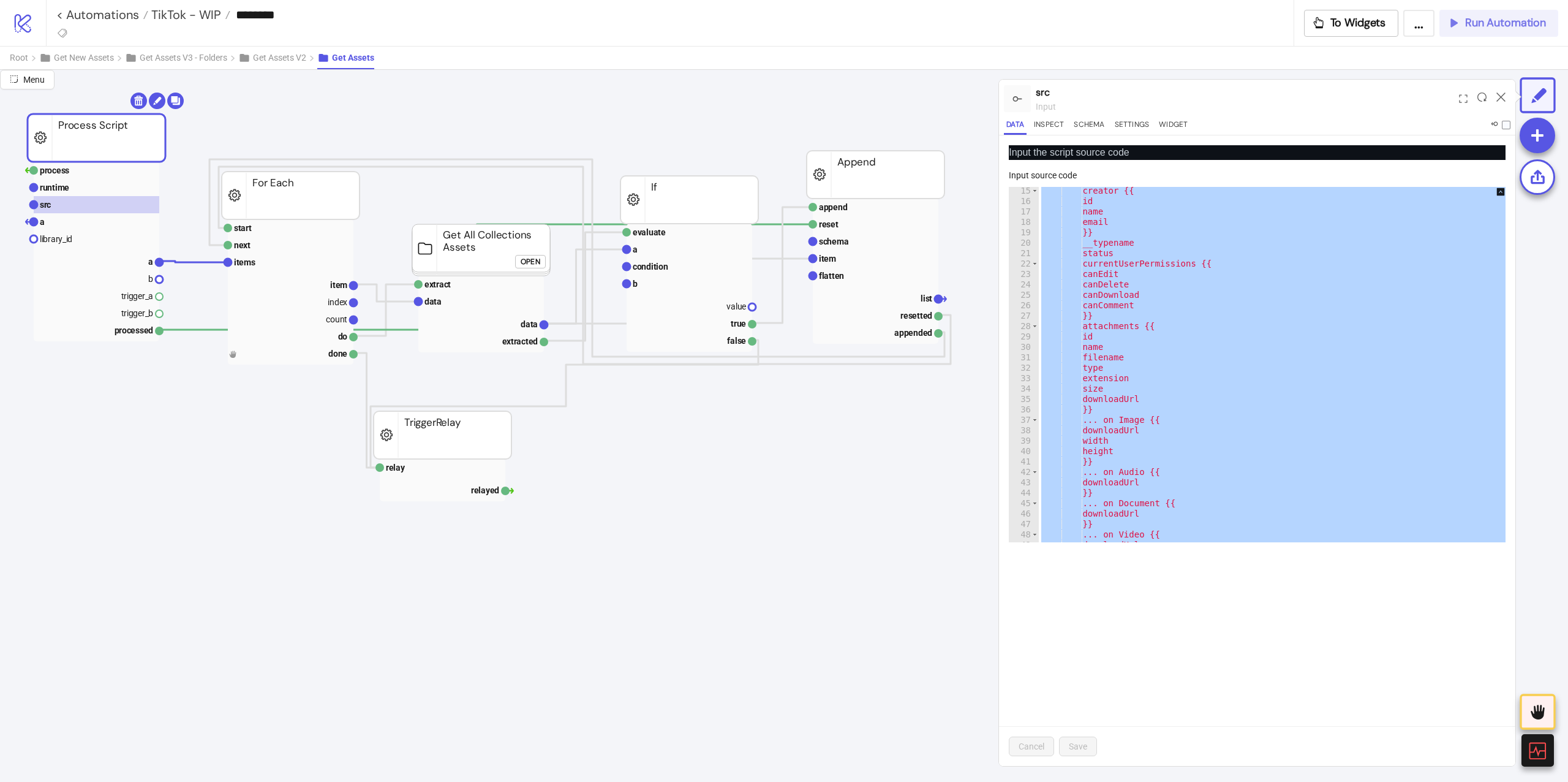
scroll to position [392, 0]
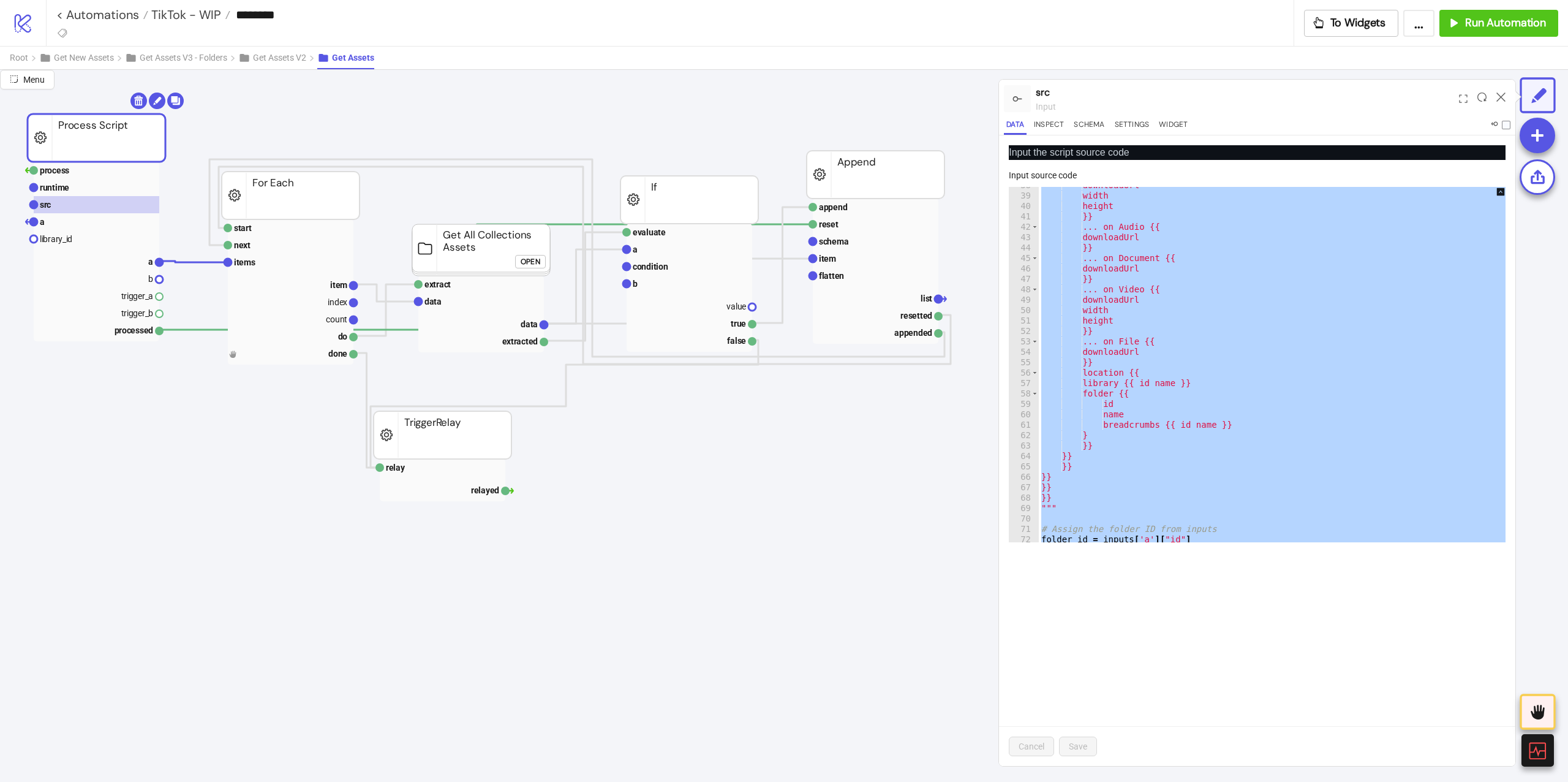
click at [1139, 433] on div "downloadUrl width height }} ... on Audio {{ downloadUrl }} ... on Document {{ d…" at bounding box center [1281, 364] width 484 height 355
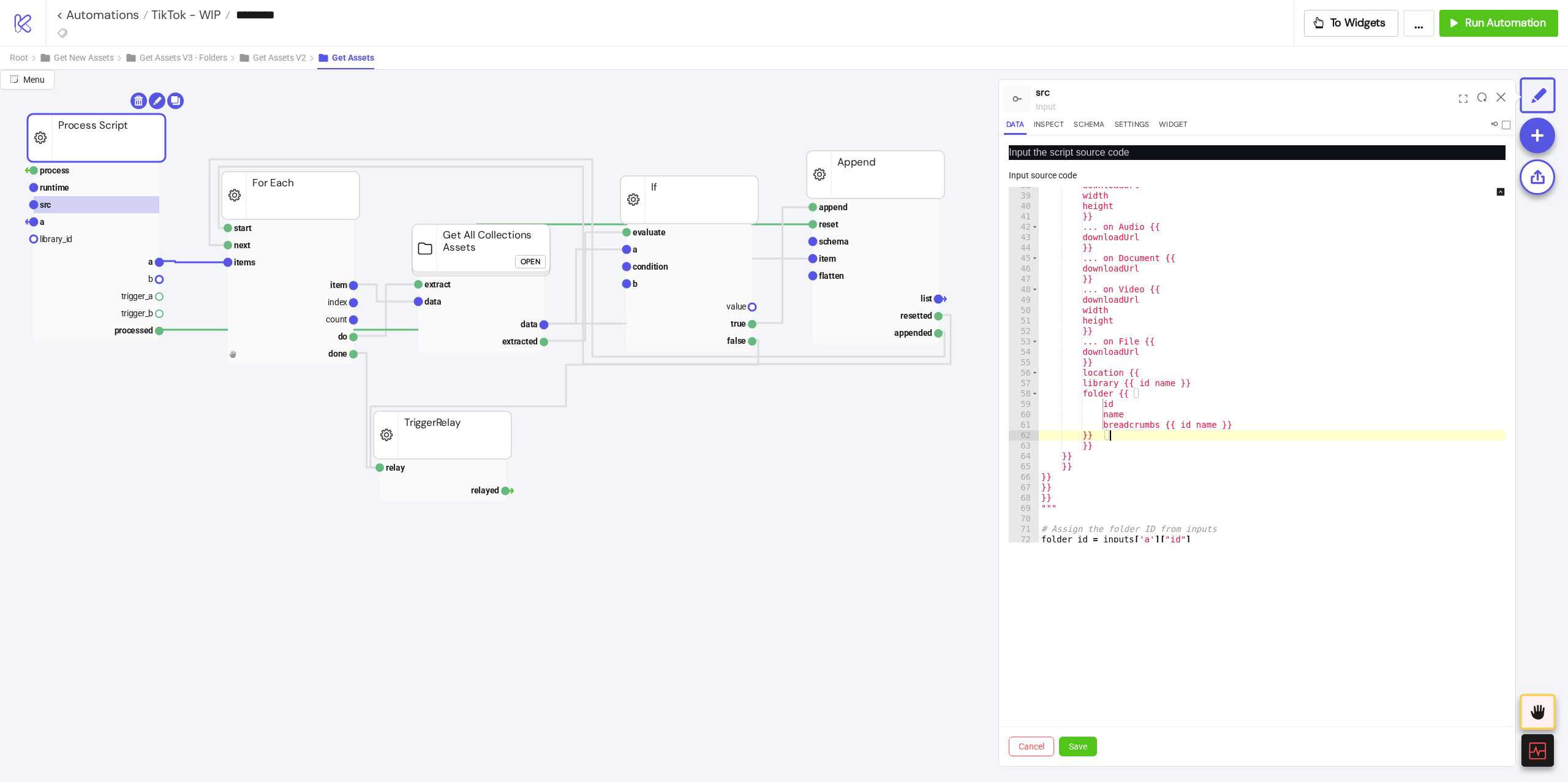
scroll to position [0, 10]
type textarea "**"
click at [1087, 744] on span "Save" at bounding box center [1078, 746] width 19 height 9
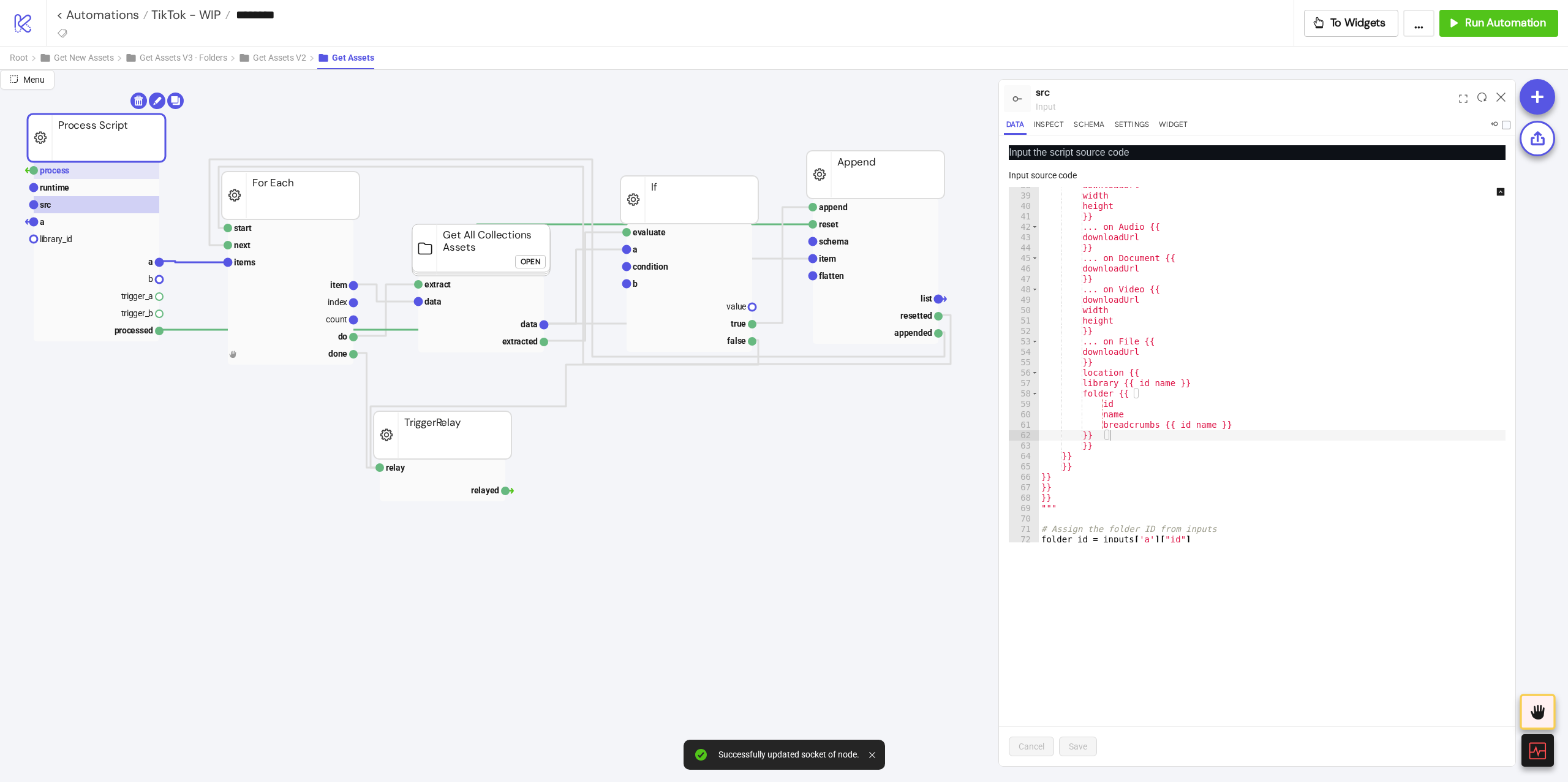
click at [96, 171] on rect at bounding box center [96, 170] width 125 height 17
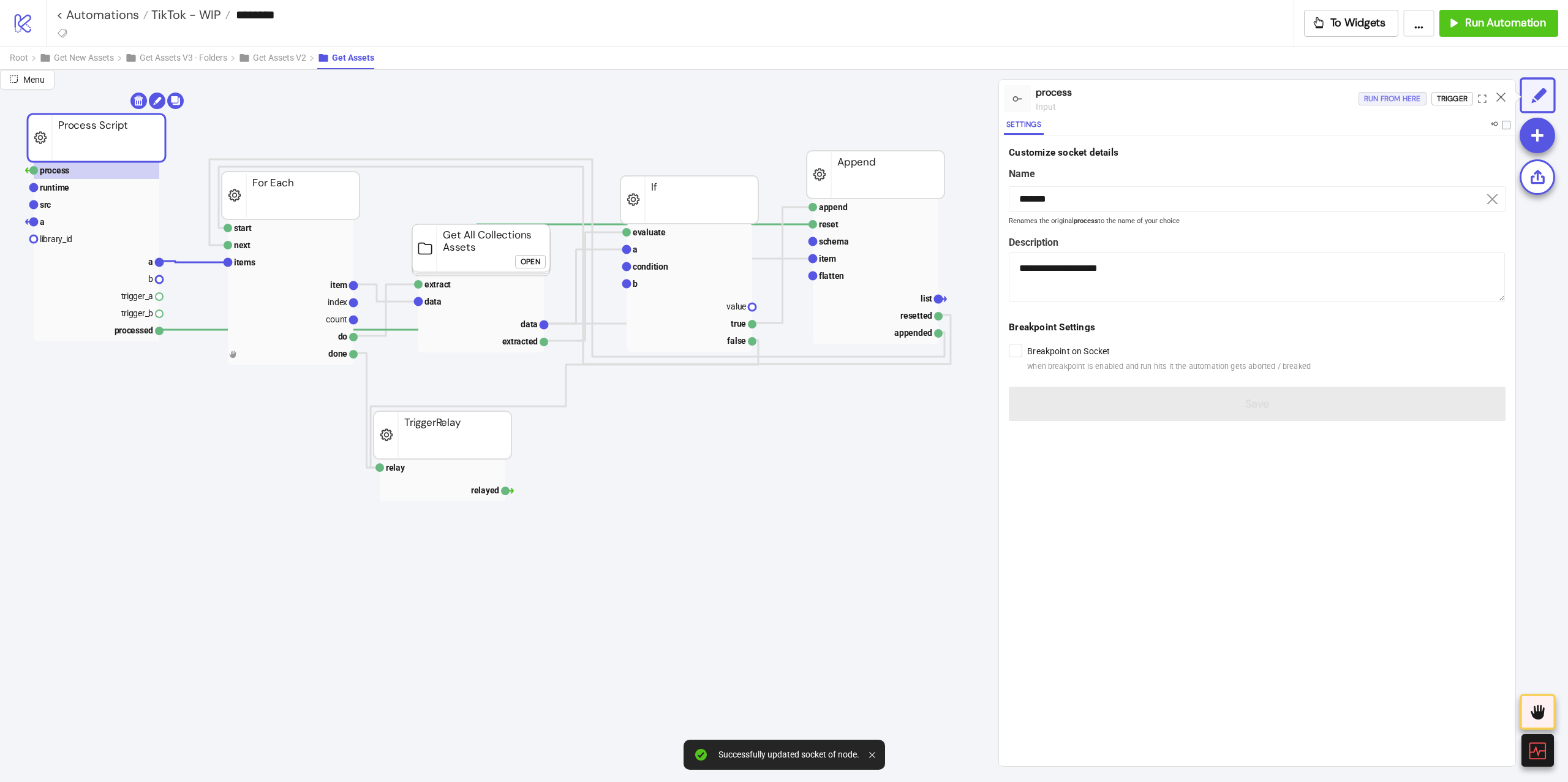
click at [1374, 96] on div "Run from here" at bounding box center [1392, 98] width 57 height 14
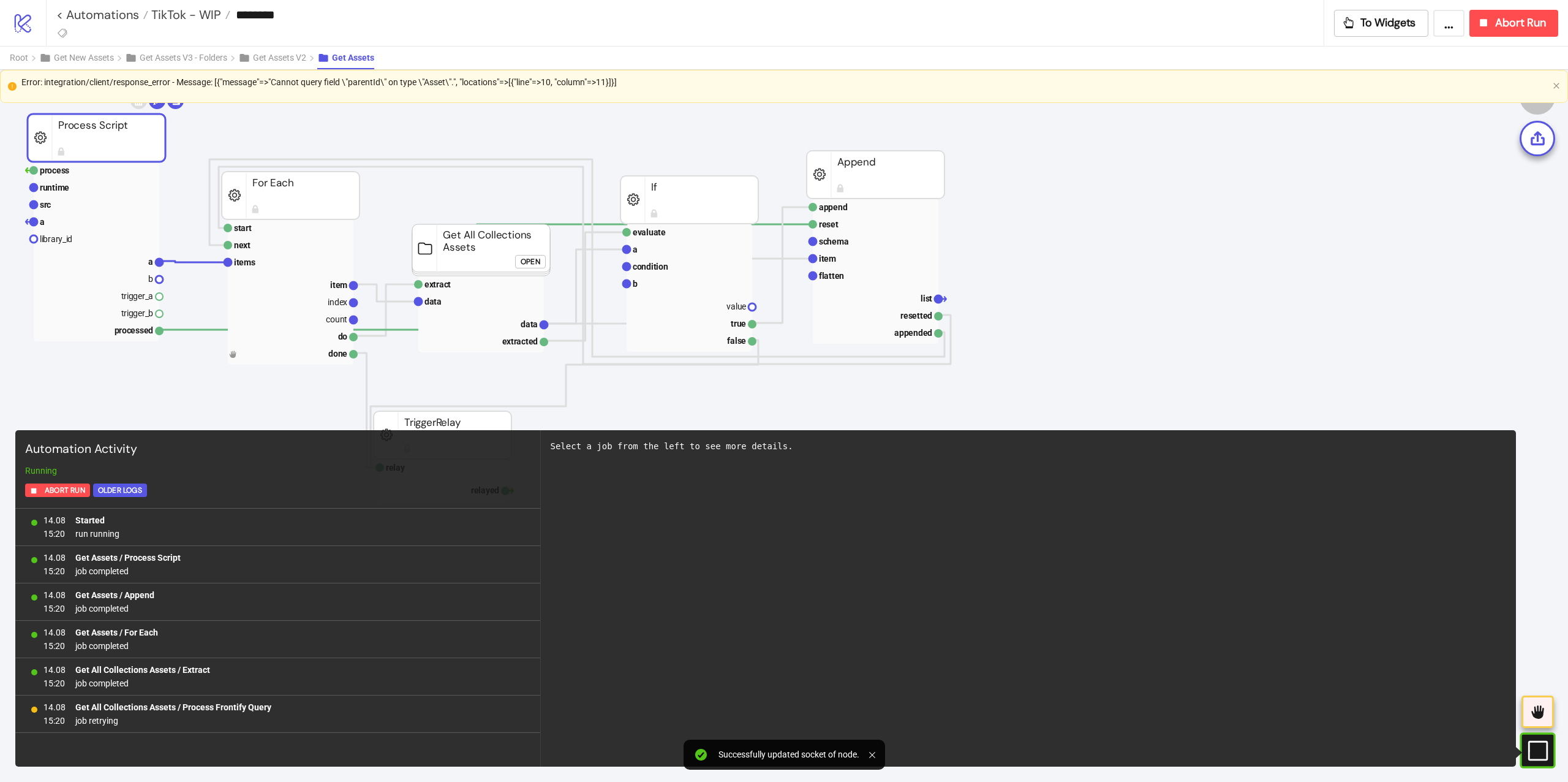
click at [640, 91] on div "Error: integration/client/response_error - Message: [{"message"=>"Cannot query …" at bounding box center [784, 86] width 1526 height 22
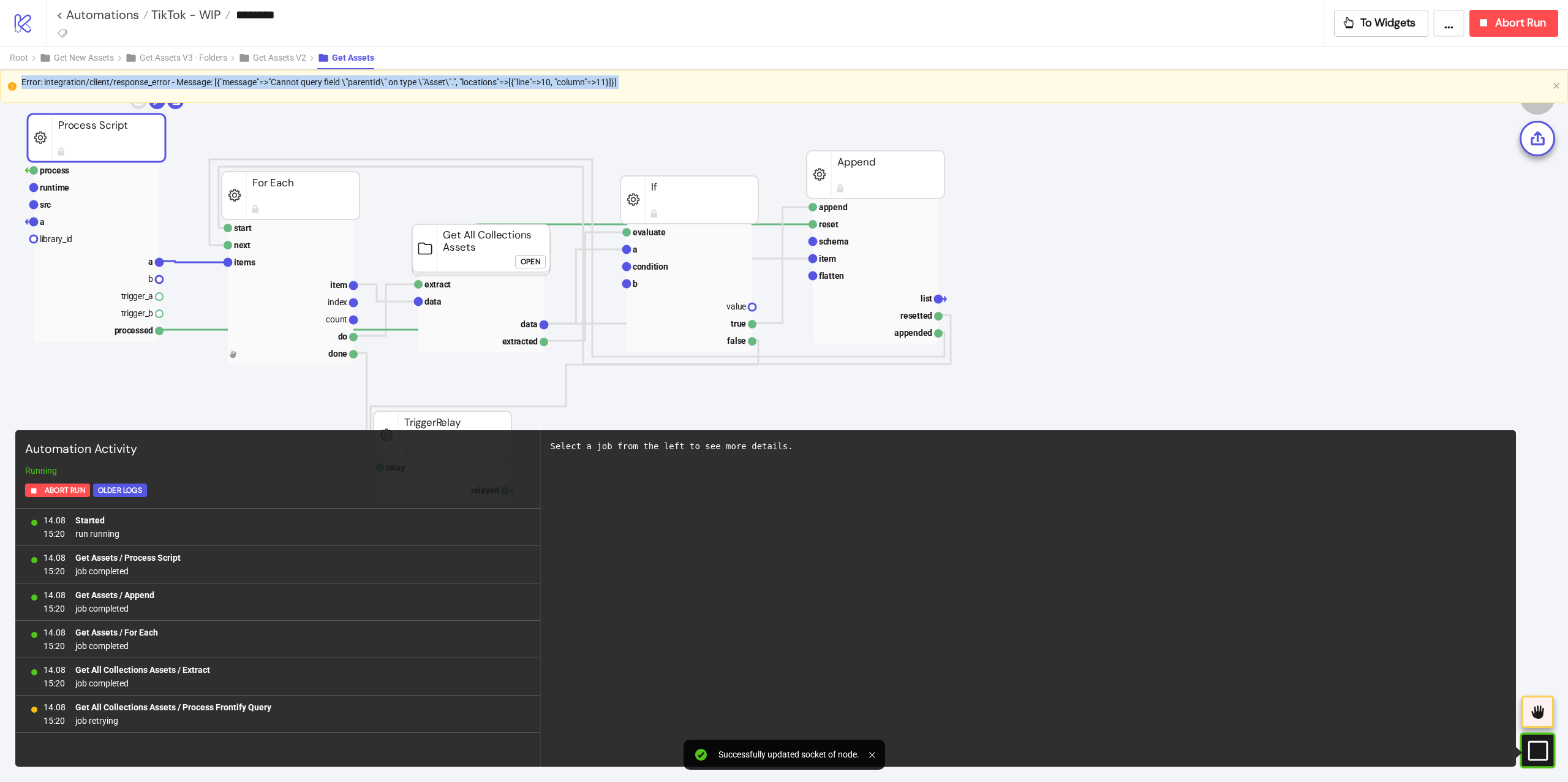
click at [640, 91] on div "Error: integration/client/response_error - Message: [{"message"=>"Cannot query …" at bounding box center [784, 86] width 1526 height 22
click at [1522, 27] on span "Abort Run" at bounding box center [1520, 22] width 51 height 14
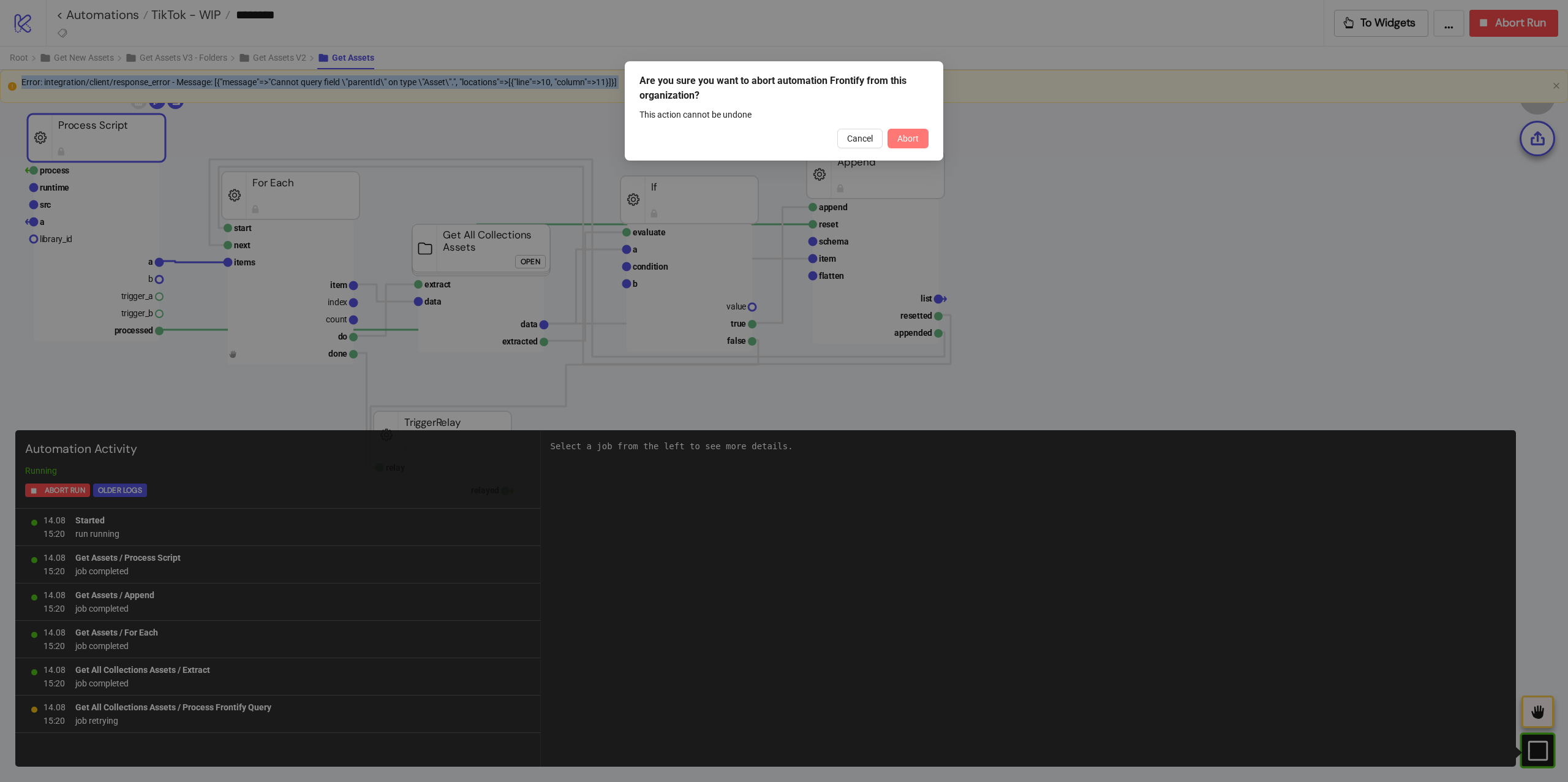
click at [901, 145] on button "Abort" at bounding box center [908, 138] width 41 height 20
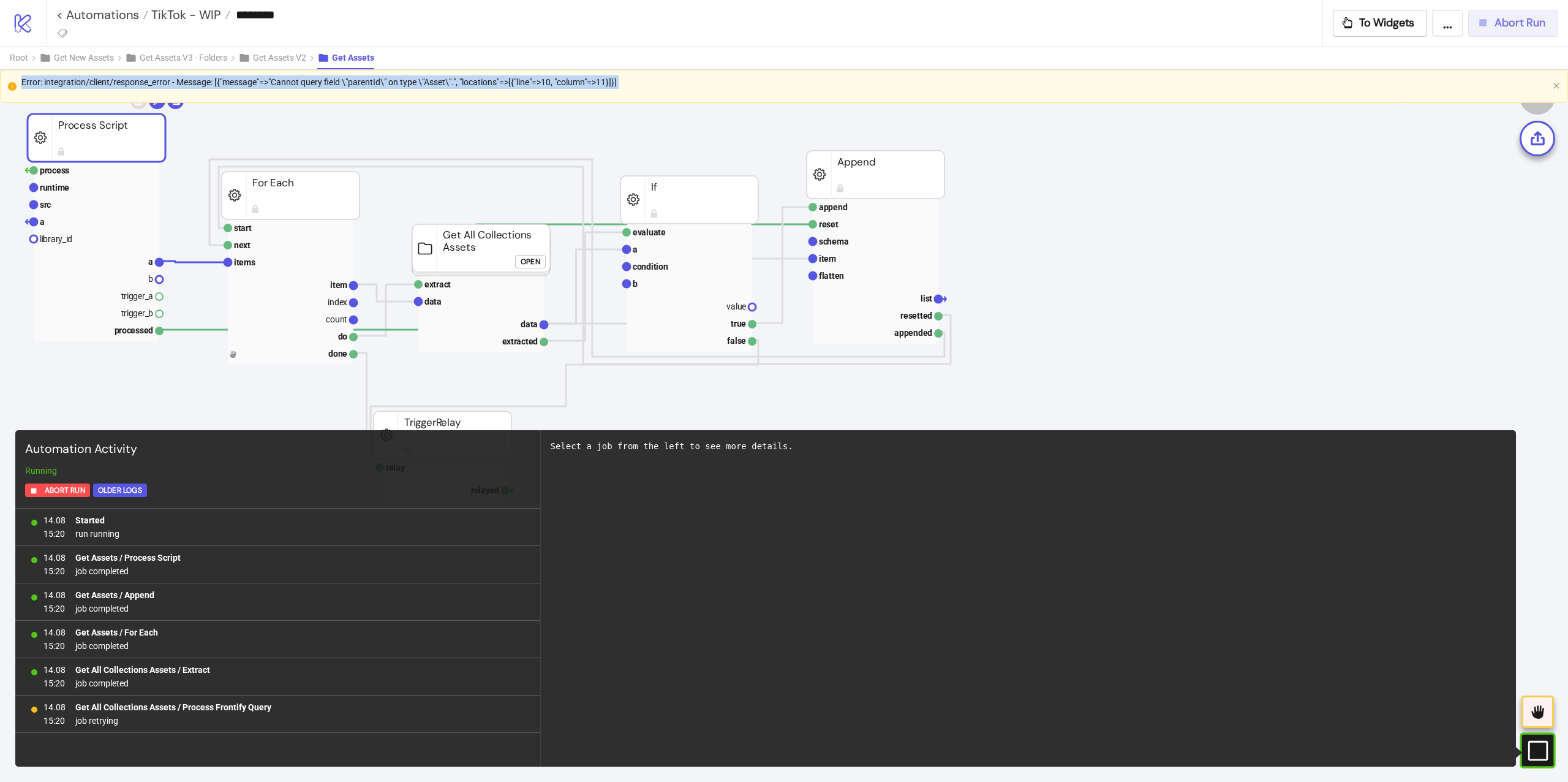
scroll to position [0, 0]
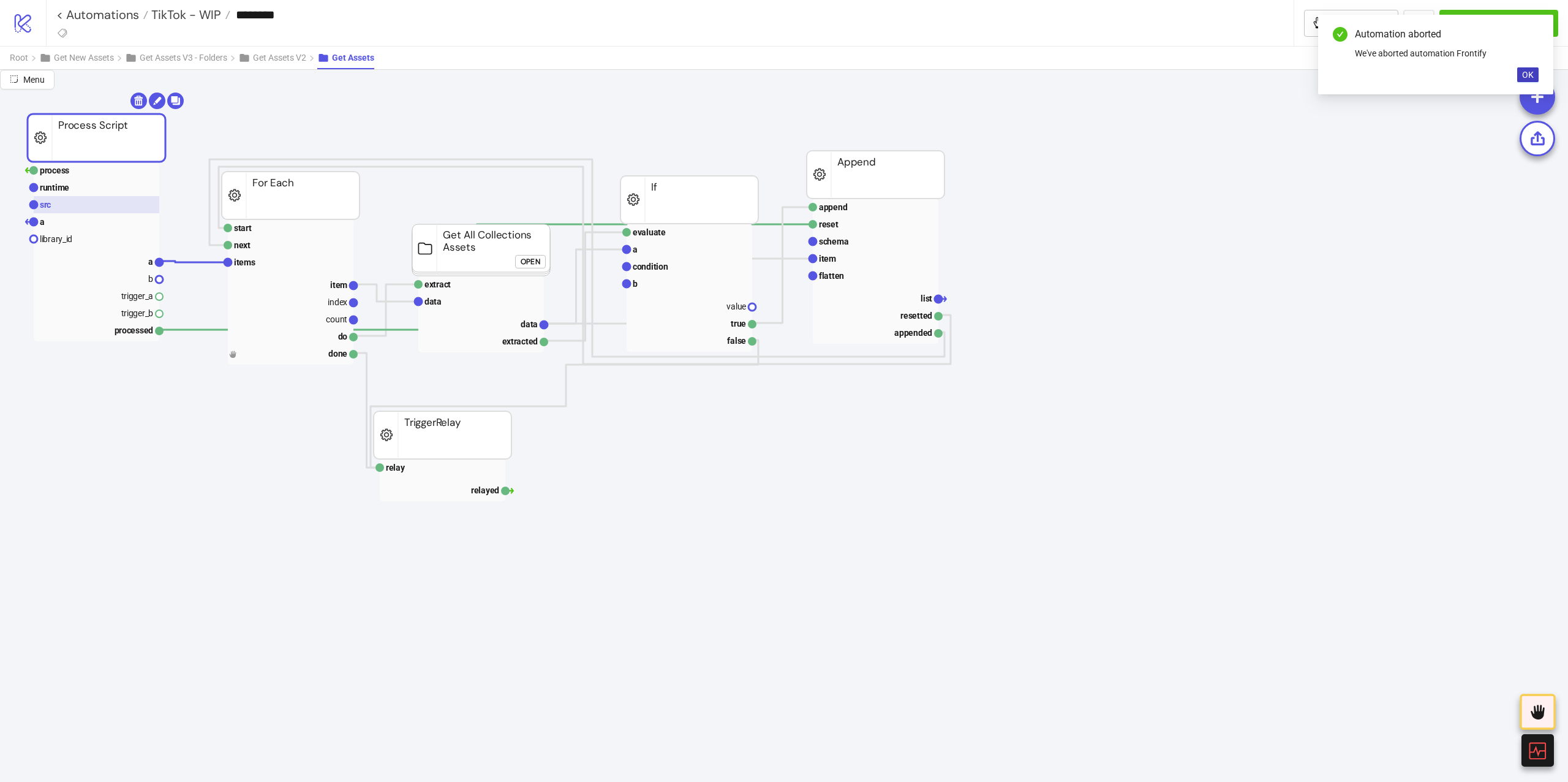
click at [123, 206] on rect at bounding box center [96, 204] width 125 height 17
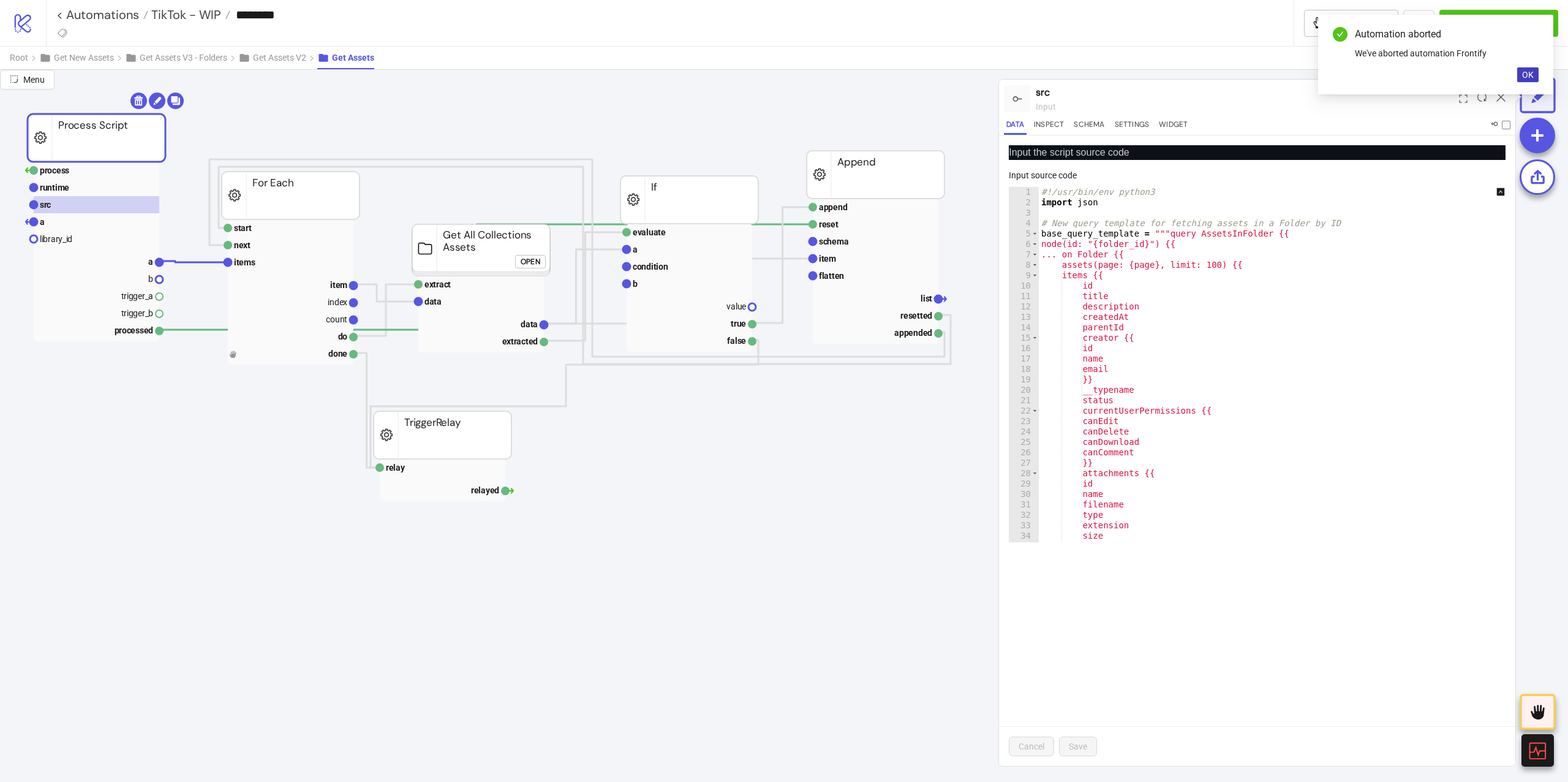
click at [1272, 218] on div "#!/usr/bin/env python3 import json # New query template for fetching assets in …" at bounding box center [1281, 376] width 484 height 376
click at [1179, 329] on div "#!/usr/bin/env python3 import json # New query template for fetching assets in …" at bounding box center [1281, 376] width 484 height 376
click at [1179, 329] on div "#!/usr/bin/env python3 import json # New query template for fetching assets in …" at bounding box center [1281, 364] width 484 height 355
drag, startPoint x: 1179, startPoint y: 329, endPoint x: 1179, endPoint y: 321, distance: 8.0
click at [1179, 321] on div "#!/usr/bin/env python3 import json # New query template for fetching assets in …" at bounding box center [1281, 376] width 484 height 376
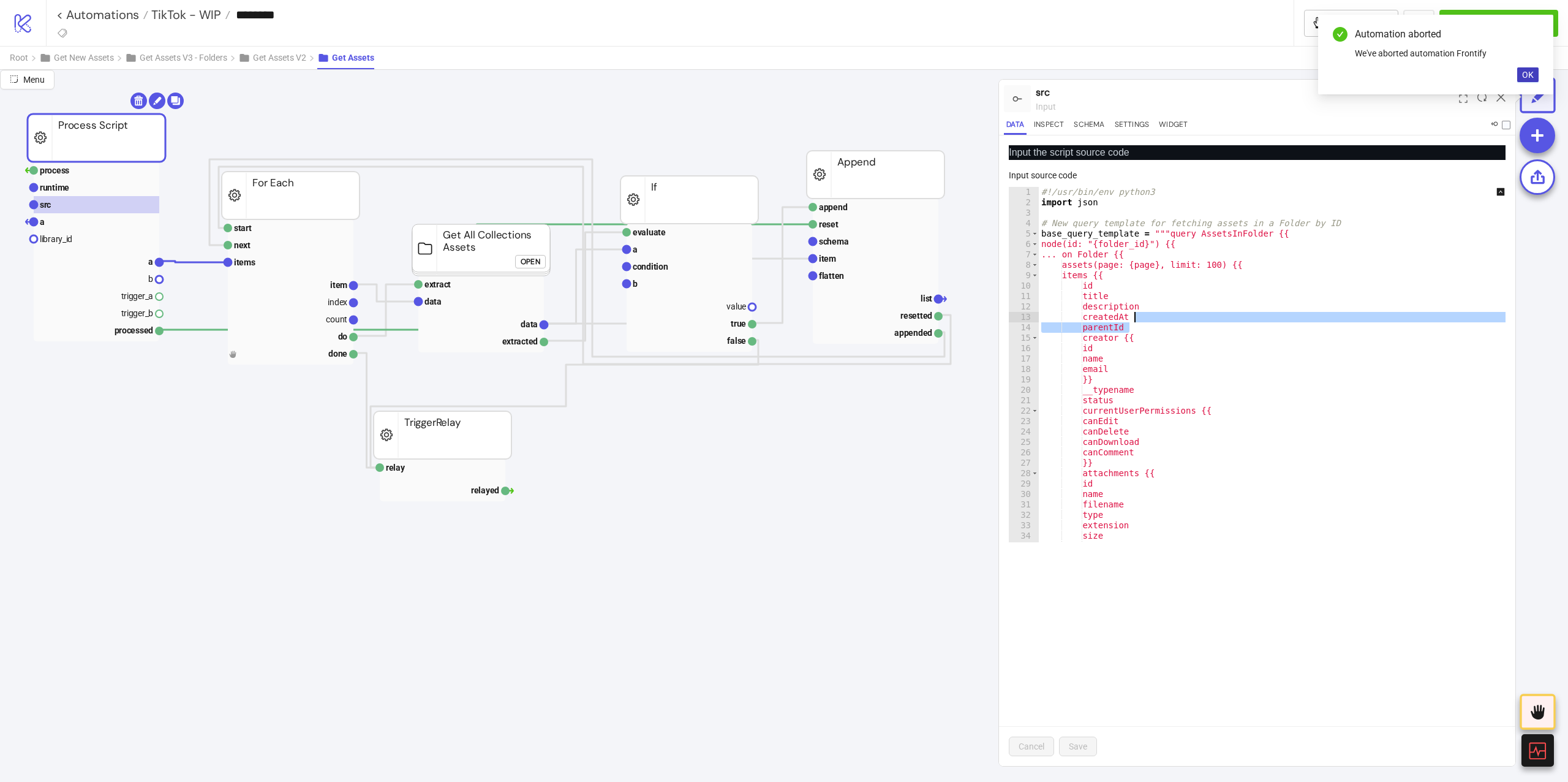
type textarea "*********"
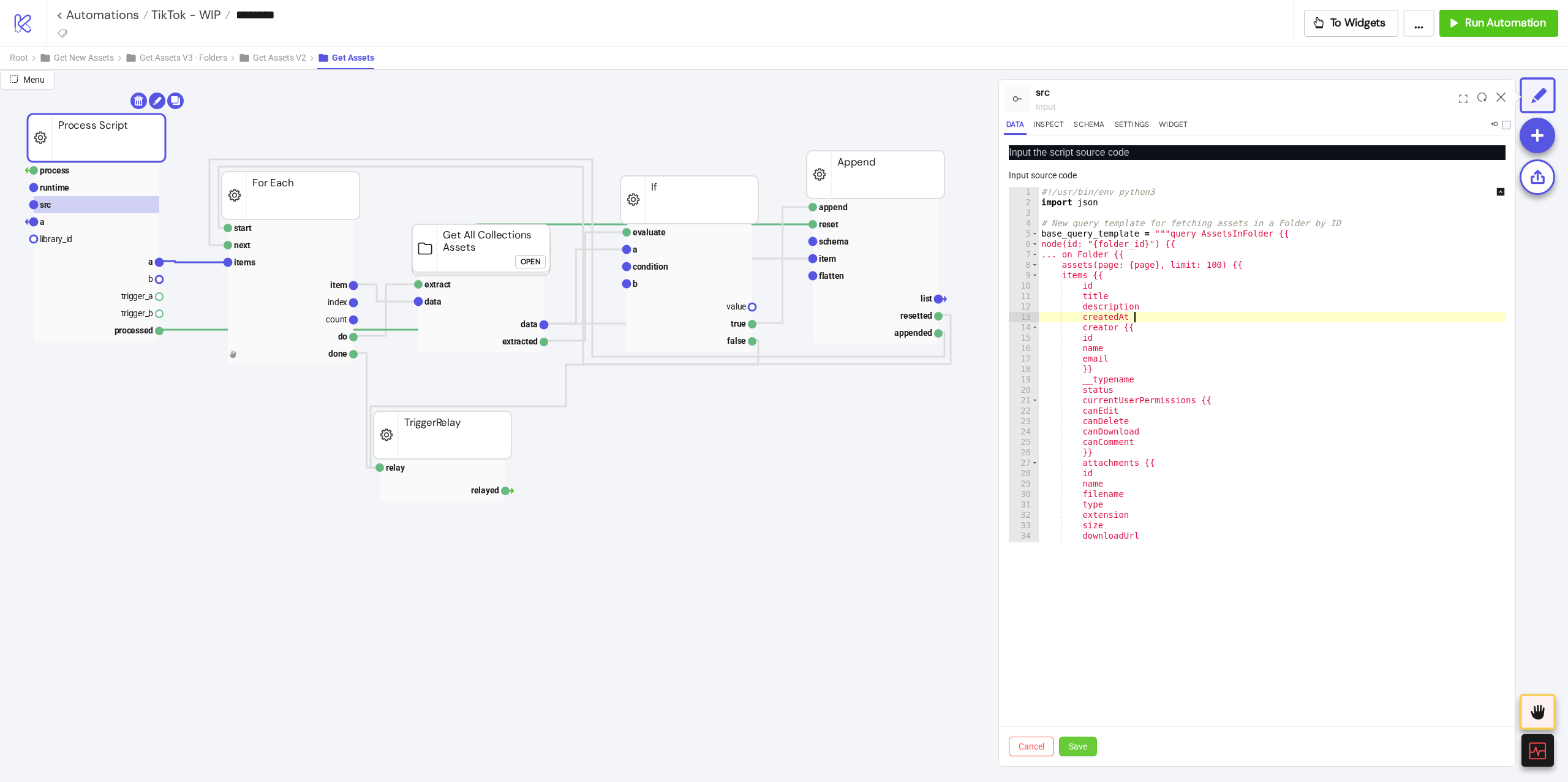
click at [1087, 744] on span "Save" at bounding box center [1078, 746] width 19 height 9
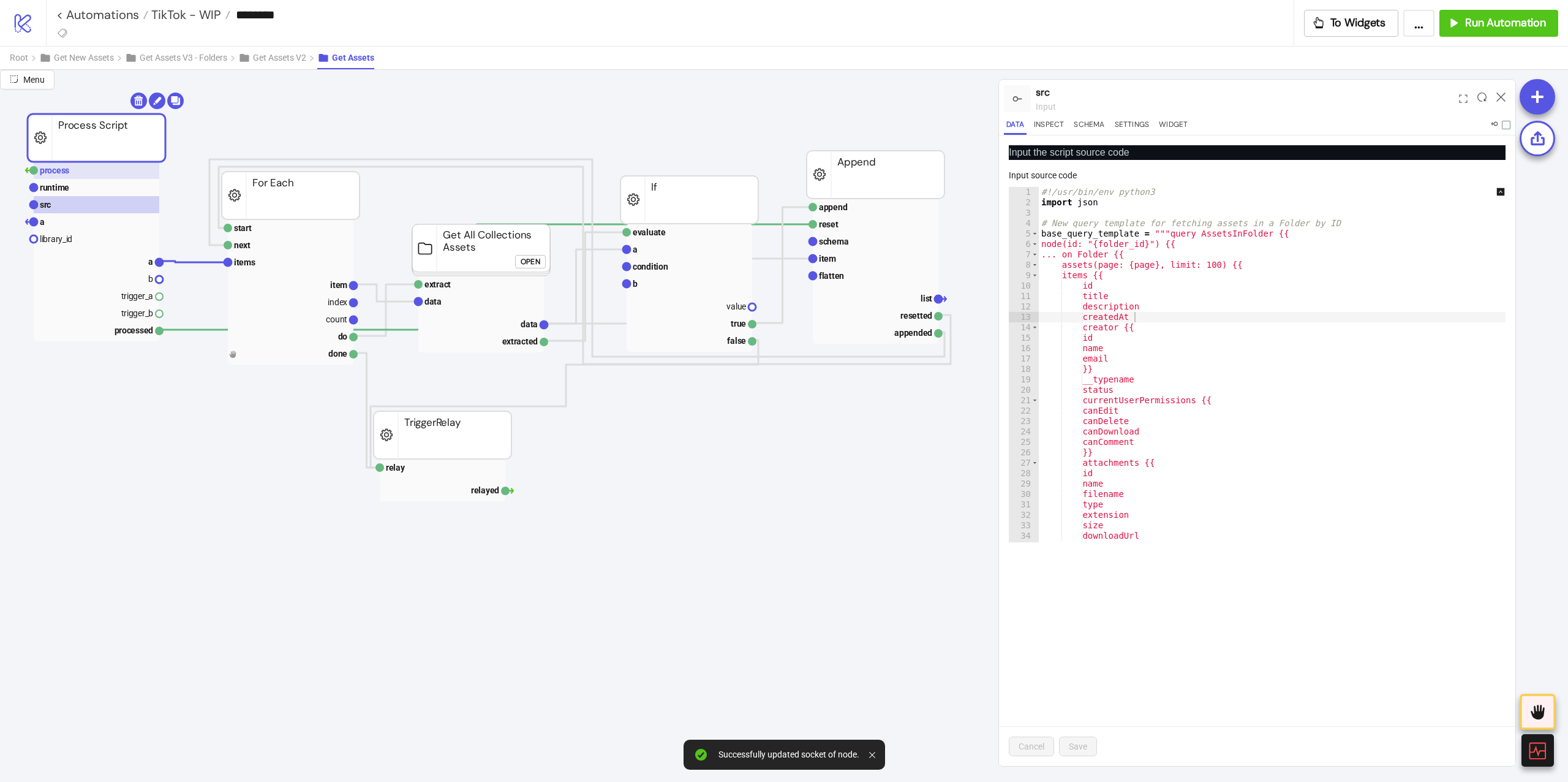
click at [43, 168] on text "process" at bounding box center [54, 170] width 29 height 9
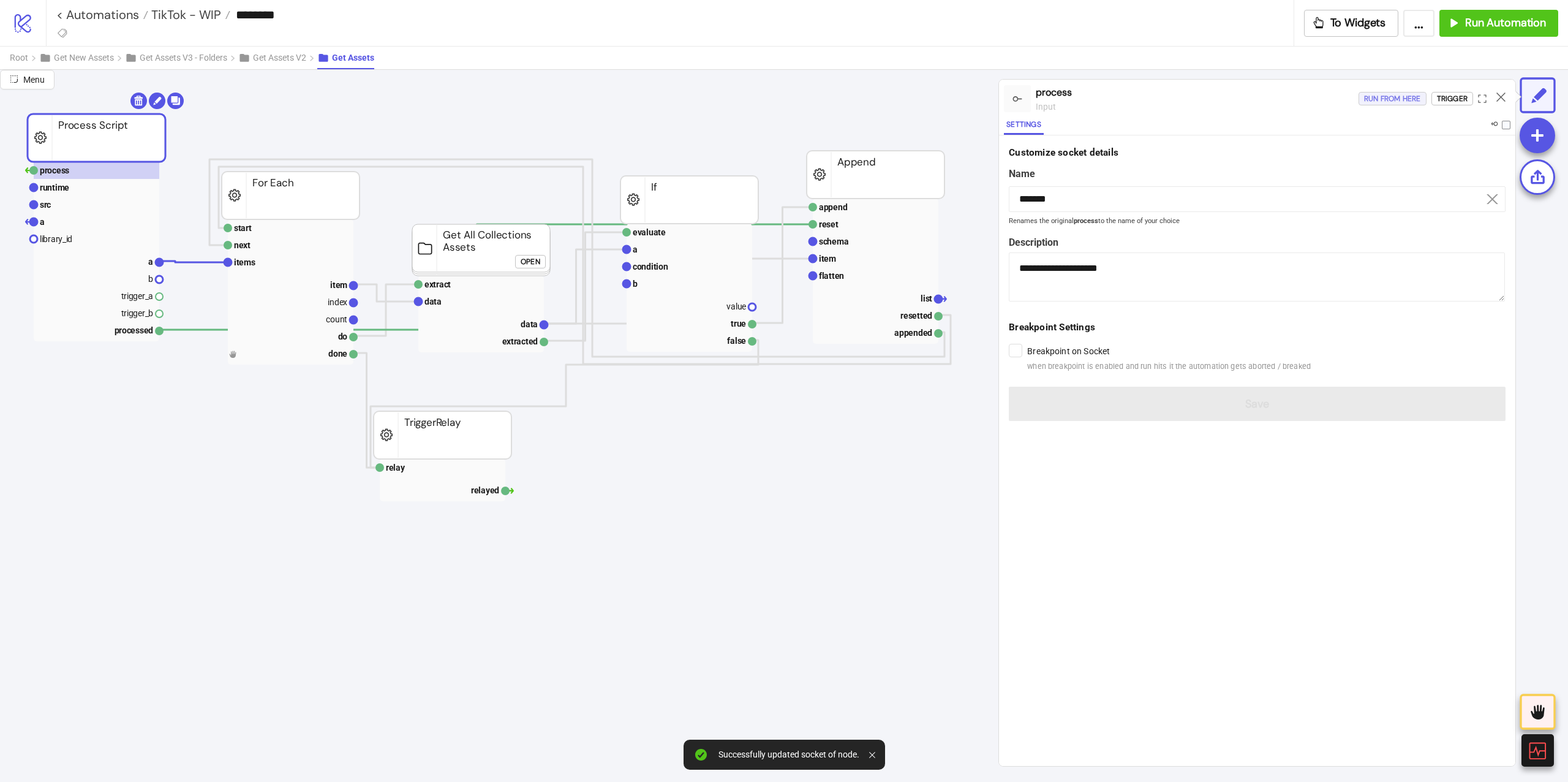
click at [1399, 101] on div "Run from here" at bounding box center [1392, 98] width 57 height 14
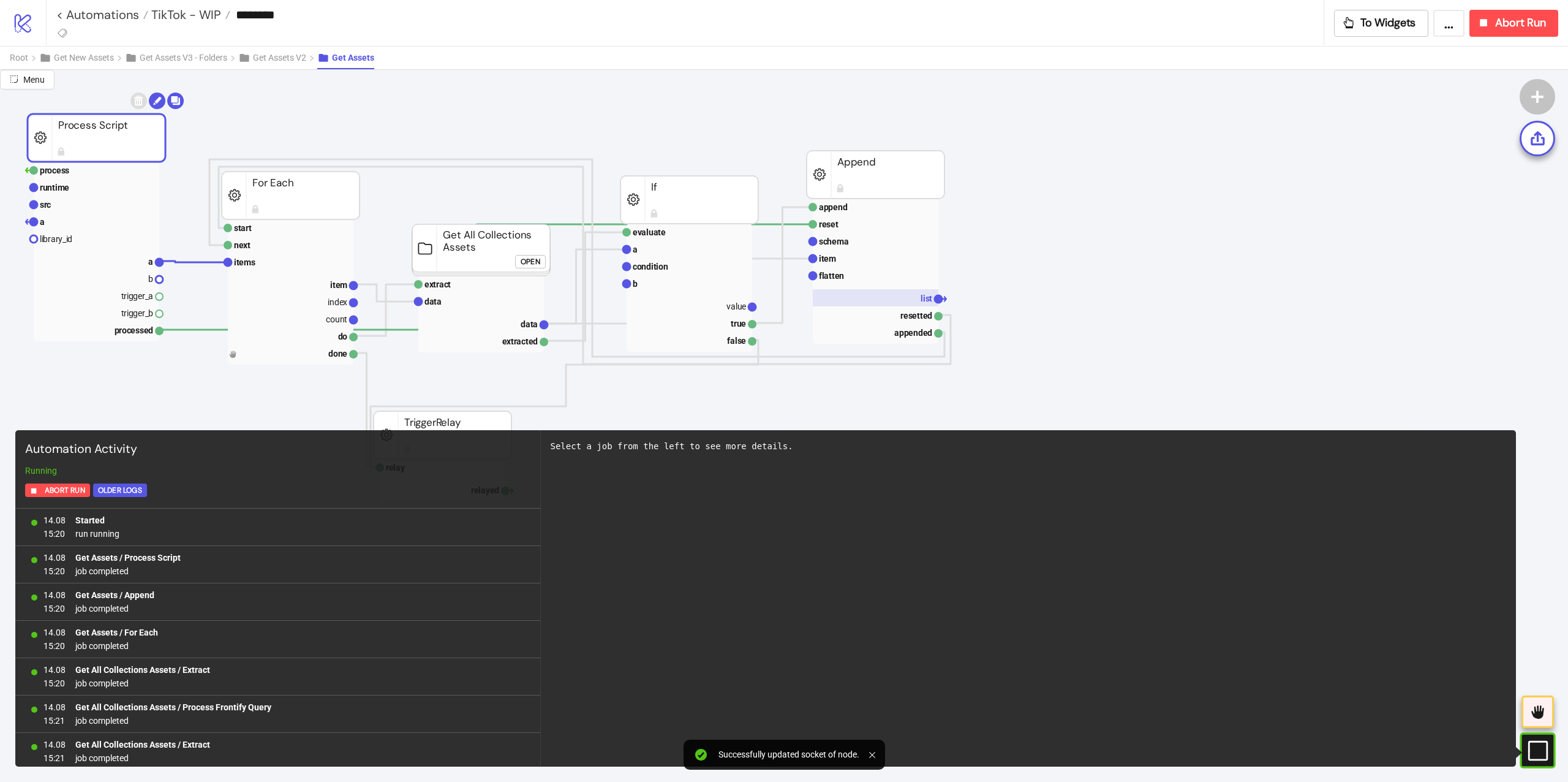
scroll to position [155, 0]
click at [827, 302] on rect at bounding box center [875, 298] width 125 height 17
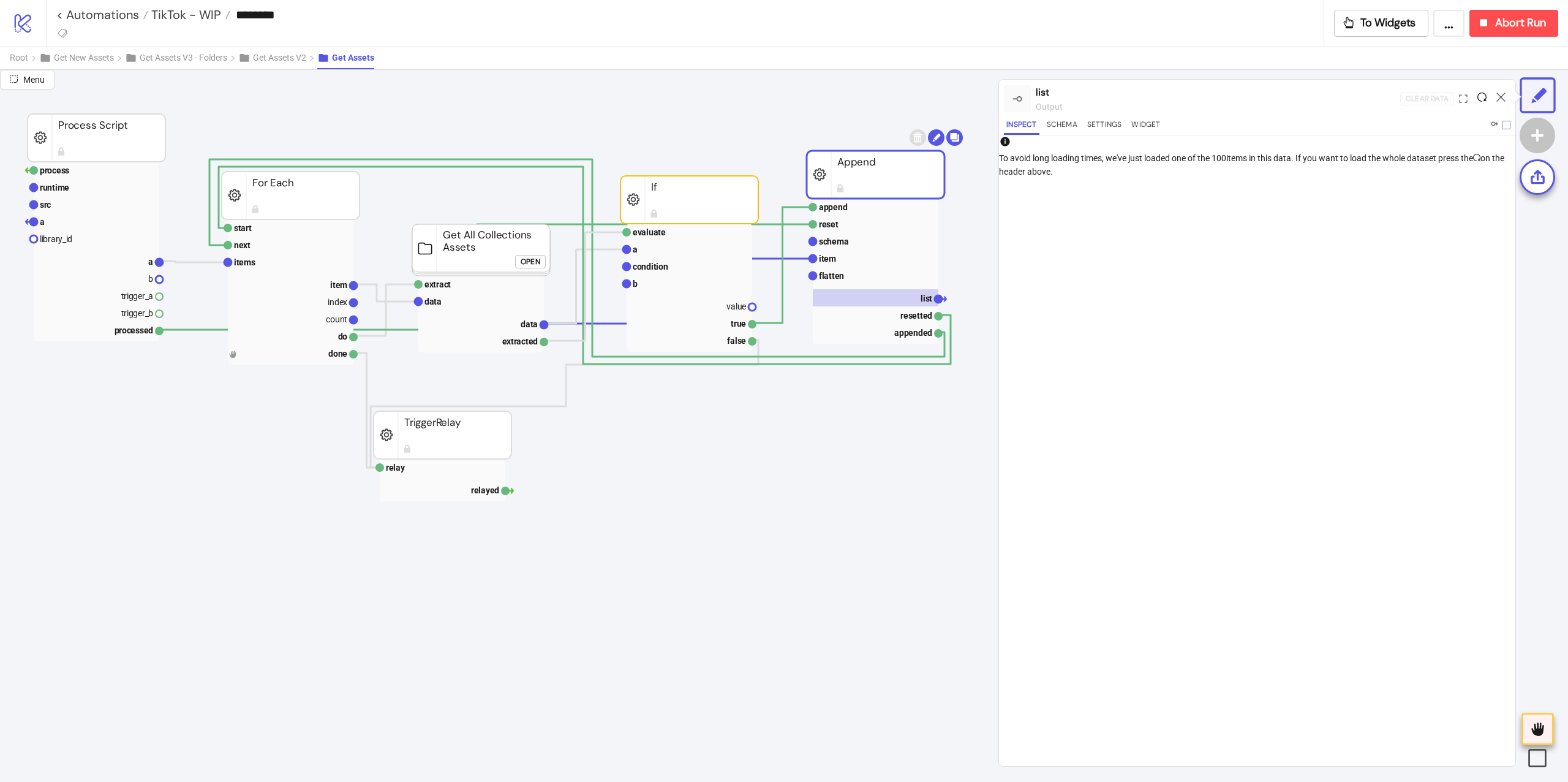
click at [1477, 96] on icon at bounding box center [1482, 97] width 9 height 9
click at [1483, 96] on icon at bounding box center [1482, 97] width 9 height 9
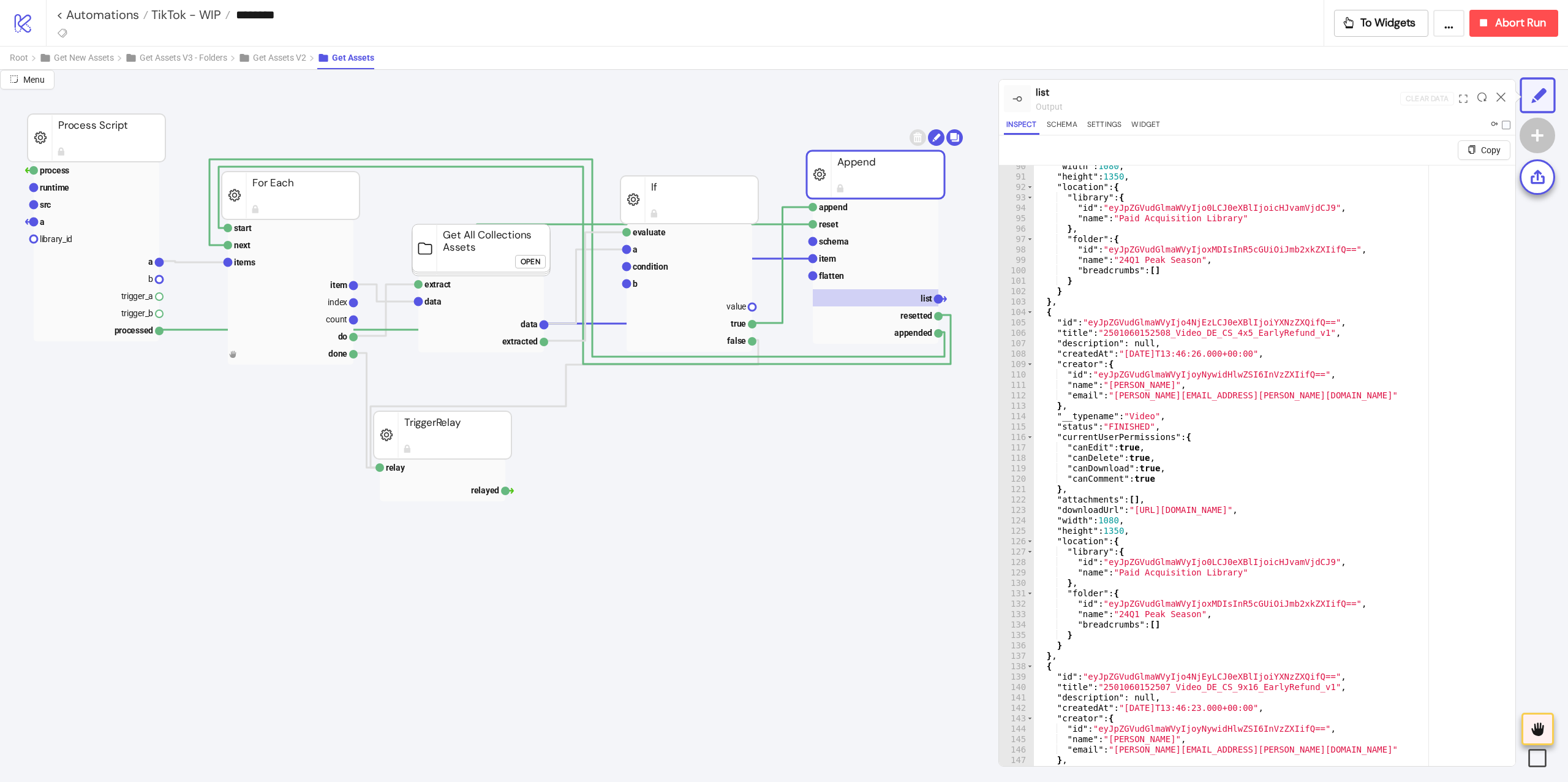
scroll to position [192, 0]
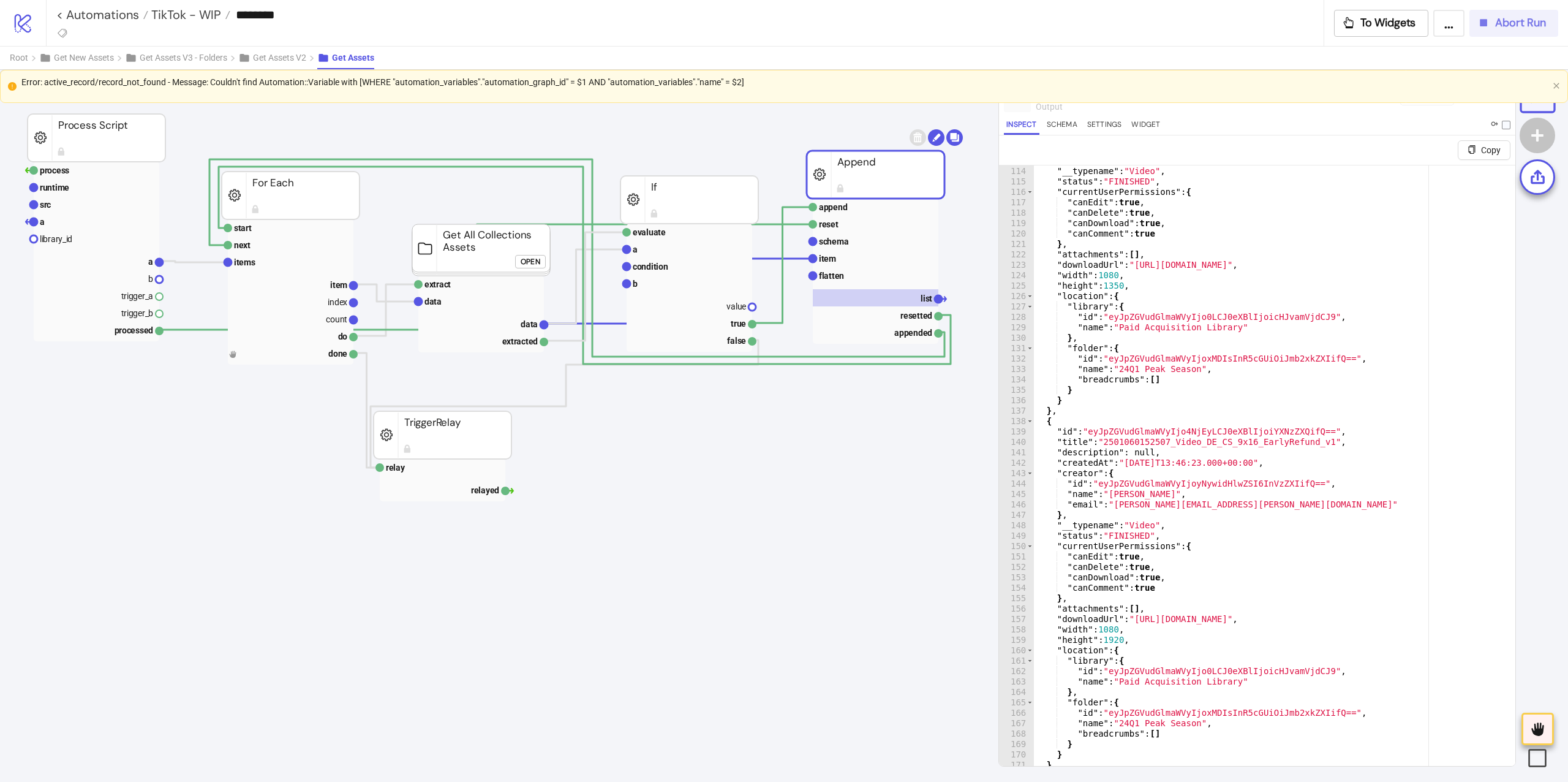
click at [1487, 32] on button "Abort Run" at bounding box center [1513, 22] width 89 height 27
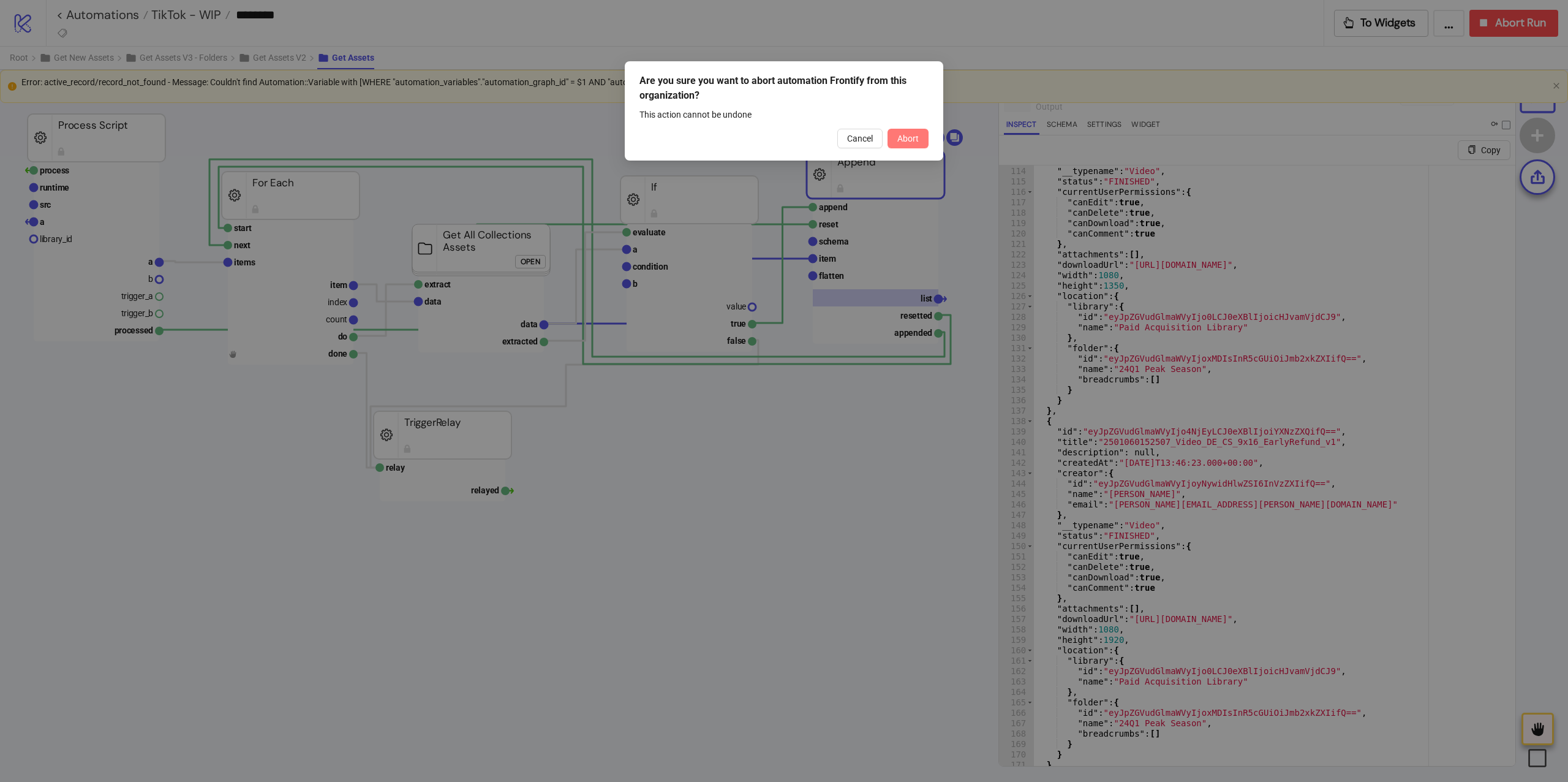
click at [906, 146] on button "Abort" at bounding box center [908, 138] width 41 height 20
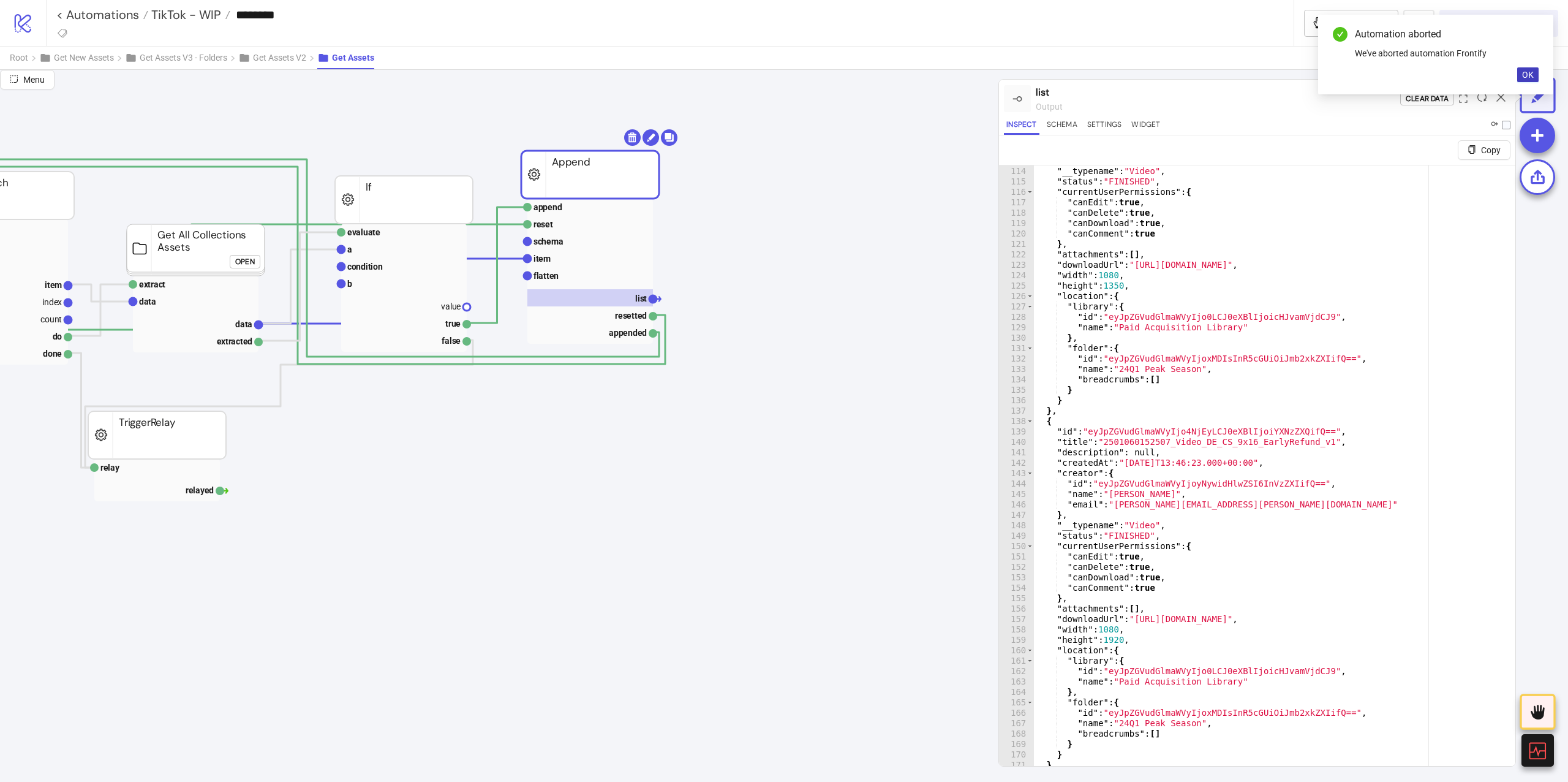
scroll to position [163, 277]
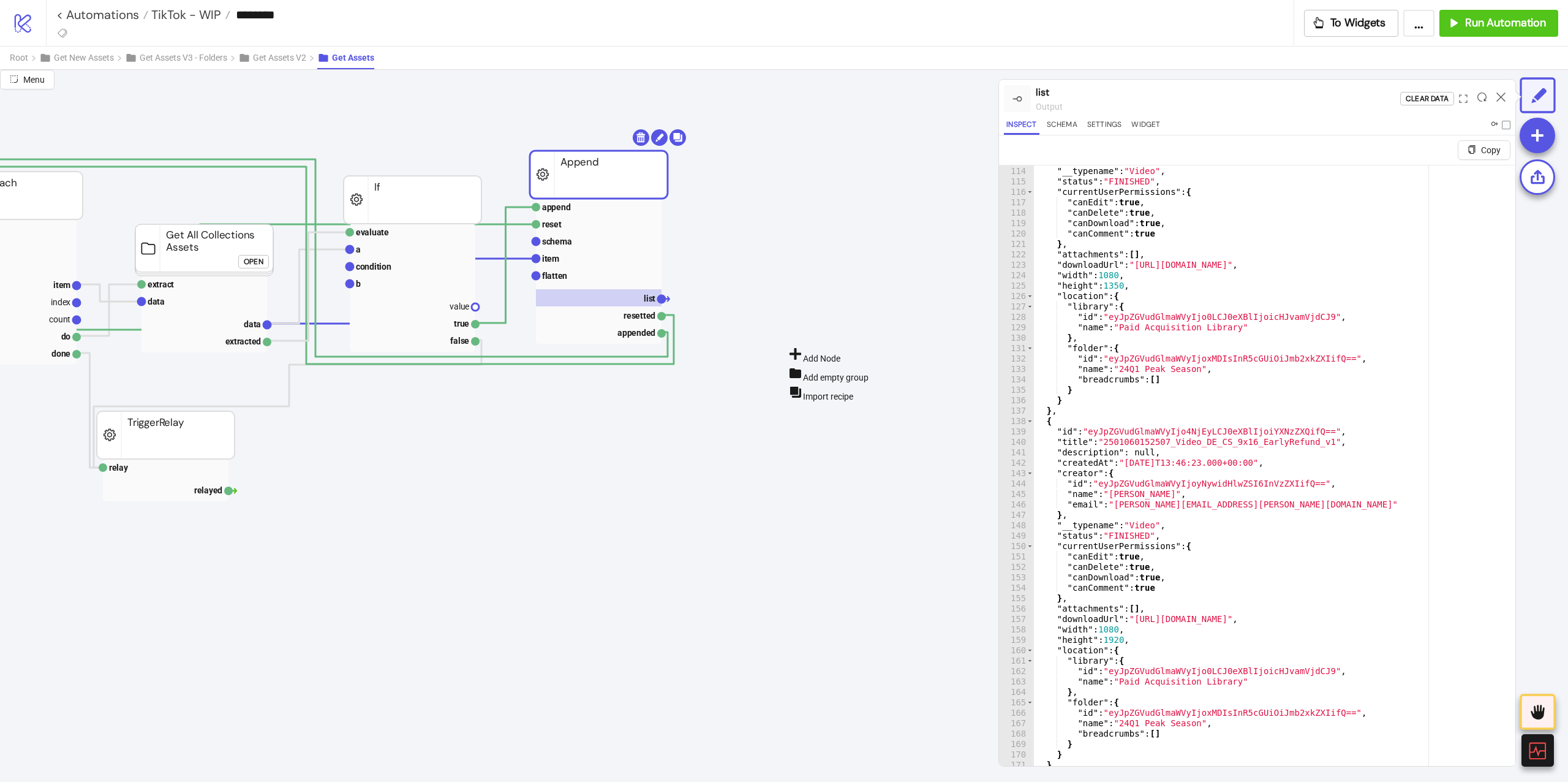
click at [787, 347] on div "Add Node" at bounding box center [848, 356] width 123 height 19
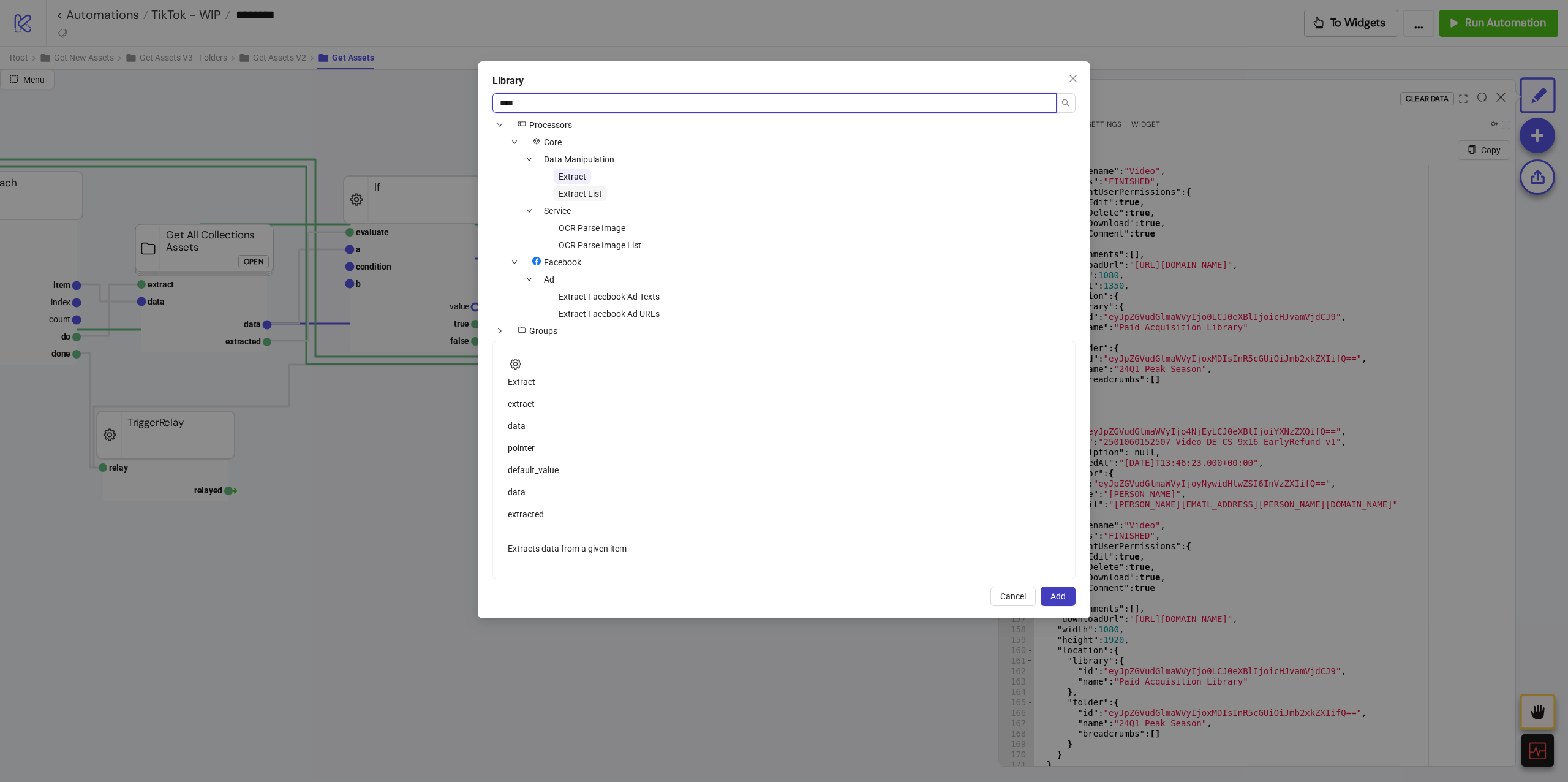
type input "****"
click at [591, 198] on span "Extract List" at bounding box center [580, 193] width 43 height 9
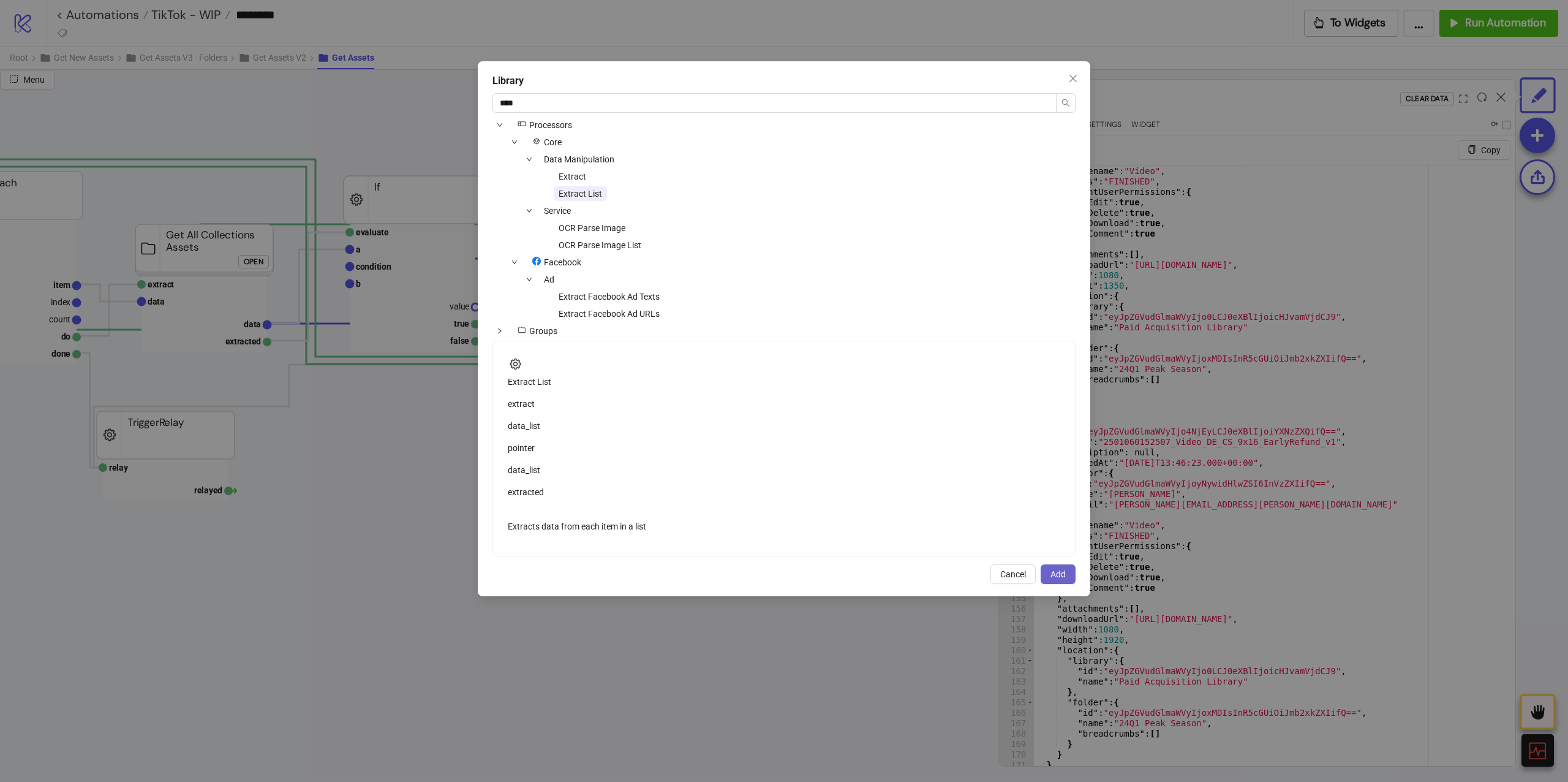
click at [1045, 583] on button "Add" at bounding box center [1057, 574] width 35 height 20
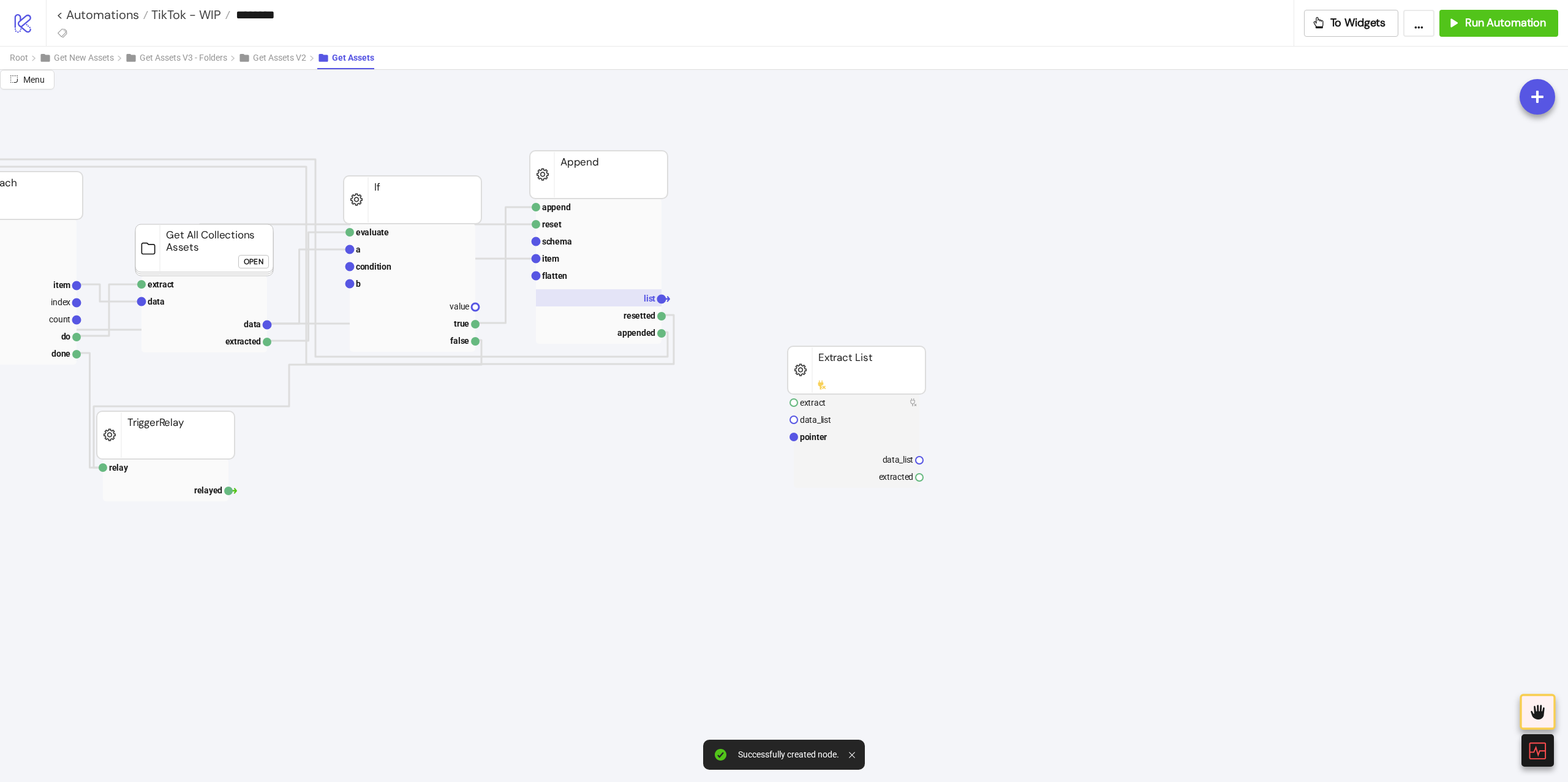
click at [637, 303] on rect at bounding box center [598, 298] width 125 height 17
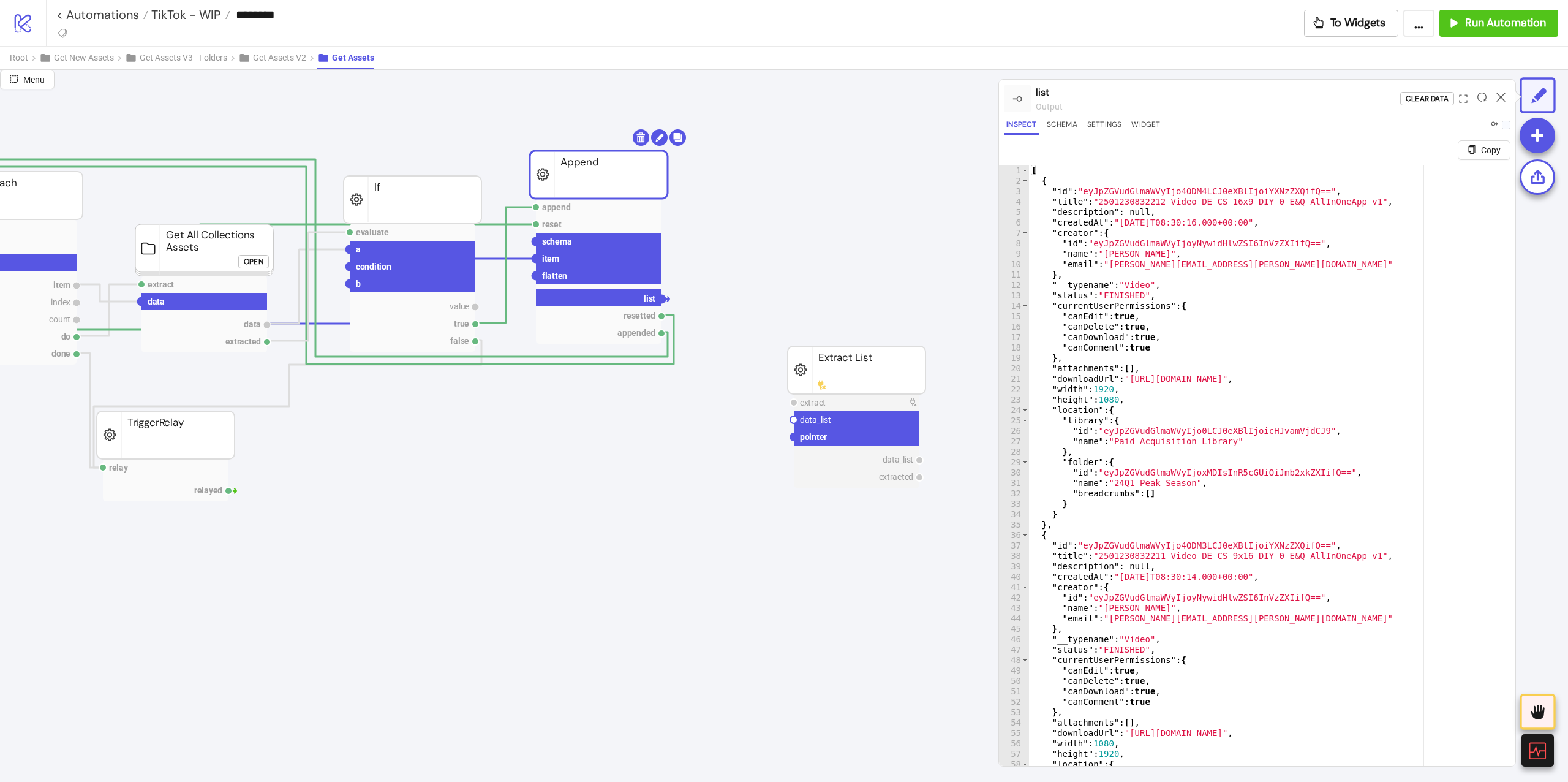
drag, startPoint x: 660, startPoint y: 297, endPoint x: 734, endPoint y: 392, distance: 120.4
click at [790, 418] on circle at bounding box center [794, 420] width 7 height 7
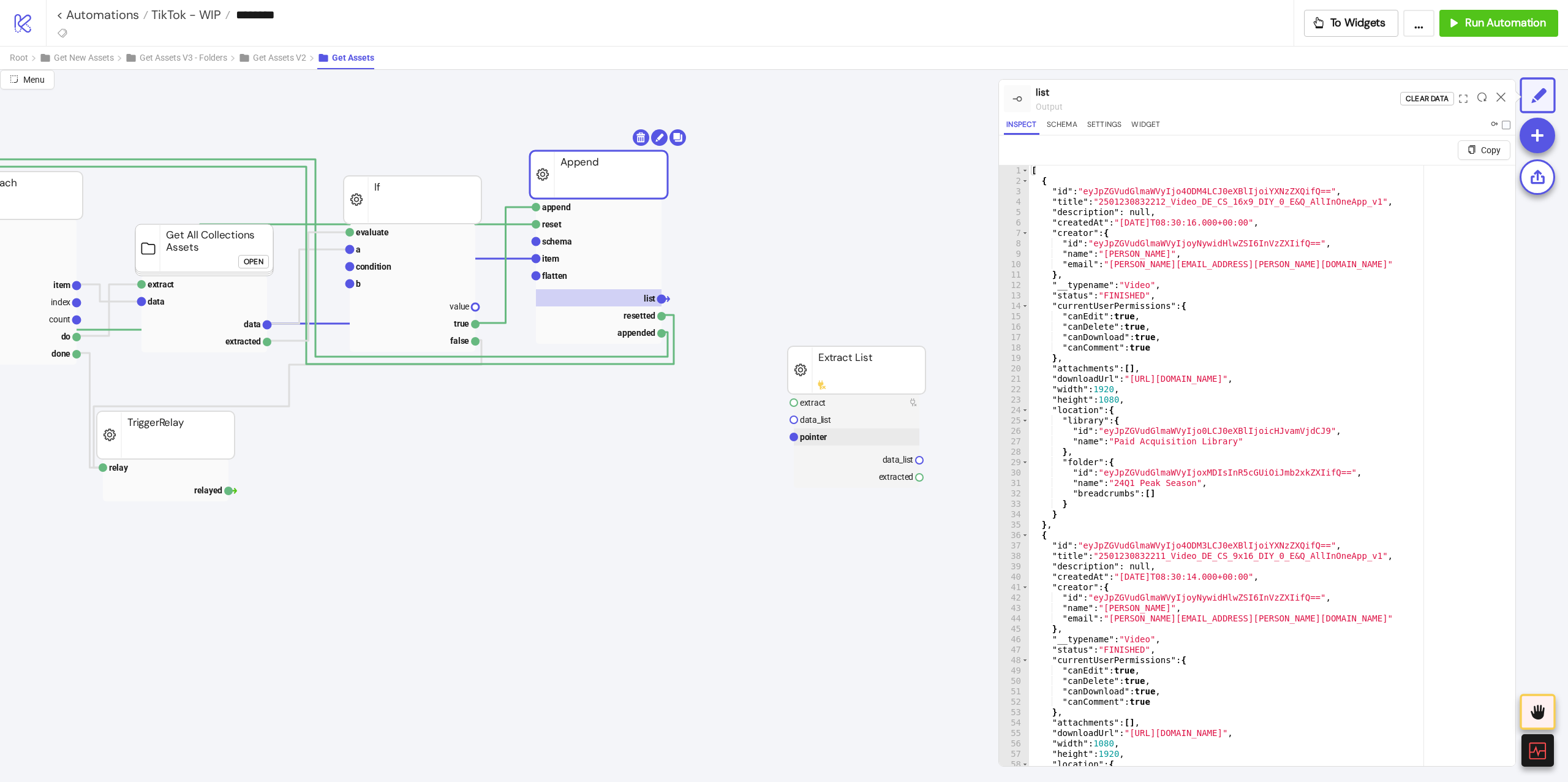
drag, startPoint x: 822, startPoint y: 436, endPoint x: 778, endPoint y: 424, distance: 45.6
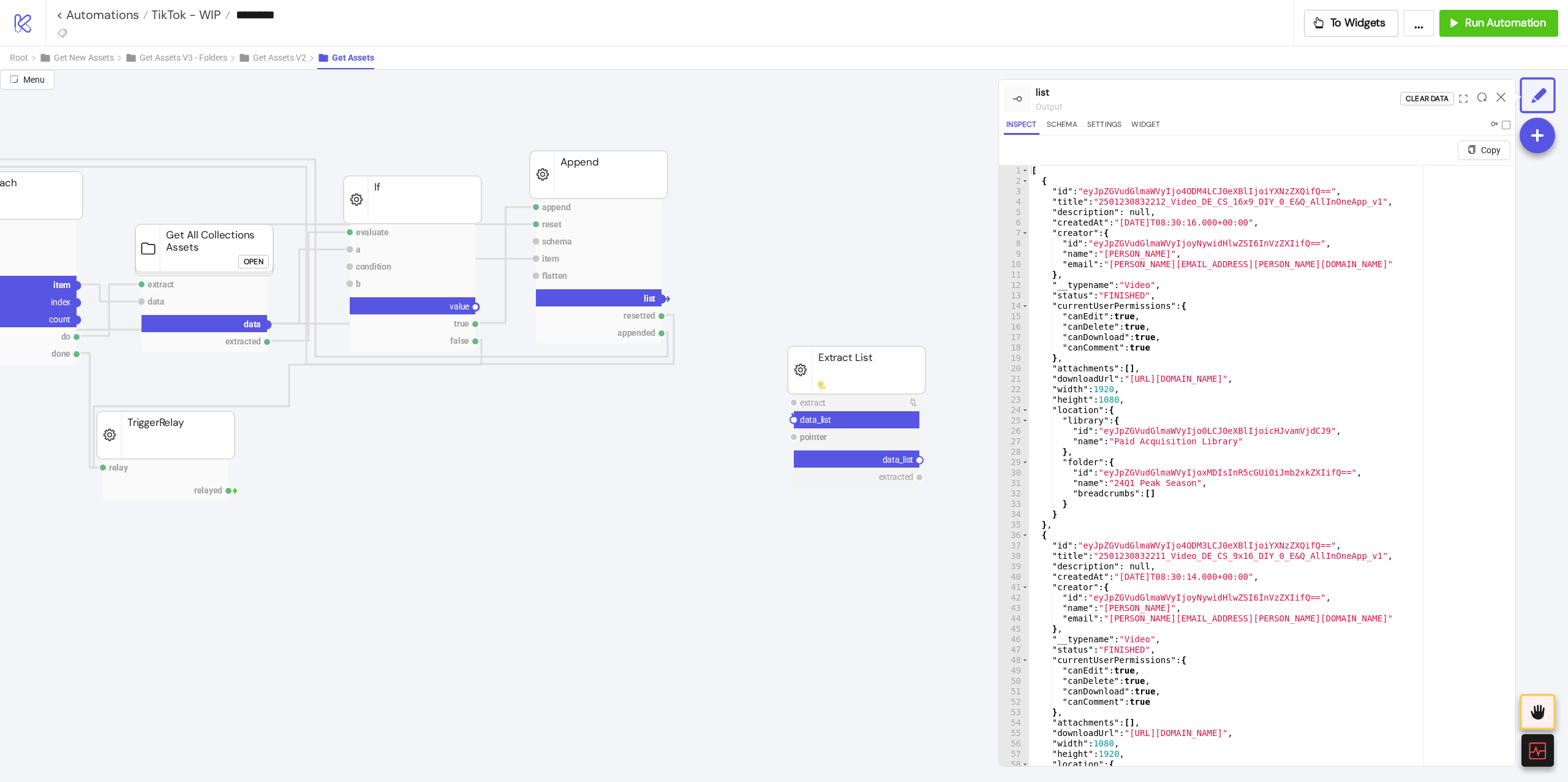
drag, startPoint x: 795, startPoint y: 422, endPoint x: 769, endPoint y: 375, distance: 53.7
click at [662, 301] on circle at bounding box center [662, 299] width 7 height 7
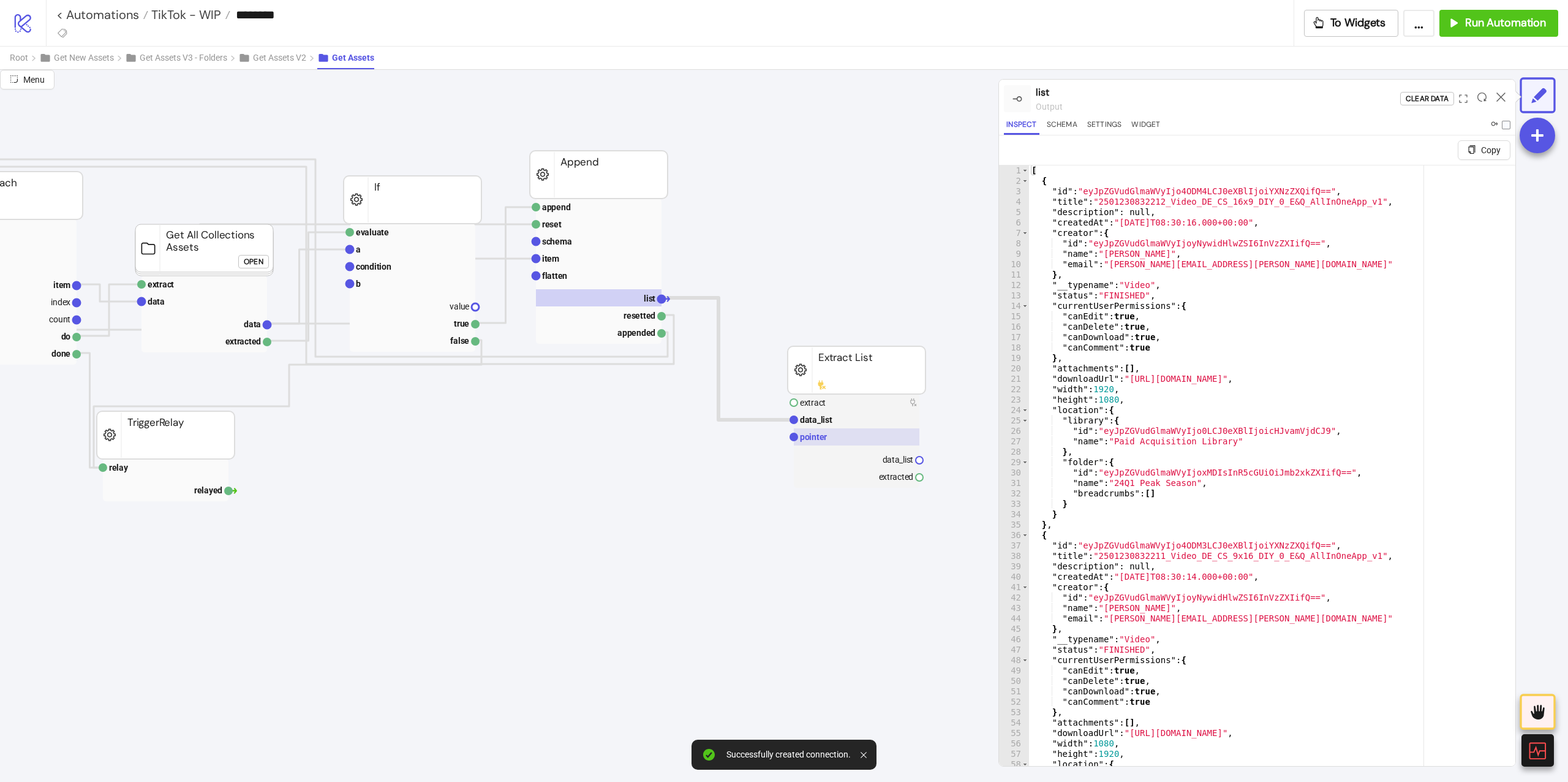
click at [828, 445] on rect at bounding box center [857, 436] width 125 height 17
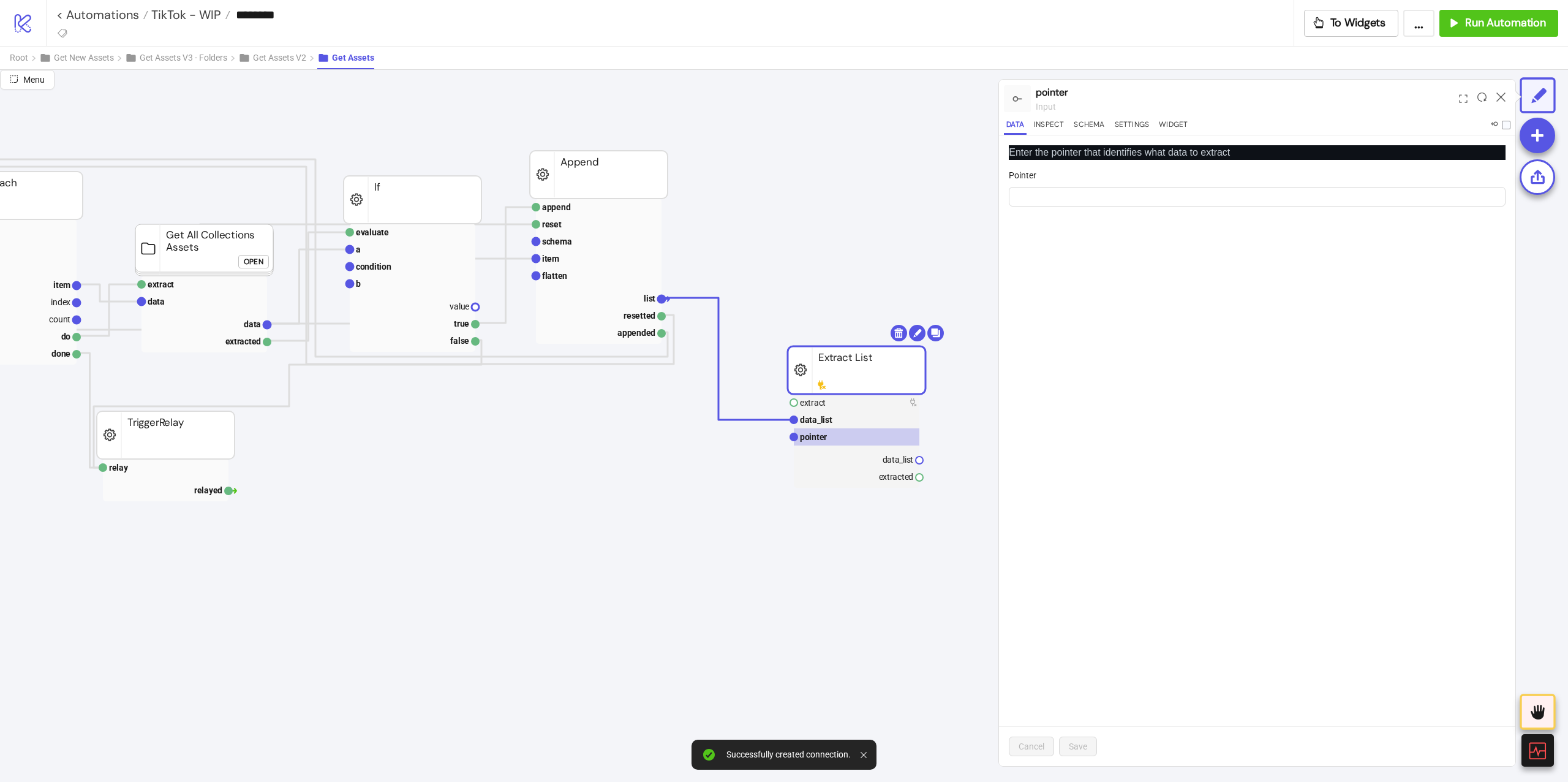
click at [1083, 208] on form "Pointer" at bounding box center [1256, 195] width 497 height 52
click at [1086, 207] on form "Pointer" at bounding box center [1256, 195] width 497 height 52
click at [1086, 202] on input "Pointer" at bounding box center [1256, 197] width 497 height 20
type input "**********"
click at [883, 402] on rect at bounding box center [857, 403] width 125 height 17
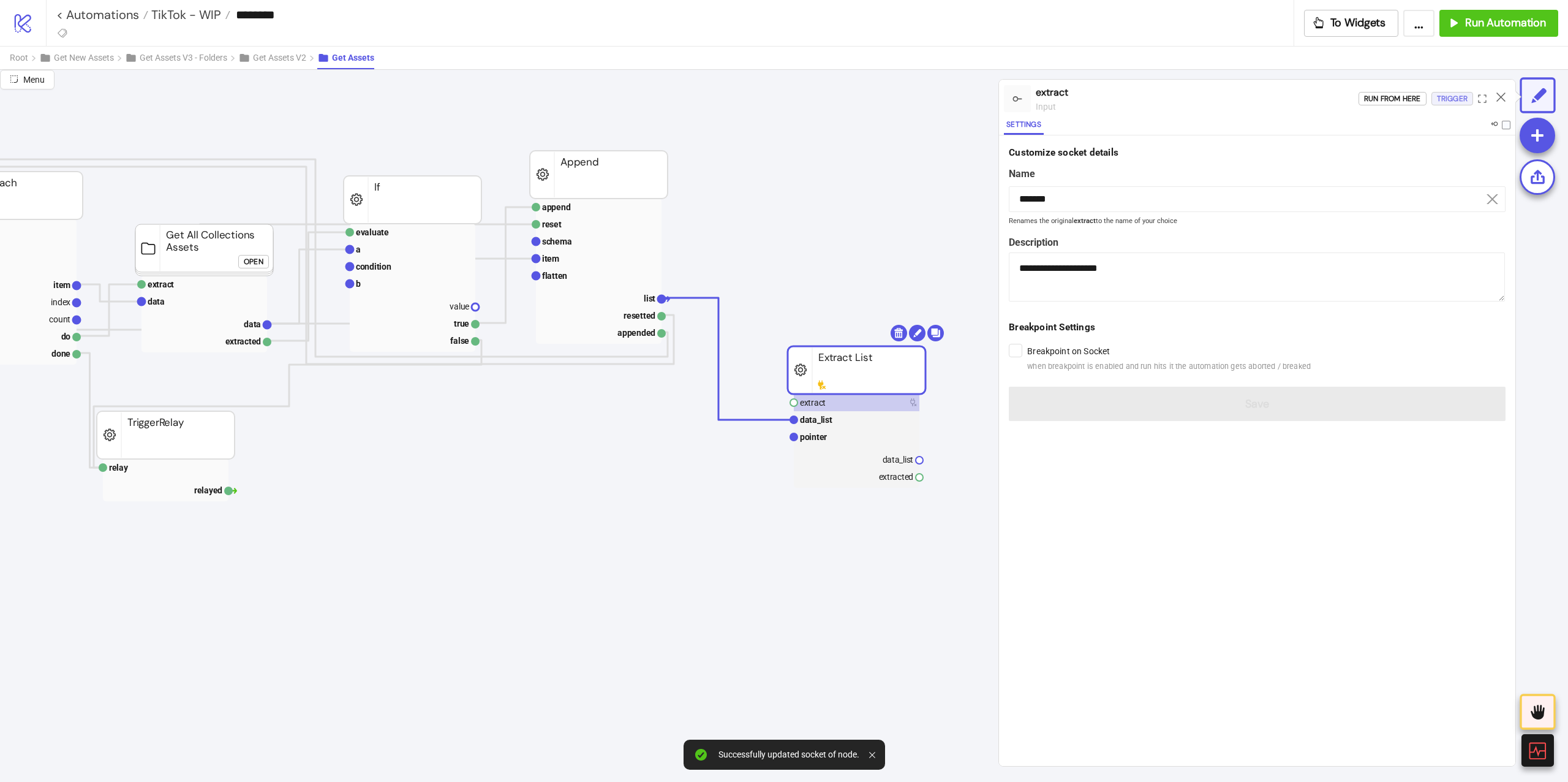
click at [1456, 96] on div "Trigger" at bounding box center [1452, 98] width 31 height 14
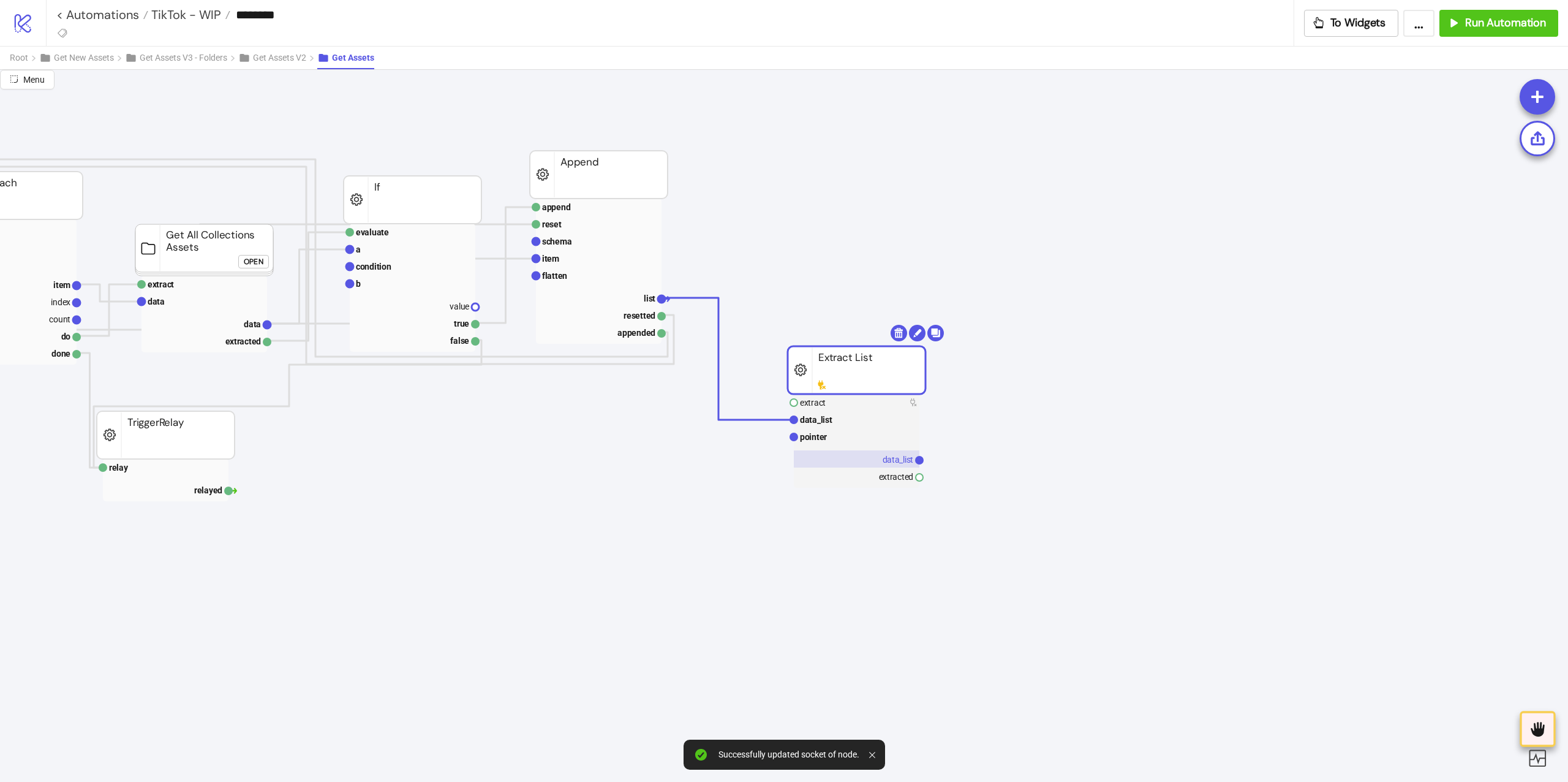
click at [858, 451] on rect at bounding box center [857, 459] width 125 height 17
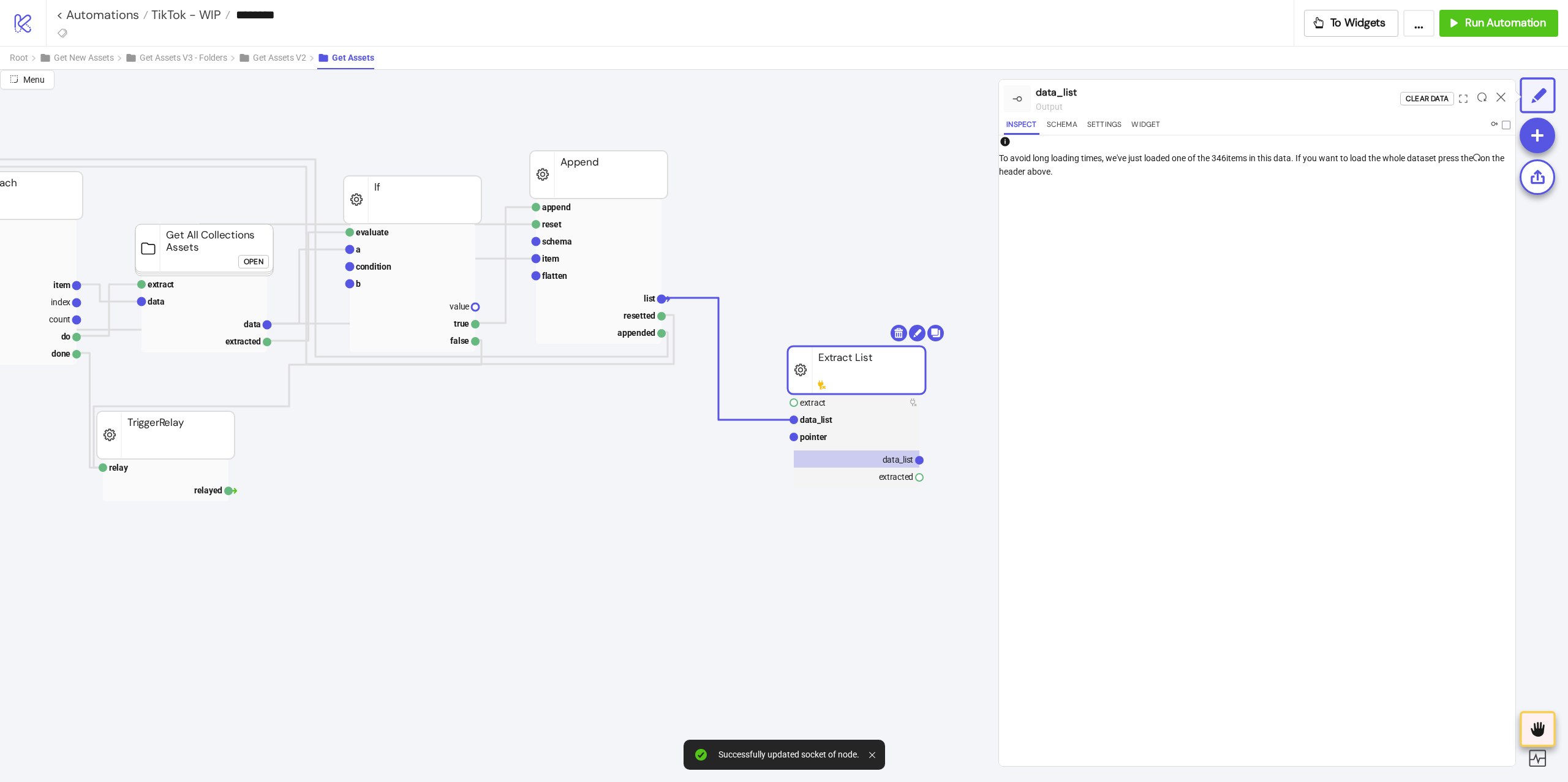
click at [1486, 96] on div at bounding box center [1482, 98] width 19 height 33
click at [1478, 96] on icon at bounding box center [1482, 97] width 9 height 9
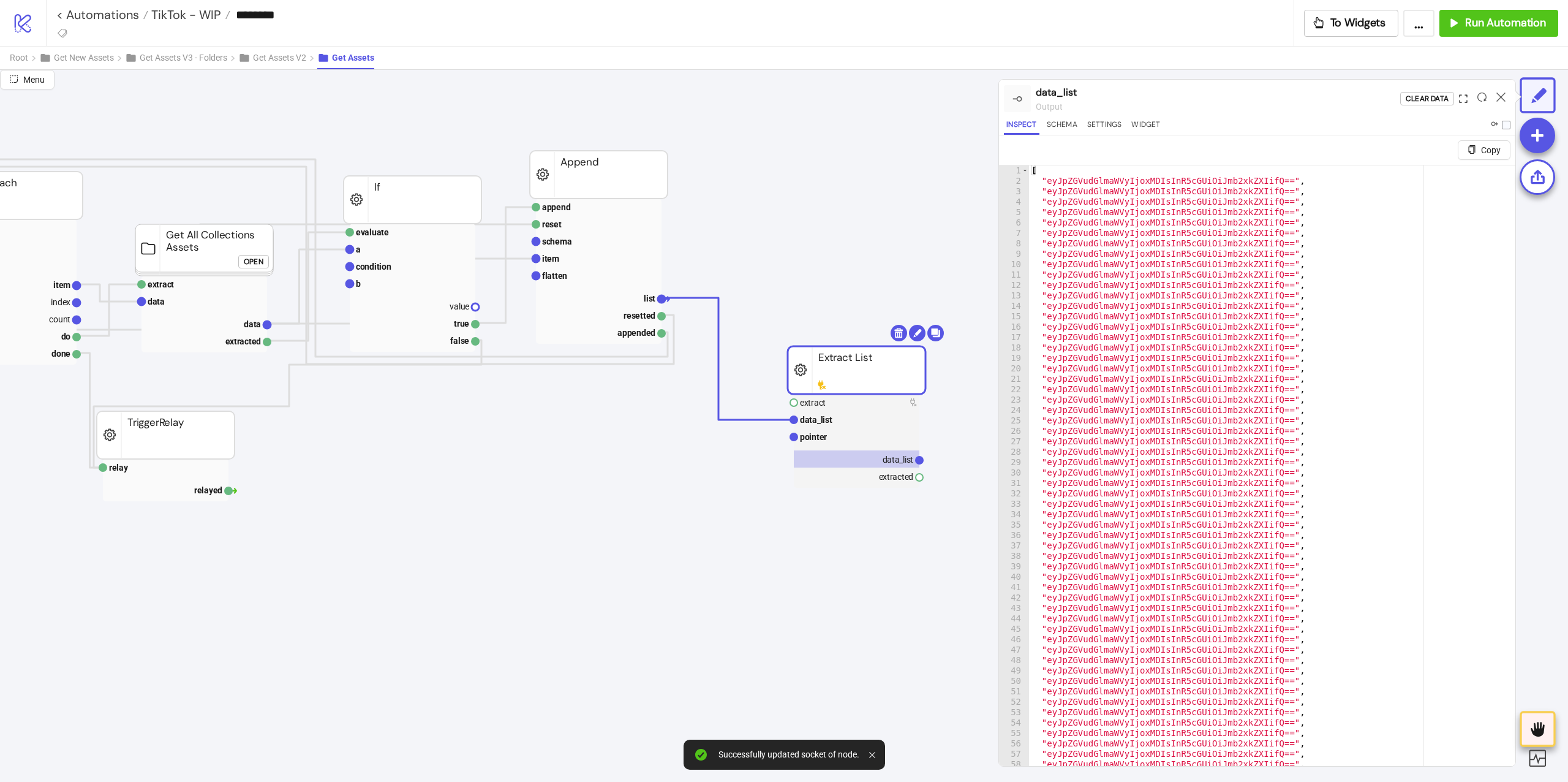
click at [1461, 99] on icon "expand" at bounding box center [1462, 98] width 8 height 8
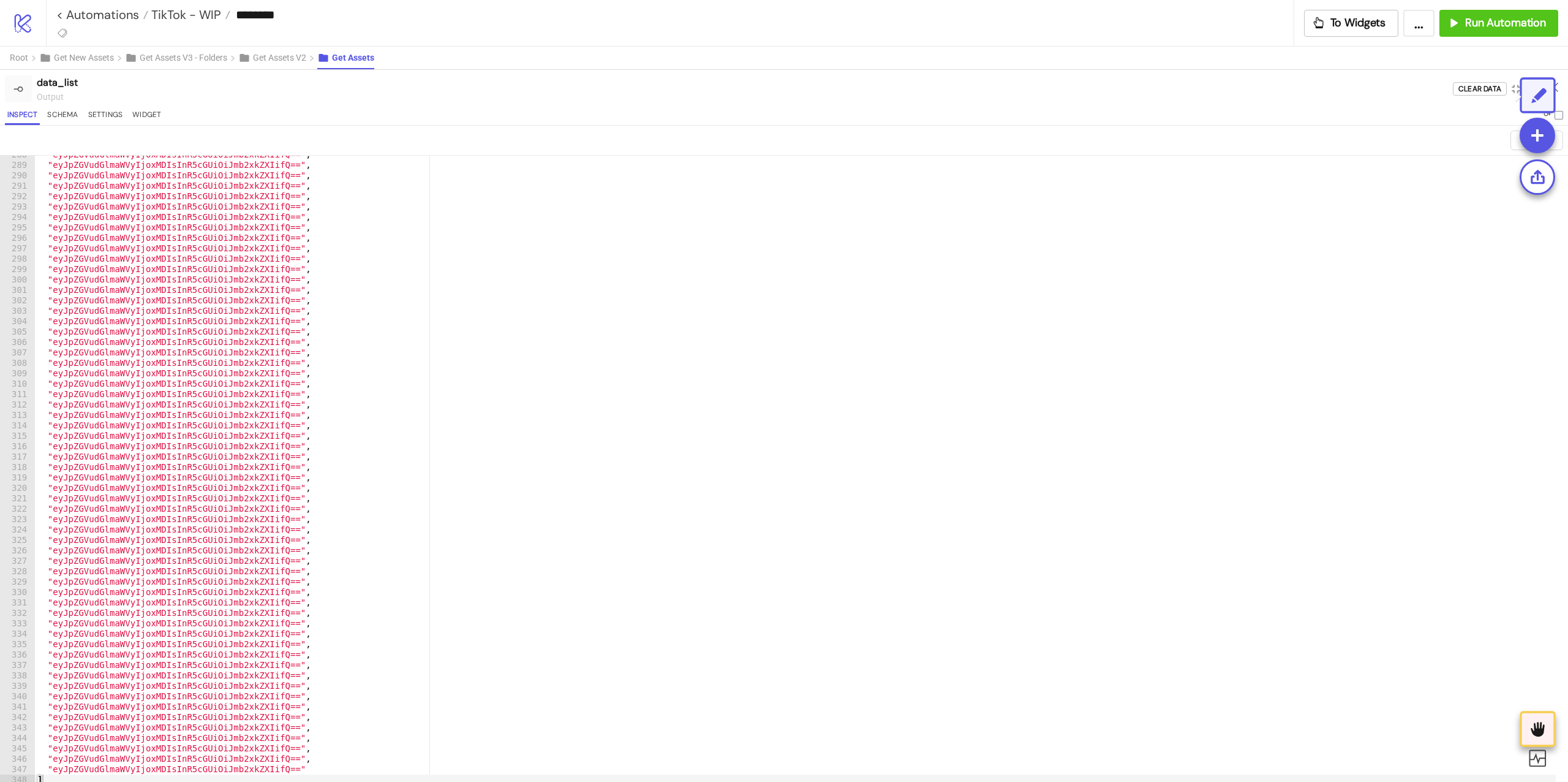
scroll to position [29, 0]
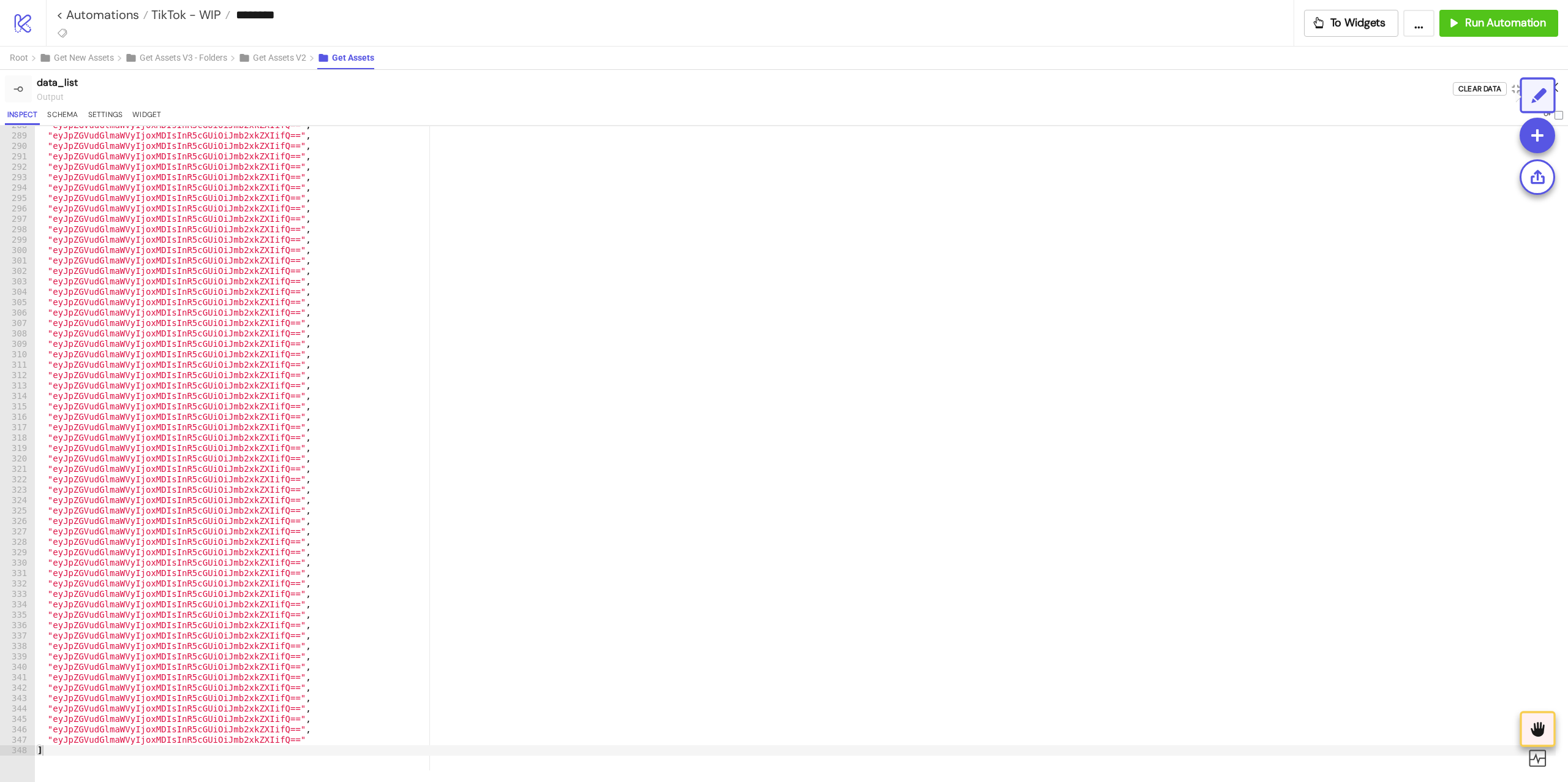
click at [1548, 92] on icon at bounding box center [1553, 87] width 9 height 9
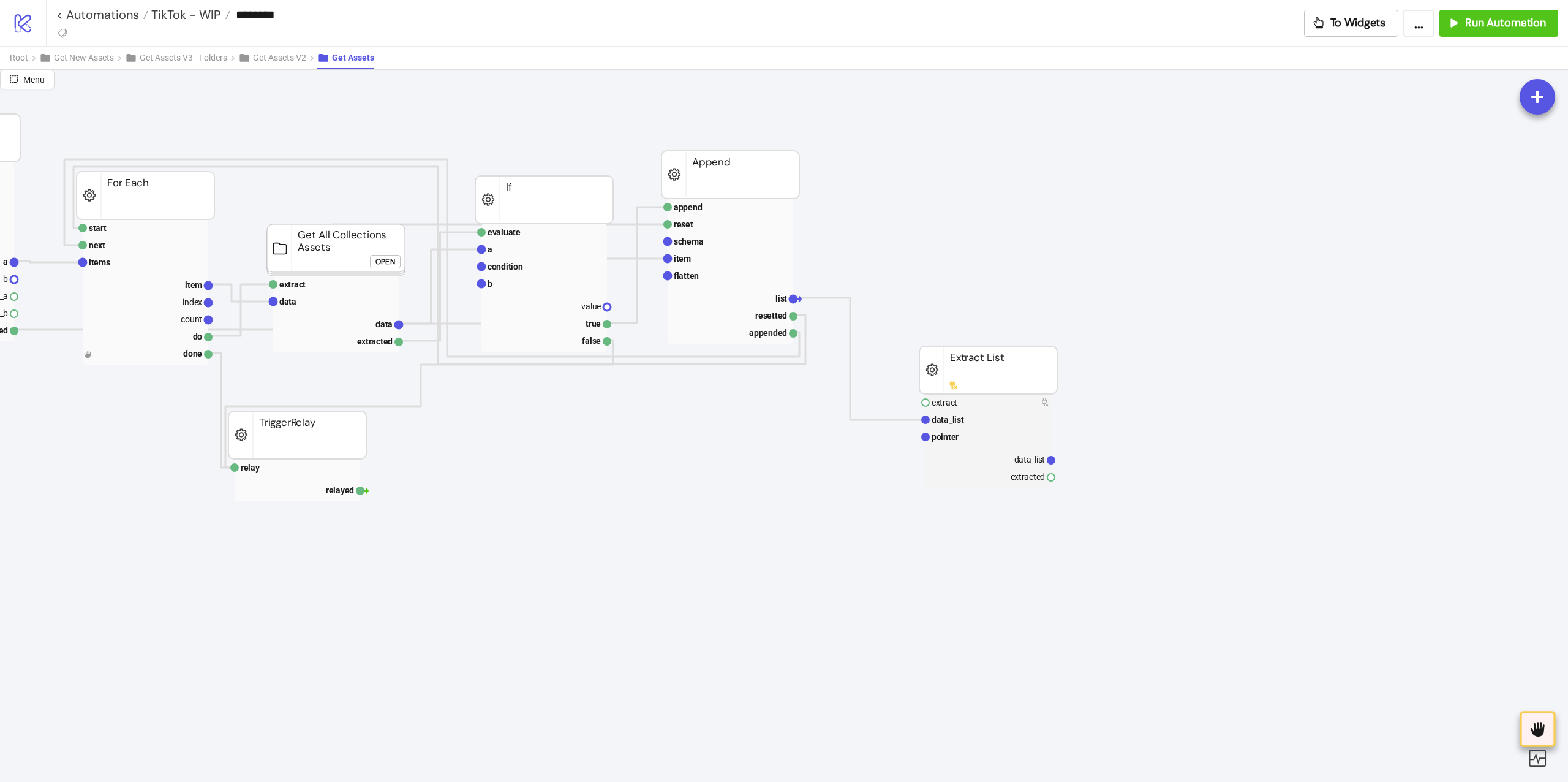
scroll to position [163, 0]
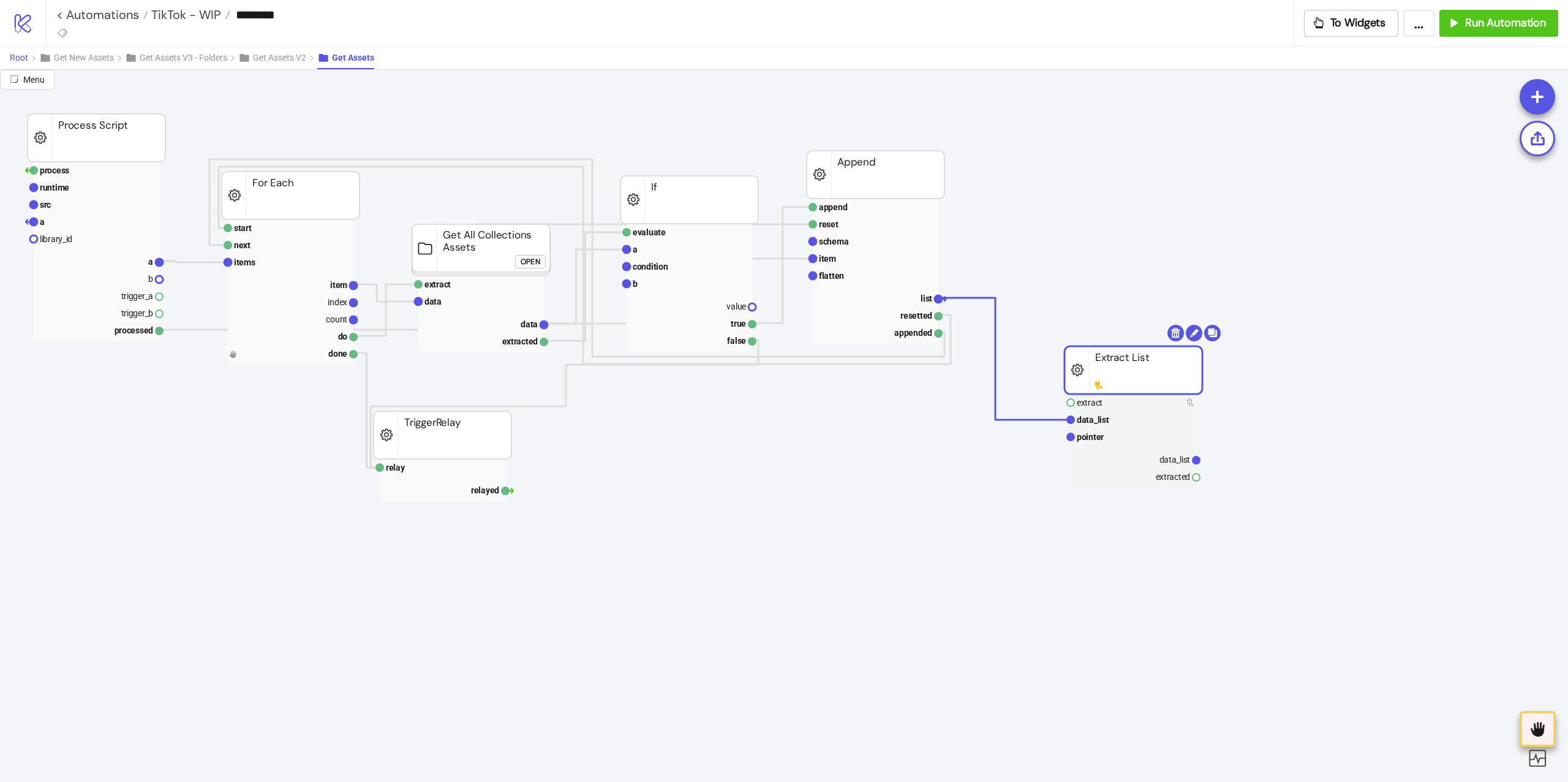
click at [25, 62] on span "Root" at bounding box center [19, 57] width 19 height 9
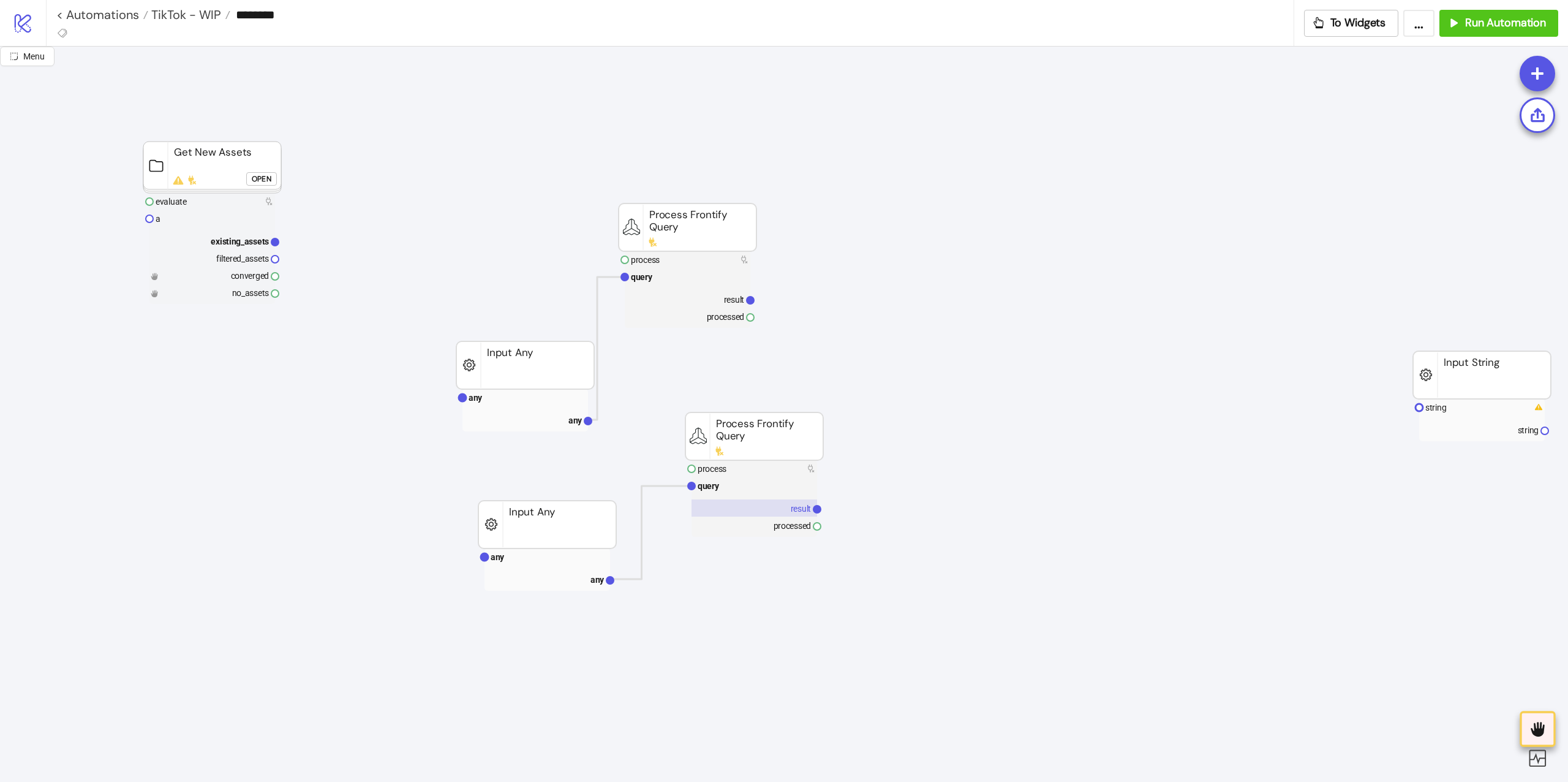
click at [764, 504] on rect at bounding box center [755, 508] width 125 height 17
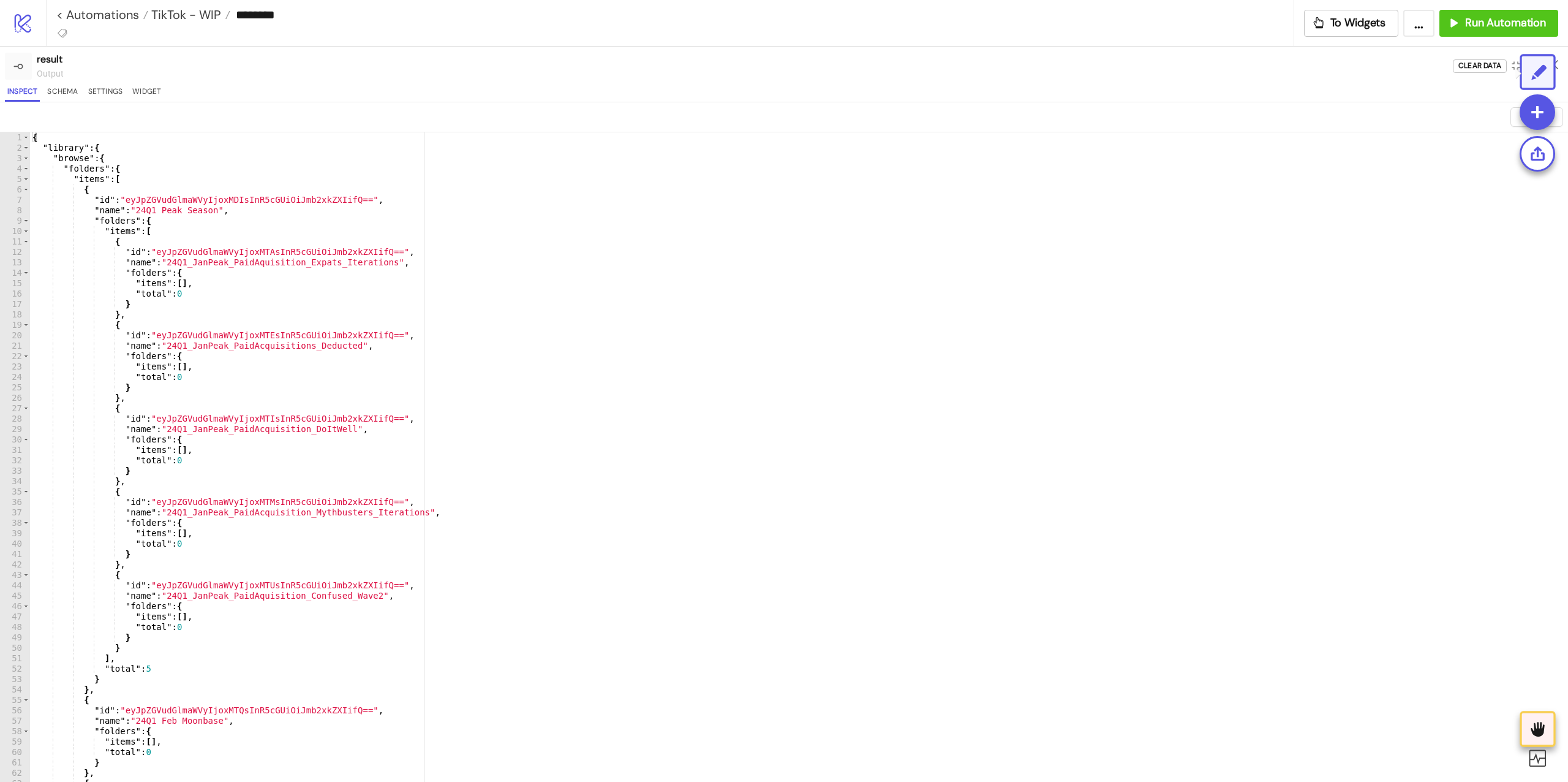
click at [1170, 344] on div "{ "library" : { "browse" : { "folders" : { "items" : [ { "id" : "eyJpZGVudGlmaW…" at bounding box center [793, 468] width 1526 height 673
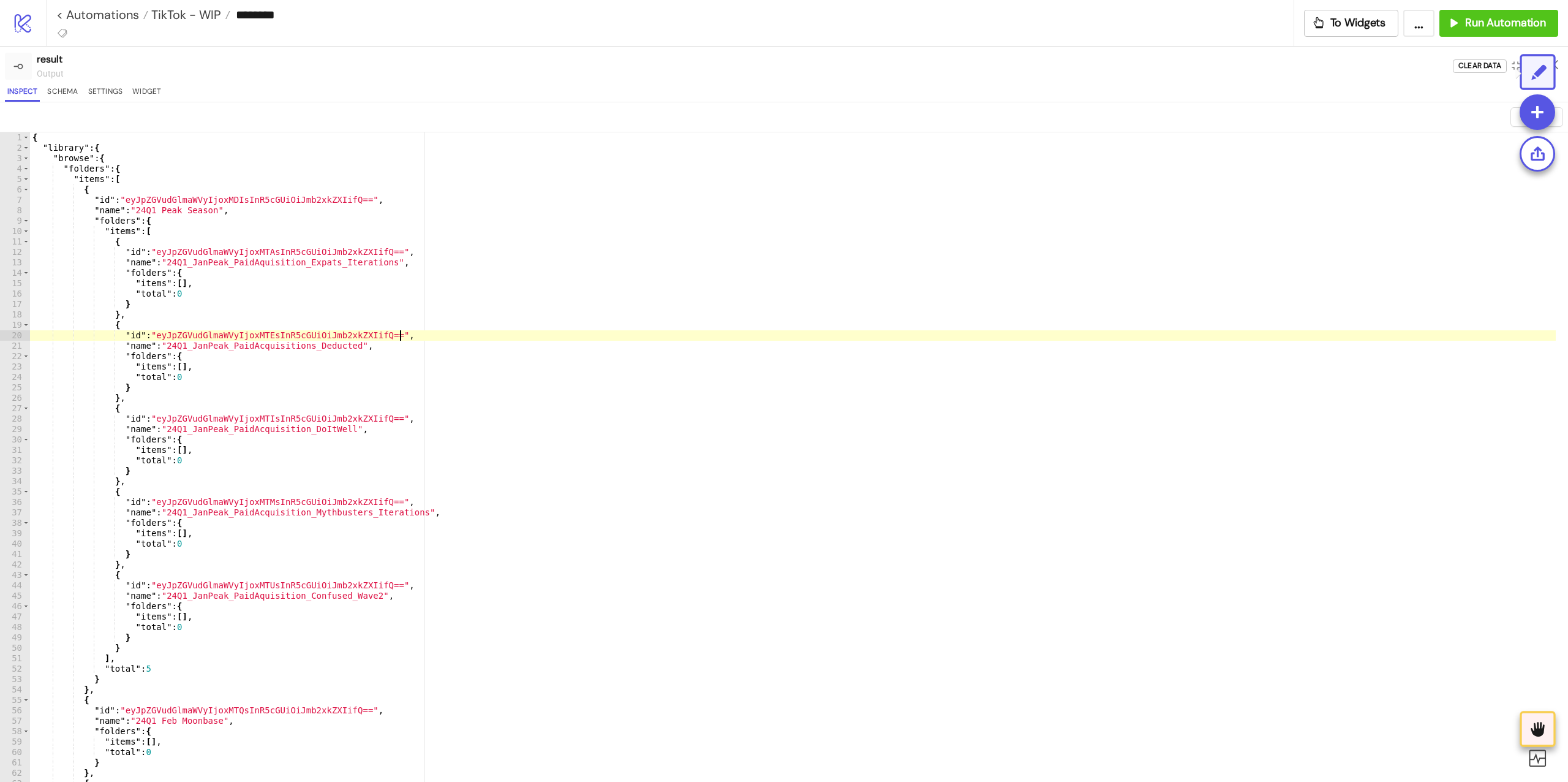
click at [706, 349] on div "{ "library" : { "browse" : { "folders" : { "items" : [ { "id" : "eyJpZGVudGlmaW…" at bounding box center [793, 468] width 1526 height 673
type textarea "**********"
click at [859, 348] on div "{ "library" : { "browse" : { "folders" : { "items" : [ { "id" : "eyJpZGVudGlmaW…" at bounding box center [793, 471] width 1526 height 679
drag, startPoint x: 871, startPoint y: 346, endPoint x: 635, endPoint y: 344, distance: 236.0
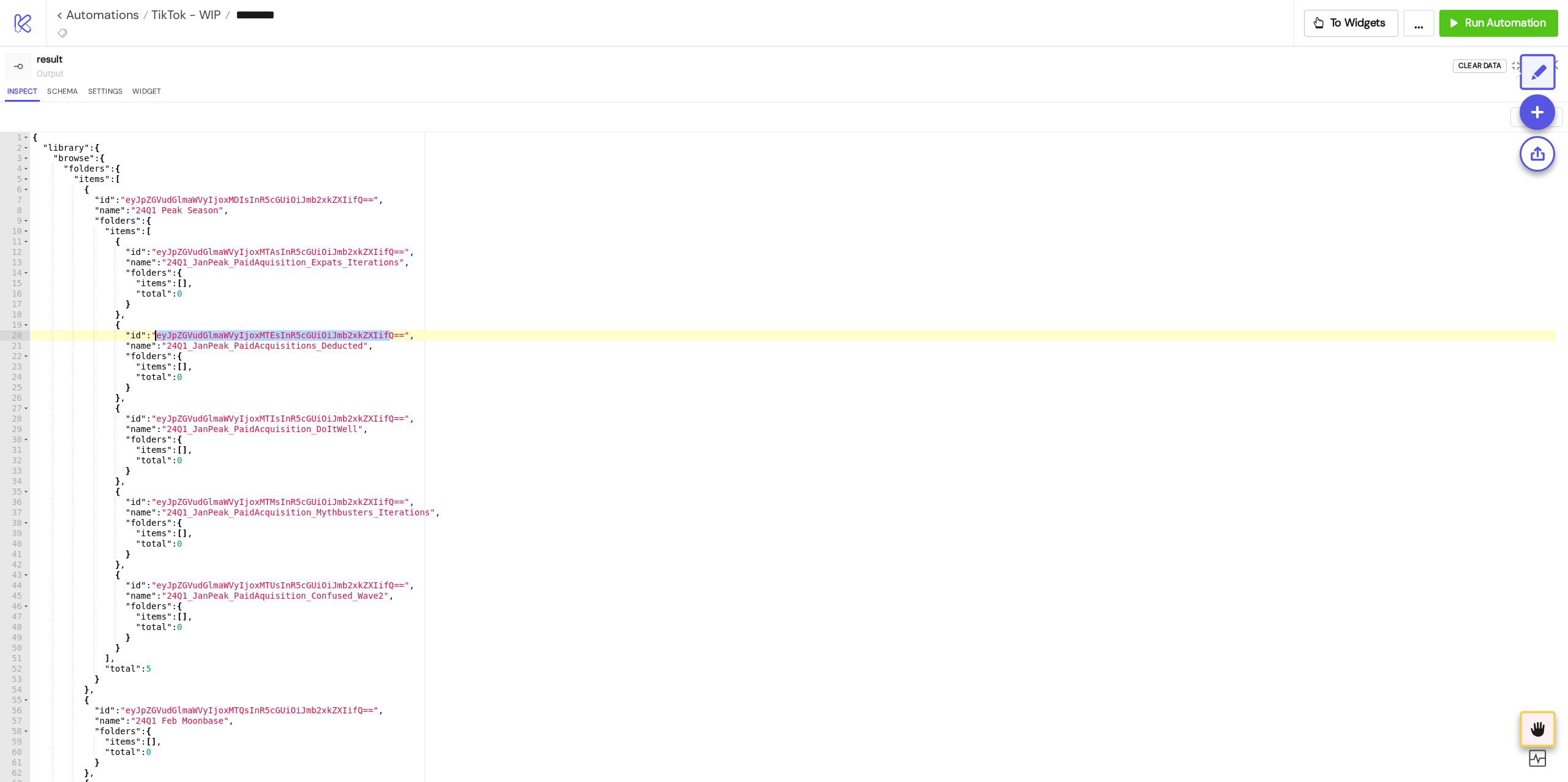
click at [635, 344] on div "{ "library" : { "browse" : { "folders" : { "items" : [ { "id" : "eyJpZGVudGlmaW…" at bounding box center [793, 468] width 1526 height 673
click at [261, 185] on div "Open" at bounding box center [261, 179] width 20 height 14
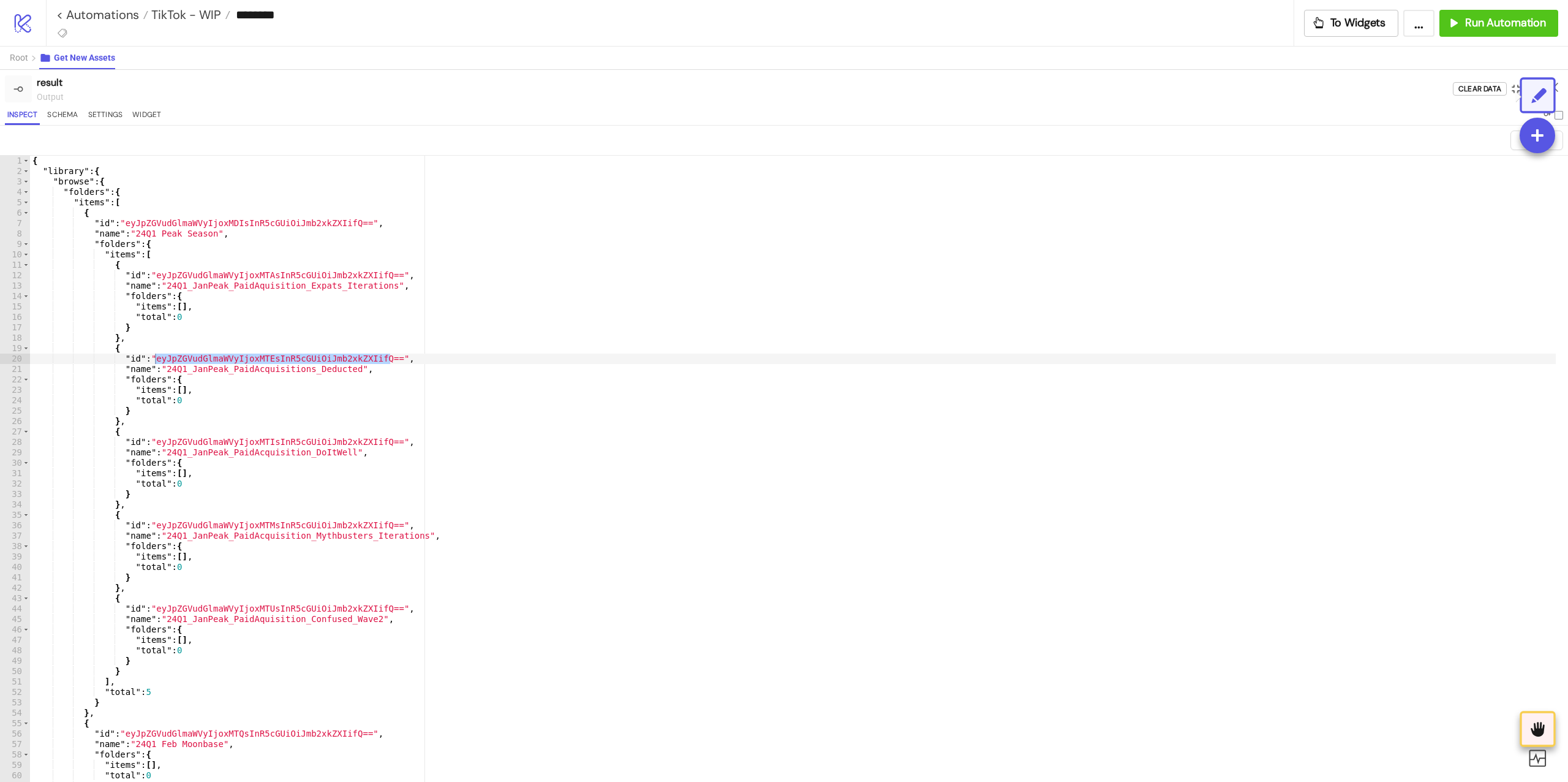
click at [1512, 93] on icon "compress" at bounding box center [1516, 88] width 8 height 8
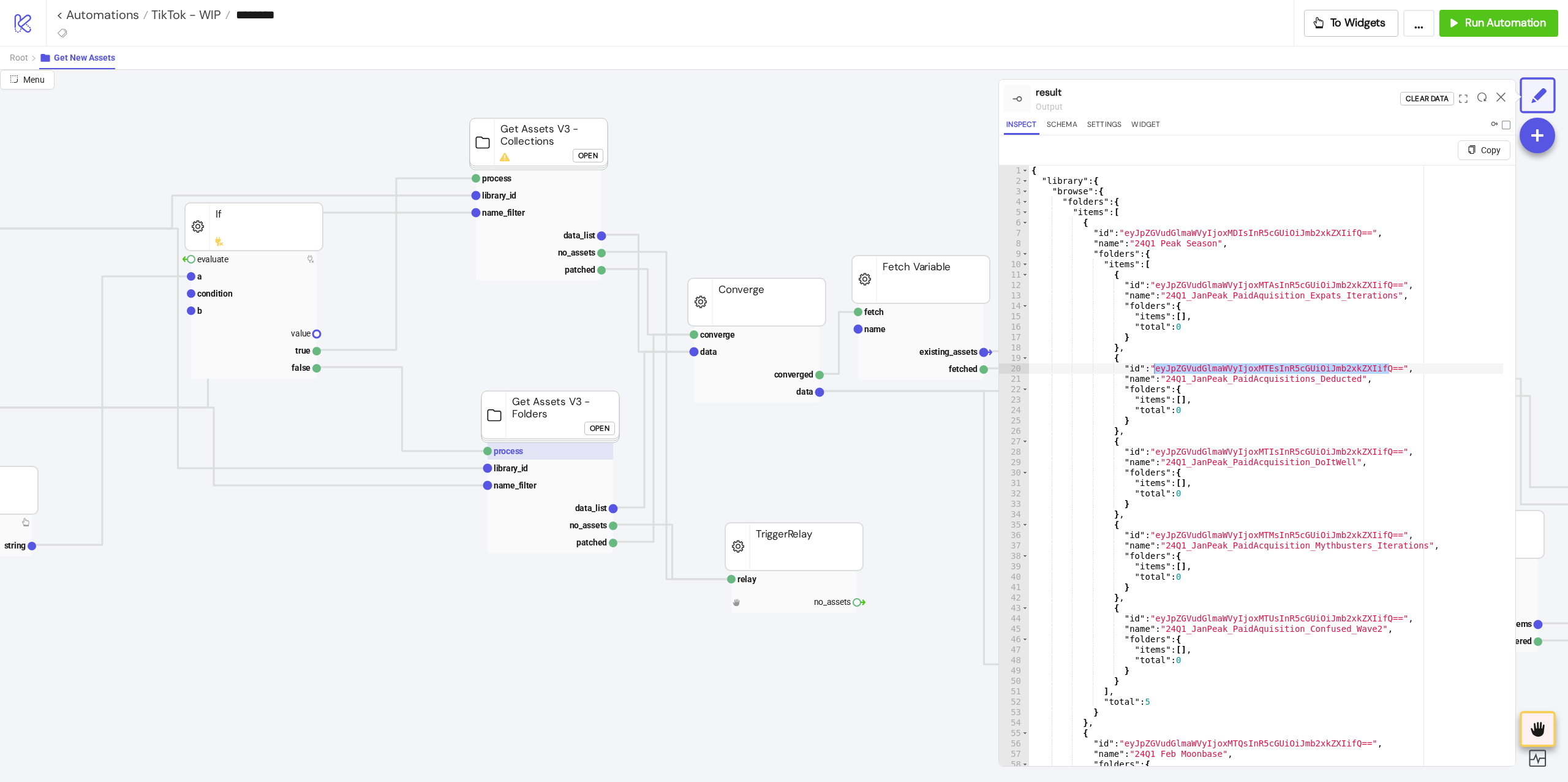
scroll to position [81, 327]
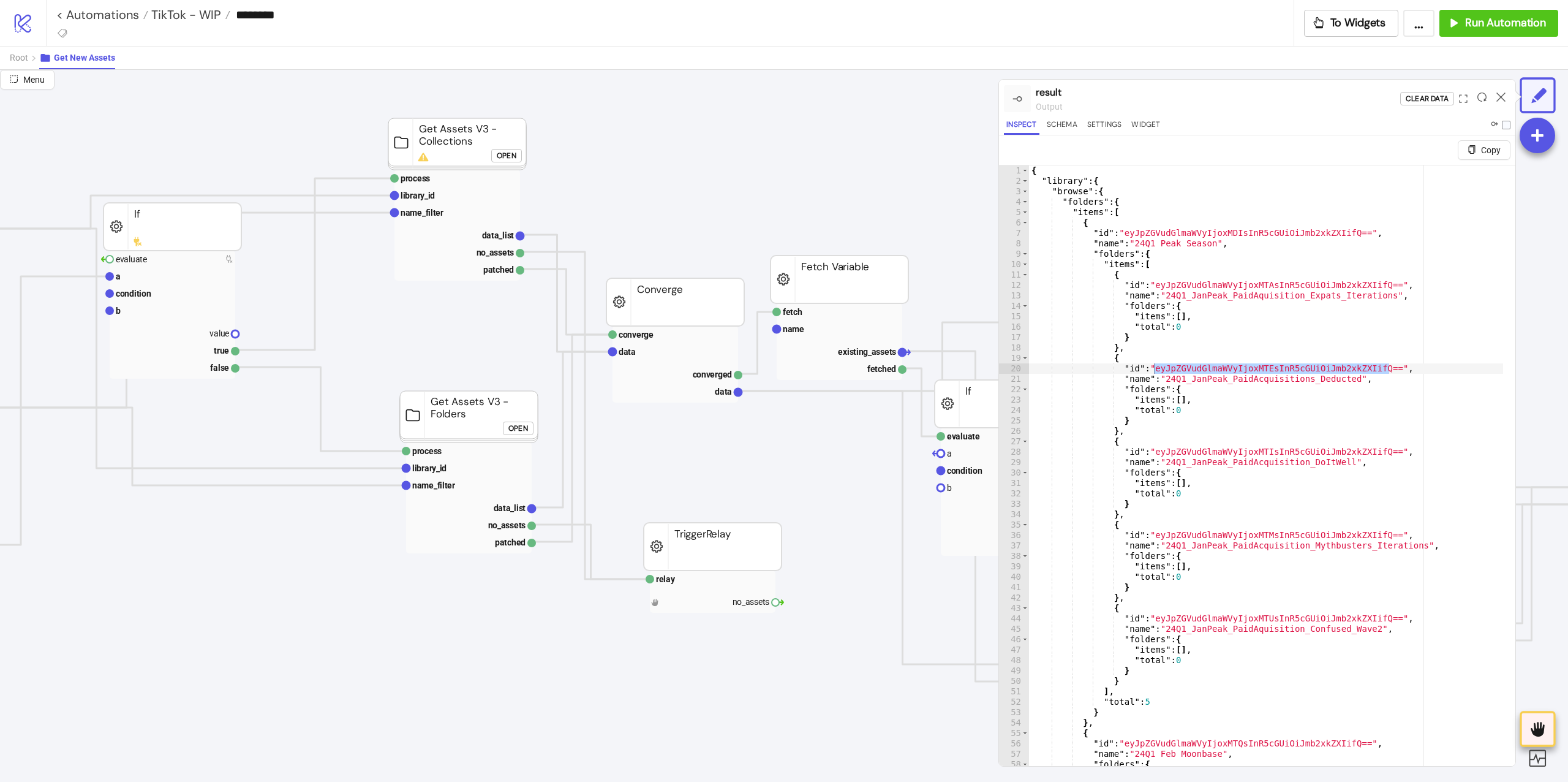
drag, startPoint x: 508, startPoint y: 418, endPoint x: 510, endPoint y: 426, distance: 8.2
click at [510, 421] on rect at bounding box center [468, 416] width 138 height 52
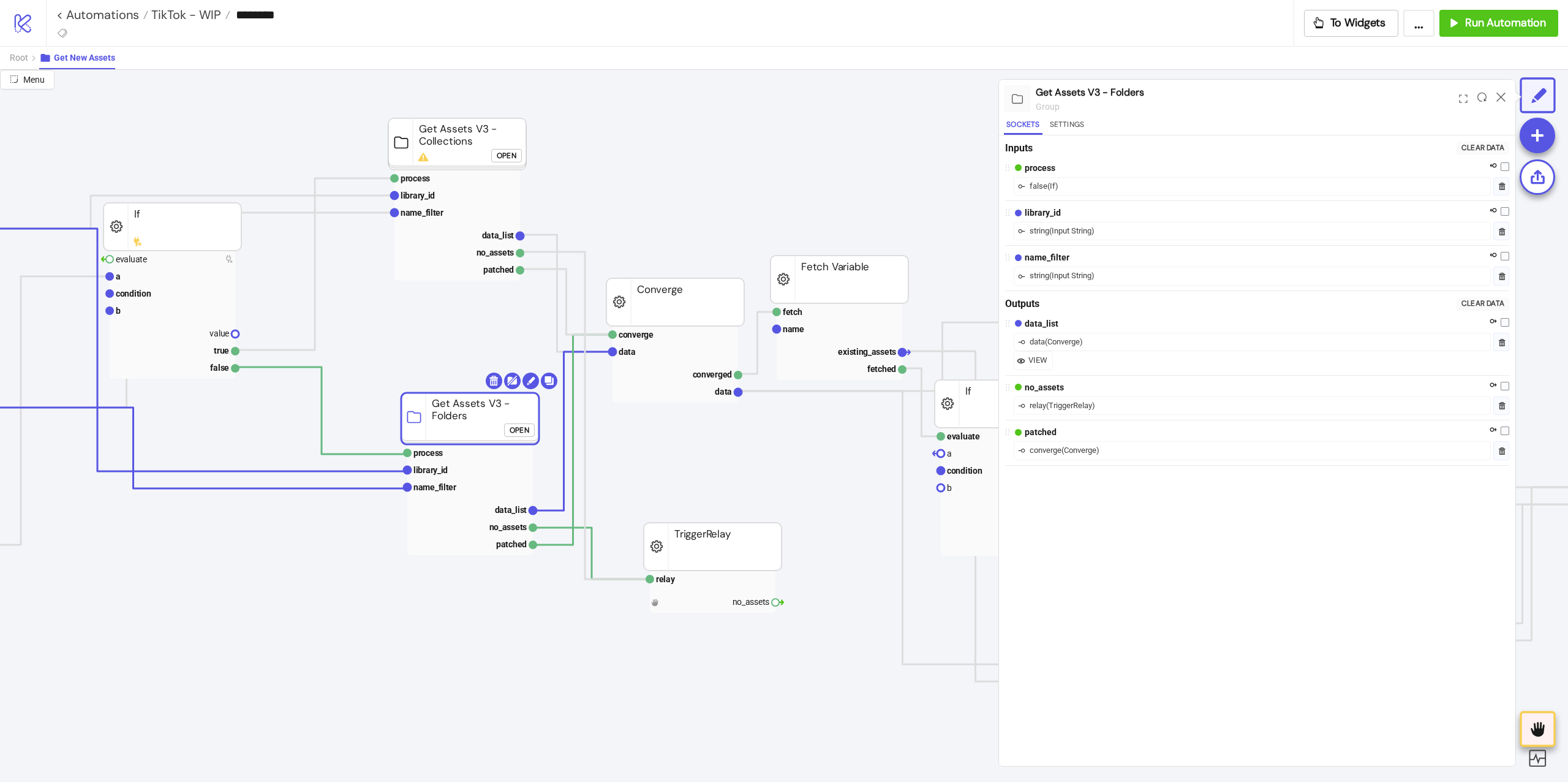
click div "Open"
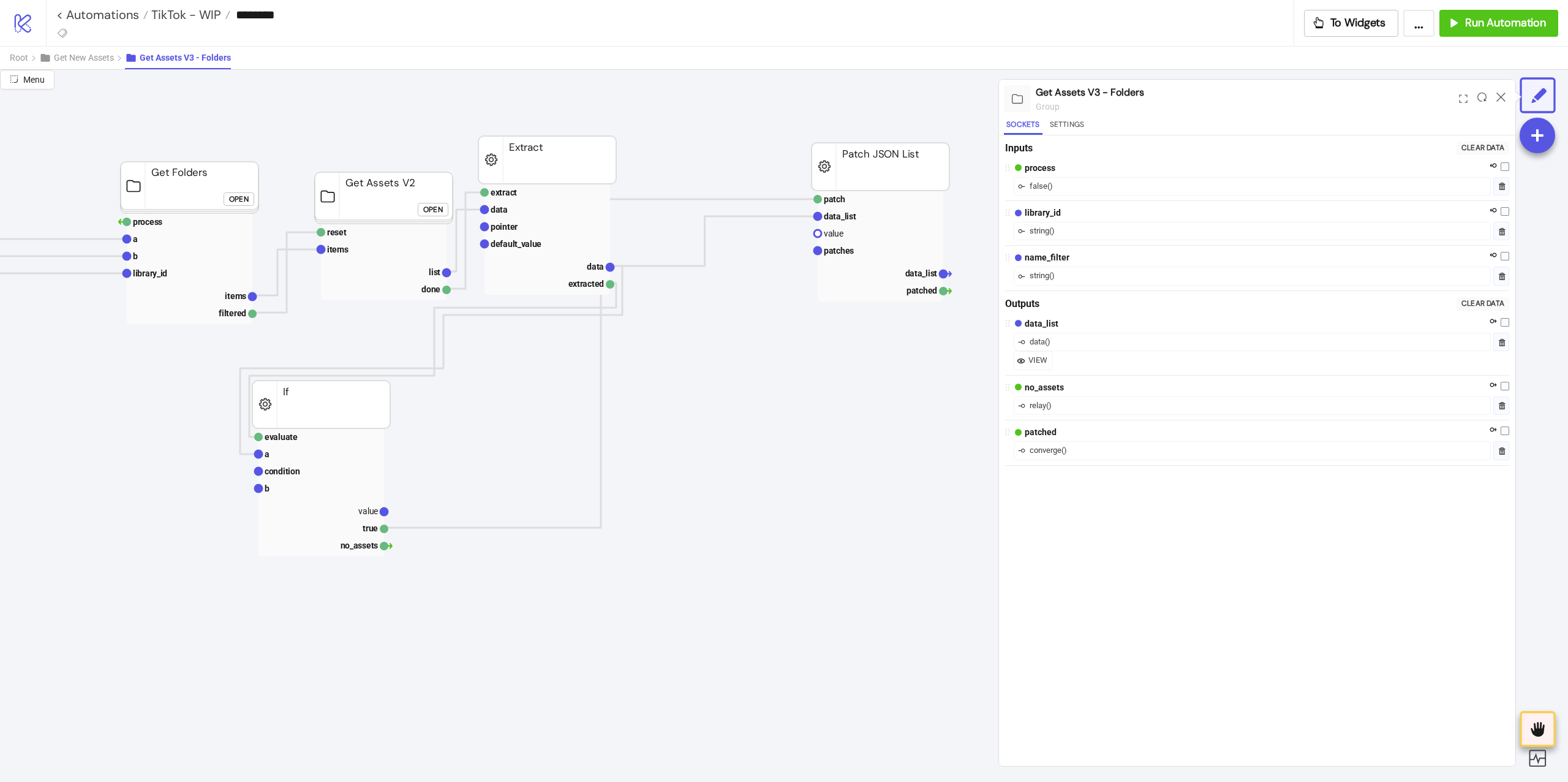
scroll to position [81, 0]
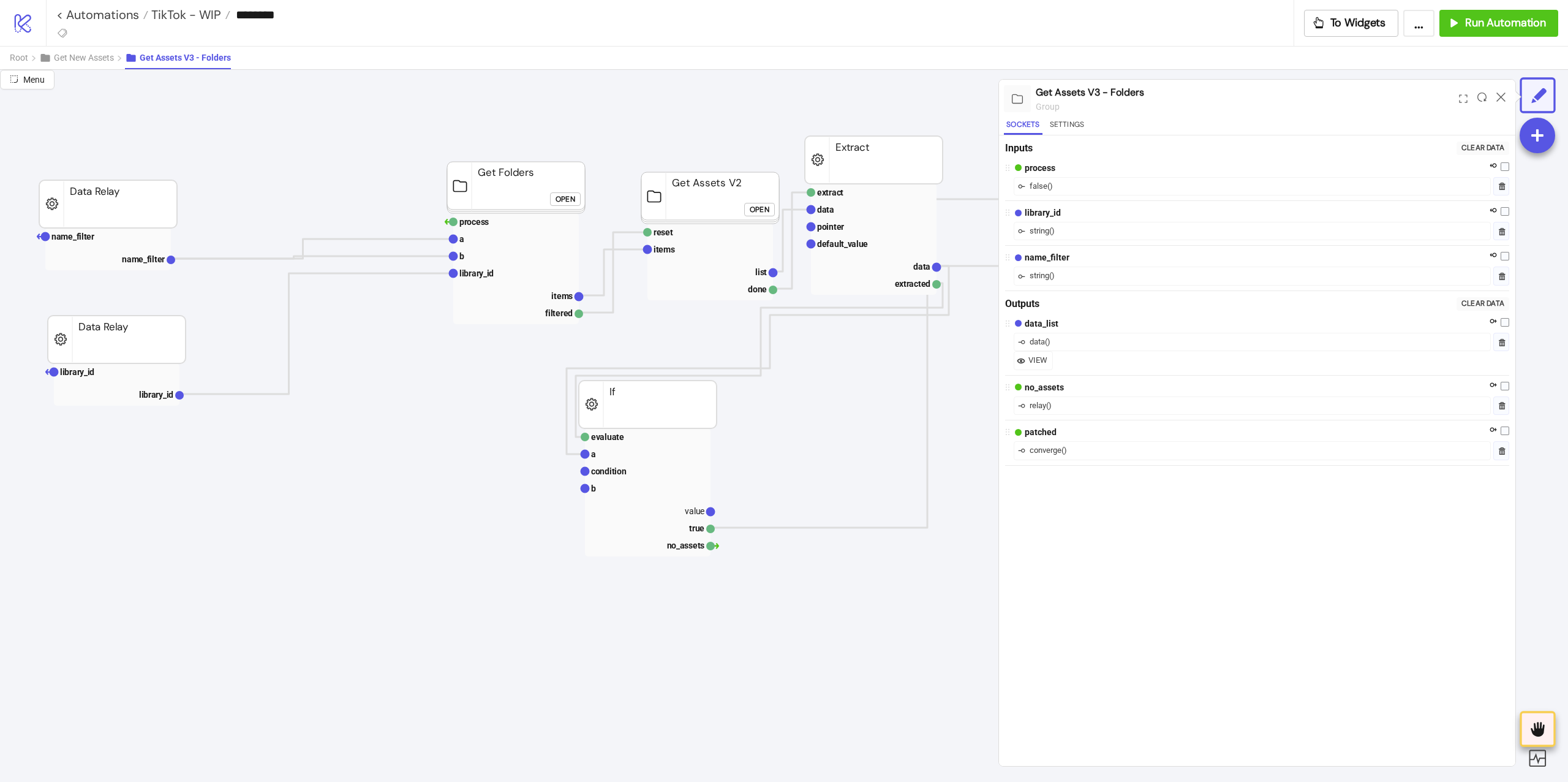
click at [564, 195] on div "Open" at bounding box center [564, 199] width 20 height 14
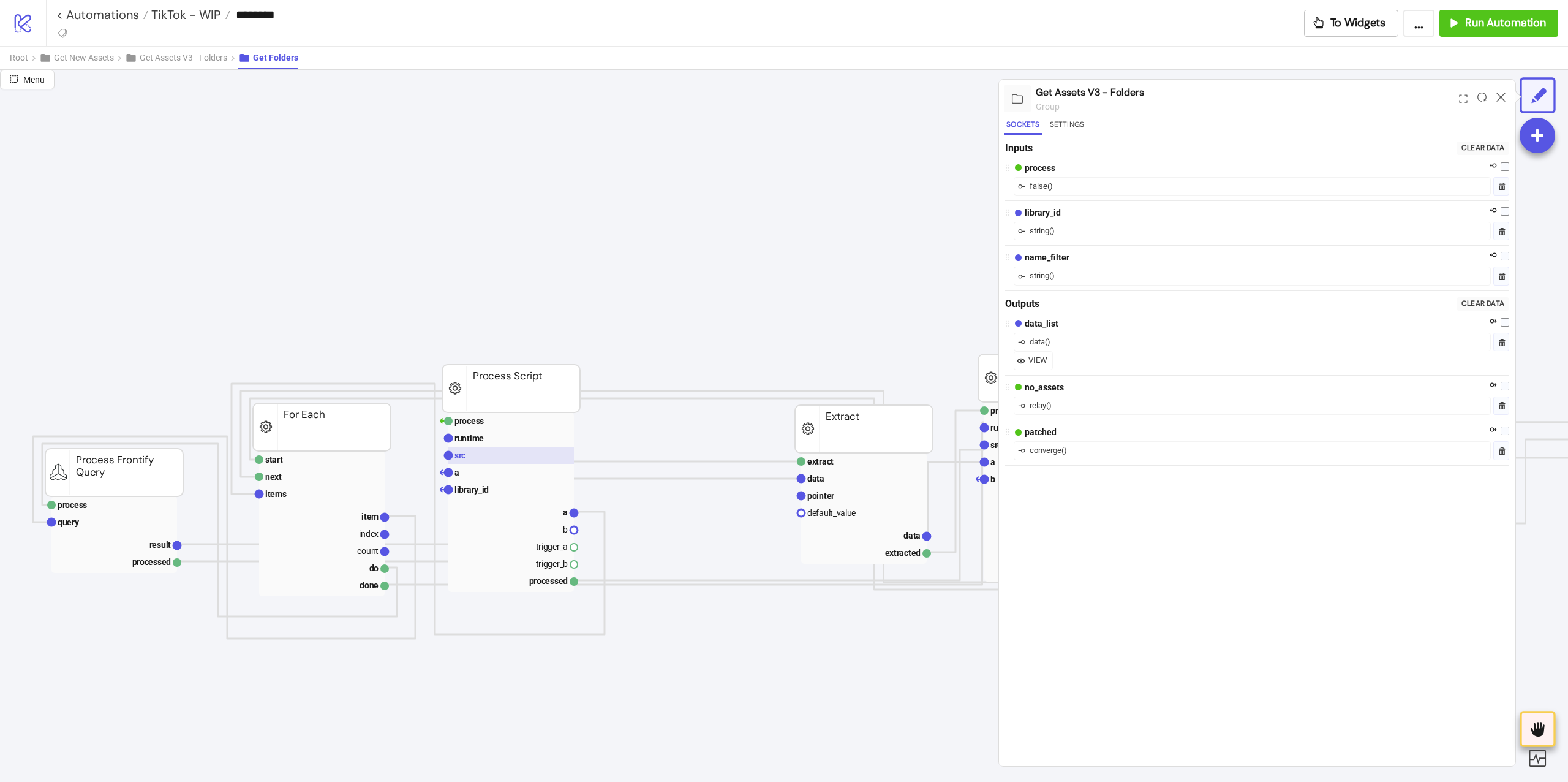
click at [489, 464] on rect at bounding box center [511, 455] width 125 height 17
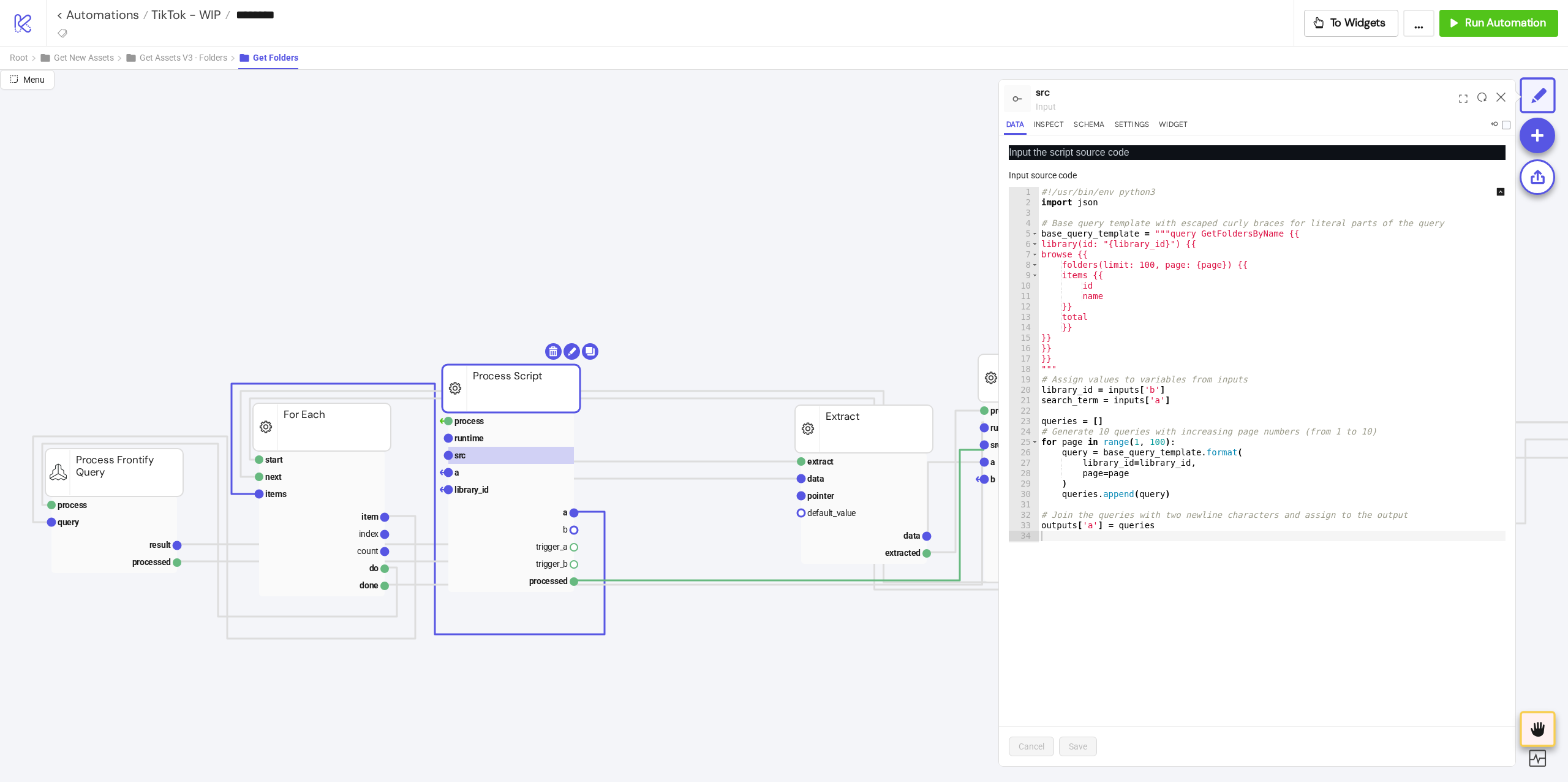
scroll to position [81, 408]
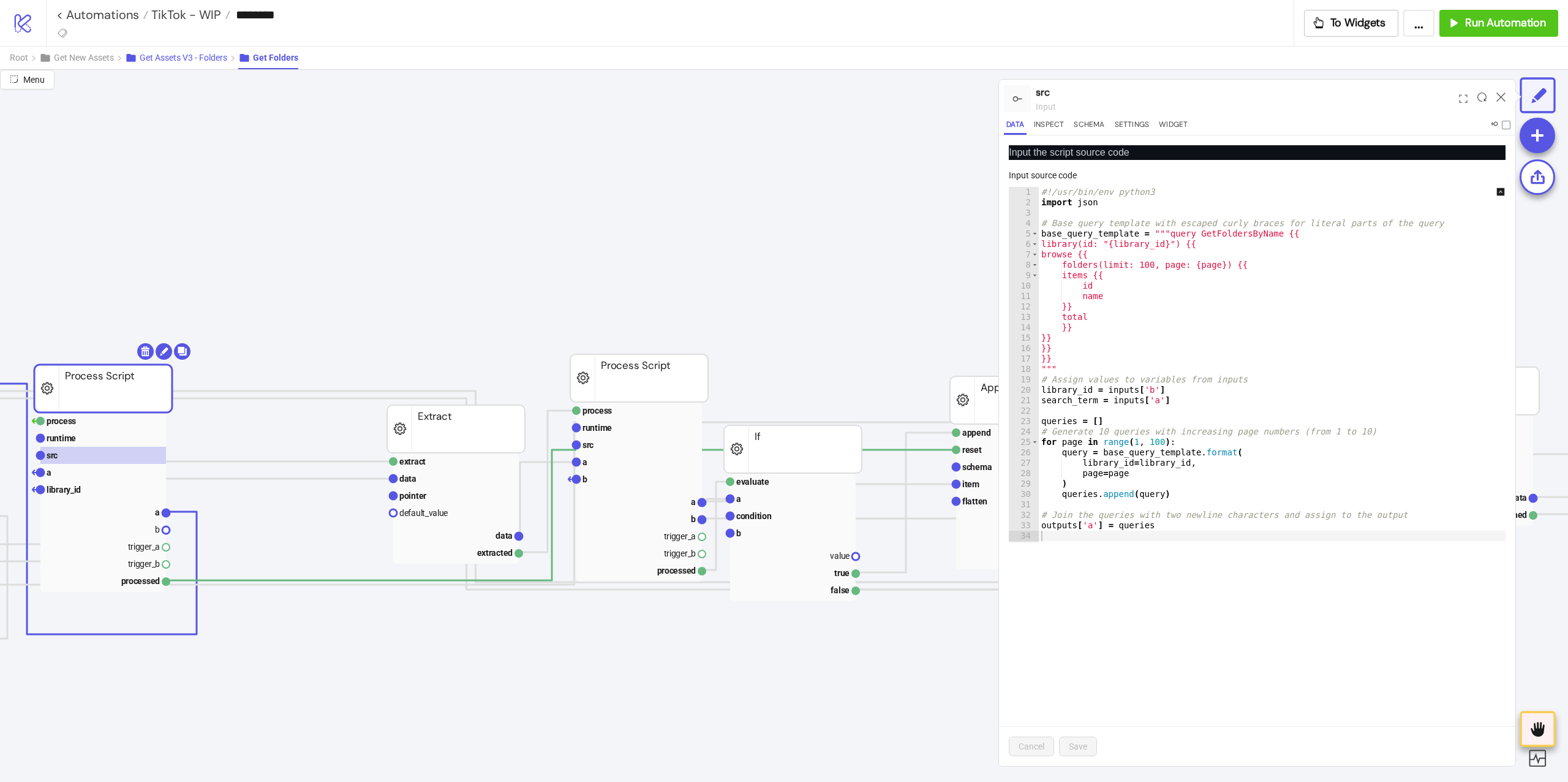
click at [191, 50] on button "Get Assets V3 - Folders" at bounding box center [181, 58] width 113 height 22
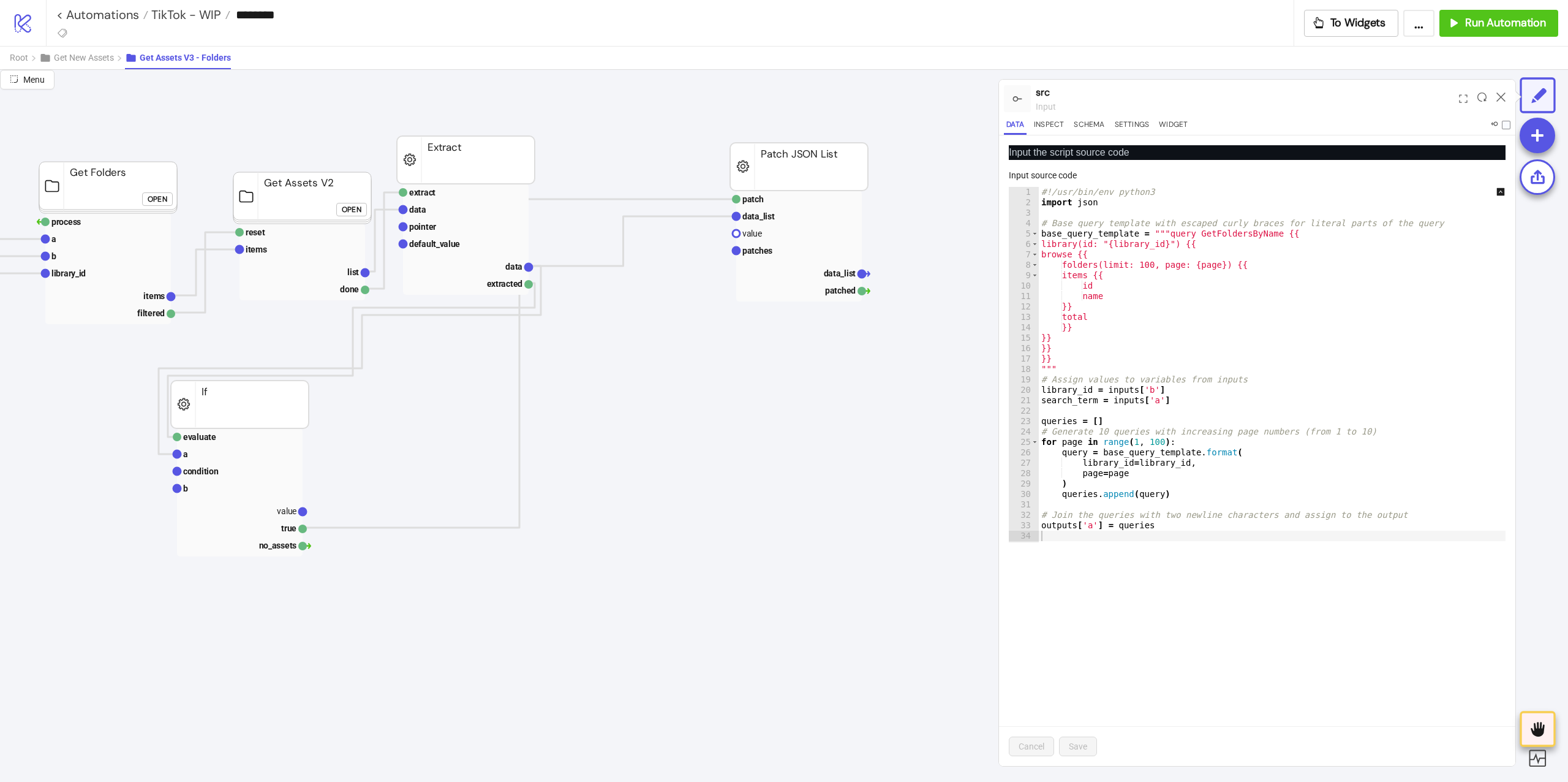
scroll to position [81, 245]
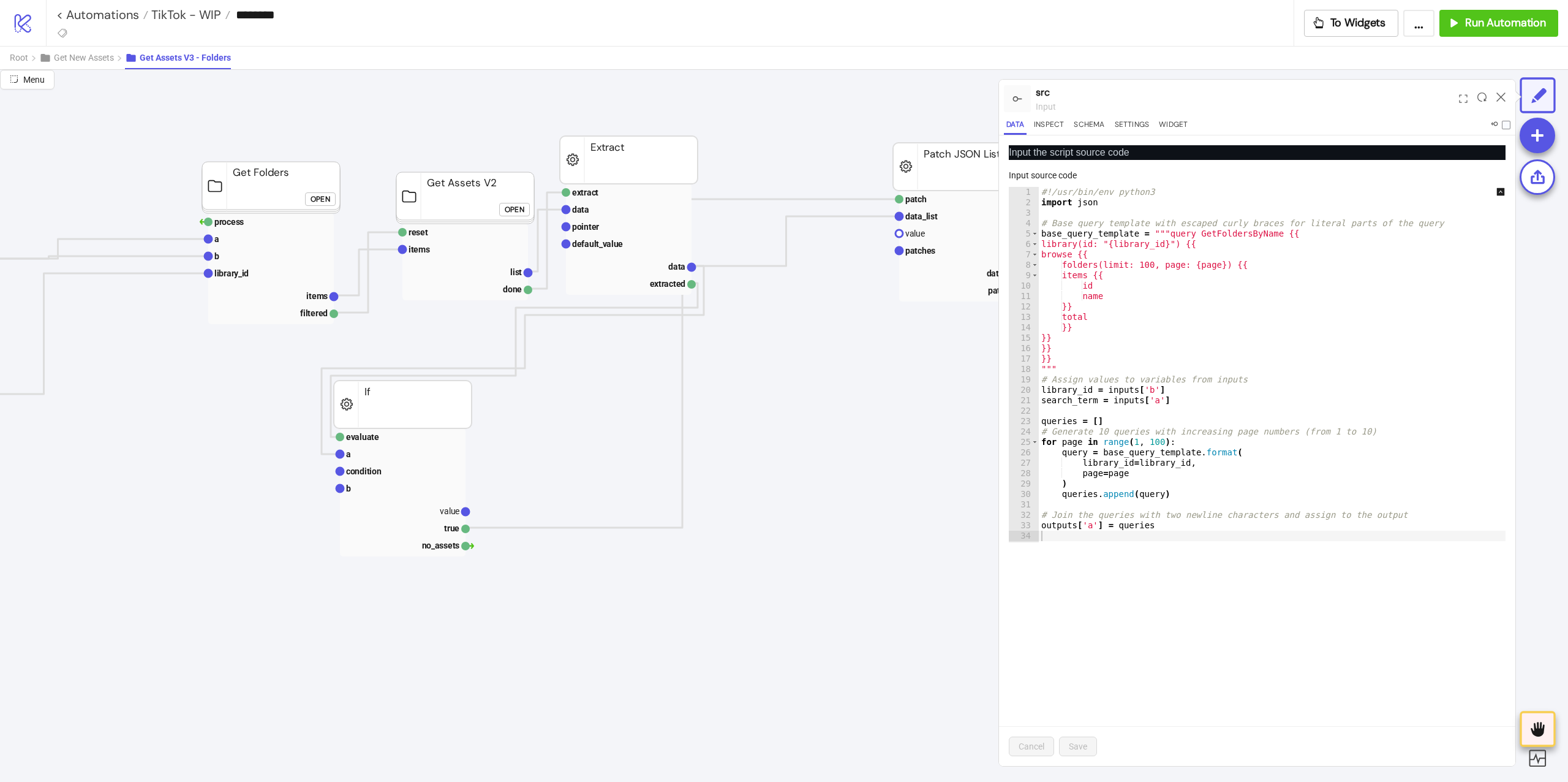
click at [527, 207] on button "Open" at bounding box center [514, 210] width 31 height 13
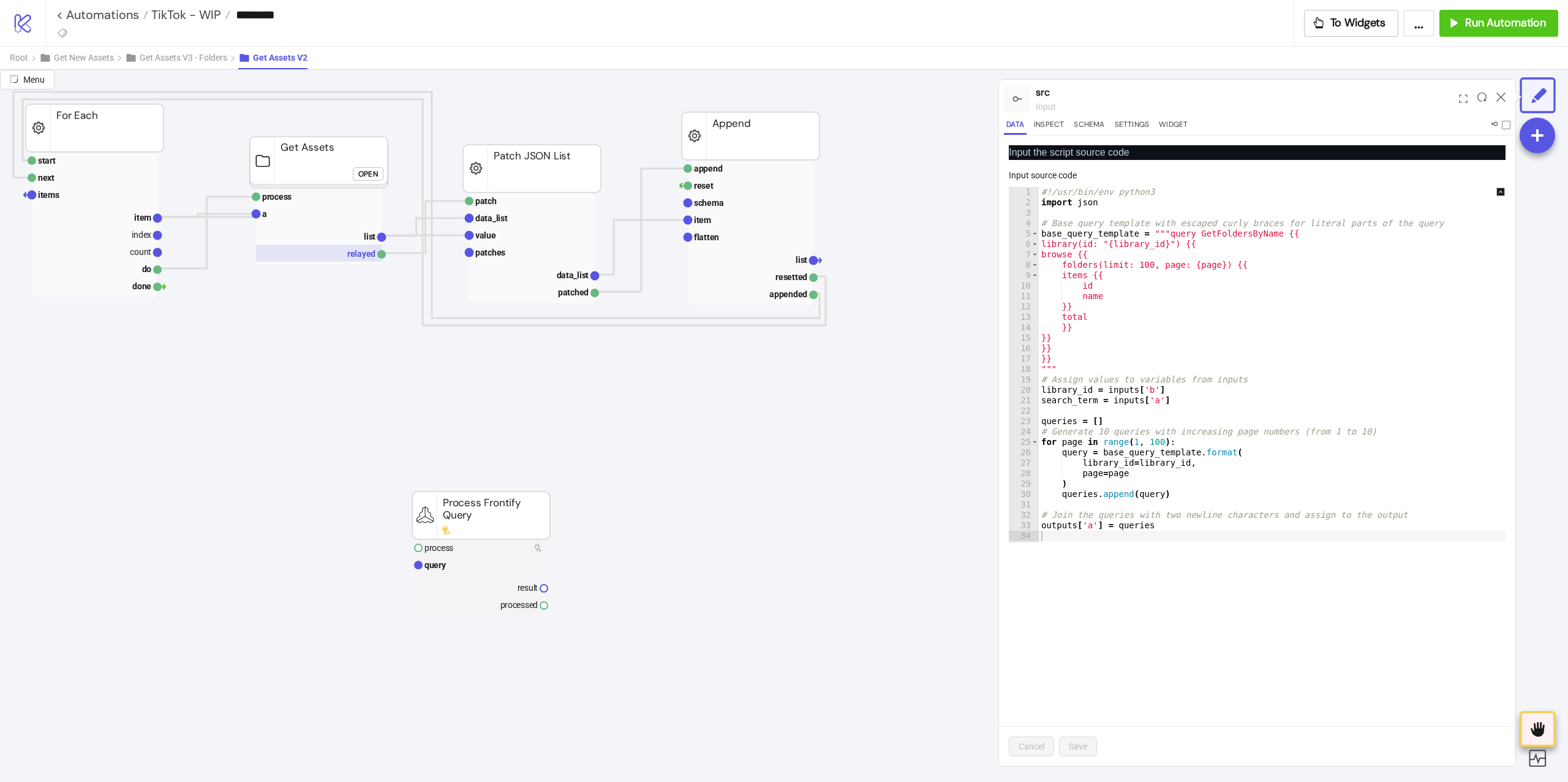
scroll to position [81, 0]
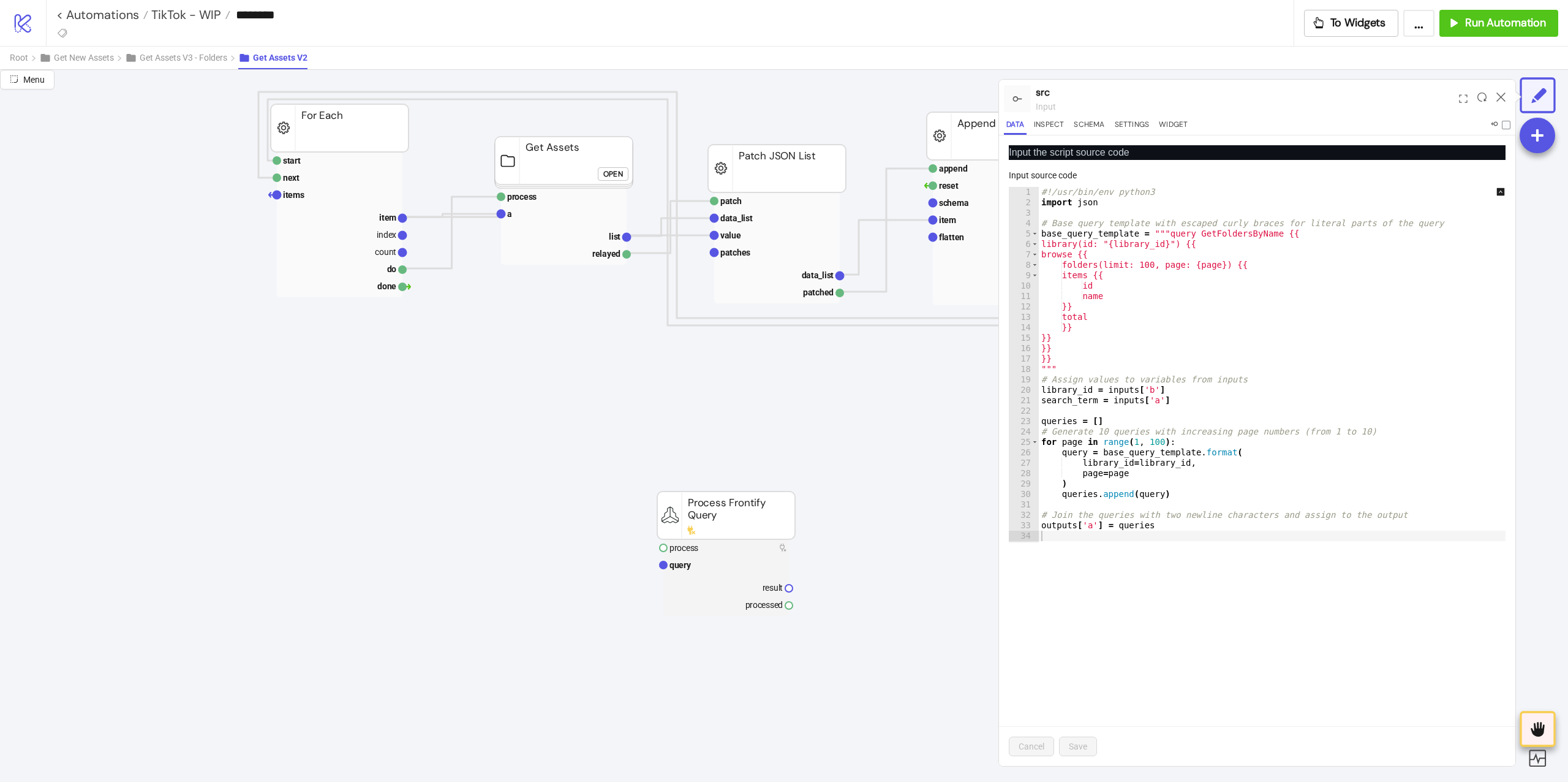
click at [623, 166] on foreignobject "Open" at bounding box center [616, 178] width 37 height 24
click at [621, 167] on div "Open" at bounding box center [612, 173] width 20 height 14
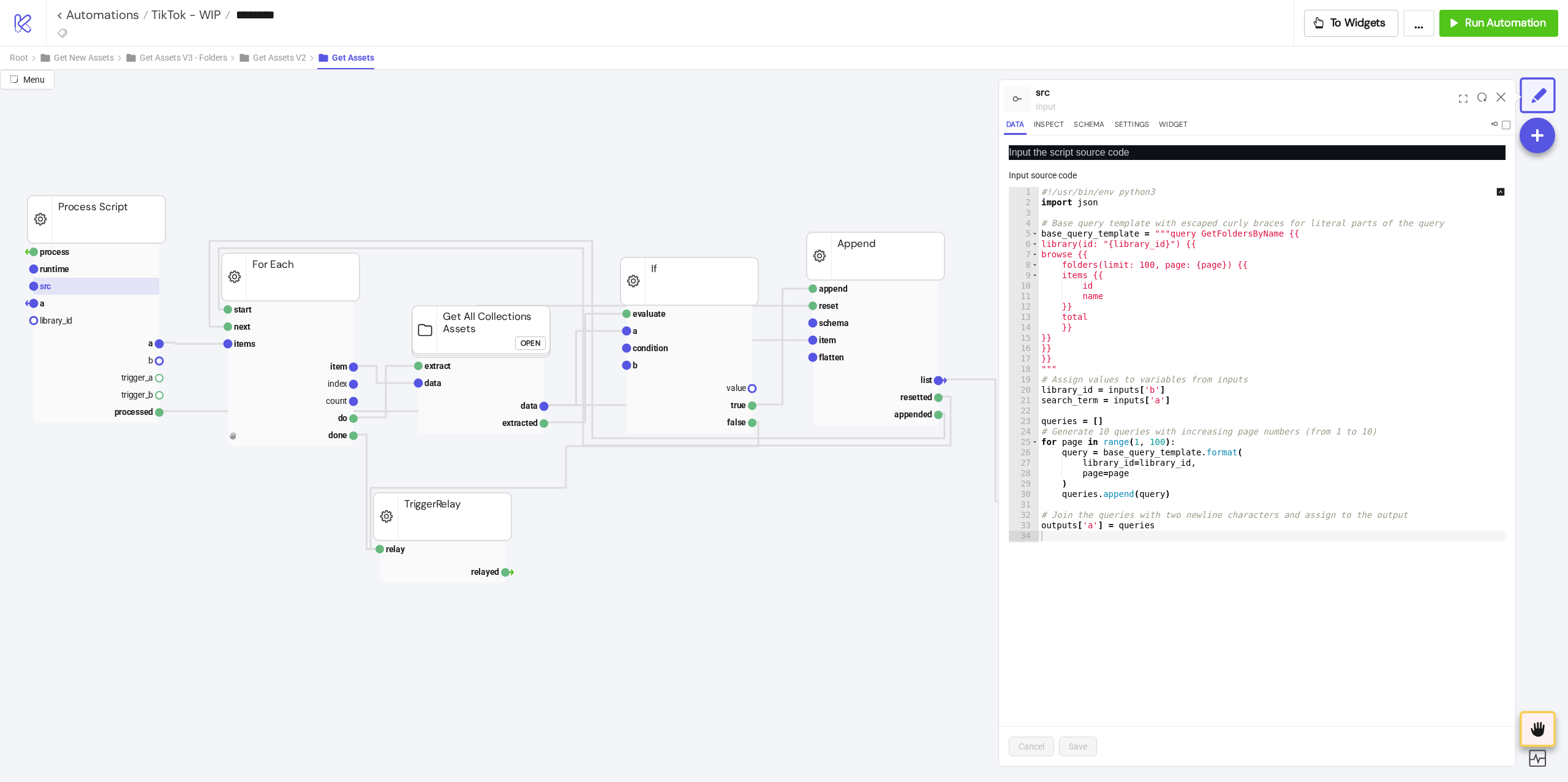
click at [127, 283] on rect at bounding box center [96, 286] width 125 height 17
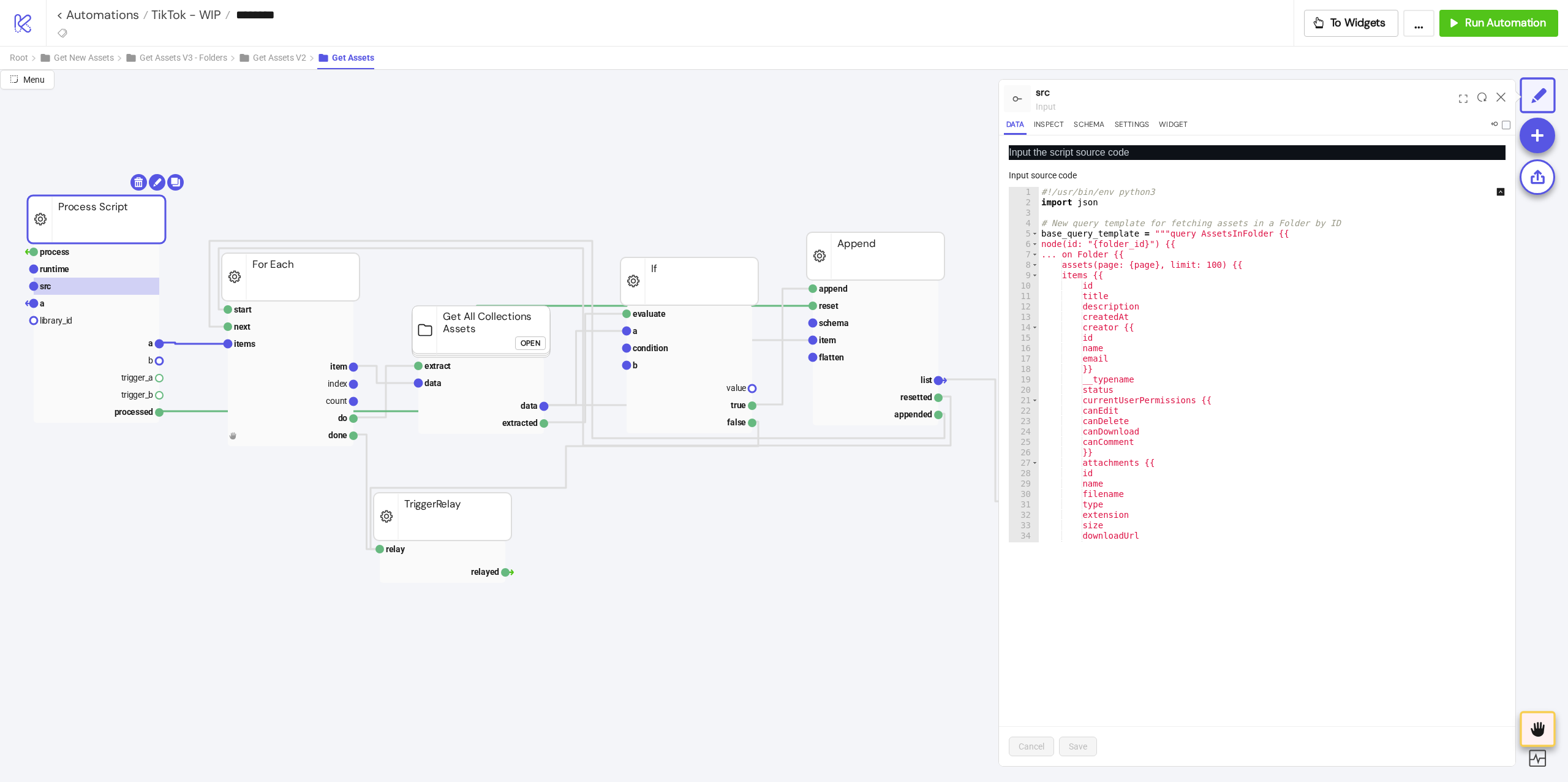
click at [1154, 241] on div "#!/usr/bin/env python3 import json # New query template for fetching assets in …" at bounding box center [1281, 376] width 484 height 376
paste textarea "**********"
type textarea "**********"
click at [1071, 745] on span "Save" at bounding box center [1078, 746] width 19 height 9
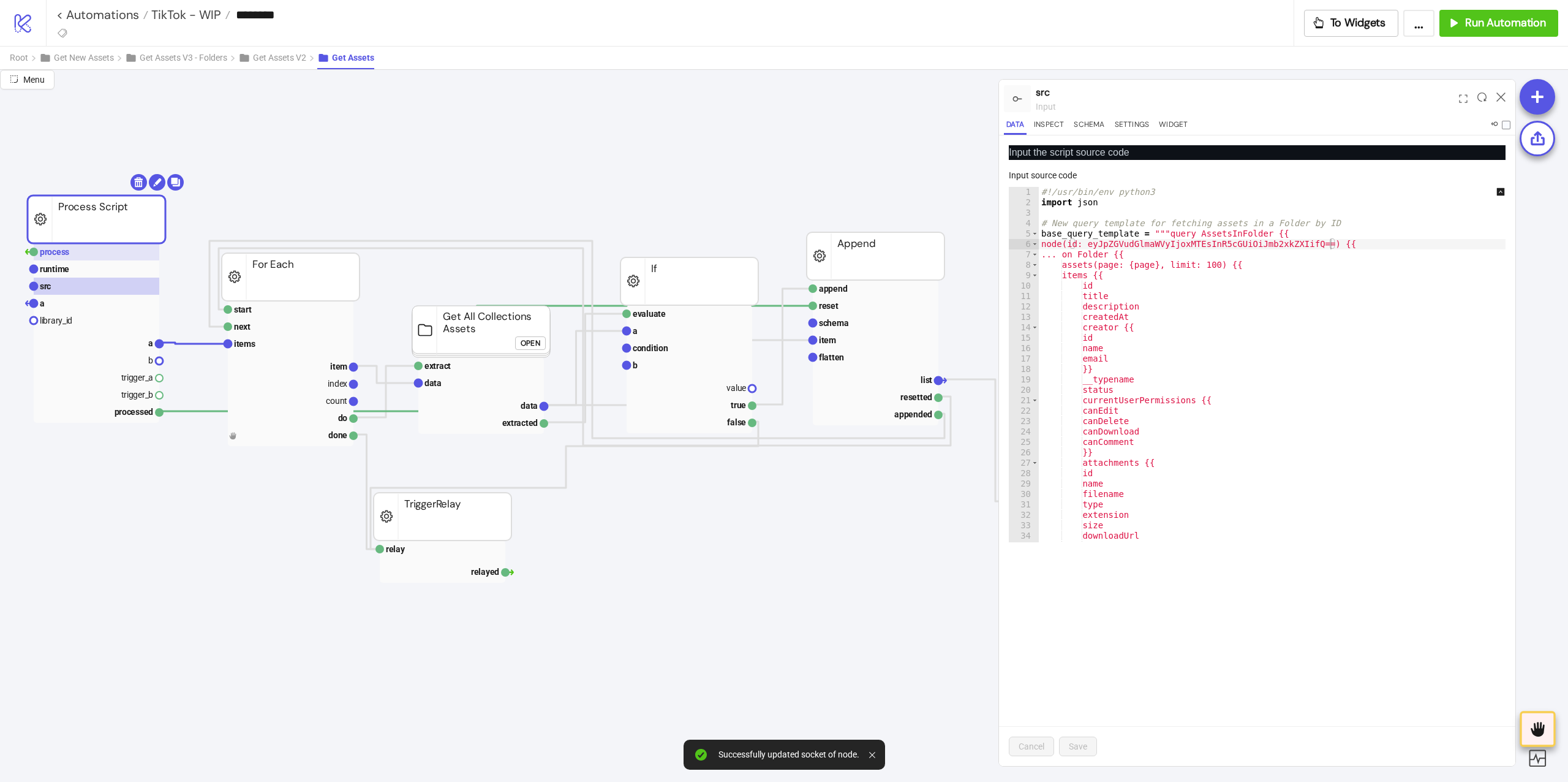
click at [136, 253] on rect at bounding box center [96, 252] width 125 height 17
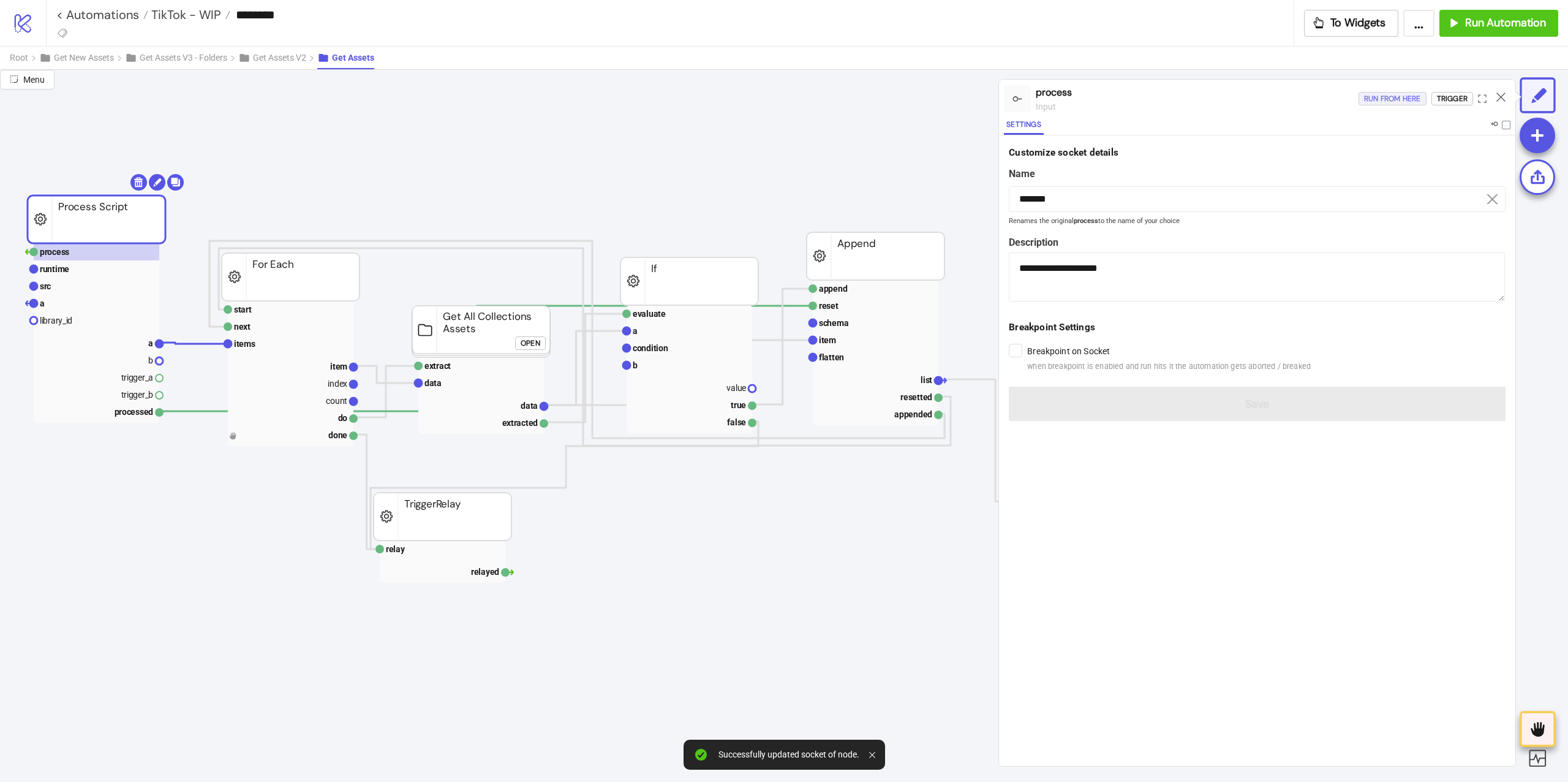
click at [1395, 106] on div "Run from here Trigger" at bounding box center [1436, 98] width 156 height 33
drag, startPoint x: 1374, startPoint y: 93, endPoint x: 1311, endPoint y: 132, distance: 74.1
click at [1375, 94] on div "Run from here" at bounding box center [1392, 98] width 57 height 14
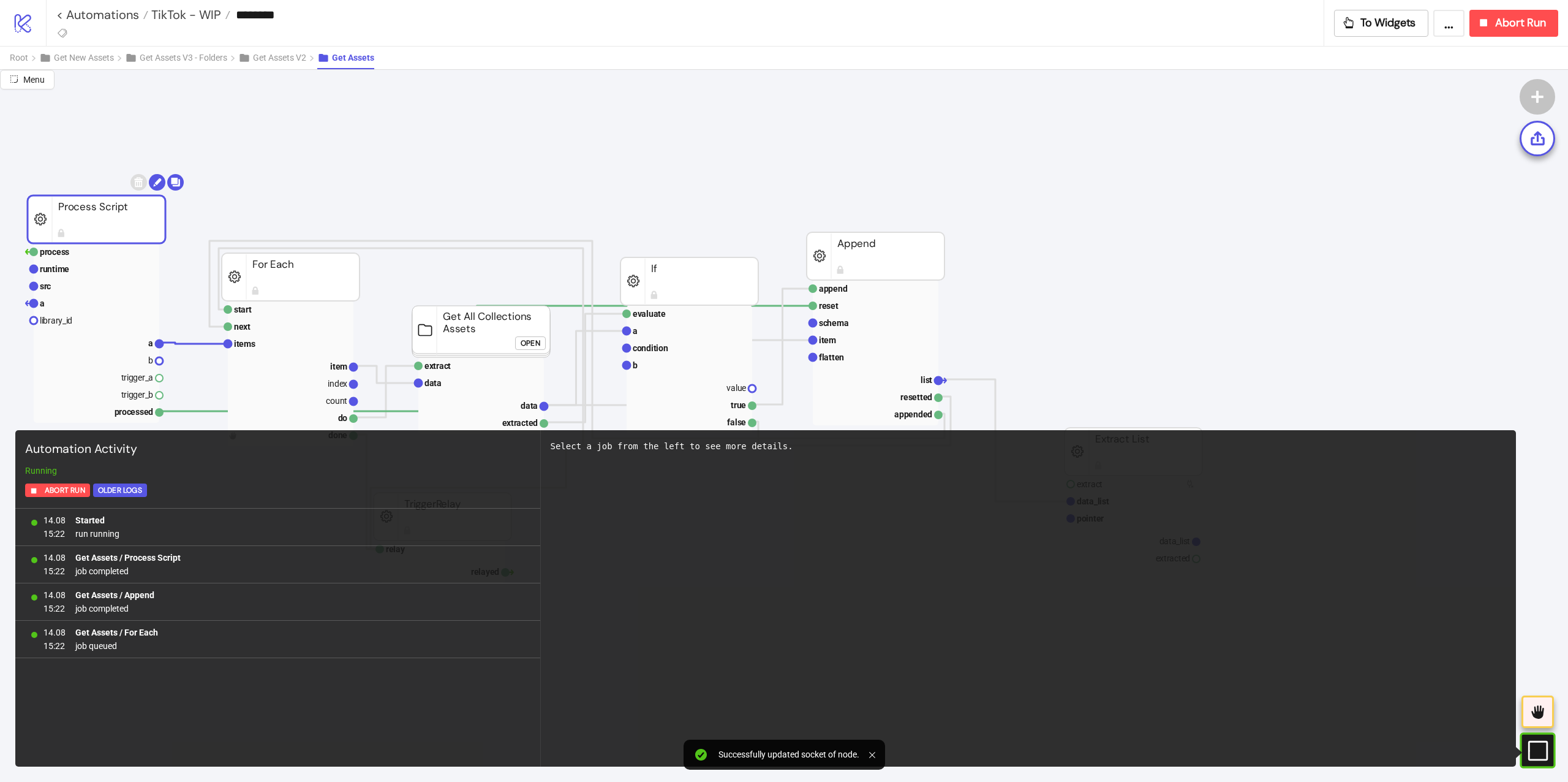
scroll to position [163, 0]
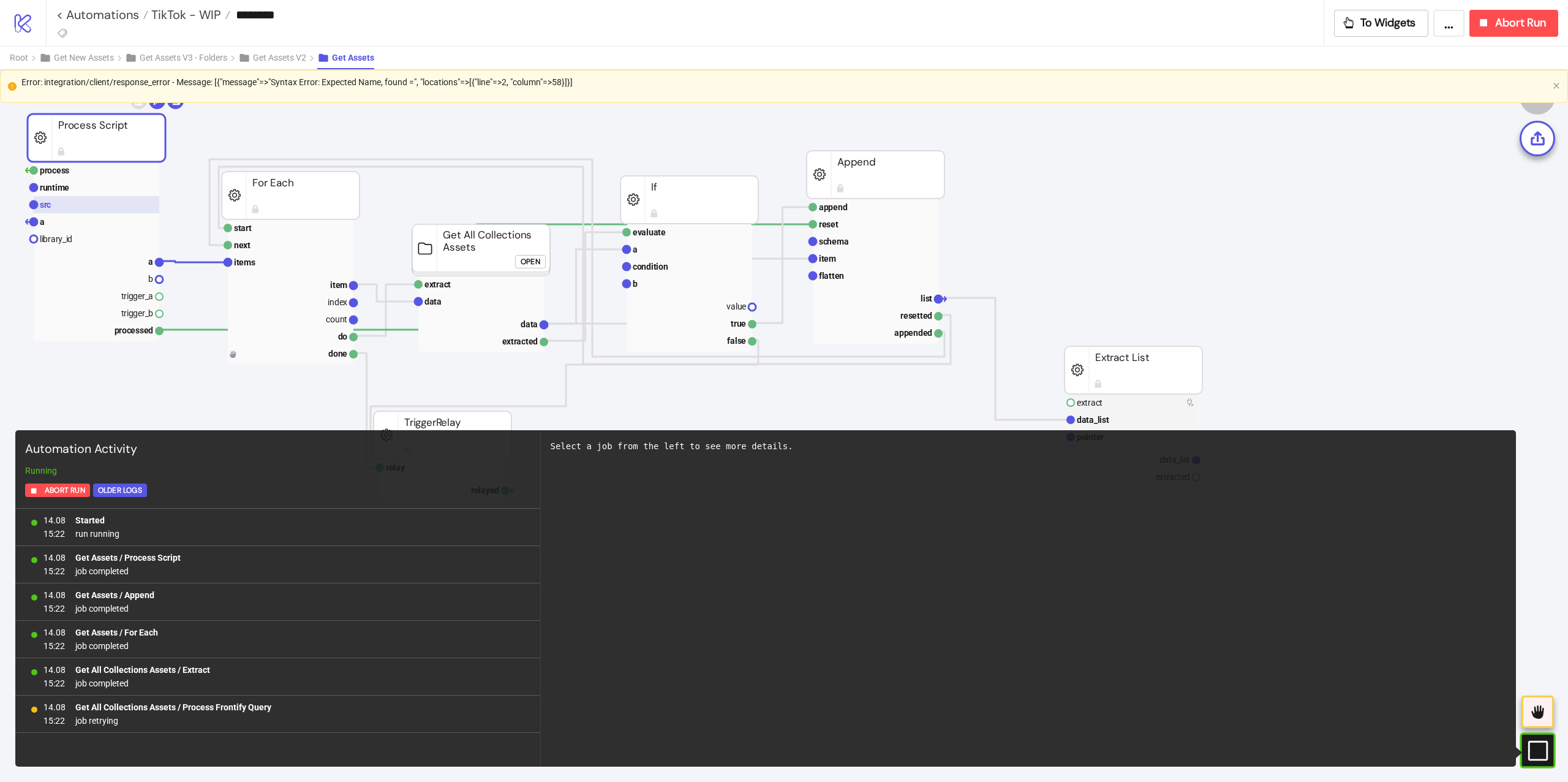
click at [75, 206] on rect at bounding box center [96, 204] width 125 height 17
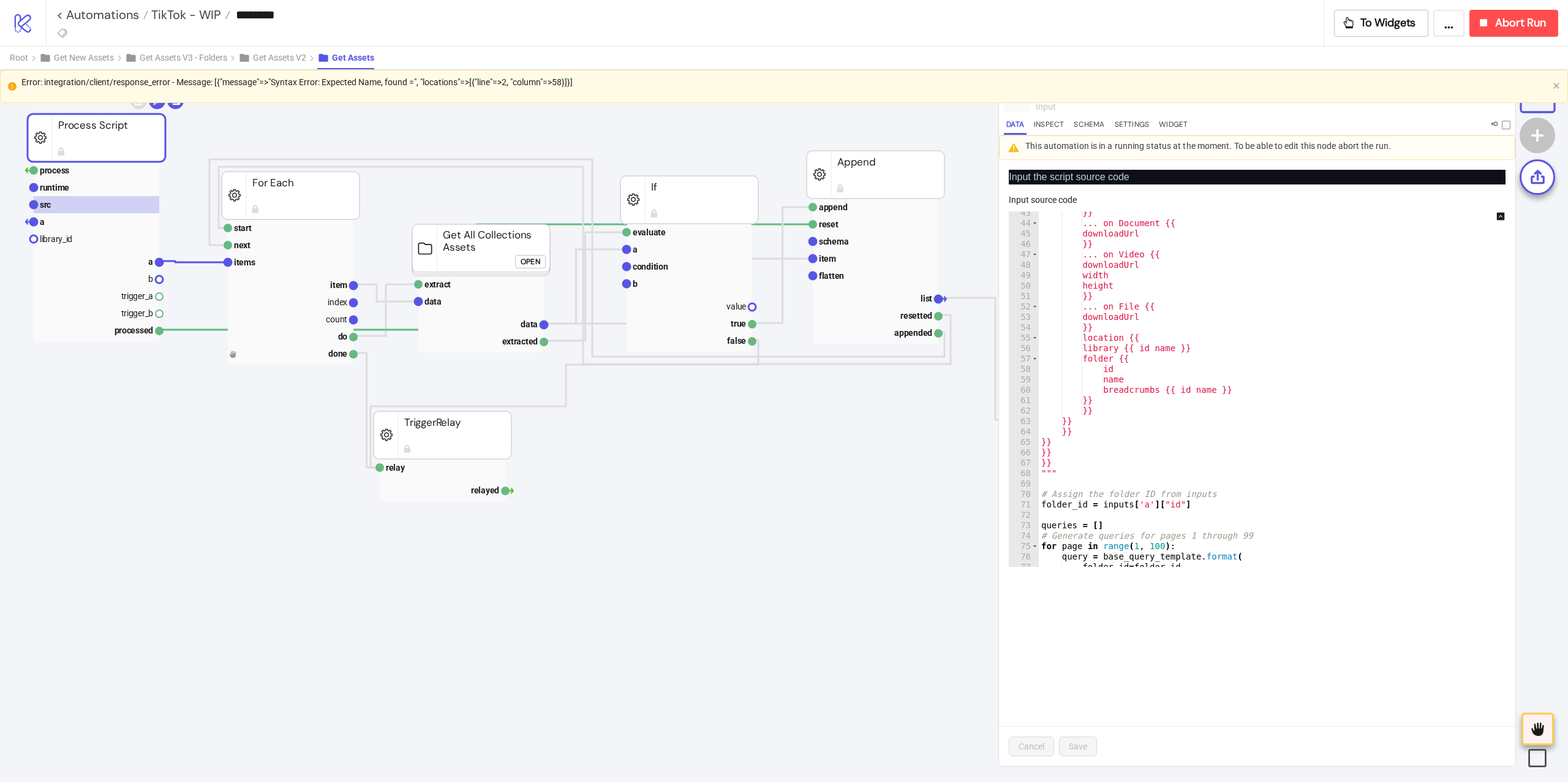
scroll to position [520, 0]
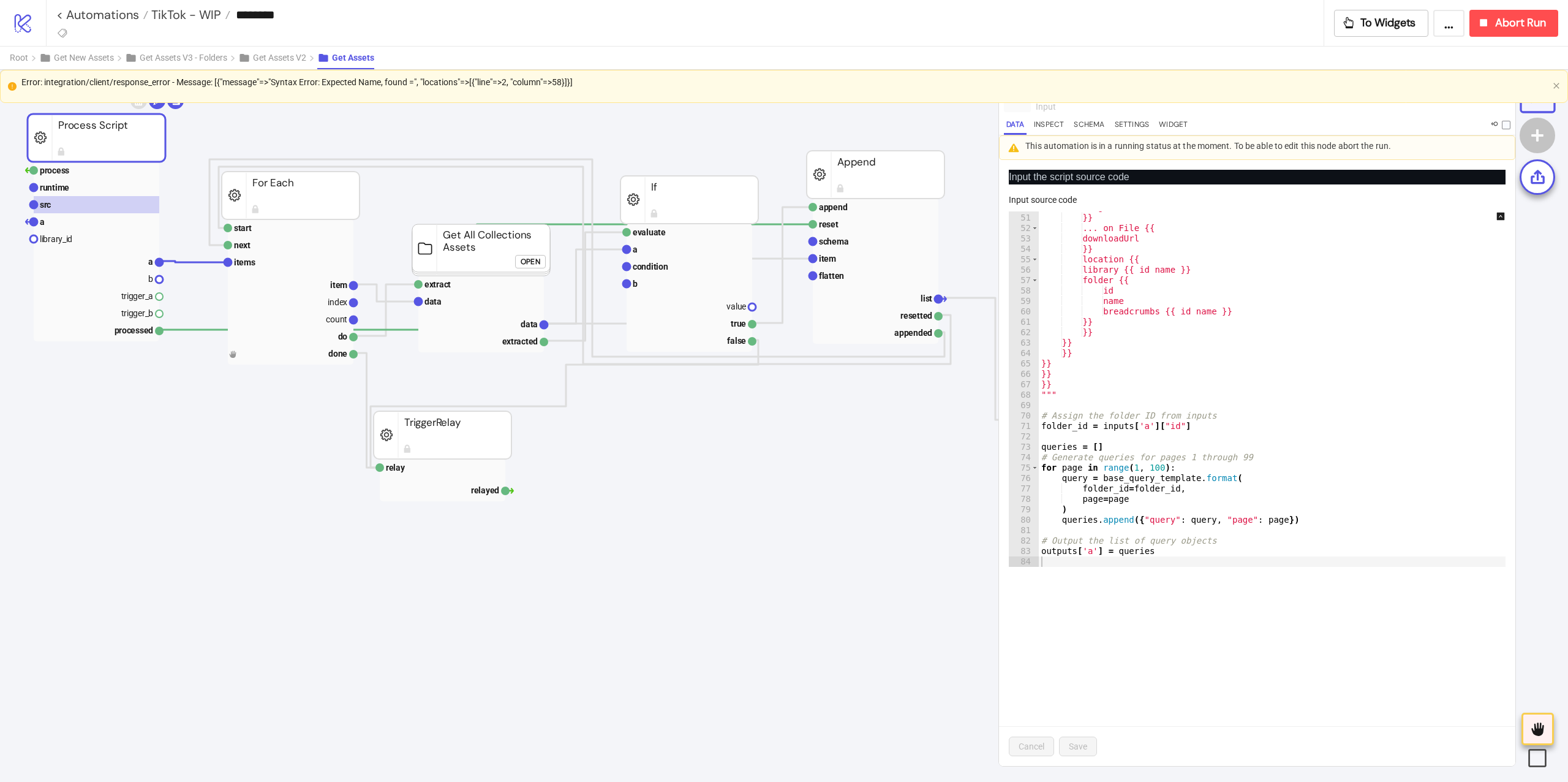
click at [1490, 8] on div "< Automations TikTok - WIP ******** To Widgets ... Abort Run" at bounding box center [807, 22] width 1522 height 46
click at [1486, 32] on button "Abort Run" at bounding box center [1513, 22] width 89 height 27
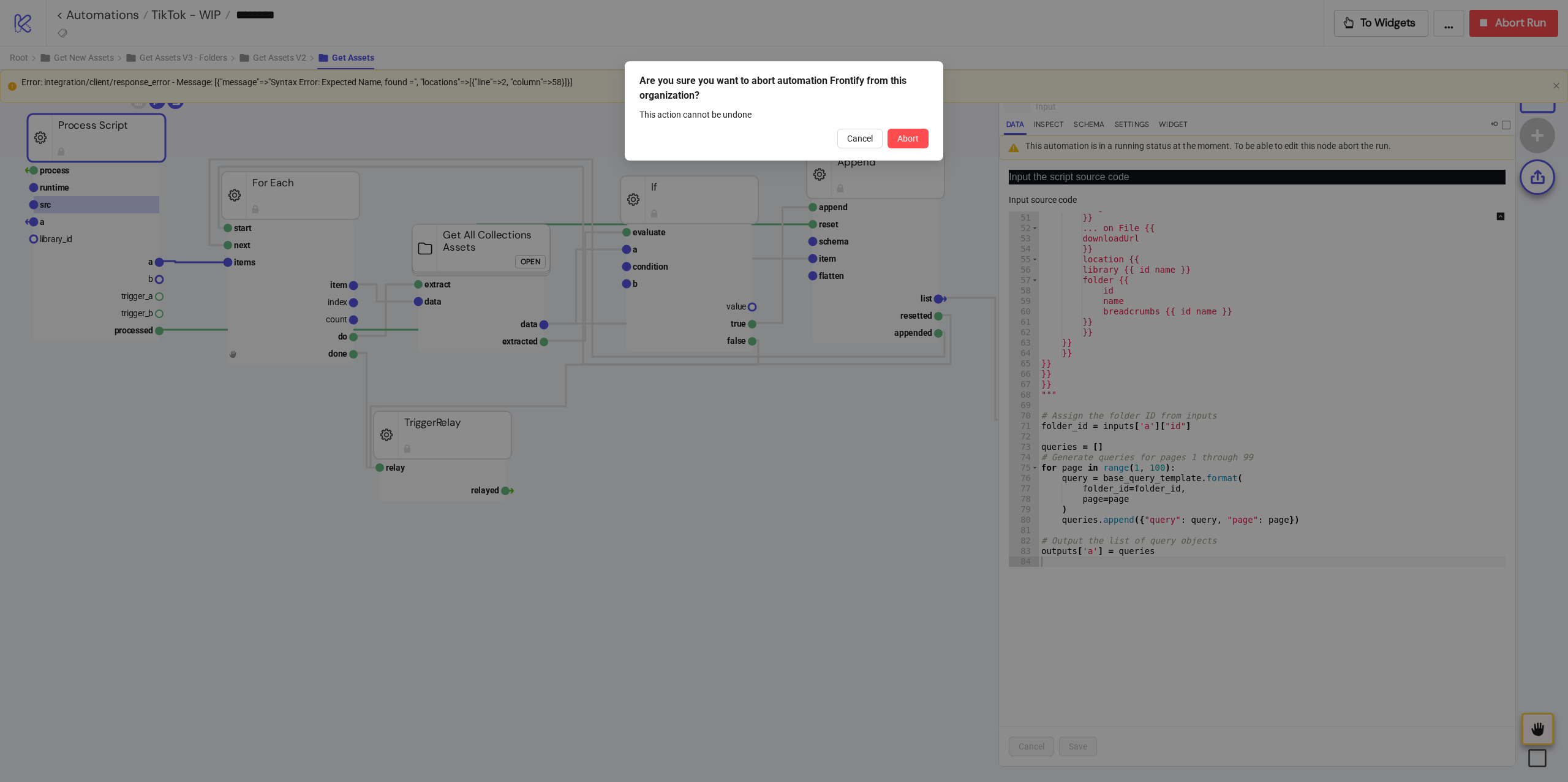
click at [929, 133] on div "Are you sure you want to abort automation Frontify from this organization? This…" at bounding box center [784, 111] width 318 height 99
click at [918, 136] on button "Abort" at bounding box center [908, 138] width 41 height 20
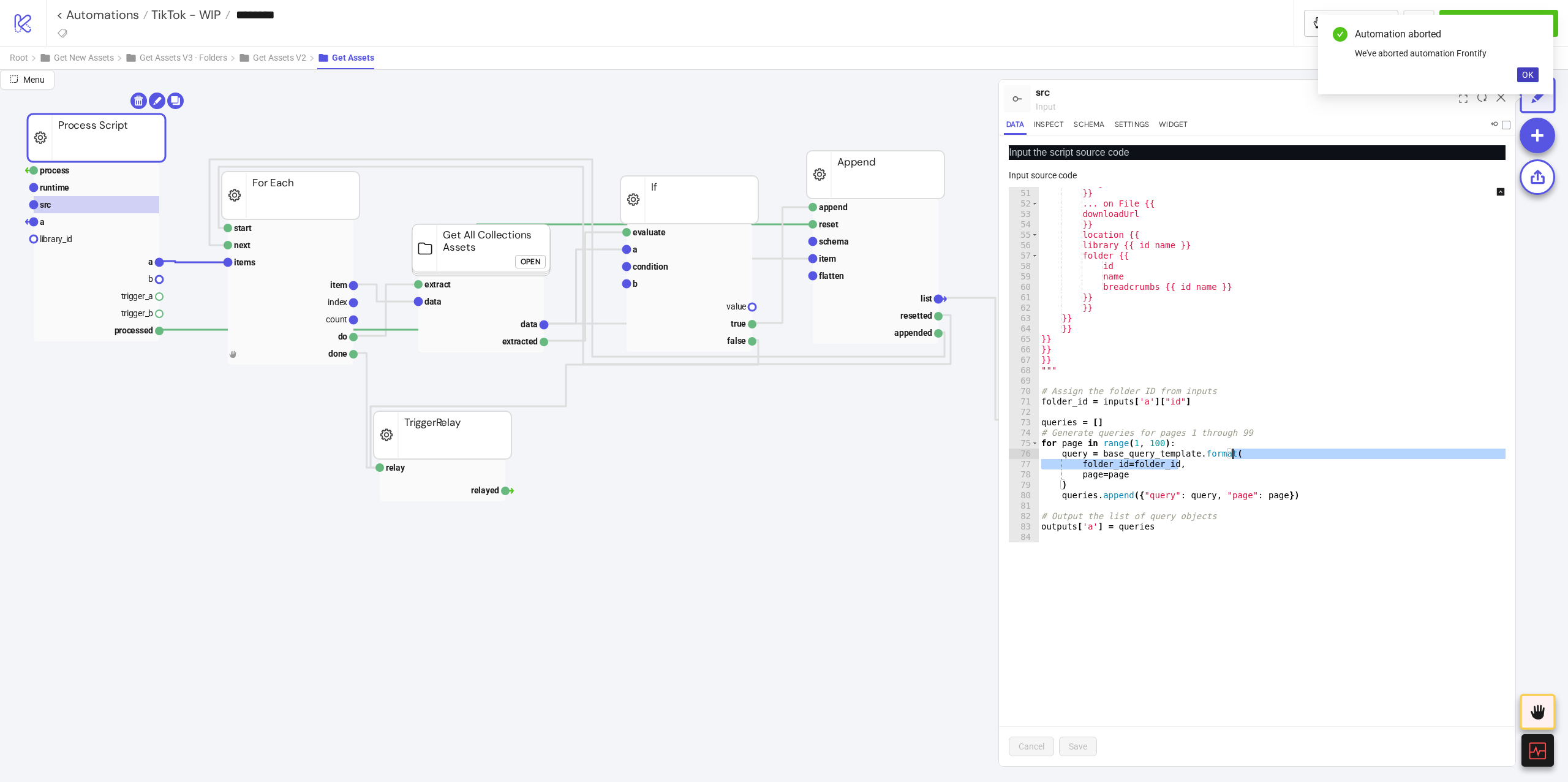
drag, startPoint x: 1215, startPoint y: 468, endPoint x: 1272, endPoint y: 453, distance: 58.9
click at [1272, 453] on div "height }} ... on File {{ downloadUrl }} location {{ library {{ id name }} folde…" at bounding box center [1281, 366] width 484 height 376
type textarea "**********"
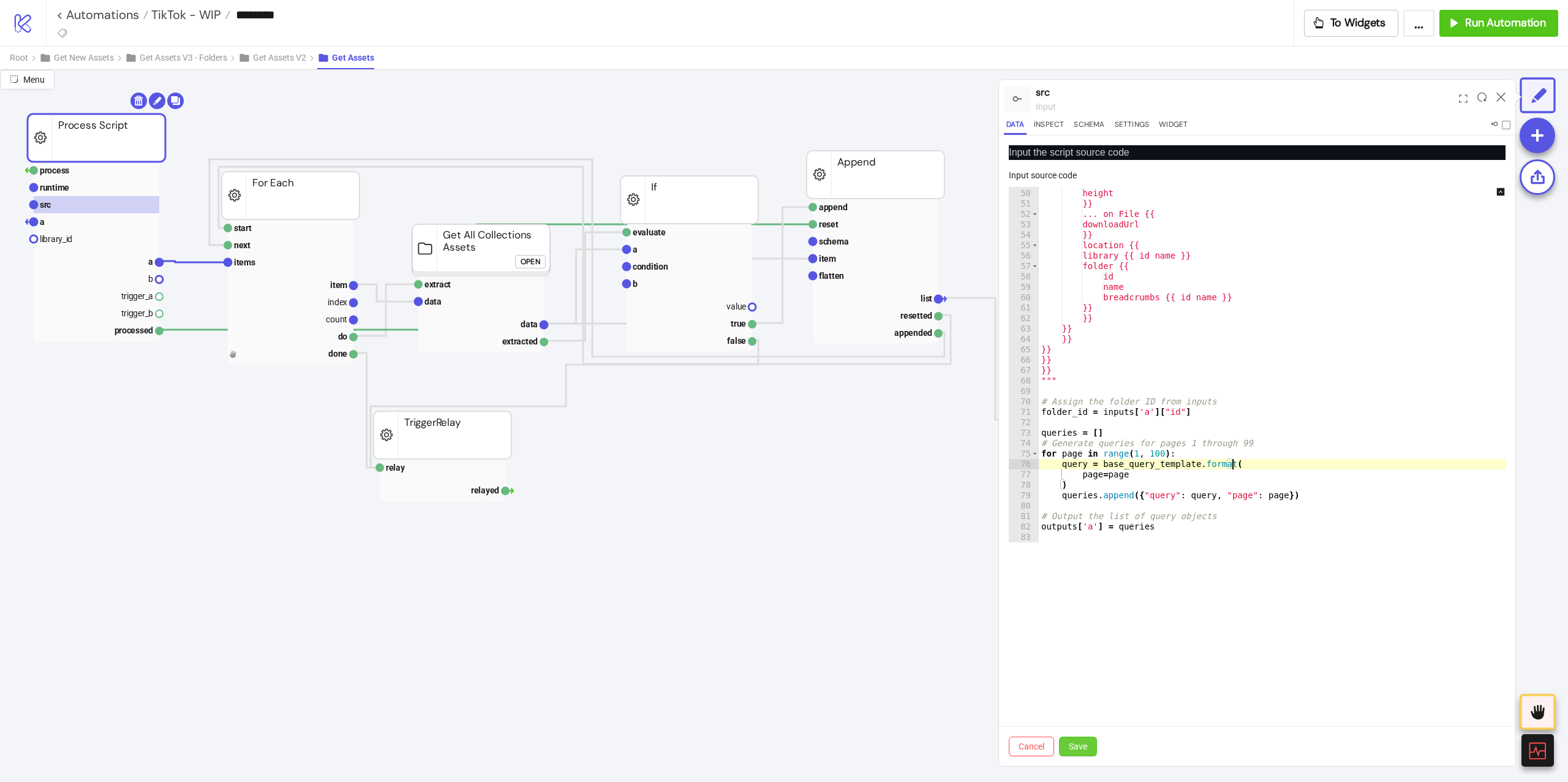
click at [1074, 736] on button "Save" at bounding box center [1077, 745] width 38 height 20
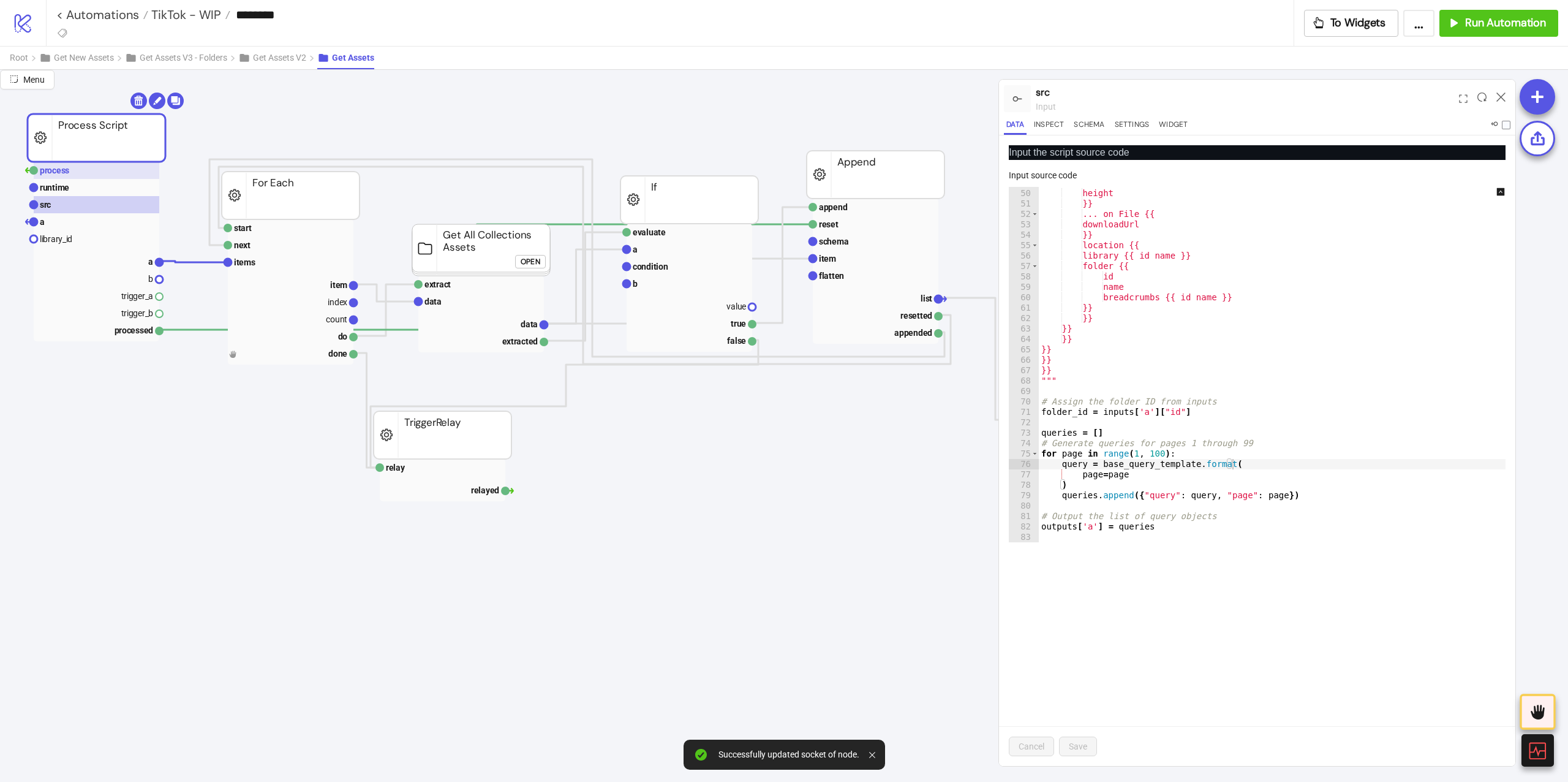
click at [86, 165] on rect at bounding box center [96, 170] width 125 height 17
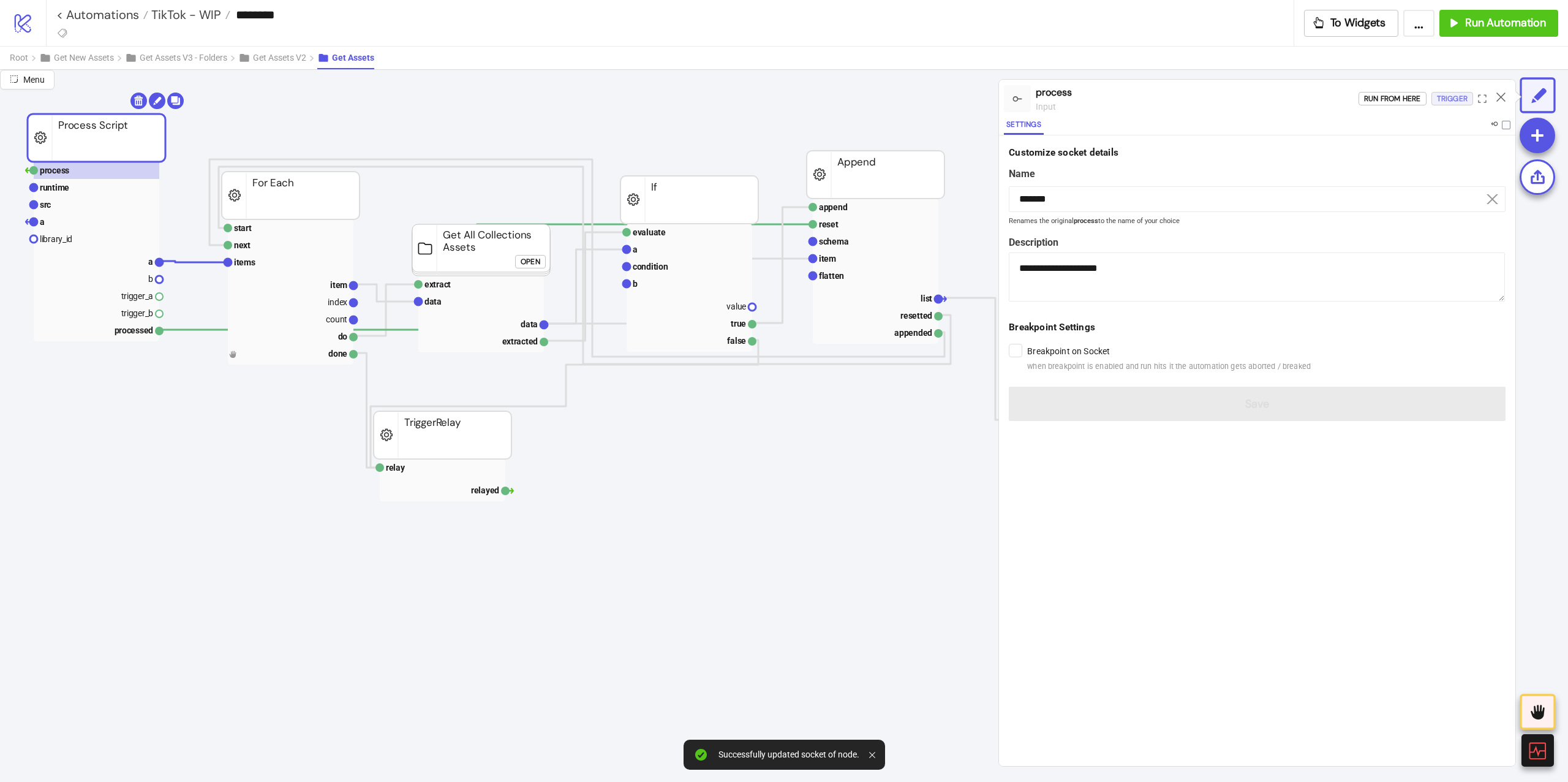
drag, startPoint x: 1473, startPoint y: 96, endPoint x: 1458, endPoint y: 102, distance: 16.2
click at [1464, 102] on div "Run from here Trigger" at bounding box center [1436, 98] width 156 height 33
click at [1458, 102] on div "Trigger" at bounding box center [1452, 98] width 31 height 14
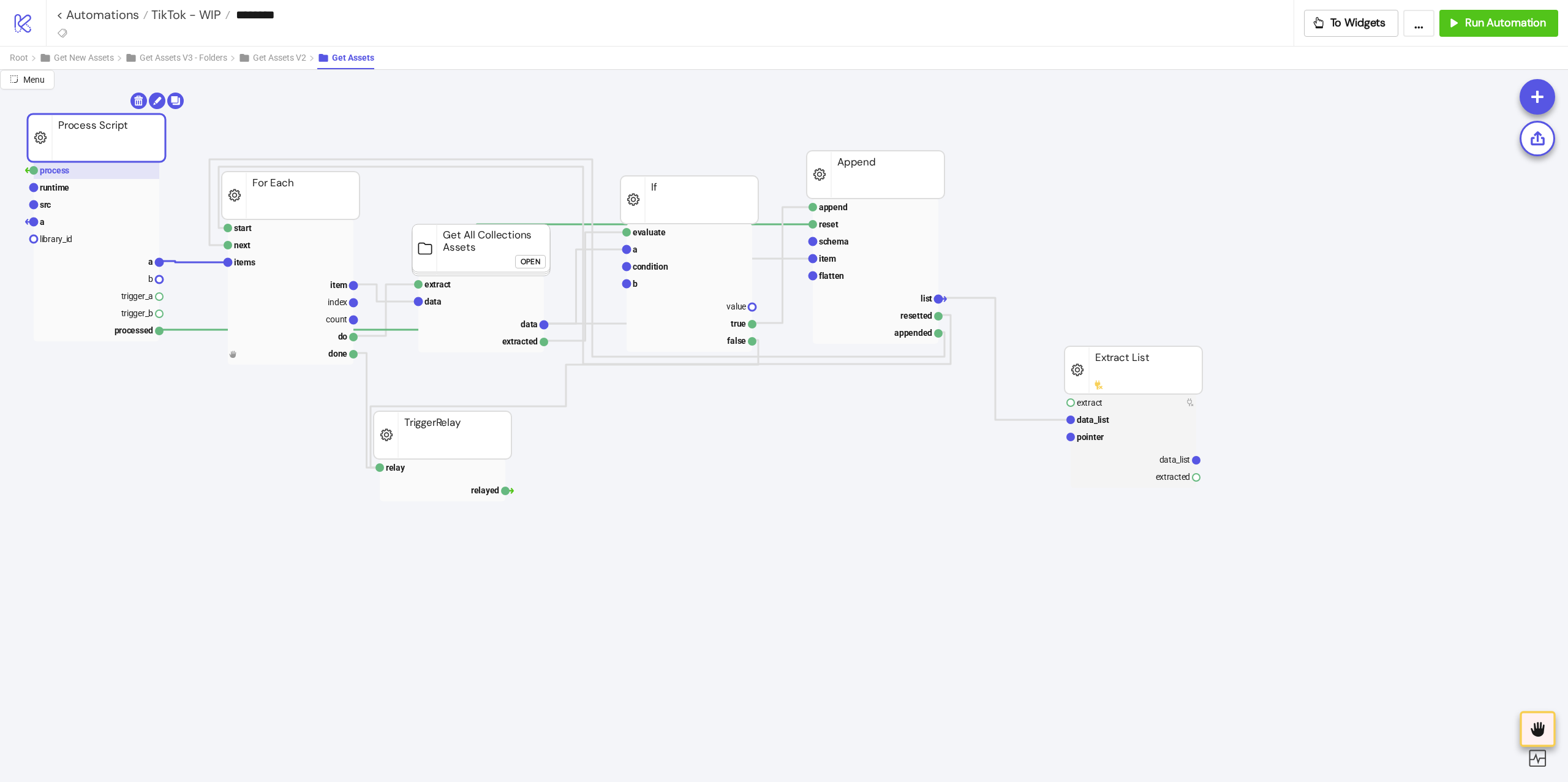
click at [128, 175] on rect at bounding box center [96, 170] width 125 height 17
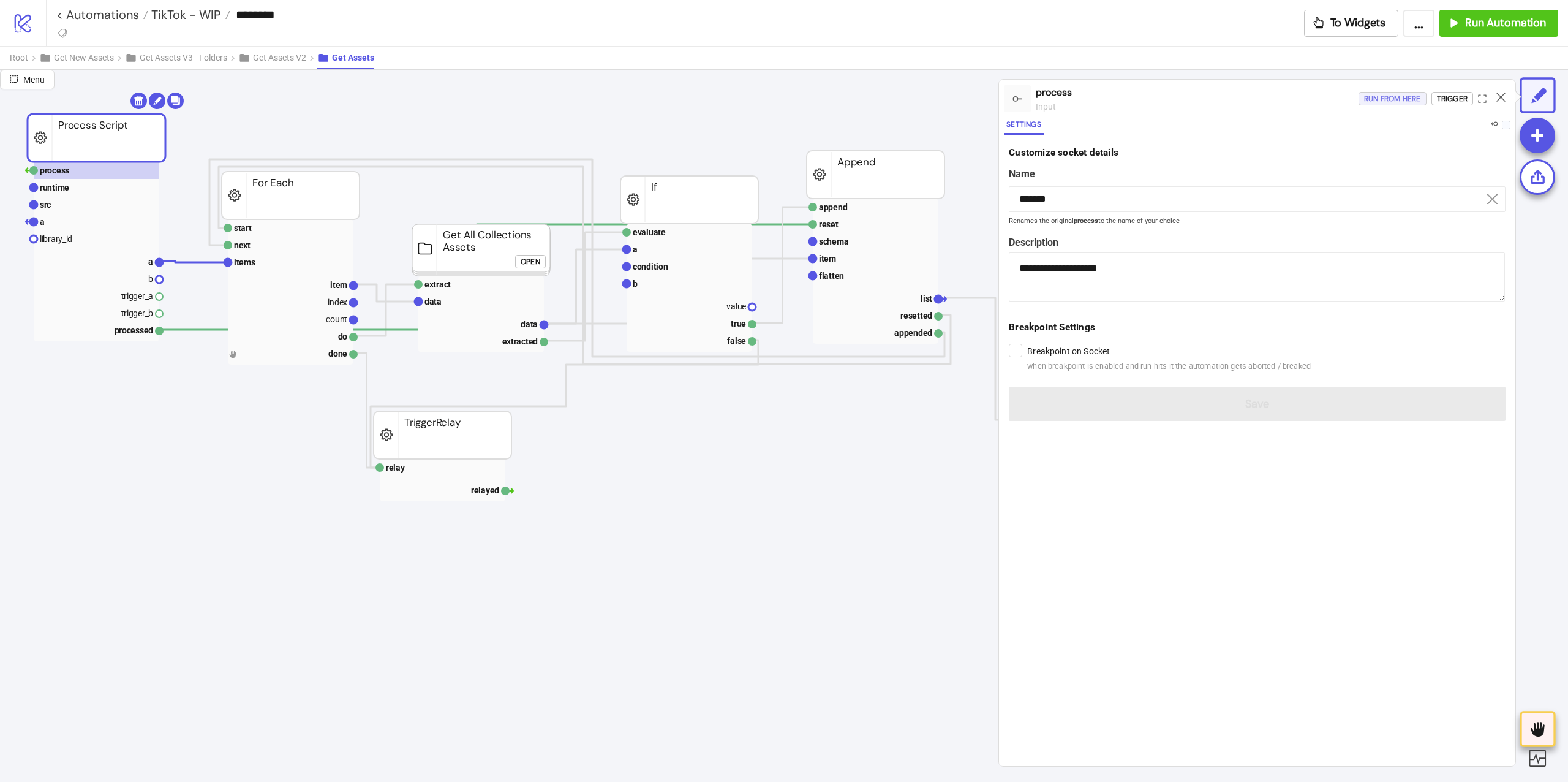
click at [1395, 96] on div "Run from here" at bounding box center [1392, 98] width 57 height 14
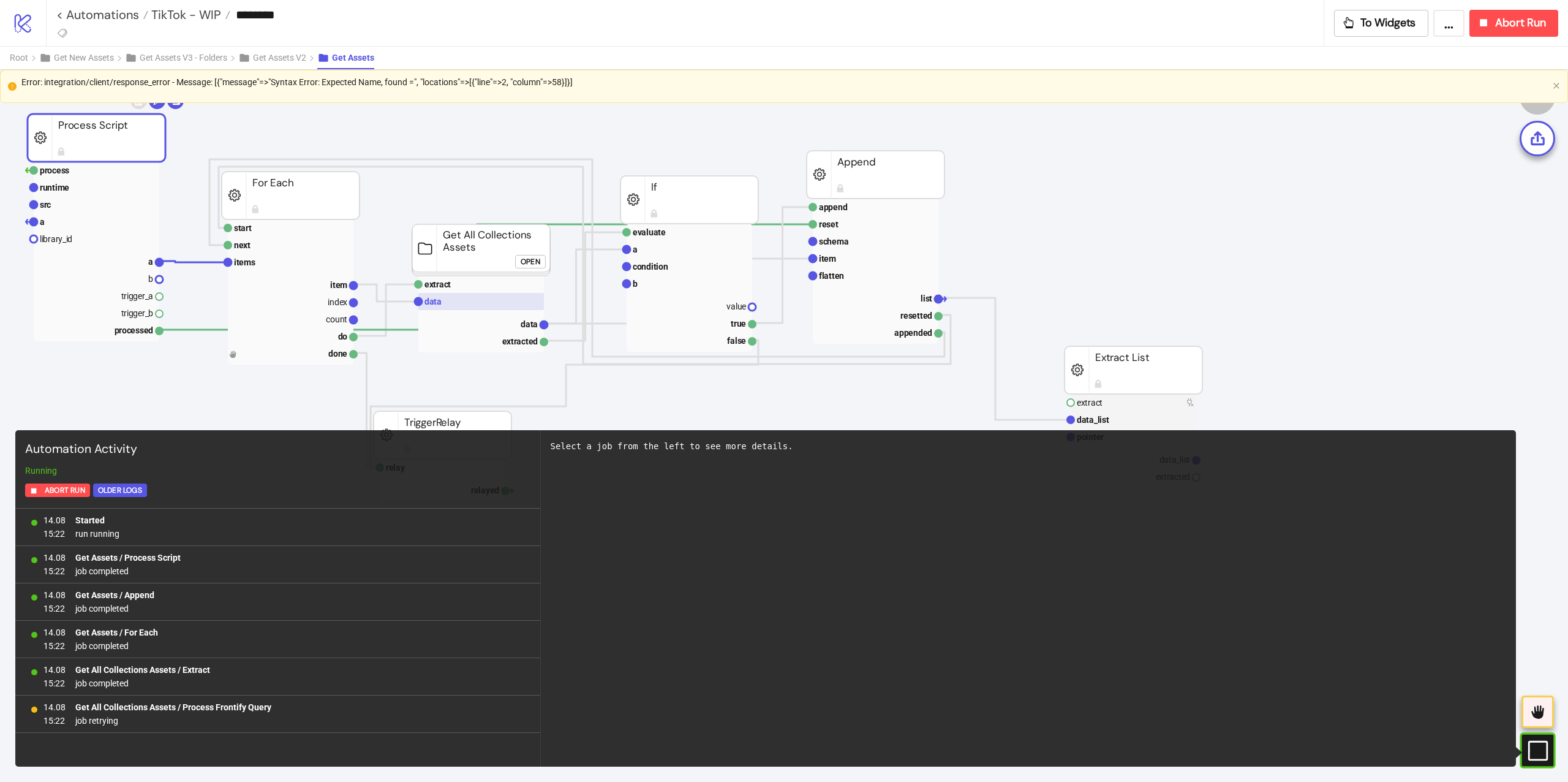
click at [500, 295] on rect at bounding box center [481, 302] width 125 height 17
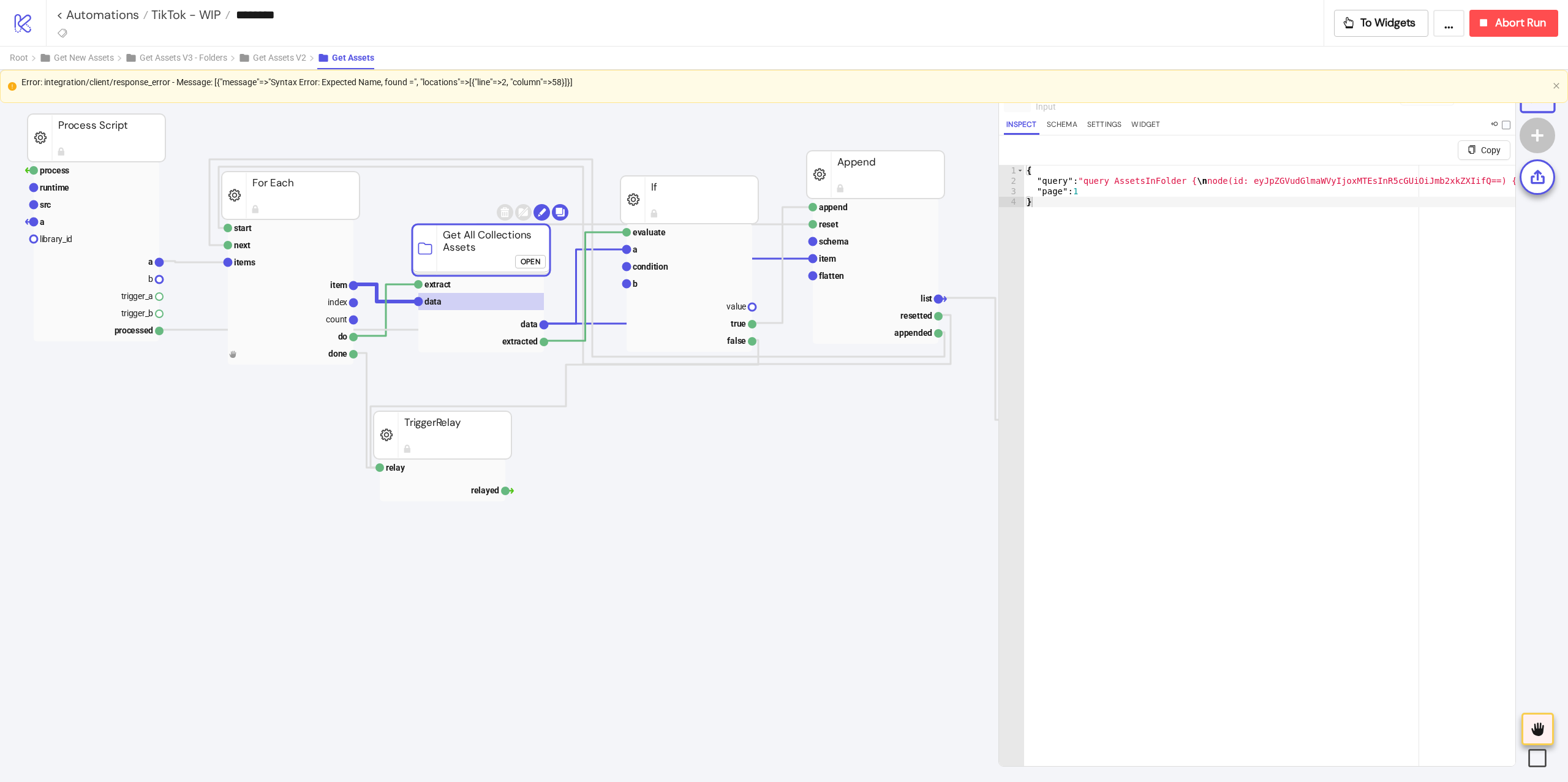
click div "Open"
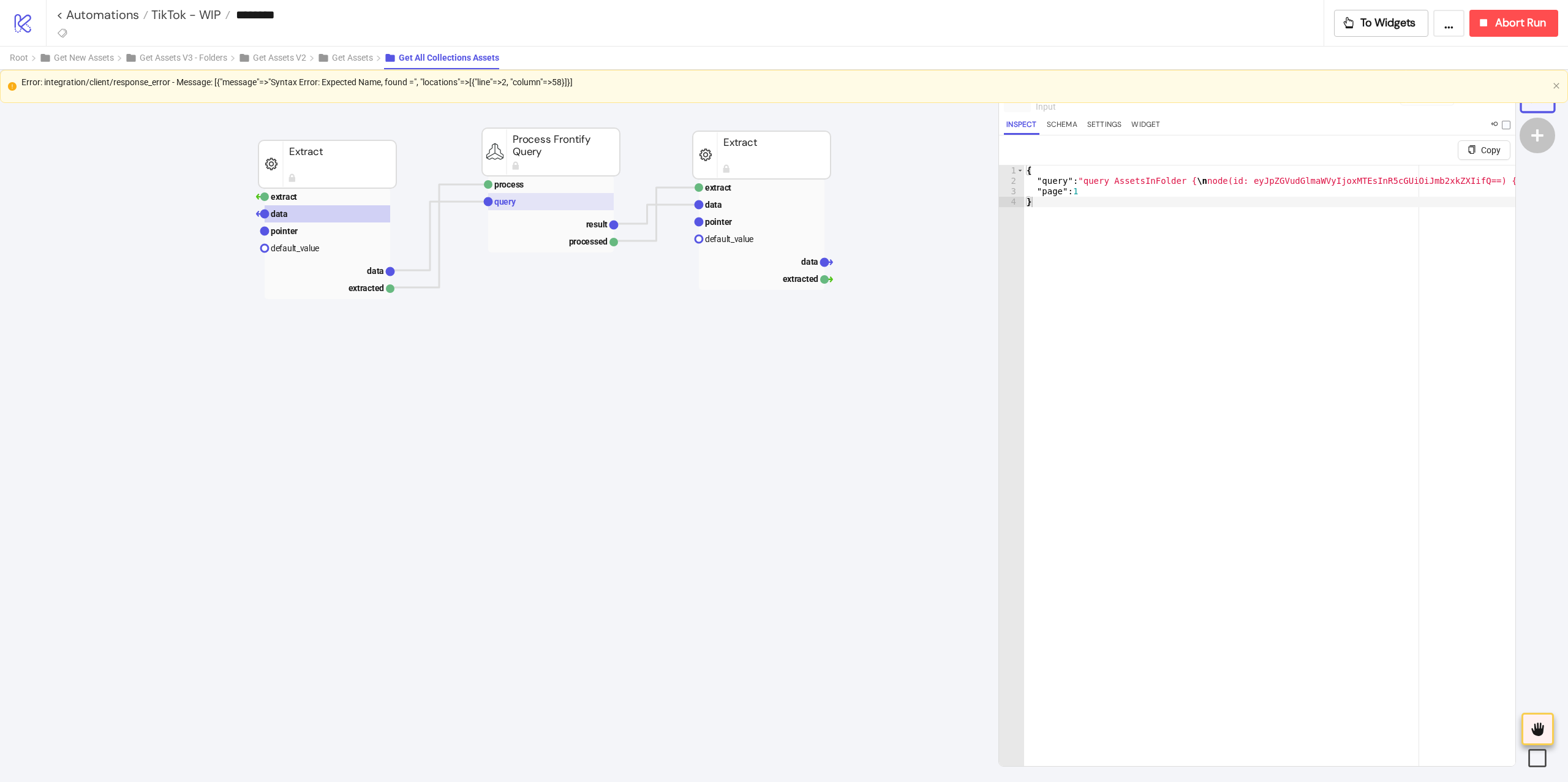
click at [539, 199] on rect at bounding box center [550, 201] width 125 height 17
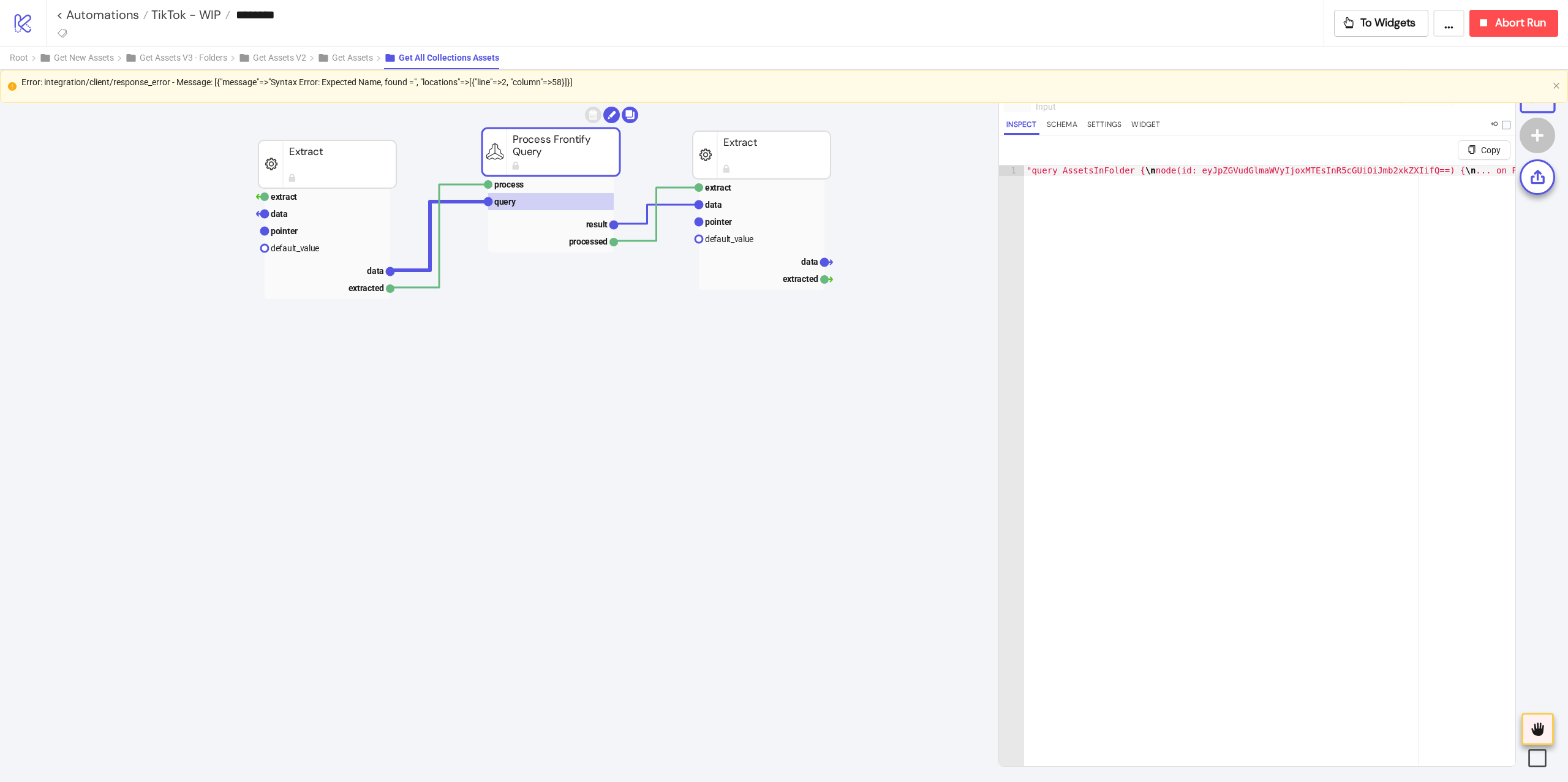
click at [414, 75] on div "Error: integration/client/response_error - Message: [{"message"=>"Syntax Error:…" at bounding box center [784, 81] width 1526 height 13
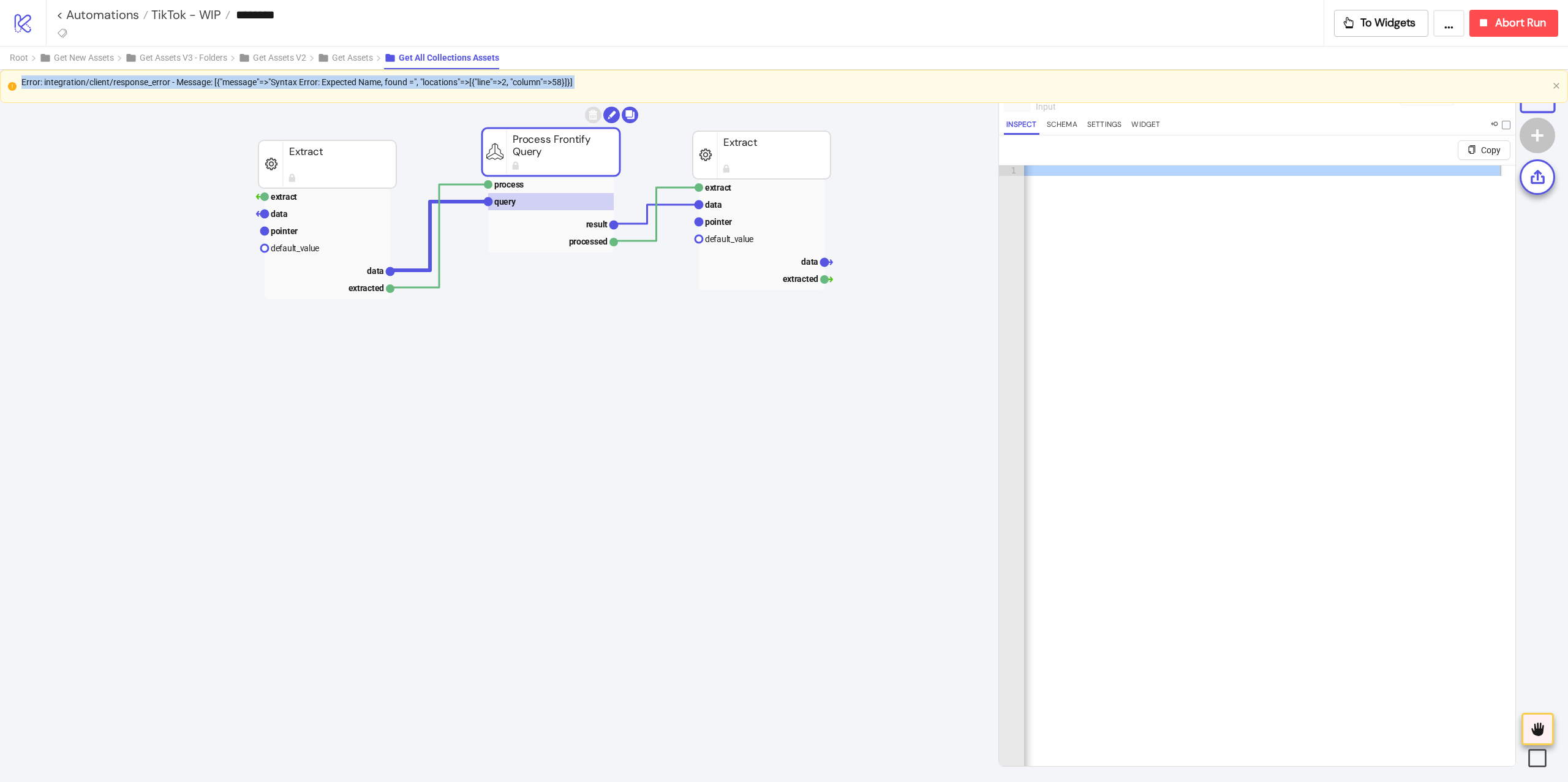
click at [414, 75] on div "Error: integration/client/response_error - Message: [{"message"=>"Syntax Error:…" at bounding box center [784, 81] width 1526 height 13
copy div "Error: integration/client/response_error - Message: [{"message"=>"Syntax Error:…"
click at [1534, 33] on button "Abort Run" at bounding box center [1513, 22] width 89 height 27
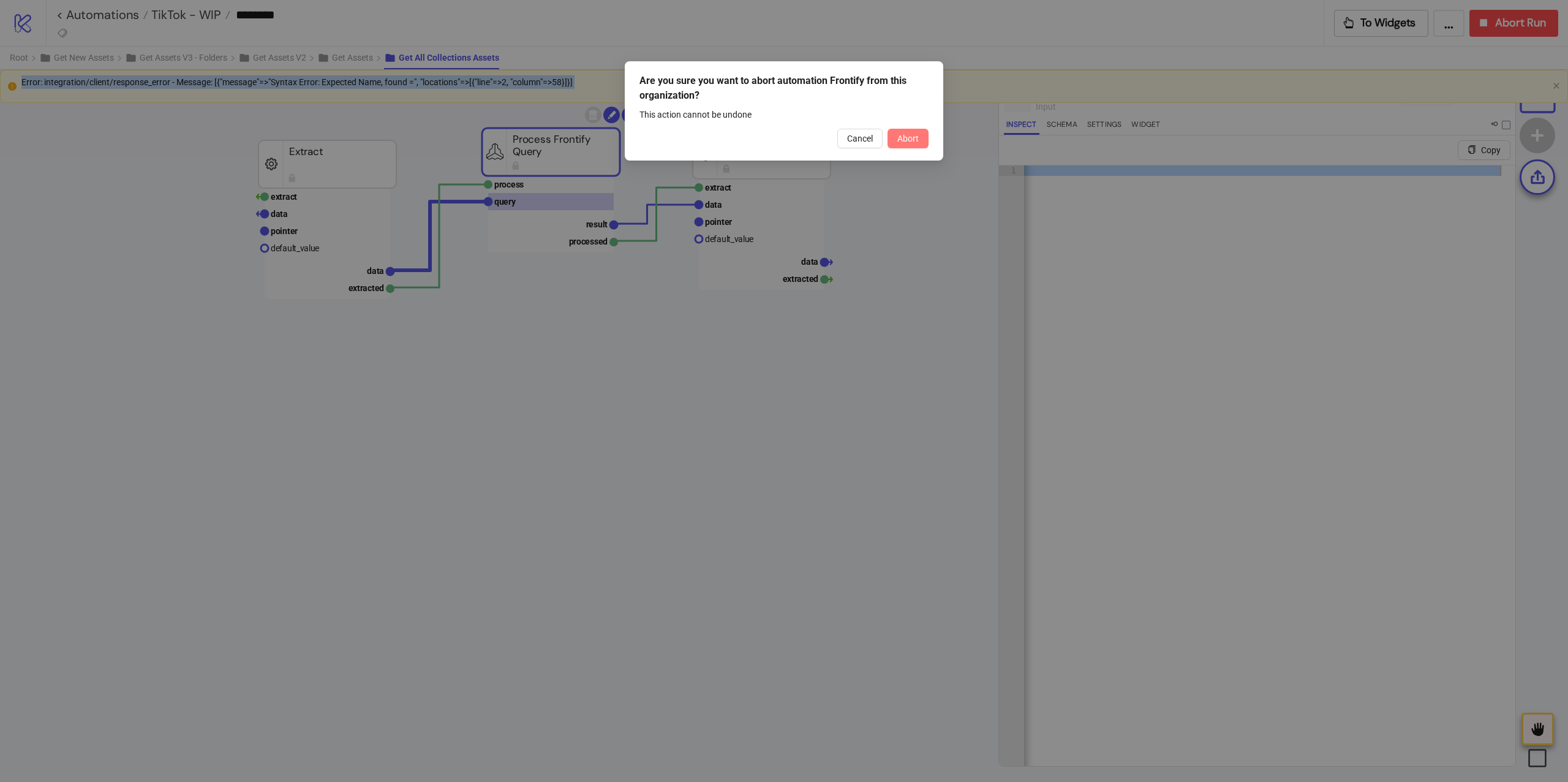
click at [910, 131] on button "Abort" at bounding box center [908, 138] width 41 height 20
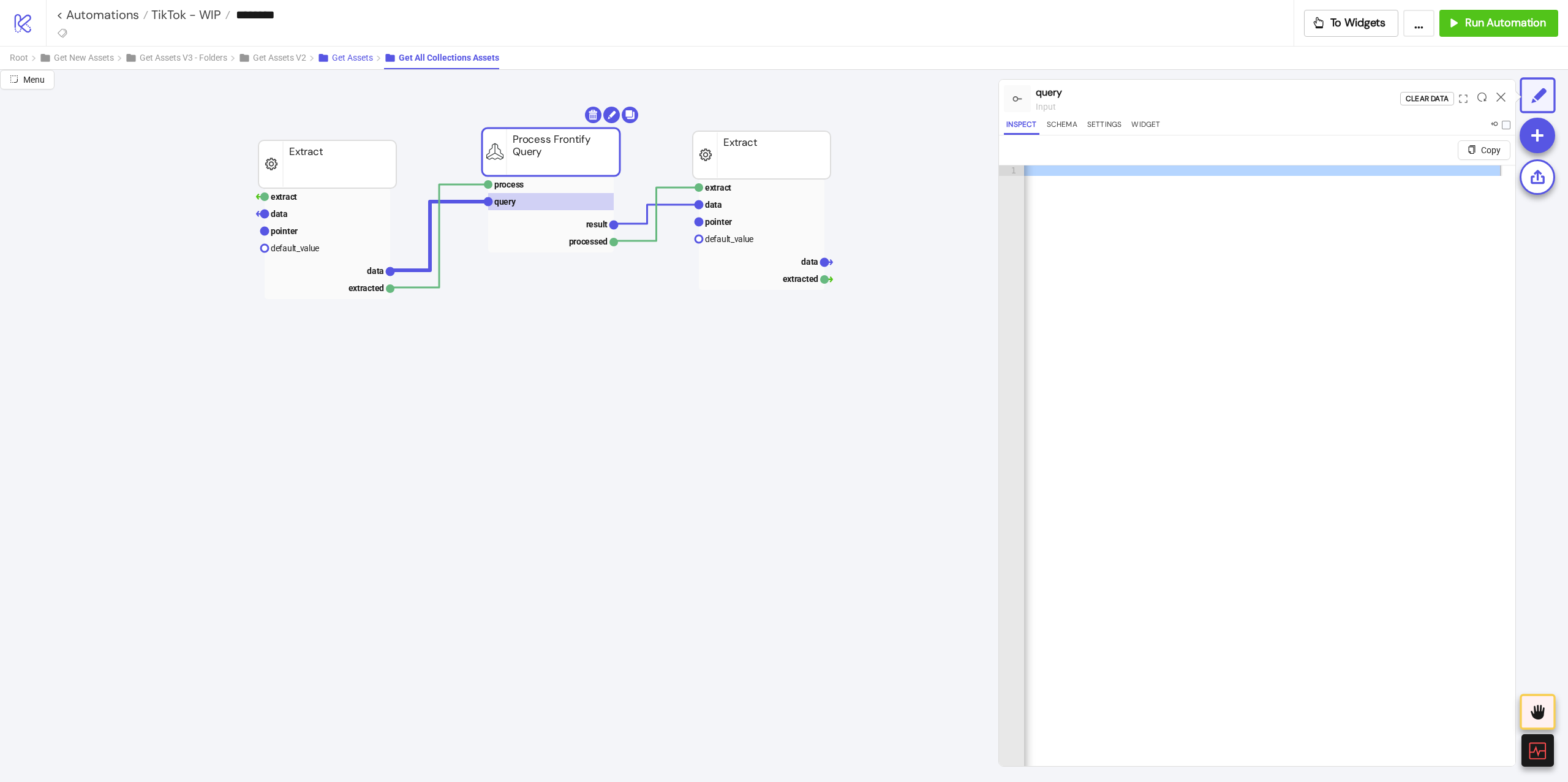
click at [330, 54] on icon at bounding box center [323, 57] width 12 height 12
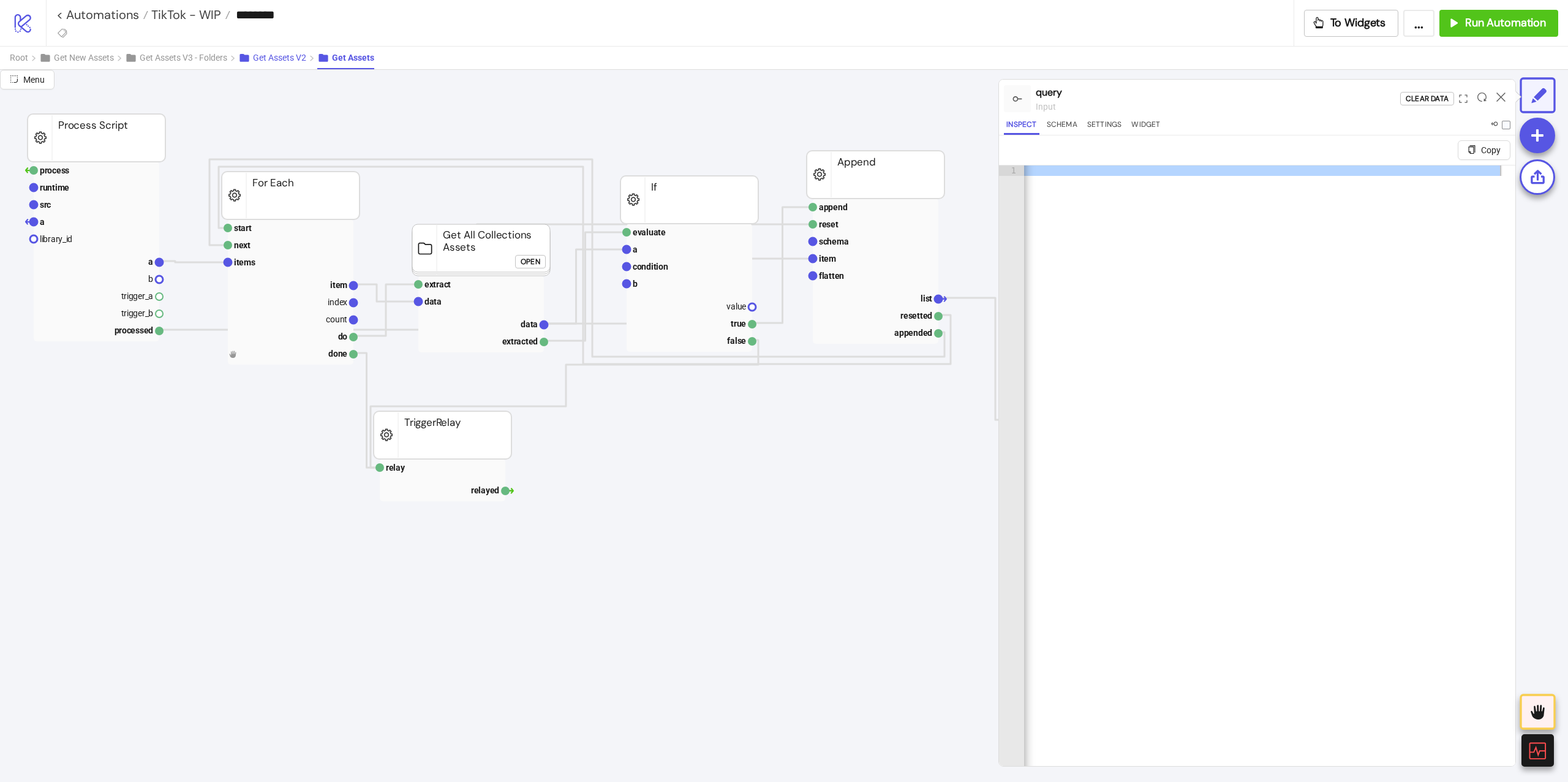
click at [306, 59] on span "Get Assets V2" at bounding box center [279, 57] width 53 height 9
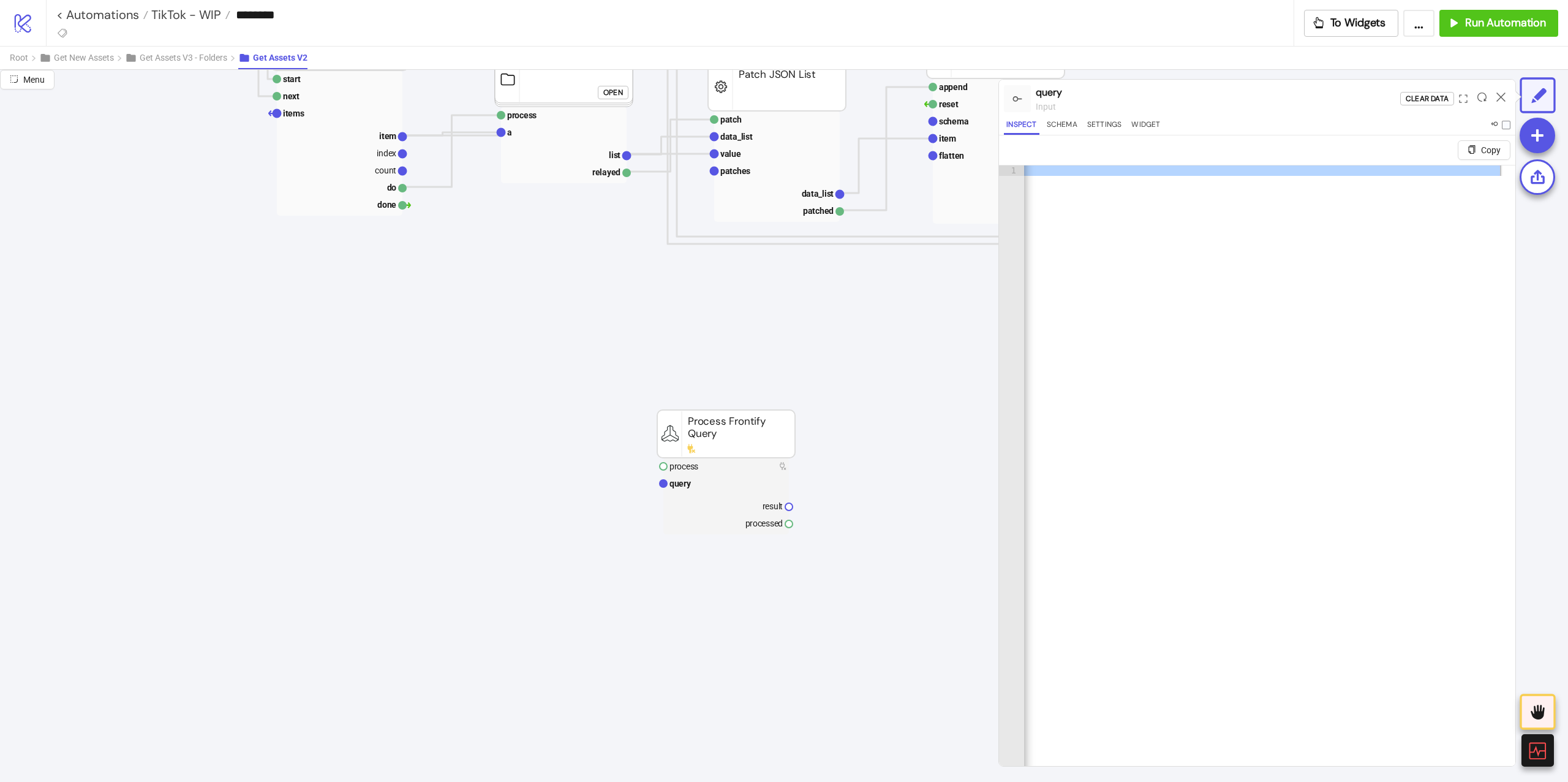
scroll to position [0, 0]
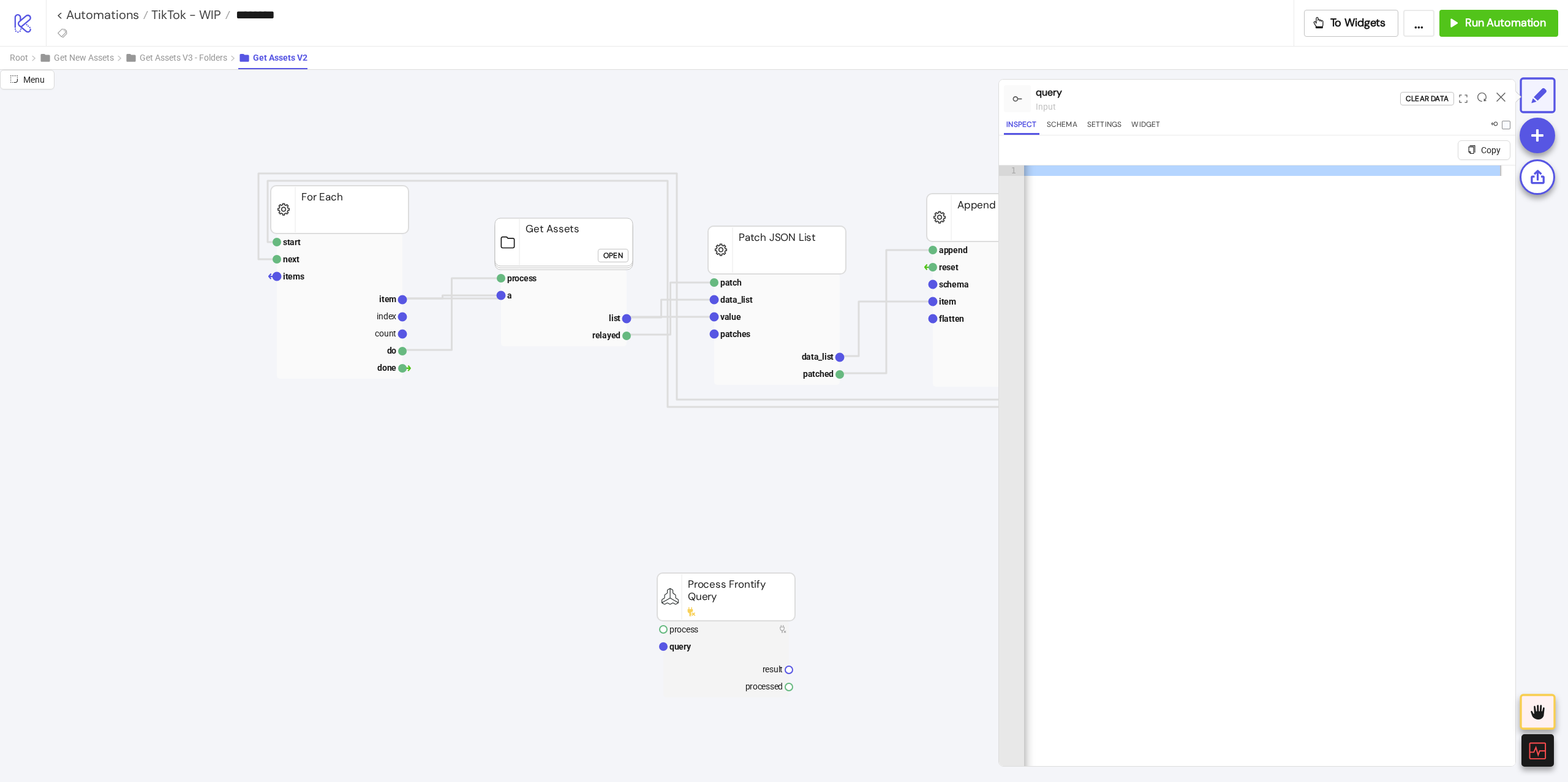
click at [616, 256] on div "Open" at bounding box center [612, 255] width 20 height 14
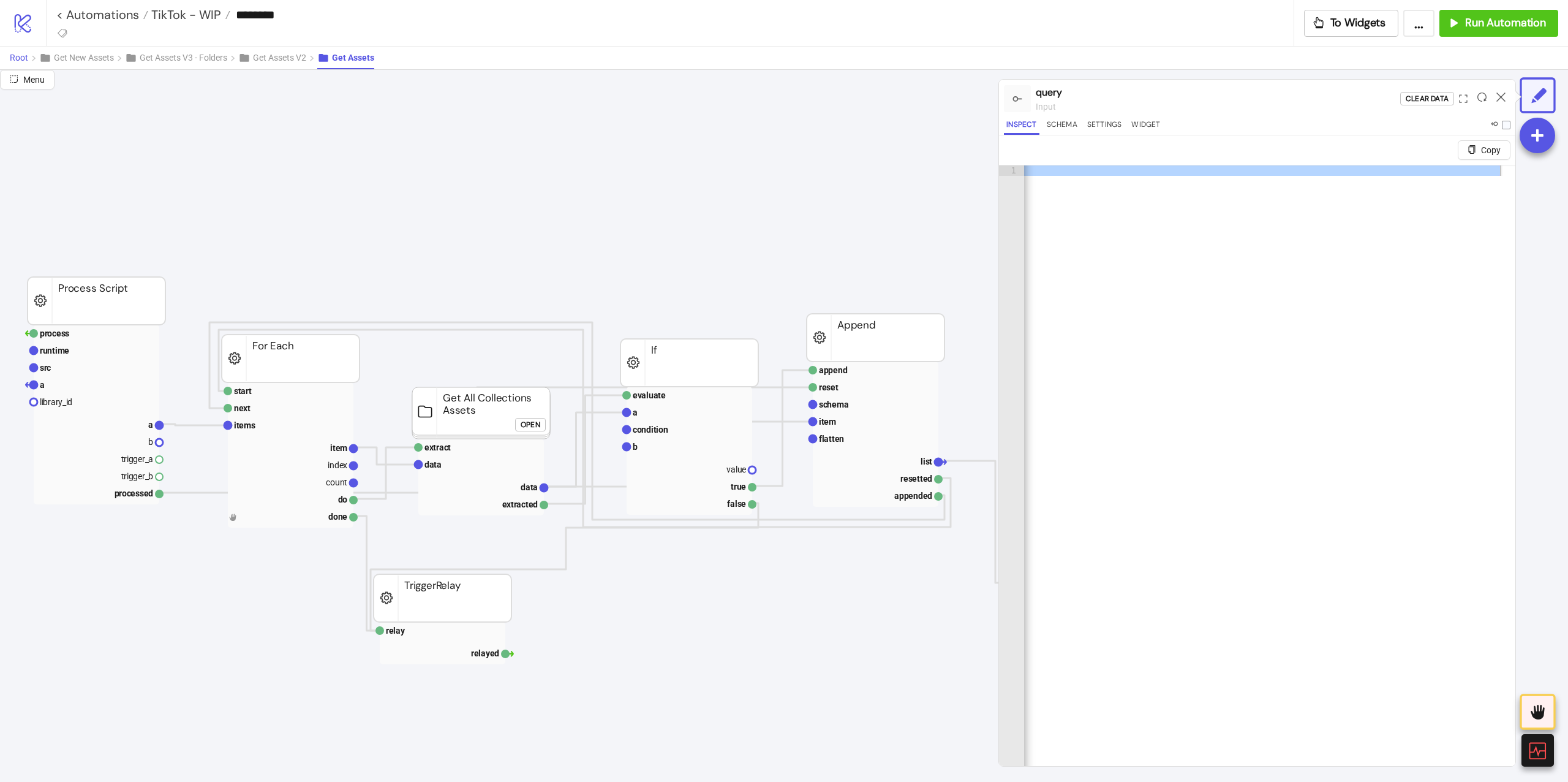
click at [25, 57] on span "Root" at bounding box center [19, 57] width 19 height 9
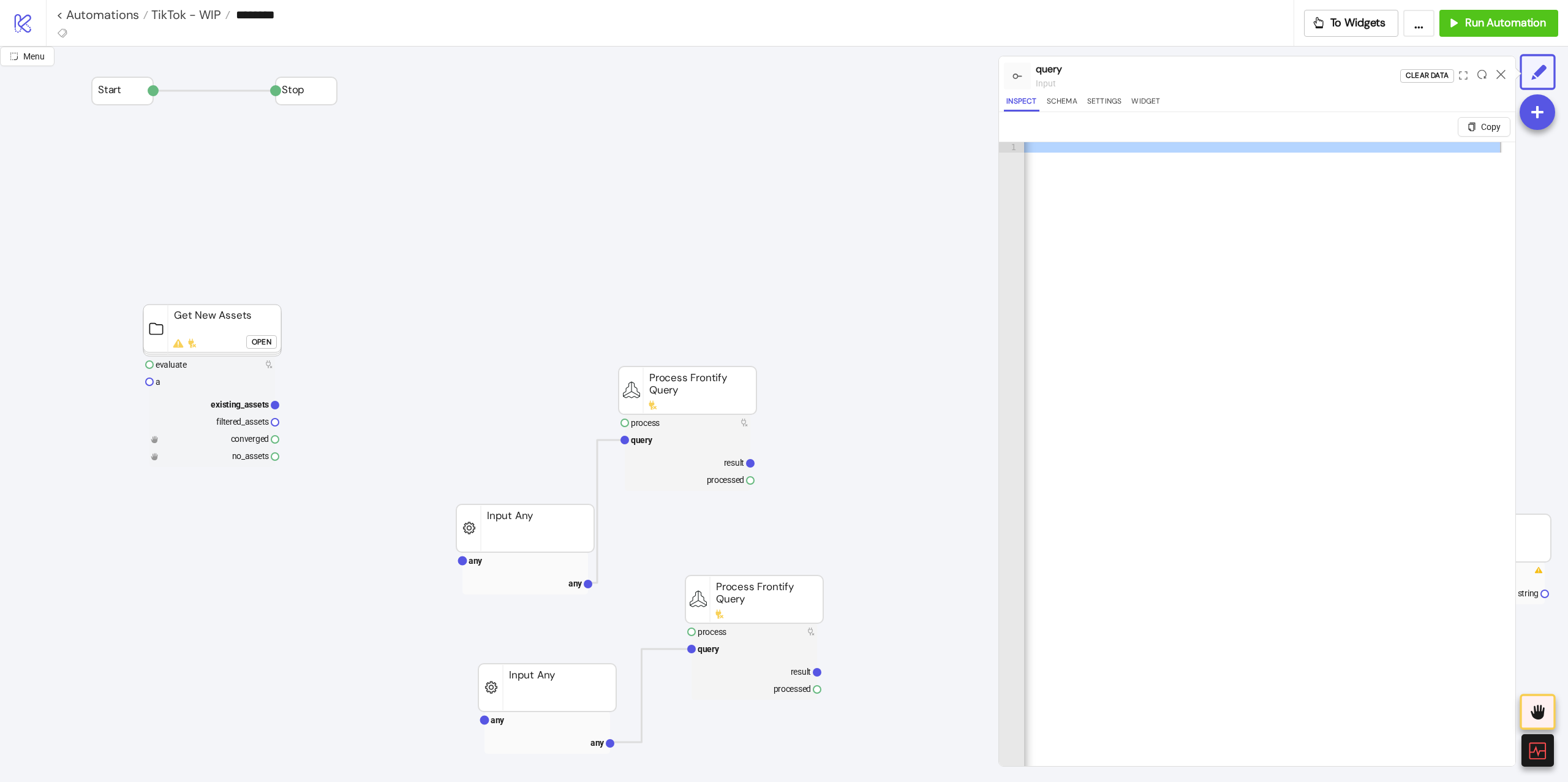
scroll to position [327, 0]
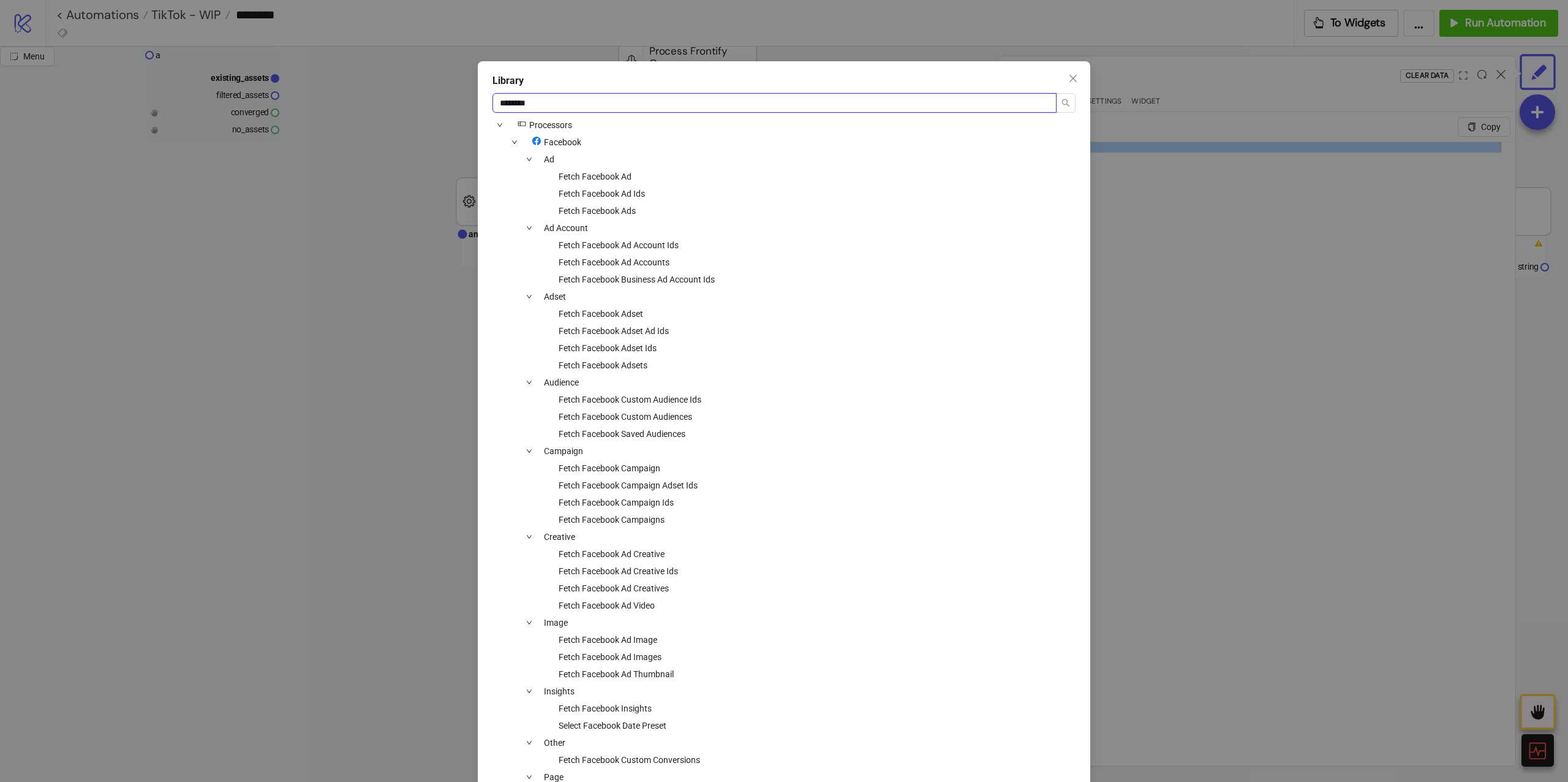
type input "********"
